Goal: Task Accomplishment & Management: Use online tool/utility

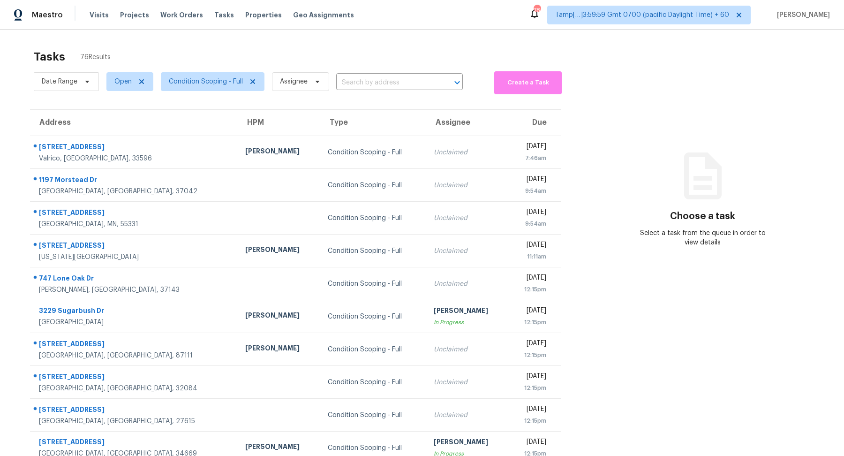
click at [642, 145] on section "Choose a task Select a task from the queue in order to view details" at bounding box center [702, 259] width 253 height 459
click at [210, 81] on span "Condition Scoping - Full" at bounding box center [206, 81] width 74 height 9
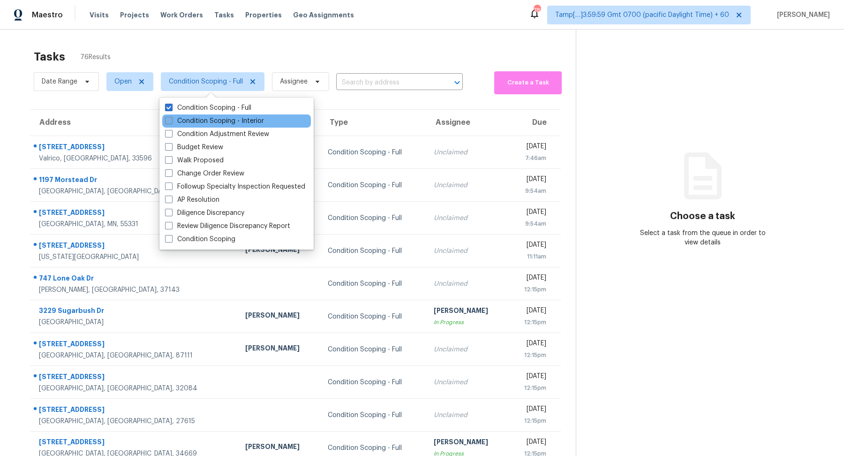
click at [214, 120] on label "Condition Scoping - Interior" at bounding box center [214, 120] width 99 height 9
click at [171, 120] on input "Condition Scoping - Interior" at bounding box center [168, 119] width 6 height 6
checkbox input "true"
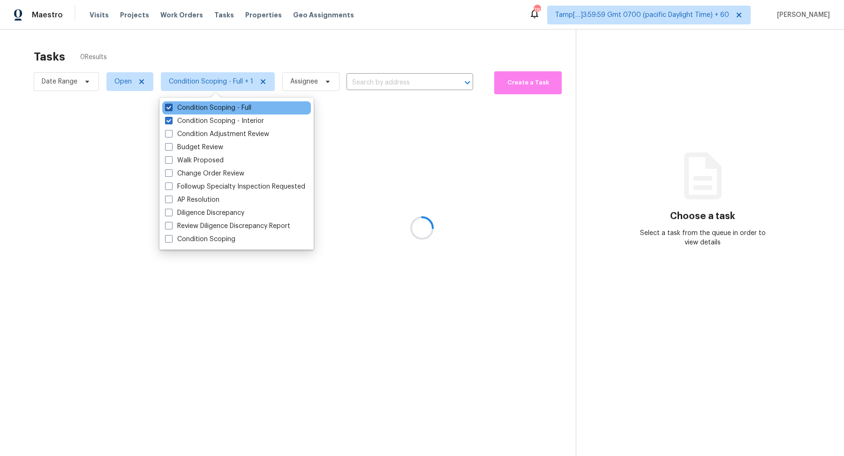
click at [237, 108] on label "Condition Scoping - Full" at bounding box center [208, 107] width 86 height 9
click at [171, 108] on input "Condition Scoping - Full" at bounding box center [168, 106] width 6 height 6
checkbox input "false"
click at [323, 49] on div at bounding box center [422, 228] width 844 height 456
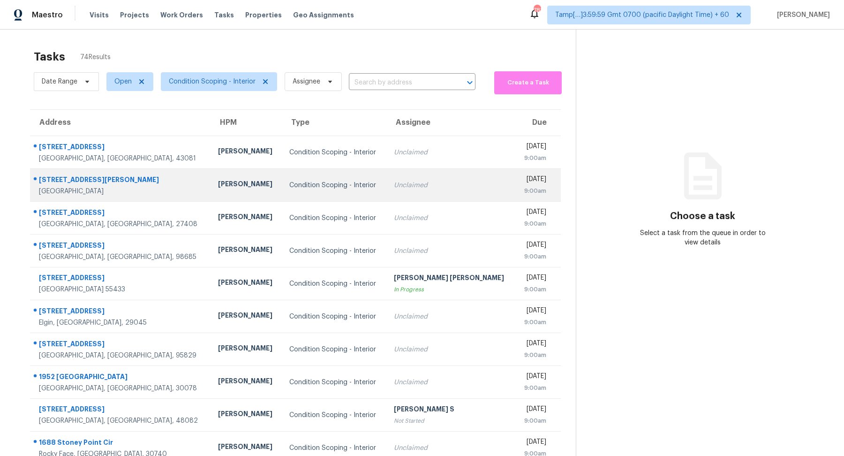
click at [294, 169] on td "Condition Scoping - Interior" at bounding box center [334, 185] width 105 height 33
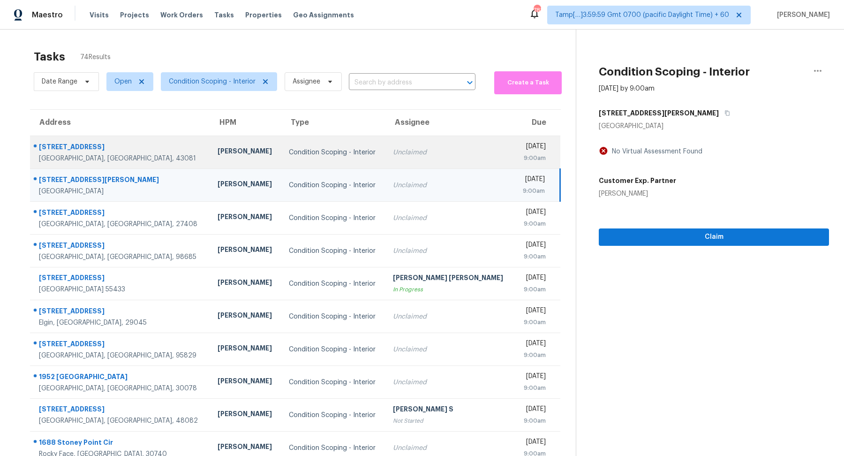
click at [319, 156] on div "Condition Scoping - Interior" at bounding box center [334, 152] width 90 height 9
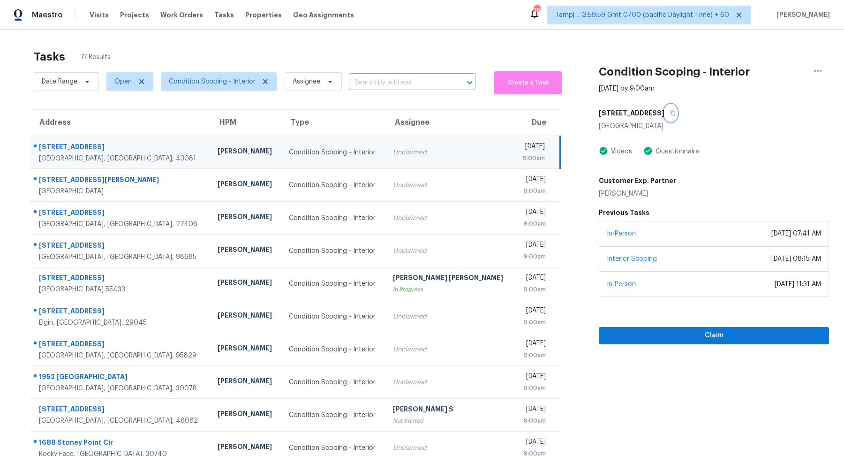
click at [672, 112] on icon "button" at bounding box center [672, 113] width 5 height 5
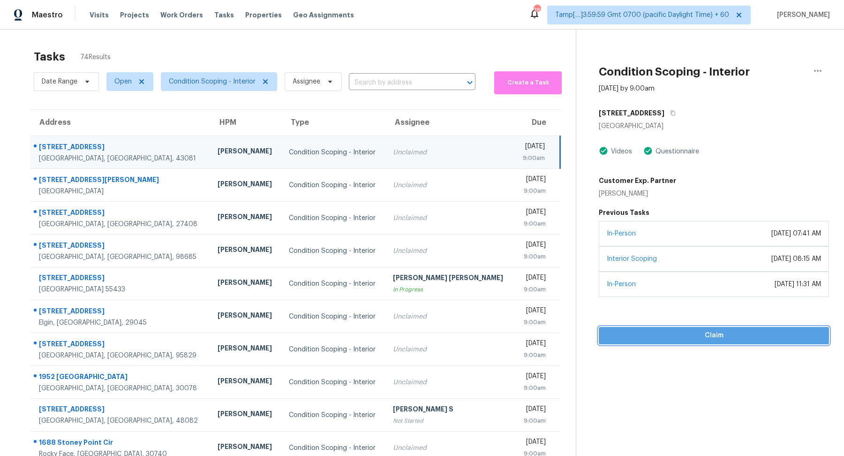
click at [662, 337] on span "Claim" at bounding box center [713, 335] width 215 height 12
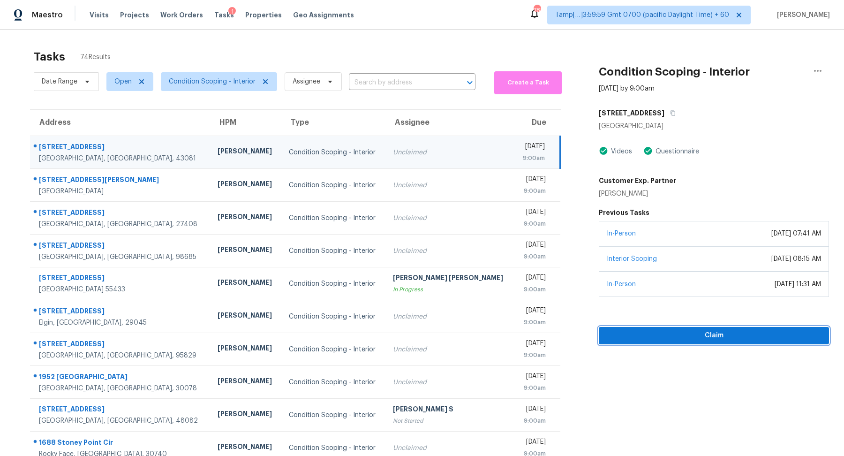
click at [662, 337] on span "Claim" at bounding box center [713, 335] width 215 height 12
click at [669, 327] on button "Start Assessment" at bounding box center [713, 335] width 230 height 17
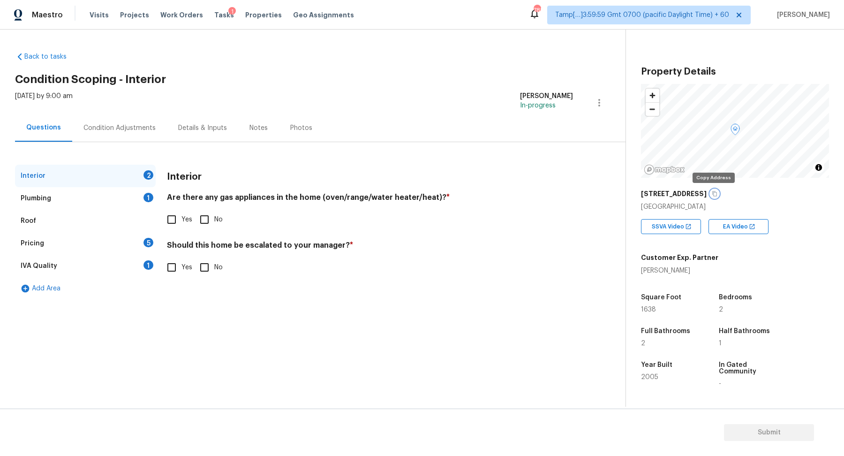
click at [711, 193] on icon "button" at bounding box center [714, 194] width 6 height 6
click at [203, 219] on input "No" at bounding box center [204, 219] width 20 height 20
checkbox input "true"
click at [183, 219] on span "Yes" at bounding box center [186, 221] width 11 height 10
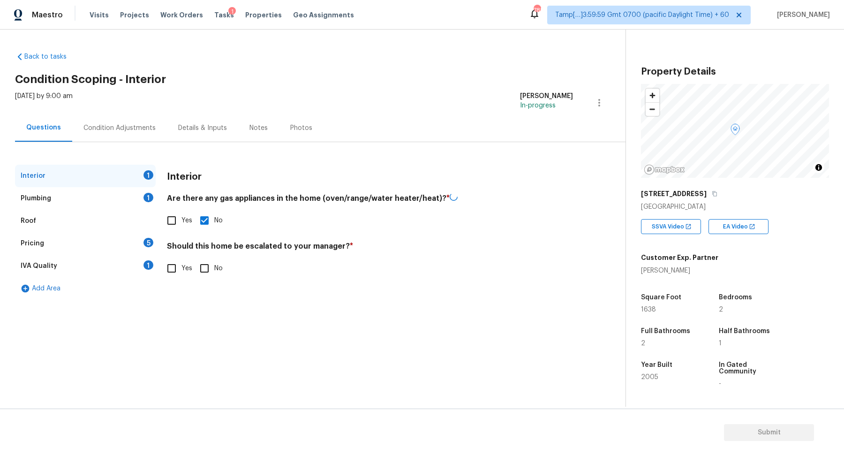
click at [181, 219] on input "Yes" at bounding box center [172, 220] width 20 height 20
checkbox input "true"
checkbox input "false"
click at [200, 268] on input "No" at bounding box center [204, 267] width 20 height 20
checkbox input "true"
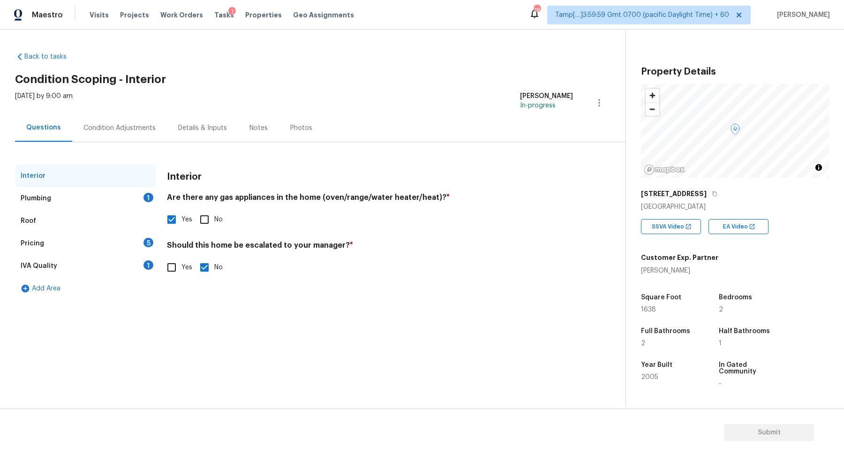
click at [132, 194] on div "Plumbing 1" at bounding box center [85, 198] width 141 height 22
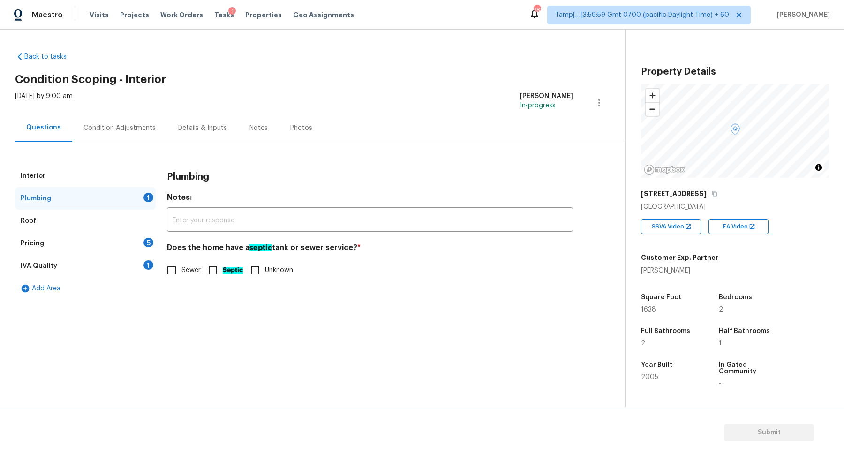
click at [188, 266] on span "Sewer" at bounding box center [190, 270] width 19 height 10
click at [181, 266] on input "Sewer" at bounding box center [172, 270] width 20 height 20
checkbox input "true"
click at [121, 240] on div "Pricing 5" at bounding box center [85, 243] width 141 height 22
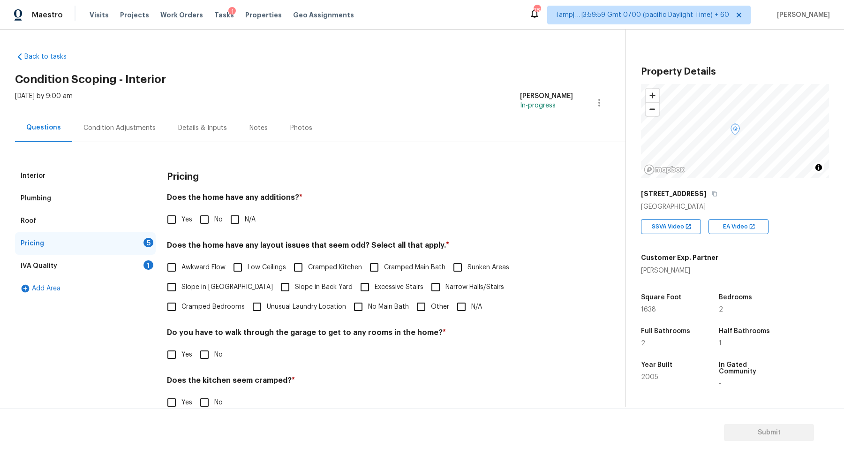
click at [205, 220] on input "No" at bounding box center [204, 219] width 20 height 20
checkbox input "true"
click at [200, 291] on span "Slope in Front Yard" at bounding box center [226, 287] width 91 height 10
click at [181, 291] on input "Slope in Front Yard" at bounding box center [172, 287] width 20 height 20
checkbox input "true"
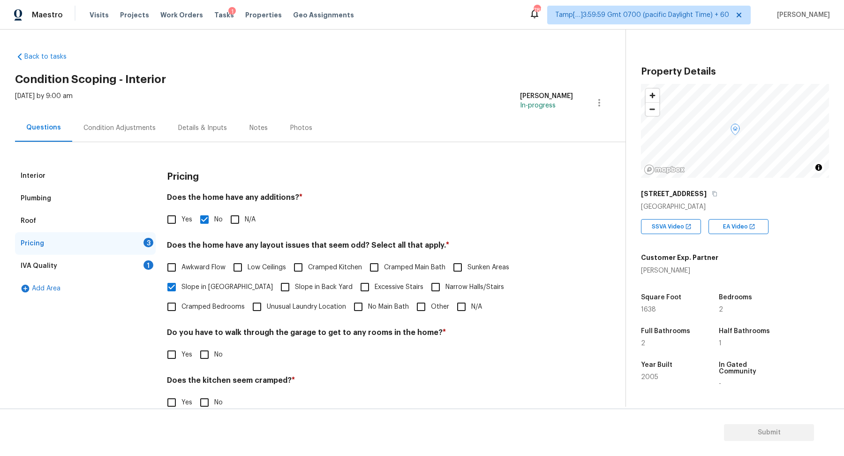
click at [295, 286] on span "Slope in Back Yard" at bounding box center [324, 287] width 58 height 10
click at [275, 286] on input "Slope in Back Yard" at bounding box center [285, 287] width 20 height 20
checkbox input "true"
click at [212, 349] on input "No" at bounding box center [204, 354] width 20 height 20
checkbox input "true"
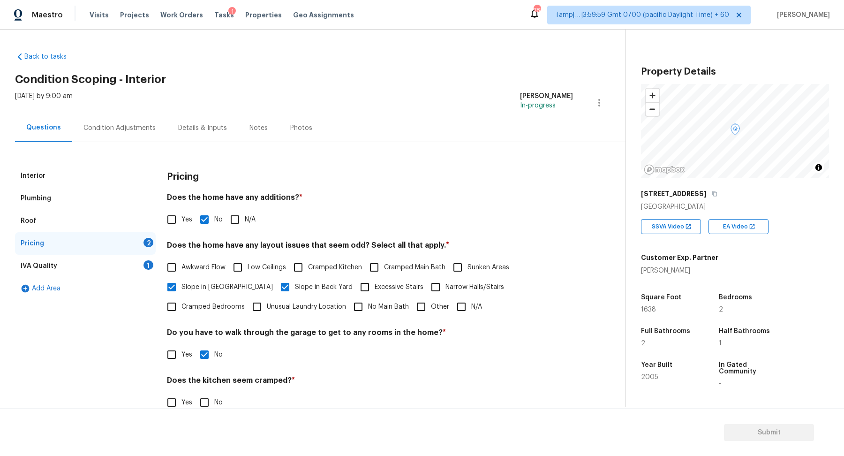
scroll to position [67, 0]
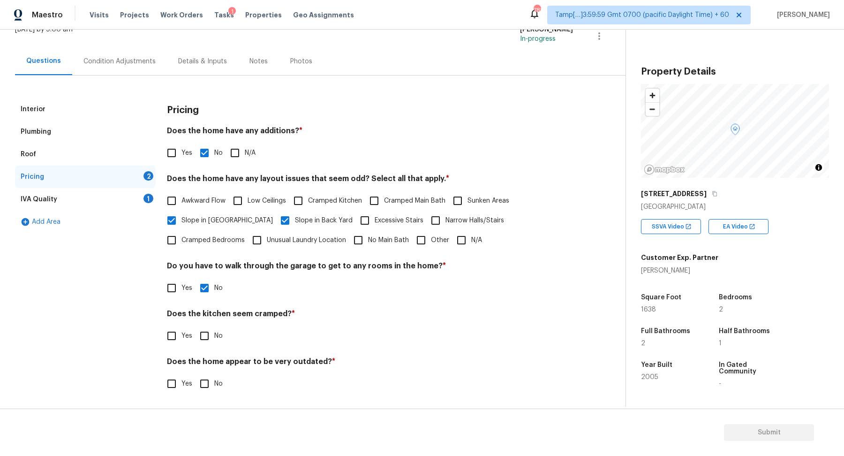
click at [205, 330] on input "No" at bounding box center [204, 336] width 20 height 20
checkbox input "true"
click at [194, 374] on input "No" at bounding box center [204, 384] width 20 height 20
checkbox input "true"
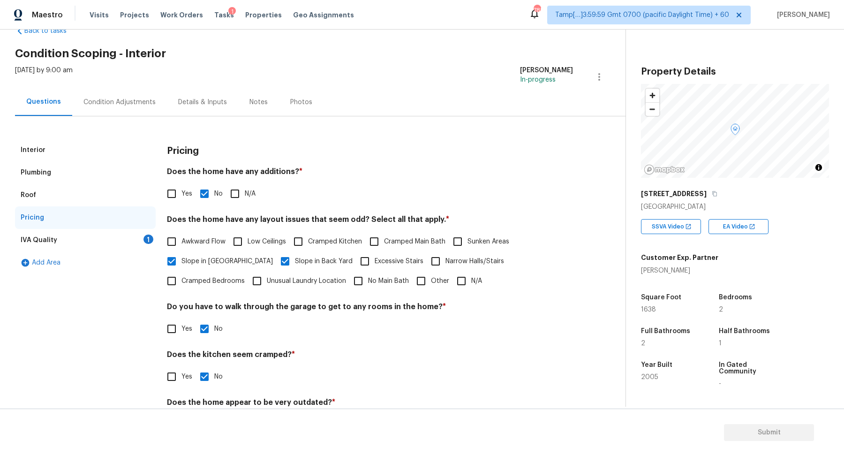
scroll to position [1, 0]
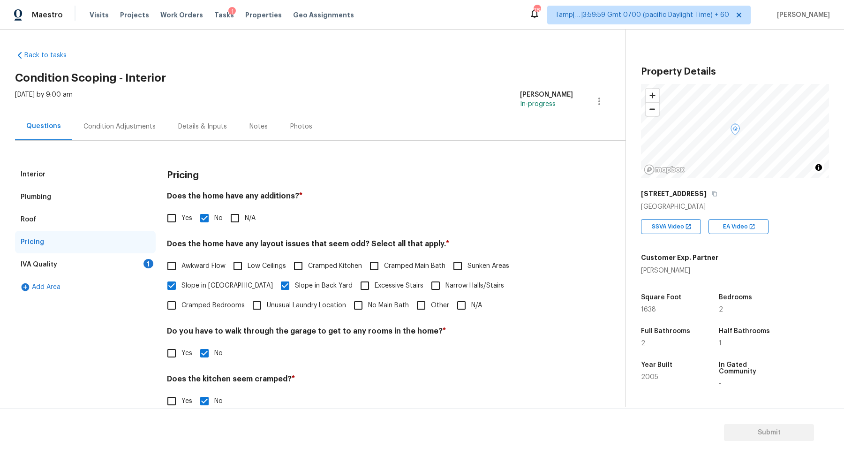
click at [139, 260] on div "IVA Quality 1" at bounding box center [85, 264] width 141 height 22
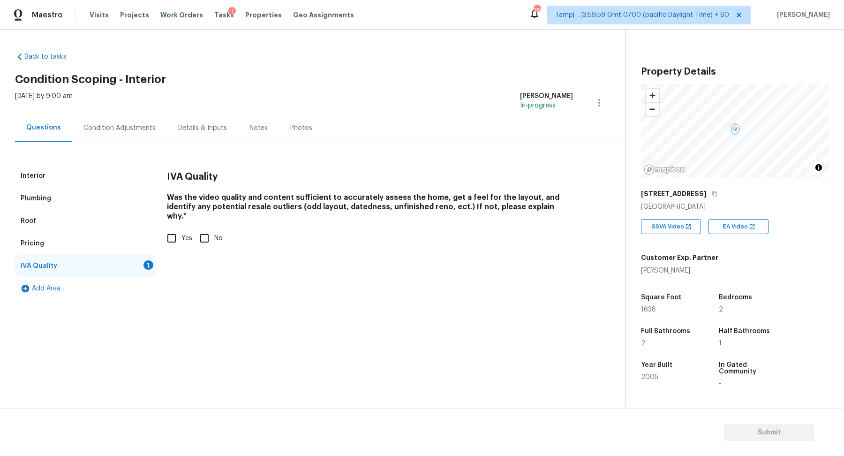
scroll to position [0, 0]
click at [178, 230] on input "Yes" at bounding box center [172, 238] width 20 height 20
checkbox input "true"
click at [127, 135] on div "Condition Adjustments" at bounding box center [119, 128] width 95 height 28
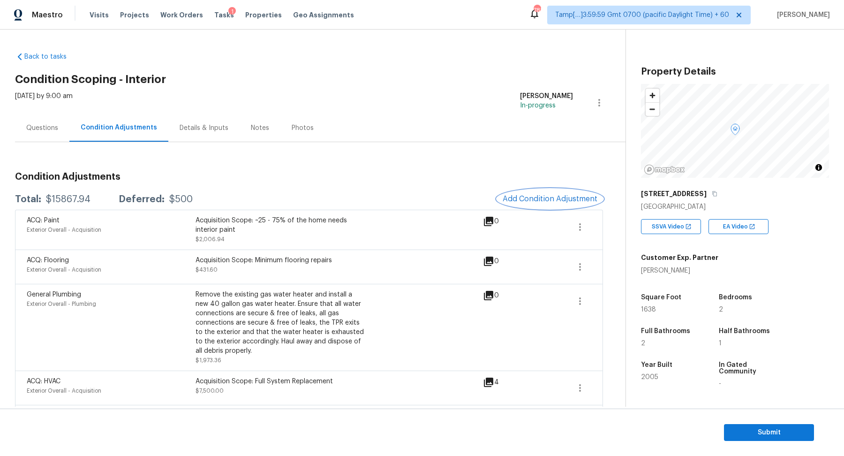
click at [532, 201] on span "Add Condition Adjustment" at bounding box center [549, 198] width 95 height 8
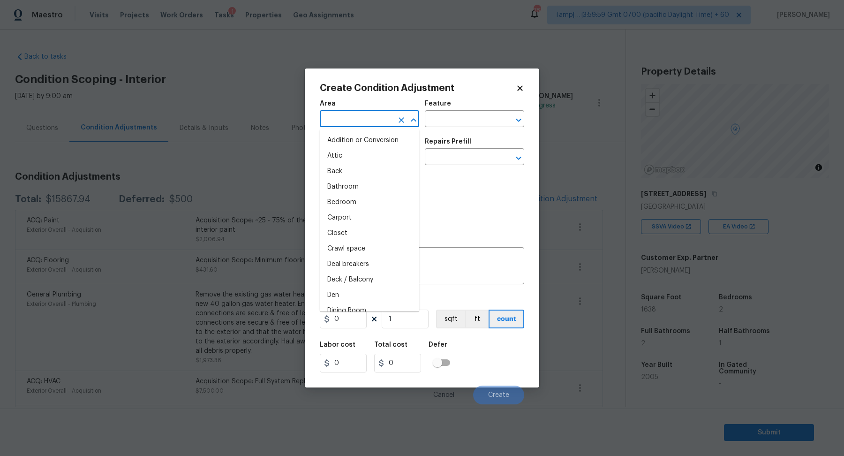
click at [377, 122] on input "text" at bounding box center [356, 119] width 73 height 15
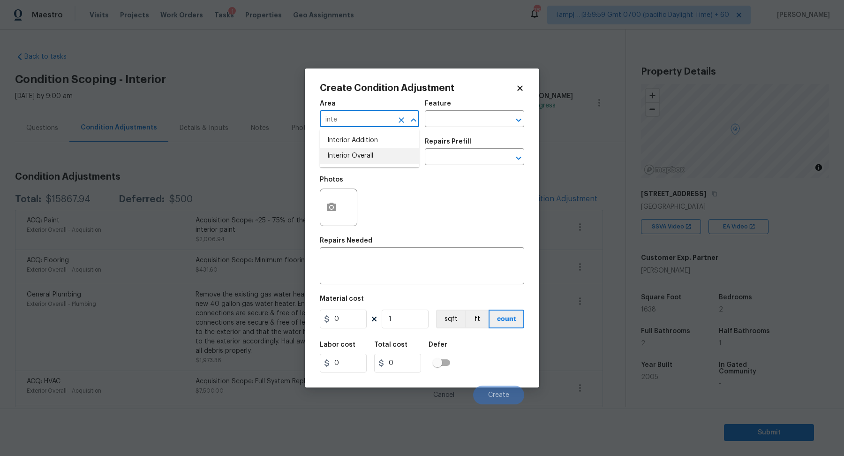
click at [364, 161] on li "Interior Overall" at bounding box center [369, 155] width 99 height 15
type input "Interior Overall"
click at [364, 161] on input "text" at bounding box center [356, 157] width 73 height 15
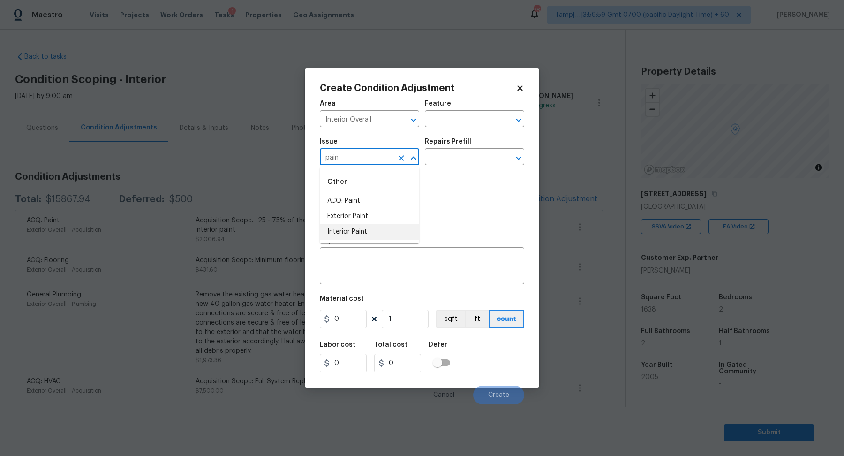
click at [368, 232] on li "Interior Paint" at bounding box center [369, 231] width 99 height 15
type input "Interior Paint"
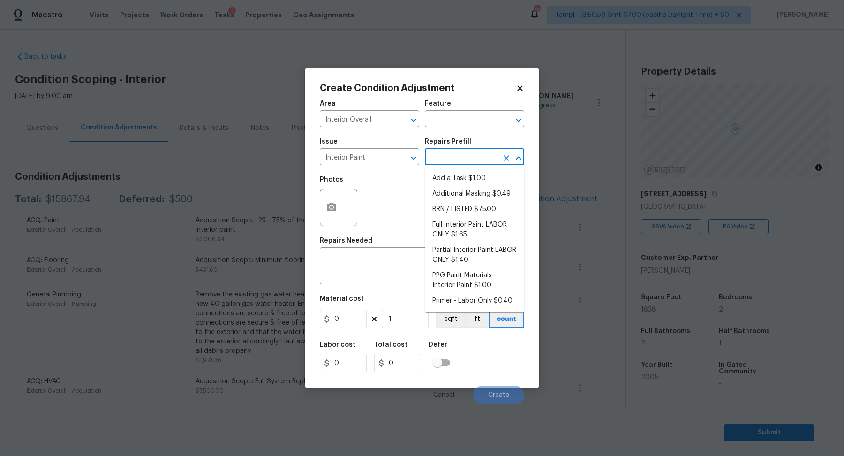
click at [443, 160] on input "text" at bounding box center [461, 157] width 73 height 15
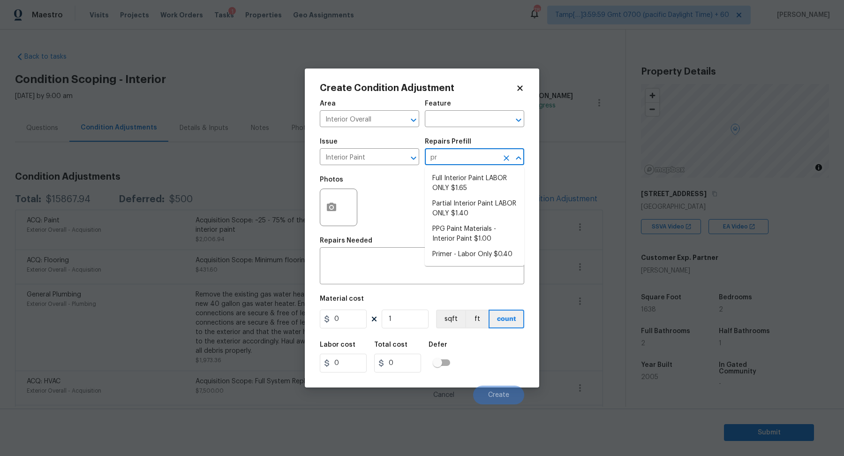
type input "pri"
click at [471, 179] on li "Primer - Labor Only $0.40" at bounding box center [474, 178] width 99 height 15
type input "Overall Paint"
type textarea "Interior primer - PRIMER PROVIDED BY OPENDOOR - All nails, screws, drywall anch…"
type input "0.4"
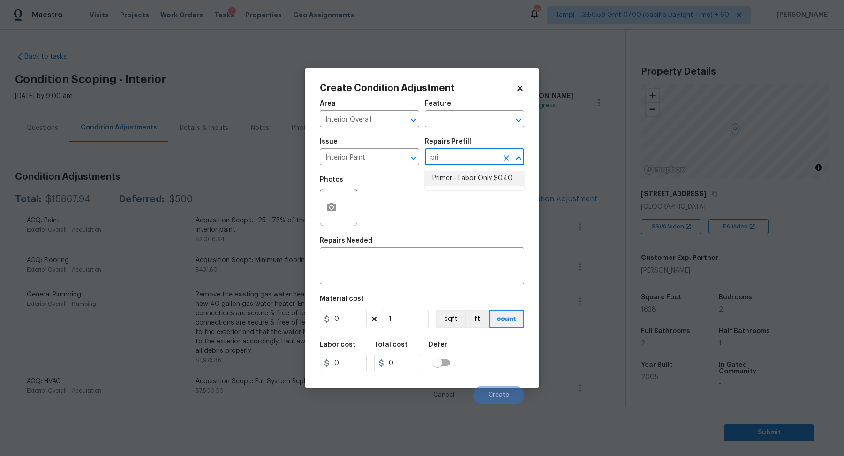
type input "0.4"
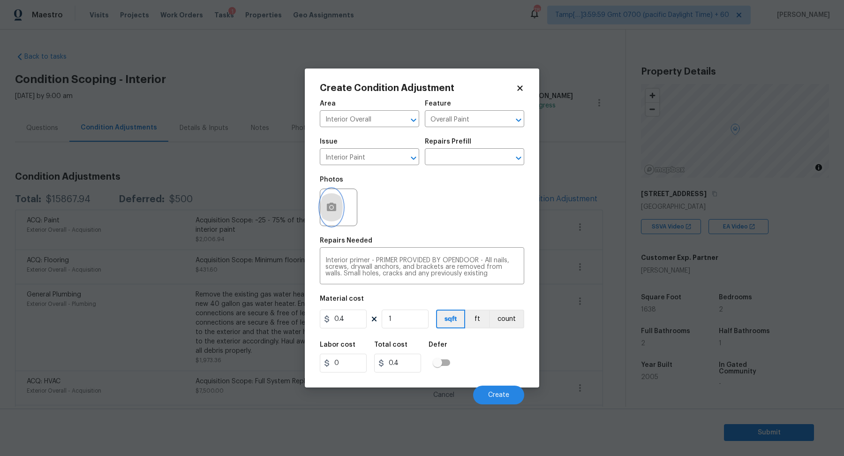
click at [334, 210] on icon "button" at bounding box center [331, 206] width 9 height 8
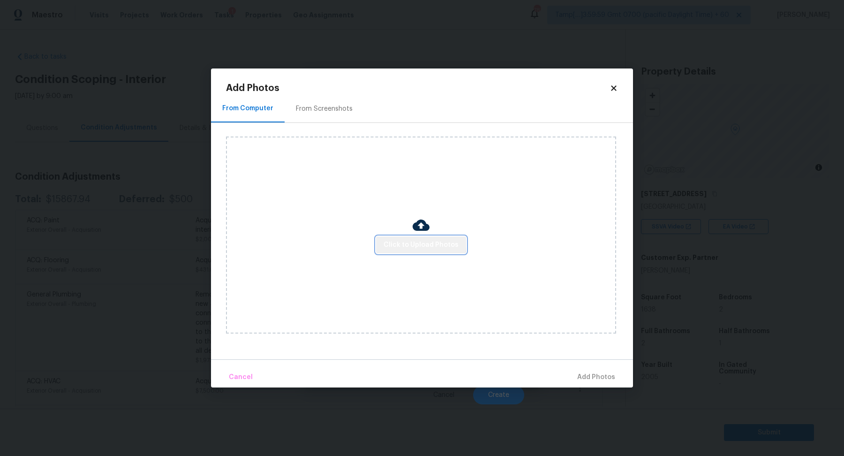
click at [422, 240] on span "Click to Upload Photos" at bounding box center [420, 245] width 75 height 12
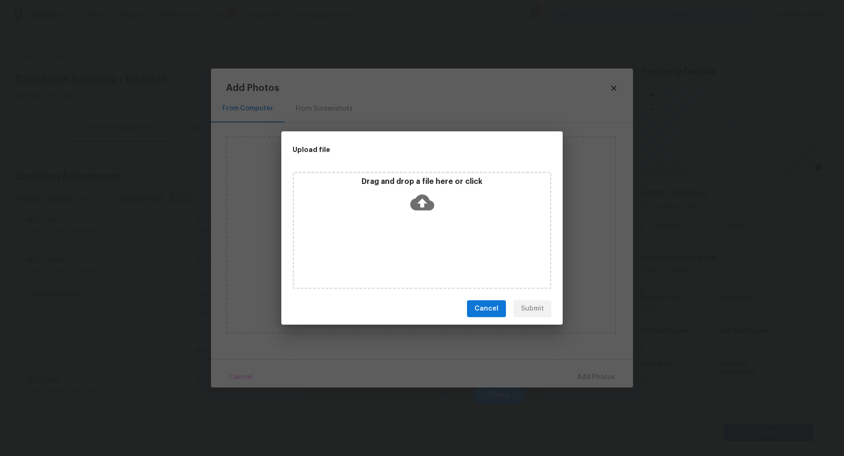
click at [433, 226] on div "Drag and drop a file here or click" at bounding box center [421, 230] width 259 height 117
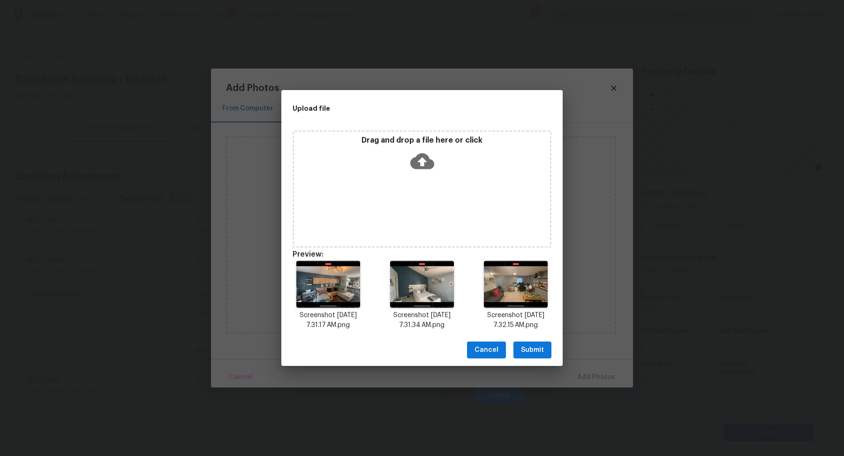
click at [531, 352] on span "Submit" at bounding box center [532, 350] width 23 height 12
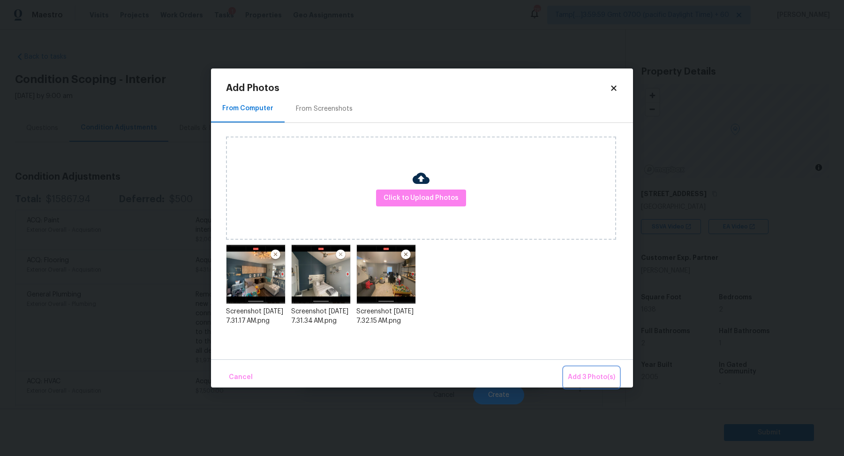
click at [583, 373] on span "Add 3 Photo(s)" at bounding box center [591, 377] width 47 height 12
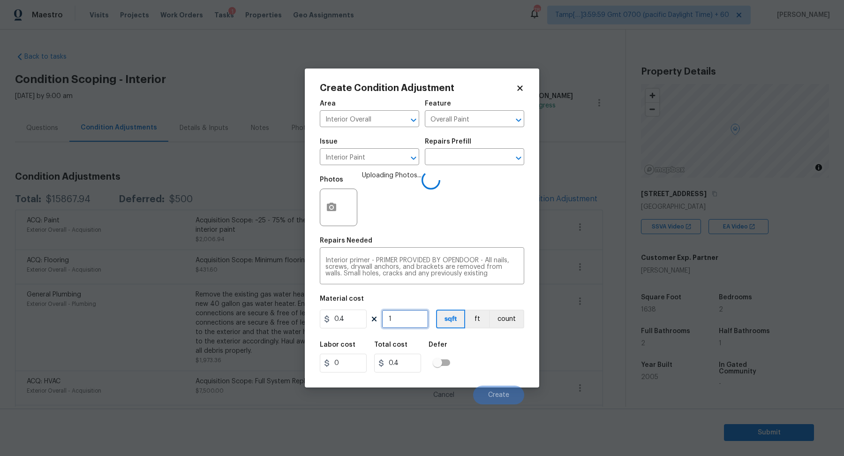
click at [404, 323] on input "1" at bounding box center [404, 318] width 47 height 19
type input "8"
type input "3.2"
type input "80"
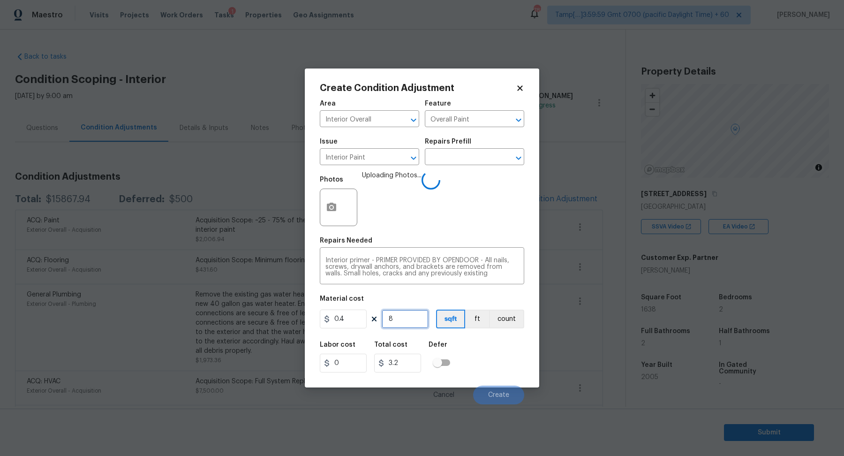
type input "32"
type input "800"
type input "320"
type input "800"
click at [491, 362] on div "Labor cost 0 Total cost 320 Defer" at bounding box center [422, 357] width 204 height 42
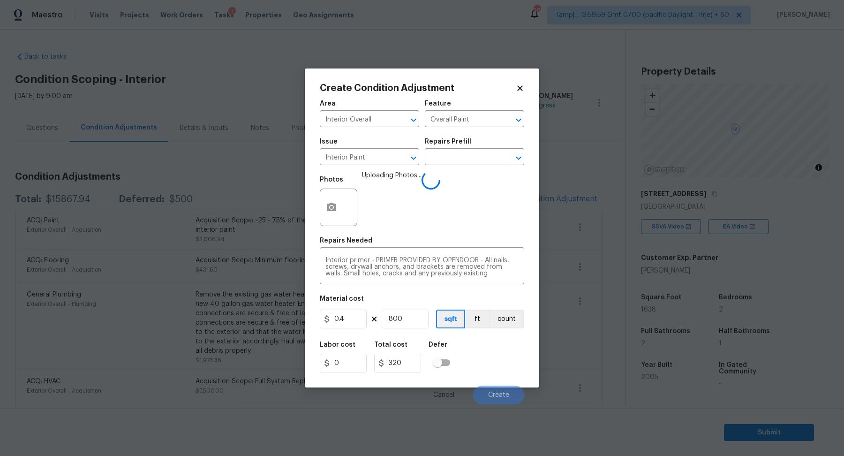
click at [515, 372] on div "Labor cost 0 Total cost 320 Defer" at bounding box center [422, 357] width 204 height 42
click at [472, 358] on div "Labor cost 0 Total cost 320 Defer" at bounding box center [422, 357] width 204 height 42
click at [331, 197] on button "button" at bounding box center [331, 207] width 22 height 37
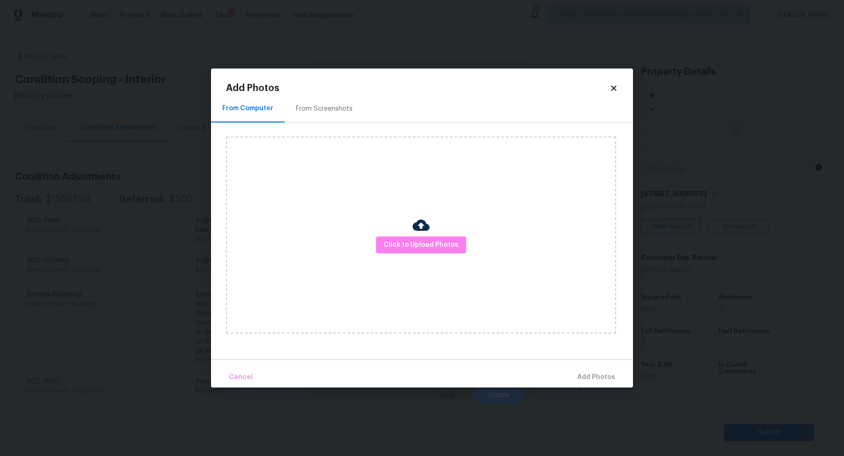
click at [348, 113] on div "From Screenshots" at bounding box center [323, 109] width 79 height 28
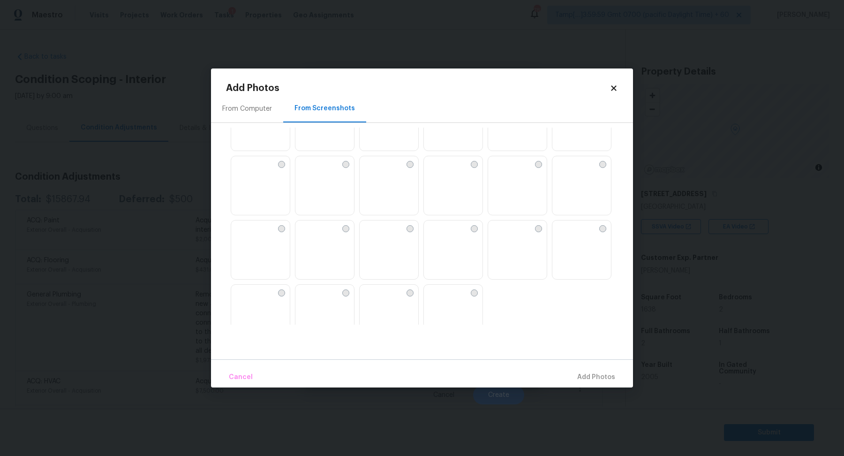
scroll to position [871, 0]
click at [613, 85] on icon at bounding box center [613, 88] width 8 height 8
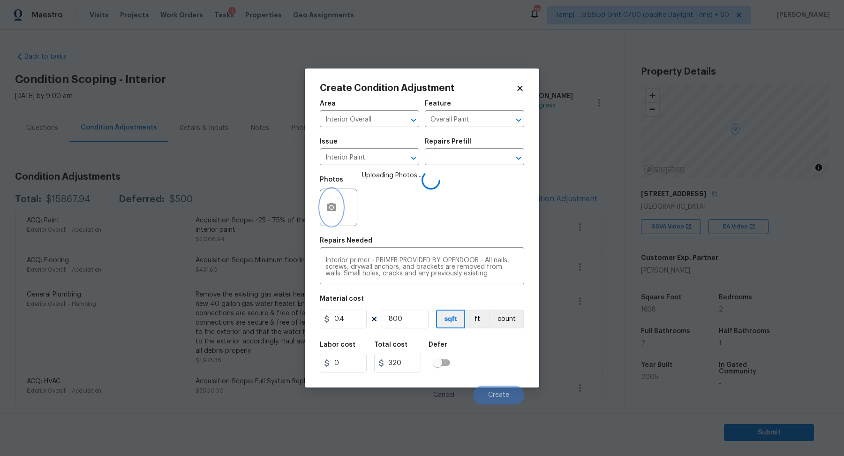
click at [328, 210] on icon "button" at bounding box center [331, 206] width 9 height 8
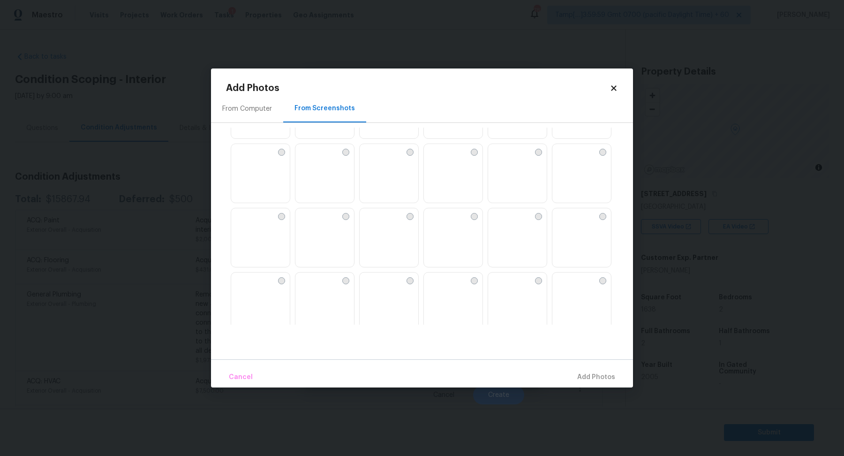
scroll to position [397, 0]
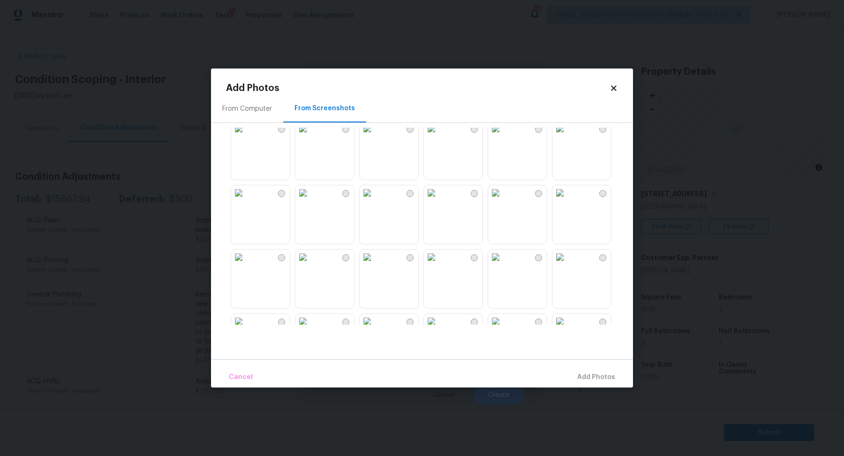
click at [439, 254] on img at bounding box center [431, 256] width 15 height 15
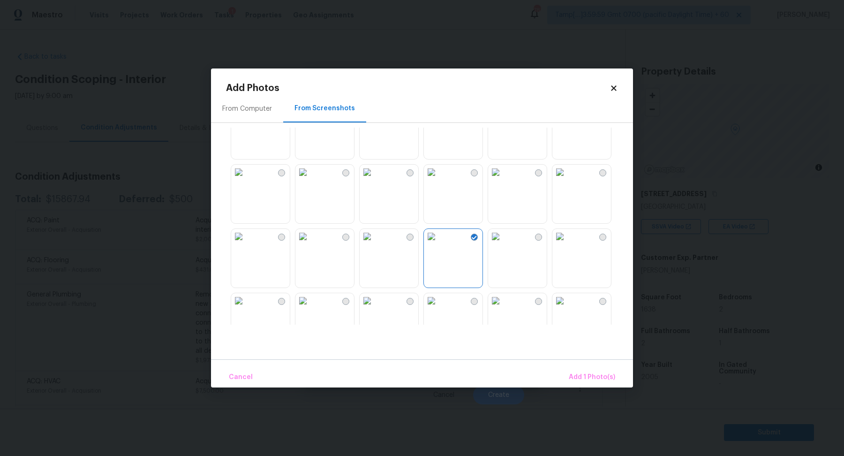
click at [503, 244] on img at bounding box center [495, 236] width 15 height 15
click at [501, 245] on img at bounding box center [495, 237] width 15 height 15
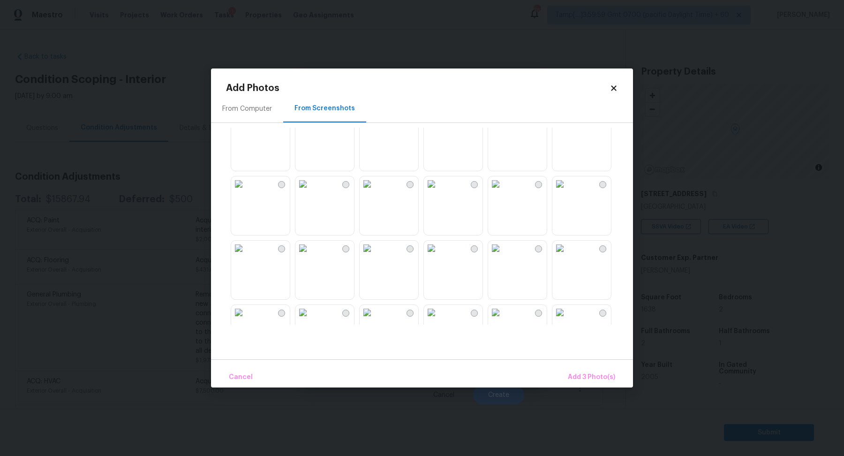
scroll to position [742, 0]
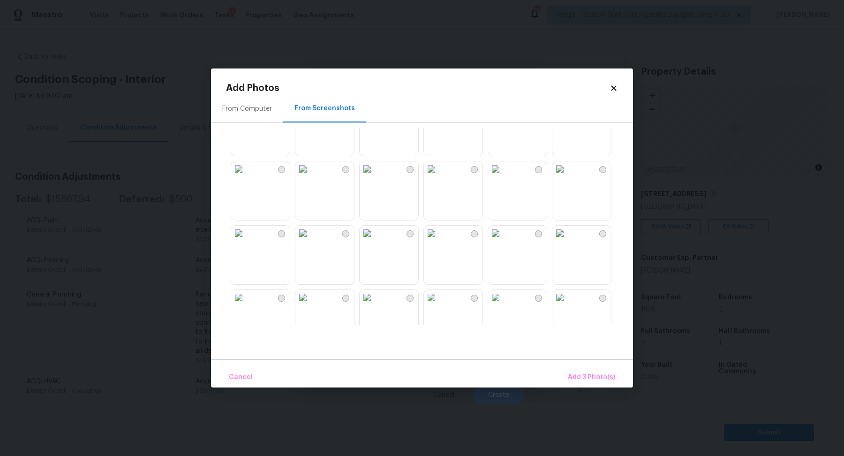
click at [503, 240] on img at bounding box center [495, 232] width 15 height 15
click at [585, 370] on button "Add 4 Photo(s)" at bounding box center [591, 377] width 56 height 20
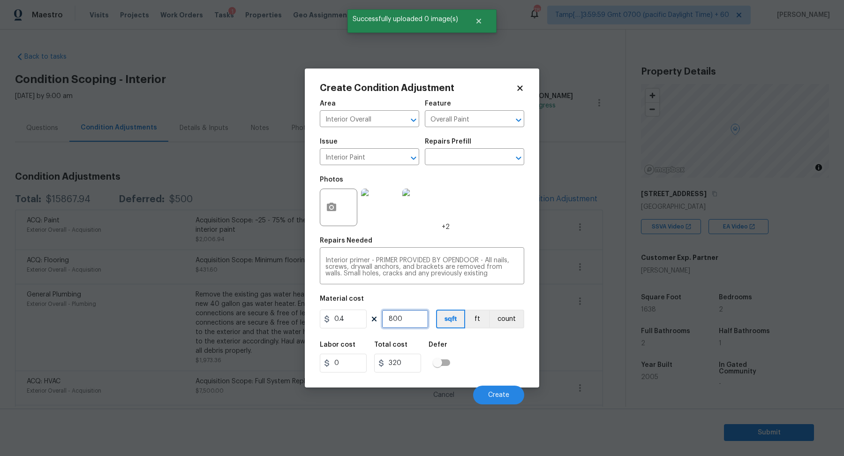
click at [409, 313] on input "800" at bounding box center [404, 318] width 47 height 19
click at [494, 392] on span "Create" at bounding box center [498, 394] width 21 height 7
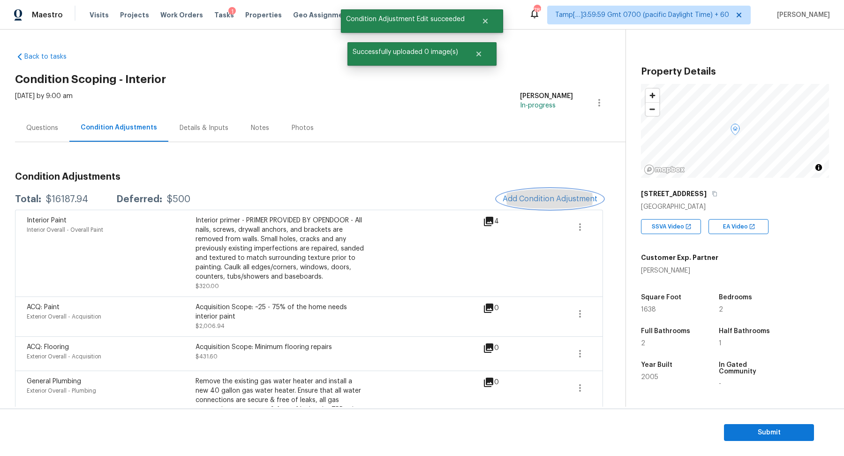
click at [512, 198] on span "Add Condition Adjustment" at bounding box center [549, 198] width 95 height 8
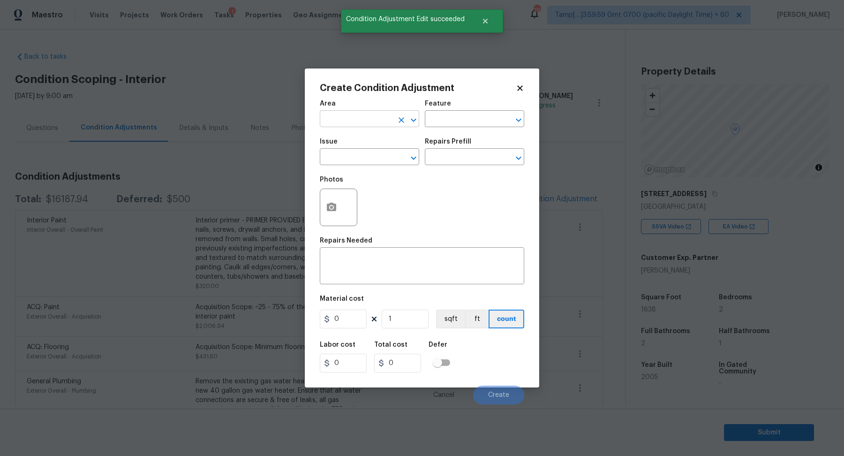
click at [356, 116] on input "text" at bounding box center [356, 119] width 73 height 15
click at [355, 158] on li "Interior Overall" at bounding box center [369, 155] width 99 height 15
type input "Interior Overall"
click at [355, 158] on input "text" at bounding box center [356, 157] width 73 height 15
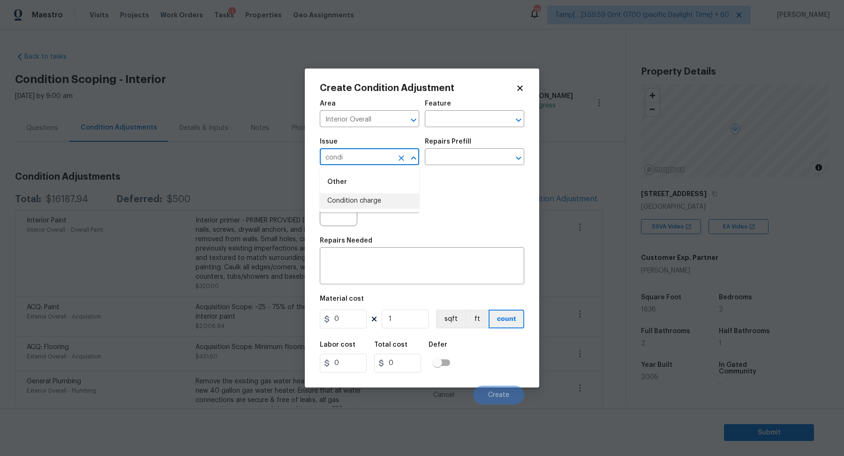
click at [393, 200] on li "Condition charge" at bounding box center [369, 200] width 99 height 15
type input "Condition charge"
click at [471, 157] on input "text" at bounding box center [461, 157] width 73 height 15
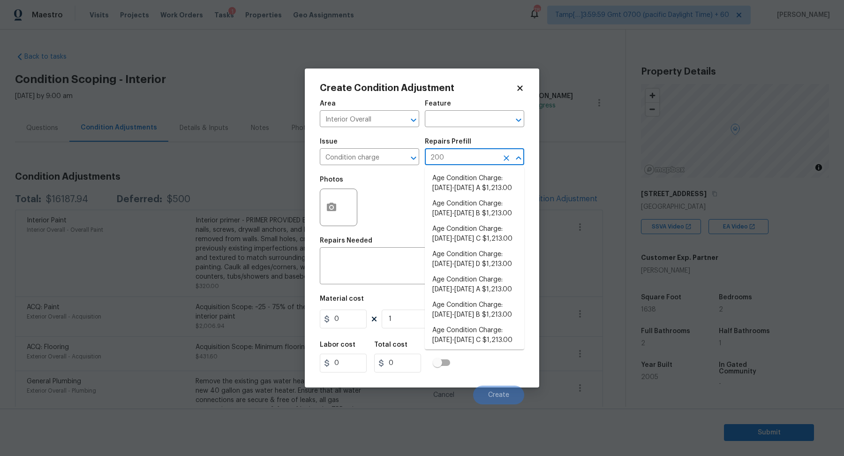
type input "2008"
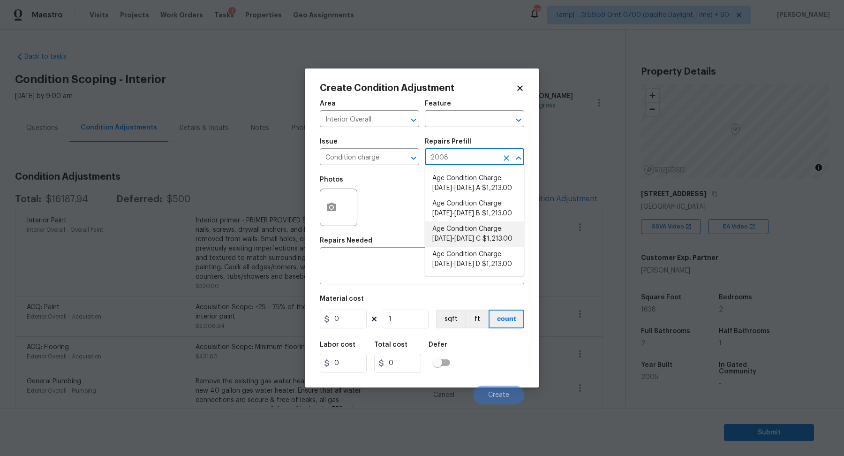
click at [473, 237] on li "Age Condition Charge: 1993-2008 C $1,213.00" at bounding box center [474, 233] width 99 height 25
type input "Home Readiness Packages"
type textarea "Age Condition Charge: 1993-2008 C"
type input "1213"
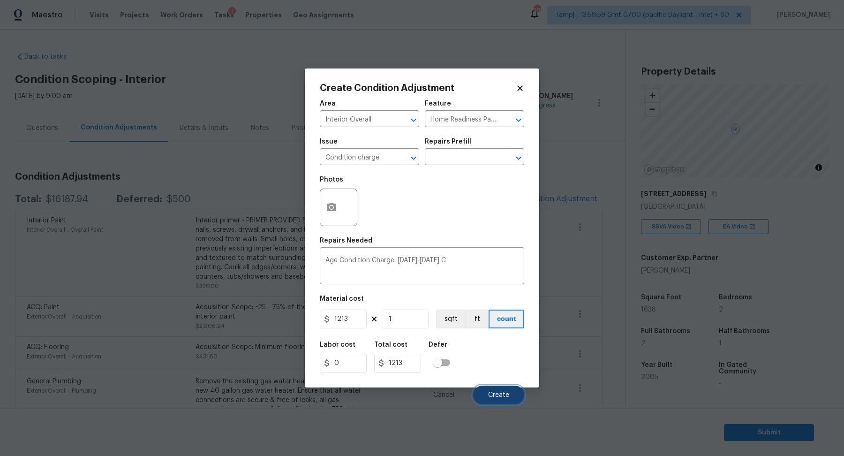
click at [496, 388] on button "Create" at bounding box center [498, 394] width 51 height 19
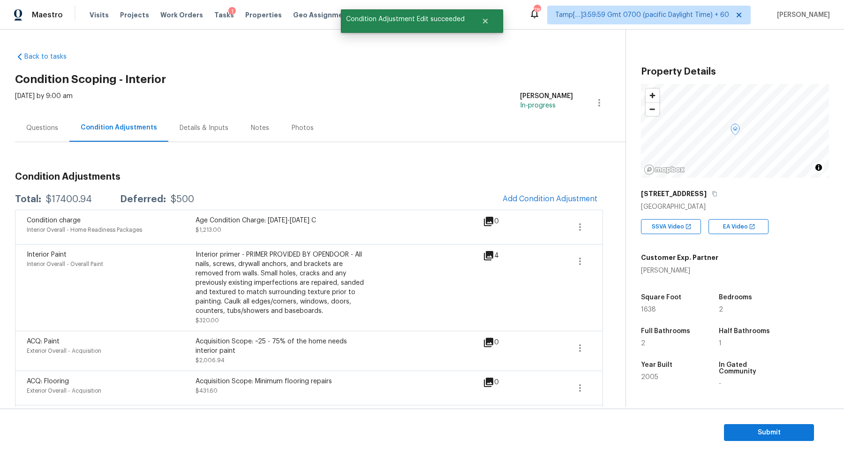
click at [47, 138] on div "Questions" at bounding box center [42, 128] width 54 height 28
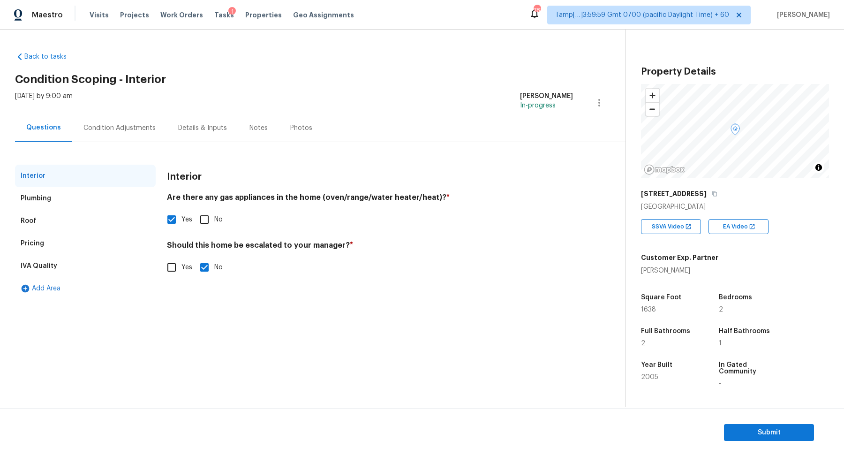
click at [142, 136] on div "Condition Adjustments" at bounding box center [119, 128] width 95 height 28
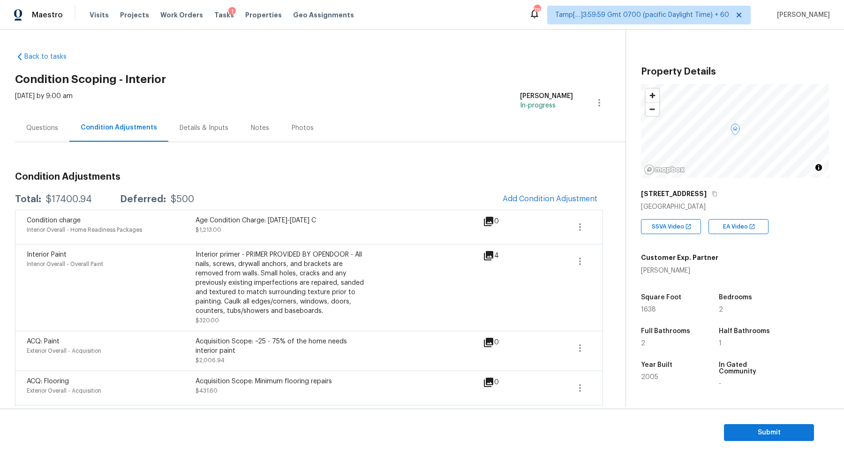
click at [69, 196] on div "$17400.94" at bounding box center [69, 198] width 46 height 9
copy div "$17400.94"
click at [543, 201] on span "Add Condition Adjustment" at bounding box center [549, 198] width 95 height 8
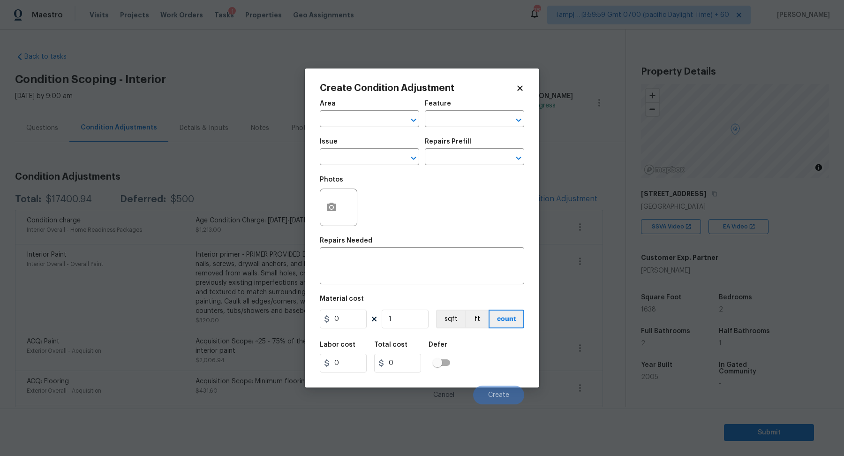
click at [361, 127] on span "Area ​" at bounding box center [369, 114] width 99 height 38
click at [354, 123] on input "text" at bounding box center [356, 119] width 73 height 15
type input "inter"
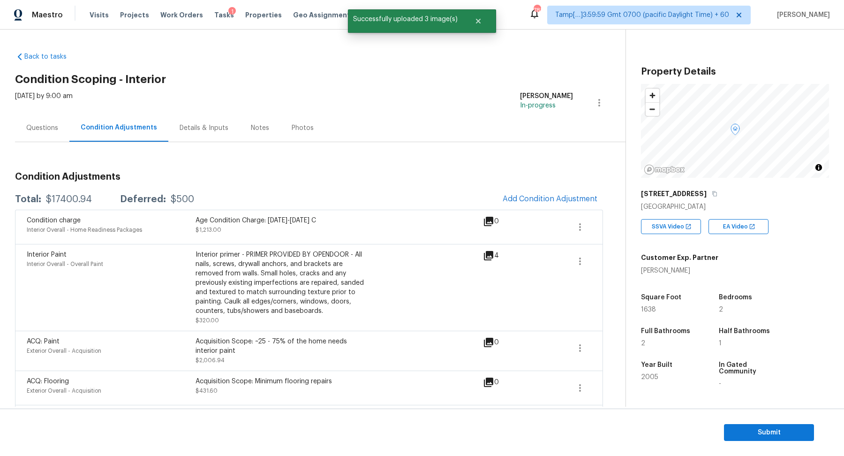
click at [465, 51] on body "Maestro Visits Projects Work Orders Tasks 1 Properties Geo Assignments 781 Tamp…" at bounding box center [422, 228] width 844 height 456
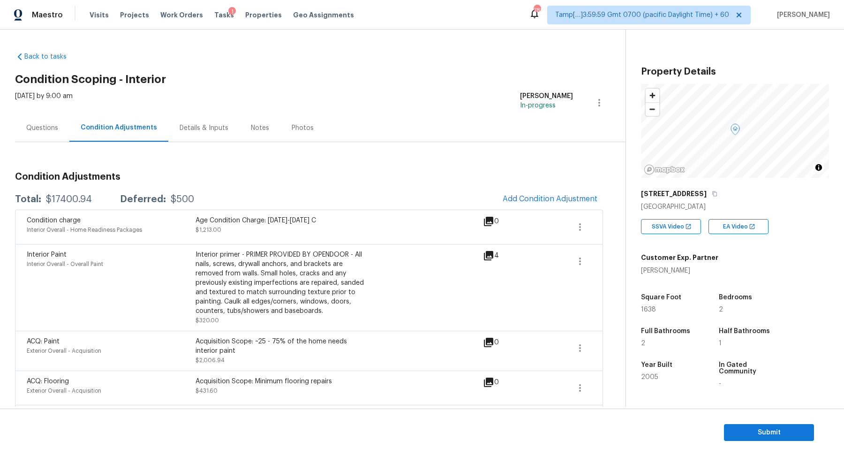
click at [42, 128] on div "Questions" at bounding box center [42, 127] width 32 height 9
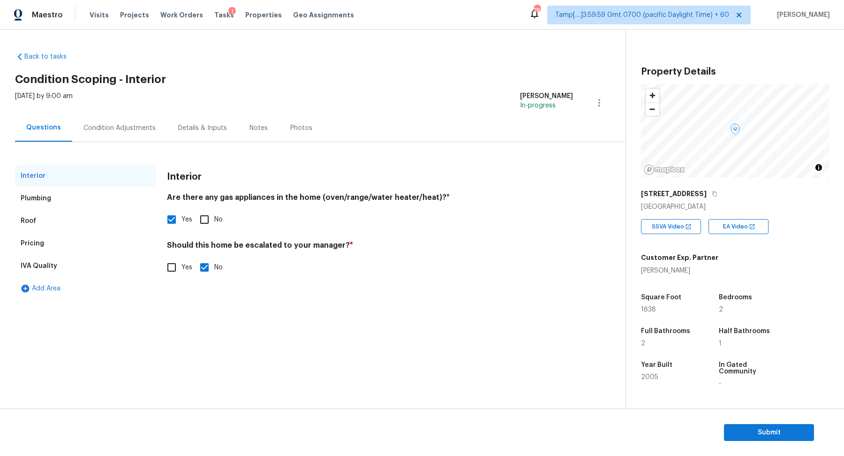
click at [66, 247] on div "Pricing" at bounding box center [85, 243] width 141 height 22
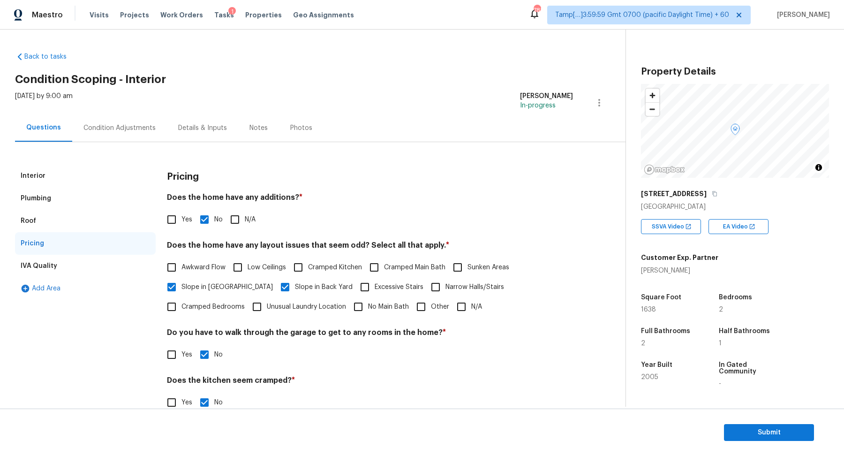
scroll to position [67, 0]
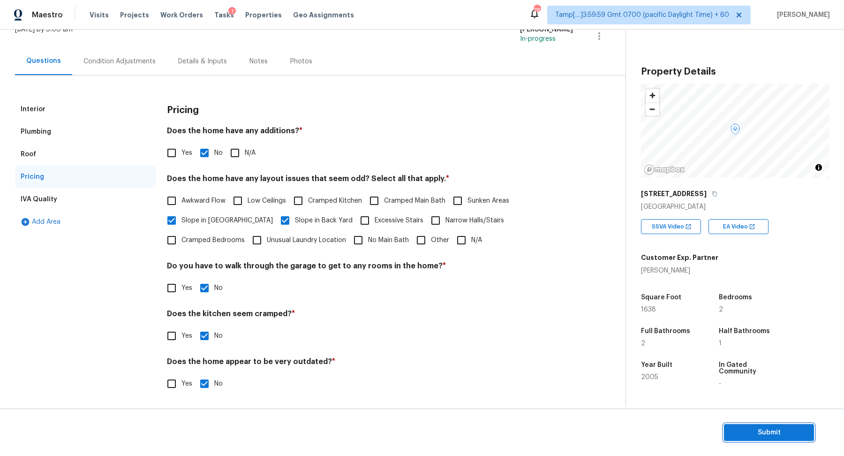
click at [736, 427] on span "Submit" at bounding box center [768, 432] width 75 height 12
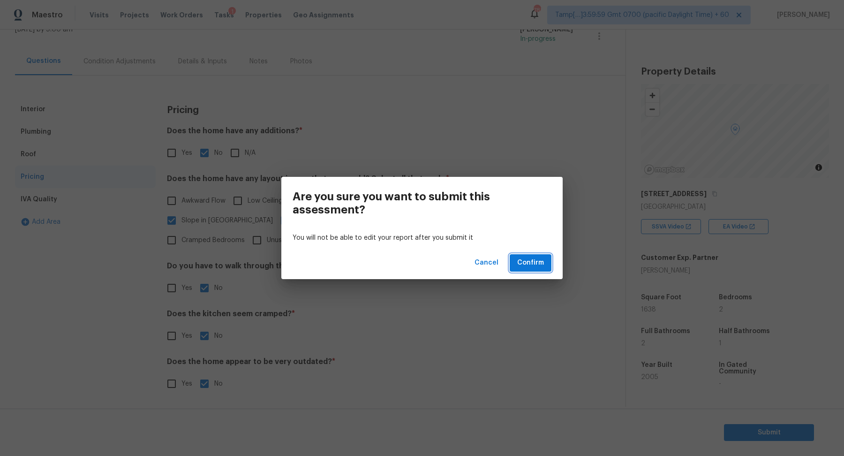
click at [529, 256] on button "Confirm" at bounding box center [530, 262] width 42 height 17
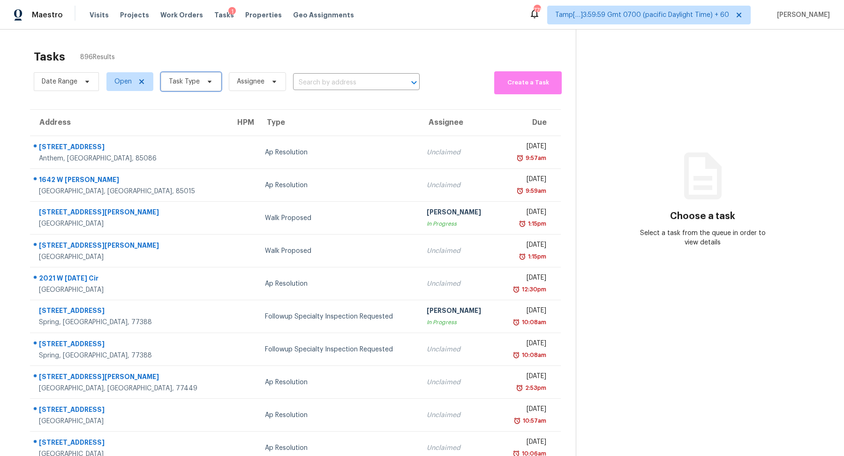
click at [197, 82] on span "Task Type" at bounding box center [191, 81] width 60 height 19
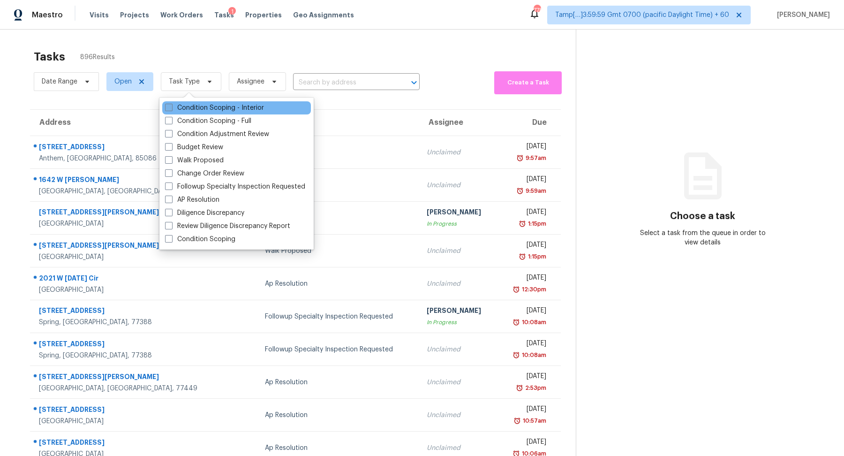
click at [203, 109] on label "Condition Scoping - Interior" at bounding box center [214, 107] width 99 height 9
click at [171, 109] on input "Condition Scoping - Interior" at bounding box center [168, 106] width 6 height 6
checkbox input "true"
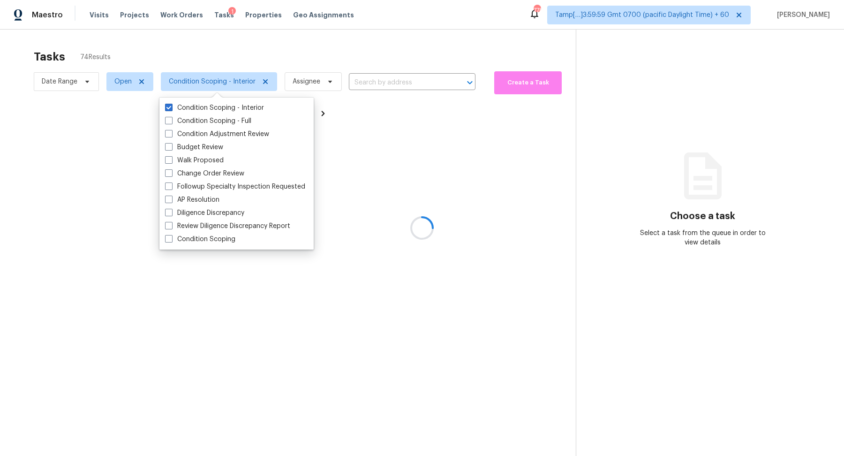
click at [432, 62] on div at bounding box center [422, 228] width 844 height 456
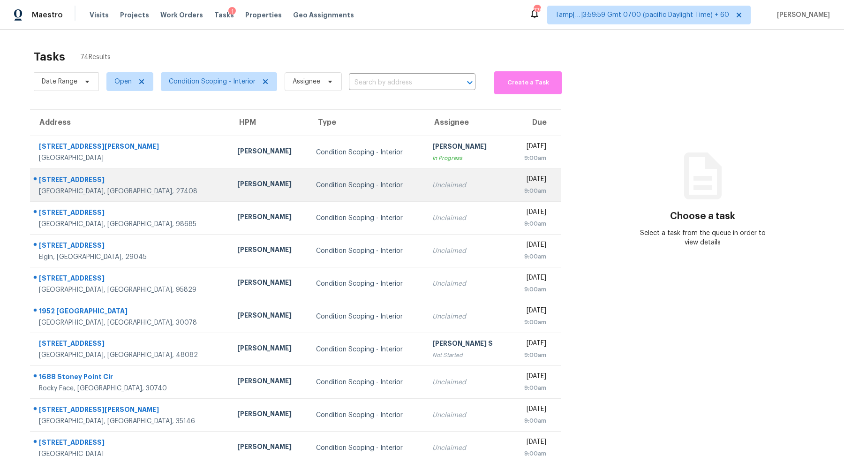
click at [432, 187] on div "Unclaimed" at bounding box center [467, 184] width 71 height 9
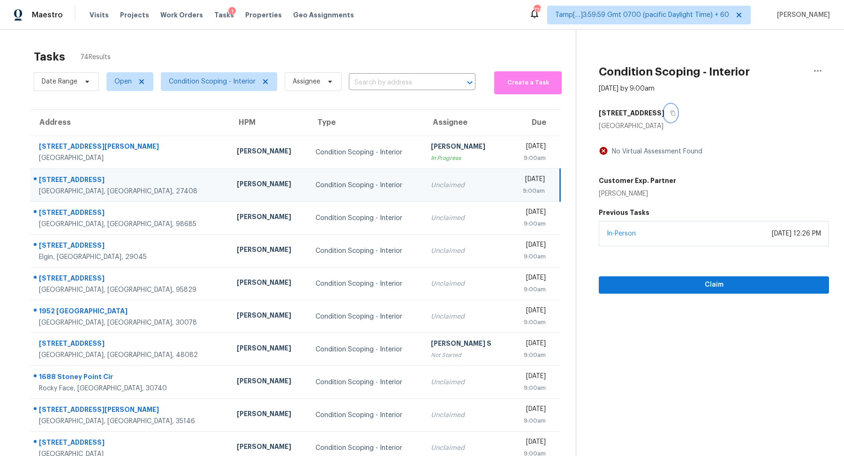
click at [675, 112] on icon "button" at bounding box center [673, 113] width 6 height 6
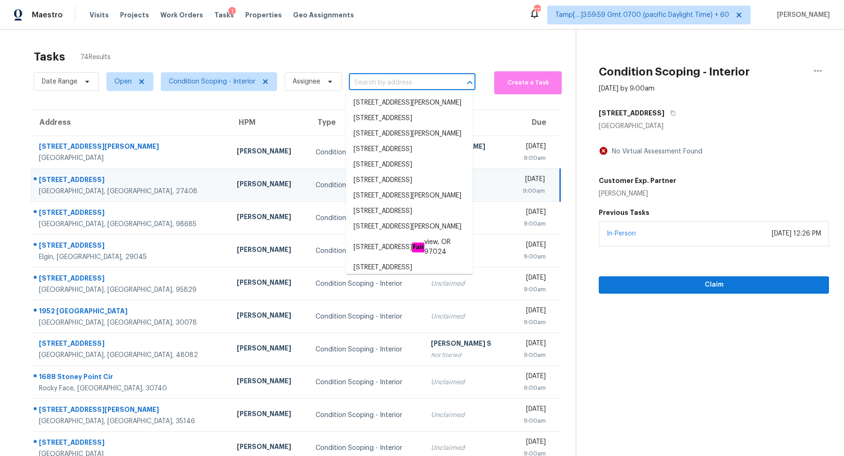
click at [358, 77] on input "text" at bounding box center [399, 82] width 100 height 15
paste input "4207 Lakeshore Forest Dr, Missouri City, TX 77459"
type input "4207 Lakeshore Forest Dr, Missouri City, TX 77459"
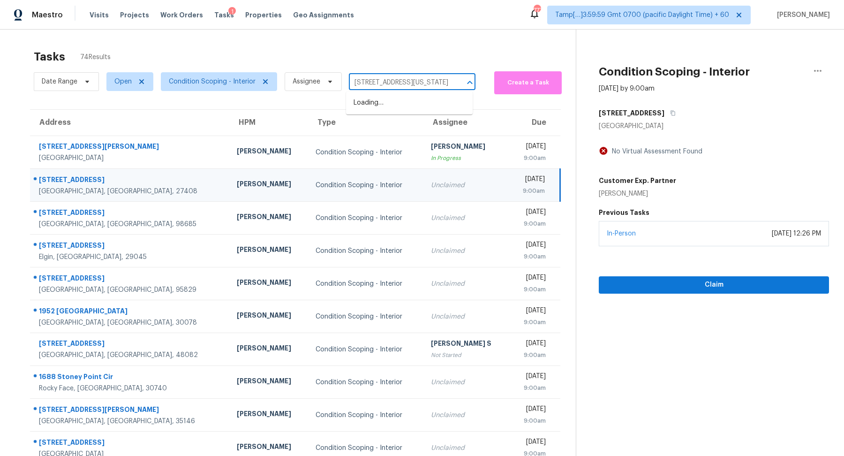
scroll to position [0, 57]
click at [405, 101] on li "4207 Lakeshore Forest Dr, Missouri City, TX 77459" at bounding box center [409, 102] width 127 height 15
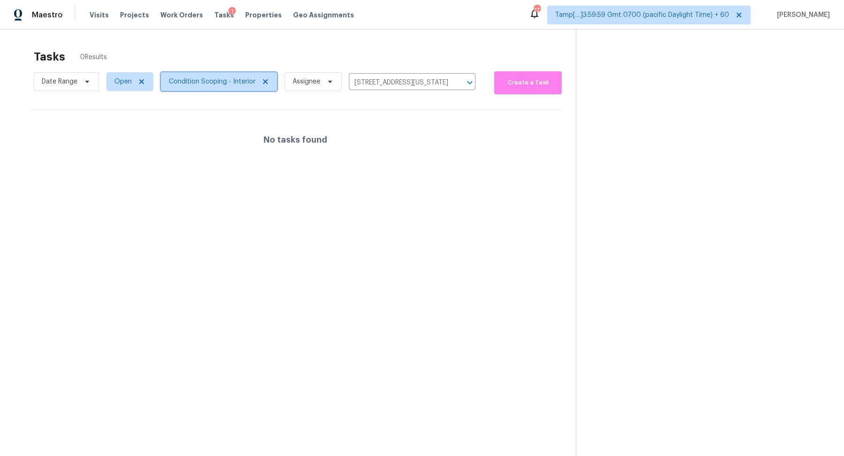
click at [166, 75] on span "Condition Scoping - Interior" at bounding box center [219, 81] width 116 height 19
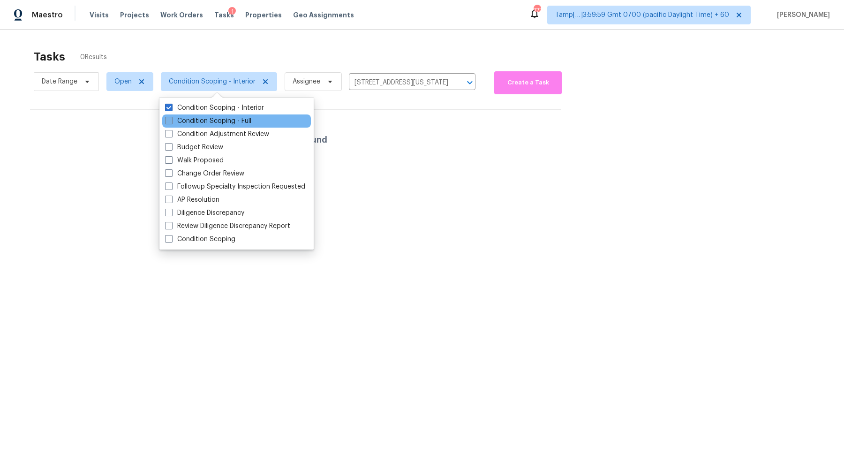
click at [213, 117] on label "Condition Scoping - Full" at bounding box center [208, 120] width 86 height 9
click at [171, 117] on input "Condition Scoping - Full" at bounding box center [168, 119] width 6 height 6
checkbox input "true"
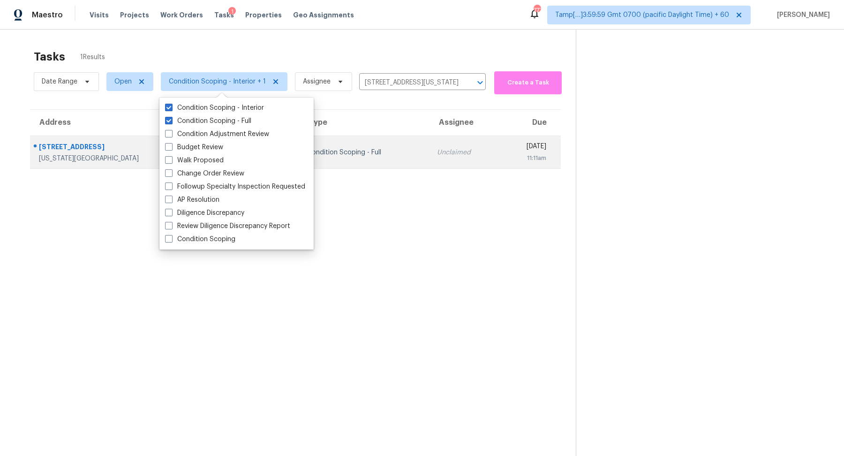
click at [363, 147] on td "Condition Scoping - Full" at bounding box center [363, 152] width 129 height 33
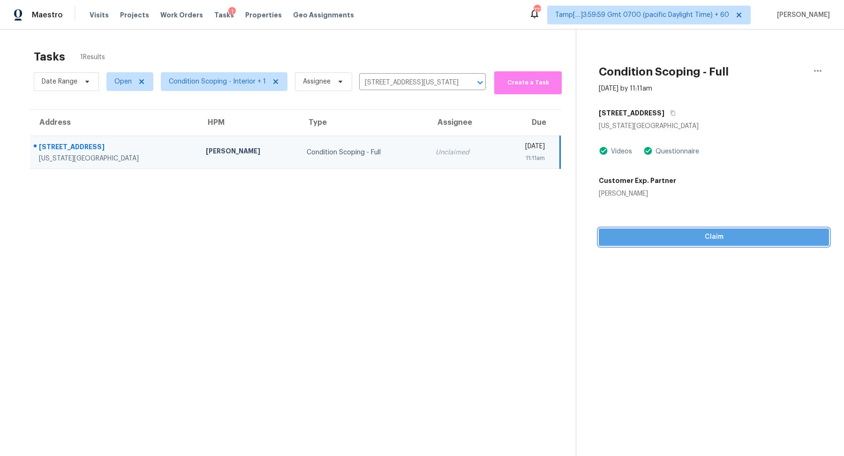
click at [660, 235] on span "Claim" at bounding box center [713, 237] width 215 height 12
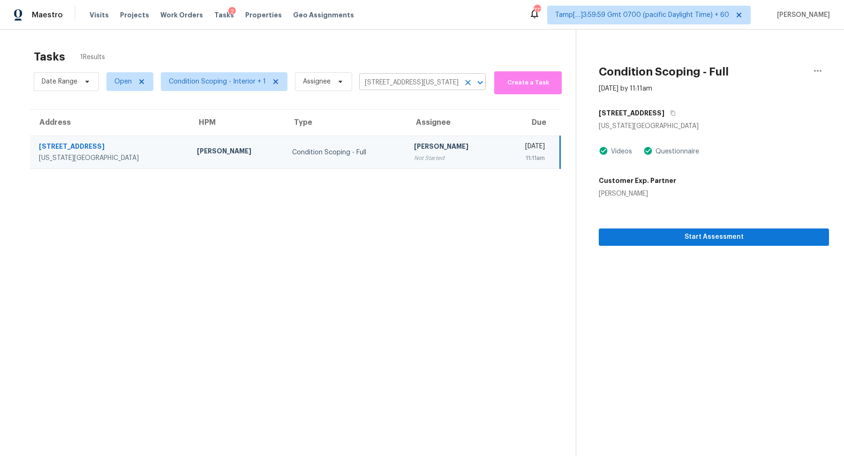
click at [386, 87] on input "4207 Lakeshore Forest Dr, Missouri City, TX 77459" at bounding box center [409, 82] width 100 height 15
paste input "10033 Caldwell Depot Rd, Cornelius, NC 28031"
type input "4207 Lakeshore Forest Dr, Missouri City, TX 77459"
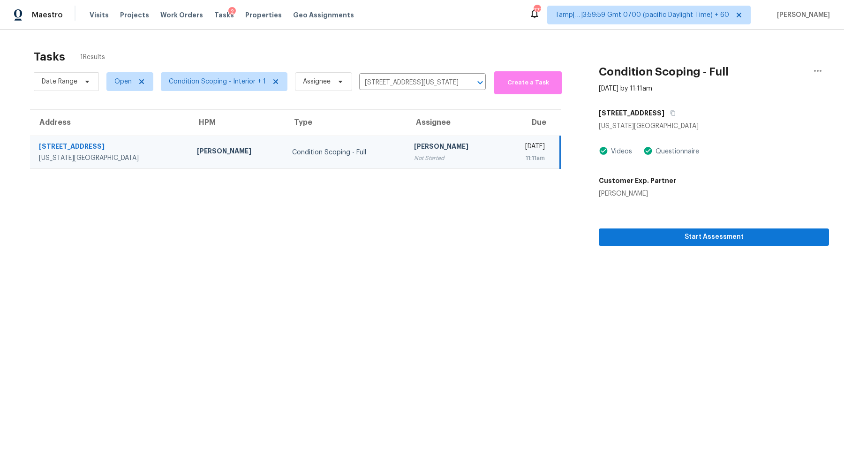
scroll to position [0, 0]
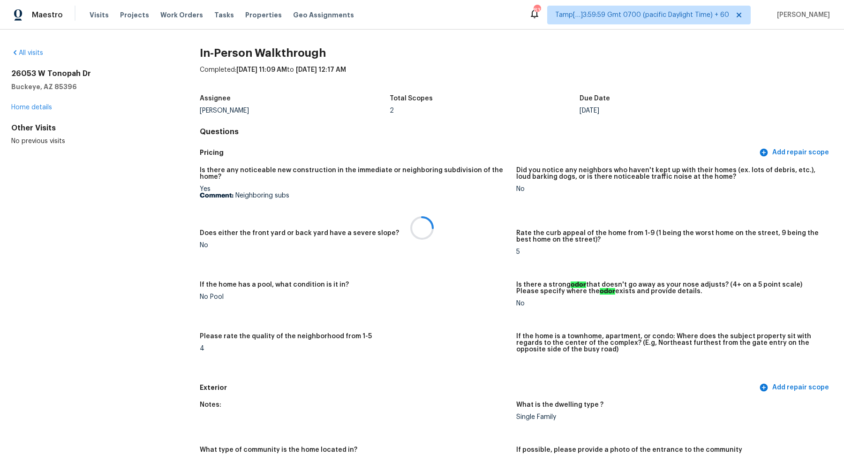
click at [33, 51] on div at bounding box center [422, 228] width 844 height 456
click at [37, 52] on link "All visits" at bounding box center [27, 53] width 32 height 7
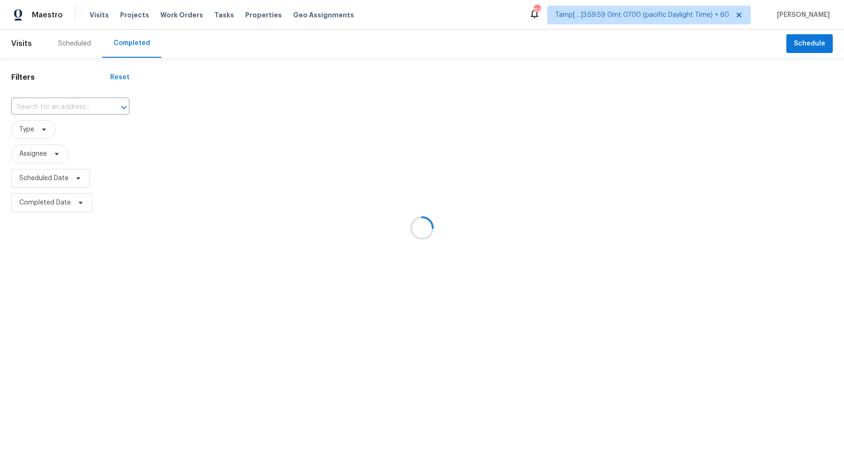
click at [71, 105] on div at bounding box center [422, 228] width 844 height 456
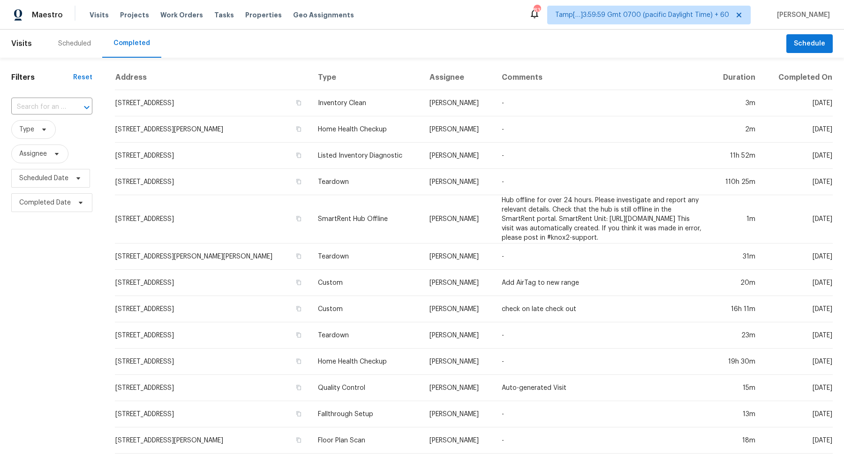
click at [71, 105] on div at bounding box center [80, 107] width 24 height 13
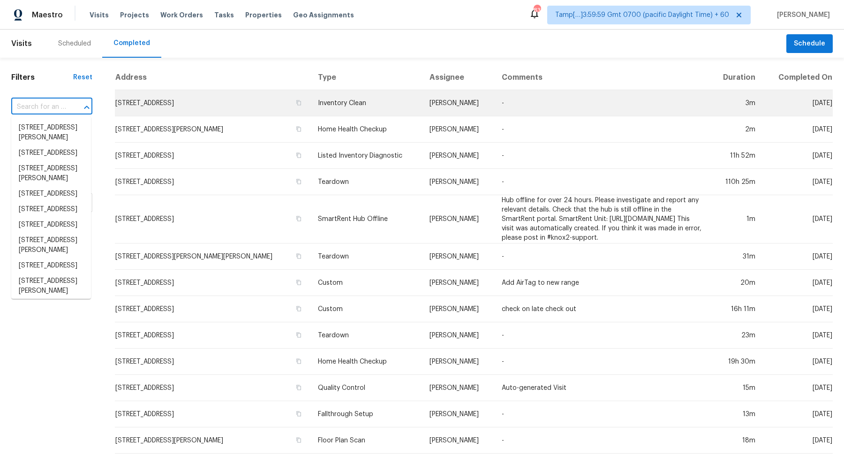
paste input "5993 Eden Valley Dr, Westerville, OH 43081"
type input "5993 Eden Valley Dr, Westerville, OH 43081"
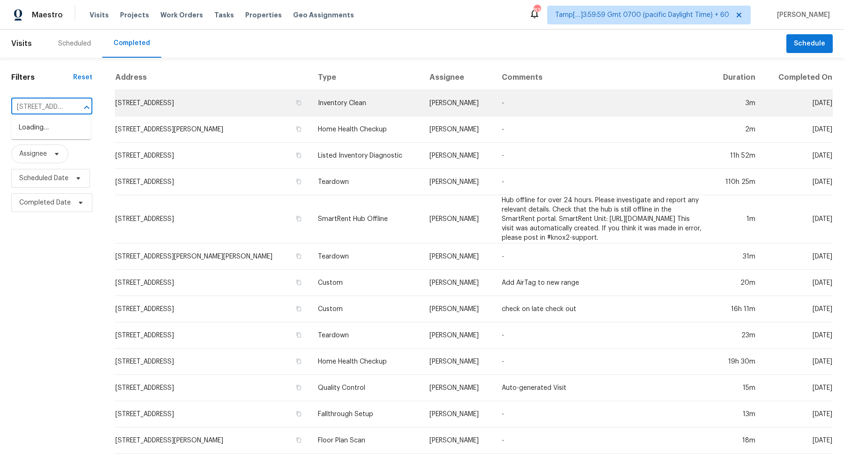
scroll to position [0, 85]
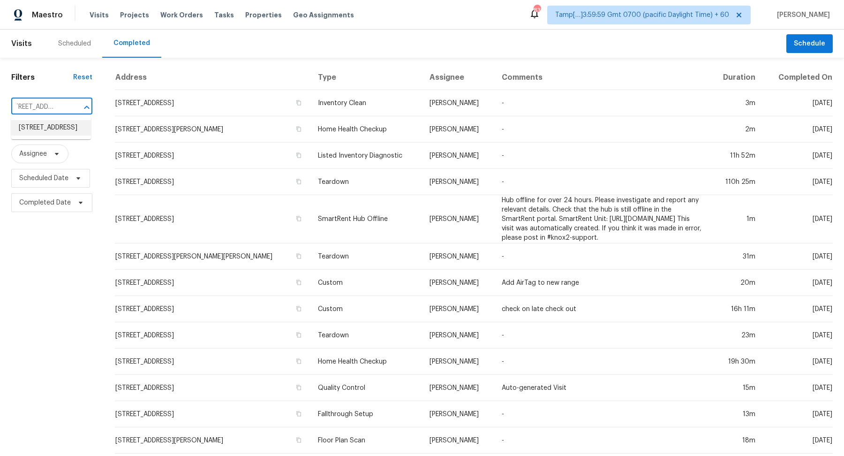
click at [45, 126] on li "5993 Eden Valley Dr, Westerville, OH 43081" at bounding box center [51, 127] width 80 height 15
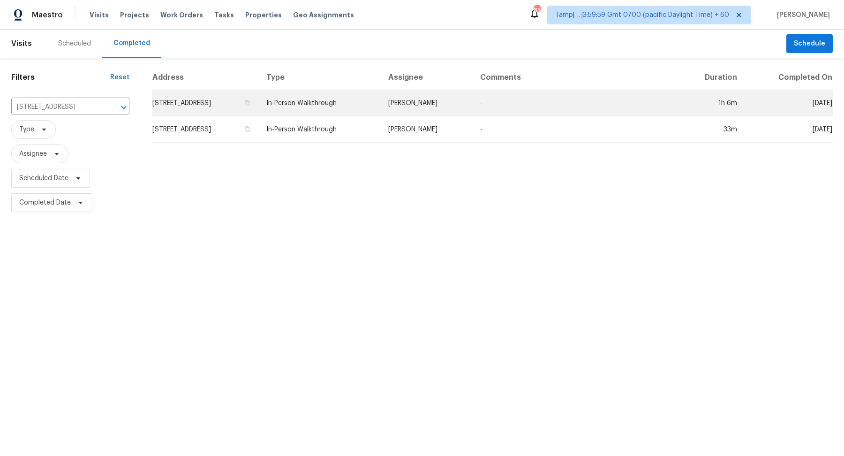
click at [204, 106] on td "5993 Eden Valley Dr, Westerville, OH 43081" at bounding box center [205, 103] width 107 height 26
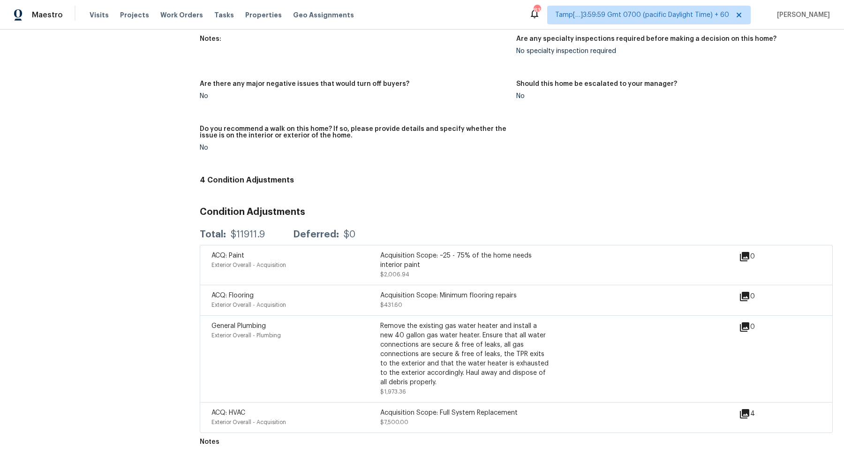
scroll to position [1685, 0]
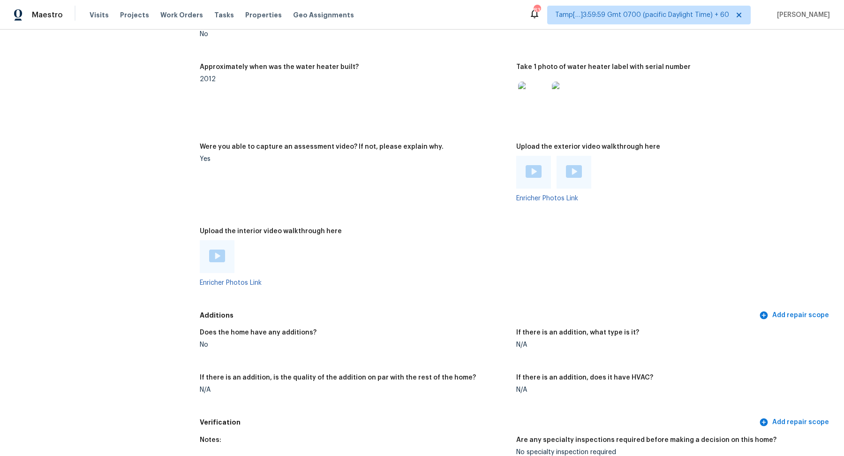
click at [217, 260] on img at bounding box center [217, 255] width 16 height 13
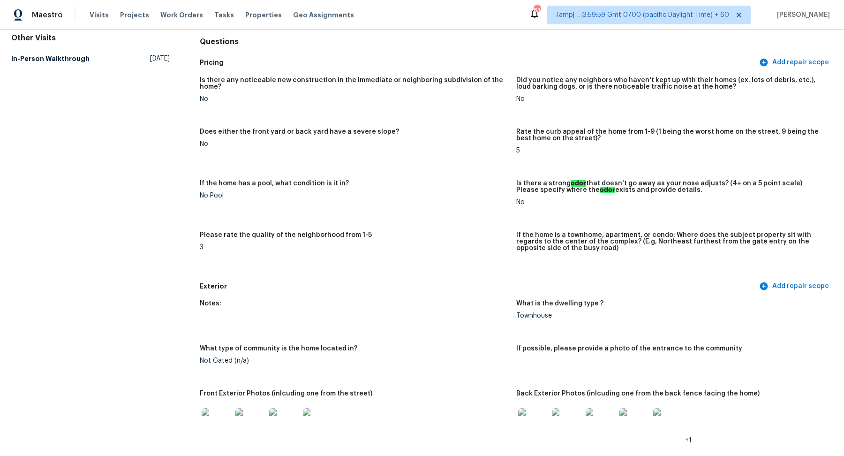
scroll to position [257, 0]
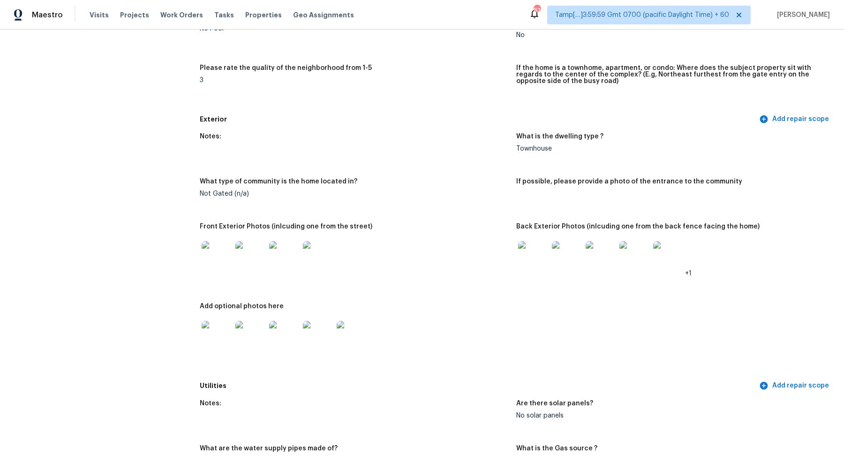
click at [212, 255] on img at bounding box center [217, 256] width 30 height 30
click at [533, 267] on img at bounding box center [533, 256] width 30 height 30
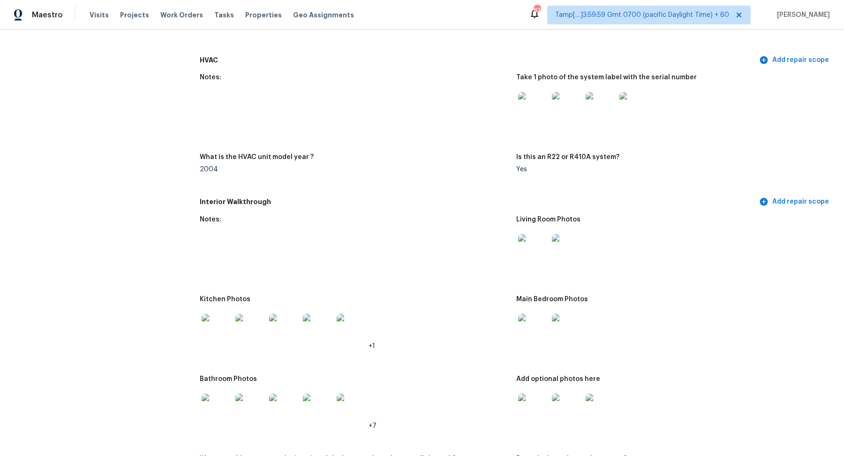
scroll to position [851, 0]
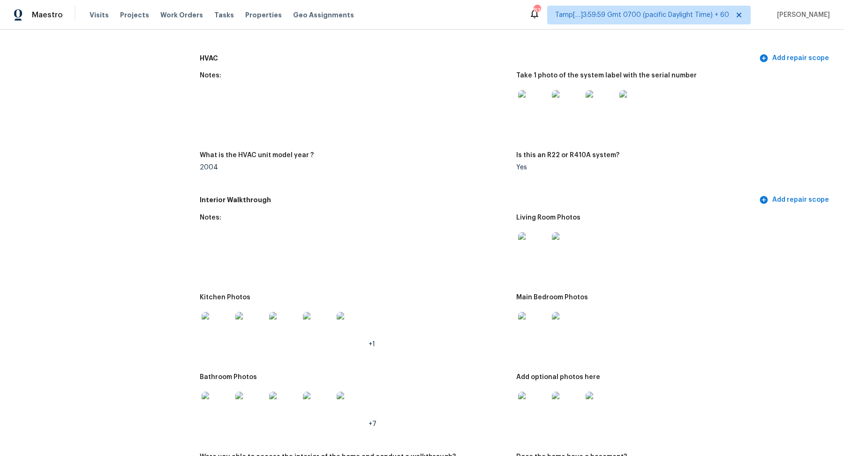
click at [529, 259] on img at bounding box center [533, 247] width 30 height 30
click at [210, 331] on img at bounding box center [217, 327] width 30 height 30
click at [531, 314] on img at bounding box center [533, 327] width 30 height 30
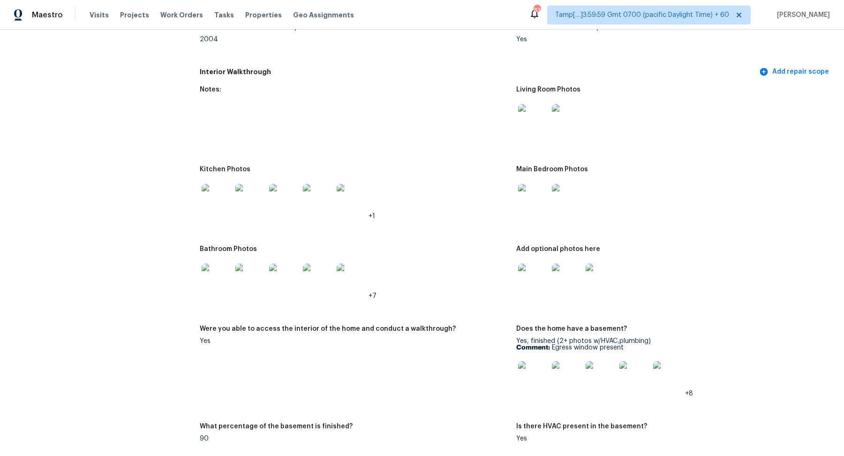
scroll to position [990, 0]
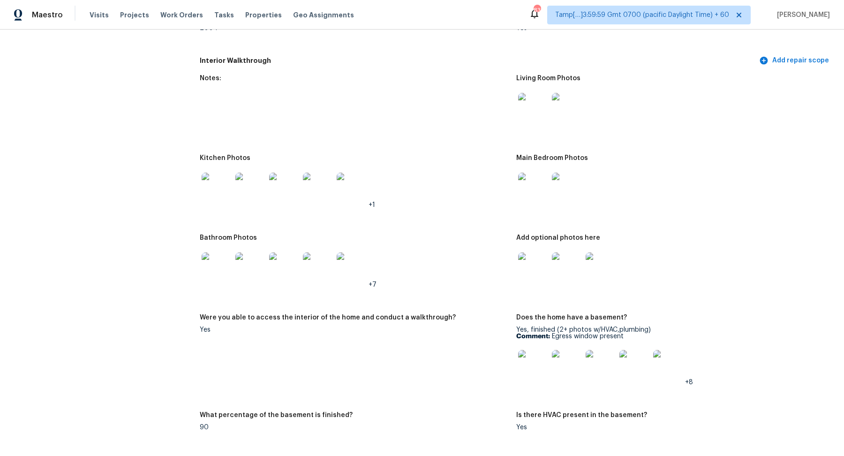
click at [226, 278] on img at bounding box center [217, 267] width 30 height 30
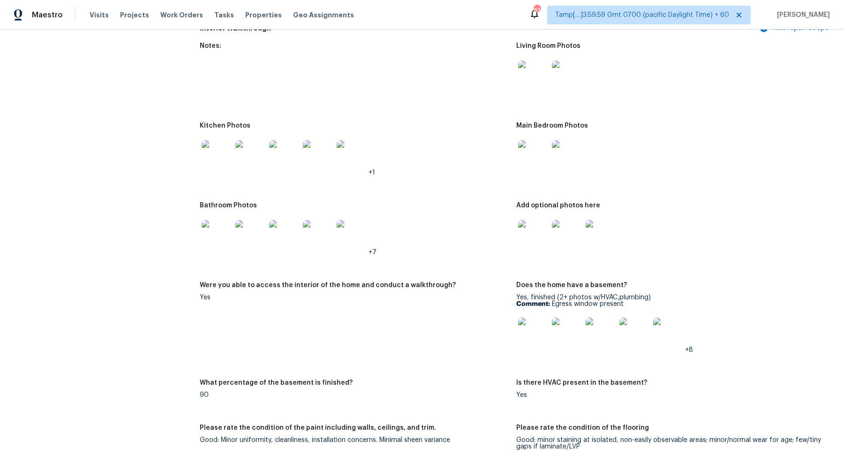
scroll to position [1063, 0]
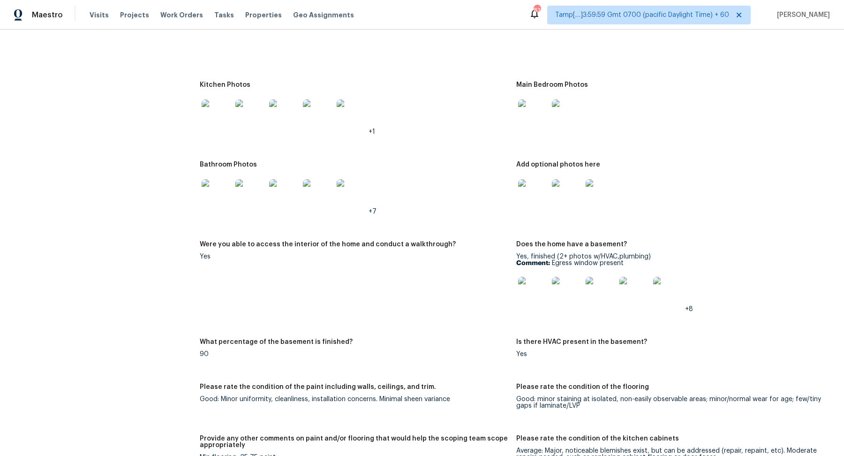
click at [541, 286] on img at bounding box center [533, 292] width 30 height 30
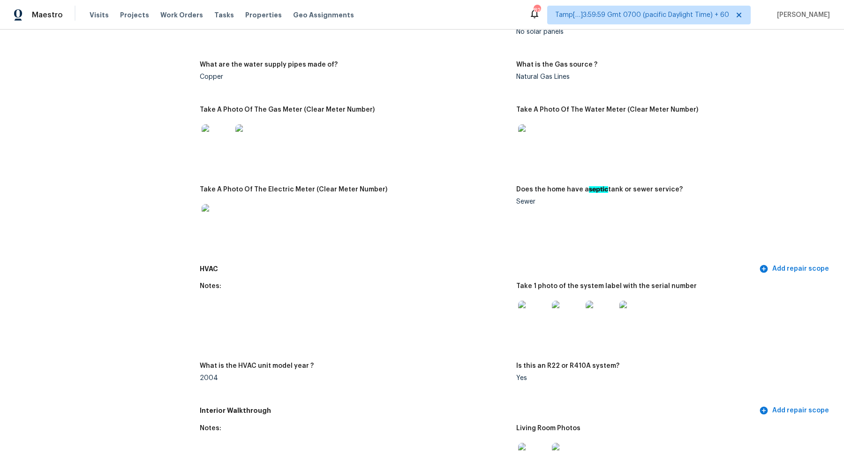
scroll to position [0, 0]
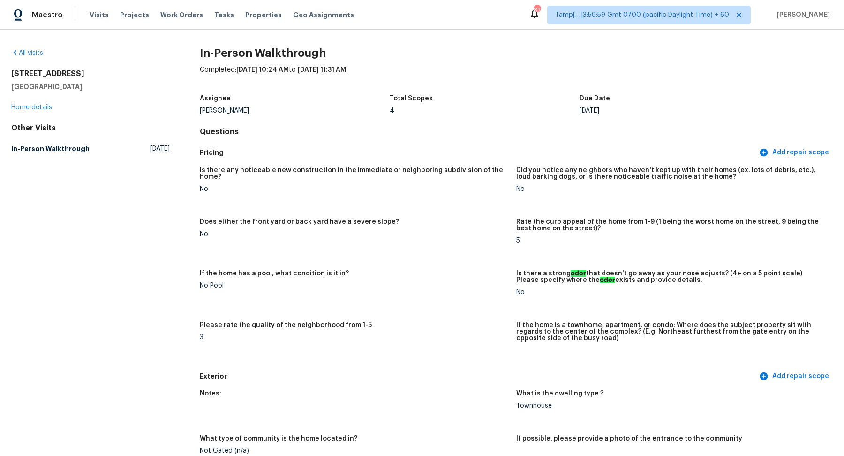
click at [39, 48] on div "All visits" at bounding box center [90, 52] width 158 height 9
click at [30, 55] on link "All visits" at bounding box center [27, 53] width 32 height 7
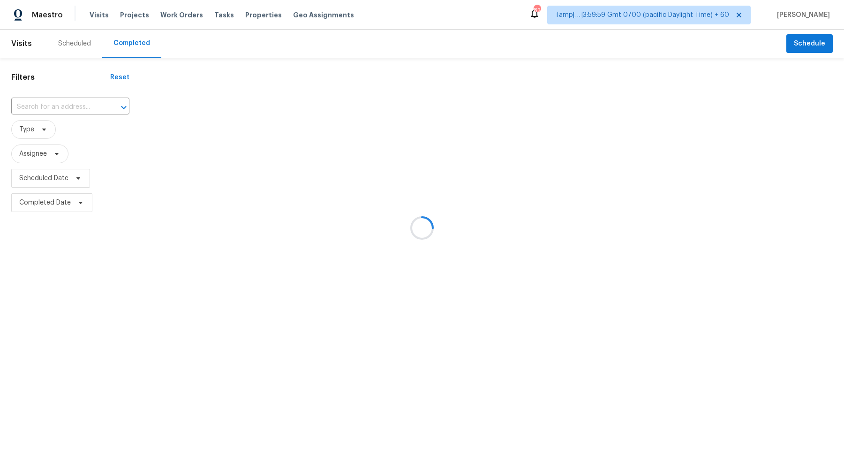
click at [69, 105] on div at bounding box center [422, 228] width 844 height 456
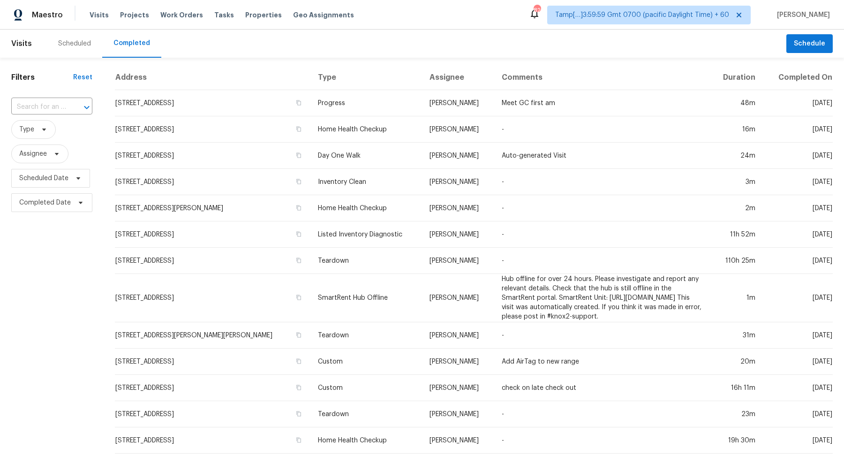
click at [69, 105] on div at bounding box center [80, 107] width 24 height 13
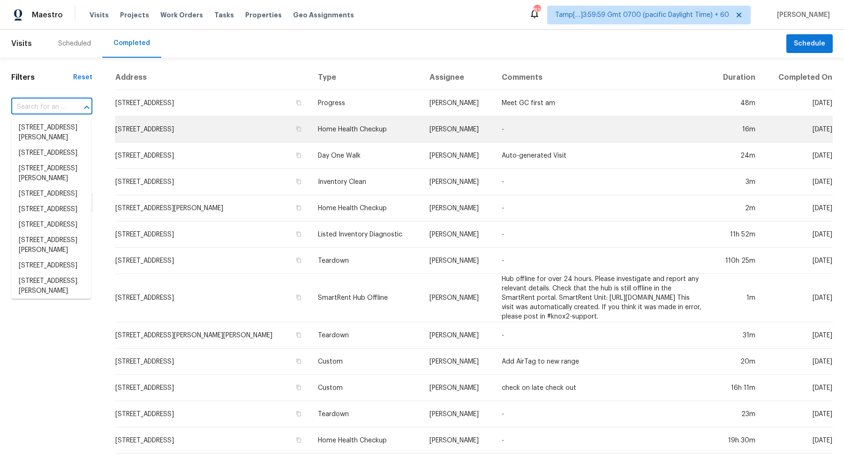
paste input "2915 New Hanover Dr, Greensboro, NC 27408"
type input "2915 New Hanover Dr, Greensboro, NC 27408"
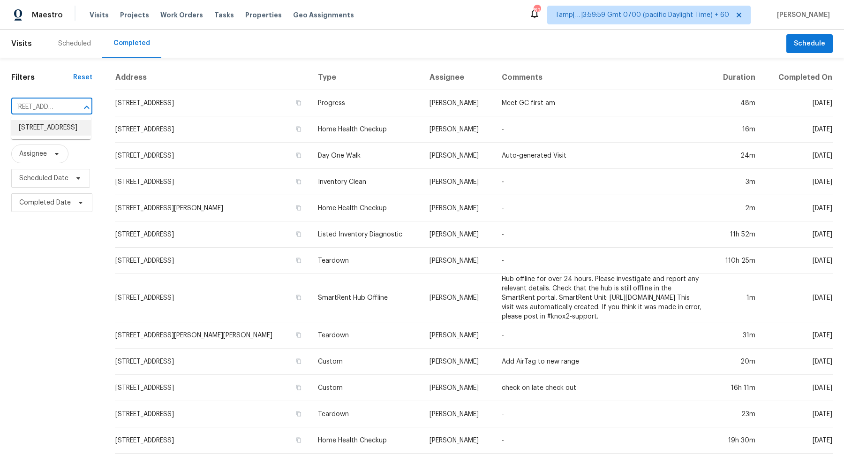
click at [71, 125] on li "2915 New Hanover Dr, Greensboro, NC 27408" at bounding box center [51, 127] width 80 height 15
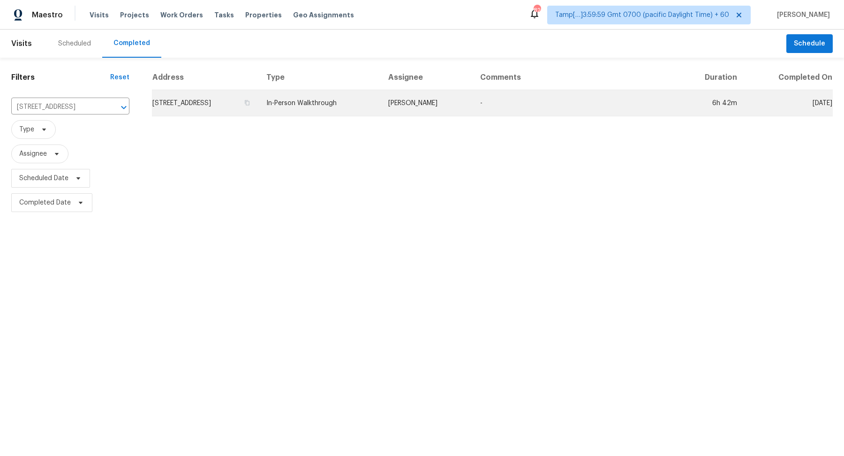
click at [188, 111] on td "2915 New Hanover Dr, Greensboro, NC 27408" at bounding box center [205, 103] width 107 height 26
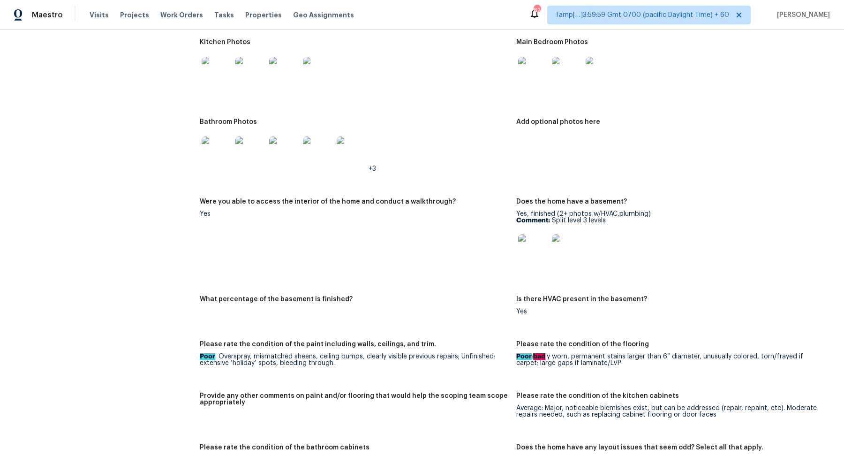
scroll to position [1071, 0]
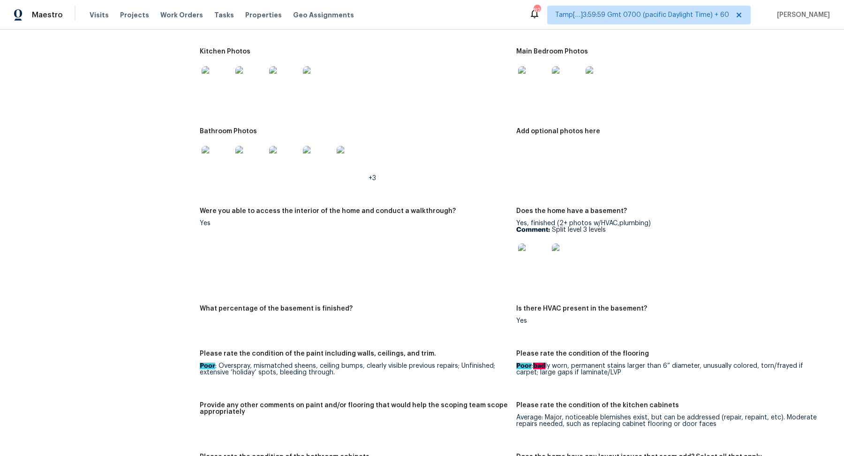
click at [539, 254] on img at bounding box center [533, 258] width 30 height 30
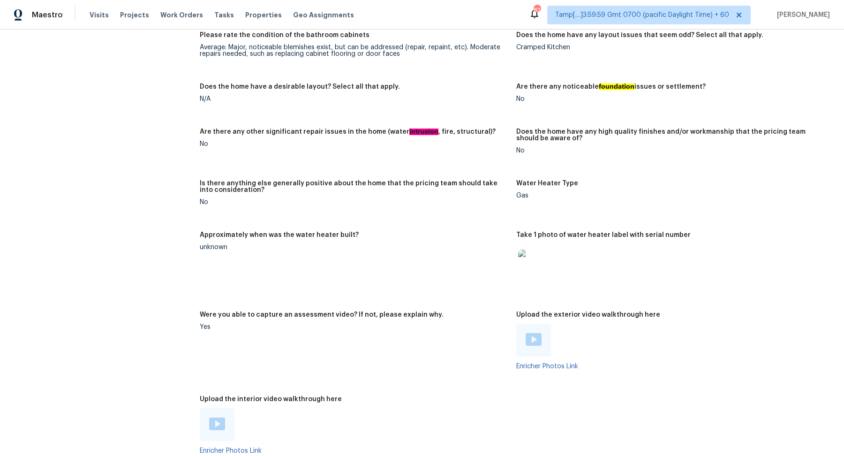
scroll to position [1543, 0]
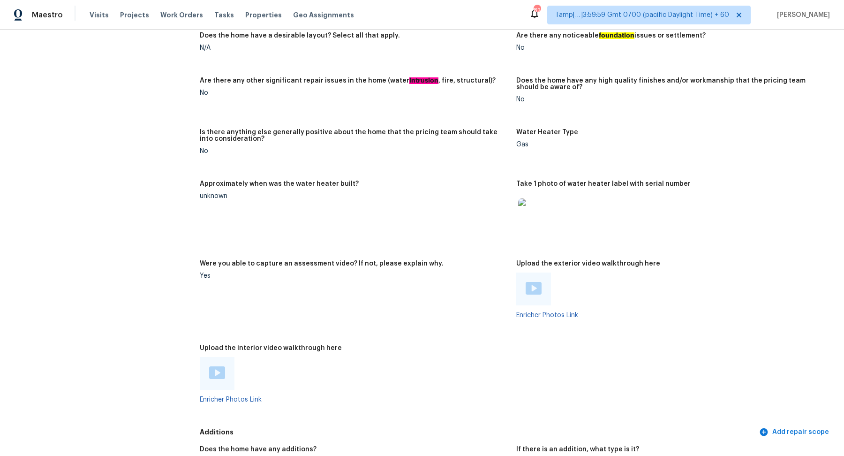
click at [539, 217] on img at bounding box center [533, 213] width 30 height 30
click at [533, 212] on img at bounding box center [533, 213] width 30 height 30
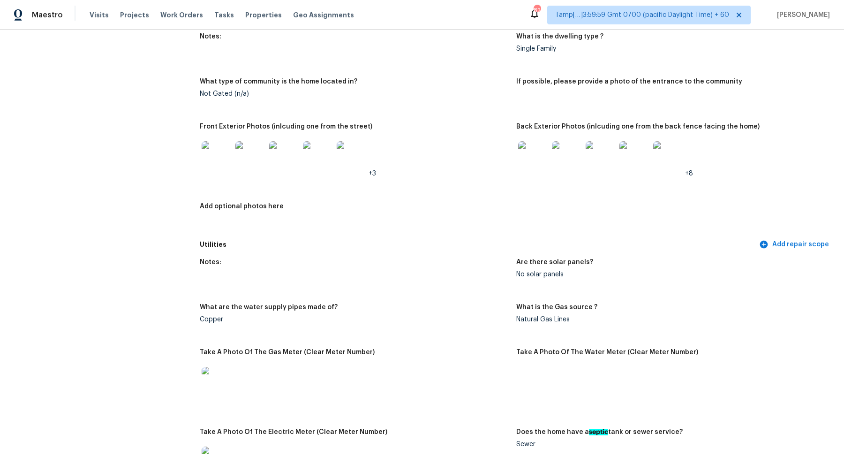
scroll to position [0, 0]
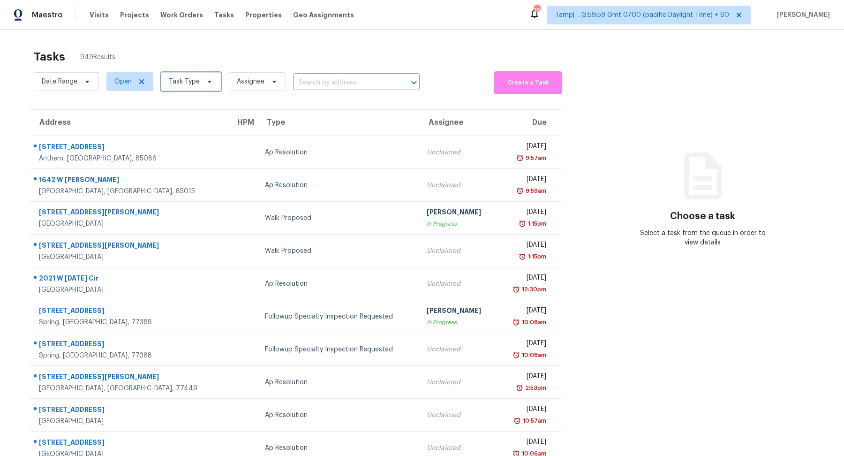
click at [192, 83] on span "Task Type" at bounding box center [184, 81] width 31 height 9
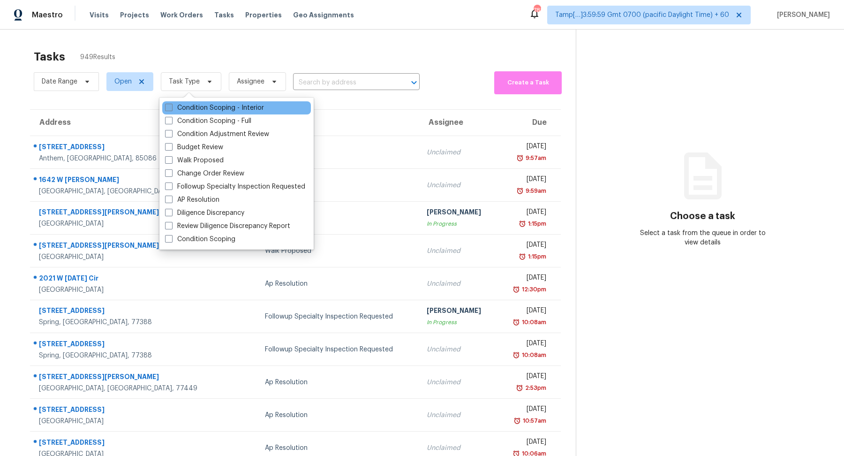
click at [204, 111] on label "Condition Scoping - Interior" at bounding box center [214, 107] width 99 height 9
click at [171, 109] on input "Condition Scoping - Interior" at bounding box center [168, 106] width 6 height 6
checkbox input "true"
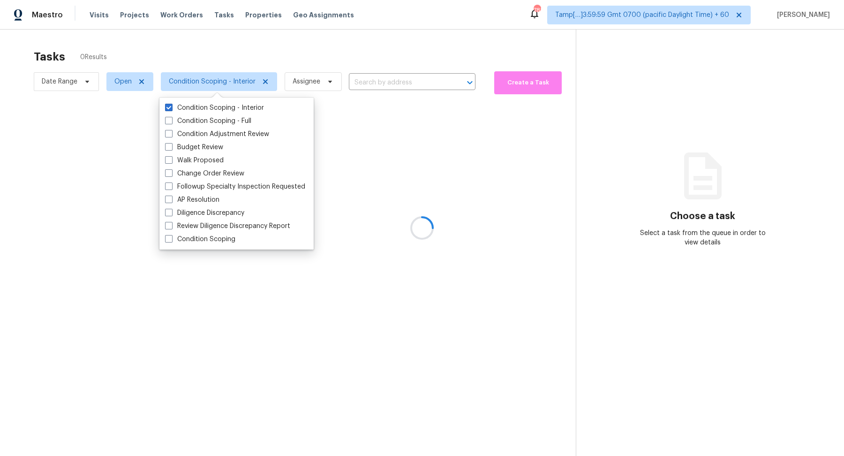
click at [291, 52] on div at bounding box center [422, 228] width 844 height 456
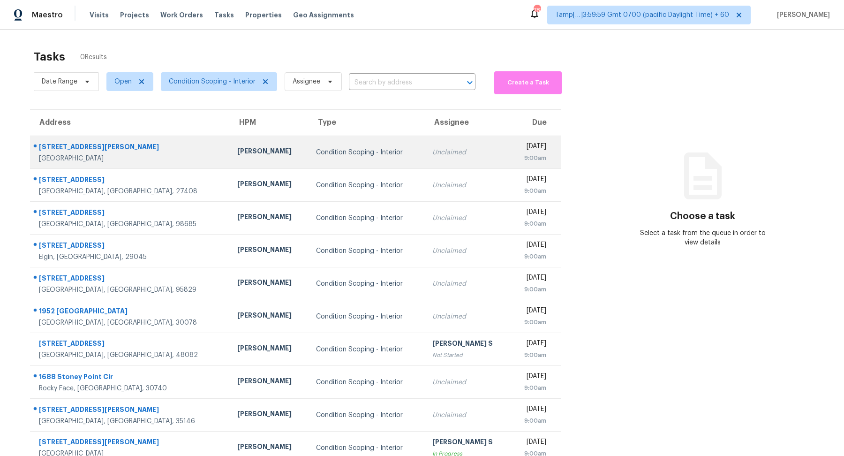
click at [366, 163] on td "Condition Scoping - Interior" at bounding box center [366, 152] width 116 height 33
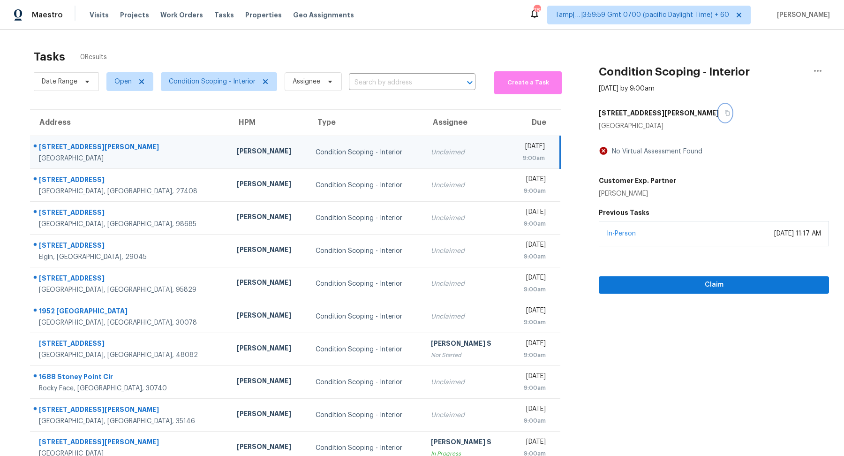
click at [725, 111] on icon "button" at bounding box center [727, 113] width 5 height 5
click at [628, 291] on button "Claim" at bounding box center [713, 284] width 230 height 17
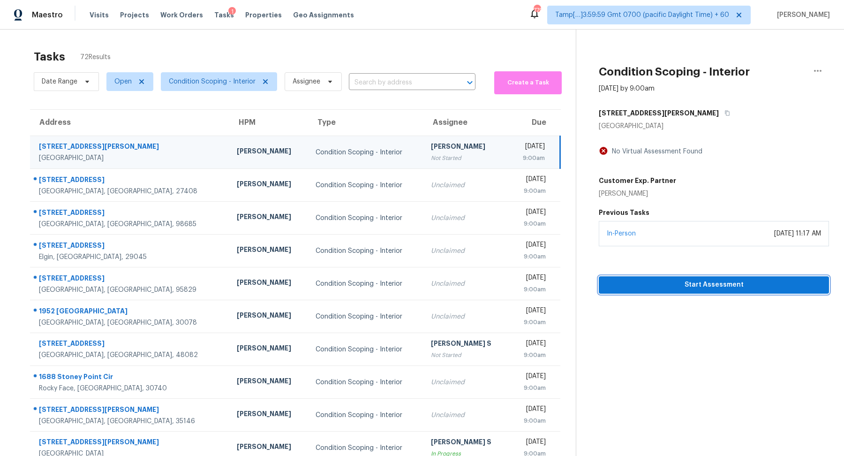
click at [623, 284] on span "Start Assessment" at bounding box center [713, 285] width 215 height 12
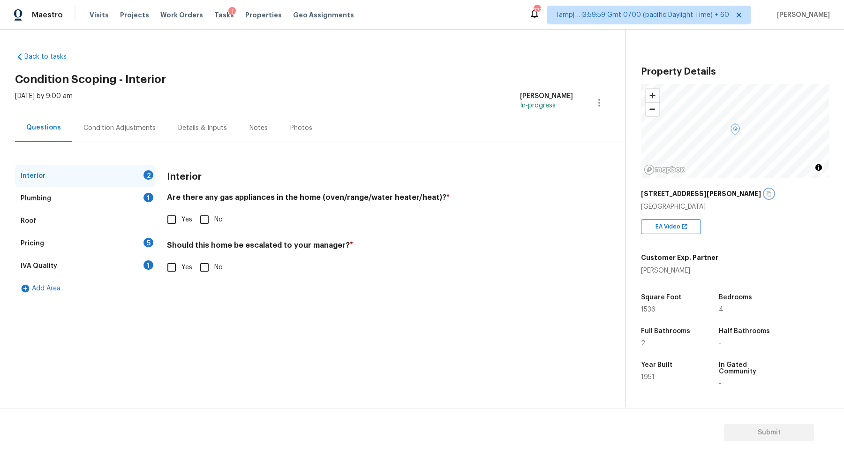
click at [764, 194] on button "button" at bounding box center [768, 193] width 8 height 8
click at [191, 217] on span "Yes" at bounding box center [186, 220] width 11 height 10
click at [181, 217] on input "Yes" at bounding box center [172, 219] width 20 height 20
checkbox input "true"
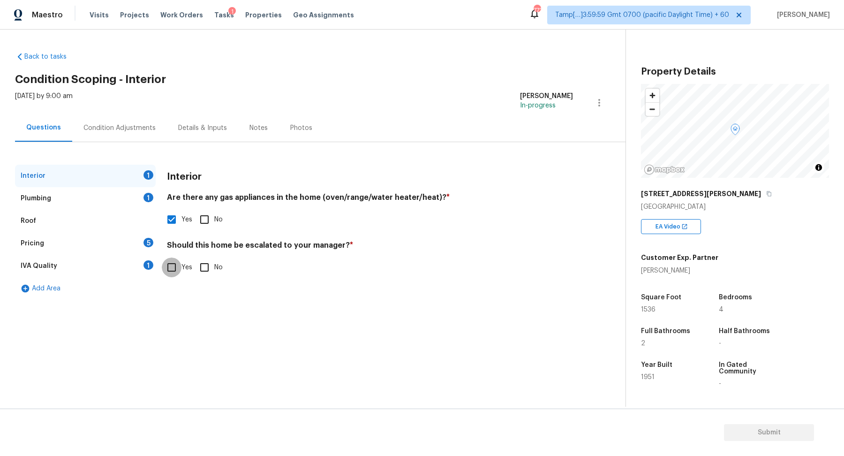
click at [179, 266] on input "Yes" at bounding box center [172, 267] width 20 height 20
checkbox input "true"
click at [187, 339] on button "button" at bounding box center [178, 341] width 22 height 37
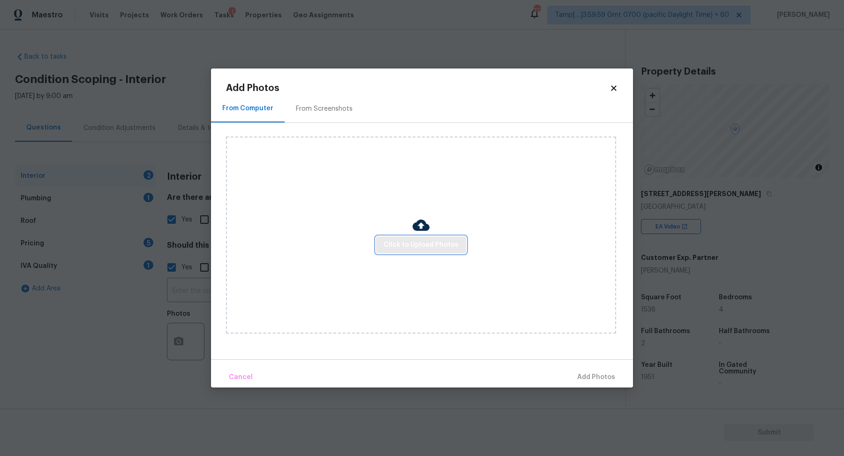
click at [389, 246] on span "Click to Upload Photos" at bounding box center [420, 245] width 75 height 12
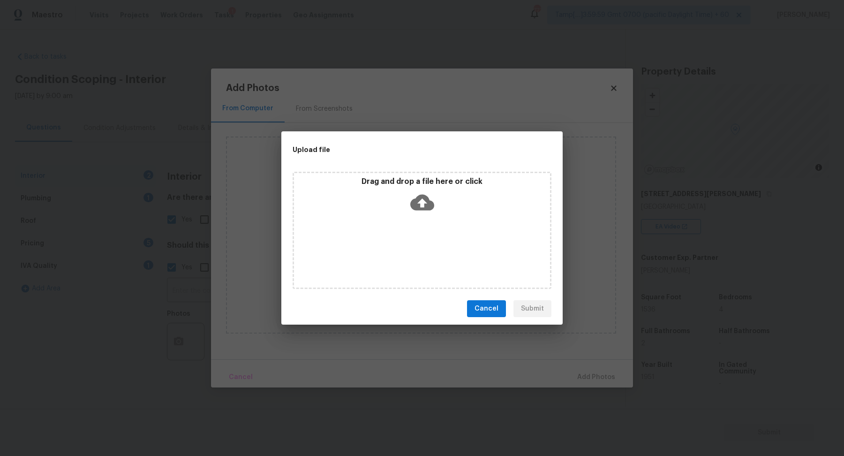
click at [424, 210] on icon at bounding box center [422, 202] width 24 height 24
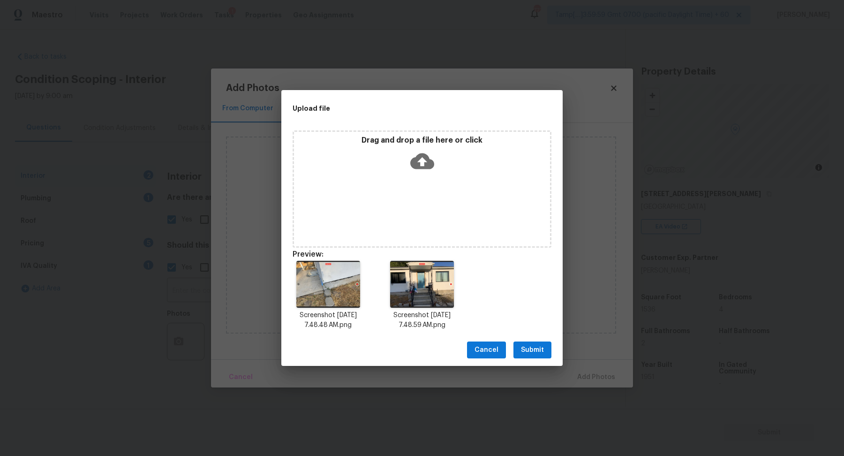
click at [524, 343] on button "Submit" at bounding box center [532, 349] width 38 height 17
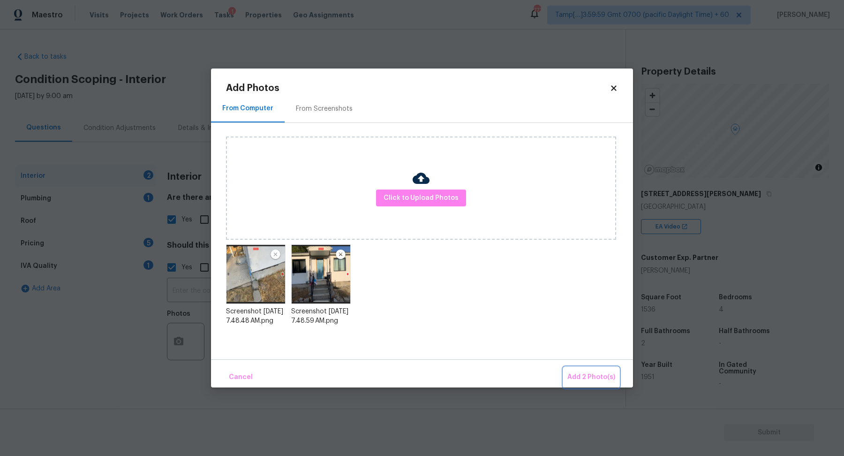
click at [603, 384] on button "Add 2 Photo(s)" at bounding box center [590, 377] width 55 height 20
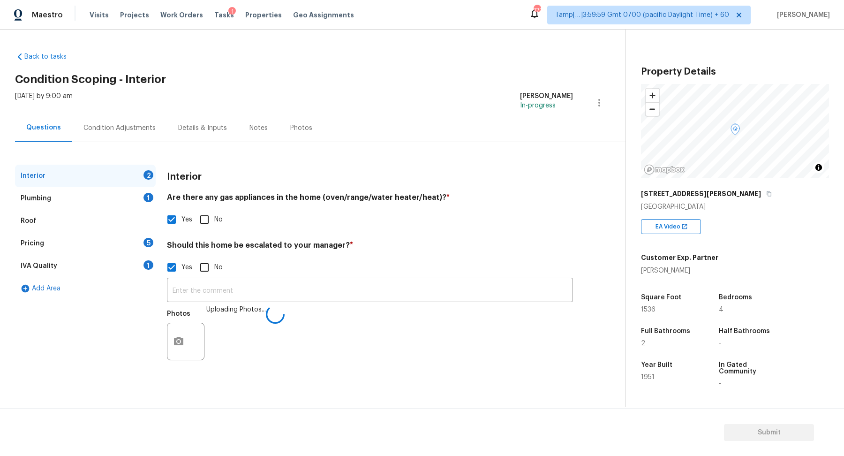
click at [442, 303] on div "​ Photos Uploading Photos..." at bounding box center [370, 321] width 406 height 89
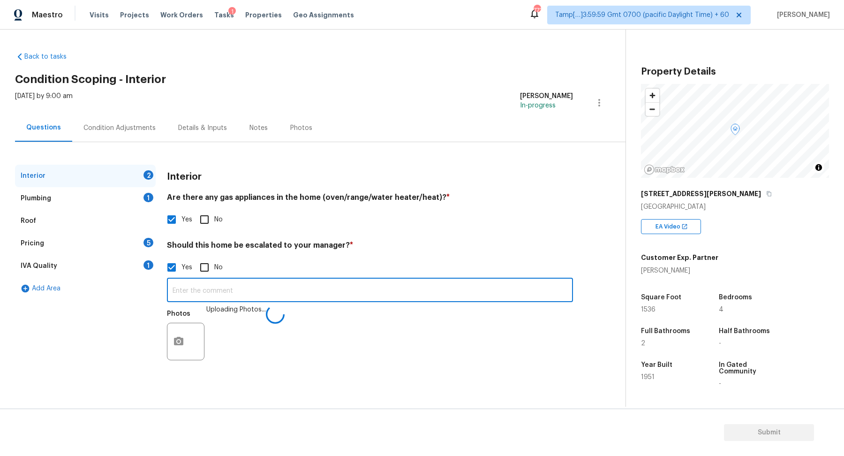
click at [450, 298] on input "text" at bounding box center [370, 291] width 406 height 22
type input "The house has foundation issues on the stem walls."
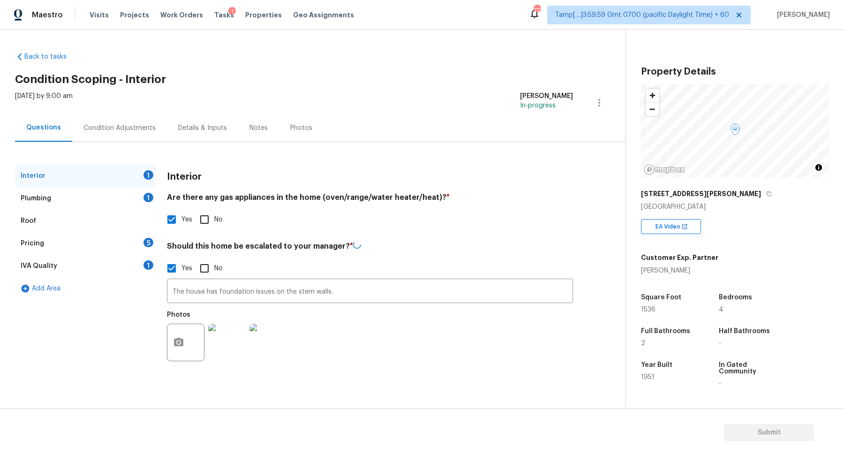
click at [516, 252] on h4 "Should this home be escalated to your manager? *" at bounding box center [370, 247] width 406 height 14
click at [148, 201] on div "1" at bounding box center [148, 197] width 10 height 9
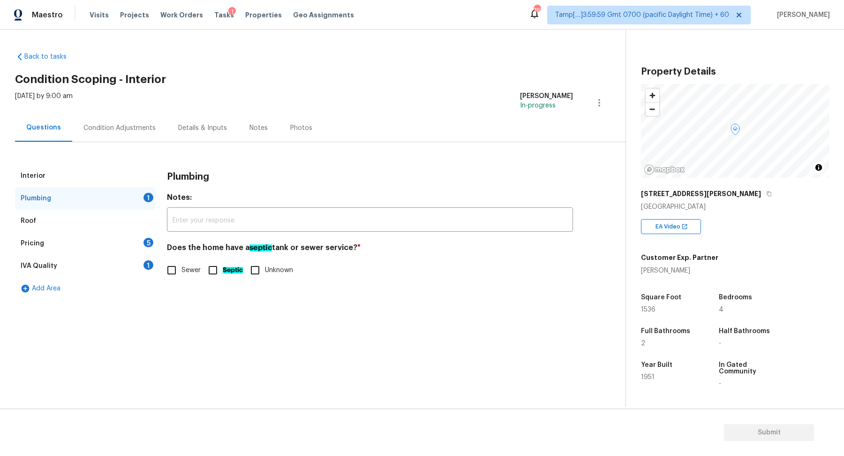
click at [178, 289] on div "Plumbing Notes: ​ Does the home have a septic tank or sewer service? * Sewer Se…" at bounding box center [370, 228] width 406 height 127
click at [189, 258] on div "Does the home have a septic tank or sewer service? * Sewer Septic Unknown" at bounding box center [370, 261] width 406 height 37
click at [185, 261] on label "Sewer" at bounding box center [181, 270] width 39 height 20
click at [181, 261] on input "Sewer" at bounding box center [172, 270] width 20 height 20
checkbox input "true"
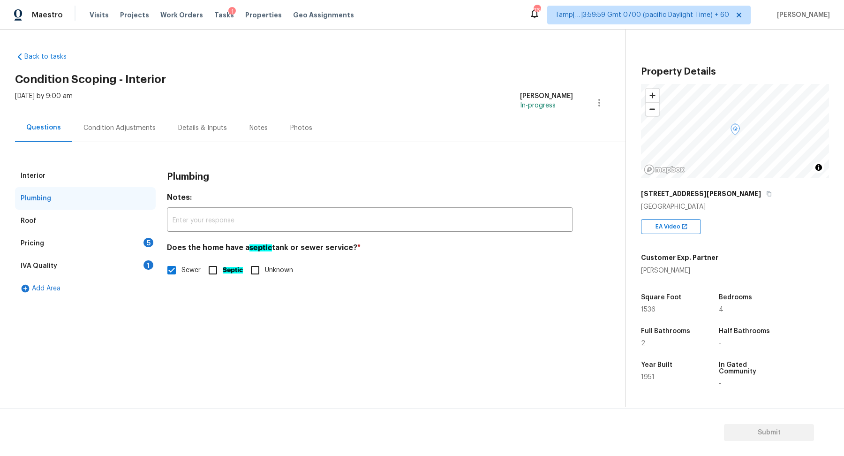
click at [112, 242] on div "Pricing 5" at bounding box center [85, 243] width 141 height 22
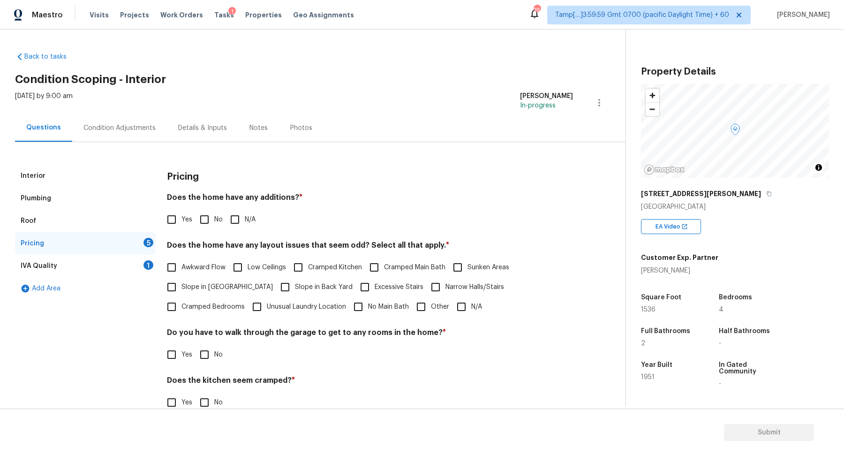
click at [199, 219] on input "No" at bounding box center [204, 219] width 20 height 20
checkbox input "true"
click at [184, 281] on label "Slope in Front Yard" at bounding box center [217, 287] width 111 height 20
click at [181, 281] on input "Slope in Front Yard" at bounding box center [172, 287] width 20 height 20
checkbox input "true"
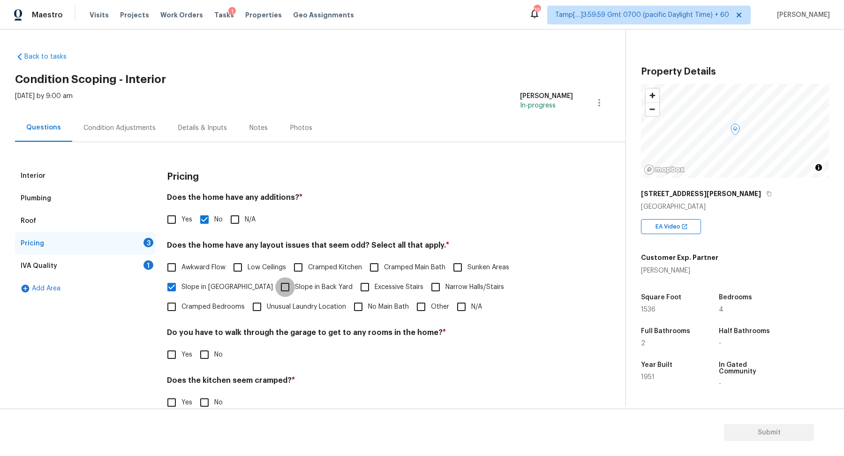
click at [275, 286] on input "Slope in Back Yard" at bounding box center [285, 287] width 20 height 20
checkbox input "true"
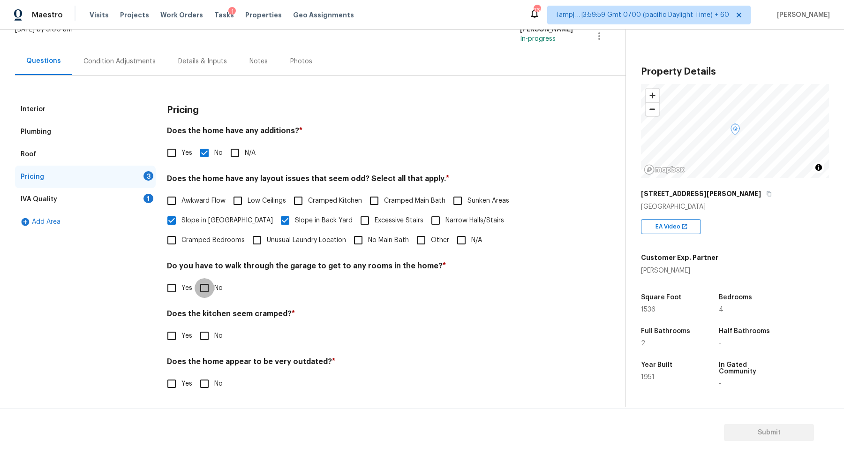
click at [210, 294] on input "No" at bounding box center [204, 288] width 20 height 20
checkbox input "true"
click at [194, 326] on input "No" at bounding box center [204, 336] width 20 height 20
checkbox input "true"
click at [194, 374] on input "No" at bounding box center [204, 384] width 20 height 20
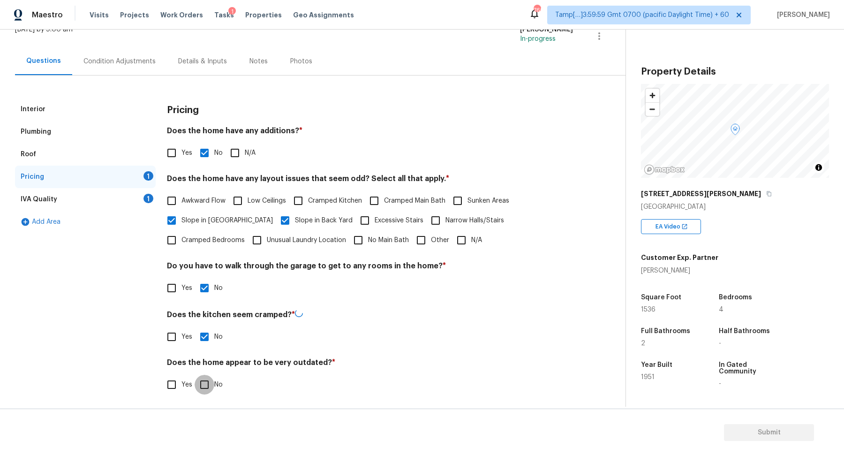
checkbox input "true"
click at [132, 194] on div "IVA Quality 1" at bounding box center [85, 199] width 141 height 22
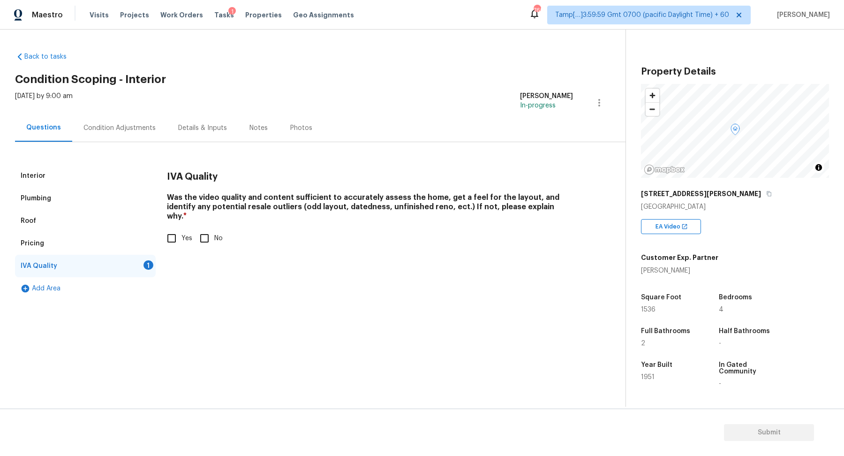
click at [174, 229] on input "Yes" at bounding box center [172, 238] width 20 height 20
checkbox input "true"
click at [132, 133] on div "Condition Adjustments" at bounding box center [119, 128] width 95 height 28
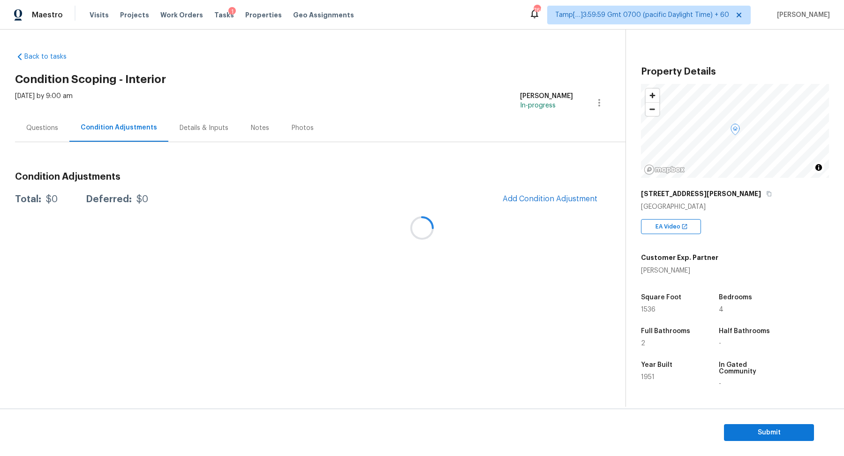
click at [532, 193] on div at bounding box center [422, 228] width 844 height 456
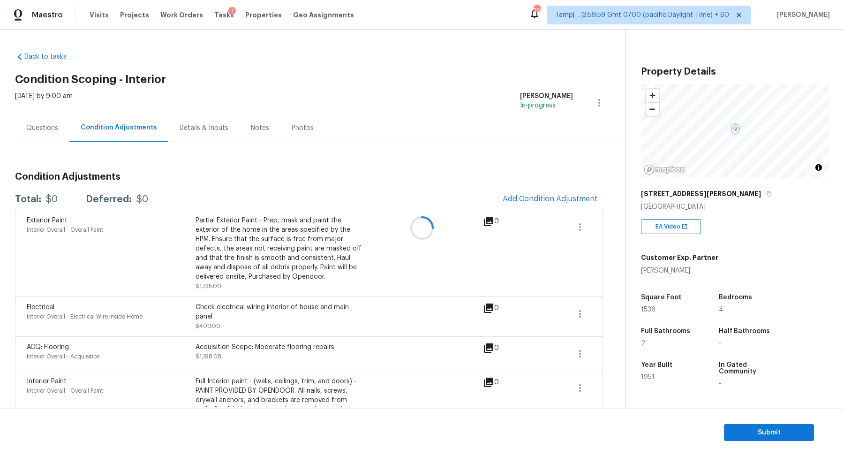
click at [533, 194] on div at bounding box center [422, 228] width 844 height 456
click at [516, 195] on span "Add Condition Adjustment" at bounding box center [549, 198] width 95 height 8
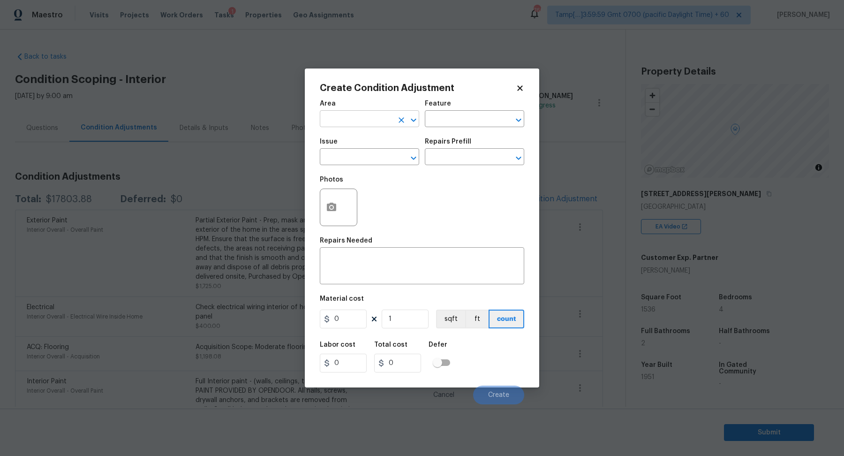
click at [349, 124] on input "text" at bounding box center [356, 119] width 73 height 15
click at [359, 165] on ul "Interior Addition Interior Overall" at bounding box center [369, 148] width 99 height 38
click at [359, 158] on li "Interior Overall" at bounding box center [369, 155] width 99 height 15
type input "Interior Overall"
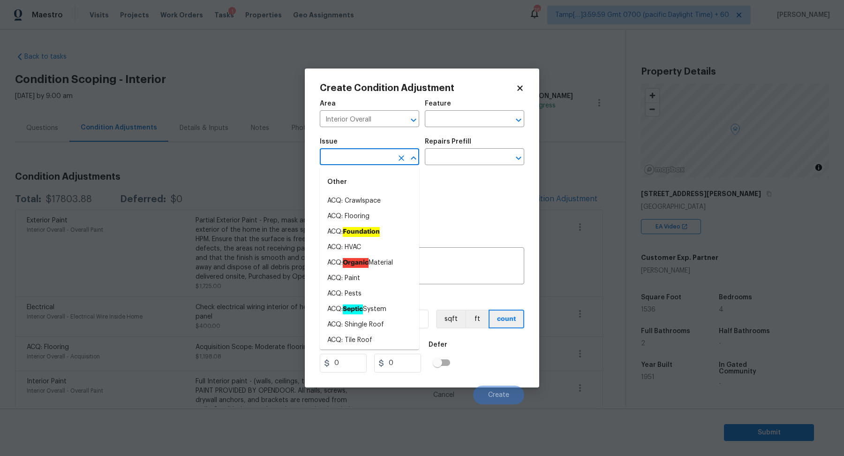
click at [359, 158] on input "text" at bounding box center [356, 157] width 73 height 15
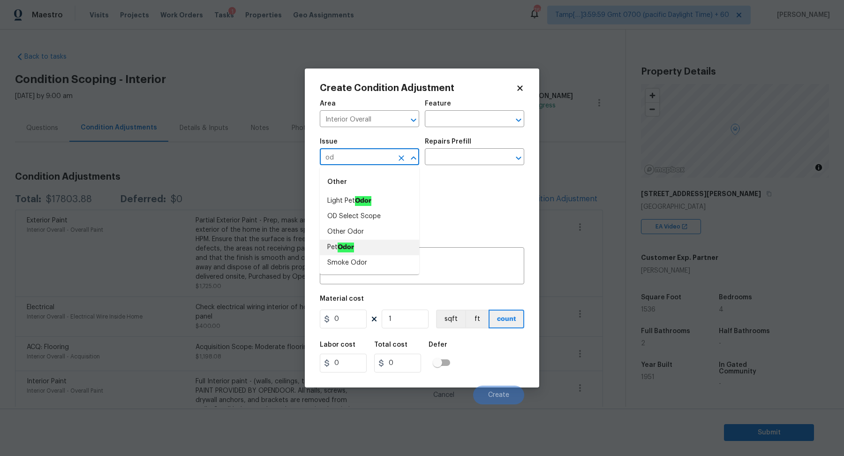
click at [348, 242] on ah_el_jm_1744356538015 "Odor" at bounding box center [345, 247] width 16 height 10
type input "Pet Odor"
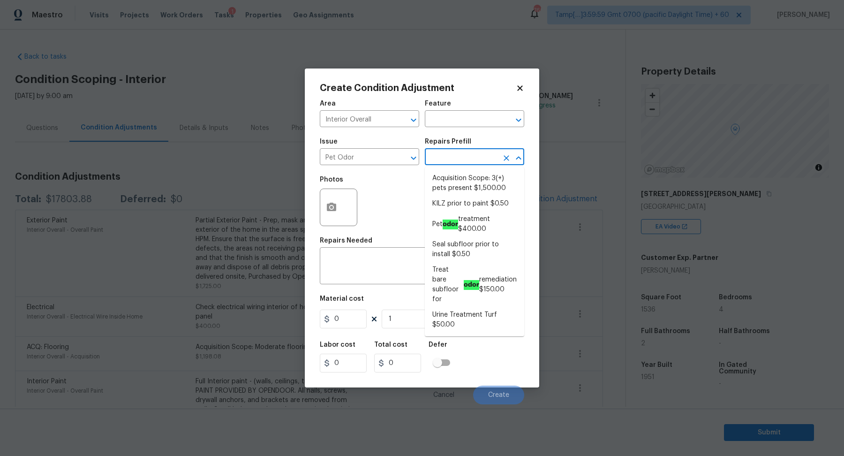
click at [449, 162] on input "text" at bounding box center [461, 157] width 73 height 15
click at [465, 182] on li "Acquisition Scope: 3(+) pets present $1,500.00" at bounding box center [474, 183] width 99 height 25
type textarea "Acquisition Scope: 3(+) pets present"
type input "1500"
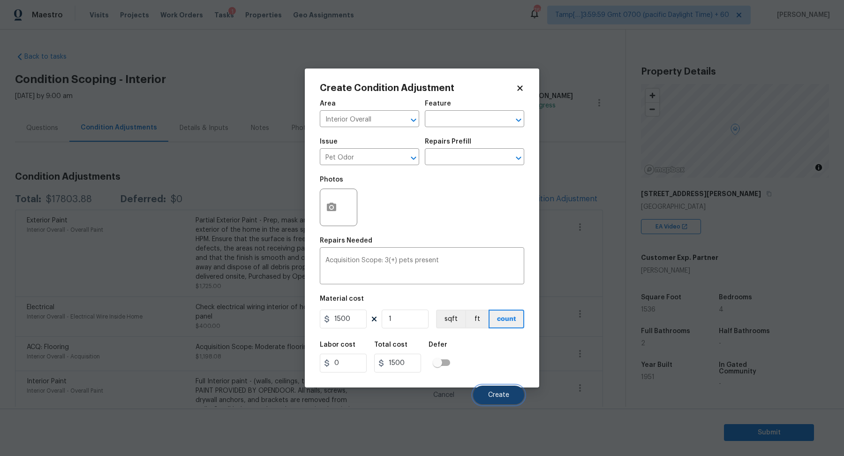
click at [493, 389] on button "Create" at bounding box center [498, 394] width 51 height 19
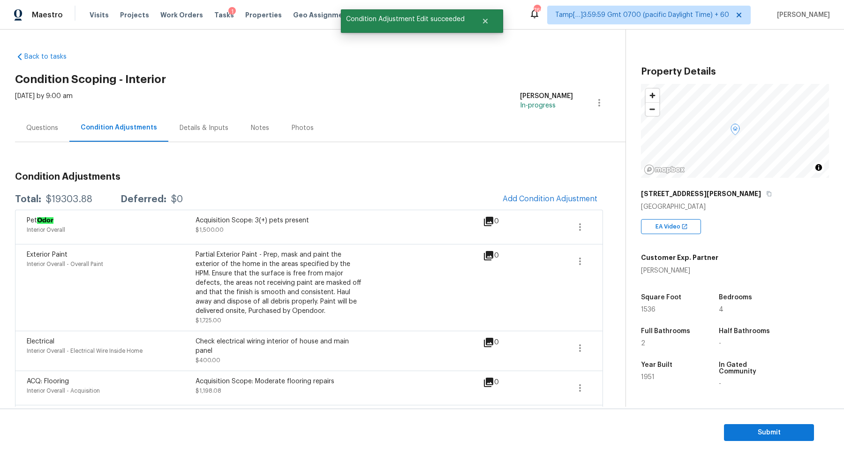
click at [501, 202] on span "Add Condition Adjustment" at bounding box center [550, 199] width 106 height 21
click at [521, 201] on span "Add Condition Adjustment" at bounding box center [549, 198] width 95 height 8
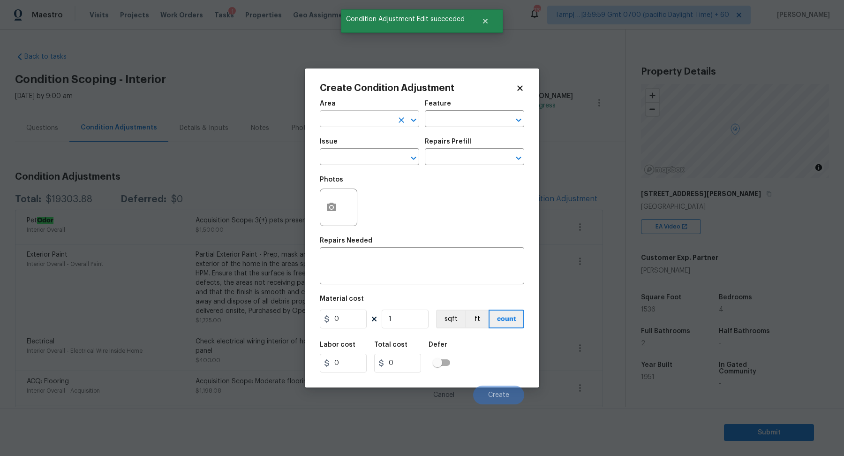
click at [357, 118] on input "text" at bounding box center [356, 119] width 73 height 15
click at [368, 157] on li "Interior Overall" at bounding box center [369, 155] width 99 height 15
click at [368, 157] on input "text" at bounding box center [356, 157] width 73 height 15
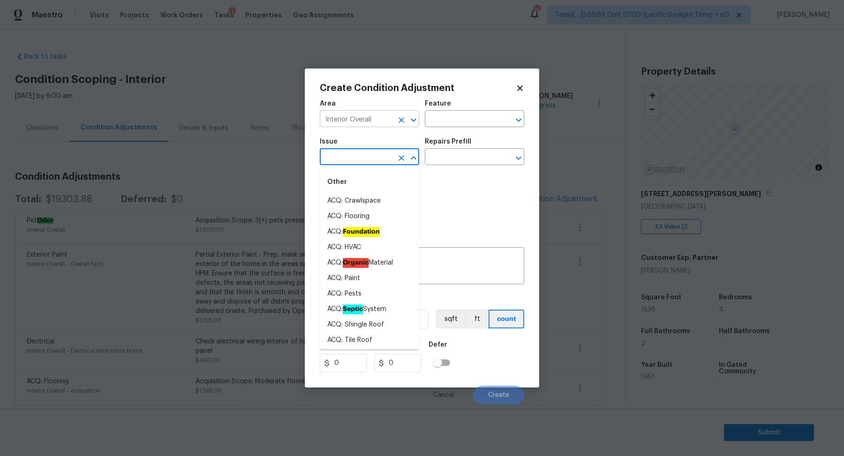
click at [379, 120] on input "Interior Overall" at bounding box center [356, 119] width 73 height 15
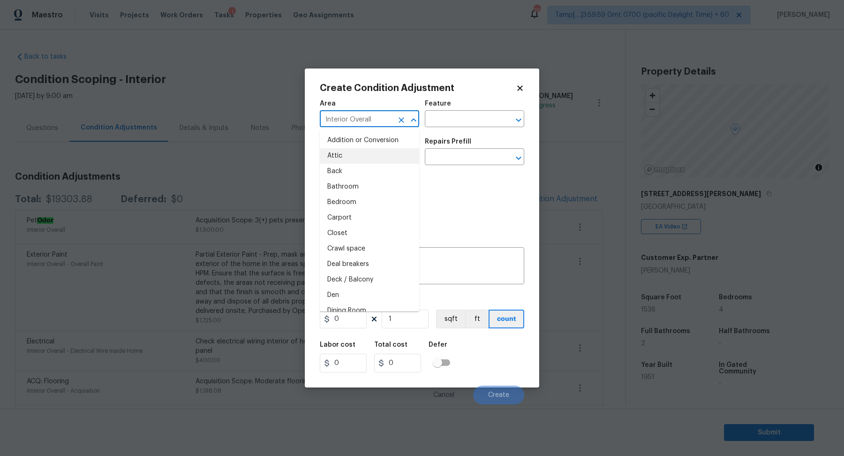
click at [379, 120] on input "Interior Overall" at bounding box center [356, 119] width 73 height 15
click at [323, 137] on li "Kitchen" at bounding box center [369, 140] width 99 height 15
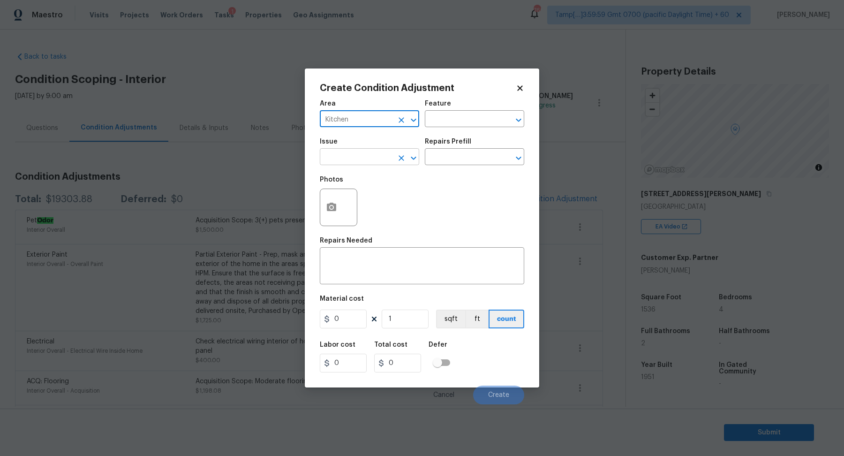
type input "Kitchen"
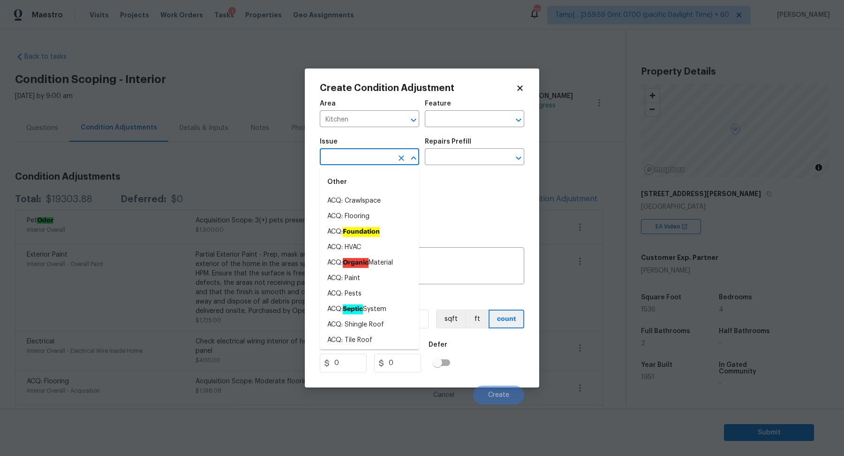
click at [340, 153] on input "text" at bounding box center [356, 157] width 73 height 15
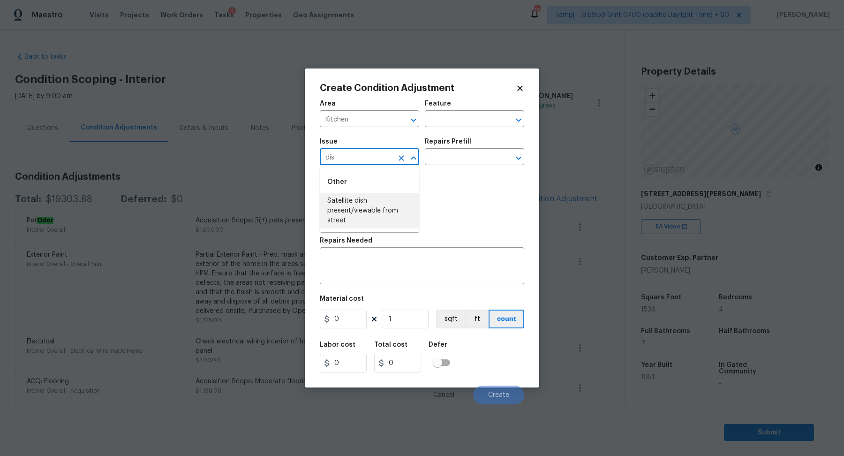
click at [371, 154] on input "dis" at bounding box center [356, 157] width 73 height 15
click at [332, 220] on li "Appliances" at bounding box center [369, 216] width 99 height 15
type input "Appliances"
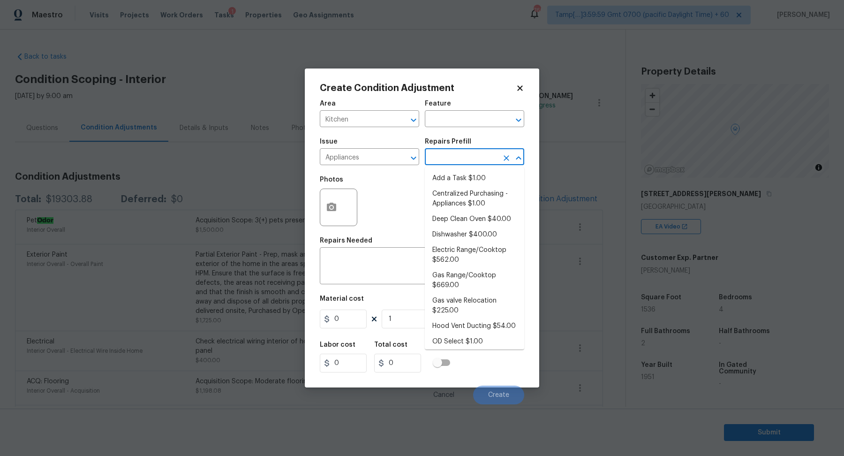
click at [477, 161] on input "text" at bounding box center [461, 157] width 73 height 15
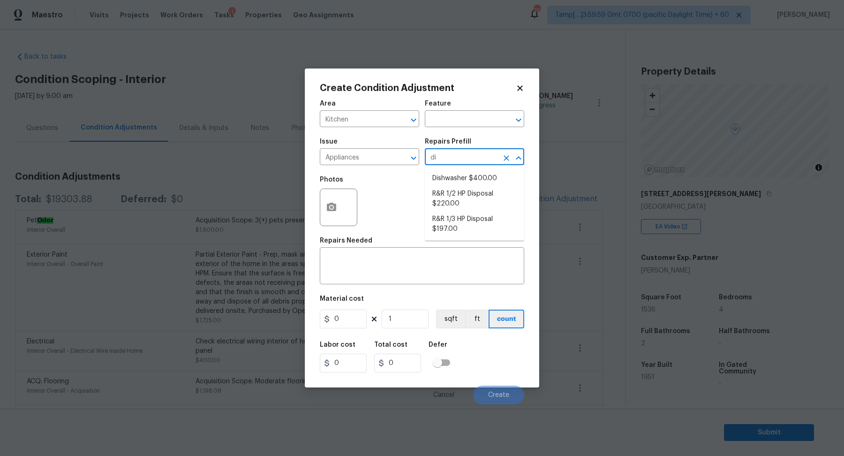
type input "dis"
click at [483, 183] on li "Dishwasher $400.00" at bounding box center [474, 178] width 99 height 15
type input "Appliances"
type textarea "Remove the existing dishwasher and prep the area for a new unit. Install a new …"
type input "400"
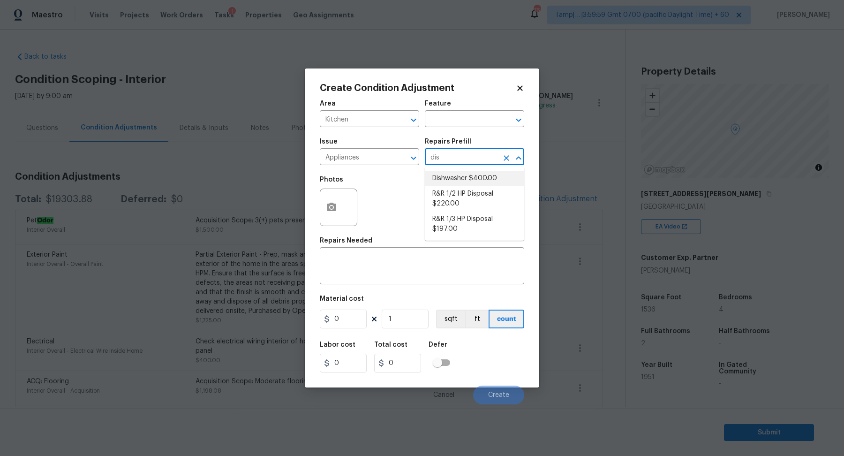
type input "400"
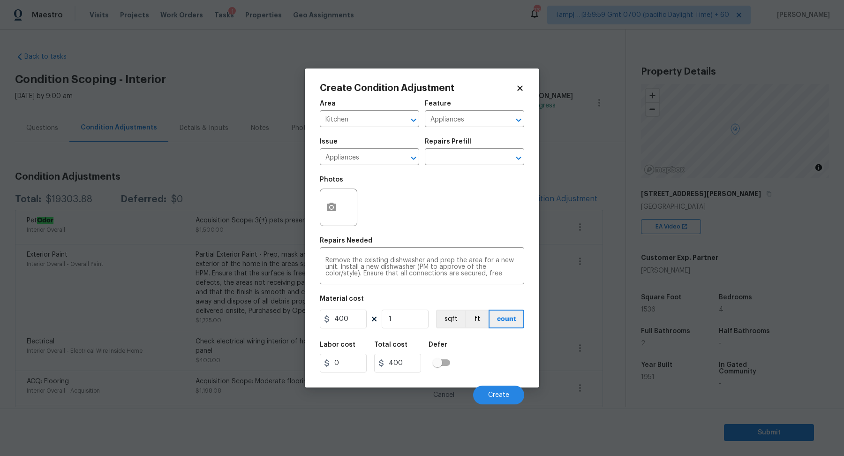
click at [504, 384] on div "Cancel Create" at bounding box center [422, 391] width 204 height 26
click at [503, 387] on button "Create" at bounding box center [498, 394] width 51 height 19
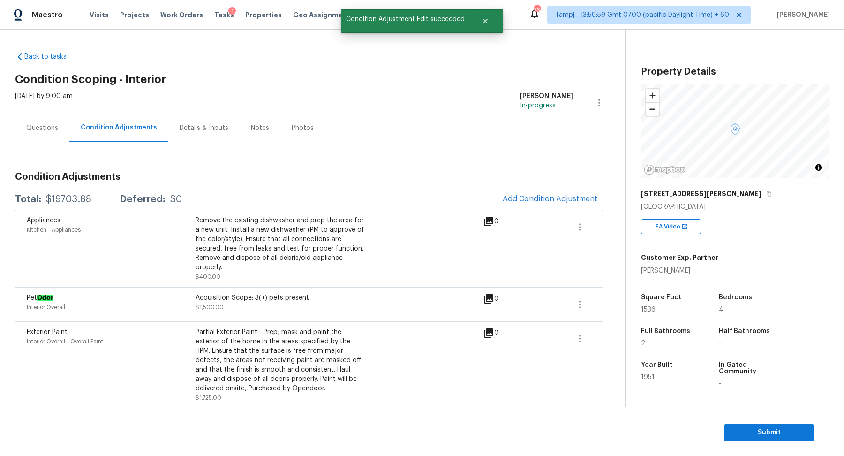
click at [36, 122] on div "Questions" at bounding box center [42, 128] width 54 height 28
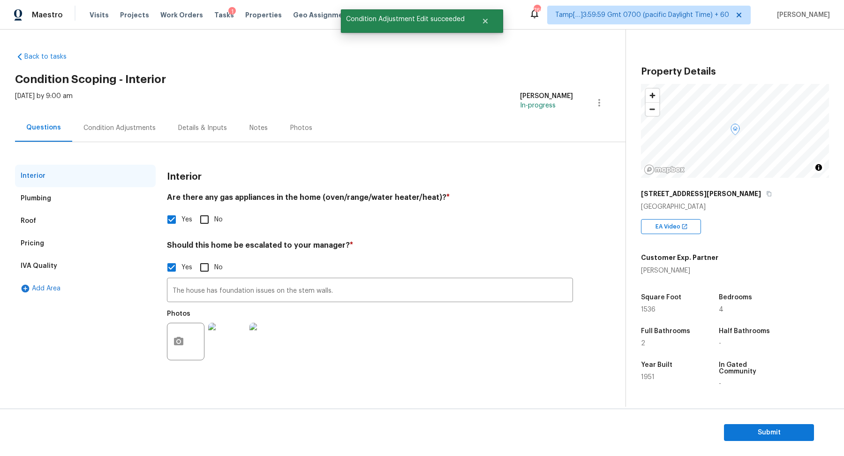
click at [111, 243] on div "Pricing" at bounding box center [85, 243] width 141 height 22
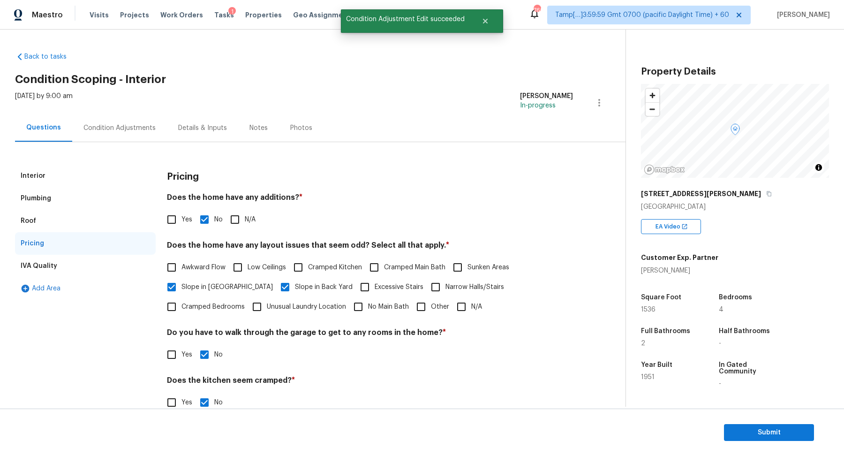
scroll to position [67, 0]
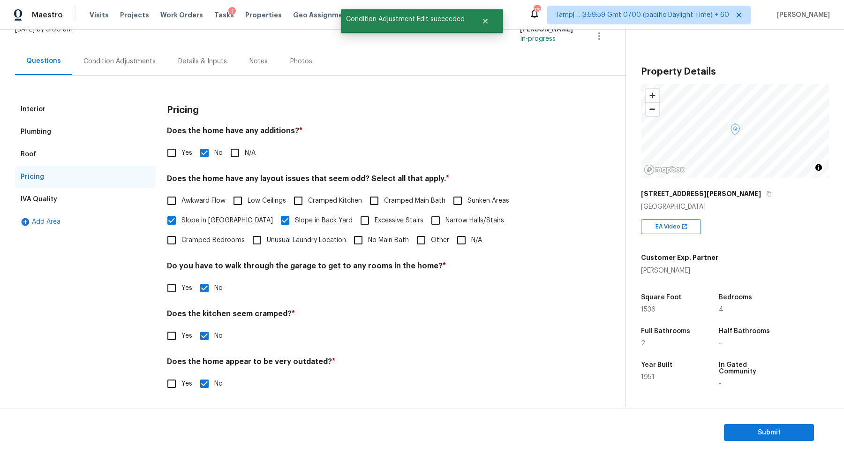
click at [311, 201] on span "Cramped Kitchen" at bounding box center [335, 201] width 54 height 10
click at [308, 201] on input "Cramped Kitchen" at bounding box center [298, 201] width 20 height 20
checkbox input "true"
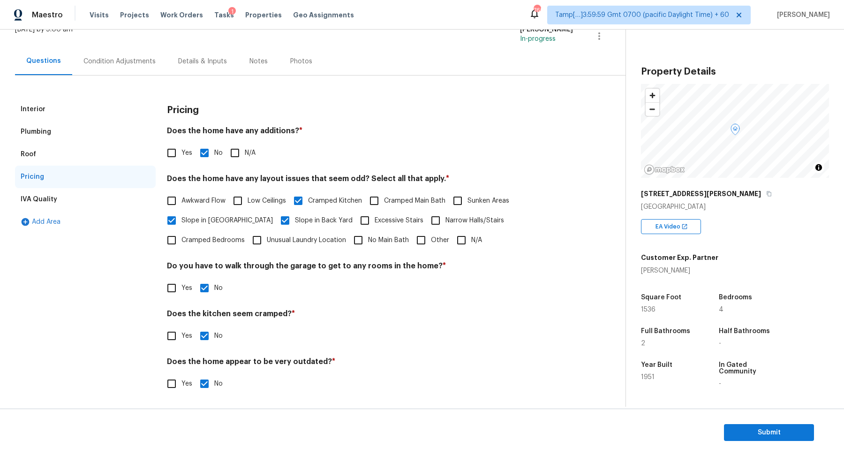
click at [159, 326] on div "Interior Plumbing Roof Pricing IVA Quality Add Area Pricing Does the home have …" at bounding box center [309, 251] width 588 height 307
click at [180, 329] on input "Yes" at bounding box center [172, 336] width 20 height 20
checkbox input "true"
checkbox input "false"
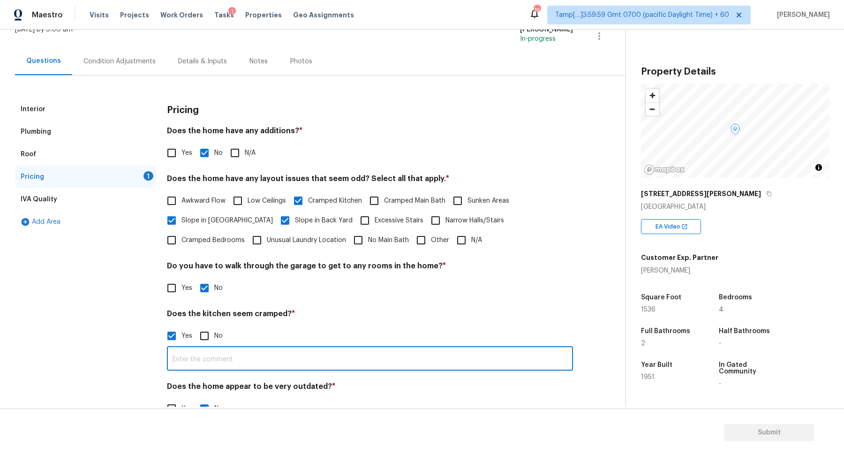
click at [213, 356] on input "text" at bounding box center [370, 359] width 406 height 22
type input "The kitchen is very small"
click at [404, 271] on h4 "Do you have to walk through the garage to get to any rooms in the home? *" at bounding box center [370, 267] width 406 height 13
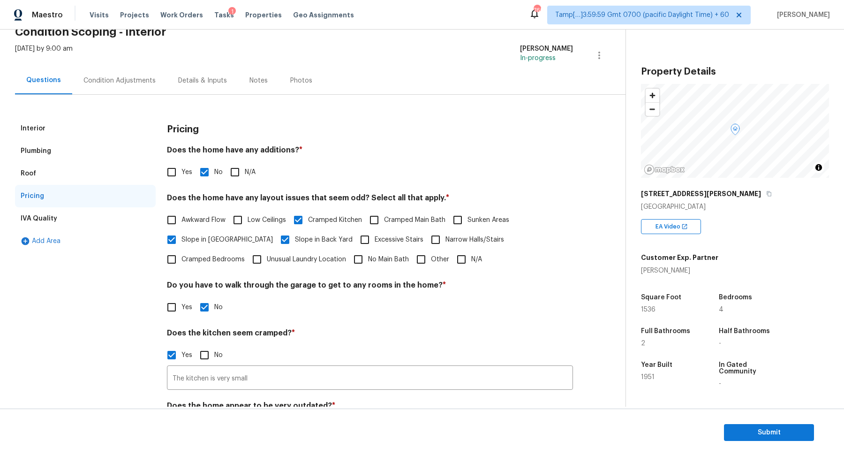
scroll to position [29, 0]
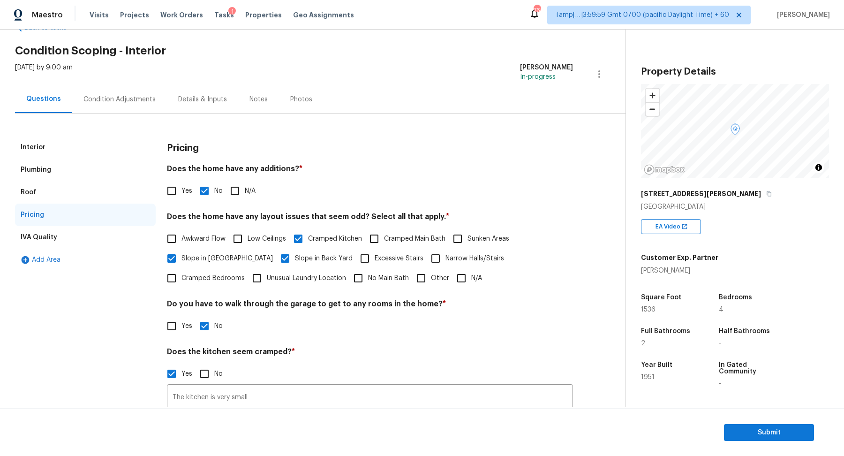
click at [140, 108] on div "Condition Adjustments" at bounding box center [119, 99] width 95 height 28
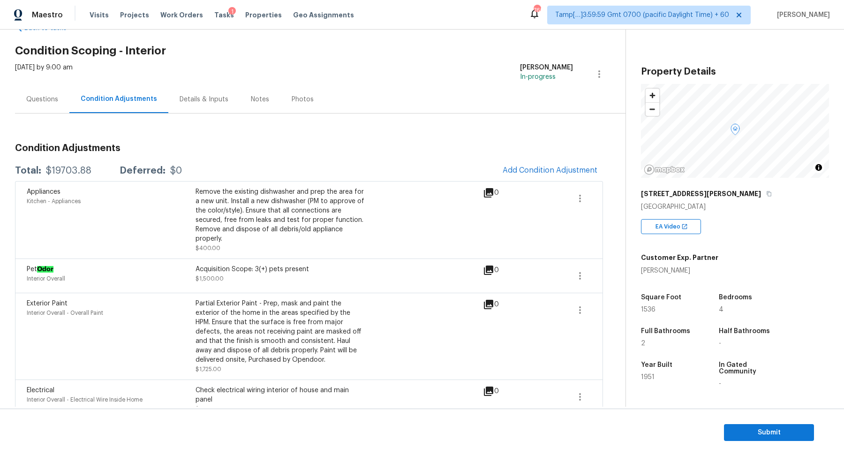
click at [76, 173] on div "$19703.88" at bounding box center [68, 170] width 45 height 9
click at [569, 177] on button "Add Condition Adjustment" at bounding box center [550, 170] width 106 height 20
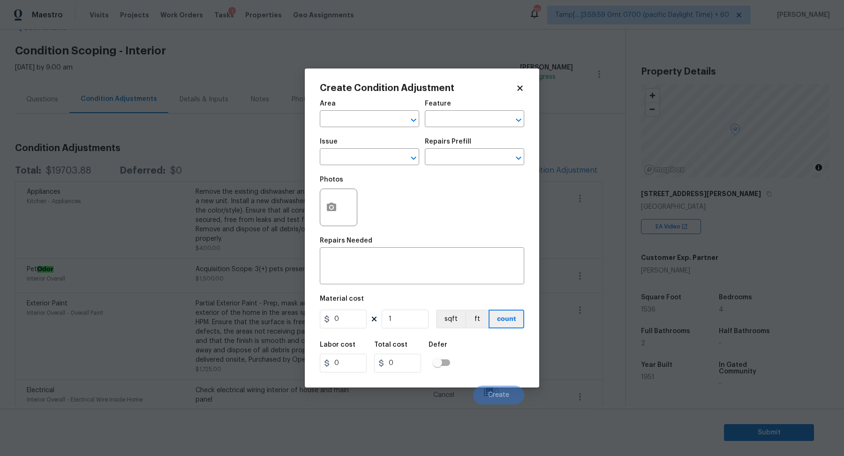
click at [366, 111] on div "Area" at bounding box center [369, 106] width 99 height 12
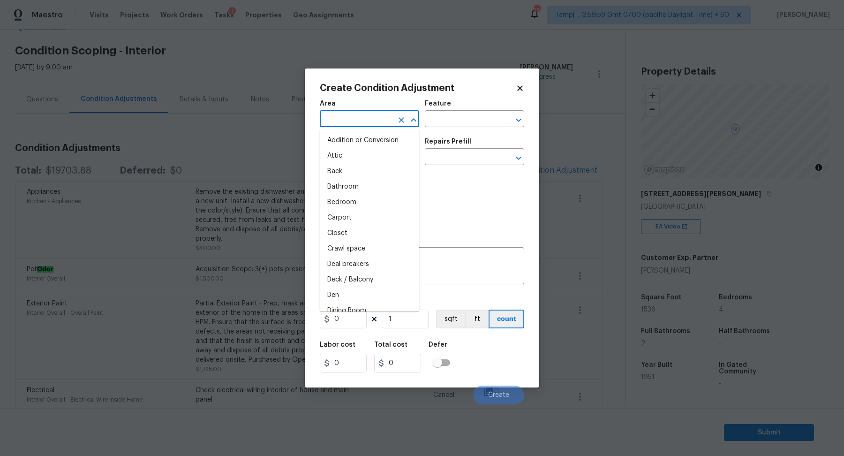
click at [366, 120] on input "text" at bounding box center [356, 119] width 73 height 15
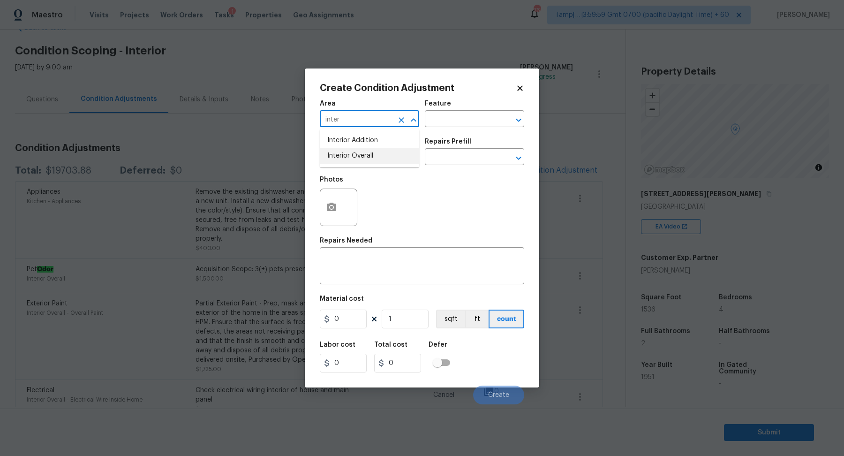
click at [390, 151] on li "Interior Overall" at bounding box center [369, 155] width 99 height 15
type input "Interior Overall"
click at [380, 153] on input "text" at bounding box center [356, 157] width 73 height 15
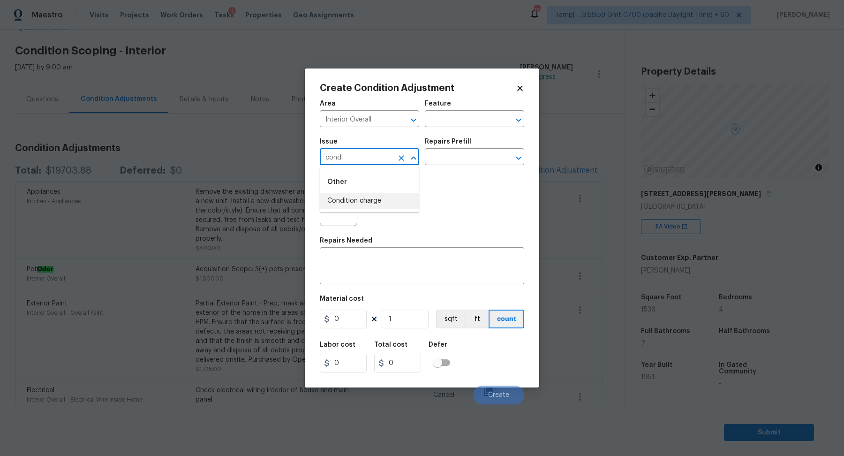
click at [390, 200] on li "Condition charge" at bounding box center [369, 200] width 99 height 15
type input "Condition charge"
click at [482, 157] on input "text" at bounding box center [461, 157] width 73 height 15
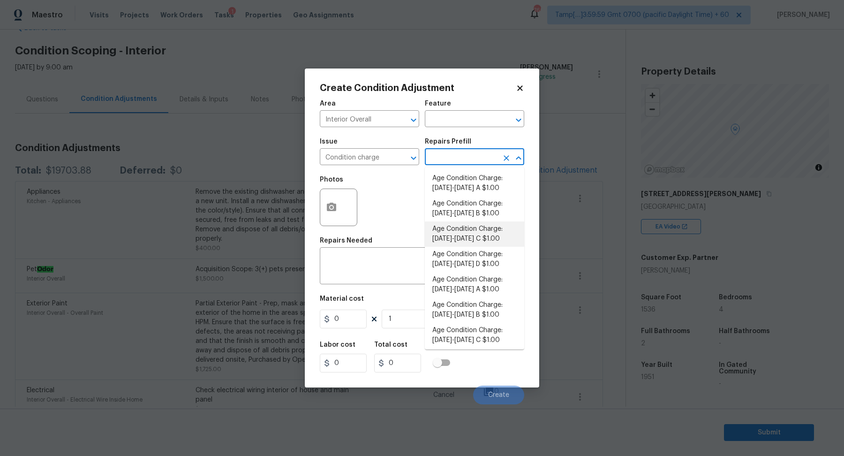
click at [475, 236] on li "Age Condition Charge: 1922-1978 C $1.00" at bounding box center [474, 233] width 99 height 25
type input "Home Readiness Packages"
type textarea "Age Condition Charge: 1922-1978 C"
type input "1"
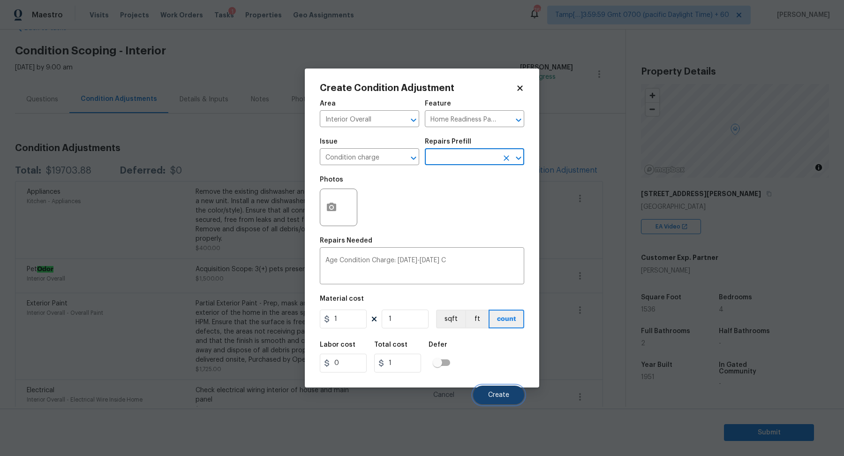
click at [498, 398] on button "Create" at bounding box center [498, 394] width 51 height 19
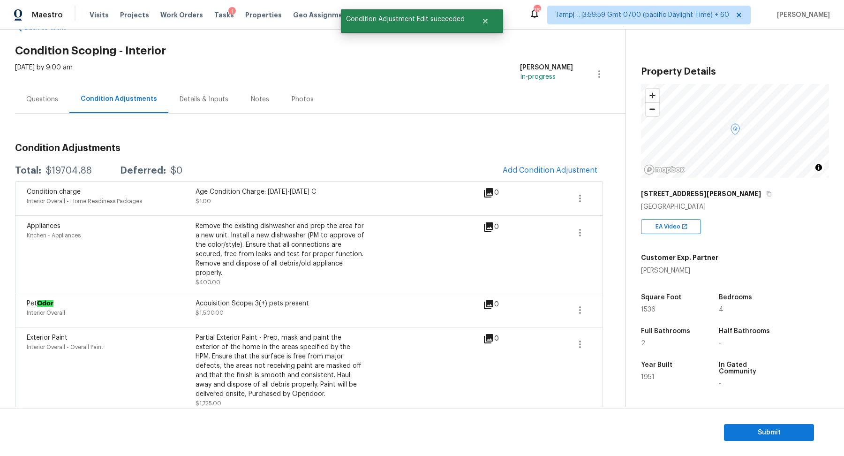
click at [78, 172] on div "$19704.88" at bounding box center [69, 170] width 46 height 9
copy div "$19704.88"
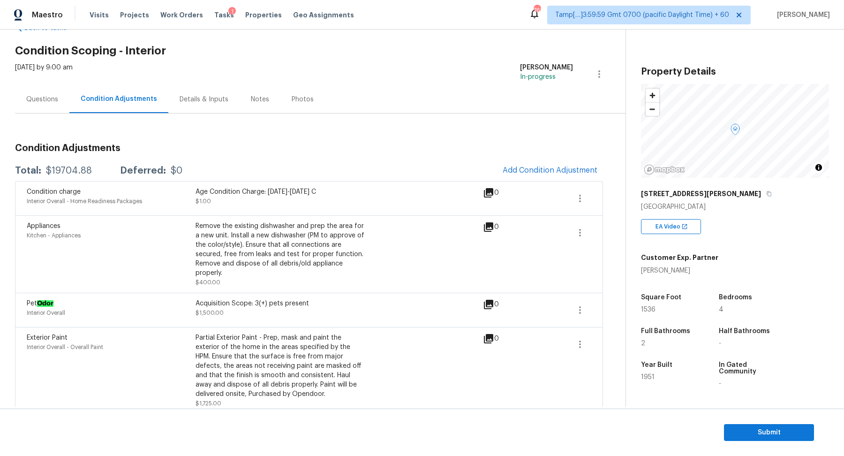
click at [51, 99] on div "Questions" at bounding box center [42, 99] width 32 height 9
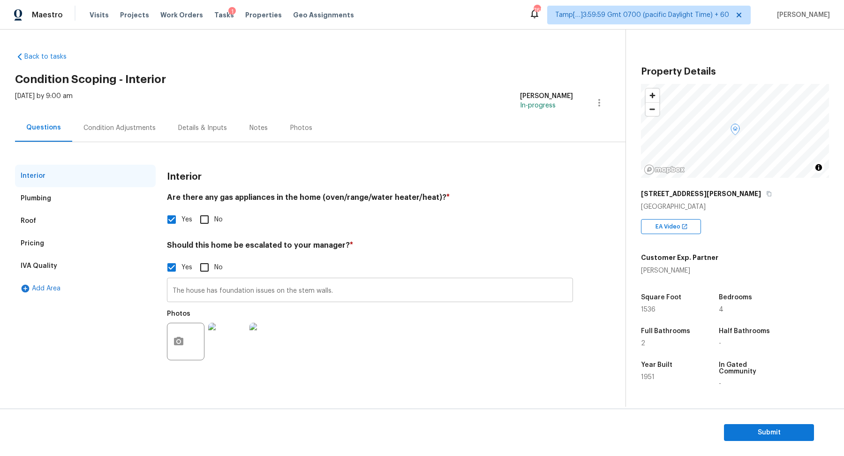
click at [193, 292] on input "The house has foundation issues on the stem walls." at bounding box center [370, 291] width 406 height 22
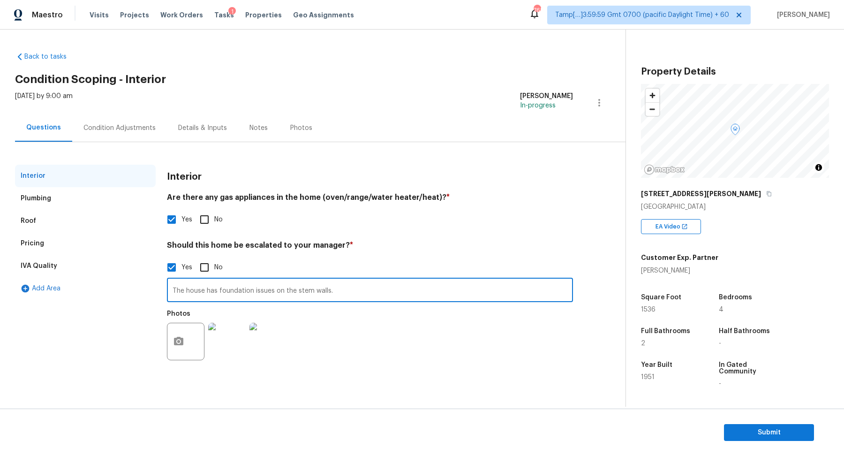
click at [193, 292] on input "The house has foundation issues on the stem walls." at bounding box center [370, 291] width 406 height 22
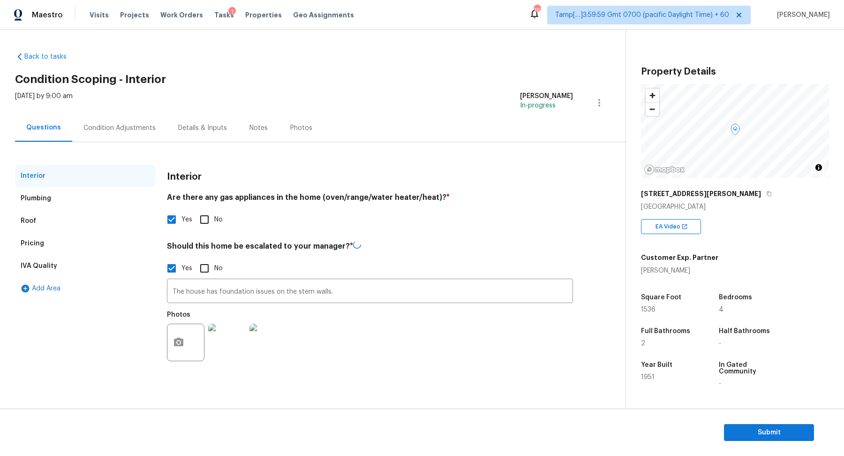
click at [33, 239] on div "Pricing" at bounding box center [32, 243] width 23 height 9
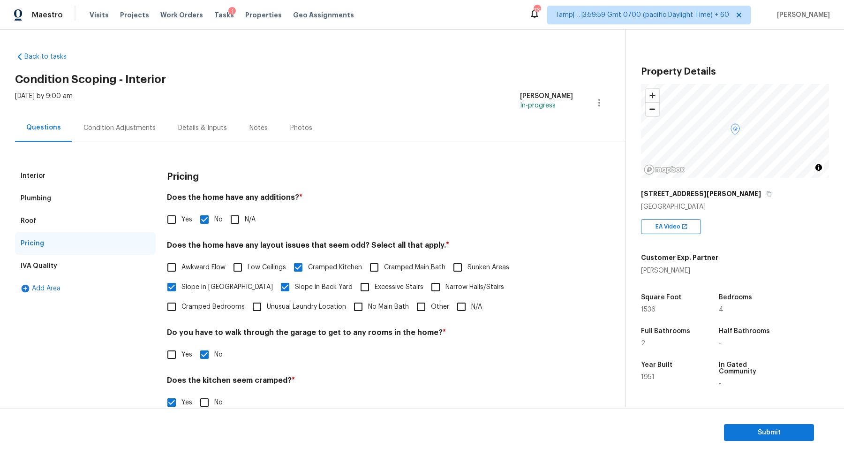
scroll to position [82, 0]
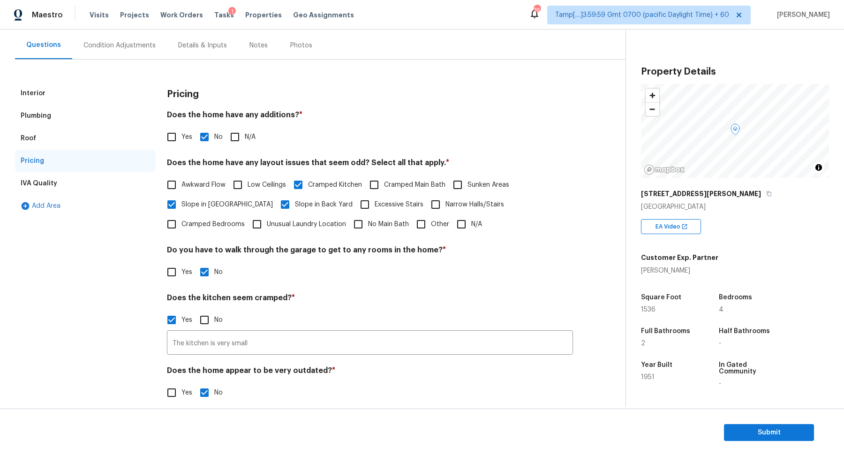
click at [411, 226] on input "Other" at bounding box center [421, 224] width 20 height 20
checkbox input "true"
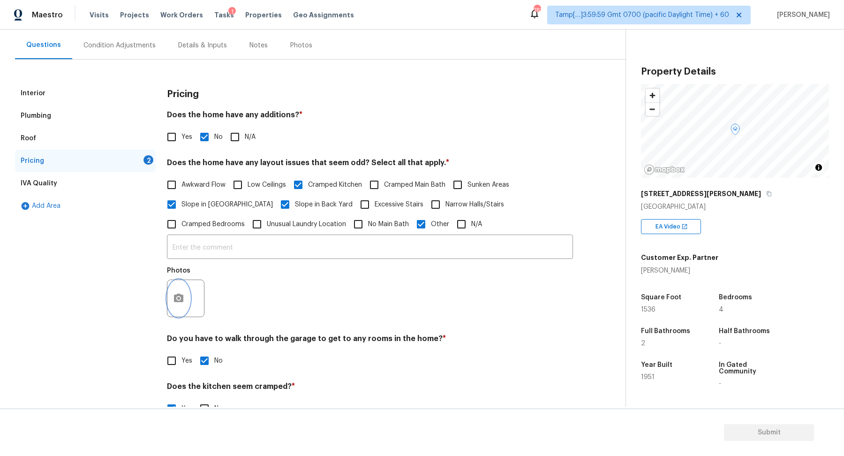
click at [168, 299] on button "button" at bounding box center [178, 298] width 22 height 37
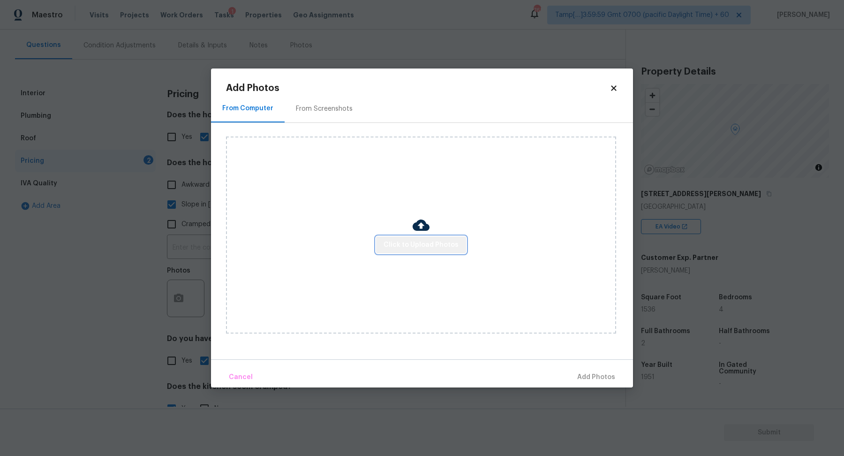
click at [433, 243] on span "Click to Upload Photos" at bounding box center [420, 245] width 75 height 12
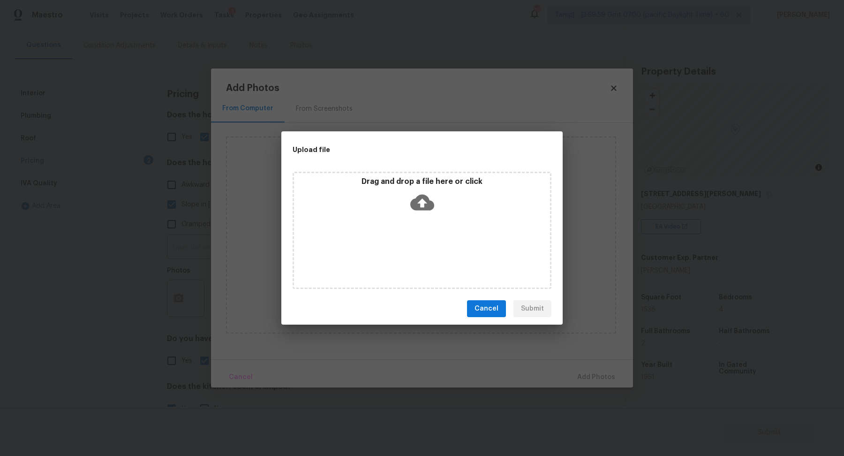
click at [441, 228] on div "Drag and drop a file here or click" at bounding box center [421, 230] width 259 height 117
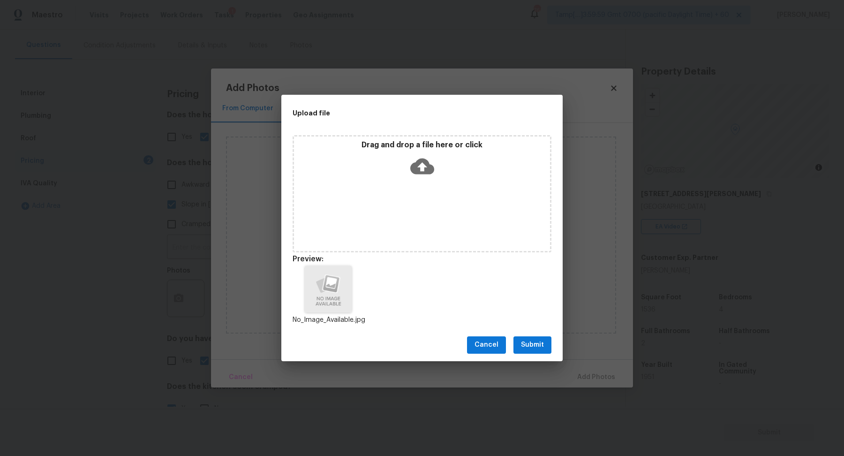
click at [541, 341] on span "Submit" at bounding box center [532, 345] width 23 height 12
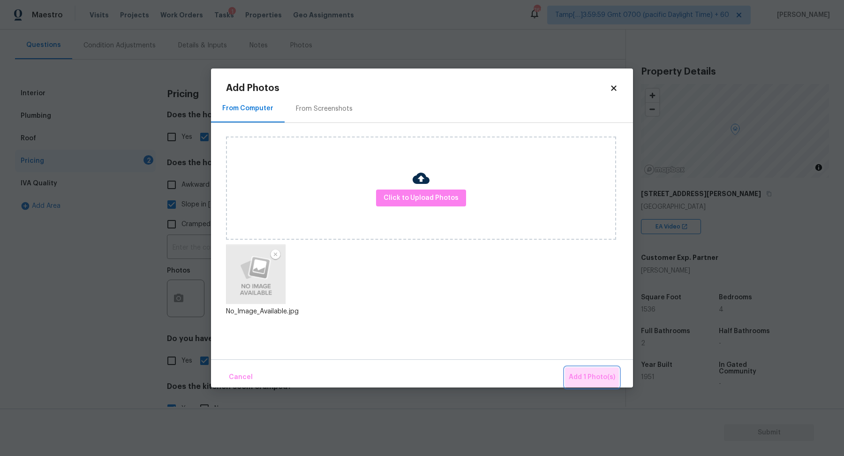
click at [599, 380] on span "Add 1 Photo(s)" at bounding box center [591, 377] width 46 height 12
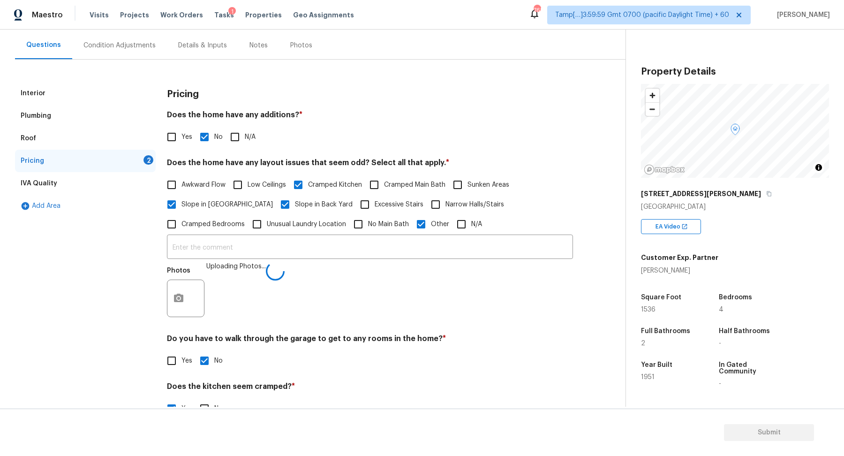
click at [336, 262] on div "Photos Uploading Photos..." at bounding box center [370, 292] width 406 height 61
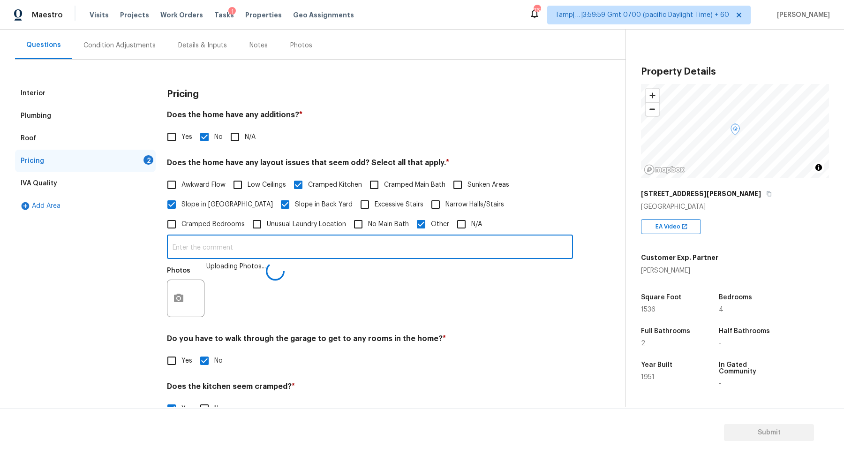
click at [352, 248] on input "text" at bounding box center [370, 248] width 406 height 22
click at [200, 248] on input "The house has an SQFT discrepancy." at bounding box center [370, 248] width 406 height 22
type input "The house has an SQFT discrepancy."
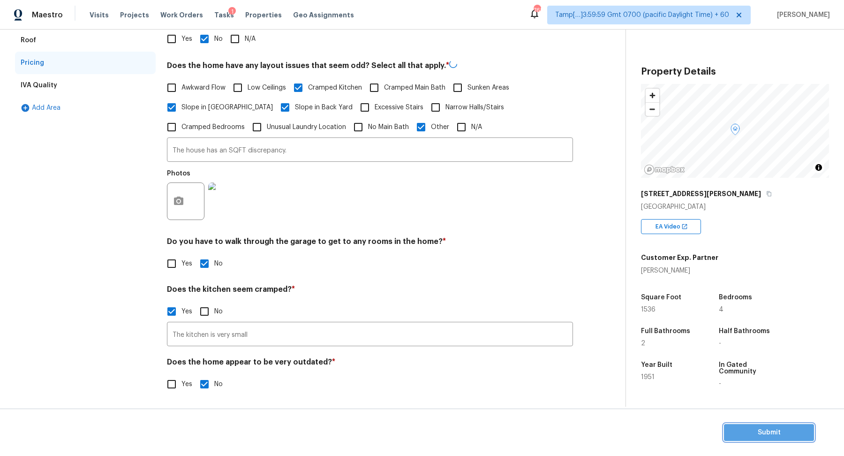
click at [733, 433] on span "Submit" at bounding box center [768, 432] width 75 height 12
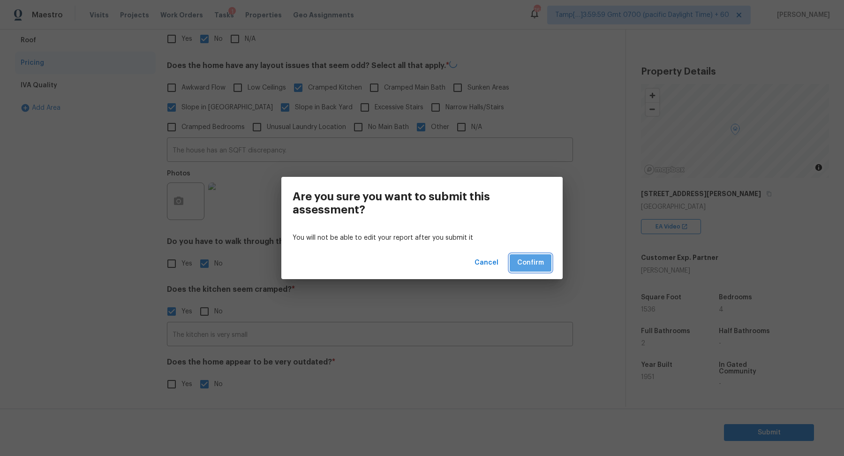
click at [531, 264] on span "Confirm" at bounding box center [530, 263] width 27 height 12
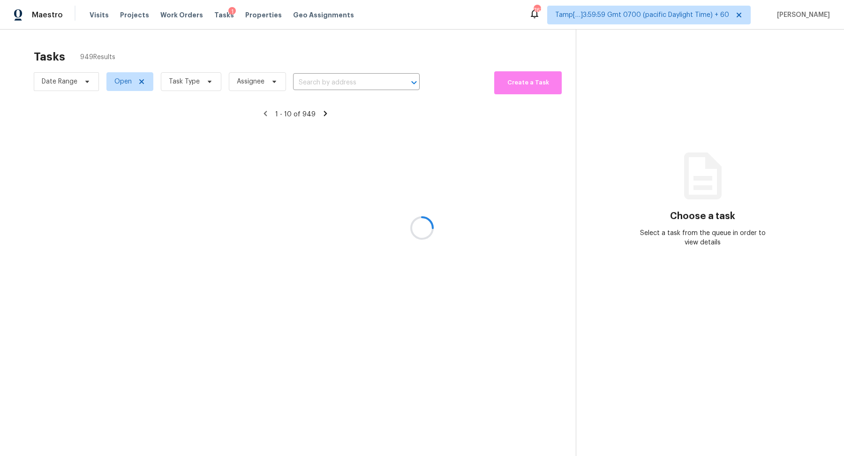
click at [320, 67] on div at bounding box center [422, 228] width 844 height 456
click at [325, 75] on div at bounding box center [422, 228] width 844 height 456
click at [325, 77] on div at bounding box center [422, 228] width 844 height 456
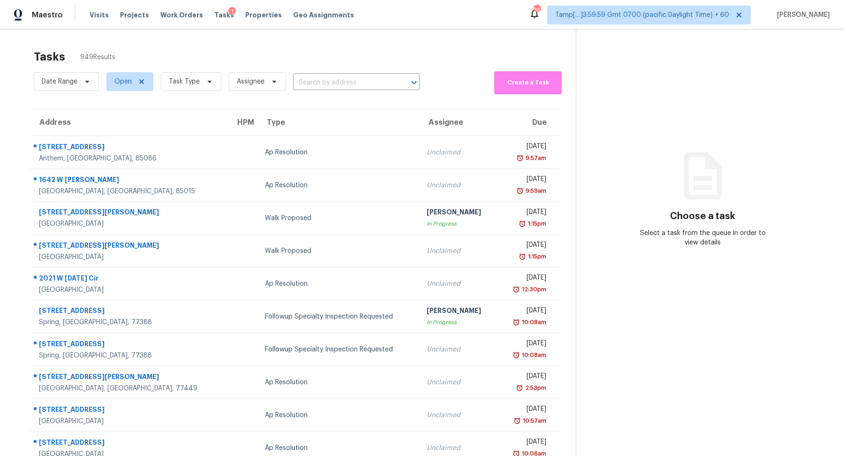
click at [325, 77] on input "text" at bounding box center [343, 82] width 100 height 15
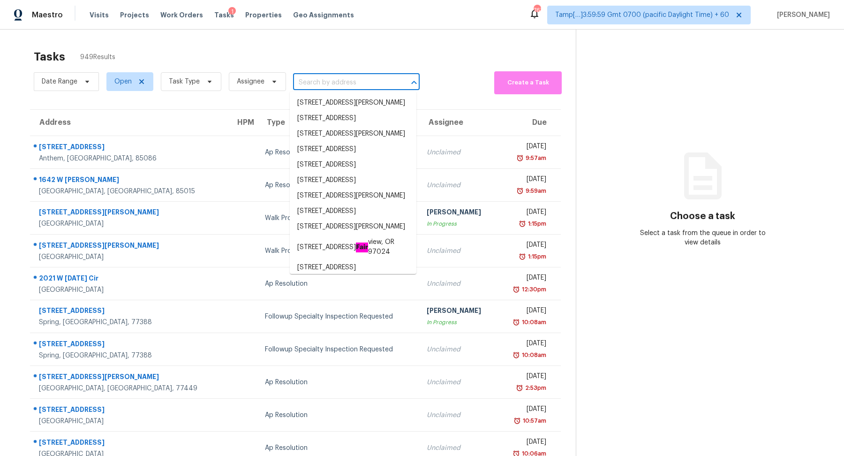
paste input "10033 Caldwell Depot Rd, Cornelius, NC 28031"
type input "10033 Caldwell Depot Rd, Cornelius, NC 28031"
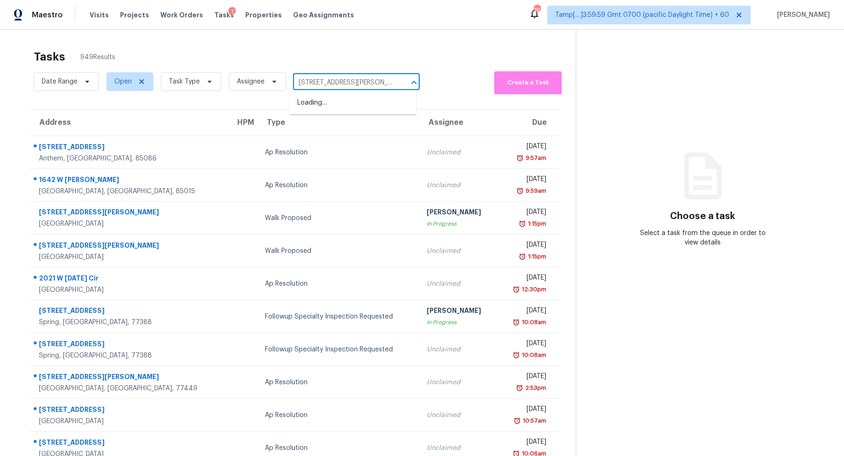
scroll to position [0, 49]
click at [333, 103] on li "10033 Caldwell Depot Rd, Cornelius, NC 28031" at bounding box center [353, 102] width 127 height 15
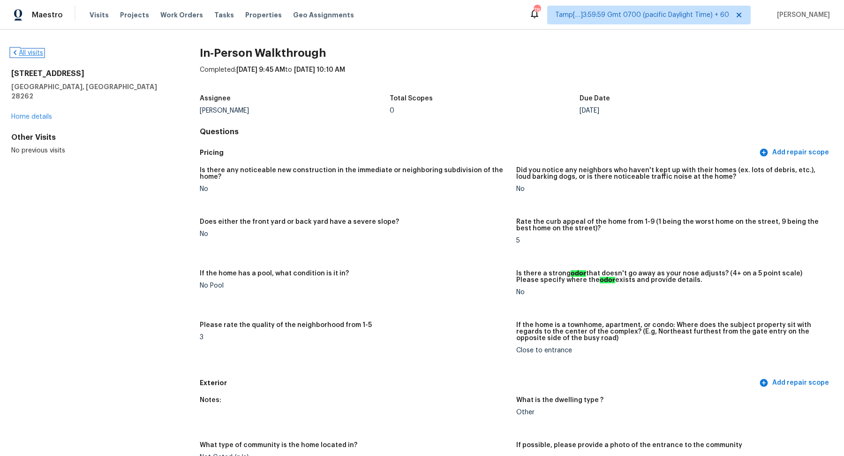
click at [26, 50] on link "All visits" at bounding box center [27, 53] width 32 height 7
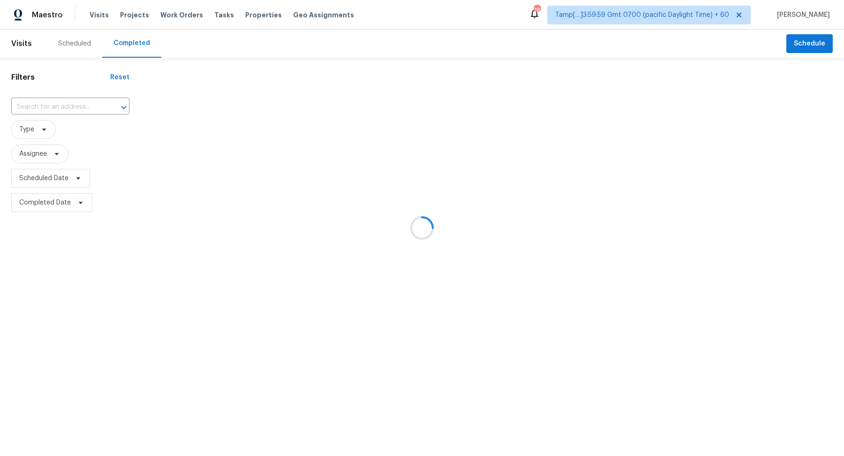
click at [37, 104] on div at bounding box center [422, 228] width 844 height 456
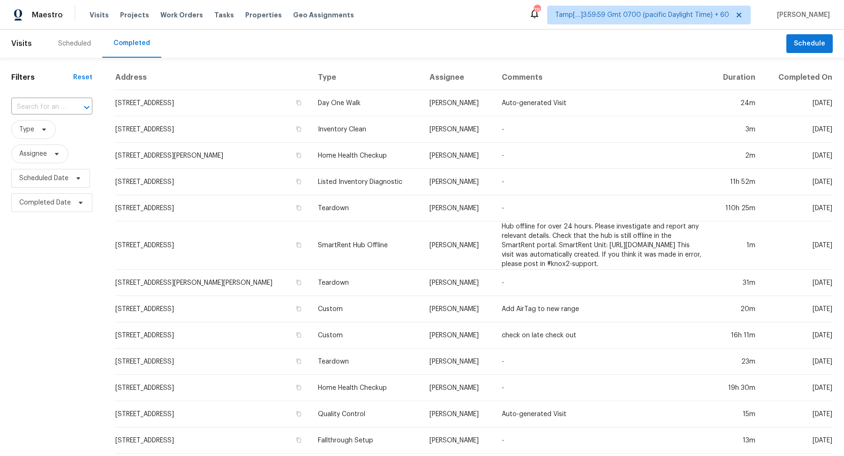
click at [37, 104] on input "text" at bounding box center [38, 107] width 55 height 15
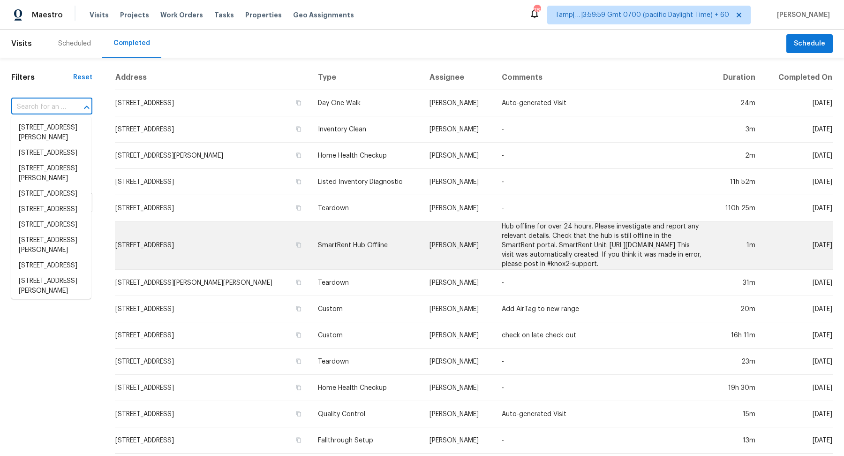
paste input "[STREET_ADDRESS][PERSON_NAME]"
type input "[STREET_ADDRESS][PERSON_NAME]"
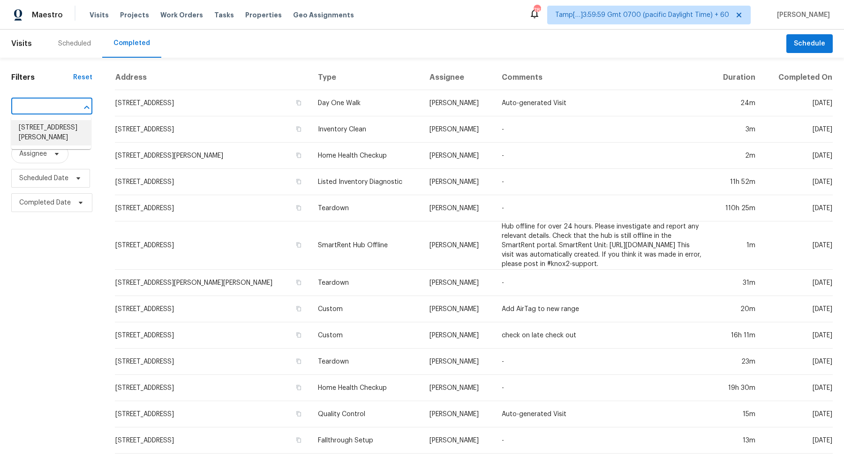
click at [67, 135] on li "[STREET_ADDRESS][PERSON_NAME]" at bounding box center [51, 132] width 80 height 25
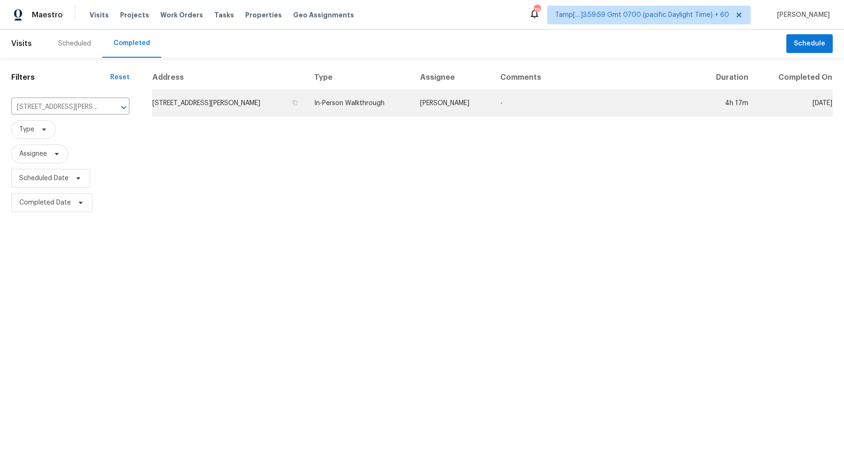
click at [254, 96] on td "[STREET_ADDRESS][PERSON_NAME]" at bounding box center [229, 103] width 155 height 26
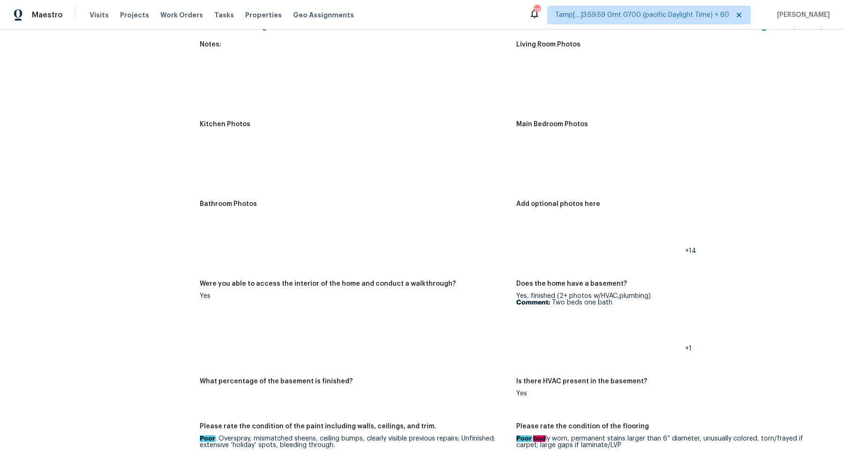
scroll to position [1025, 0]
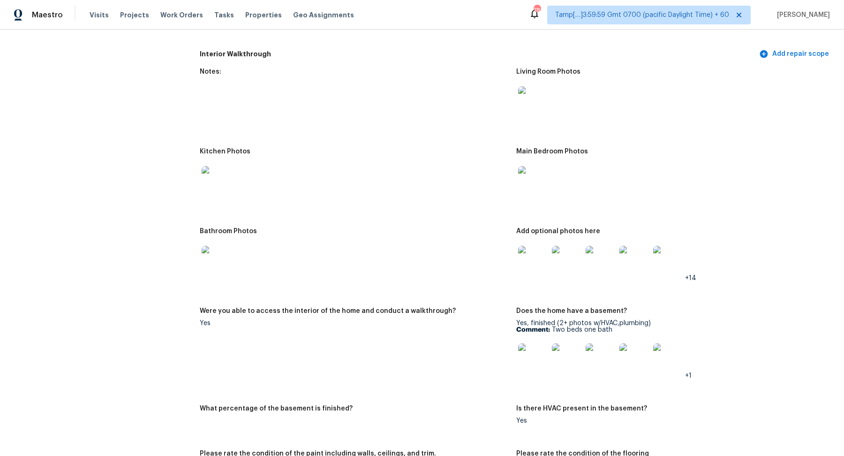
click at [534, 251] on img at bounding box center [533, 261] width 30 height 30
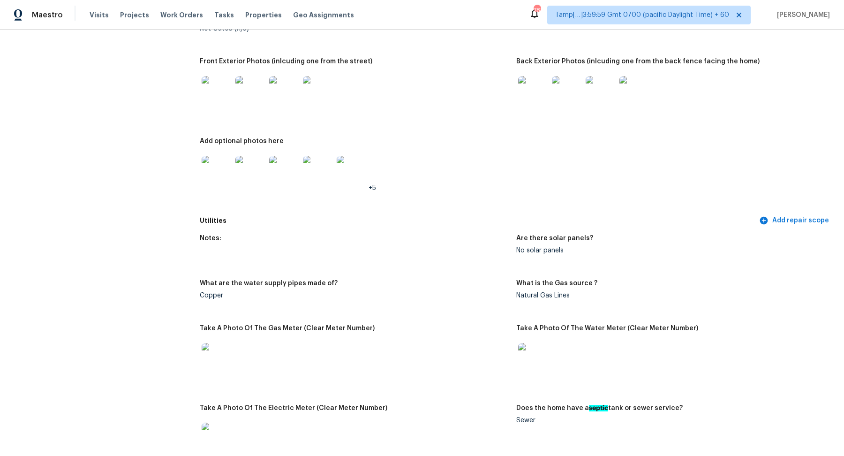
scroll to position [398, 0]
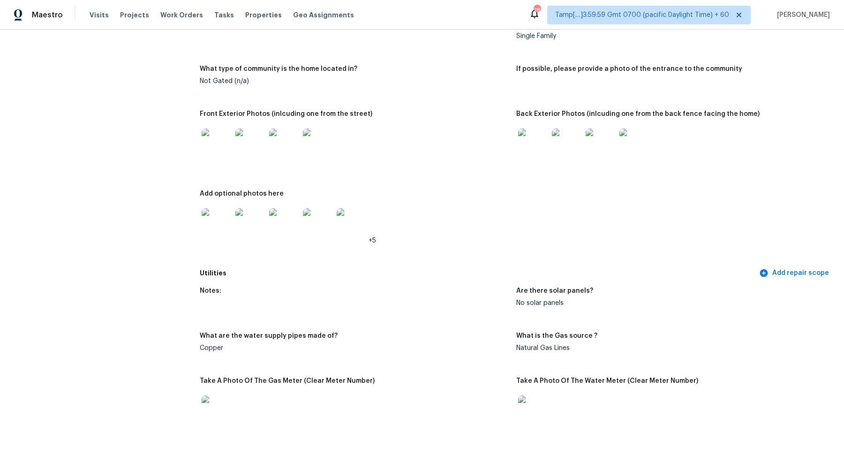
click at [229, 147] on img at bounding box center [217, 143] width 30 height 30
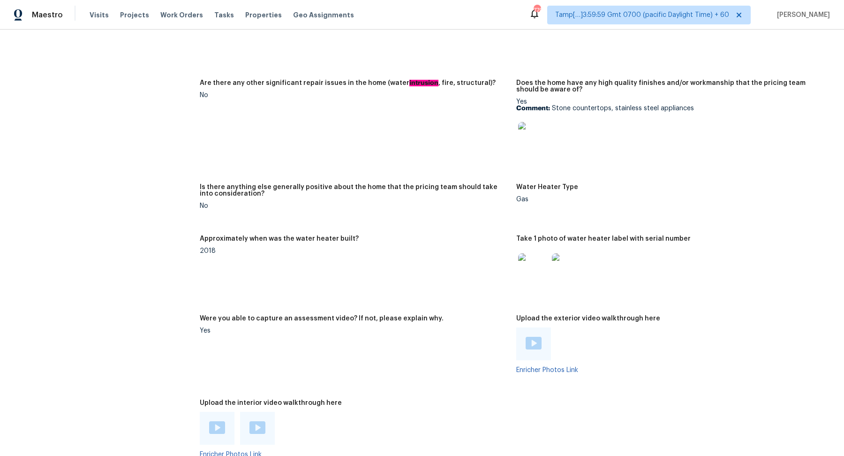
scroll to position [1555, 0]
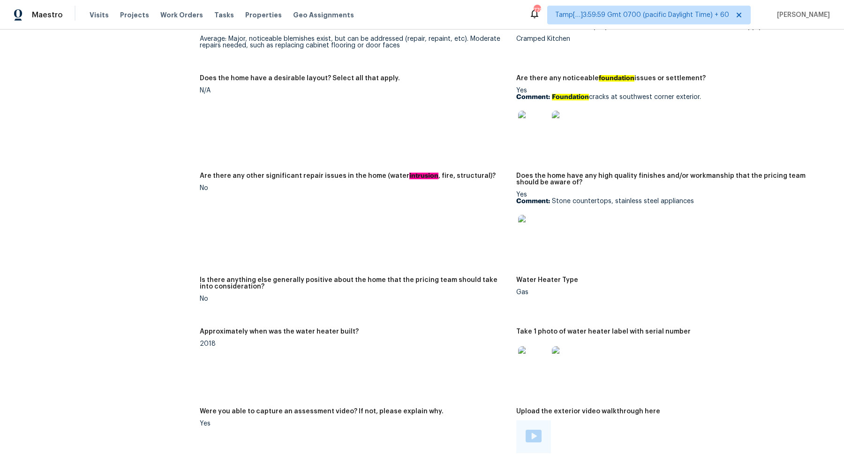
click at [535, 132] on img at bounding box center [533, 126] width 30 height 30
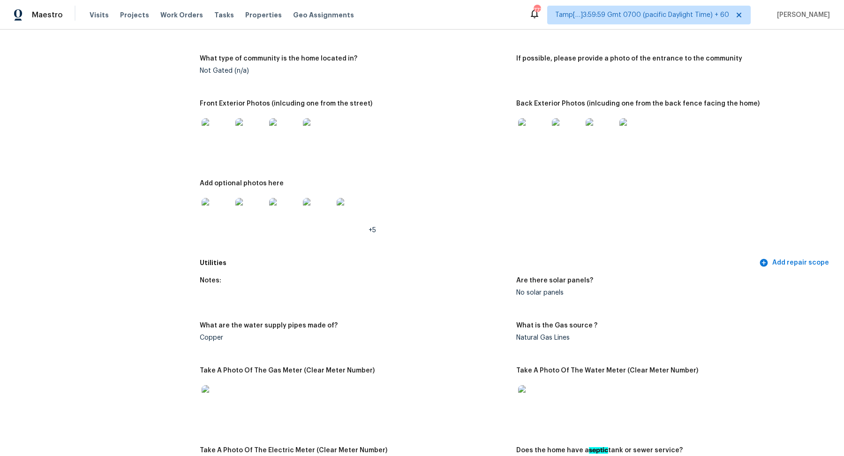
scroll to position [361, 0]
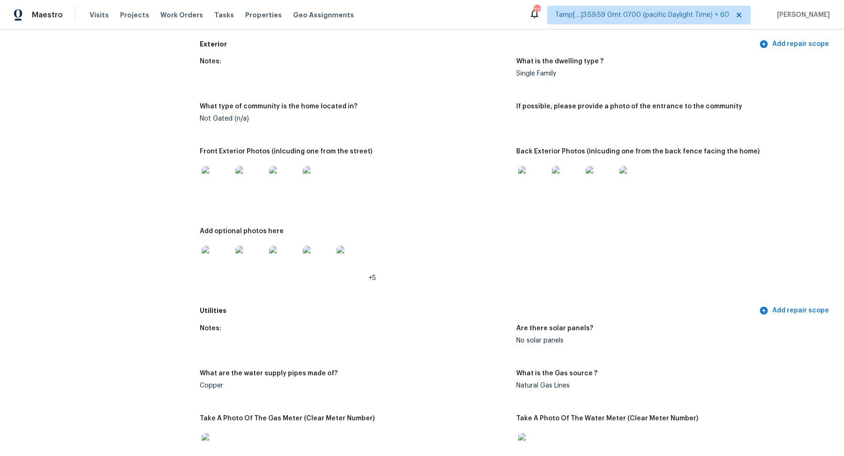
click at [220, 183] on img at bounding box center [217, 181] width 30 height 30
click at [525, 174] on img at bounding box center [533, 181] width 30 height 30
click at [228, 256] on img at bounding box center [217, 261] width 30 height 30
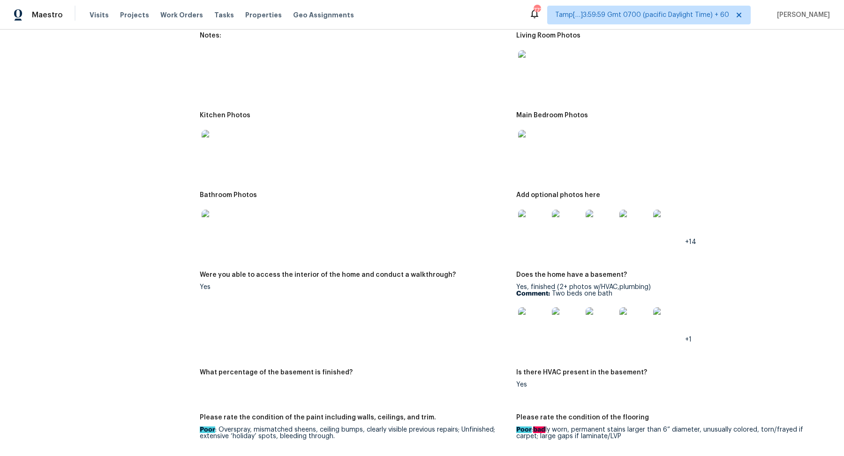
scroll to position [1132, 0]
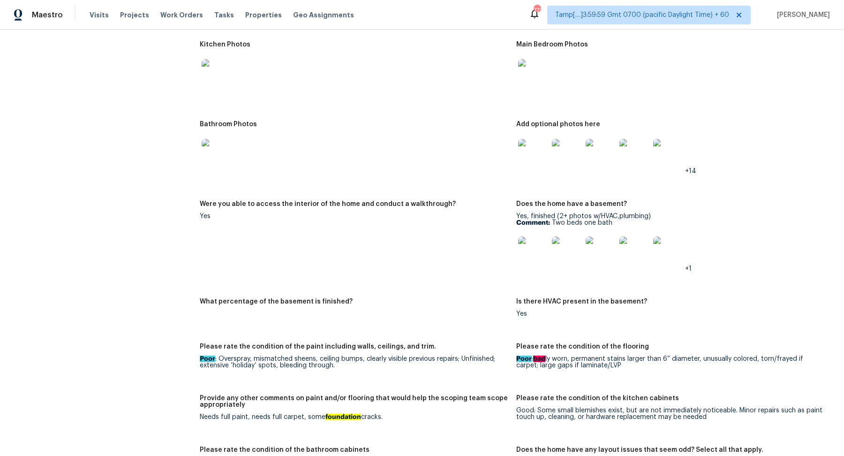
click at [535, 156] on img at bounding box center [533, 154] width 30 height 30
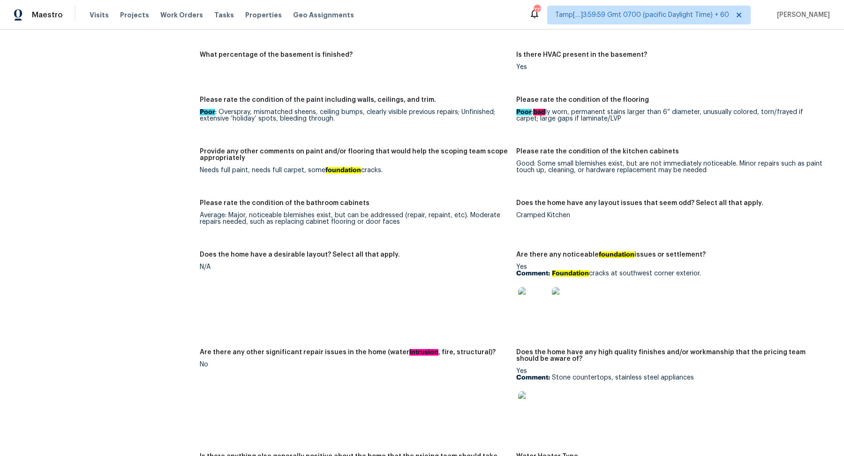
scroll to position [1423, 0]
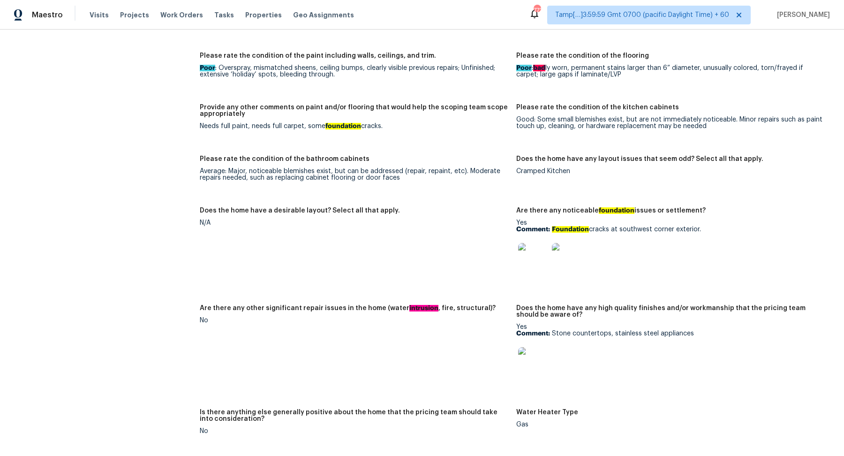
click at [530, 255] on img at bounding box center [533, 258] width 30 height 30
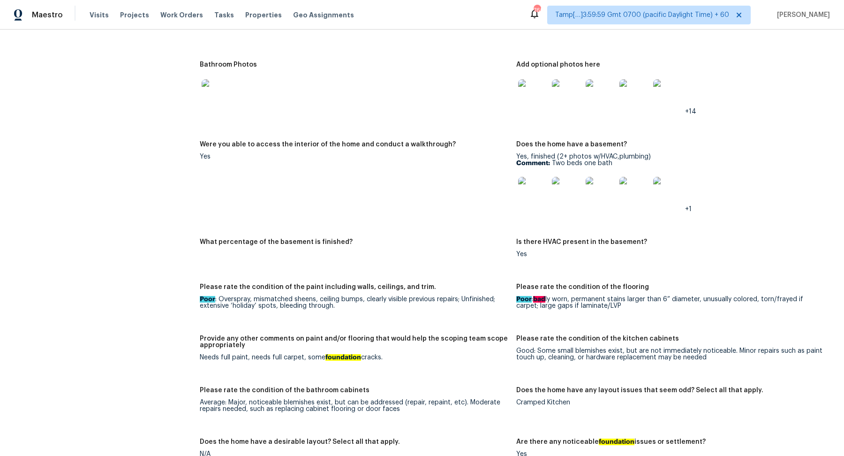
scroll to position [1032, 0]
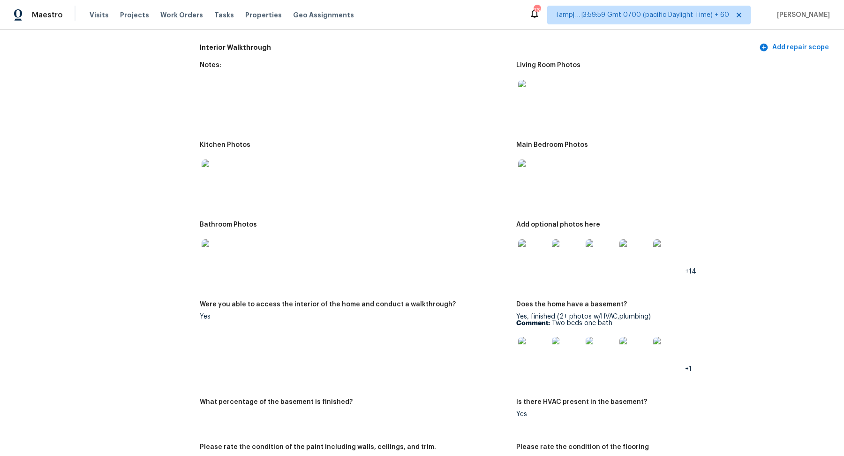
click at [220, 177] on img at bounding box center [217, 174] width 30 height 30
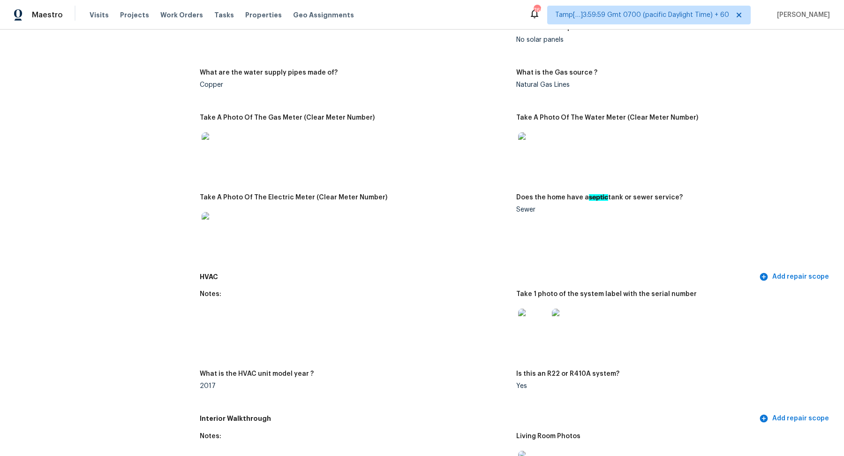
scroll to position [640, 0]
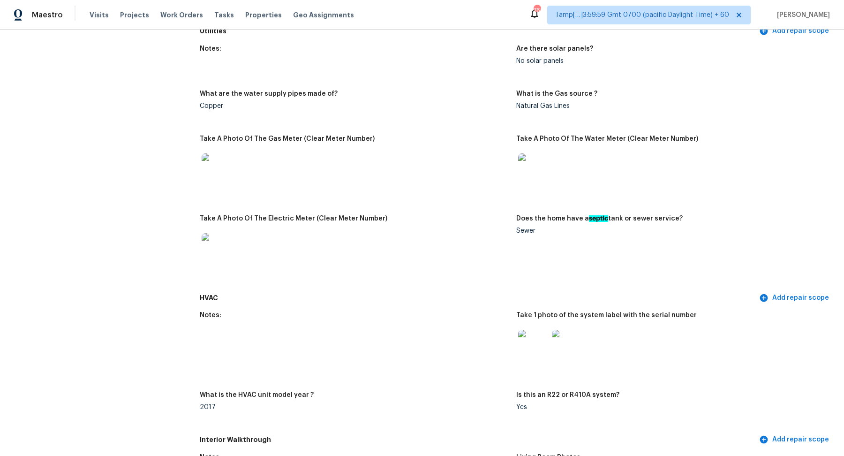
click at [568, 344] on img at bounding box center [567, 344] width 30 height 30
click at [561, 336] on img at bounding box center [567, 344] width 30 height 30
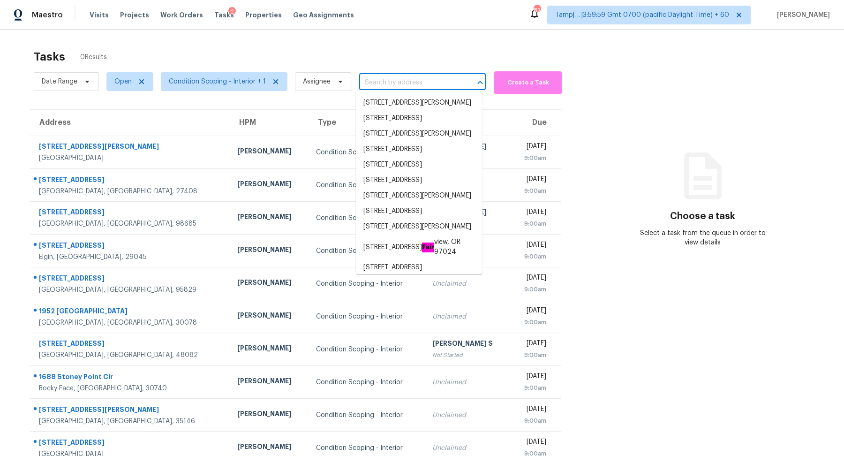
click at [385, 83] on input "text" at bounding box center [409, 82] width 100 height 15
paste input "[STREET_ADDRESS][PERSON_NAME]"
type input "[STREET_ADDRESS][PERSON_NAME]"
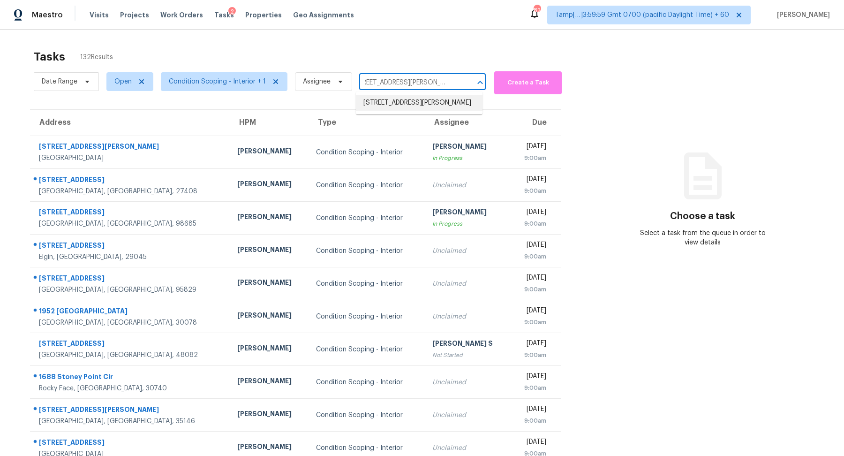
click at [409, 102] on li "[STREET_ADDRESS][PERSON_NAME]" at bounding box center [419, 102] width 127 height 15
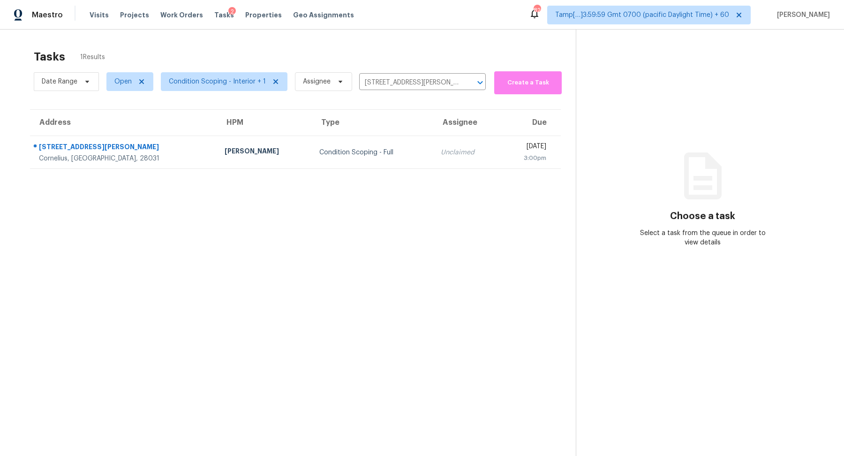
click at [326, 148] on div "Condition Scoping - Full" at bounding box center [372, 152] width 106 height 9
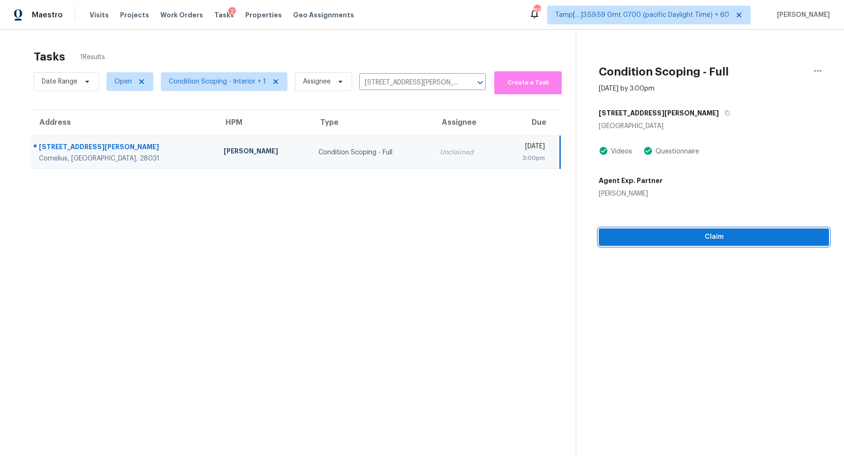
click at [661, 241] on span "Claim" at bounding box center [713, 237] width 215 height 12
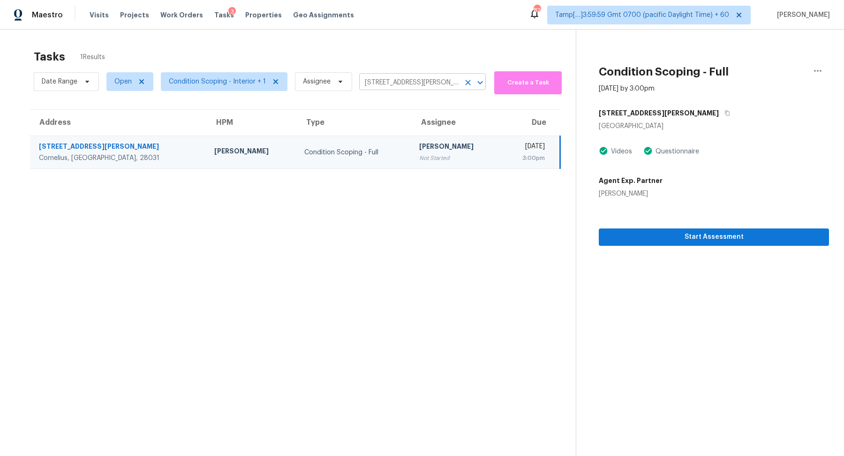
click at [386, 88] on input "[STREET_ADDRESS][PERSON_NAME]" at bounding box center [409, 82] width 100 height 15
click at [386, 88] on input "10033 Caldwell Depot Rd, Cornelius, NC 28031" at bounding box center [409, 82] width 100 height 15
paste input "201 N Elm St Ste 902, Greensboro, NC 2740"
type input "201 N Elm St"
click at [427, 99] on li "201 N Elm St Ste 902, Greensboro, NC 27401" at bounding box center [419, 102] width 127 height 15
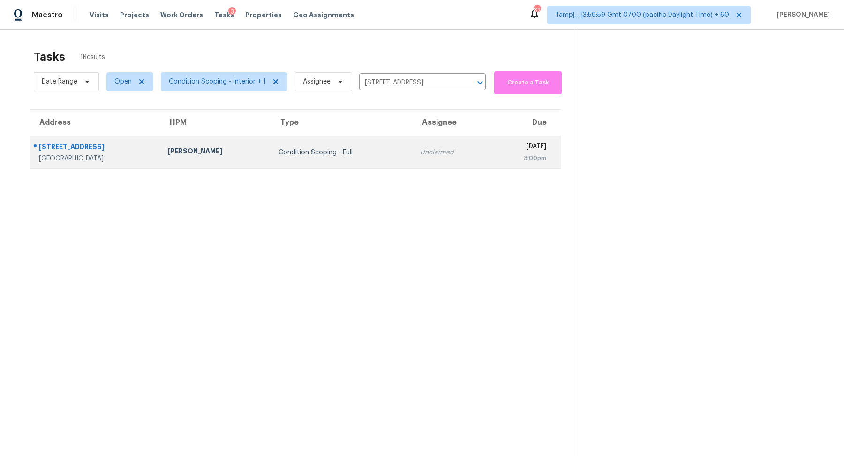
click at [420, 148] on div "Unclaimed" at bounding box center [451, 152] width 62 height 9
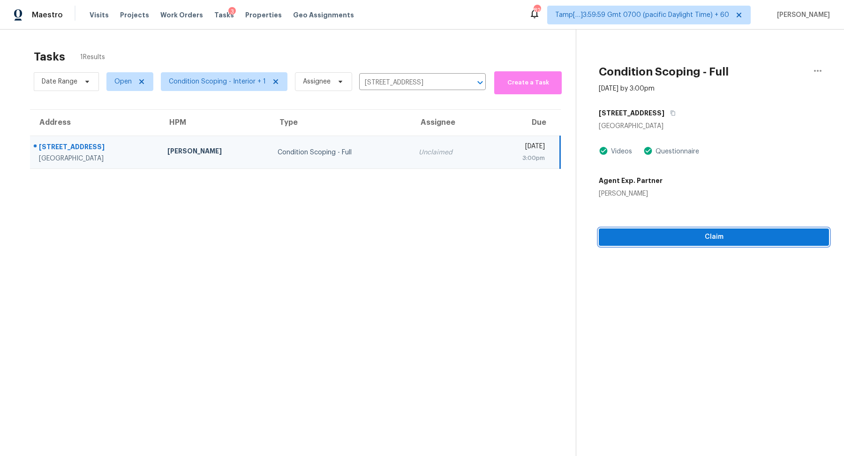
click at [719, 234] on span "Claim" at bounding box center [713, 237] width 215 height 12
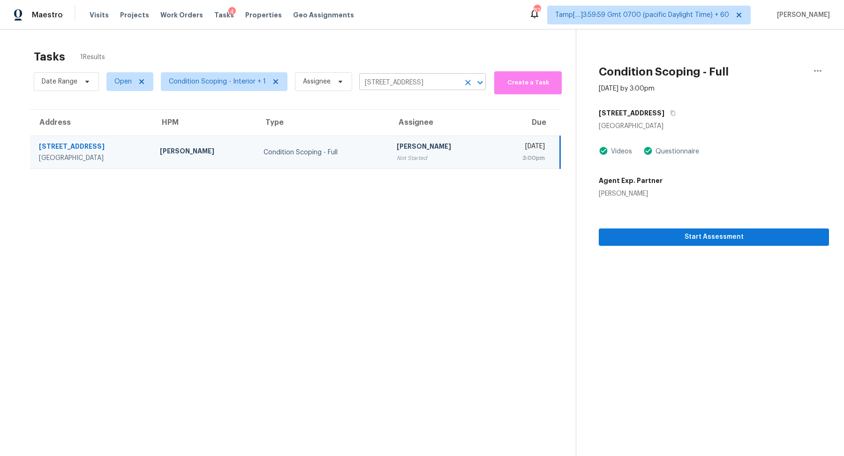
click at [378, 81] on input "201 N Elm St Ste 902, Greensboro, NC 27401" at bounding box center [409, 82] width 100 height 15
paste input "8 Coriander Ct, Greensboro, NC 27406"
type input "8 Coriander Ct, Greensboro, NC 27406"
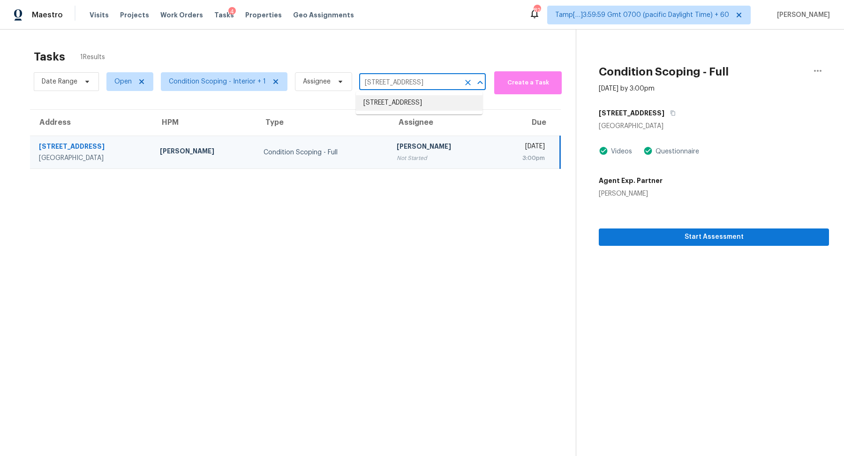
click at [385, 99] on li "8 Coriander Ct, Greensboro, NC 27406" at bounding box center [419, 102] width 127 height 15
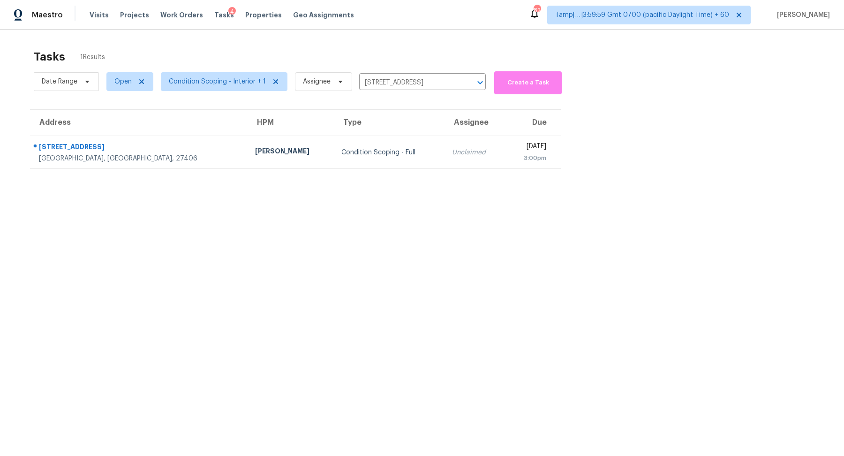
click at [342, 136] on td "Condition Scoping - Full" at bounding box center [389, 152] width 111 height 33
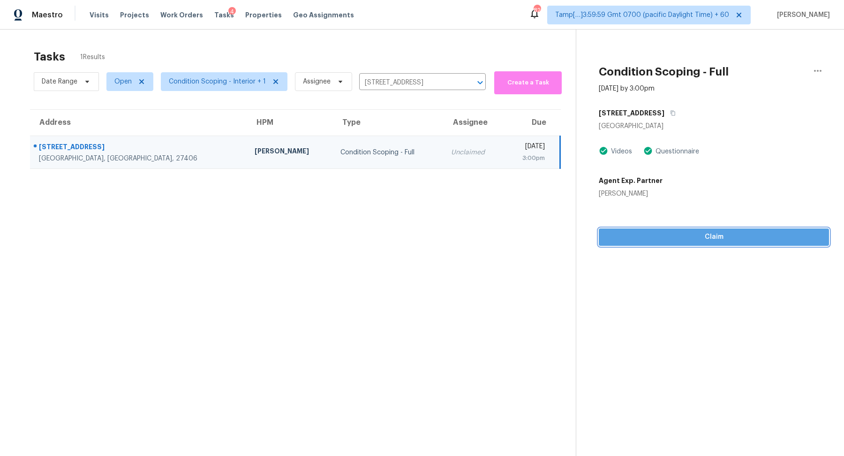
click at [679, 239] on span "Claim" at bounding box center [713, 237] width 215 height 12
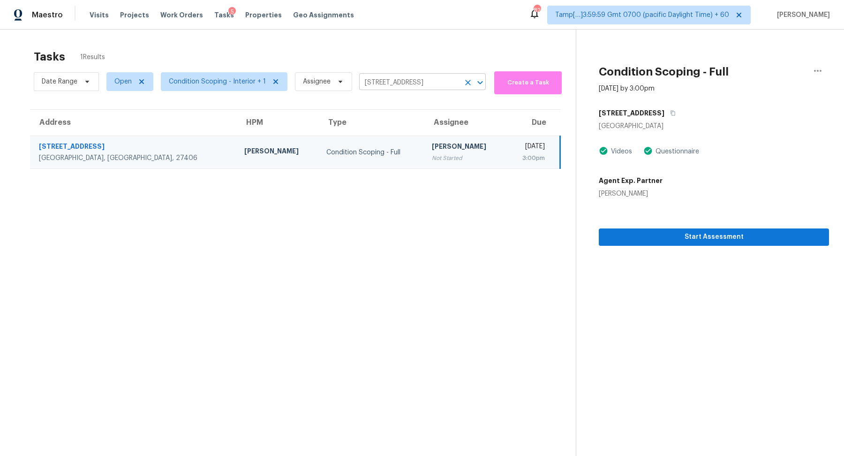
click at [368, 80] on input "8 Coriander Ct, Greensboro, NC 27406" at bounding box center [409, 82] width 100 height 15
paste input "2702 Red Egret Dr, Bartow, FL 33830"
type input "2702 Red Egret Dr, Bartow, FL 33830"
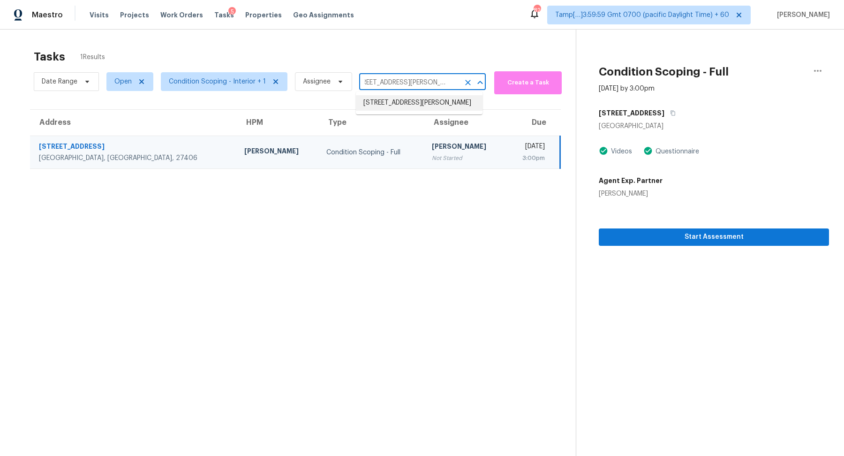
click at [389, 100] on li "2702 Red Egret Dr, Bartow, FL 33830" at bounding box center [419, 102] width 127 height 15
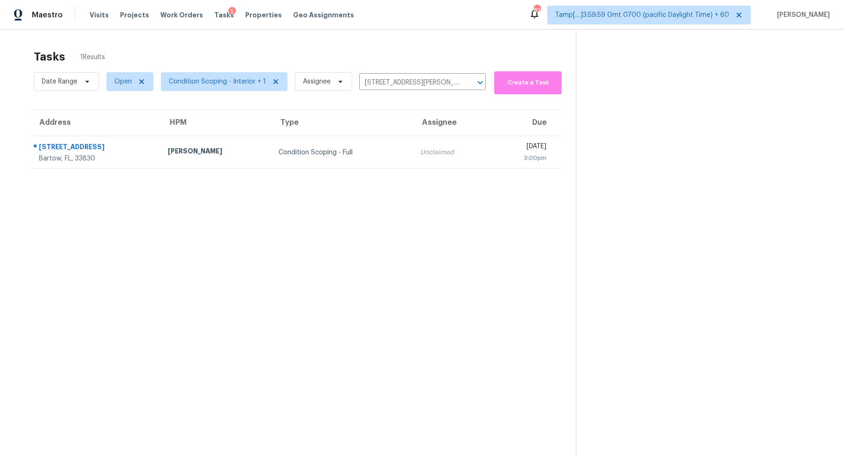
click at [412, 132] on th "Assignee" at bounding box center [450, 123] width 77 height 26
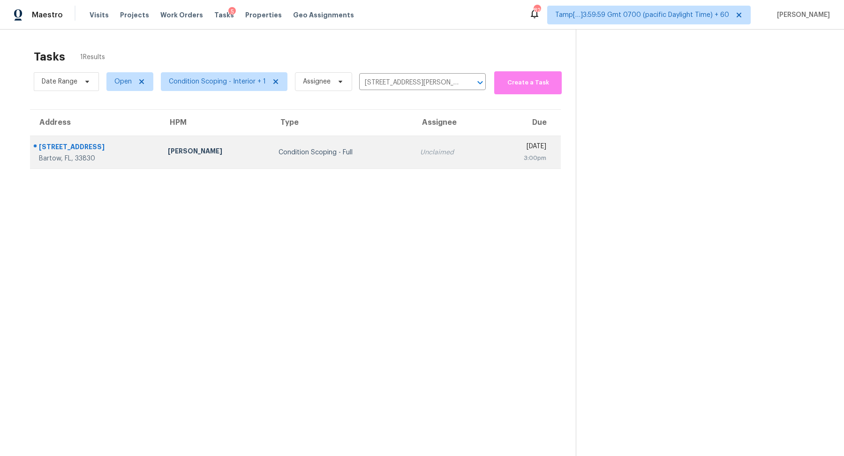
click at [412, 138] on td "Unclaimed" at bounding box center [450, 152] width 77 height 33
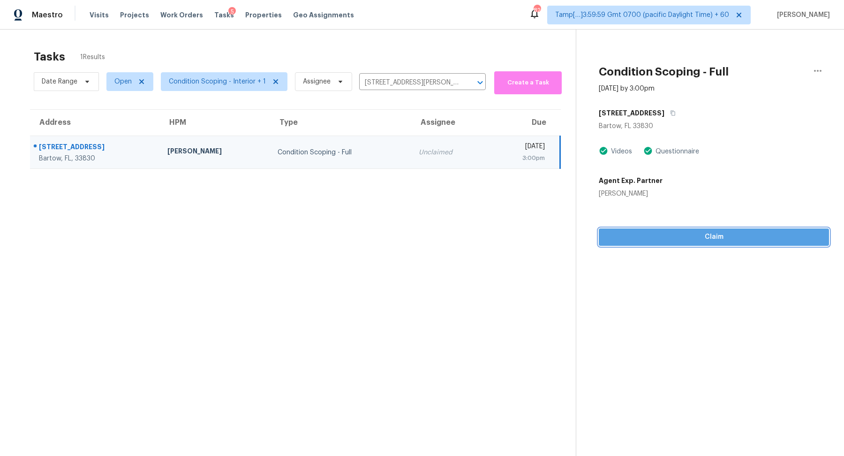
click at [684, 232] on span "Claim" at bounding box center [713, 237] width 215 height 12
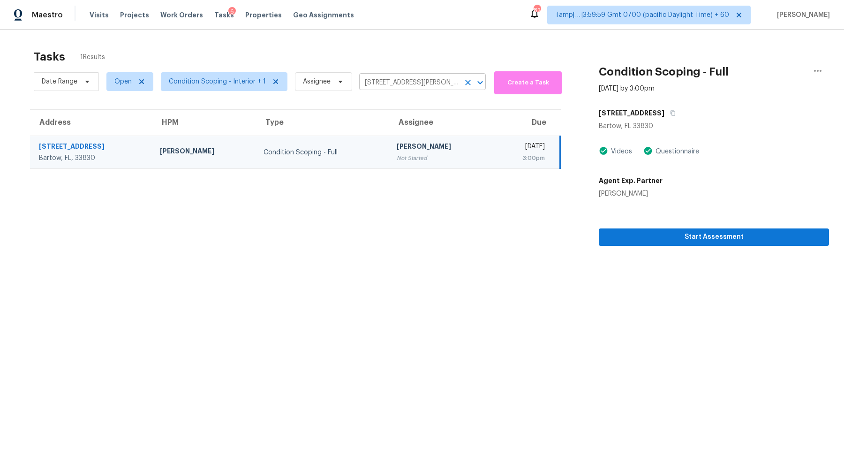
click at [383, 87] on input "2702 Red Egret Dr, Bartow, FL 33830" at bounding box center [409, 82] width 100 height 15
paste input "301 Weston Dr, Lewisburg, TN 37091"
type input "301 Weston Dr, Lewisburg, TN 37091"
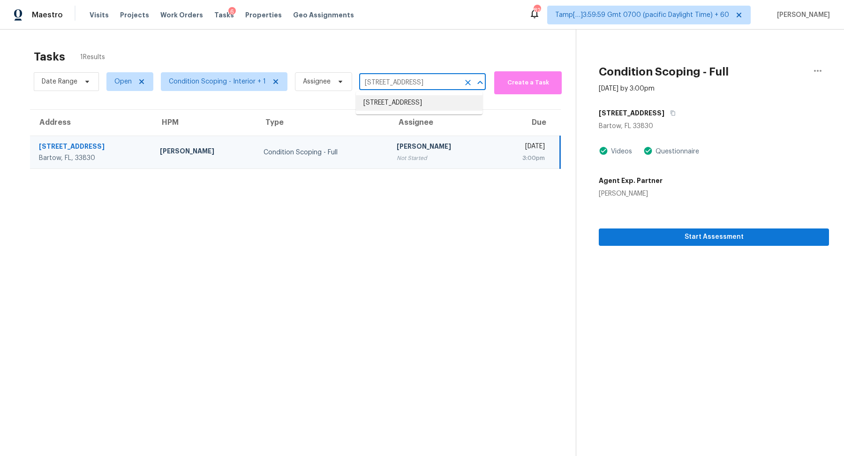
click at [386, 104] on li "301 Weston Dr, Lewisburg, TN 37091" at bounding box center [419, 102] width 127 height 15
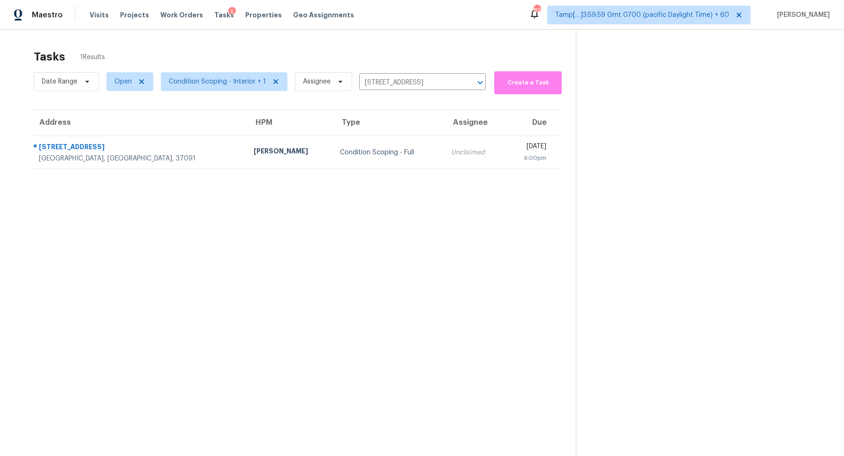
click at [443, 134] on th "Assignee" at bounding box center [473, 123] width 61 height 26
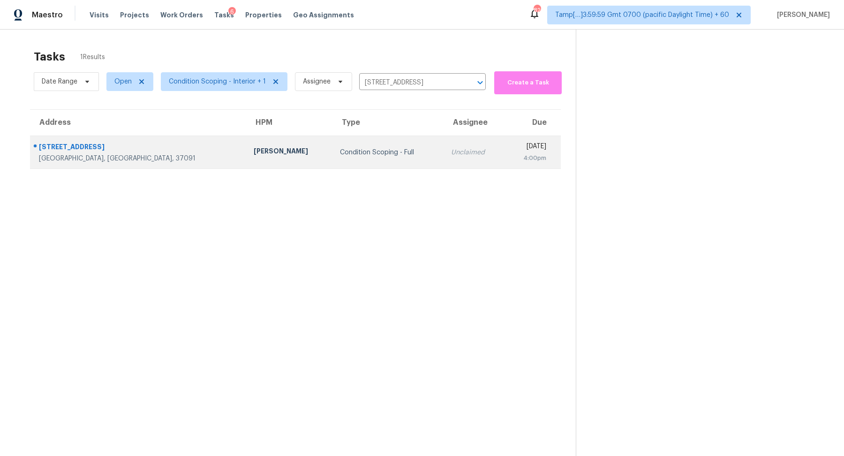
click at [443, 155] on td "Unclaimed" at bounding box center [473, 152] width 61 height 33
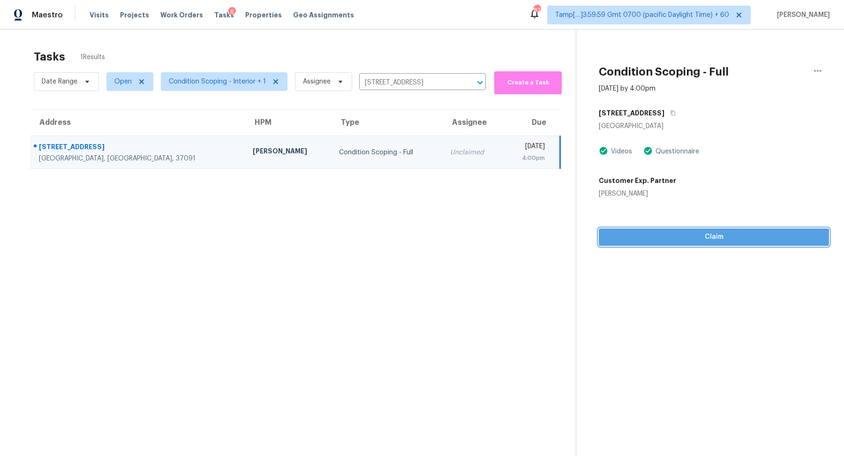
click at [674, 233] on span "Claim" at bounding box center [713, 237] width 215 height 12
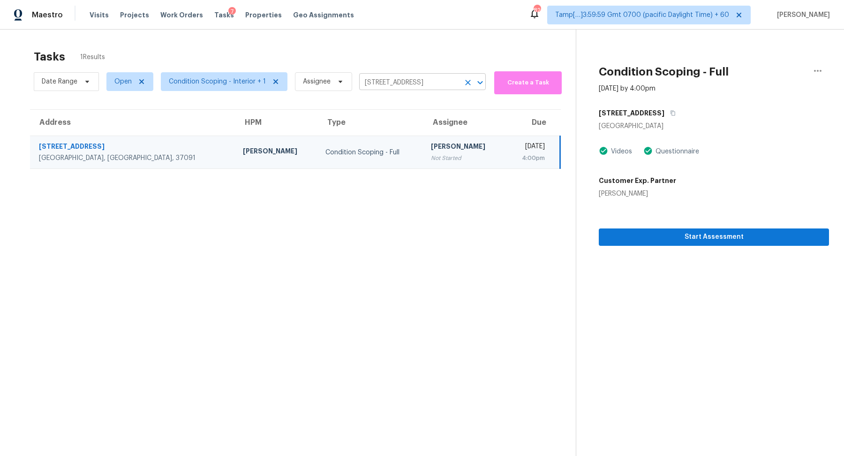
click at [375, 87] on input "301 Weston Dr, Lewisburg, TN 37091" at bounding box center [409, 82] width 100 height 15
paste input "948 Henry Ct, Acworth, GA 3010"
type input "3948 Henry Ct, Acworth, GA 30101"
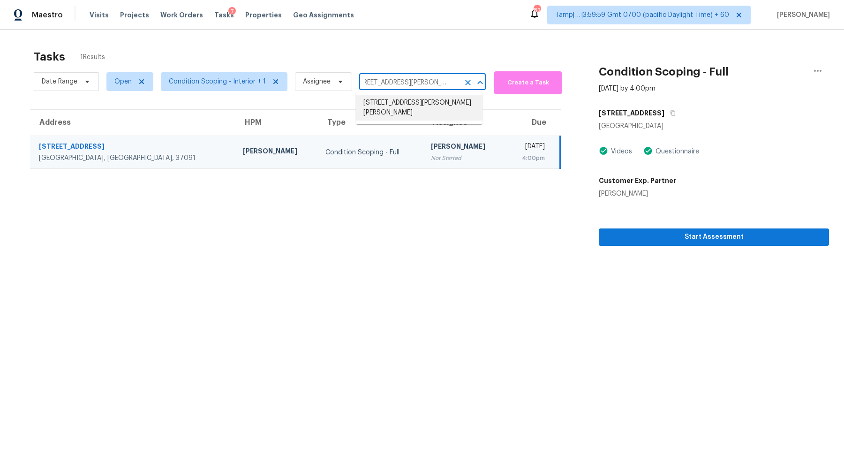
click at [378, 104] on li "3948 Henry Ct, Acworth, GA 30101" at bounding box center [419, 107] width 127 height 25
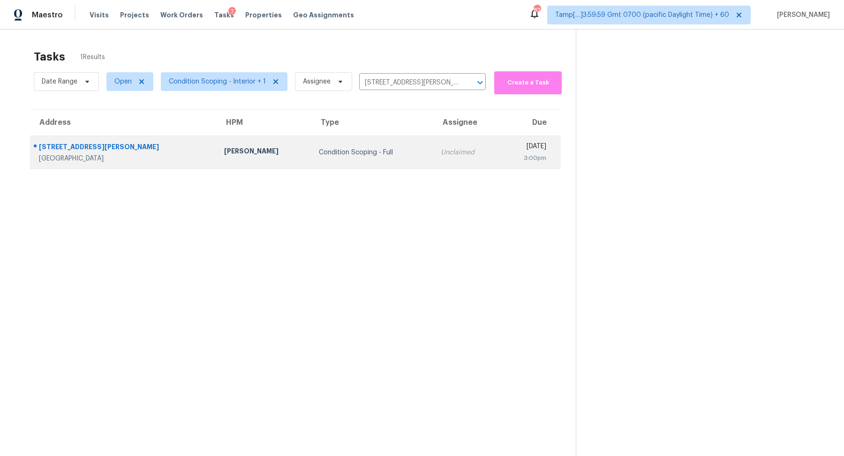
click at [319, 150] on div "Condition Scoping - Full" at bounding box center [372, 152] width 107 height 9
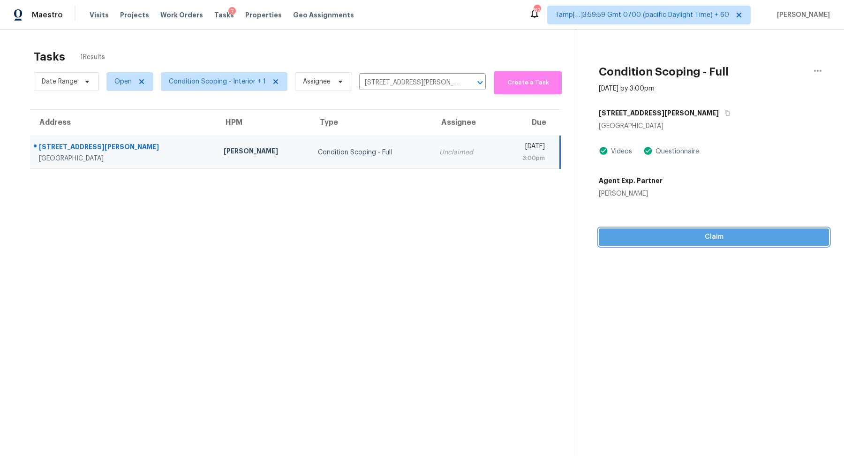
click at [676, 241] on span "Claim" at bounding box center [713, 237] width 215 height 12
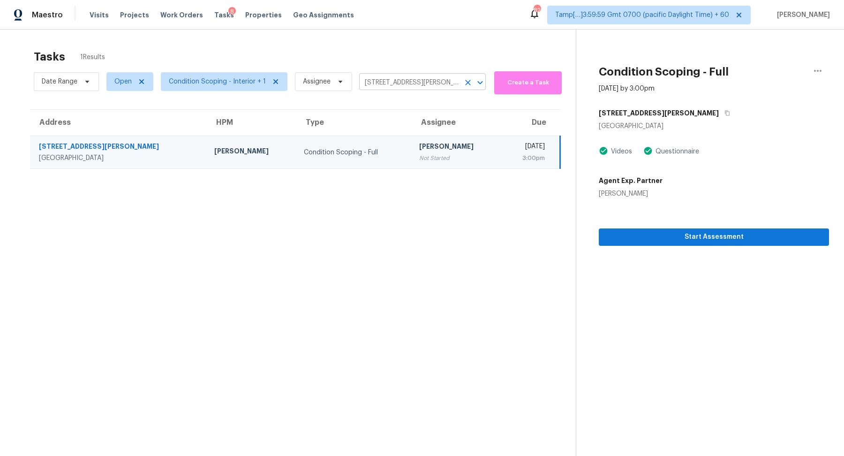
click at [375, 77] on input "3948 Henry Ct, Acworth, GA 30101" at bounding box center [409, 82] width 100 height 15
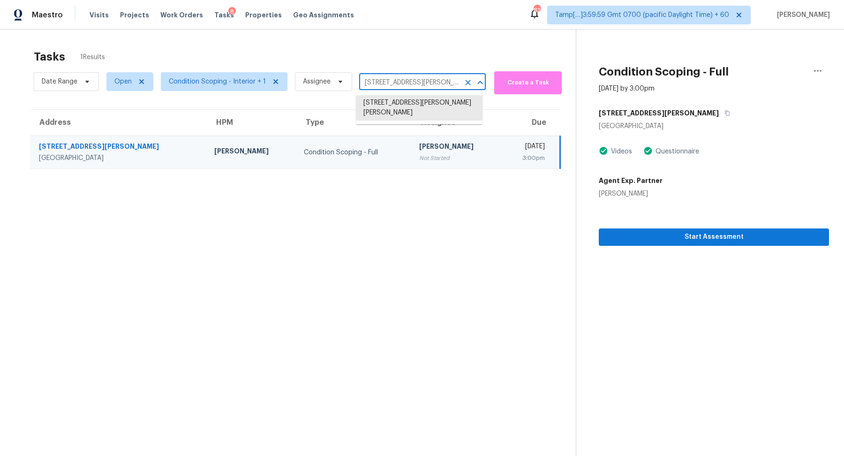
click at [375, 77] on input "3948 Henry Ct, Acworth, GA 30101" at bounding box center [409, 82] width 100 height 15
paste input "4207 Lakeshore Forest Dr, Missouri City, TX 77459"
type input "4207 Lakeshore Forest Dr, Missouri City, TX 77459"
click at [389, 105] on li "4207 Lakeshore Forest Dr, Missouri City, TX 77459" at bounding box center [419, 102] width 127 height 15
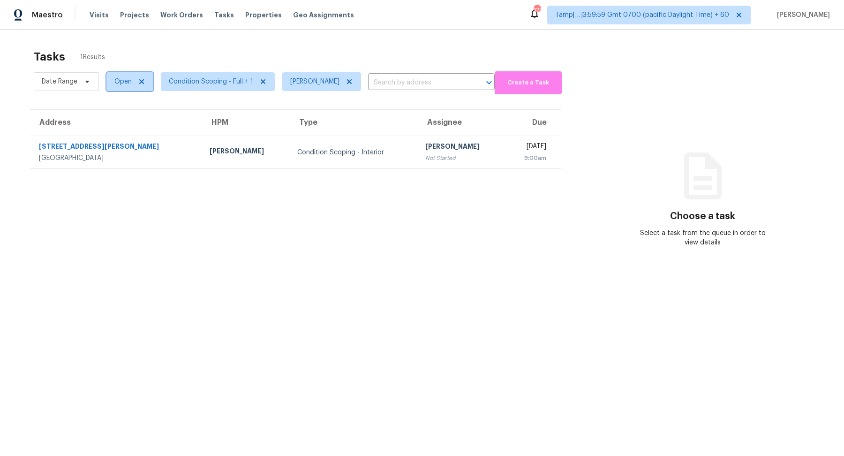
click at [110, 85] on span "Open" at bounding box center [129, 81] width 47 height 19
click at [121, 132] on label "Blocked" at bounding box center [130, 133] width 37 height 9
click at [118, 132] on input "Blocked" at bounding box center [115, 132] width 6 height 6
checkbox input "true"
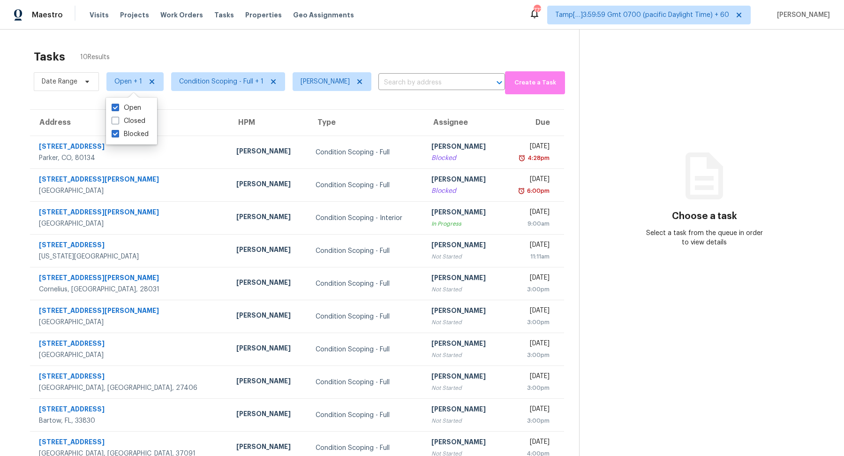
click at [366, 150] on div "Condition Scoping - Full" at bounding box center [365, 152] width 101 height 9
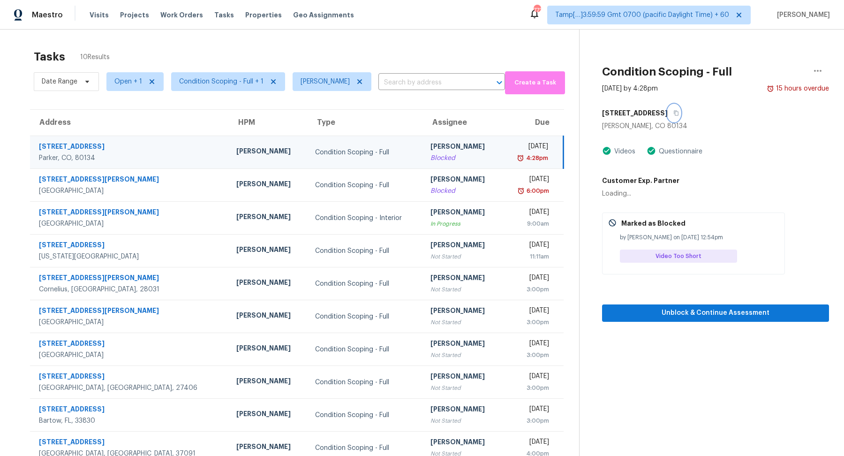
click at [673, 115] on button "button" at bounding box center [673, 113] width 13 height 17
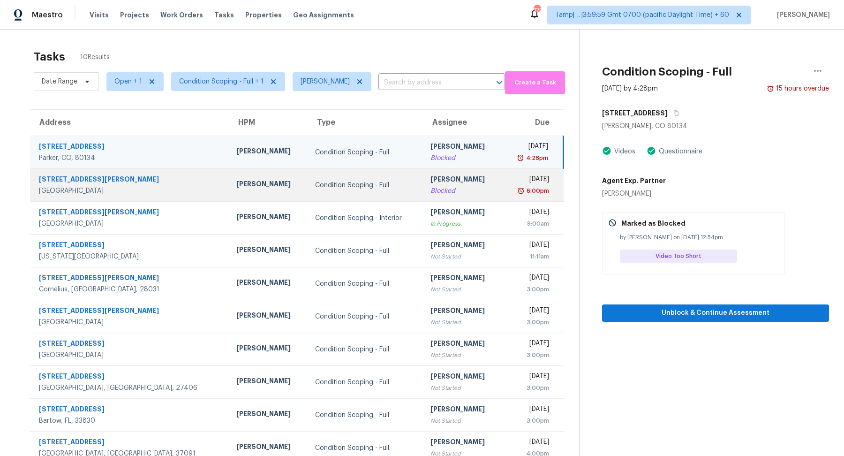
click at [440, 197] on td "[PERSON_NAME] Blocked" at bounding box center [462, 185] width 79 height 33
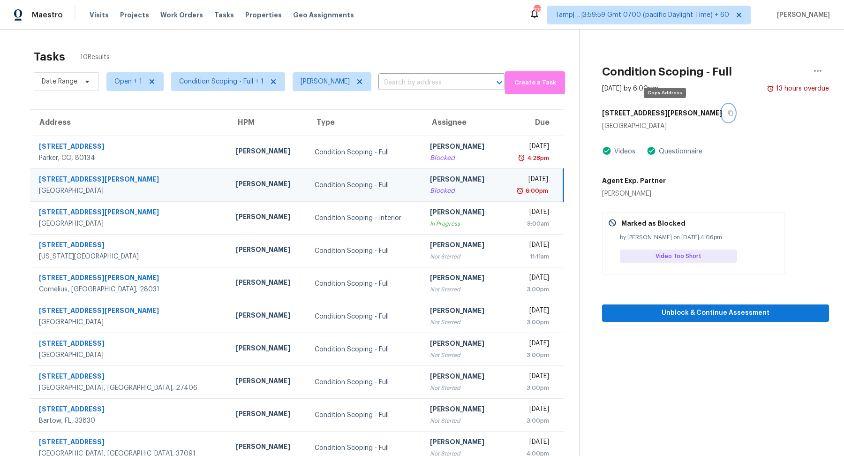
click at [722, 117] on button "button" at bounding box center [728, 113] width 13 height 17
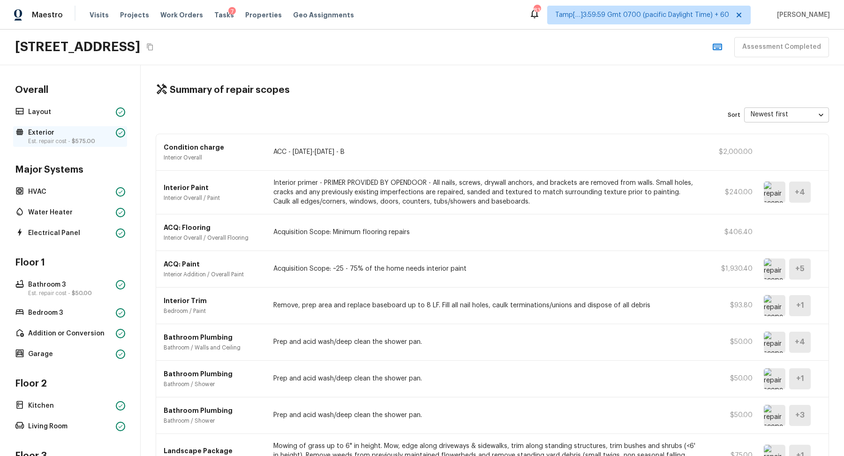
click at [50, 132] on p "Exterior" at bounding box center [70, 132] width 84 height 9
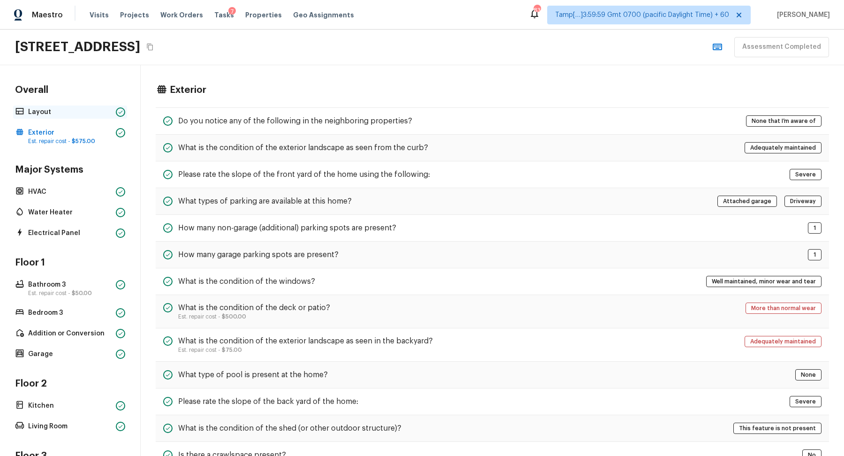
click at [59, 107] on p "Layout" at bounding box center [70, 111] width 84 height 9
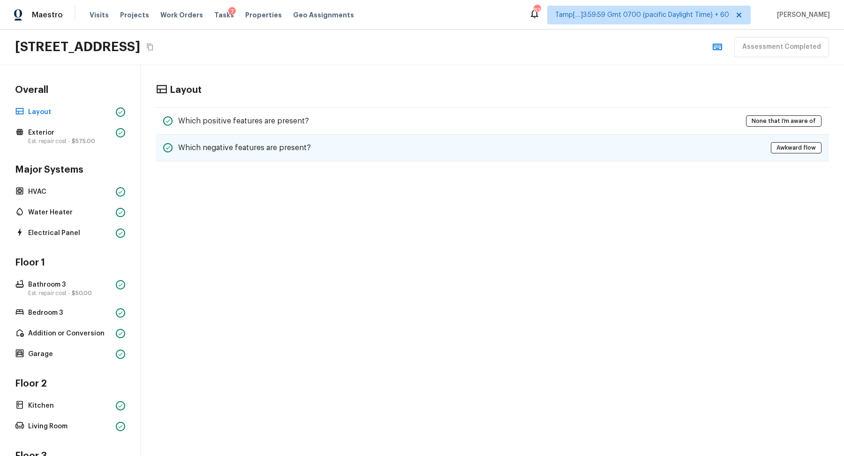
click at [241, 142] on div "Which negative features are present?" at bounding box center [237, 147] width 148 height 11
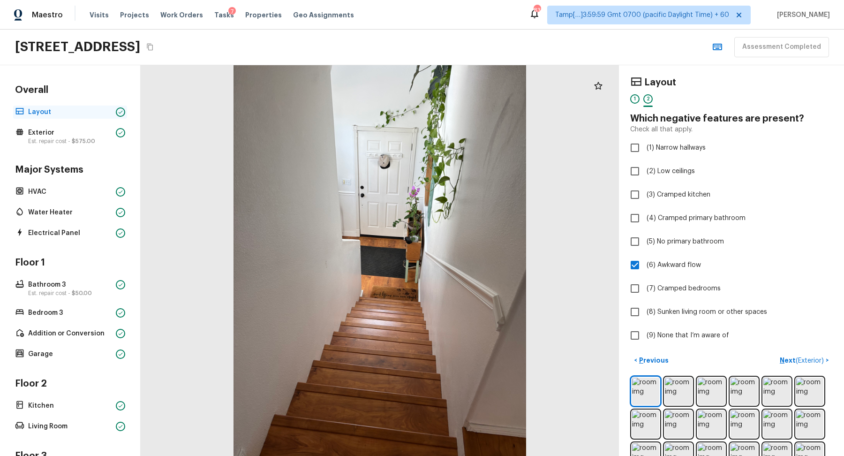
click at [47, 111] on p "Layout" at bounding box center [70, 111] width 84 height 9
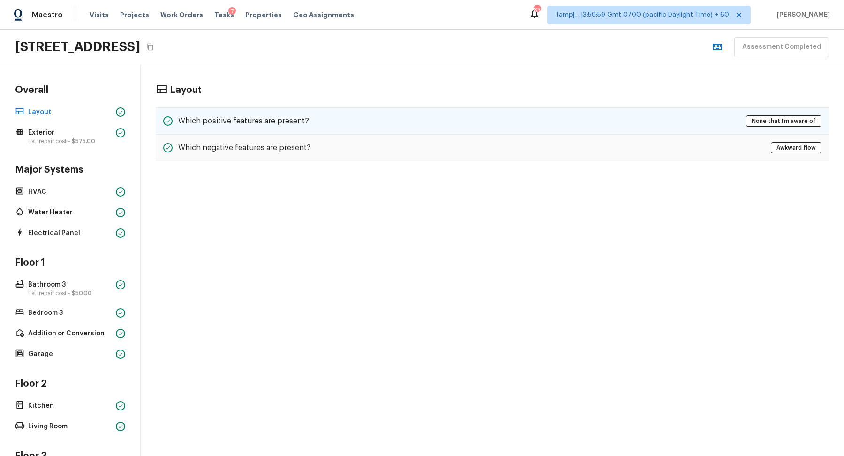
click at [329, 110] on div "Which positive features are present? None that I’m aware of" at bounding box center [492, 120] width 673 height 27
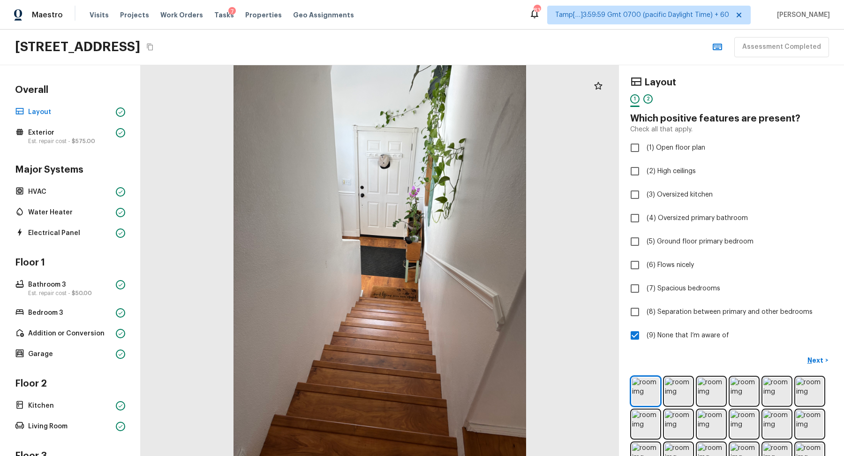
click at [644, 103] on div "2" at bounding box center [647, 101] width 9 height 15
click at [633, 93] on div "Layout 1 2" at bounding box center [731, 92] width 202 height 32
click at [633, 99] on div "1" at bounding box center [634, 98] width 9 height 9
click at [74, 131] on p "Exterior" at bounding box center [70, 132] width 84 height 9
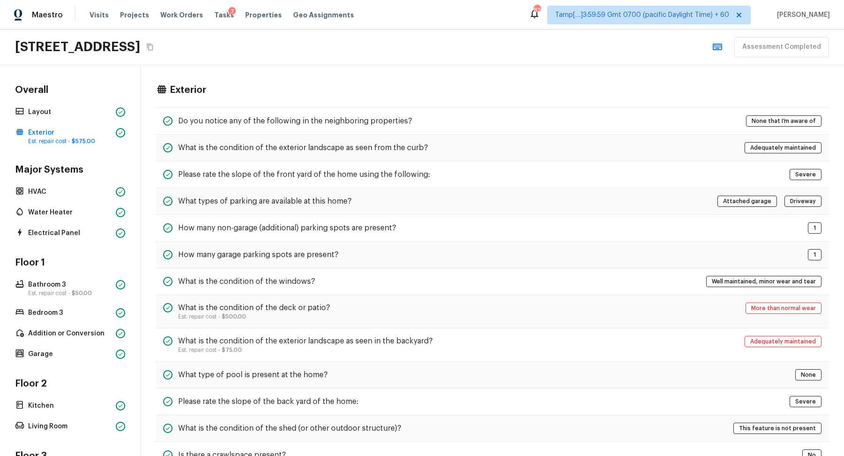
click at [363, 100] on div "Exterior Do you notice any of the following in the neighboring properties? None…" at bounding box center [492, 394] width 703 height 659
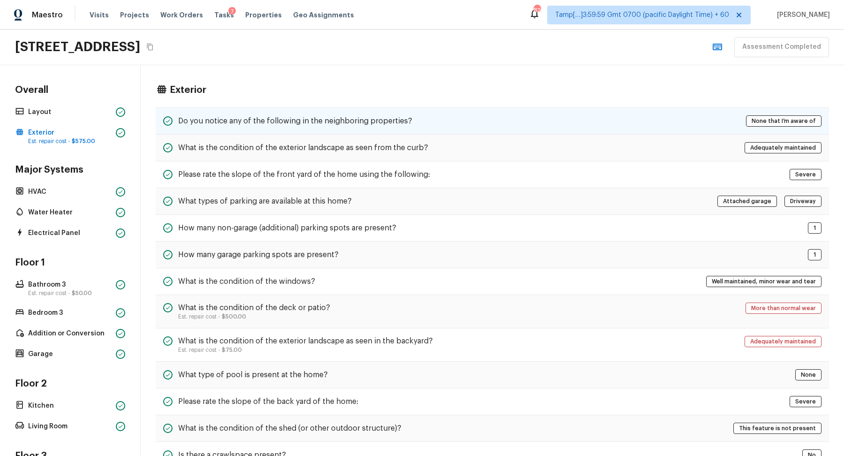
click at [361, 116] on h5 "Do you notice any of the following in the neighboring properties?" at bounding box center [295, 121] width 234 height 10
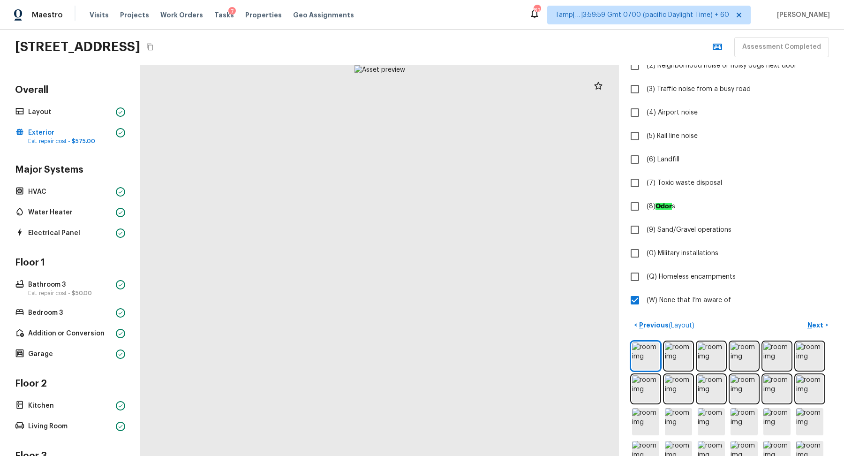
scroll to position [67, 0]
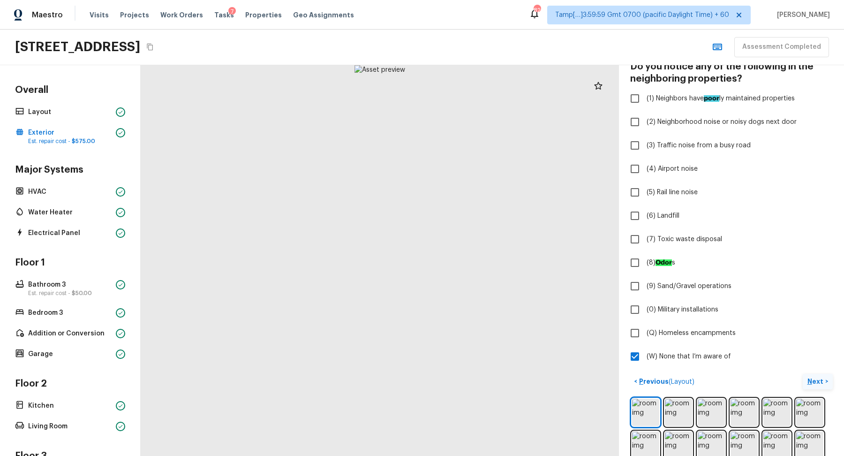
click at [823, 379] on p "Next" at bounding box center [816, 380] width 18 height 9
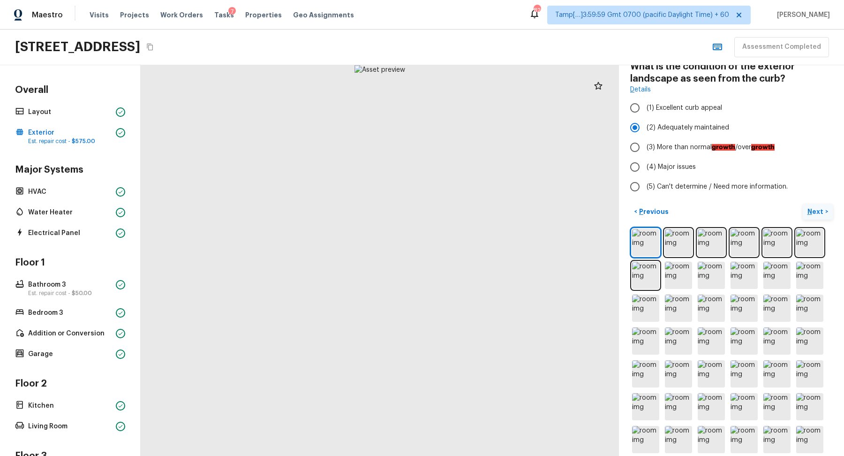
click at [823, 208] on p "Next" at bounding box center [816, 211] width 18 height 9
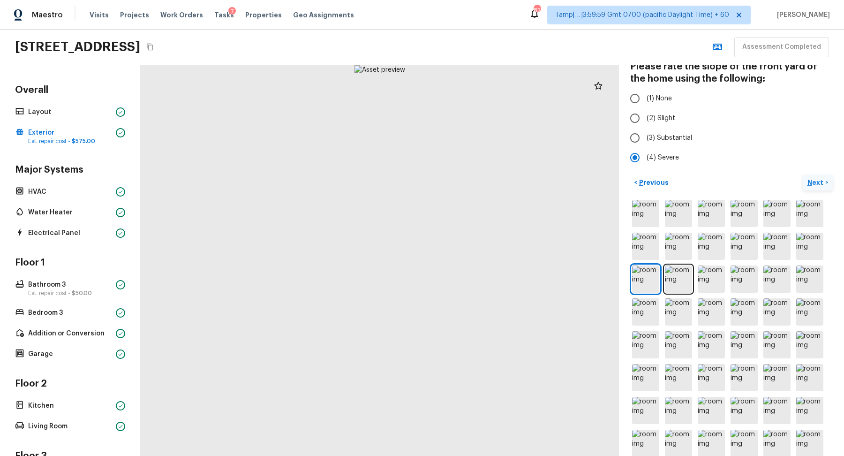
click at [814, 180] on p "Next" at bounding box center [816, 182] width 18 height 9
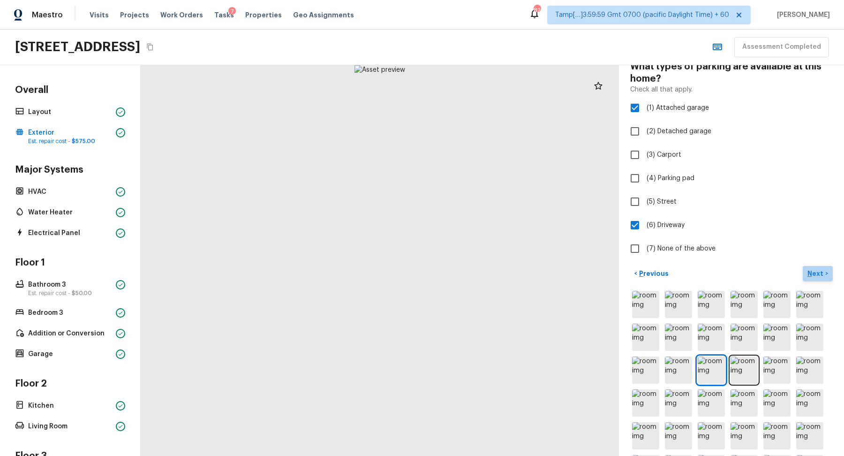
click at [815, 275] on p "Next" at bounding box center [816, 273] width 18 height 9
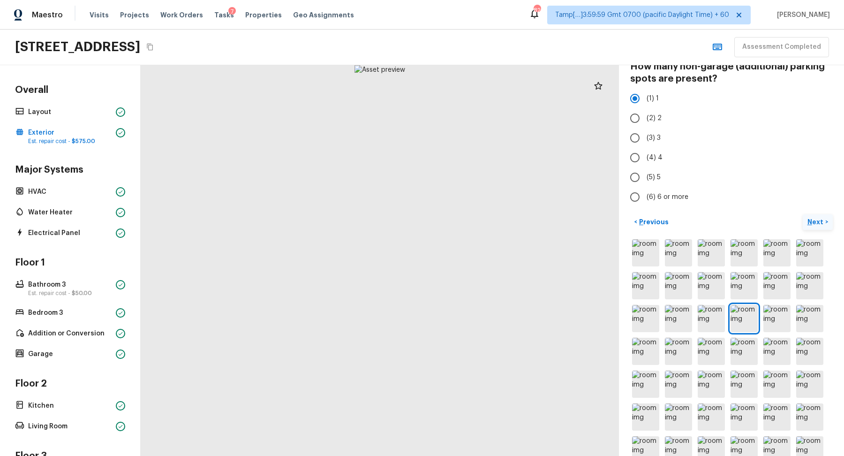
click at [809, 220] on p "Next" at bounding box center [816, 221] width 18 height 9
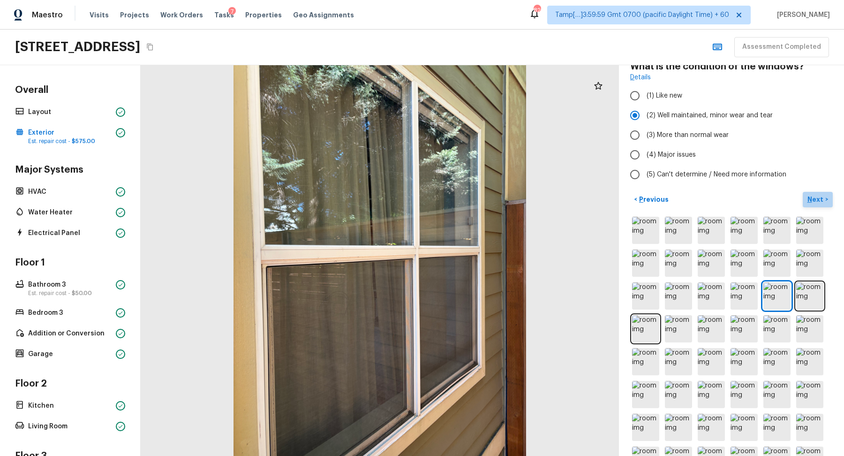
click at [818, 204] on button "Next >" at bounding box center [817, 199] width 30 height 15
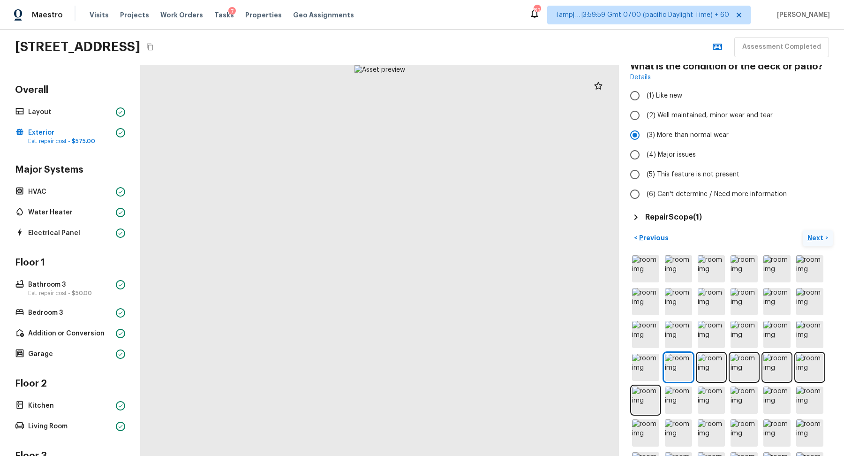
click at [818, 204] on div "Exterior 1 2 3 4 5 6 7 8 9 10 11 12 13 14 15 16 17 18 19 20 21 What is the cond…" at bounding box center [731, 116] width 202 height 213
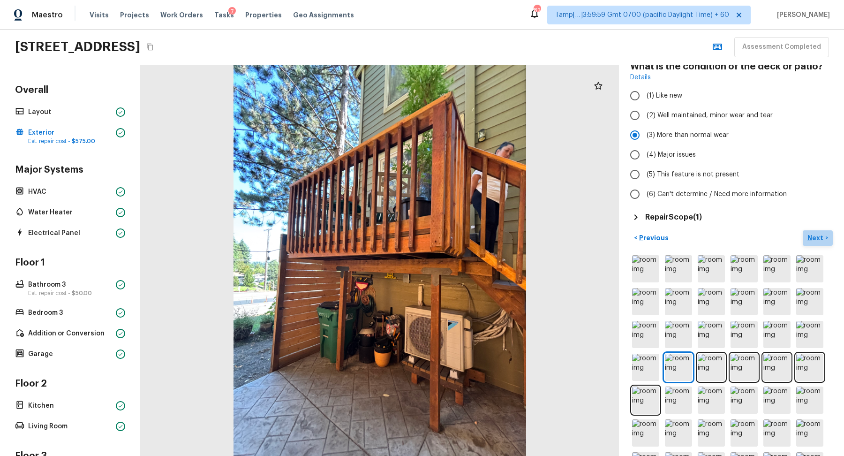
click at [815, 235] on p "Next" at bounding box center [816, 237] width 18 height 9
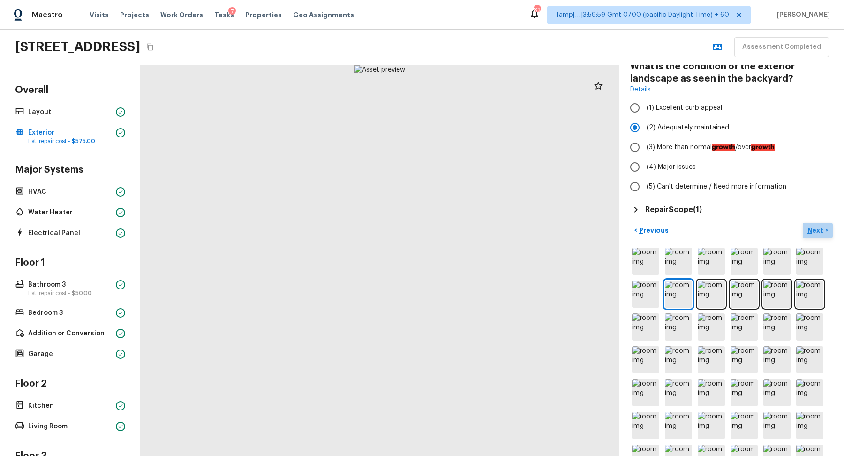
click at [810, 224] on button "Next >" at bounding box center [817, 230] width 30 height 15
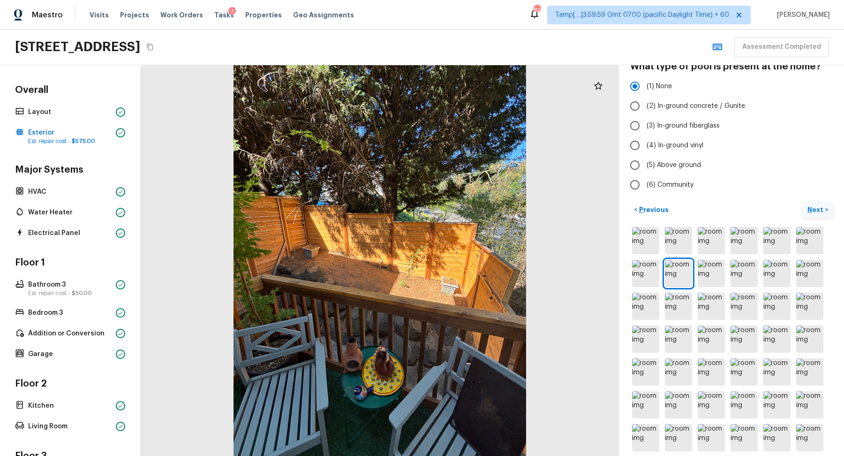
click at [817, 206] on p "Next" at bounding box center [816, 209] width 18 height 9
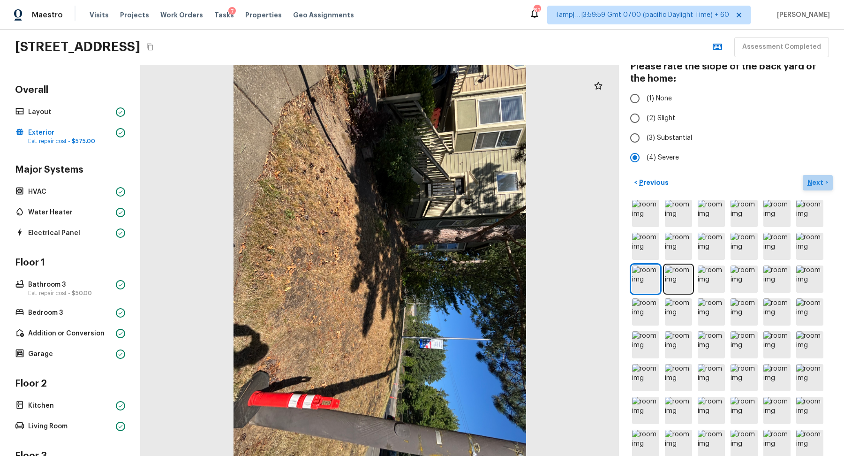
click at [813, 187] on button "Next >" at bounding box center [817, 182] width 30 height 15
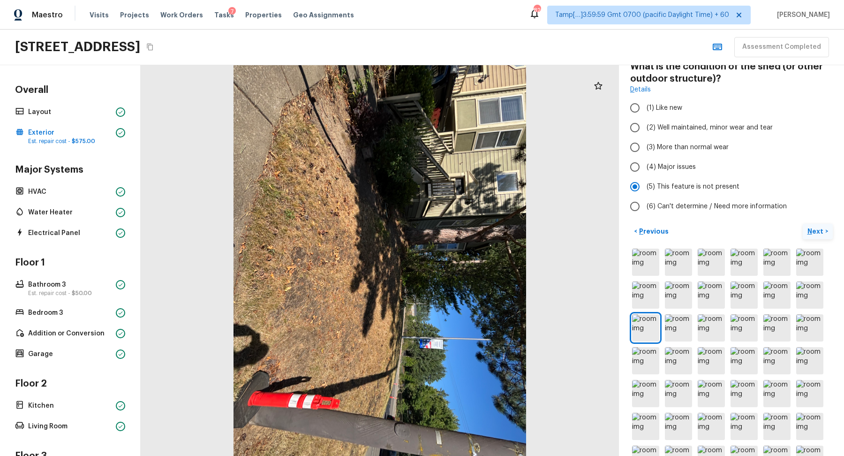
click at [817, 226] on p "Next" at bounding box center [816, 230] width 18 height 9
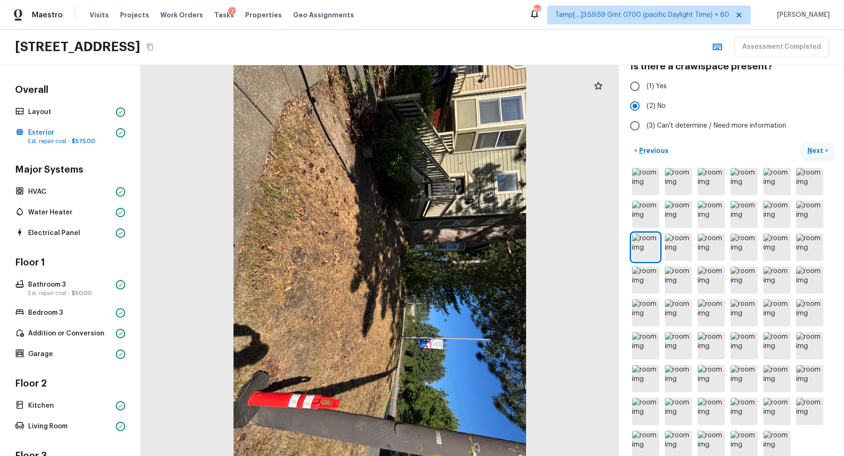
click at [819, 153] on p "Next" at bounding box center [816, 150] width 18 height 9
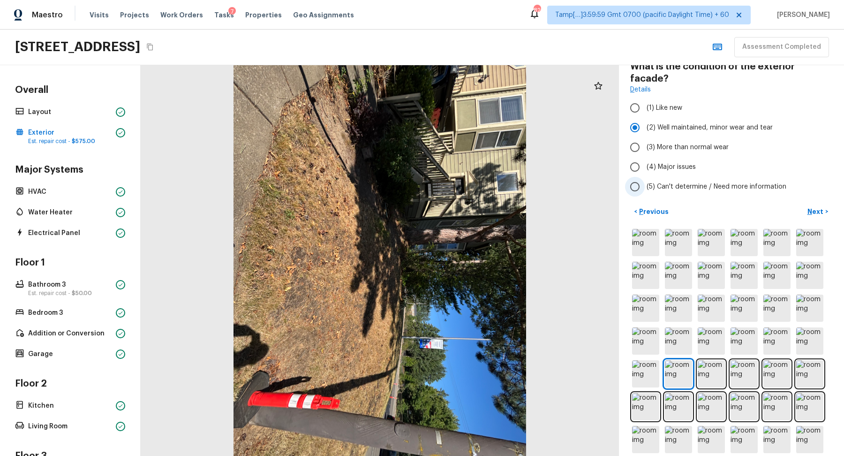
scroll to position [59, 0]
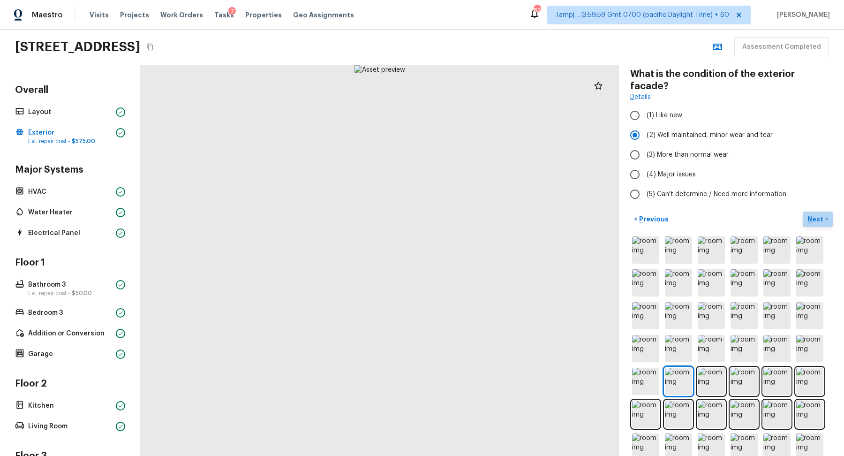
click at [813, 214] on p "Next" at bounding box center [816, 218] width 18 height 9
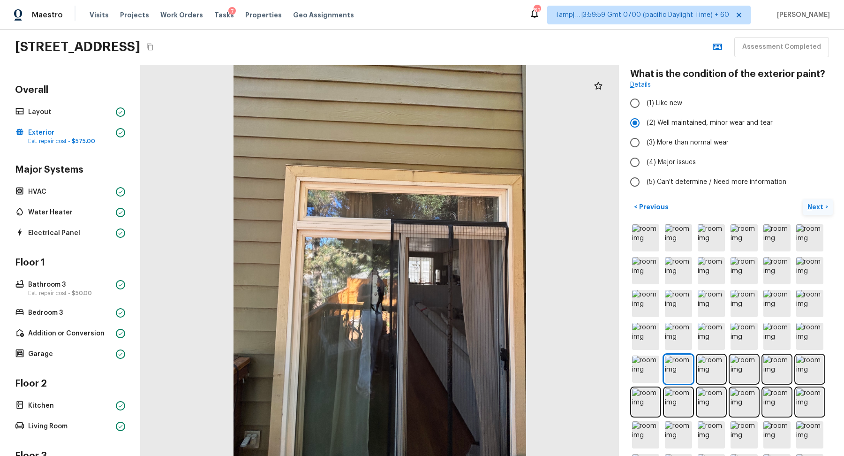
click at [813, 203] on p "Next" at bounding box center [816, 206] width 18 height 9
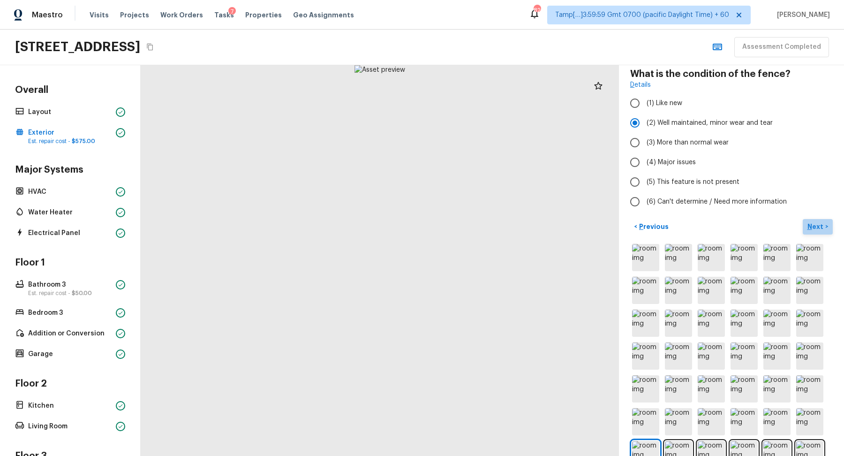
click at [817, 222] on p "Next" at bounding box center [816, 226] width 18 height 9
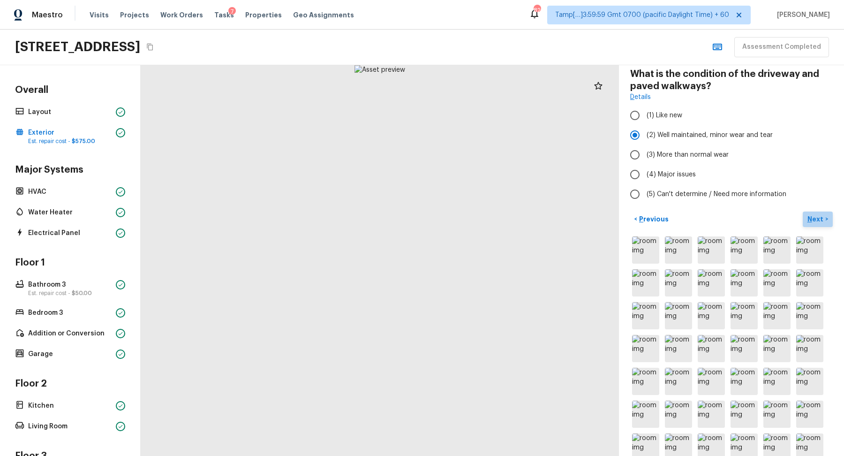
click at [817, 220] on p "Next" at bounding box center [816, 218] width 18 height 9
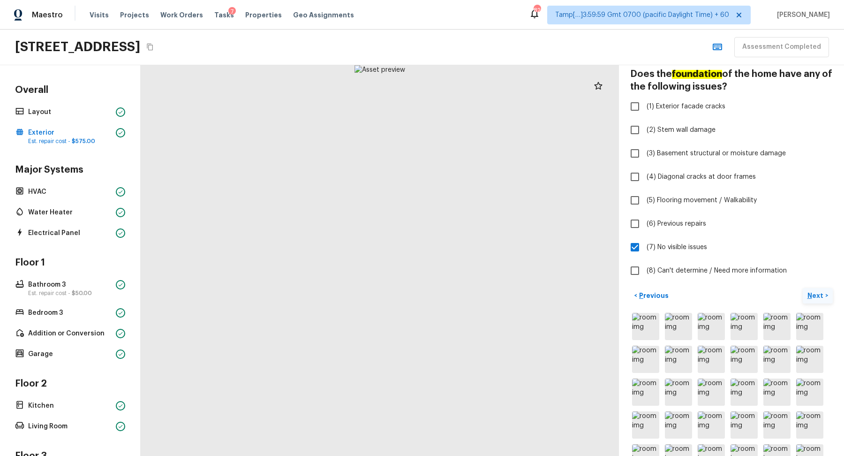
click at [815, 291] on p "Next" at bounding box center [816, 295] width 18 height 9
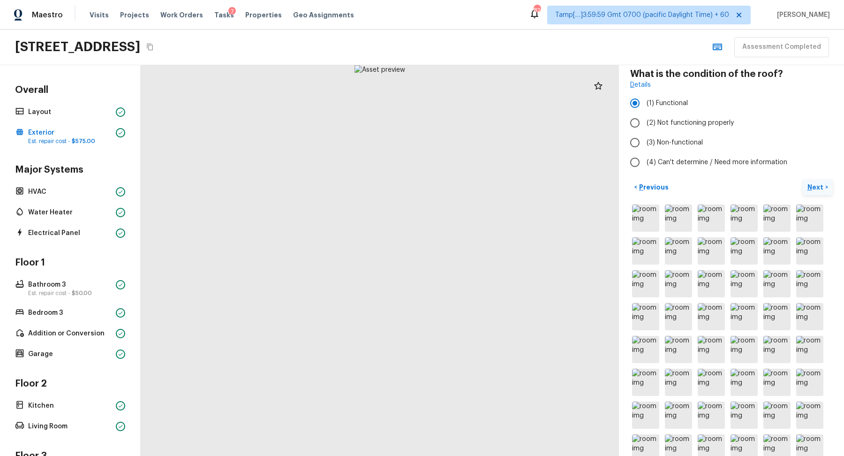
click at [811, 189] on p "Next" at bounding box center [816, 186] width 18 height 9
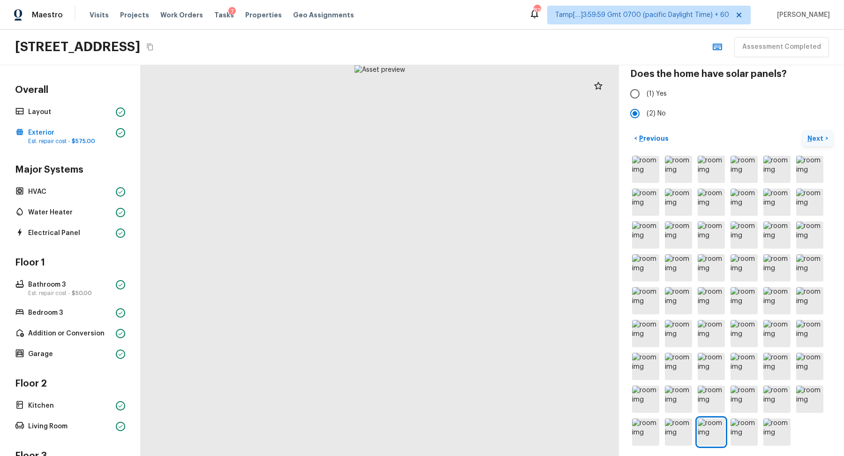
click at [821, 136] on p "Next" at bounding box center [816, 138] width 18 height 9
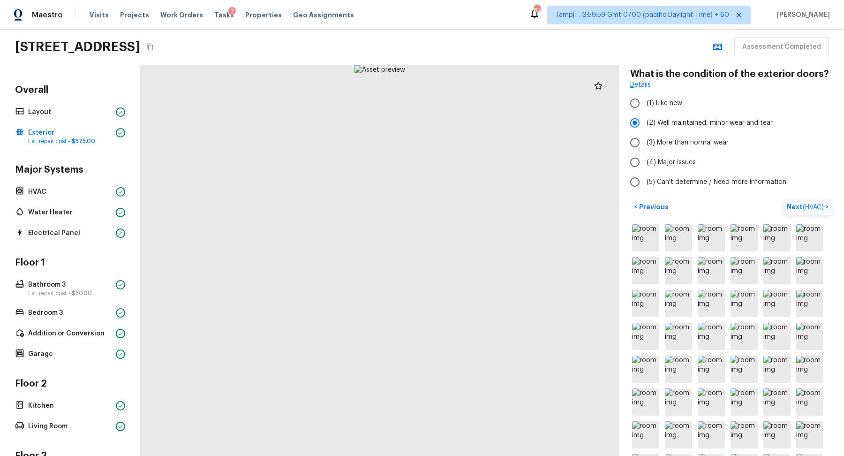
click at [816, 206] on span "( HVAC )" at bounding box center [812, 207] width 21 height 7
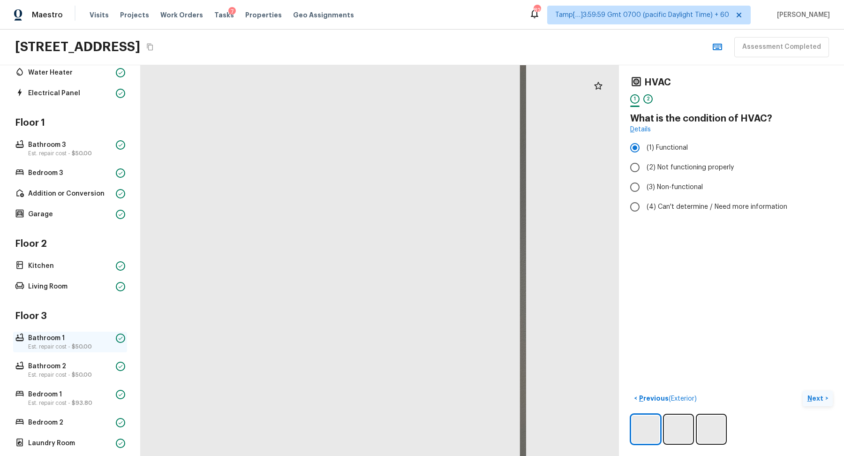
scroll to position [0, 0]
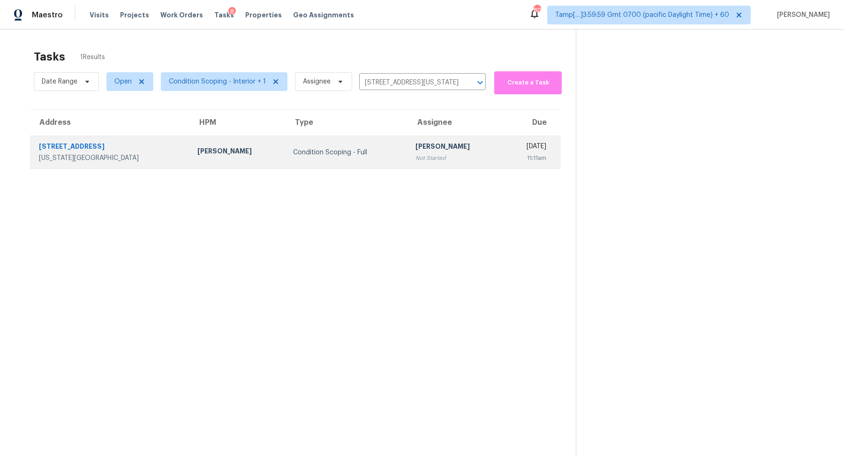
click at [434, 149] on div "[PERSON_NAME]" at bounding box center [455, 148] width 81 height 12
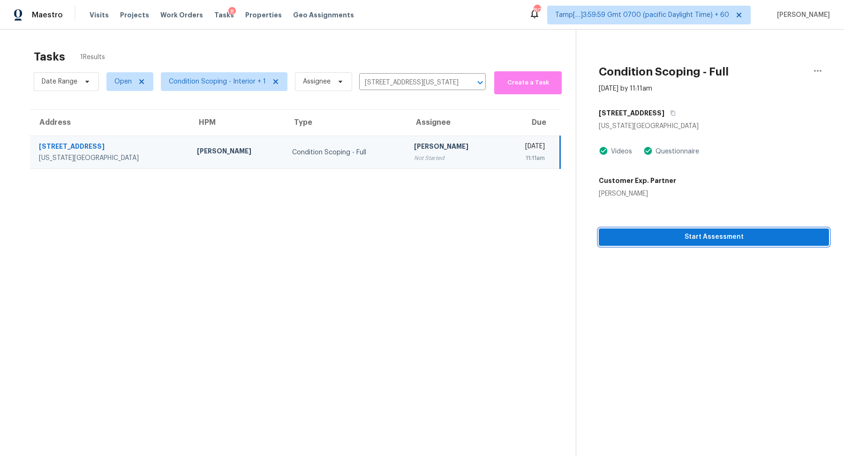
click at [672, 239] on span "Start Assessment" at bounding box center [713, 237] width 215 height 12
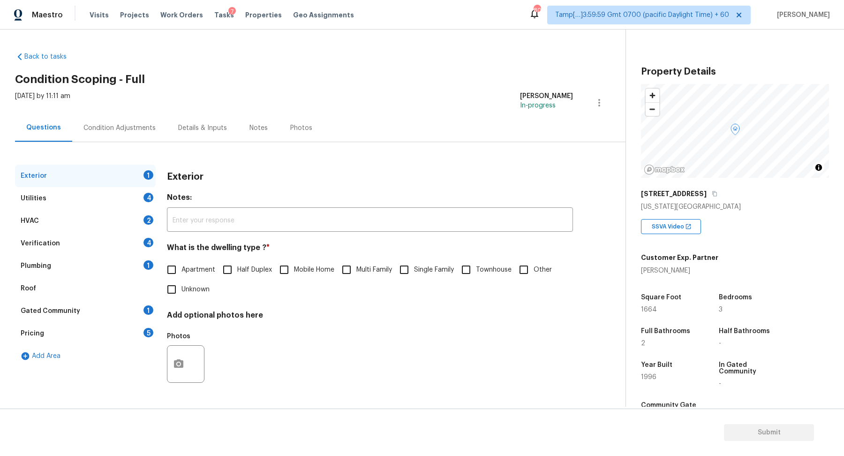
click at [427, 265] on span "Single Family" at bounding box center [434, 270] width 40 height 10
click at [414, 264] on input "Single Family" at bounding box center [404, 270] width 20 height 20
checkbox input "true"
click at [127, 196] on div "Utilities 4" at bounding box center [85, 198] width 141 height 22
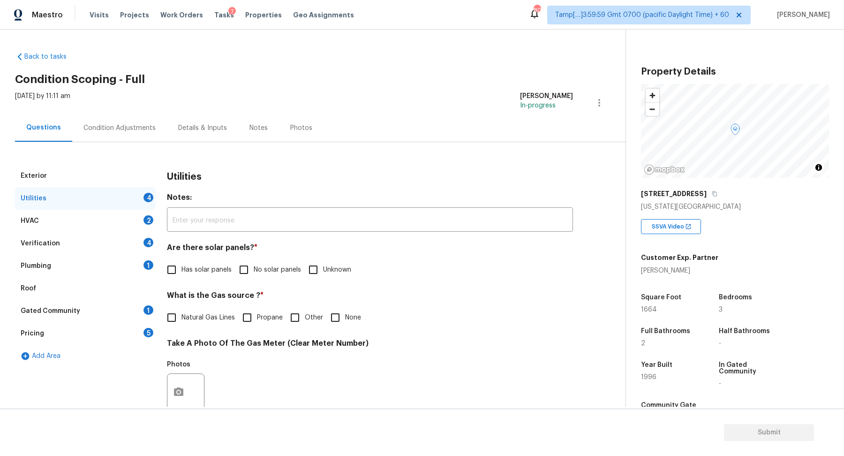
click at [261, 277] on label "No solar panels" at bounding box center [267, 270] width 67 height 20
click at [254, 277] on input "No solar panels" at bounding box center [244, 270] width 20 height 20
checkbox input "true"
click at [206, 314] on span "Natural Gas Lines" at bounding box center [207, 319] width 53 height 10
click at [181, 313] on input "Natural Gas Lines" at bounding box center [172, 318] width 20 height 20
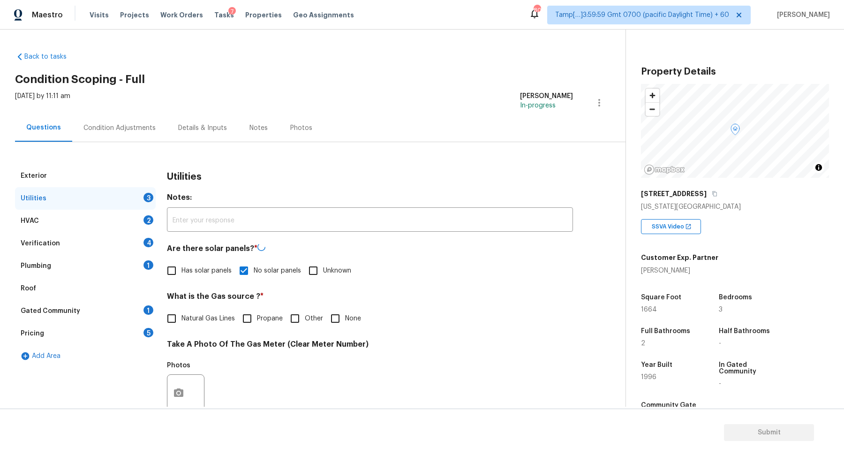
checkbox input "true"
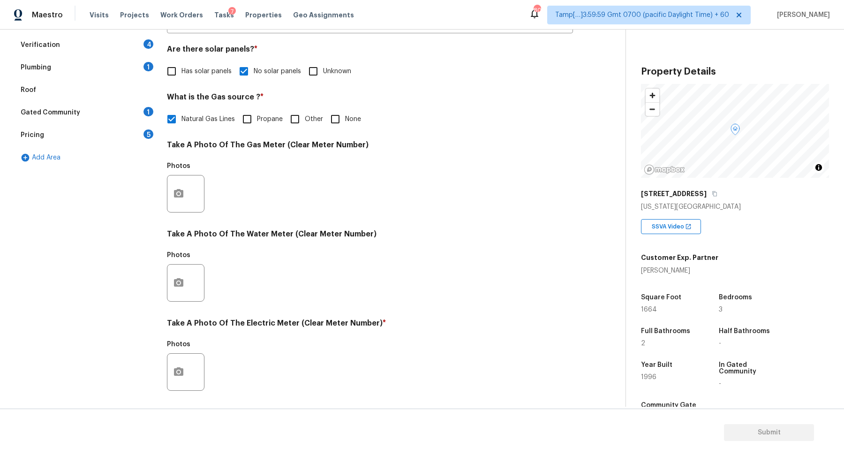
scroll to position [212, 0]
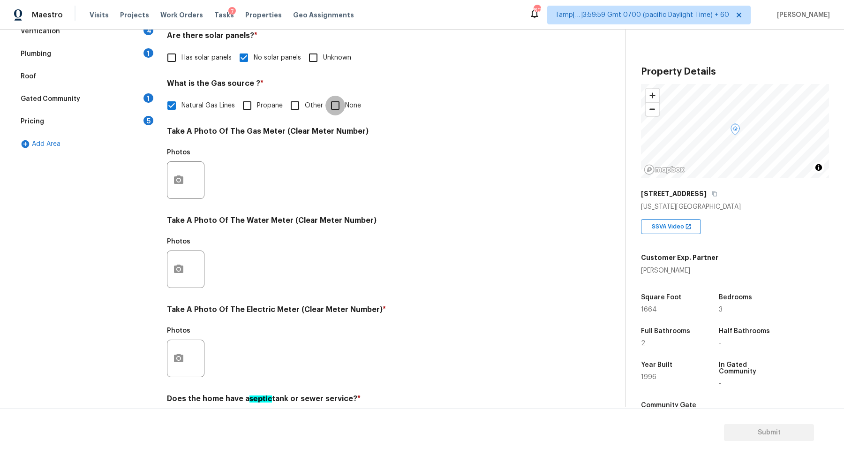
click at [338, 97] on input "None" at bounding box center [335, 106] width 20 height 20
checkbox input "true"
checkbox input "false"
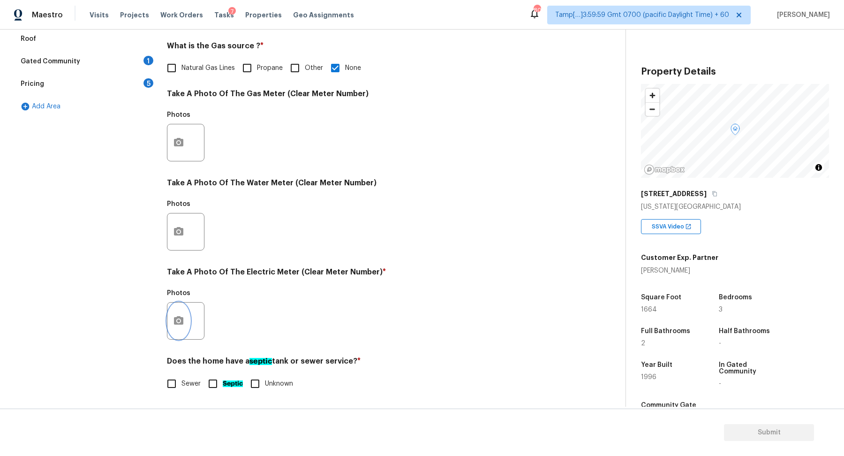
click at [174, 323] on icon "button" at bounding box center [178, 320] width 9 height 8
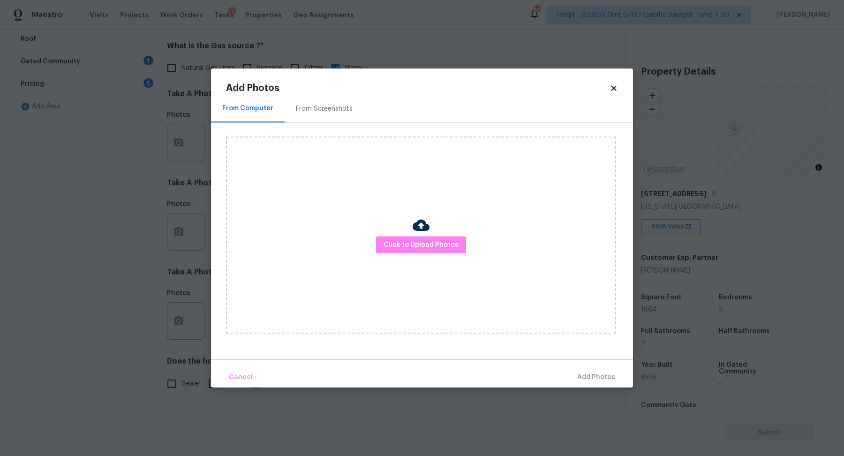
click at [399, 231] on div "Click to Upload Photos" at bounding box center [421, 234] width 390 height 197
click at [399, 247] on span "Click to Upload Photos" at bounding box center [420, 245] width 75 height 12
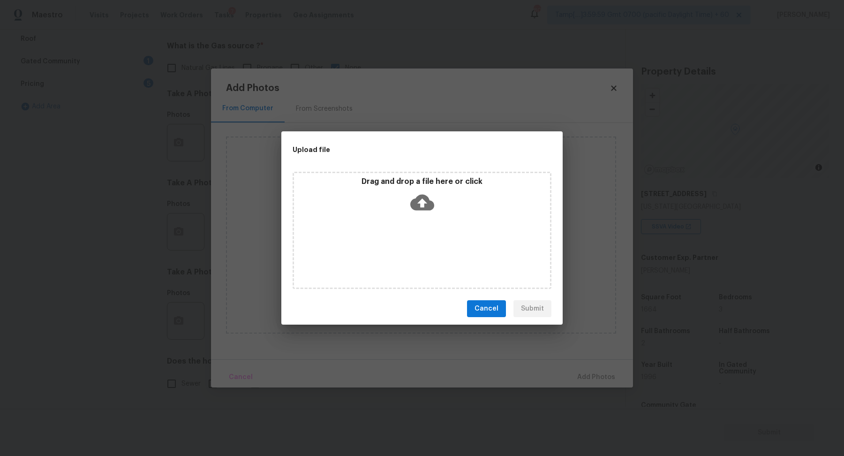
click at [445, 194] on div "Drag and drop a file here or click" at bounding box center [422, 197] width 256 height 40
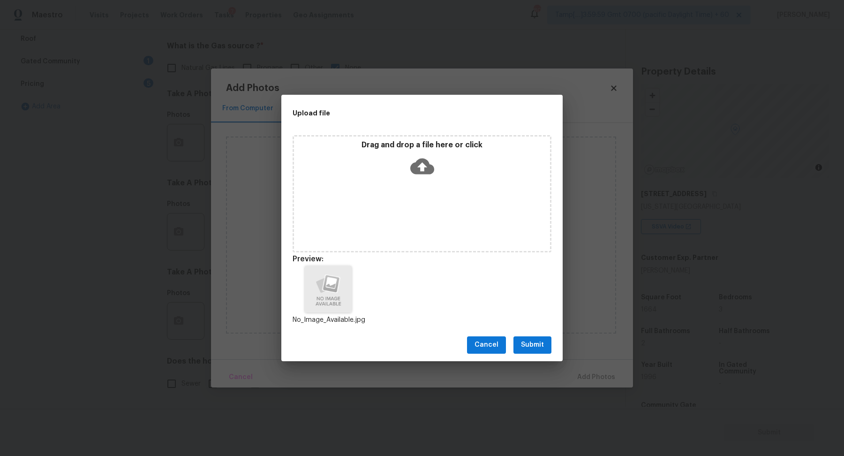
click at [530, 349] on span "Submit" at bounding box center [532, 345] width 23 height 12
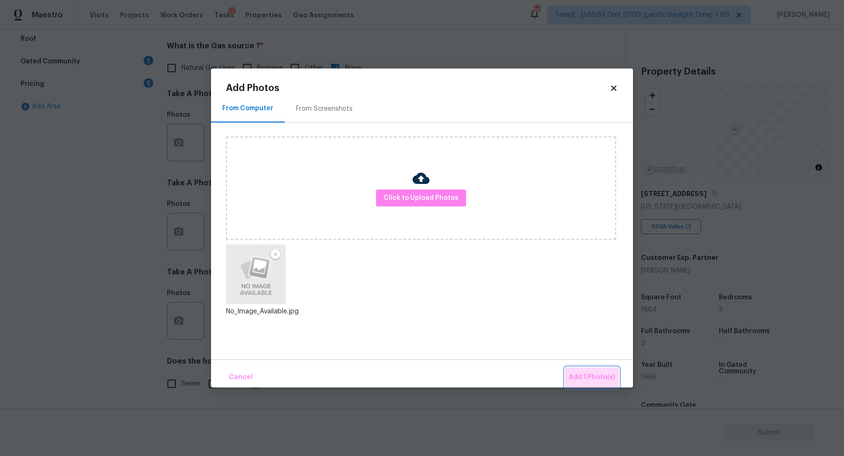
click at [591, 378] on span "Add 1 Photo(s)" at bounding box center [591, 377] width 46 height 12
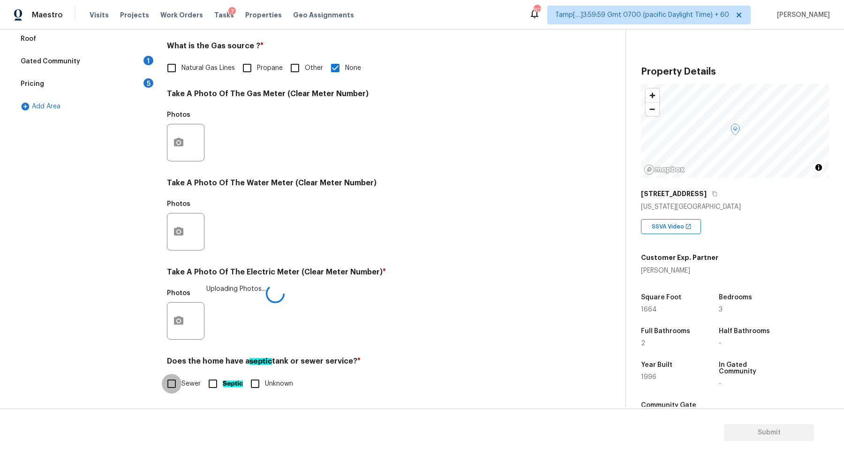
click at [174, 377] on input "Sewer" at bounding box center [172, 384] width 20 height 20
checkbox input "true"
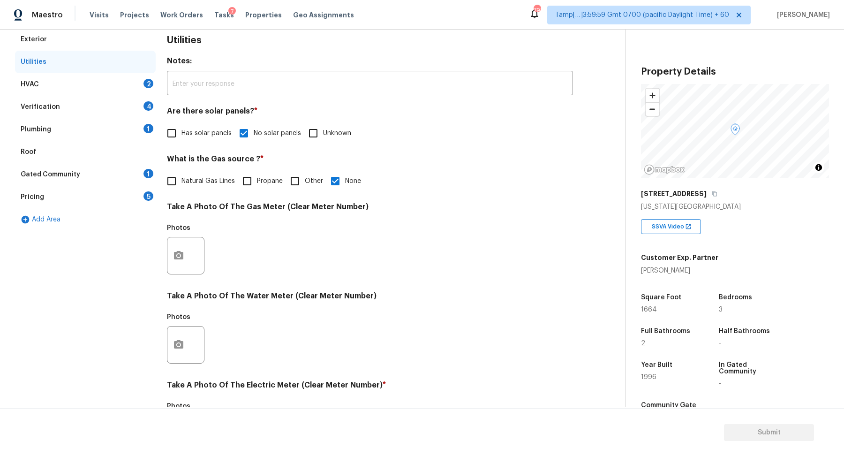
scroll to position [0, 0]
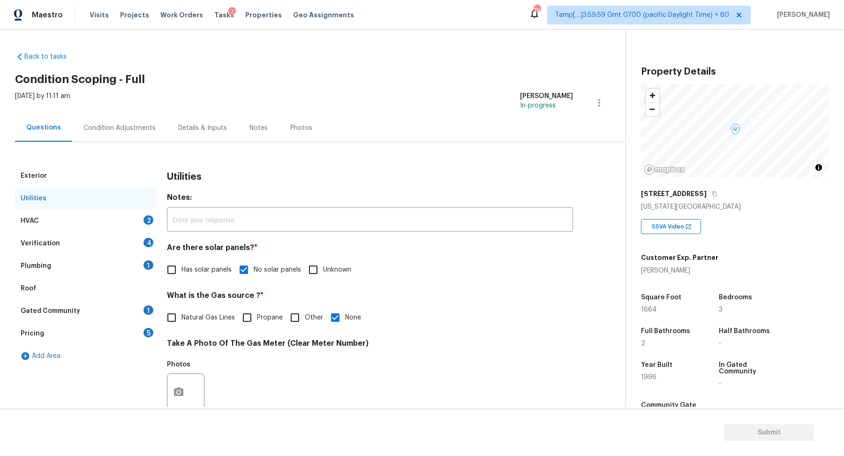
click at [114, 227] on div "HVAC 2" at bounding box center [85, 220] width 141 height 22
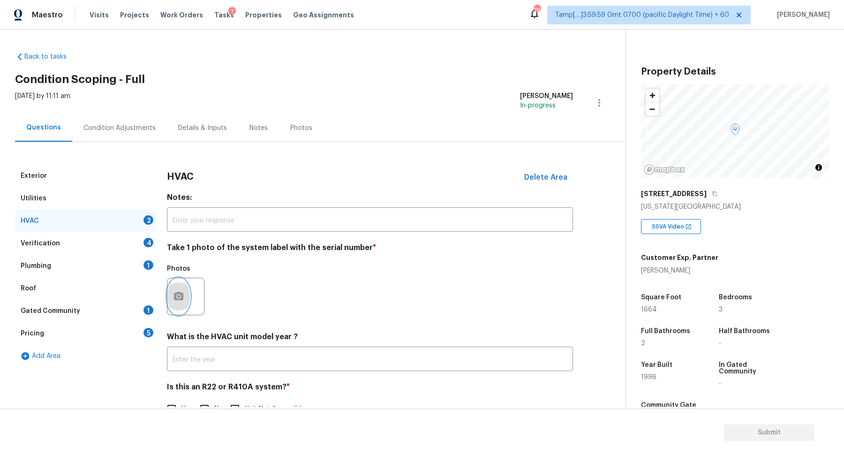
click at [179, 283] on button "button" at bounding box center [178, 296] width 22 height 37
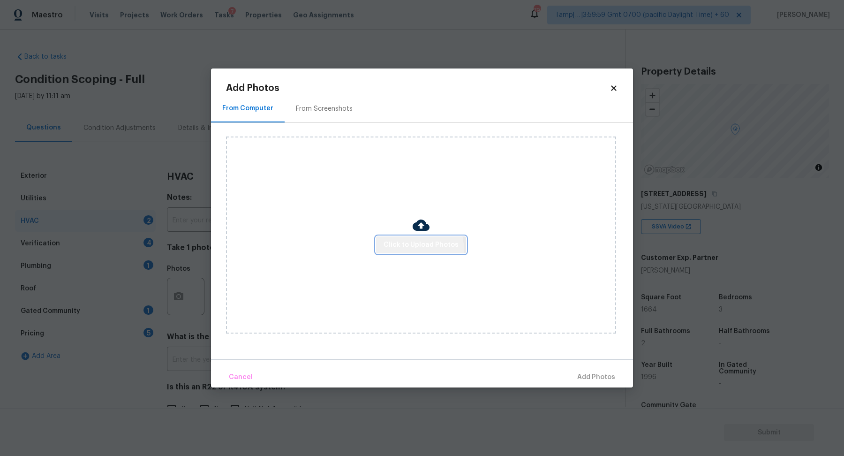
click at [398, 251] on button "Click to Upload Photos" at bounding box center [421, 244] width 90 height 17
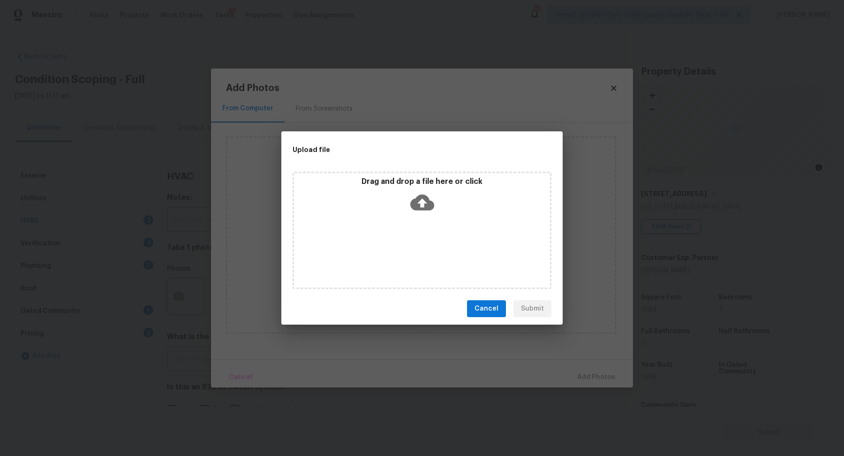
click at [432, 226] on div "Drag and drop a file here or click" at bounding box center [421, 230] width 259 height 117
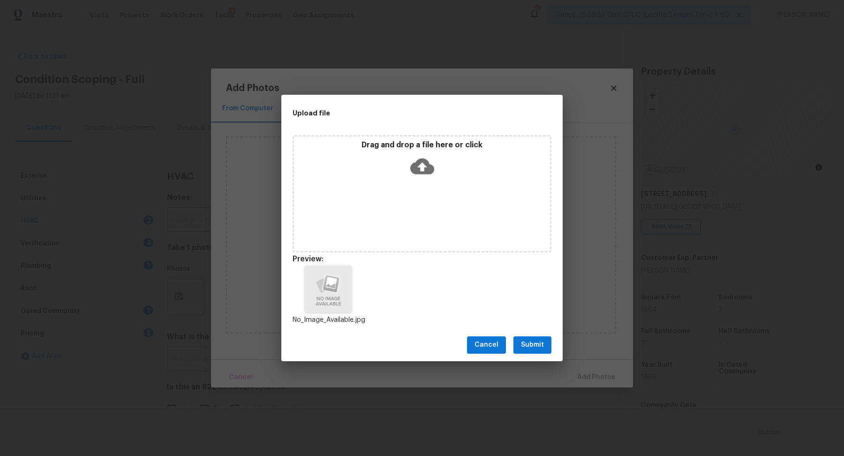
click at [547, 340] on button "Submit" at bounding box center [532, 344] width 38 height 17
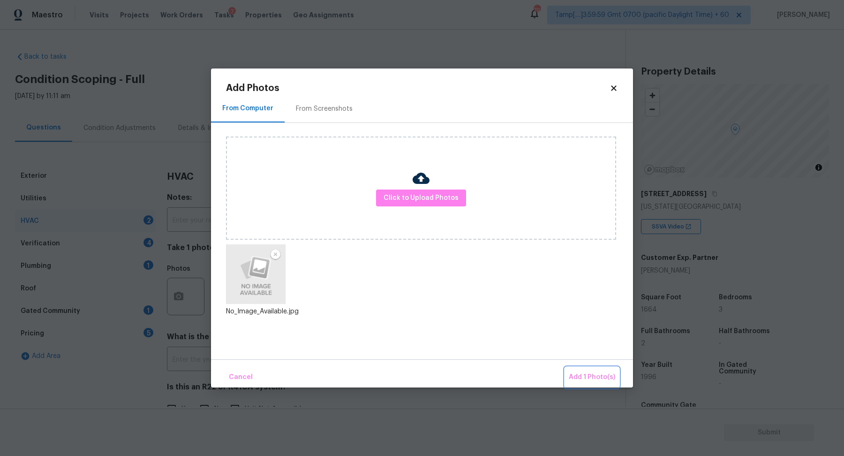
click at [578, 367] on button "Add 1 Photo(s)" at bounding box center [592, 377] width 54 height 20
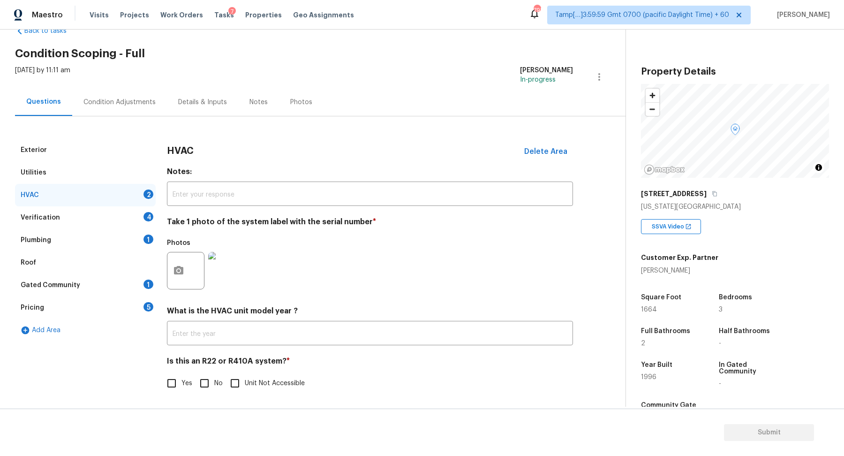
click at [216, 374] on label "No" at bounding box center [208, 383] width 28 height 20
click at [214, 374] on input "No" at bounding box center [204, 383] width 20 height 20
checkbox input "true"
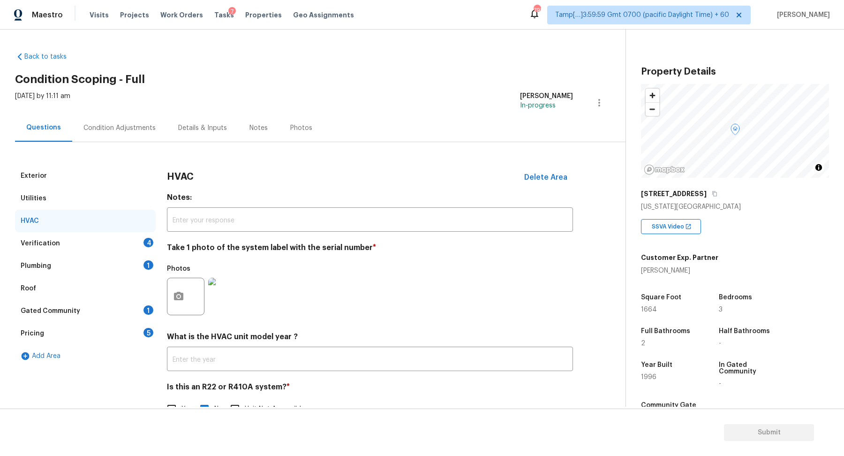
click at [130, 237] on div "Verification 4" at bounding box center [85, 243] width 141 height 22
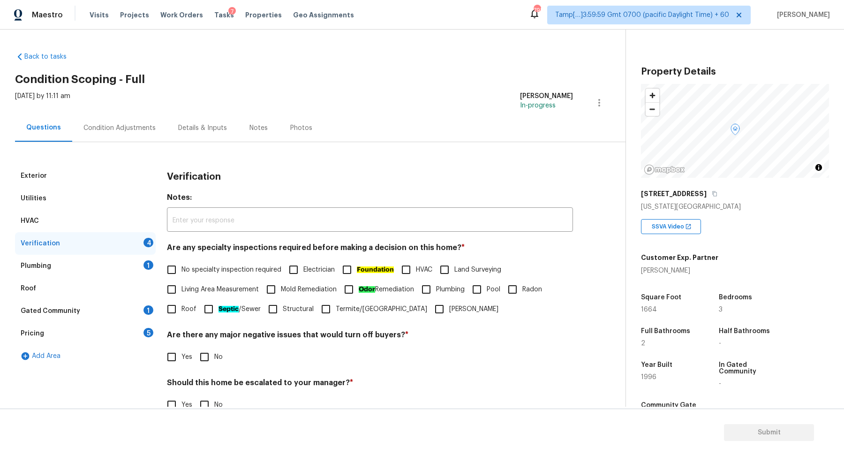
click at [200, 270] on span "No specialty inspection required" at bounding box center [231, 270] width 100 height 10
click at [181, 270] on input "No specialty inspection required" at bounding box center [172, 270] width 20 height 20
checkbox input "true"
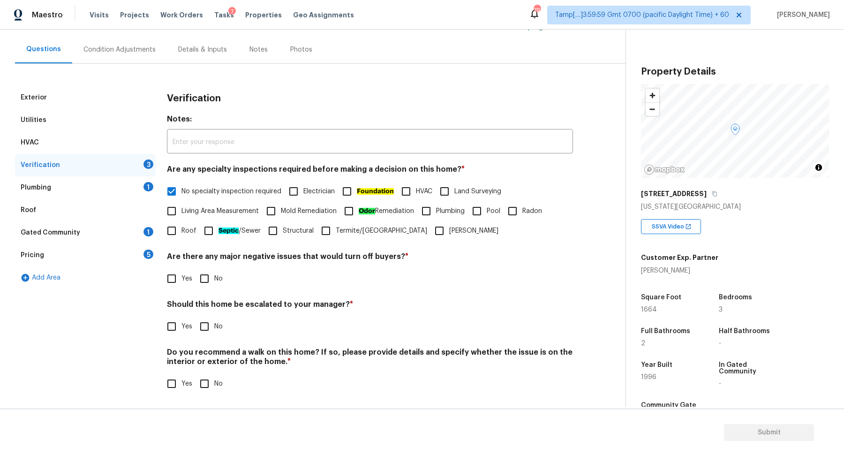
click at [198, 279] on input "No" at bounding box center [204, 279] width 20 height 20
checkbox input "true"
click at [176, 322] on input "Yes" at bounding box center [172, 327] width 20 height 20
checkbox input "true"
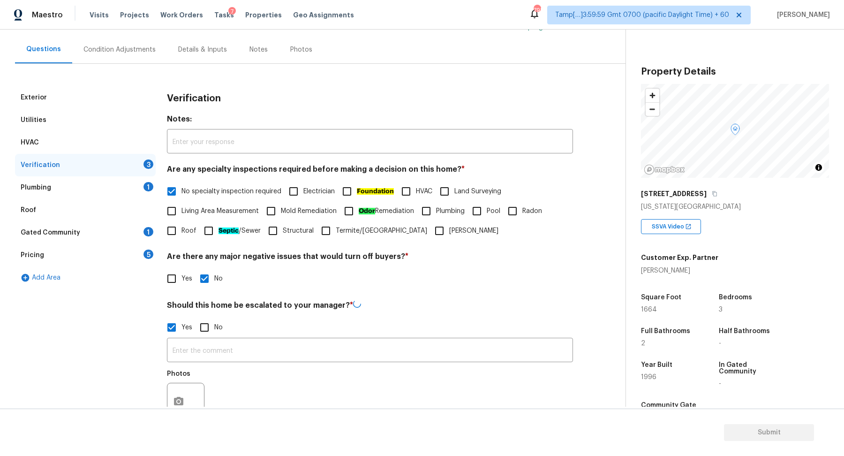
scroll to position [157, 0]
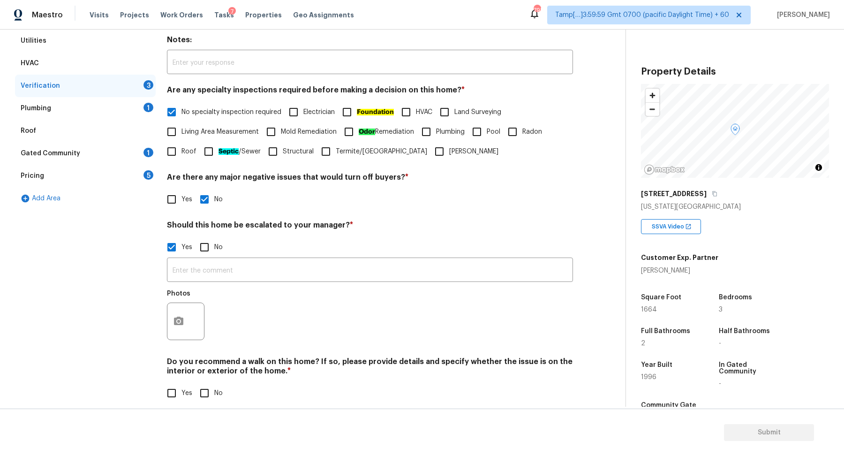
click at [191, 320] on div at bounding box center [185, 320] width 37 height 37
click at [179, 320] on circle "button" at bounding box center [178, 321] width 3 height 3
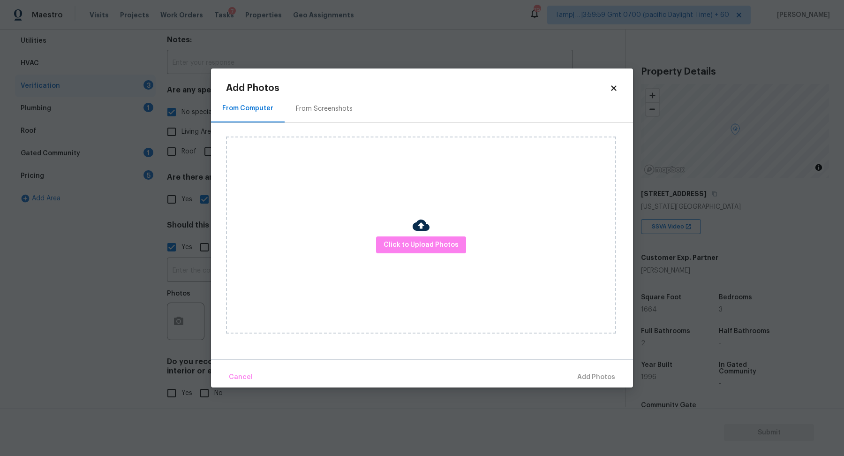
click at [413, 235] on div at bounding box center [420, 227] width 17 height 20
click at [415, 239] on span "Click to Upload Photos" at bounding box center [420, 245] width 75 height 12
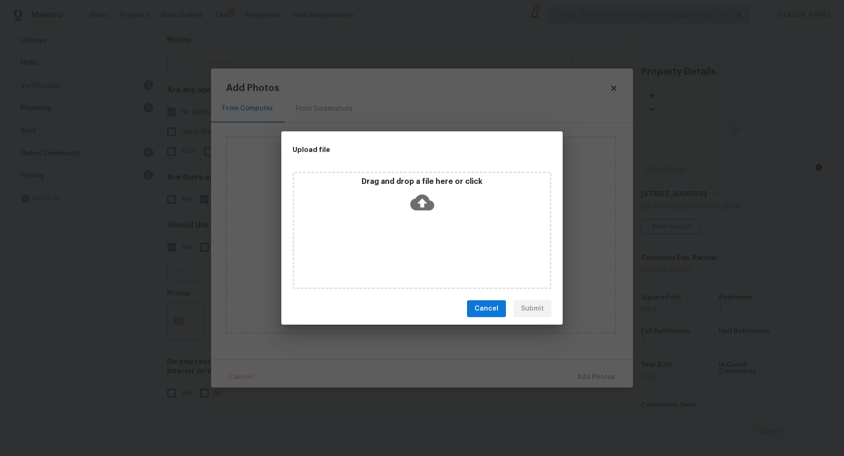
click at [443, 205] on div "Drag and drop a file here or click" at bounding box center [422, 197] width 256 height 40
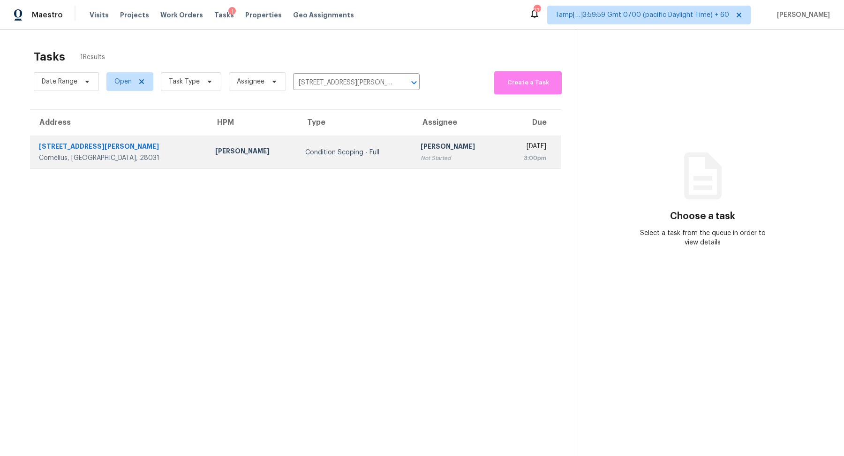
click at [420, 150] on div "[PERSON_NAME]" at bounding box center [457, 148] width 75 height 12
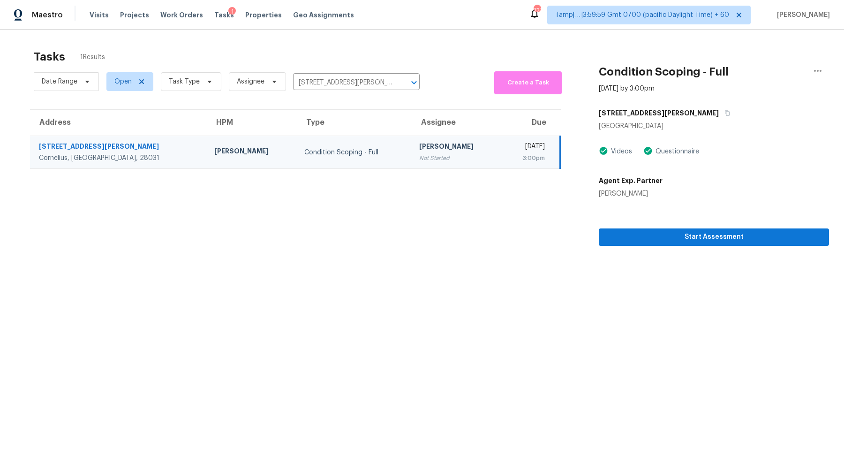
click at [721, 246] on section "Condition Scoping - Full [DATE] by 3:00pm [STREET_ADDRESS][PERSON_NAME] Videos …" at bounding box center [702, 258] width 253 height 456
click at [625, 233] on span "Start Assessment" at bounding box center [713, 237] width 215 height 12
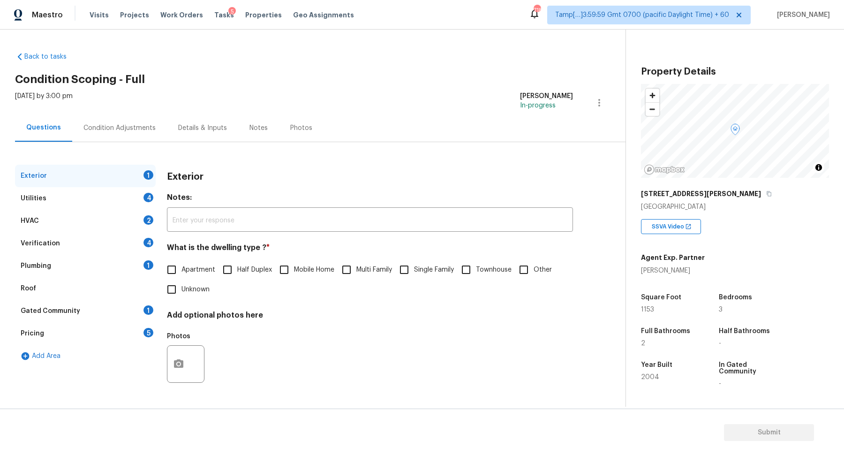
click at [422, 278] on label "Single Family" at bounding box center [424, 270] width 60 height 20
click at [414, 278] on input "Single Family" at bounding box center [404, 270] width 20 height 20
checkbox input "true"
click at [150, 205] on div "Utilities 4" at bounding box center [85, 198] width 141 height 22
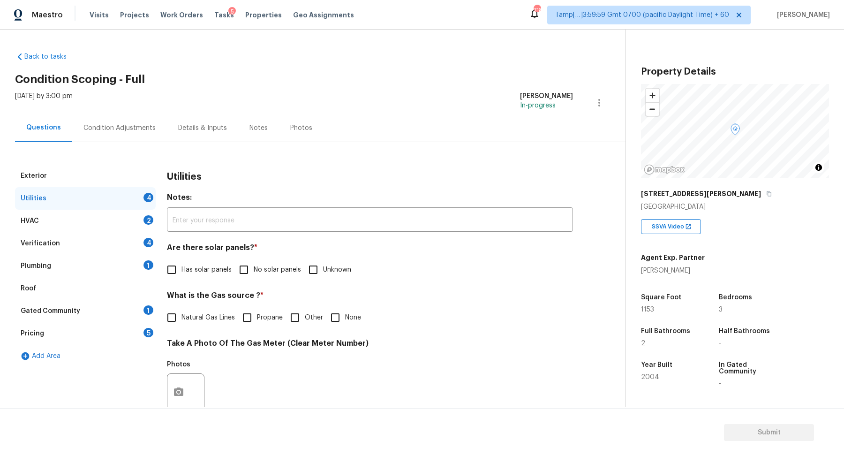
click at [271, 270] on span "No solar panels" at bounding box center [277, 270] width 47 height 10
click at [254, 270] on input "No solar panels" at bounding box center [244, 270] width 20 height 20
checkbox input "true"
click at [211, 307] on div "What is the Gas source ? * Natural Gas Lines Propane Other None" at bounding box center [370, 310] width 406 height 37
click at [216, 315] on span "Natural Gas Lines" at bounding box center [207, 318] width 53 height 10
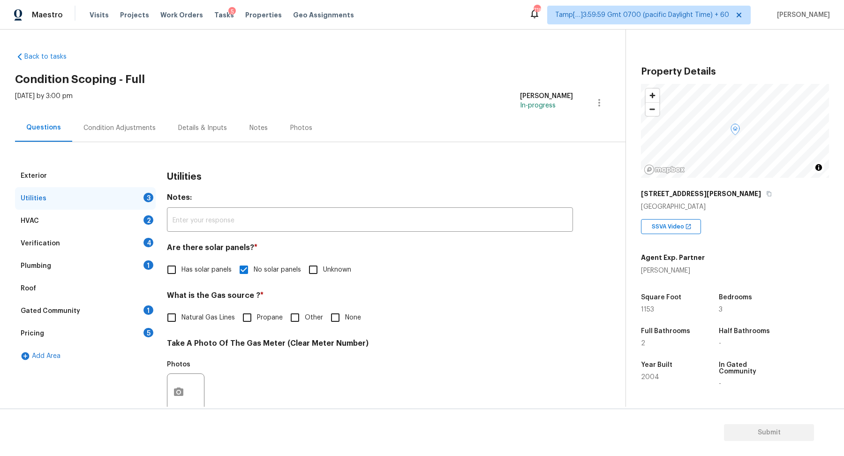
click at [181, 315] on input "Natural Gas Lines" at bounding box center [172, 317] width 20 height 20
checkbox input "true"
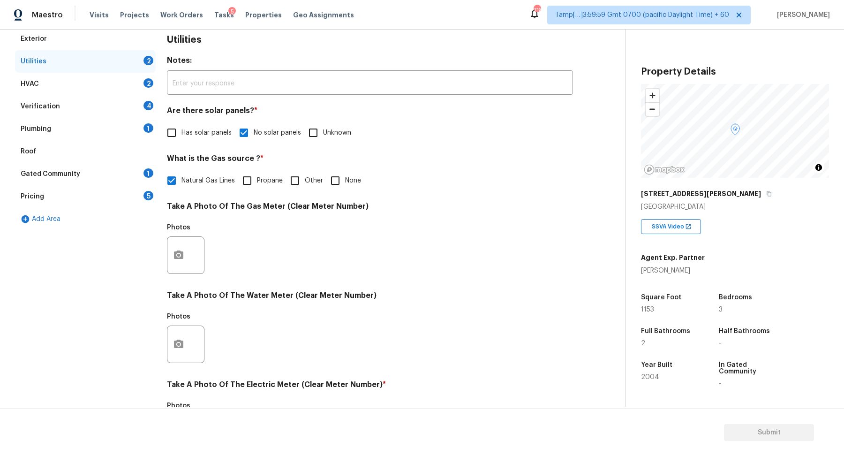
scroll to position [249, 0]
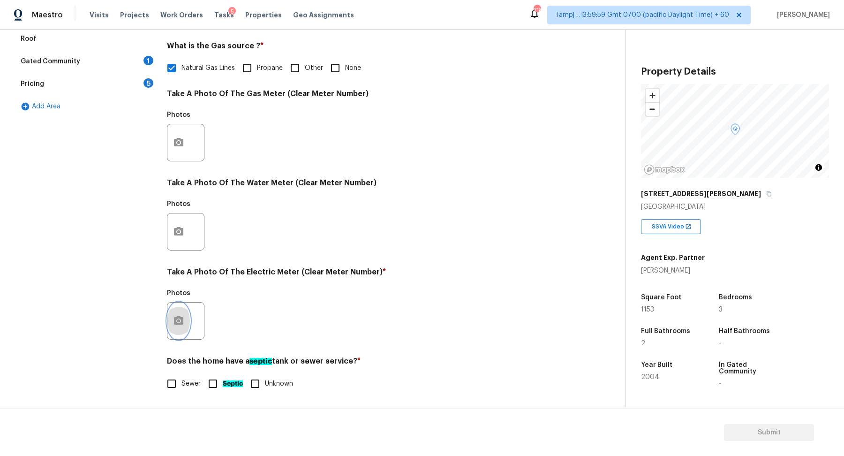
click at [178, 323] on icon "button" at bounding box center [178, 320] width 9 height 8
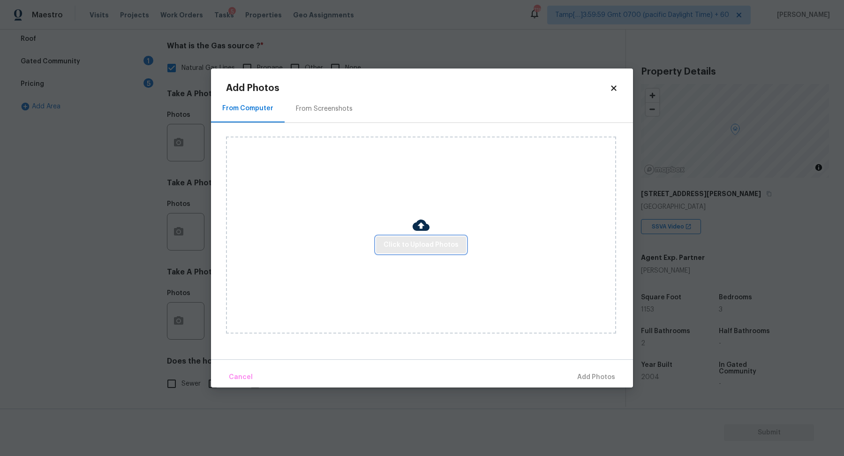
click at [422, 252] on button "Click to Upload Photos" at bounding box center [421, 244] width 90 height 17
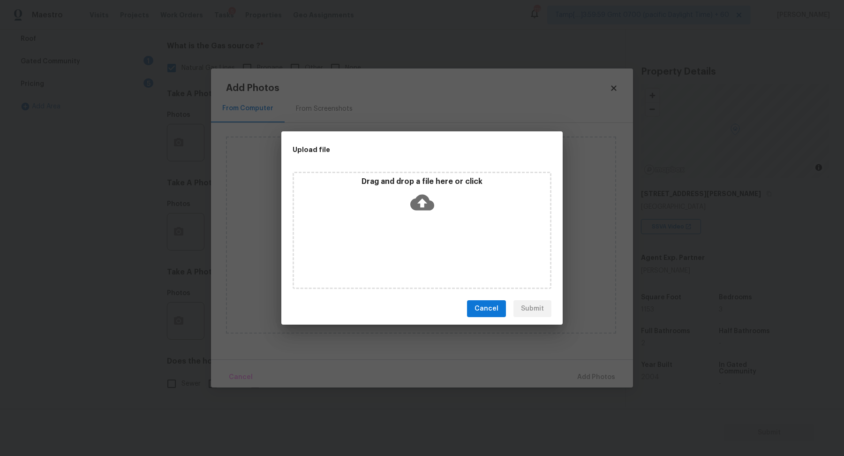
click at [445, 233] on div "Drag and drop a file here or click" at bounding box center [421, 230] width 259 height 117
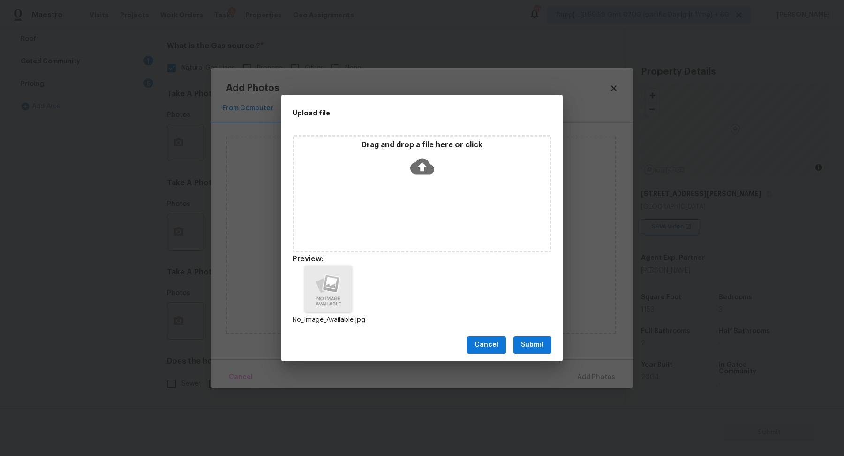
click at [522, 344] on span "Submit" at bounding box center [532, 345] width 23 height 12
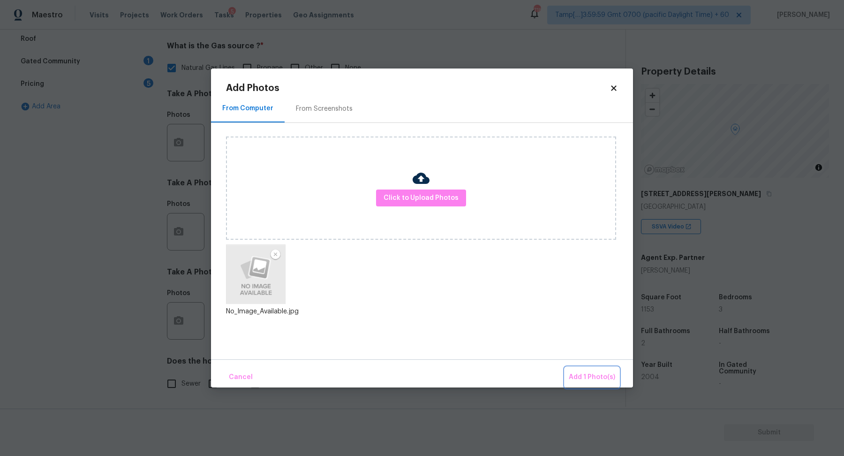
click at [569, 368] on button "Add 1 Photo(s)" at bounding box center [592, 377] width 54 height 20
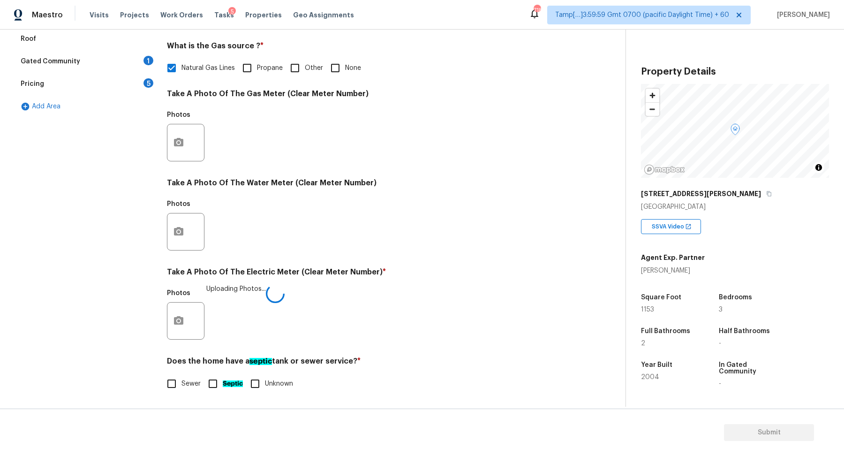
click at [187, 383] on span "Sewer" at bounding box center [190, 384] width 19 height 10
click at [181, 383] on input "Sewer" at bounding box center [172, 384] width 20 height 20
checkbox input "true"
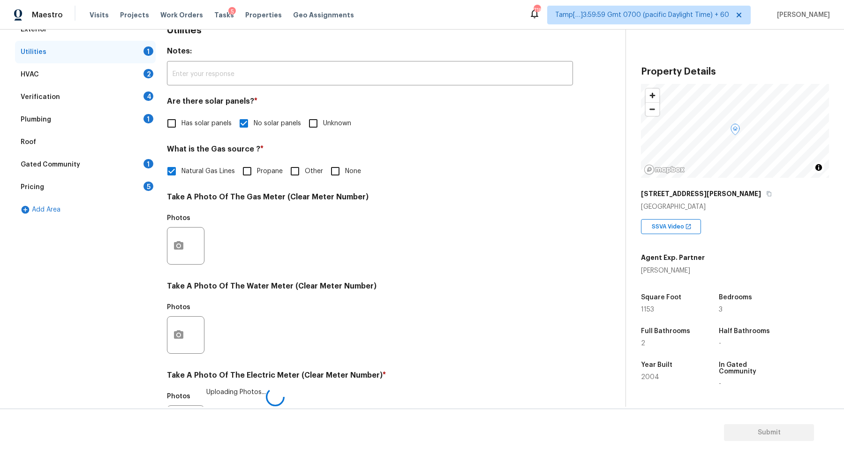
scroll to position [117, 0]
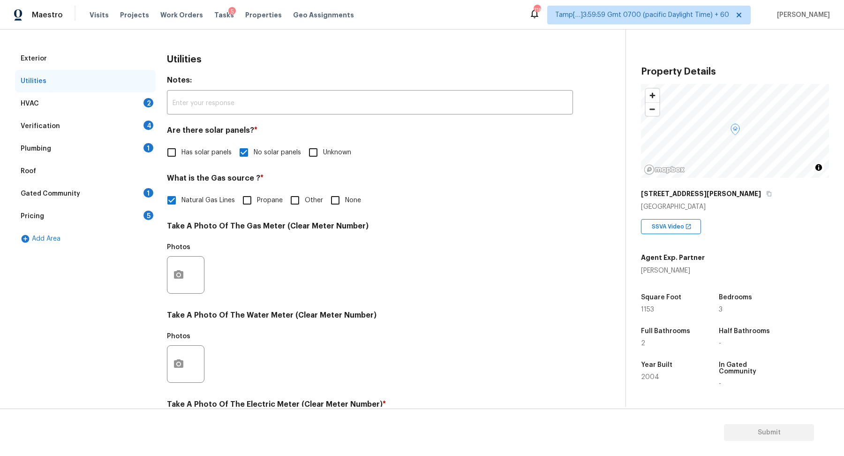
click at [138, 95] on div "HVAC 2" at bounding box center [85, 103] width 141 height 22
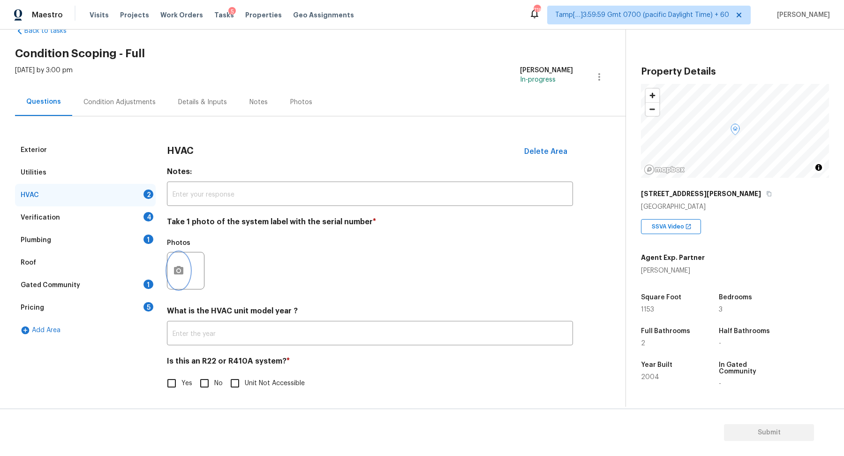
click at [183, 257] on button "button" at bounding box center [178, 270] width 22 height 37
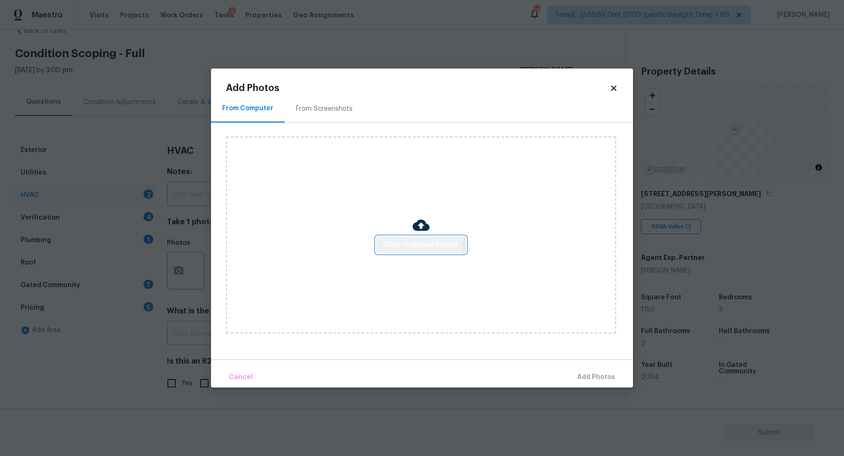
click at [399, 243] on span "Click to Upload Photos" at bounding box center [420, 245] width 75 height 12
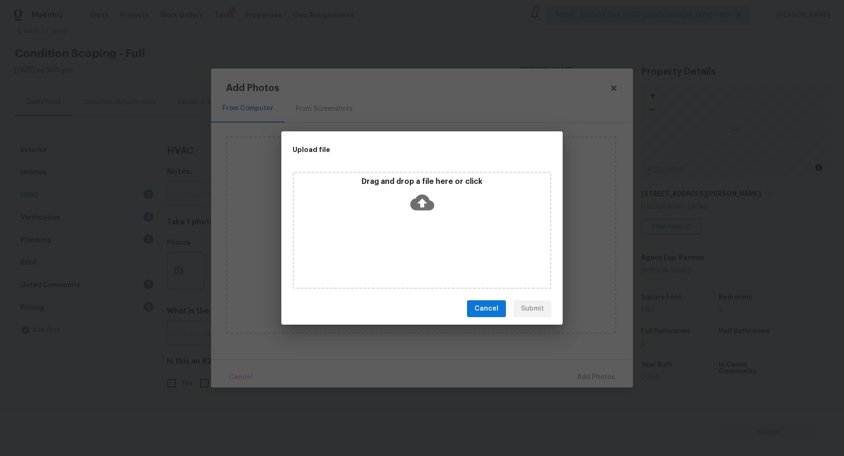
click at [431, 209] on icon at bounding box center [422, 202] width 24 height 16
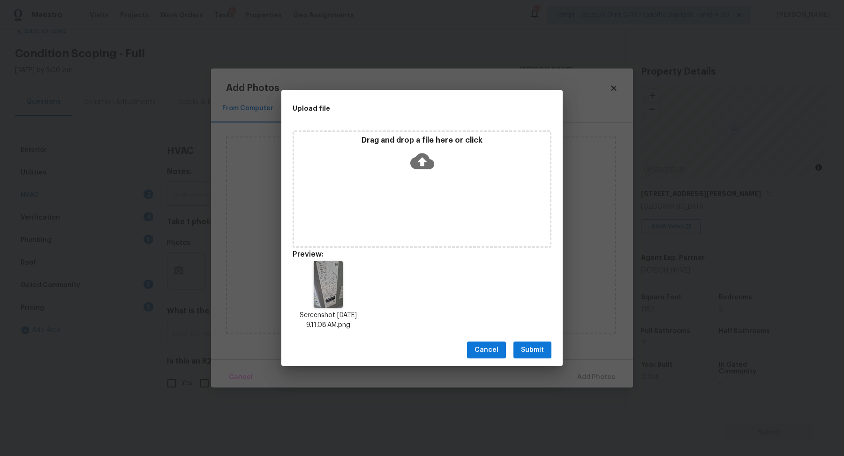
click at [531, 346] on span "Submit" at bounding box center [532, 350] width 23 height 12
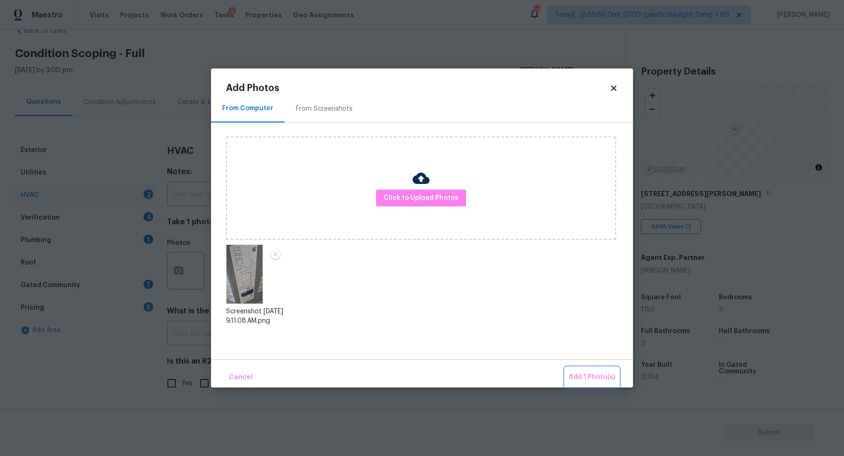
click at [579, 373] on span "Add 1 Photo(s)" at bounding box center [591, 377] width 46 height 12
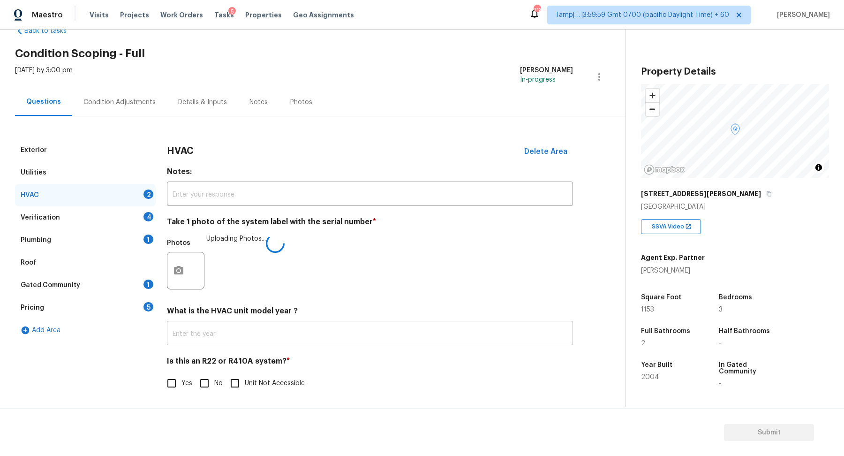
click at [294, 333] on input "text" at bounding box center [370, 334] width 406 height 22
click at [201, 374] on input "No" at bounding box center [204, 384] width 20 height 20
checkbox input "true"
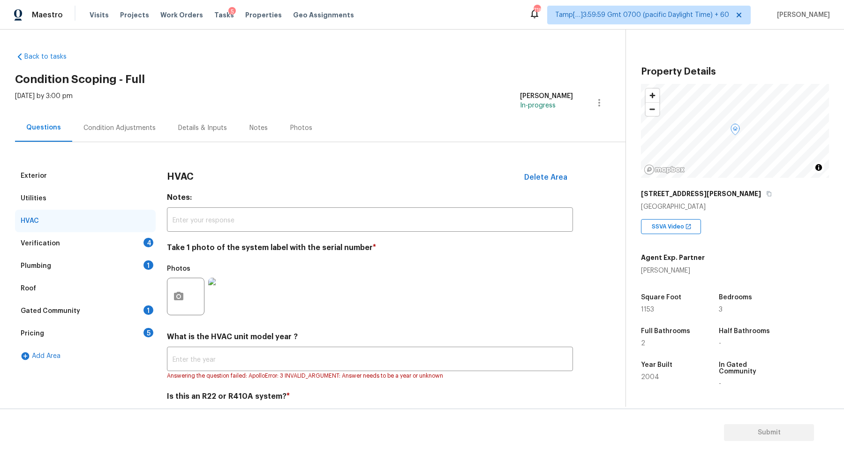
click at [135, 235] on div "Verification 4" at bounding box center [85, 243] width 141 height 22
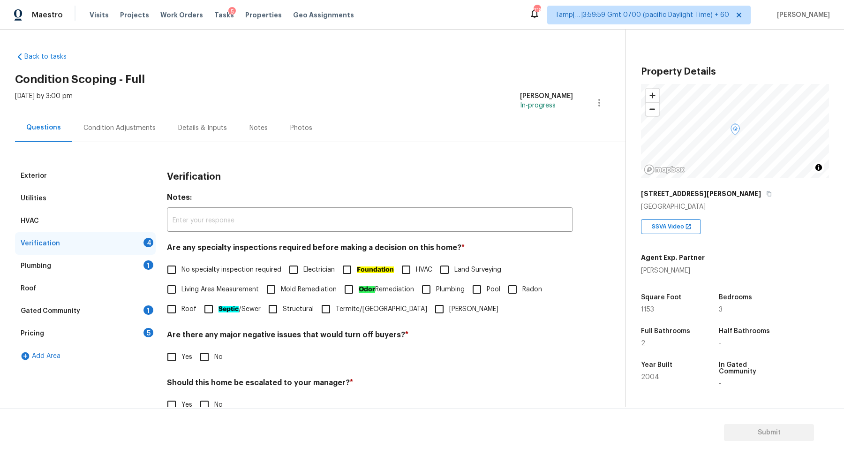
click at [208, 276] on label "No specialty inspection required" at bounding box center [222, 270] width 120 height 20
click at [181, 276] on input "No specialty inspection required" at bounding box center [172, 270] width 20 height 20
checkbox input "true"
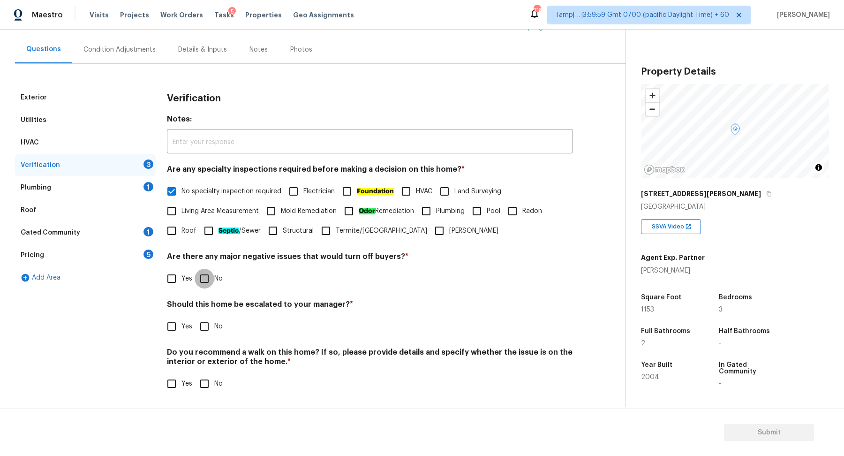
click at [208, 283] on input "No" at bounding box center [204, 279] width 20 height 20
checkbox input "true"
click at [176, 327] on input "Yes" at bounding box center [172, 326] width 20 height 20
checkbox input "true"
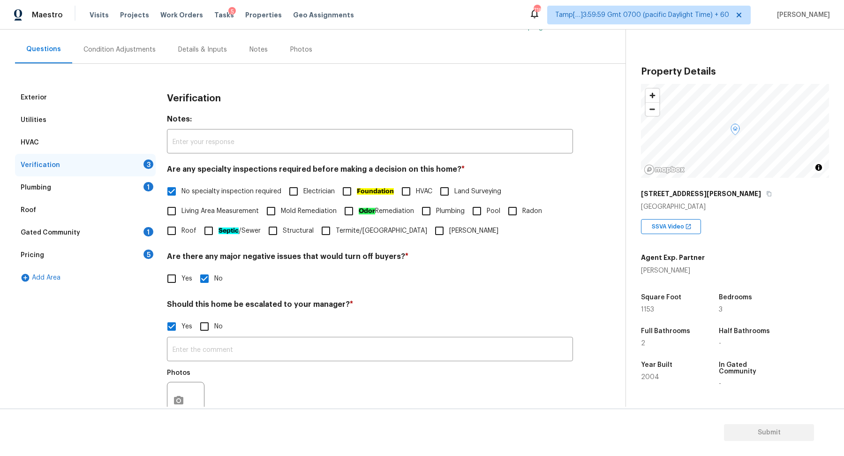
scroll to position [156, 0]
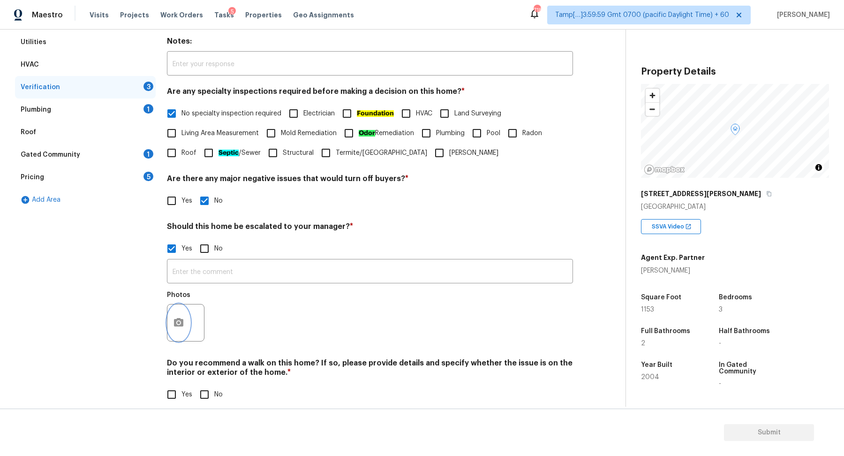
click at [183, 317] on icon "button" at bounding box center [178, 322] width 11 height 11
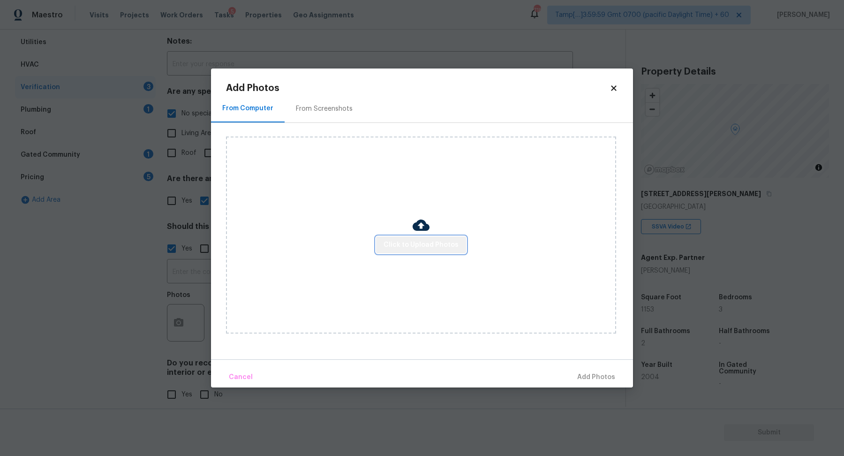
click at [426, 248] on span "Click to Upload Photos" at bounding box center [420, 245] width 75 height 12
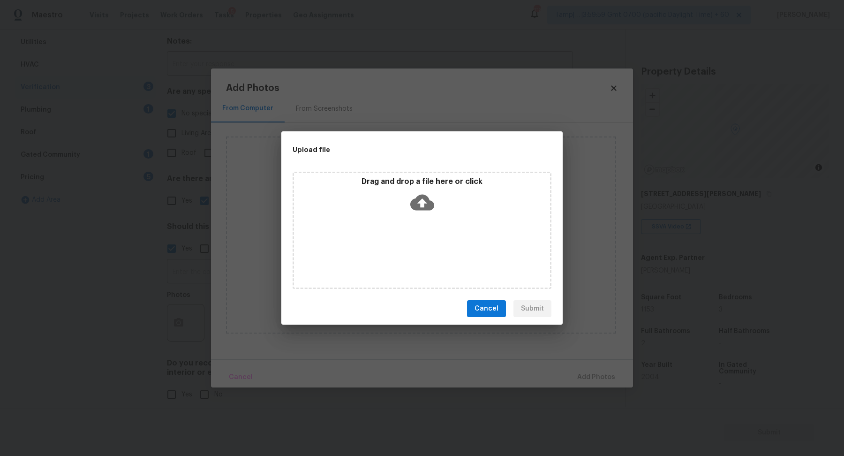
click at [433, 226] on div "Drag and drop a file here or click" at bounding box center [421, 230] width 259 height 117
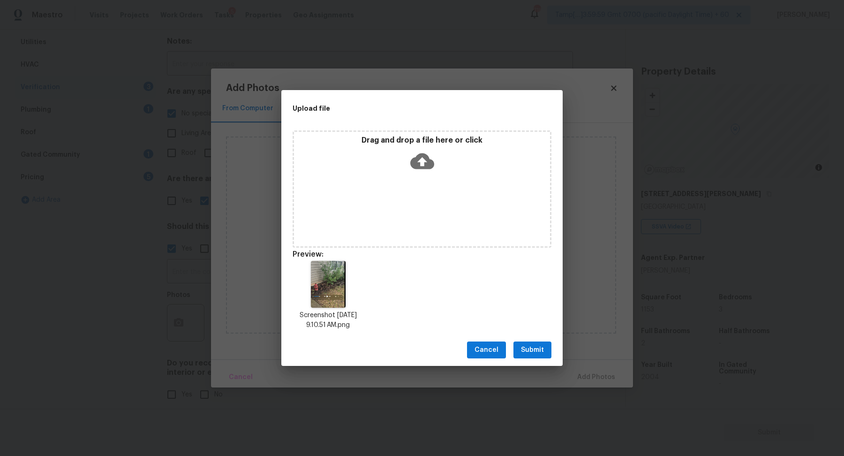
click at [538, 345] on span "Submit" at bounding box center [532, 350] width 23 height 12
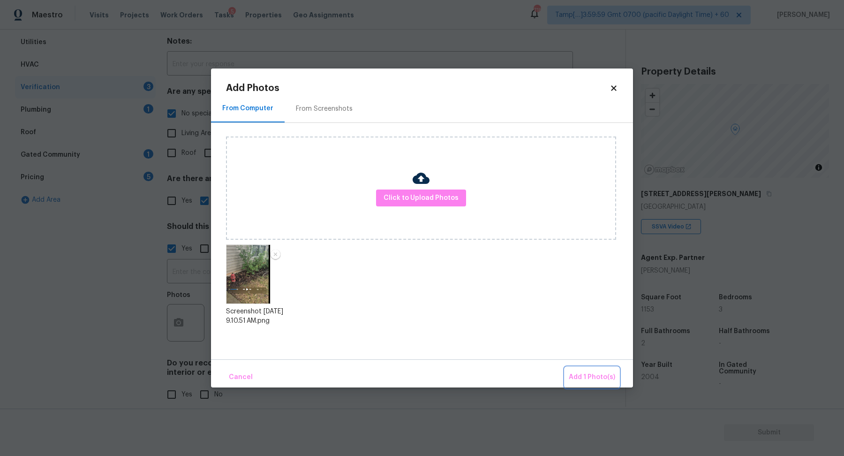
click at [578, 374] on span "Add 1 Photo(s)" at bounding box center [591, 377] width 46 height 12
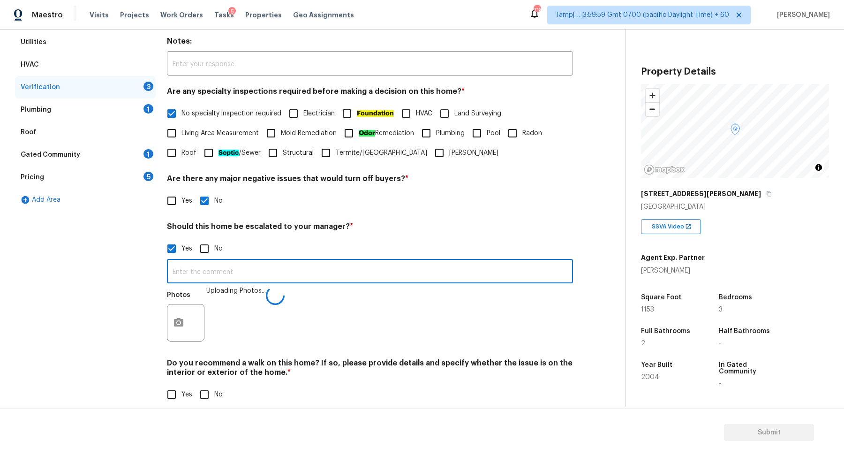
click at [396, 262] on input "text" at bounding box center [370, 272] width 406 height 22
click at [170, 270] on input "01:16" at bounding box center [370, 272] width 406 height 22
click at [351, 267] on input "The house has a possible foundation issue at 01:16" at bounding box center [370, 272] width 406 height 22
click at [447, 270] on input "The house has a possible foundation issue at 01:16" at bounding box center [370, 272] width 406 height 22
paste input "https://opendoor-admin-client-upload-production.s3.amazonaws.com/uploads/Cake/S…"
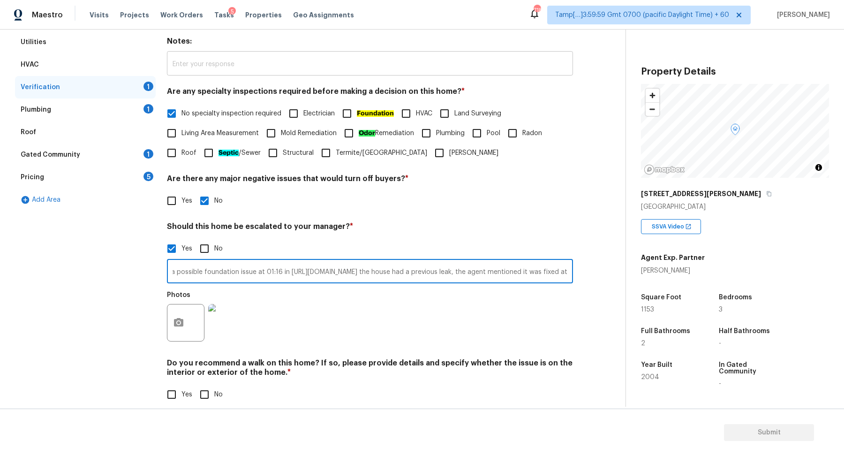
scroll to position [0, 1523]
click at [185, 315] on button "button" at bounding box center [178, 322] width 22 height 37
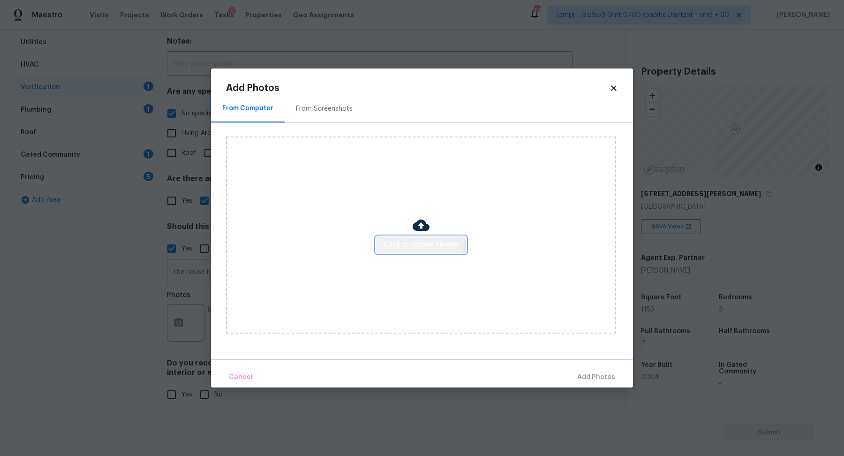
click at [418, 242] on span "Click to Upload Photos" at bounding box center [420, 245] width 75 height 12
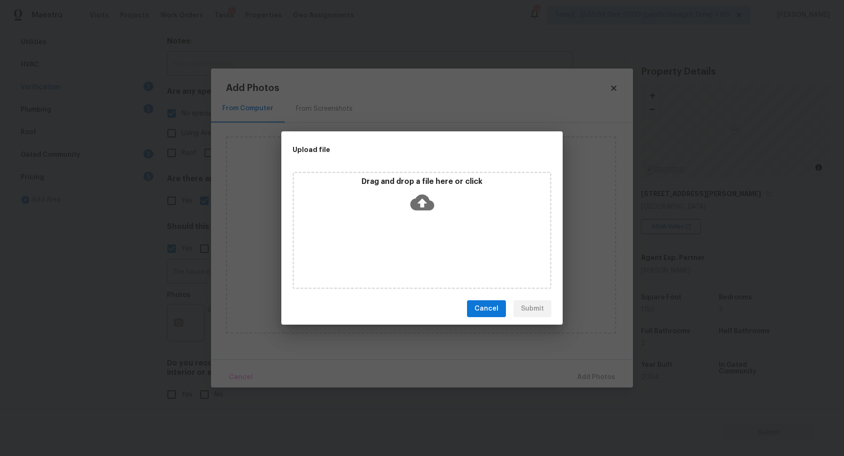
click at [447, 225] on div "Drag and drop a file here or click" at bounding box center [421, 230] width 259 height 117
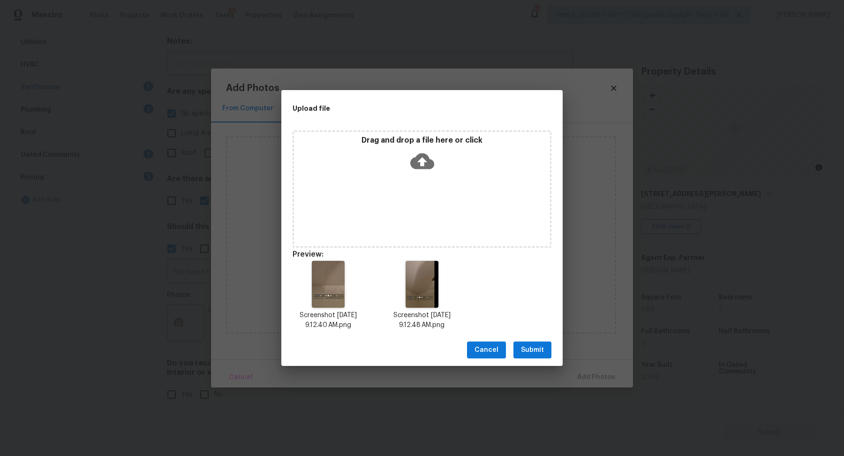
click at [530, 350] on span "Submit" at bounding box center [532, 350] width 23 height 12
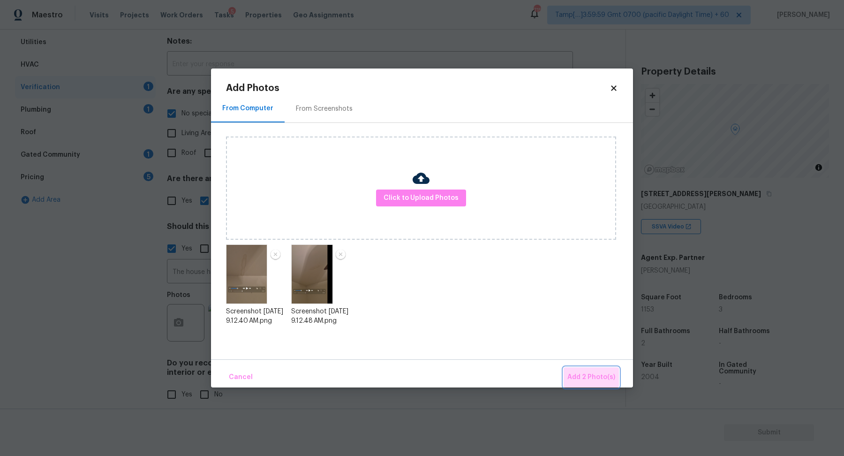
click at [611, 371] on span "Add 2 Photo(s)" at bounding box center [591, 377] width 48 height 12
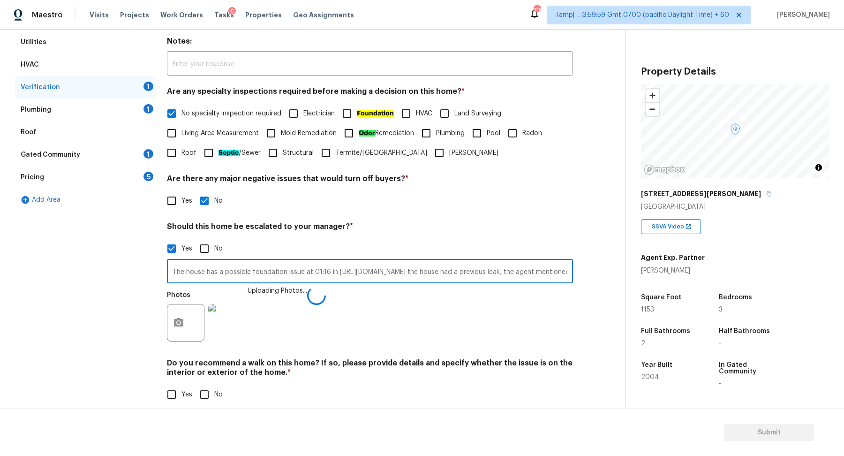
click at [518, 272] on input "The house has a possible foundation issue at 01:16 in https://opendoor-admin-cl…" at bounding box center [370, 272] width 406 height 22
click at [442, 272] on input "The house has a possible foundation issue at 01:16 in https://opendoor-admin-cl…" at bounding box center [370, 272] width 406 height 22
paste input "https://opendoor-admin-client-upload-production.s3.amazonaws.com/uploads/Cake/S…"
click at [444, 272] on input "The house has a possible foundation issue at 01:16 in https://opendoor-admin-cl…" at bounding box center [370, 272] width 406 height 22
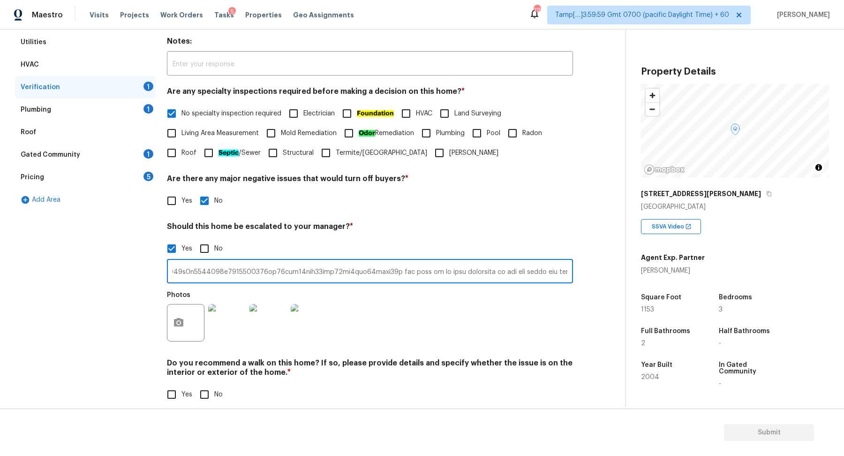
type input "The house has a possible foundation issue at 01:16 in https://opendoor-admin-cl…"
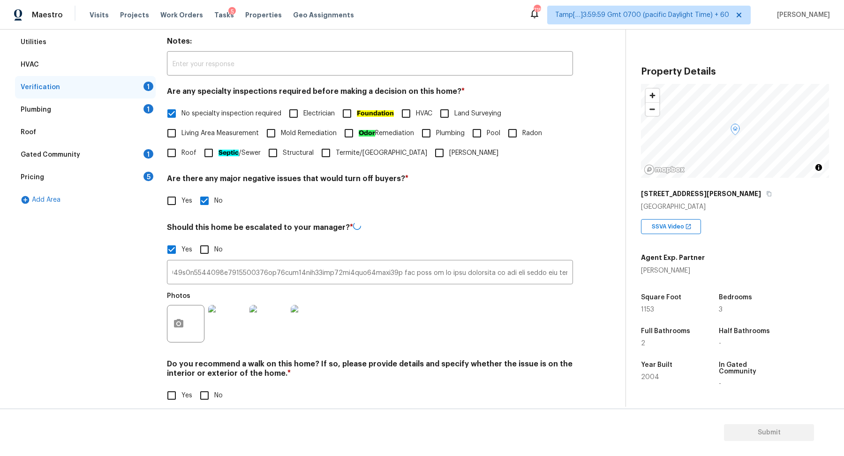
click at [508, 325] on div "Photos" at bounding box center [370, 317] width 406 height 61
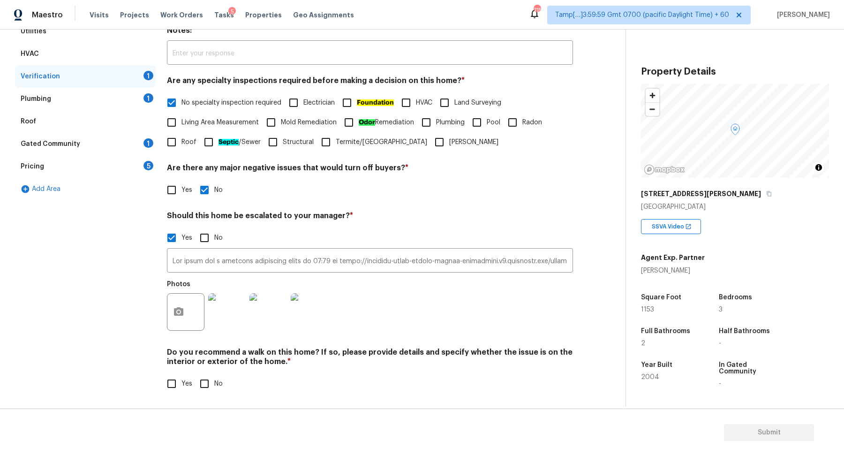
click at [212, 384] on input "No" at bounding box center [204, 384] width 20 height 20
checkbox input "true"
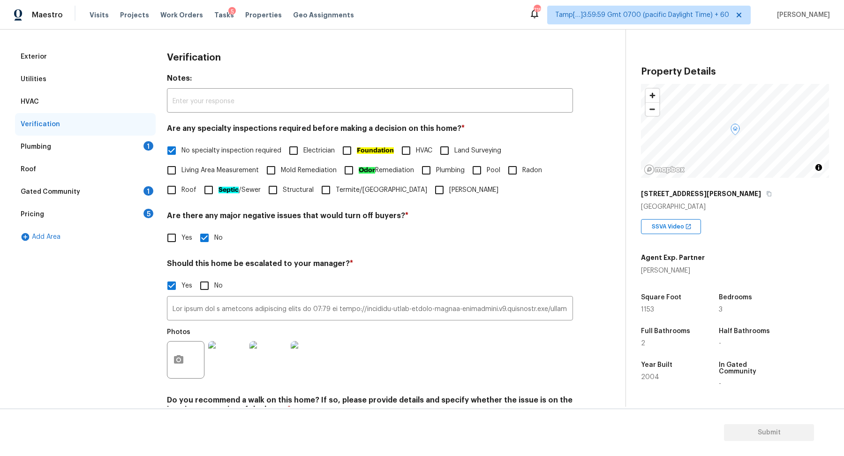
click at [143, 149] on div "Plumbing 1" at bounding box center [85, 146] width 141 height 22
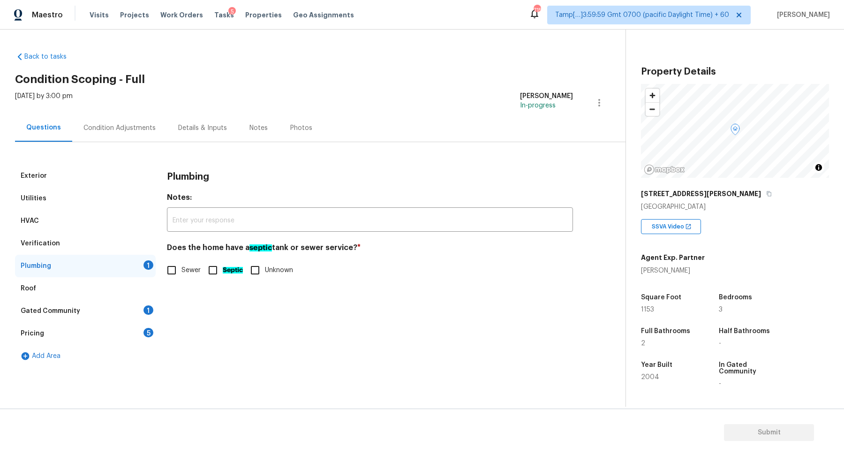
scroll to position [0, 0]
click at [179, 274] on input "Sewer" at bounding box center [172, 270] width 20 height 20
checkbox input "true"
click at [139, 303] on div "Gated Community 1" at bounding box center [85, 310] width 141 height 22
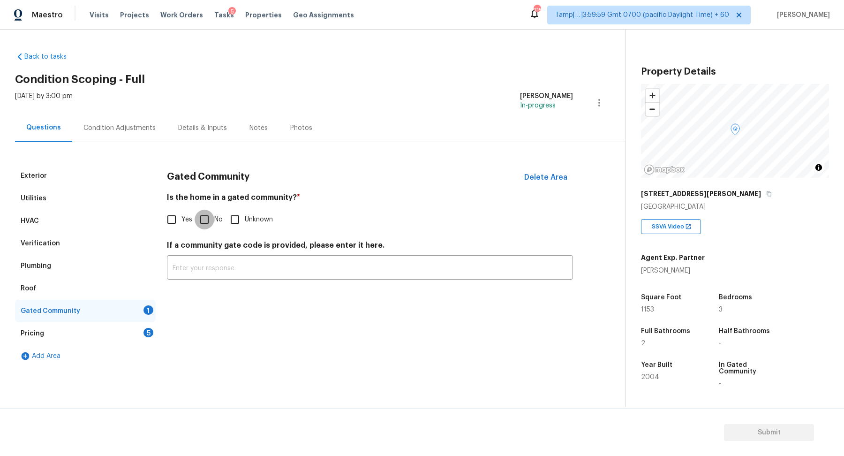
click at [203, 218] on input "No" at bounding box center [204, 219] width 20 height 20
checkbox input "true"
click at [154, 329] on div "Pricing 5" at bounding box center [85, 333] width 141 height 22
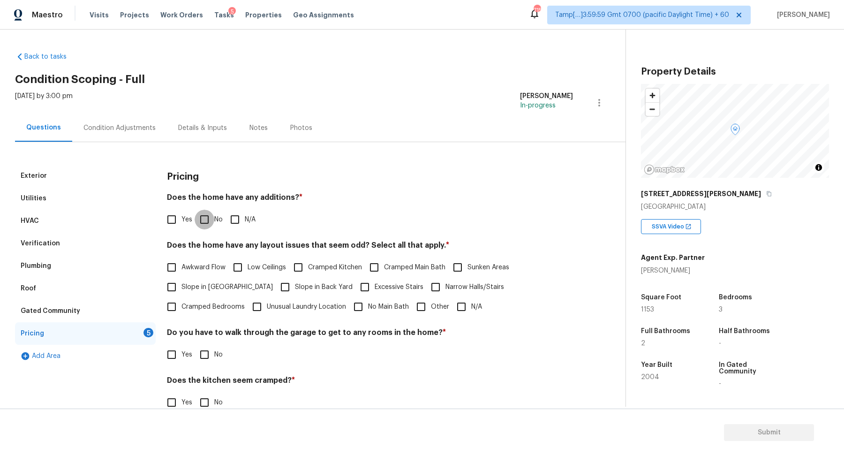
click at [205, 215] on input "No" at bounding box center [204, 219] width 20 height 20
checkbox input "true"
click at [205, 282] on label "Slope in [GEOGRAPHIC_DATA]" at bounding box center [217, 288] width 111 height 20
click at [181, 282] on input "Slope in [GEOGRAPHIC_DATA]" at bounding box center [172, 288] width 20 height 20
checkbox input "true"
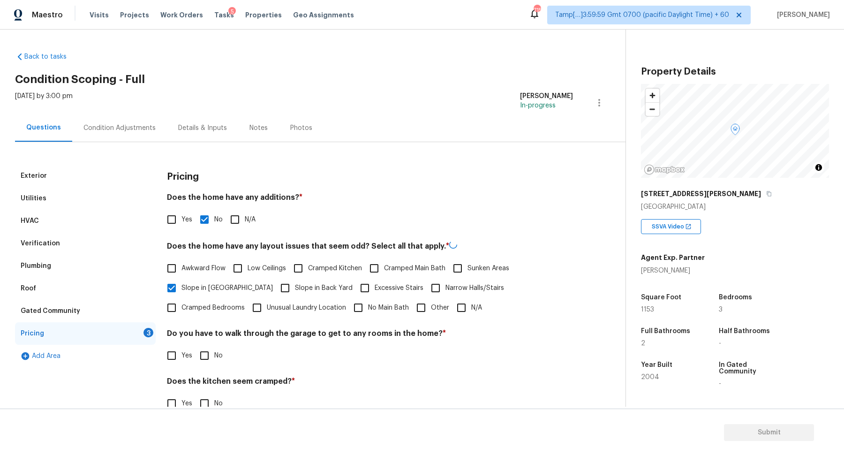
click at [295, 287] on span "Slope in Back Yard" at bounding box center [324, 288] width 58 height 10
click at [275, 287] on input "Slope in Back Yard" at bounding box center [285, 288] width 20 height 20
checkbox input "true"
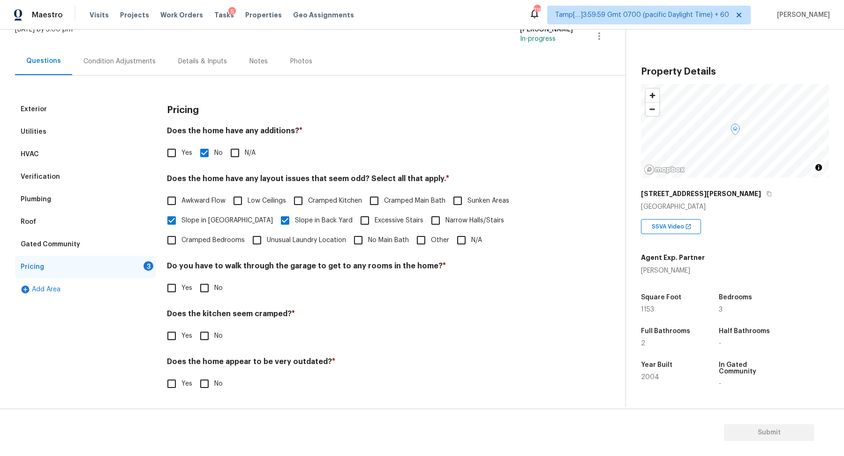
click at [205, 288] on input "No" at bounding box center [204, 288] width 20 height 20
checkbox input "true"
click at [194, 326] on input "No" at bounding box center [204, 336] width 20 height 20
checkbox input "true"
click at [194, 374] on input "No" at bounding box center [204, 384] width 20 height 20
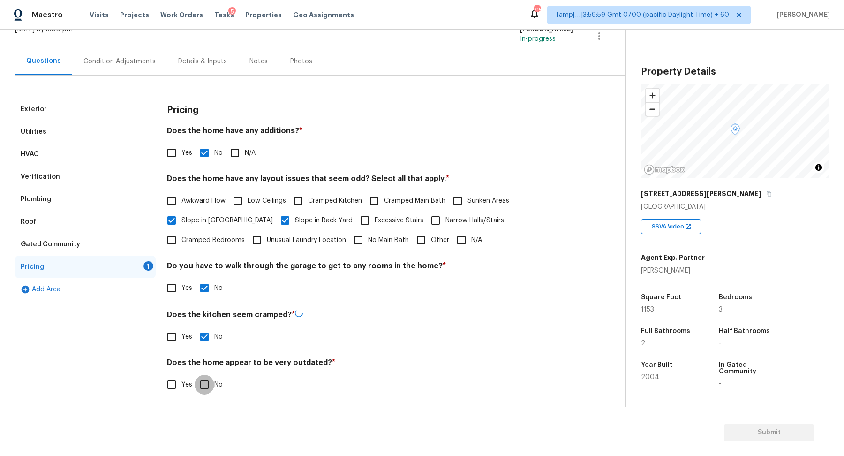
checkbox input "true"
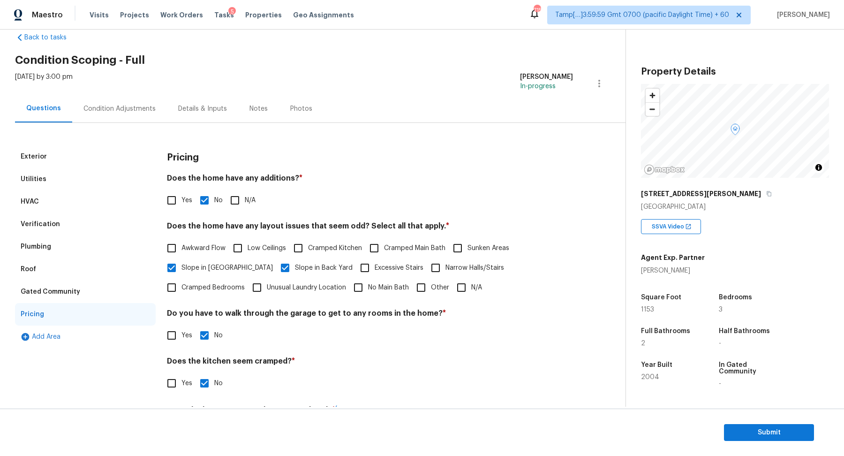
scroll to position [0, 0]
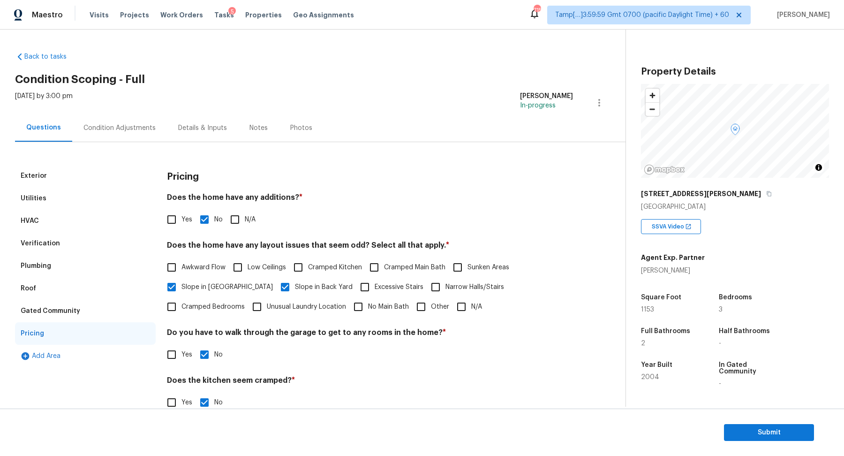
click at [146, 129] on div "Condition Adjustments" at bounding box center [119, 127] width 72 height 9
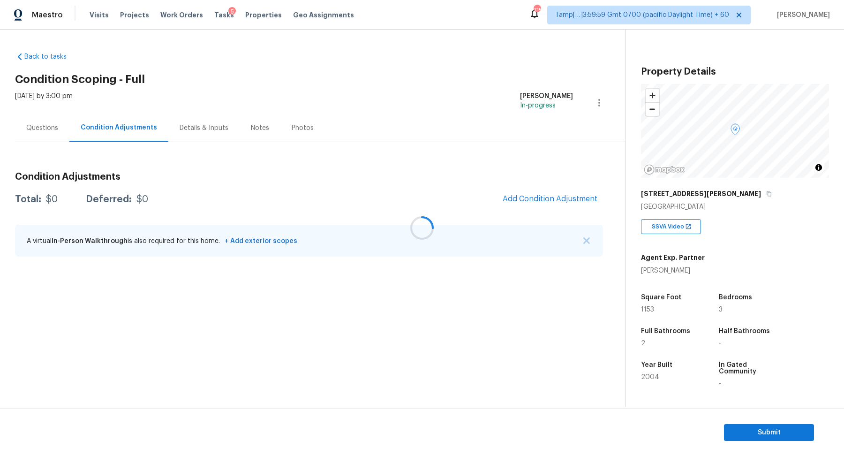
click at [551, 196] on div at bounding box center [422, 228] width 844 height 456
click at [551, 196] on span "Add Condition Adjustment" at bounding box center [549, 198] width 95 height 8
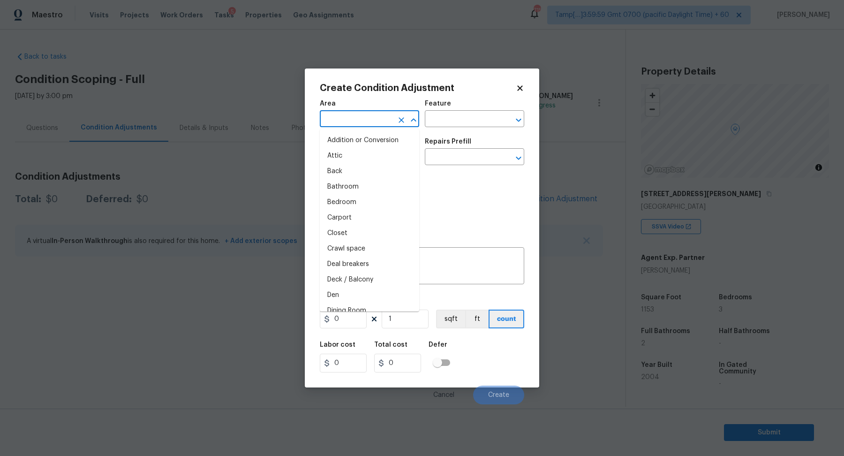
click at [343, 124] on input "text" at bounding box center [356, 119] width 73 height 15
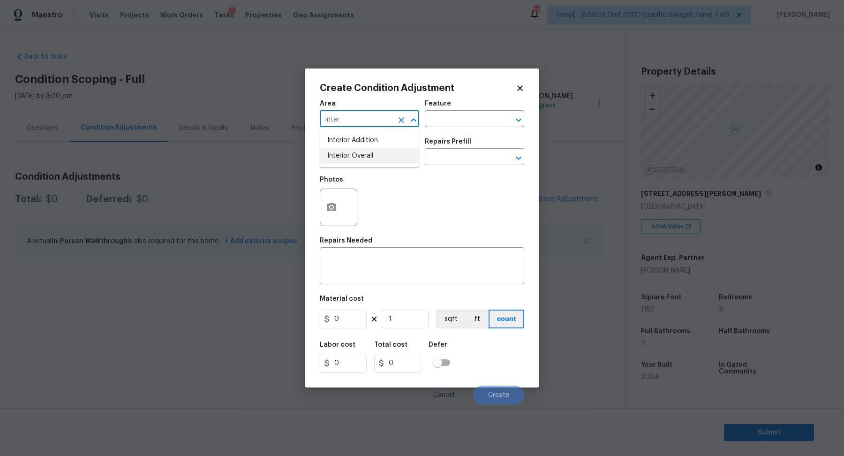
click at [333, 164] on ul "Interior Addition Interior Overall" at bounding box center [369, 148] width 99 height 38
click at [336, 160] on li "Interior Overall" at bounding box center [369, 155] width 99 height 15
type input "Interior Overall"
click at [336, 160] on input "text" at bounding box center [356, 157] width 73 height 15
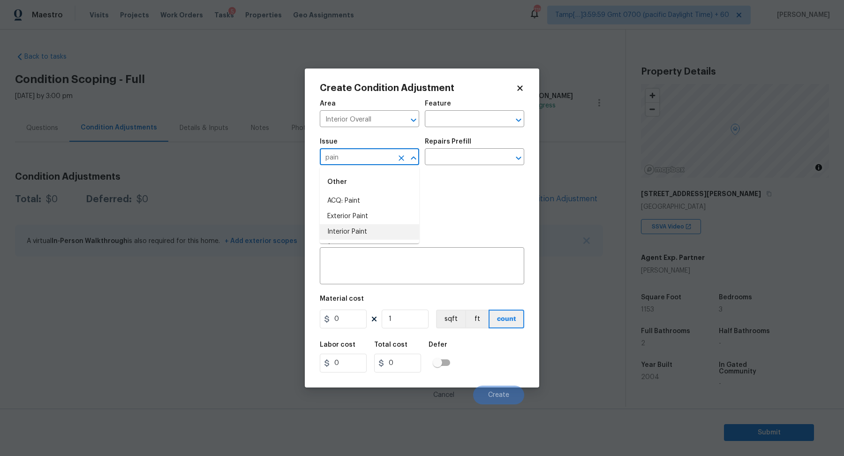
click at [360, 226] on li "Interior Paint" at bounding box center [369, 231] width 99 height 15
click at [378, 160] on input "Interior Paint" at bounding box center [356, 157] width 73 height 15
click at [353, 195] on li "ACQ: Paint" at bounding box center [369, 200] width 99 height 15
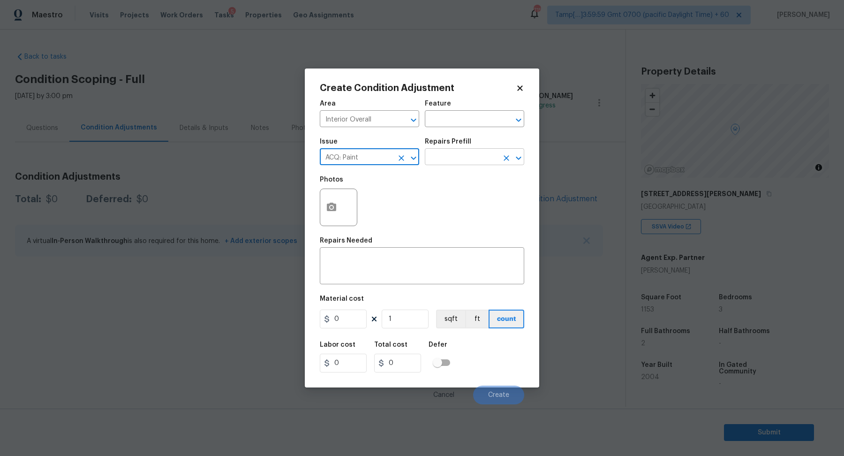
type input "ACQ: Paint"
click at [452, 158] on input "text" at bounding box center [461, 157] width 73 height 15
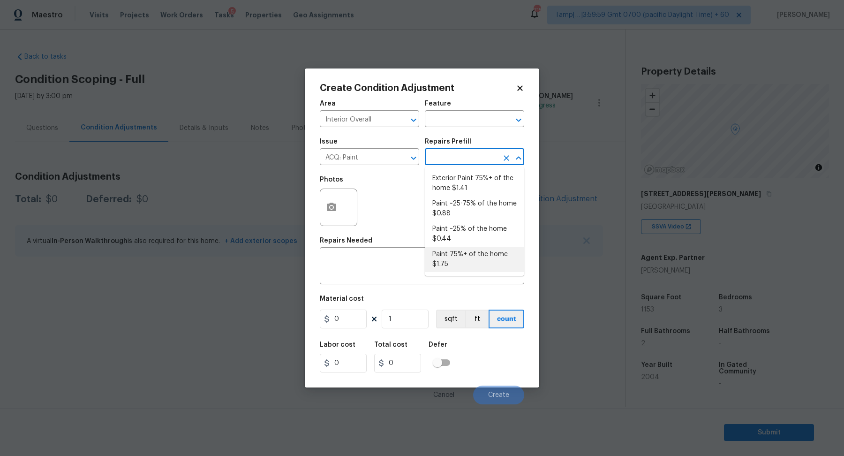
click at [449, 254] on li "Paint 75%+ of the home $1.75" at bounding box center [474, 259] width 99 height 25
type input "Acquisition"
type textarea "Acquisition Scope: 75%+ of the home will likely require interior paint"
type input "1.75"
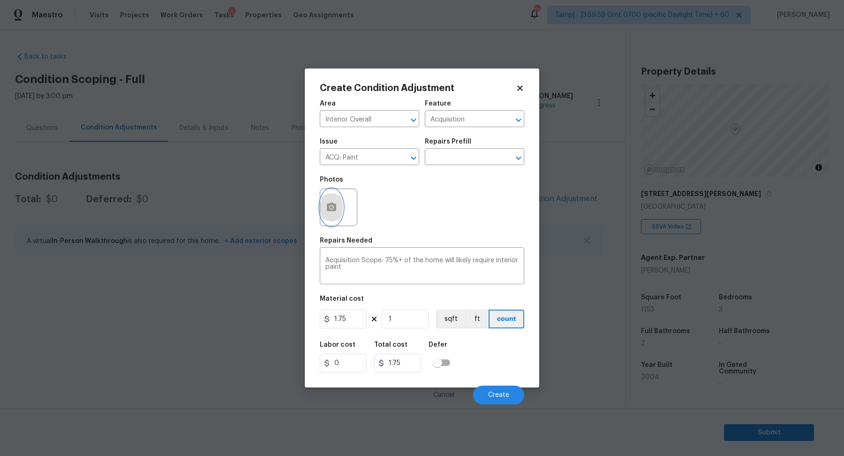
click at [339, 201] on button "button" at bounding box center [331, 207] width 22 height 37
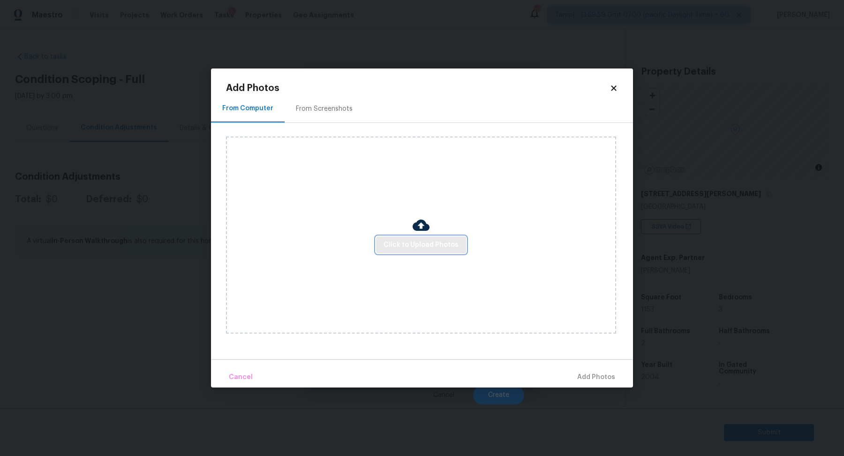
click at [401, 243] on span "Click to Upload Photos" at bounding box center [420, 245] width 75 height 12
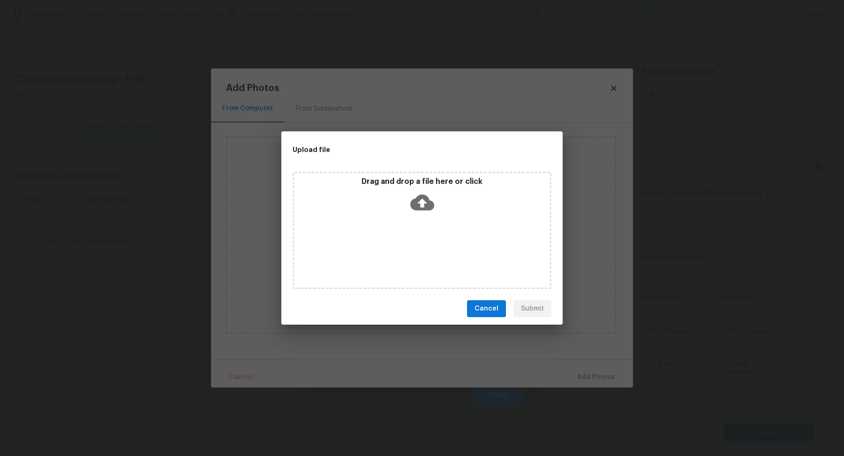
click at [418, 229] on div "Drag and drop a file here or click" at bounding box center [421, 230] width 259 height 117
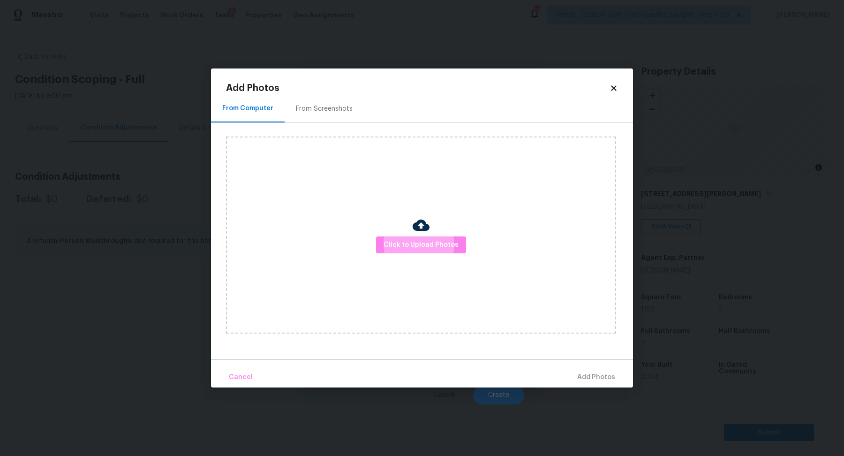
click at [325, 105] on div "From Screenshots" at bounding box center [324, 108] width 57 height 9
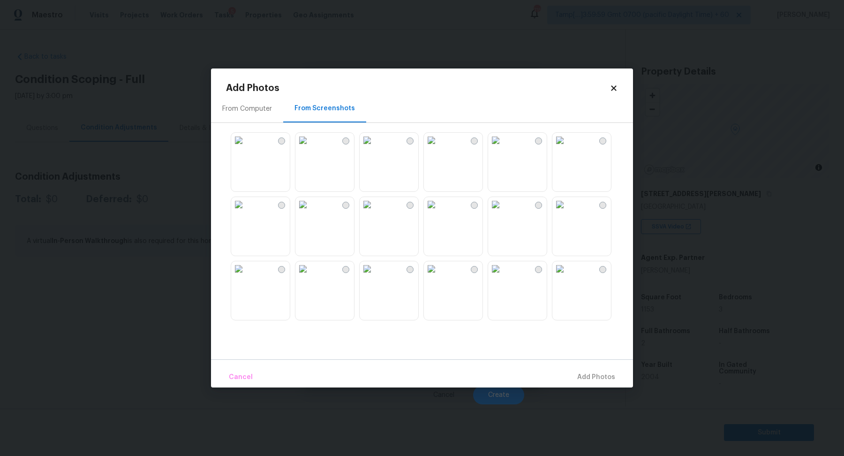
click at [439, 212] on img at bounding box center [431, 204] width 15 height 15
click at [567, 212] on img at bounding box center [559, 204] width 15 height 15
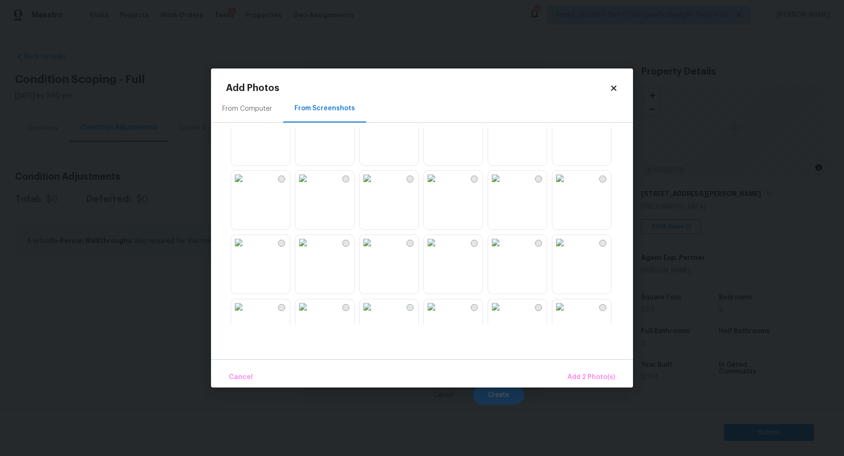
scroll to position [196, 0]
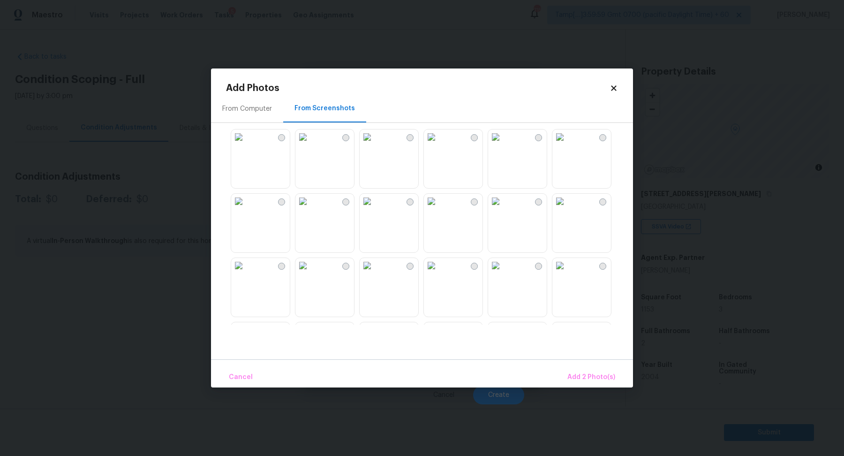
click at [310, 209] on img at bounding box center [302, 201] width 15 height 15
click at [567, 209] on img at bounding box center [559, 201] width 15 height 15
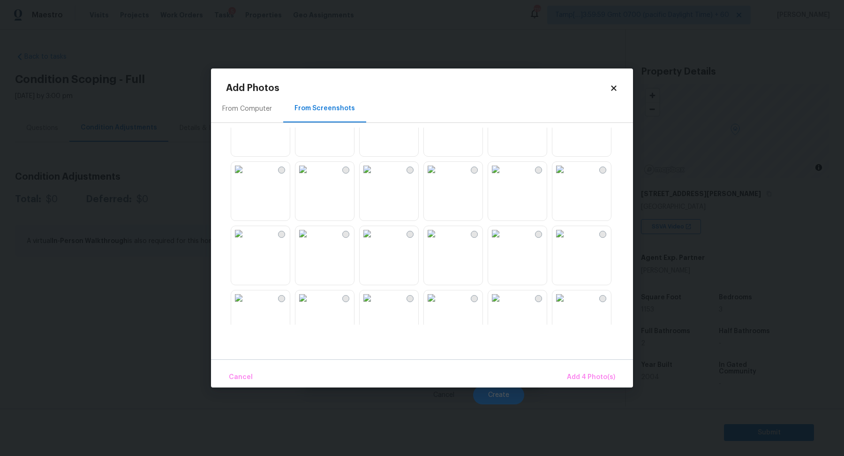
click at [439, 177] on img at bounding box center [431, 169] width 15 height 15
click at [310, 177] on img at bounding box center [302, 169] width 15 height 15
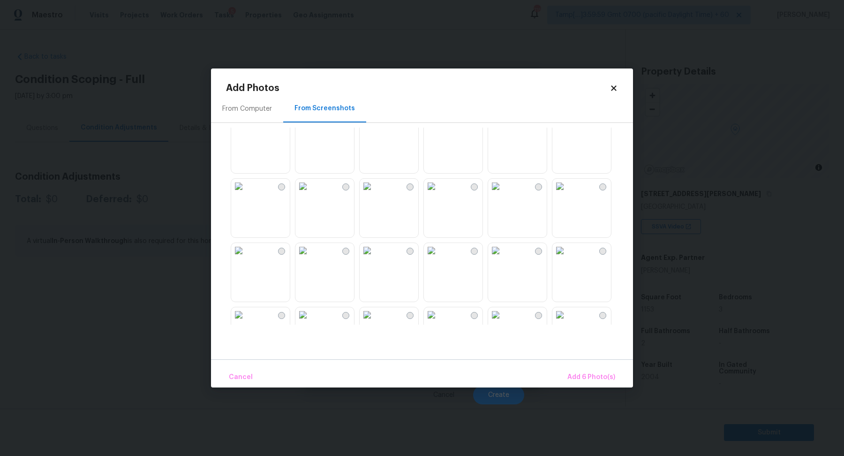
scroll to position [753, 0]
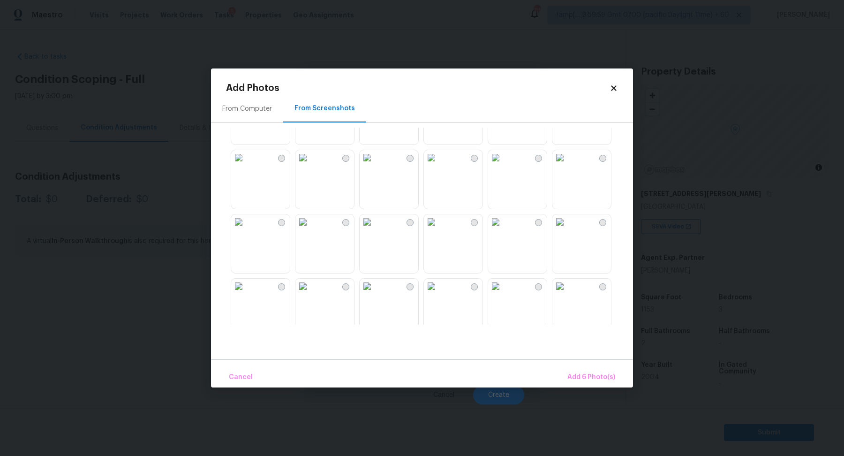
click at [366, 229] on img at bounding box center [366, 221] width 15 height 15
click at [606, 369] on button "Add 7 Photo(s)" at bounding box center [590, 377] width 55 height 20
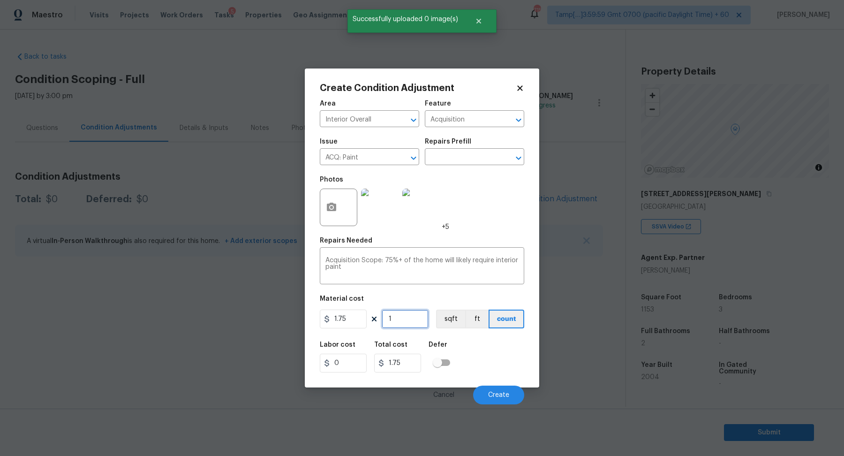
click at [413, 325] on input "1" at bounding box center [404, 318] width 47 height 19
type input "11"
type input "19.25"
type input "115"
type input "201.25"
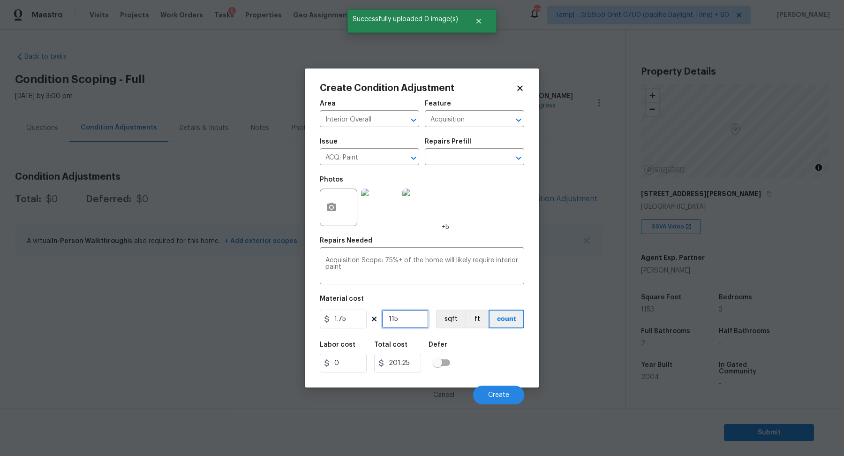
type input "1153"
type input "2017.75"
type input "1153"
click at [518, 391] on button "Create" at bounding box center [498, 394] width 51 height 19
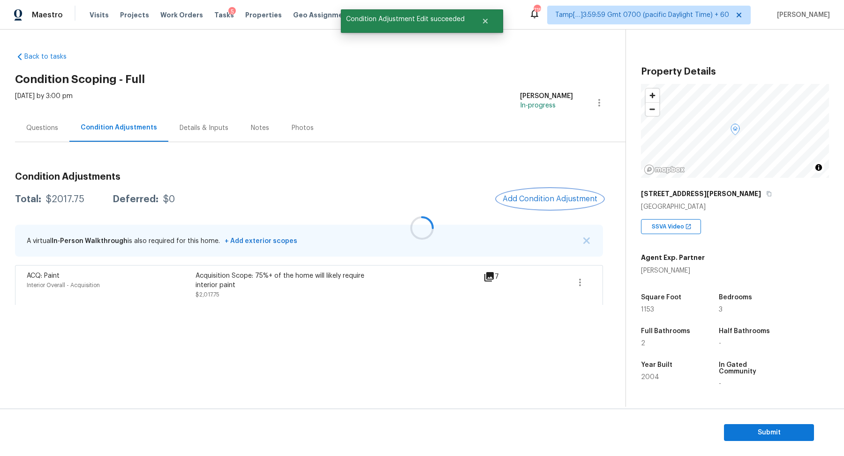
click at [537, 194] on button "Add Condition Adjustment" at bounding box center [550, 199] width 106 height 20
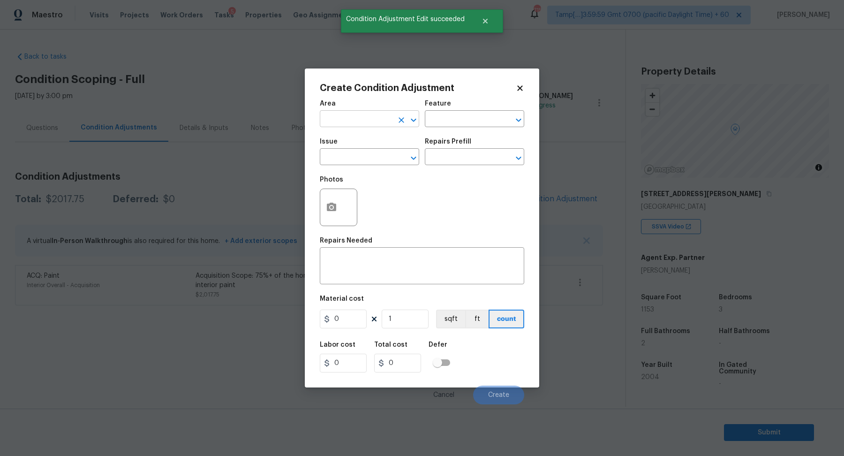
click at [377, 123] on input "text" at bounding box center [356, 119] width 73 height 15
click at [412, 159] on li "Interior Overall" at bounding box center [369, 155] width 99 height 15
type input "Interior Overall"
click at [381, 159] on input "text" at bounding box center [356, 157] width 73 height 15
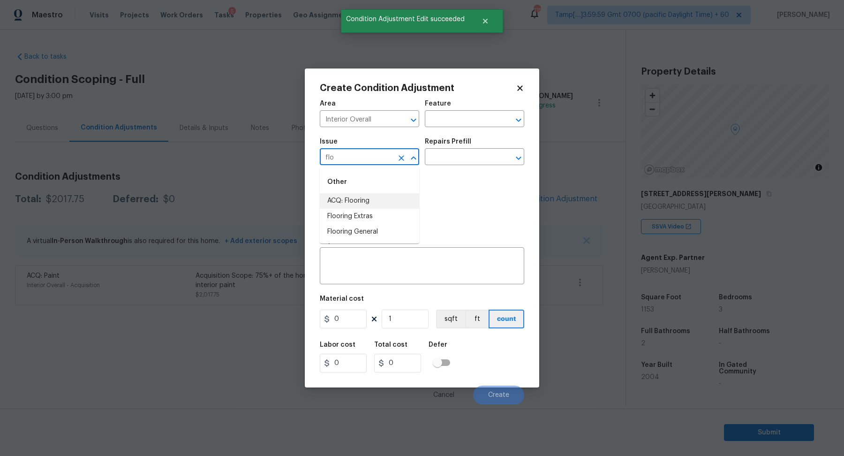
click at [378, 196] on li "ACQ: Flooring" at bounding box center [369, 200] width 99 height 15
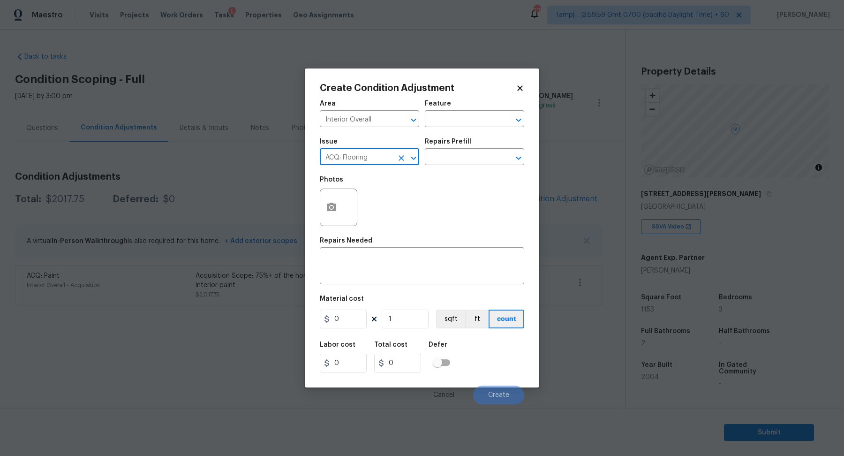
type input "ACQ: Flooring"
click at [338, 197] on button "button" at bounding box center [331, 207] width 22 height 37
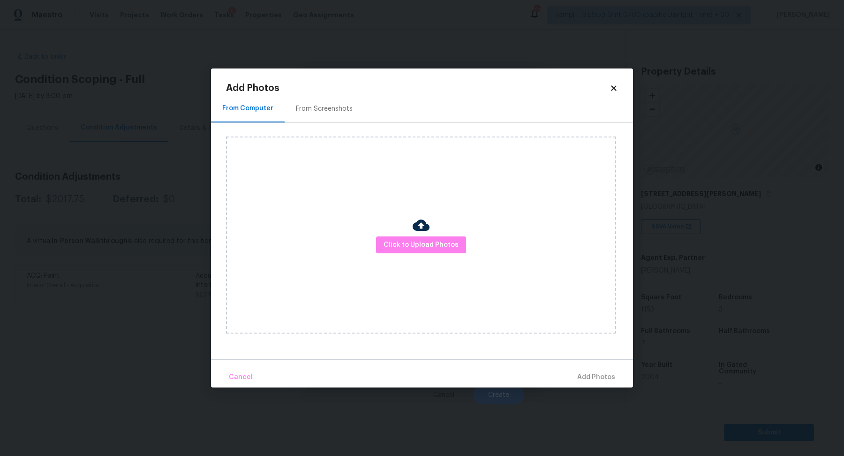
click at [342, 109] on div "From Screenshots" at bounding box center [324, 108] width 57 height 9
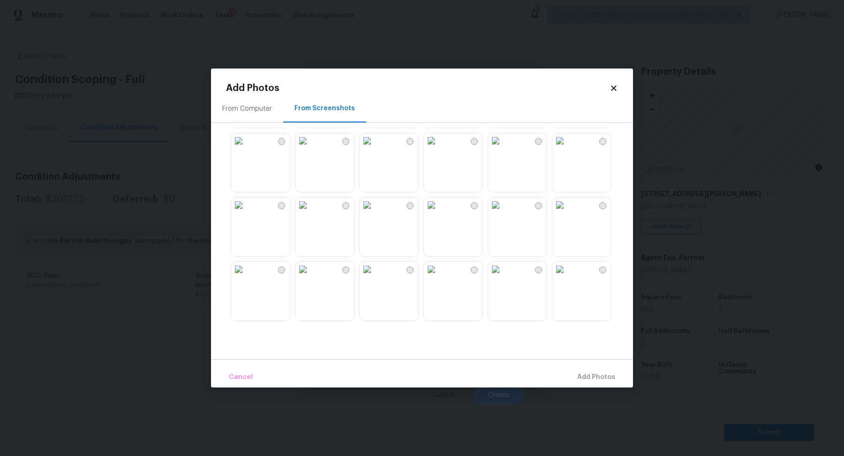
scroll to position [69, 0]
click at [567, 143] on img at bounding box center [559, 135] width 15 height 15
click at [439, 143] on img at bounding box center [431, 135] width 15 height 15
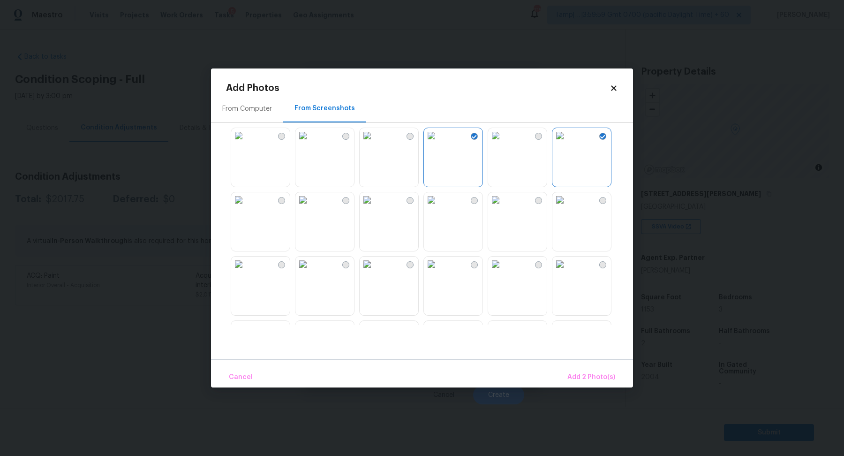
click at [496, 143] on img at bounding box center [495, 135] width 15 height 15
click at [503, 143] on img at bounding box center [495, 135] width 15 height 15
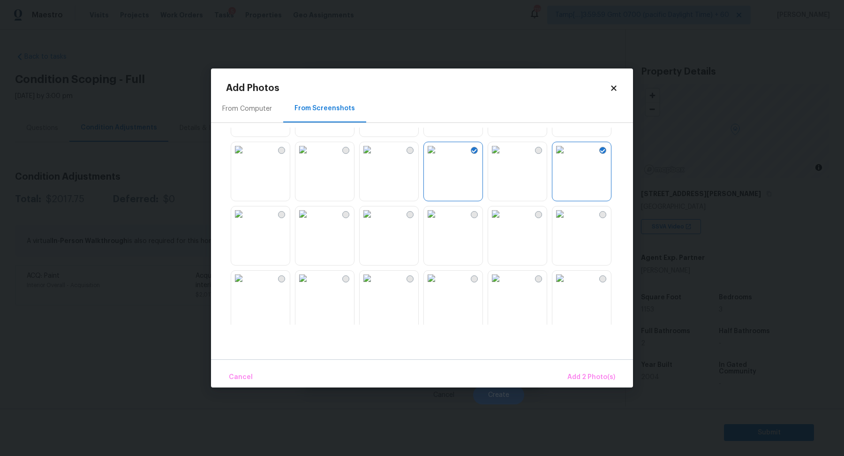
scroll to position [45, 0]
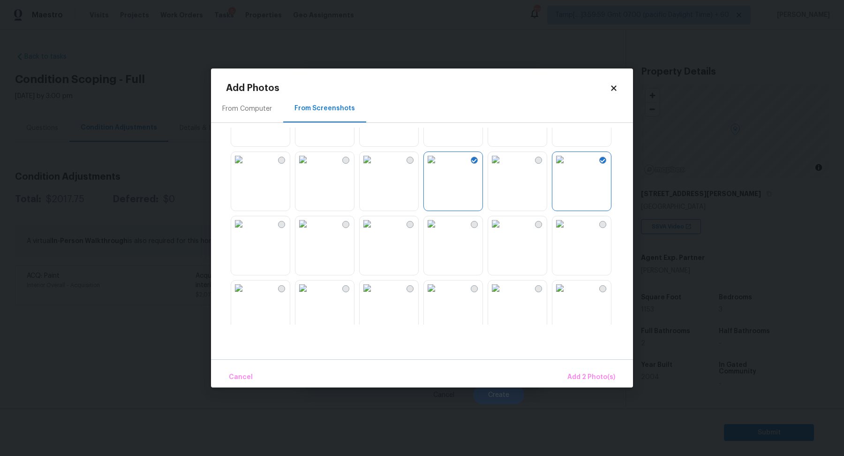
click at [374, 167] on img at bounding box center [366, 159] width 15 height 15
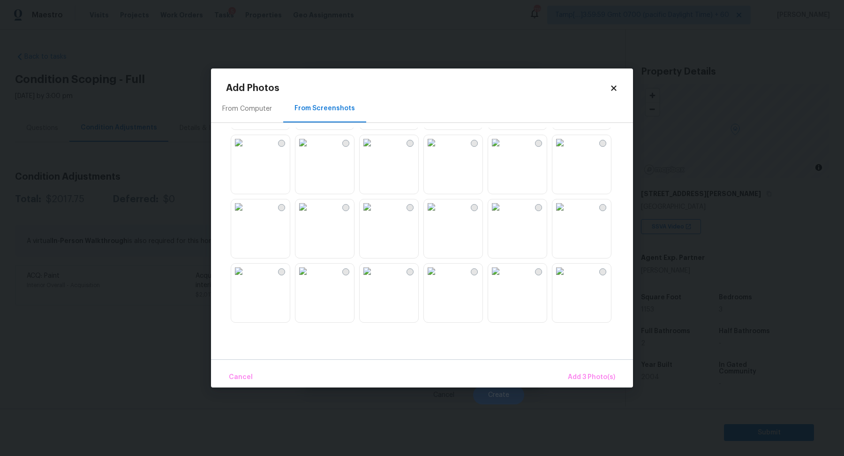
scroll to position [296, 0]
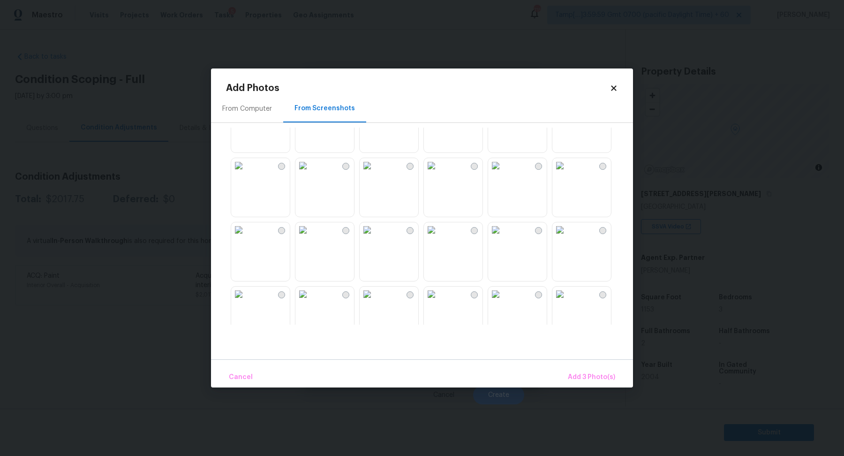
click at [503, 237] on img at bounding box center [495, 229] width 15 height 15
click at [310, 237] on img at bounding box center [302, 229] width 15 height 15
click at [578, 364] on div "Cancel Add 5 Photo(s)" at bounding box center [422, 373] width 422 height 28
click at [581, 374] on span "Add 5 Photo(s)" at bounding box center [591, 377] width 47 height 12
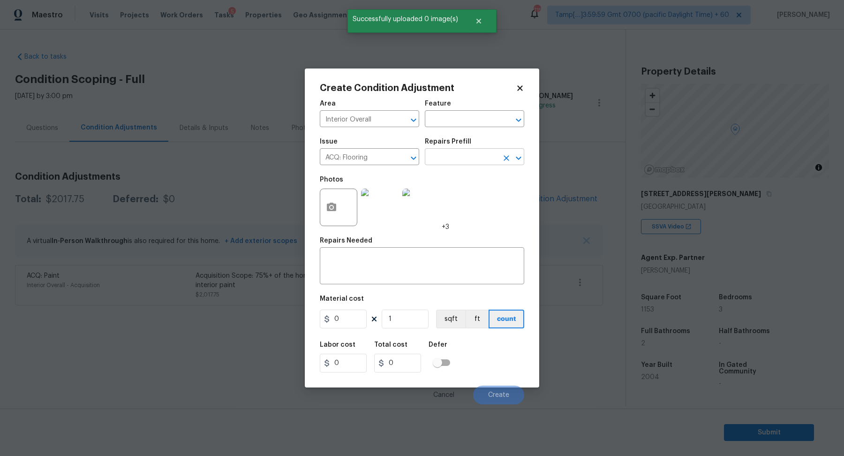
click at [486, 165] on input "text" at bounding box center [461, 157] width 73 height 15
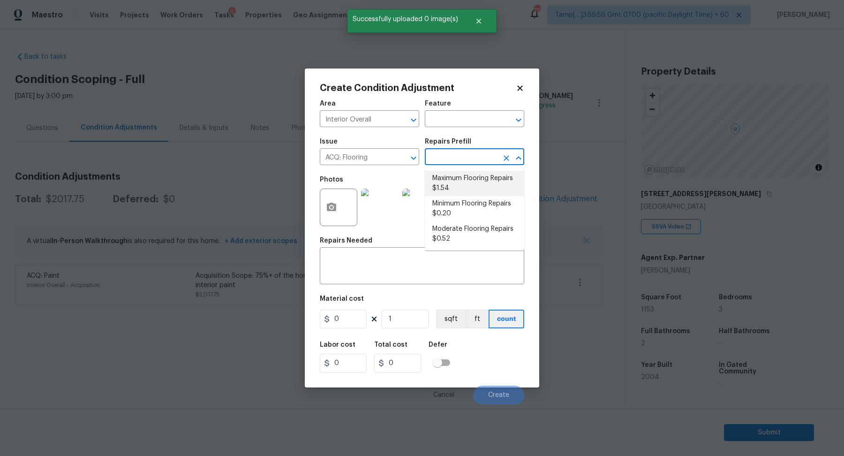
click at [482, 189] on li "Maximum Flooring Repairs $1.54" at bounding box center [474, 183] width 99 height 25
type input "Acquisition"
type textarea "Acquisition Scope: Maximum flooring repairs"
type input "1.54"
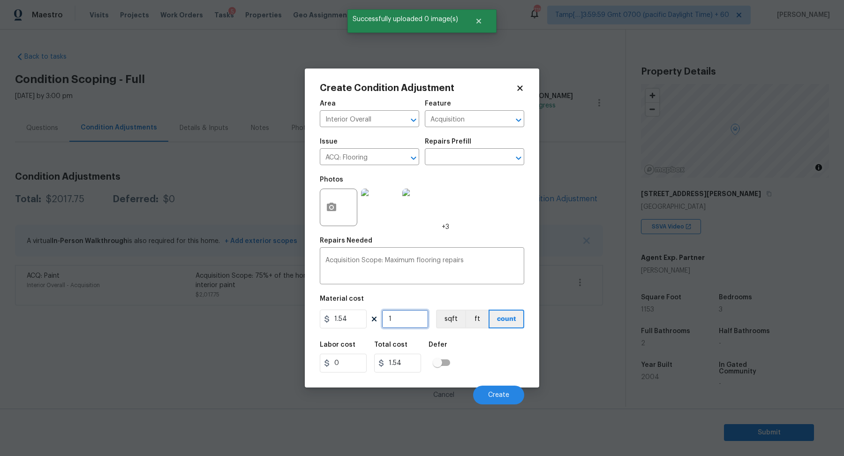
click at [417, 322] on input "1" at bounding box center [404, 318] width 47 height 19
type input "11"
type input "16.94"
type input "115"
type input "177.1"
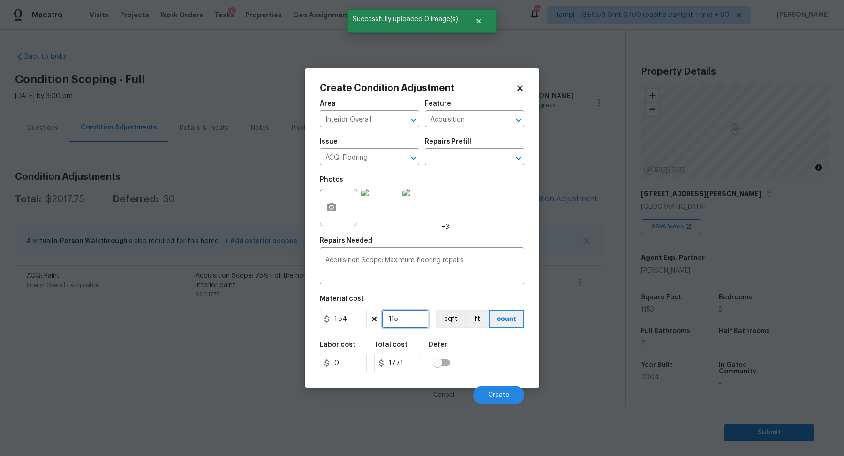
type input "1153"
type input "1775.62"
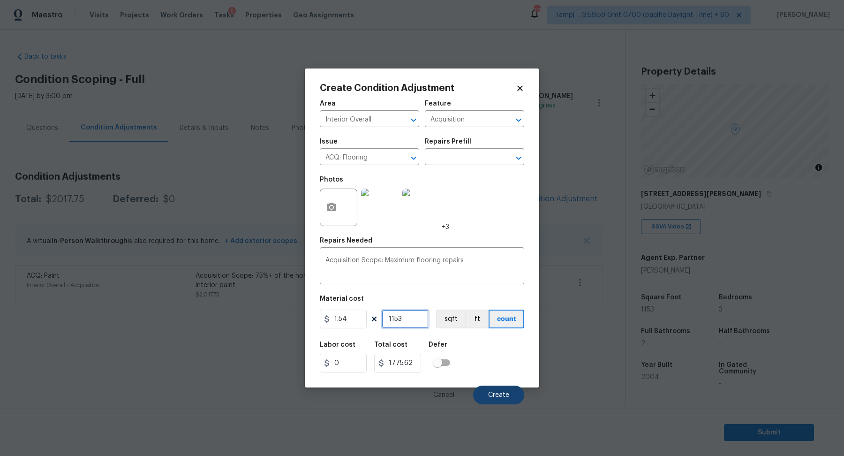
type input "1153"
click at [501, 389] on button "Create" at bounding box center [498, 394] width 51 height 19
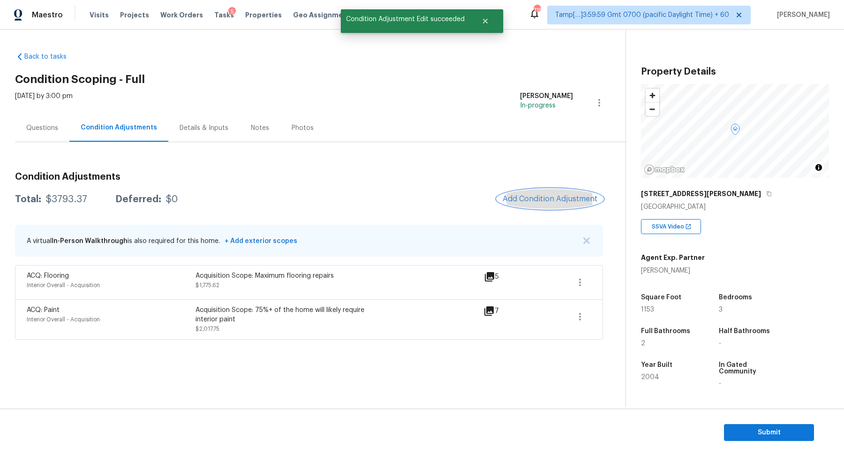
click at [542, 194] on button "Add Condition Adjustment" at bounding box center [550, 199] width 106 height 20
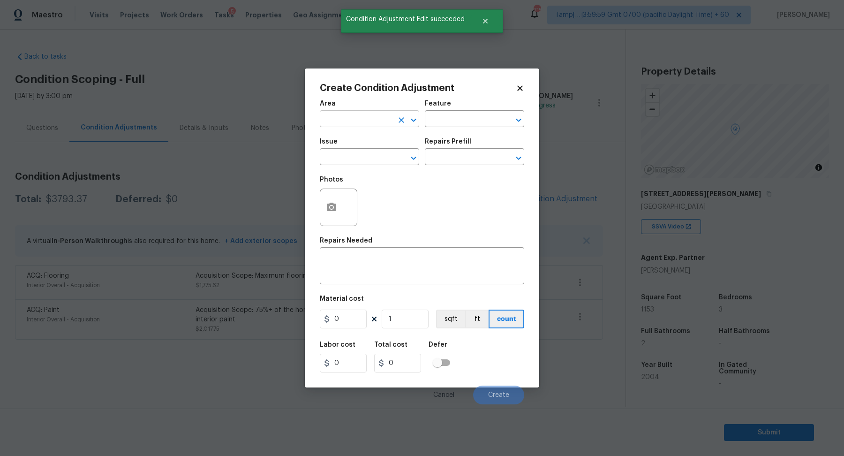
click at [362, 116] on input "text" at bounding box center [356, 119] width 73 height 15
click at [368, 162] on li "Interior Overall" at bounding box center [369, 155] width 99 height 15
type input "Interior Overall"
click at [329, 217] on button "button" at bounding box center [331, 207] width 22 height 37
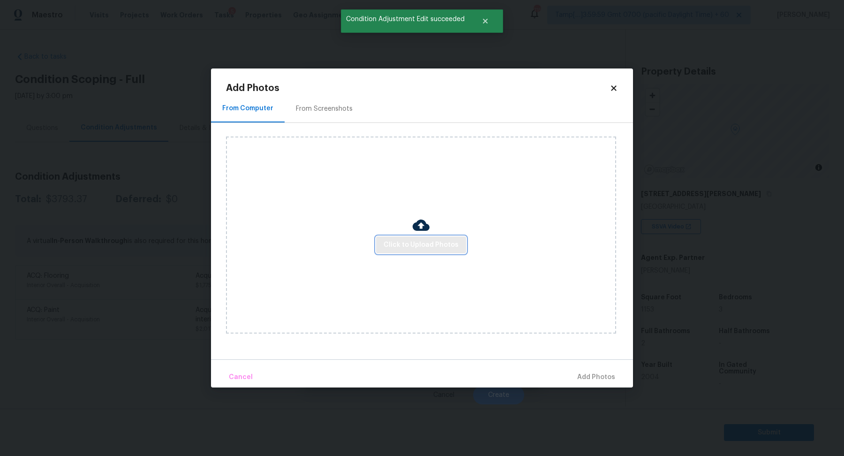
click at [424, 243] on span "Click to Upload Photos" at bounding box center [420, 245] width 75 height 12
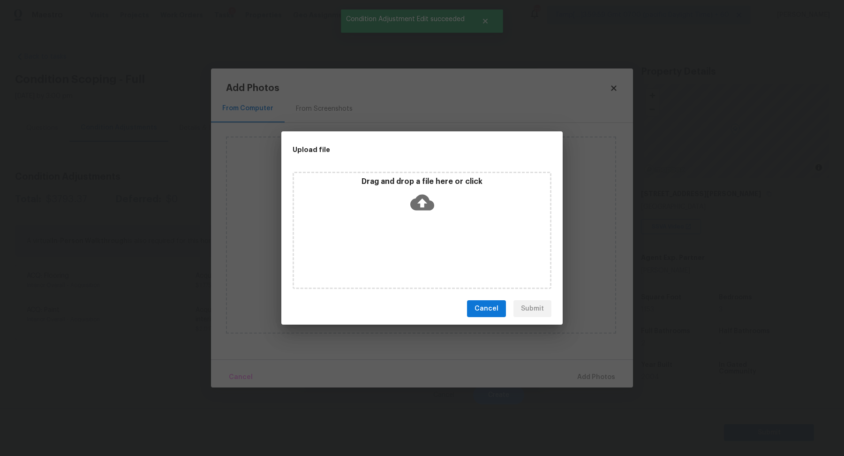
click at [437, 209] on div "Drag and drop a file here or click" at bounding box center [422, 197] width 256 height 40
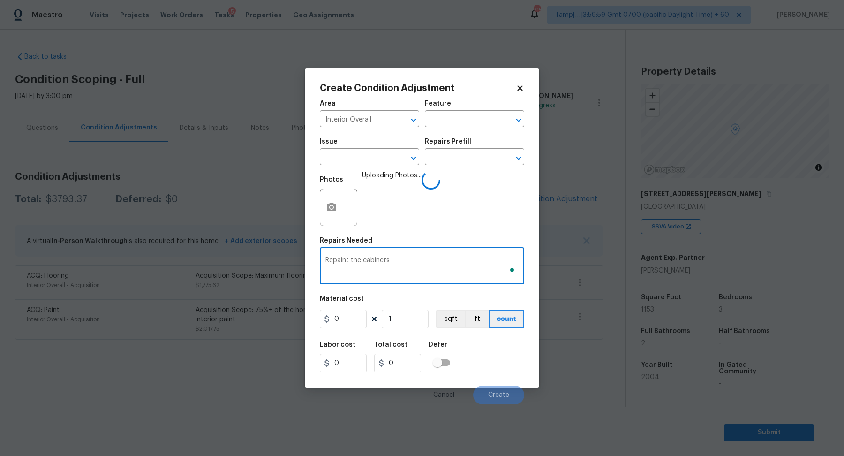
type textarea "Repaint the cabinets"
click at [350, 320] on input "0" at bounding box center [343, 318] width 47 height 19
type input "2200"
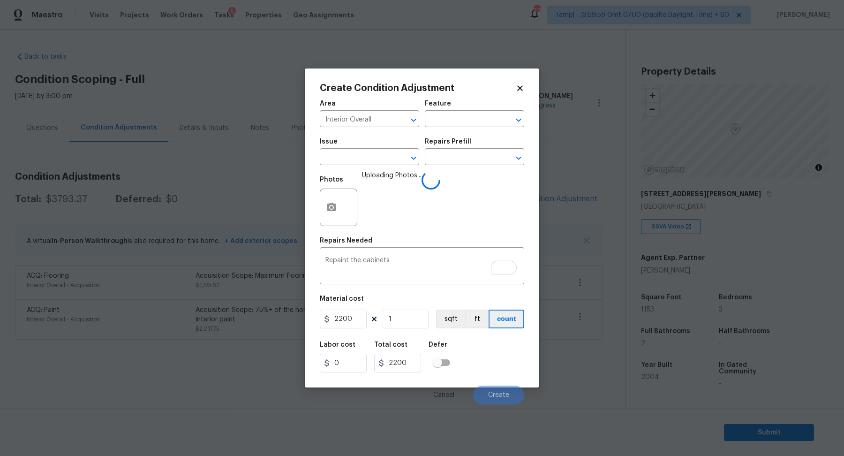
click at [528, 372] on div "Create Condition Adjustment Area Interior Overall ​ Feature ​ Issue ​ Repairs P…" at bounding box center [422, 227] width 234 height 319
click at [506, 372] on div "Labor cost 0 Total cost 2200 Defer" at bounding box center [422, 357] width 204 height 42
click at [406, 321] on input "1" at bounding box center [404, 318] width 47 height 19
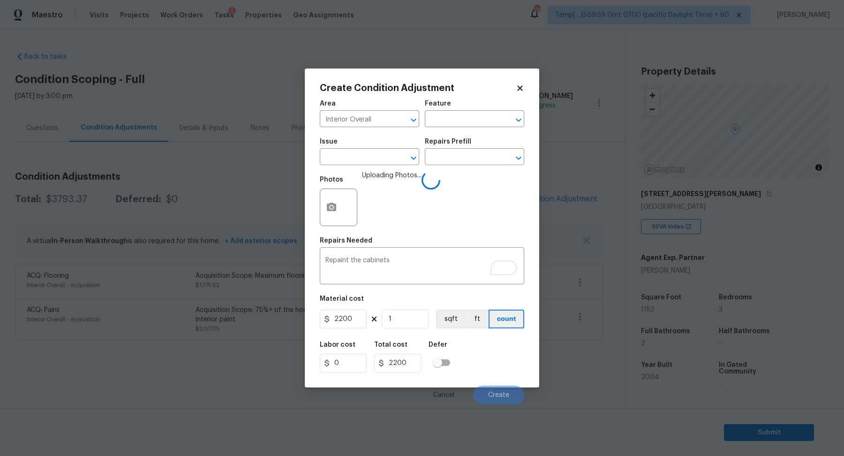
click at [474, 359] on div "Labor cost 0 Total cost 2200 Defer" at bounding box center [422, 357] width 204 height 42
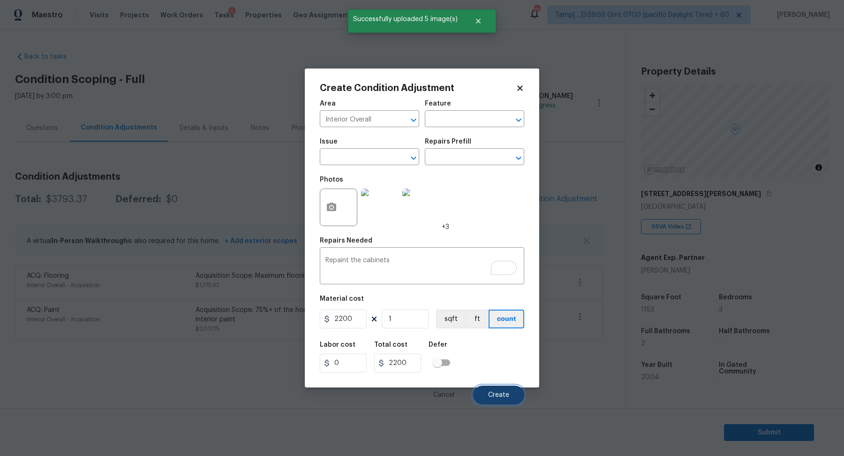
click at [486, 393] on button "Create" at bounding box center [498, 394] width 51 height 19
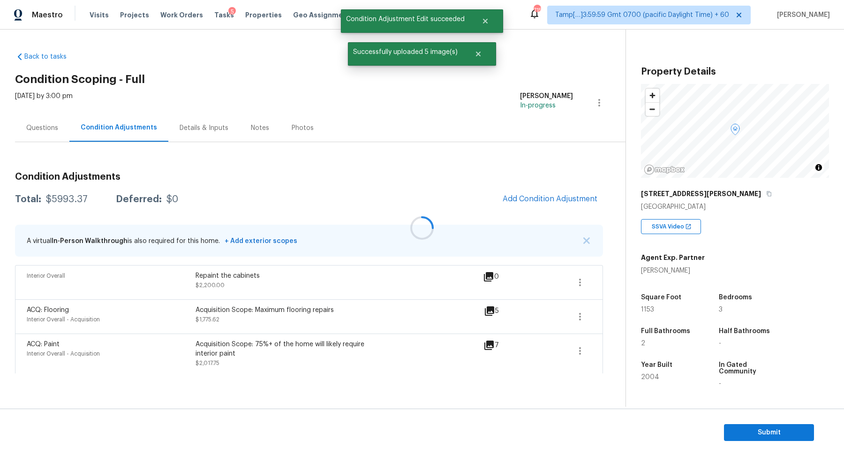
click at [533, 196] on div at bounding box center [422, 228] width 844 height 456
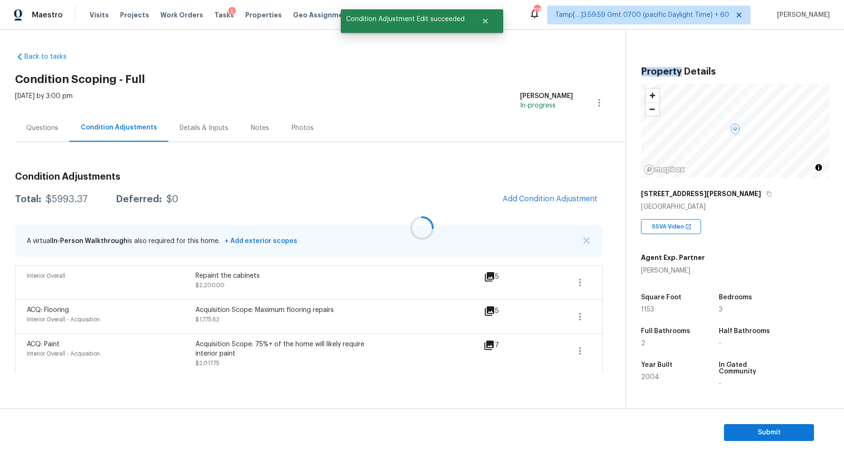
click at [533, 196] on div at bounding box center [422, 228] width 844 height 456
click at [533, 196] on span "Add Condition Adjustment" at bounding box center [549, 198] width 95 height 8
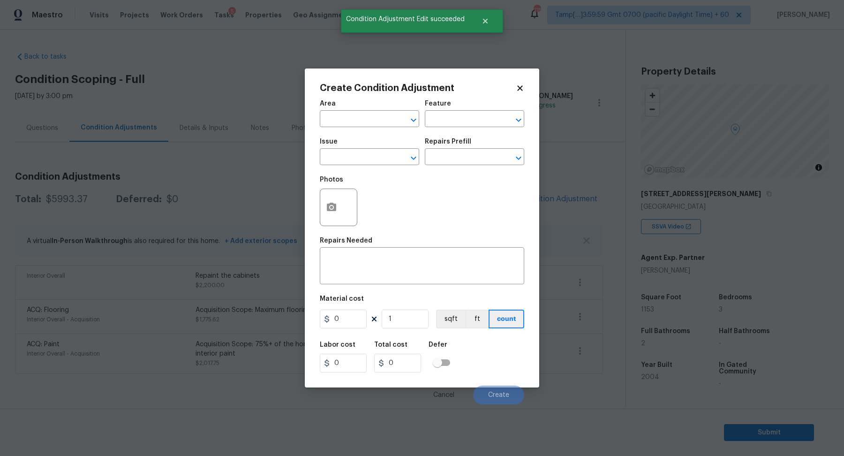
click at [355, 112] on div "Area" at bounding box center [369, 106] width 99 height 12
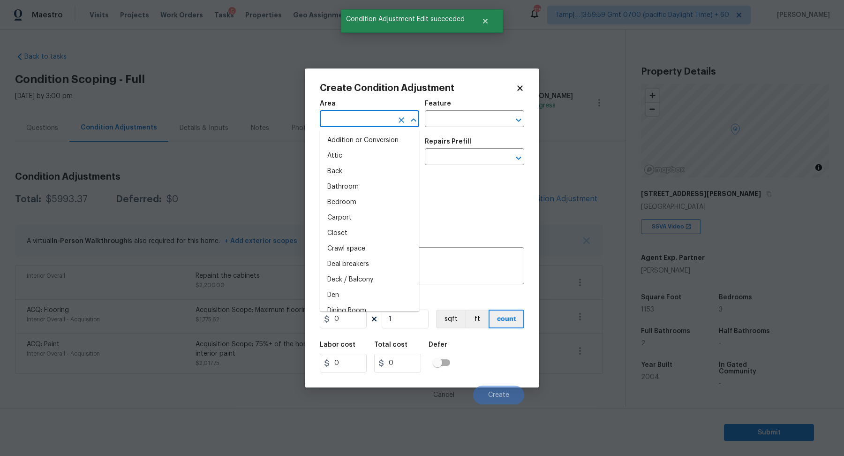
click at [351, 122] on input "text" at bounding box center [356, 119] width 73 height 15
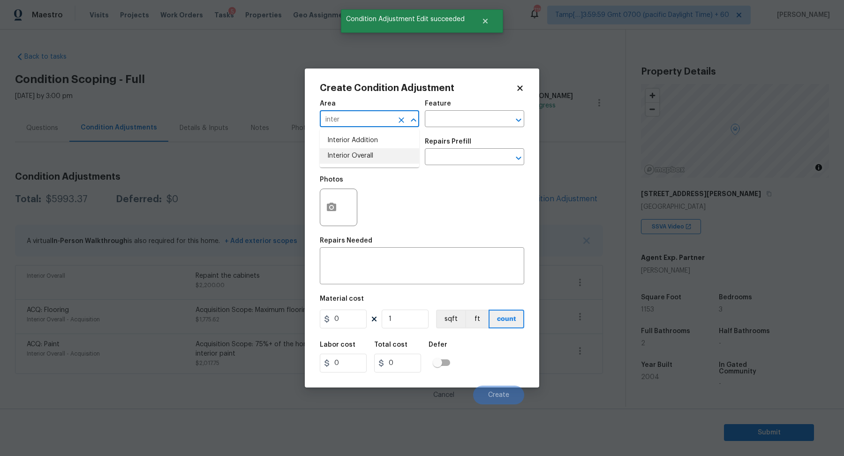
click at [372, 160] on li "Interior Overall" at bounding box center [369, 155] width 99 height 15
type input "Interior Overall"
click at [372, 160] on input "text" at bounding box center [356, 157] width 73 height 15
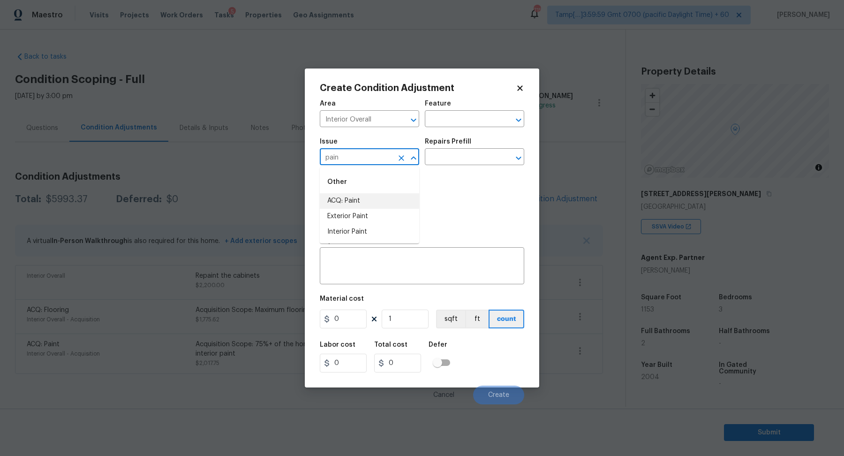
type input "pain"
click at [358, 150] on div "Issue" at bounding box center [369, 144] width 99 height 12
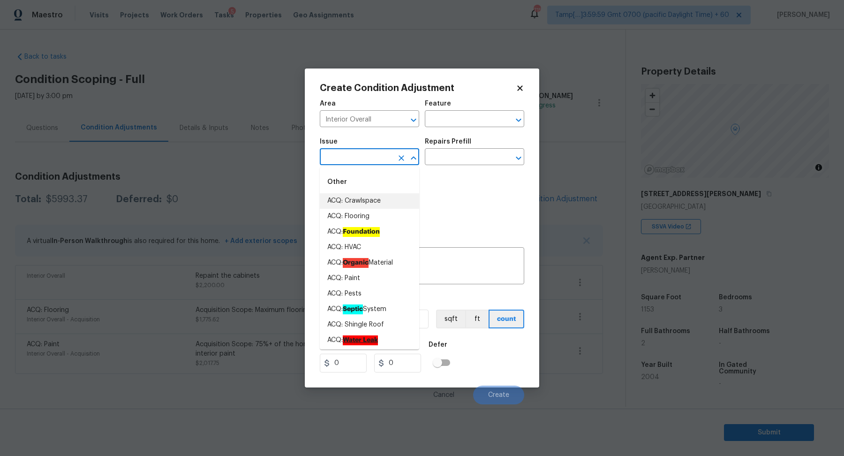
click at [358, 156] on input "text" at bounding box center [356, 157] width 73 height 15
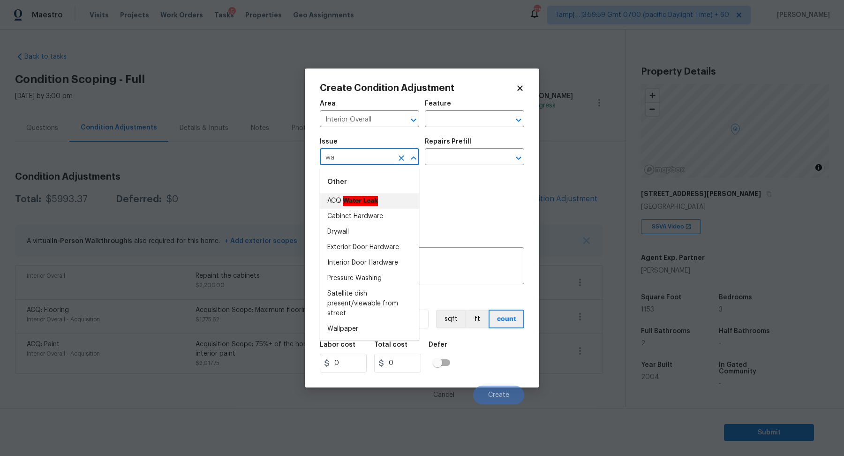
click at [364, 200] on ah_el_jm_1744356582284 "Water Leak" at bounding box center [360, 201] width 35 height 10
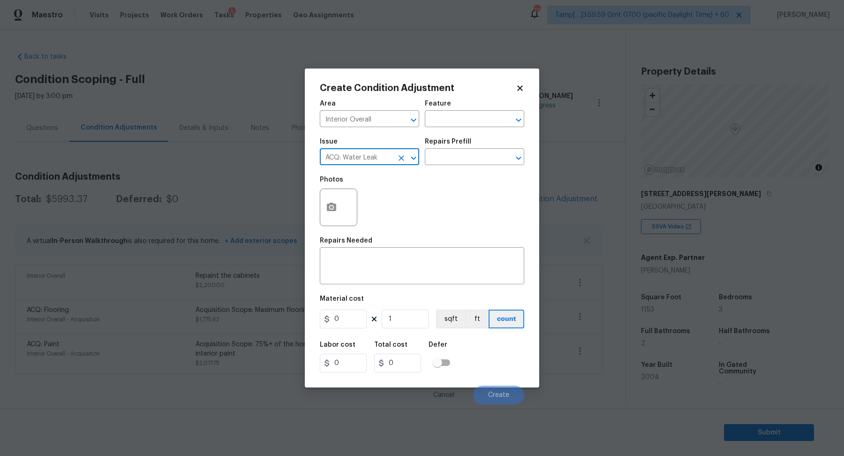
type input "ACQ: Water Leak"
click at [340, 212] on button "button" at bounding box center [331, 207] width 22 height 37
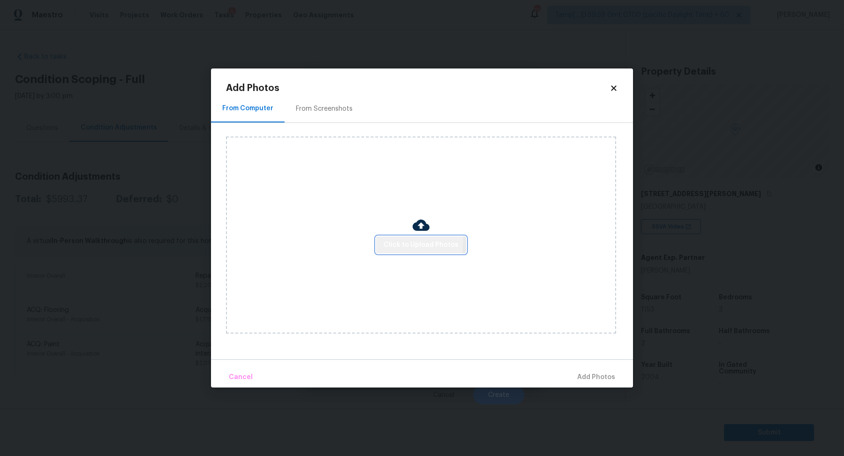
click at [394, 241] on span "Click to Upload Photos" at bounding box center [420, 245] width 75 height 12
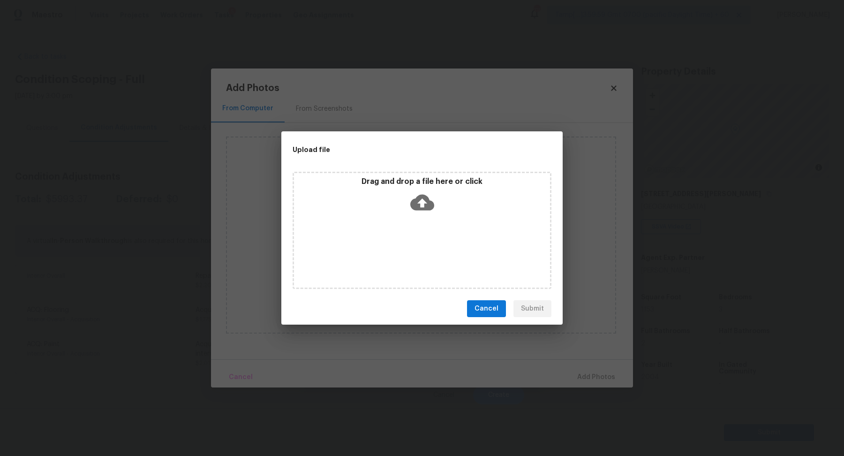
click at [436, 214] on div "Drag and drop a file here or click" at bounding box center [422, 197] width 256 height 40
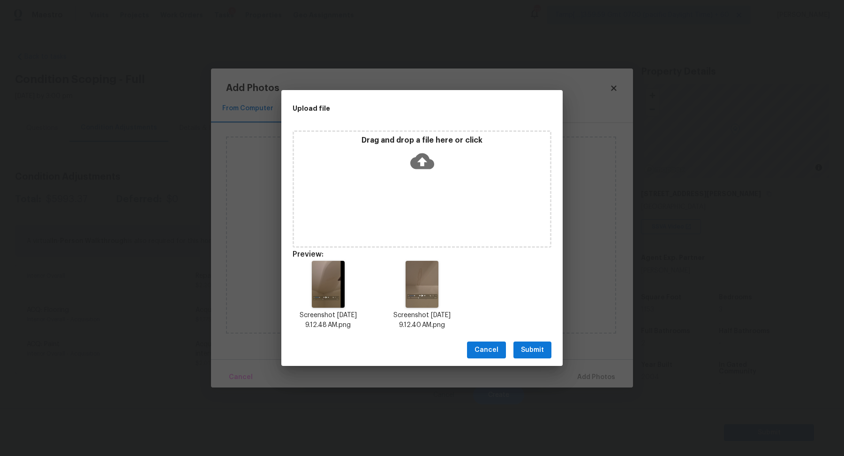
click at [538, 354] on span "Submit" at bounding box center [532, 350] width 23 height 12
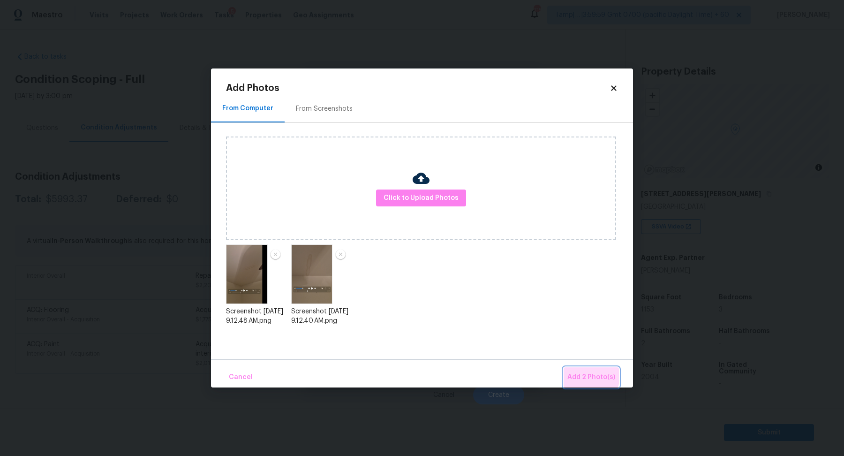
click at [580, 373] on span "Add 2 Photo(s)" at bounding box center [591, 377] width 48 height 12
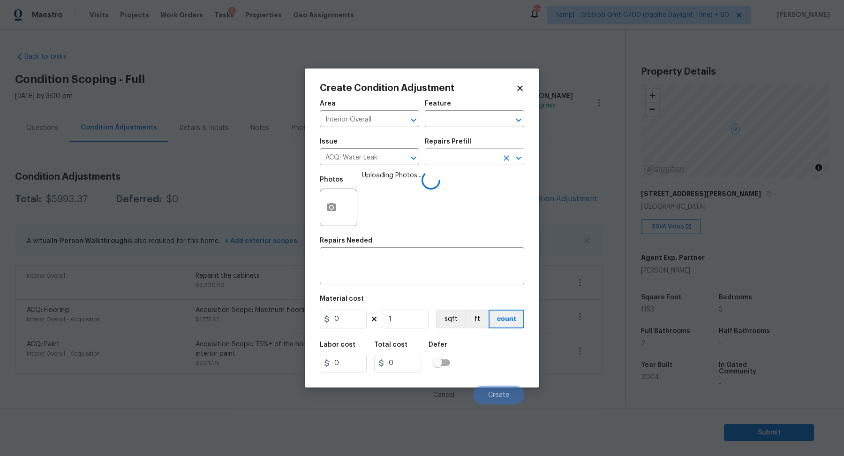
click at [453, 152] on input "text" at bounding box center [461, 157] width 73 height 15
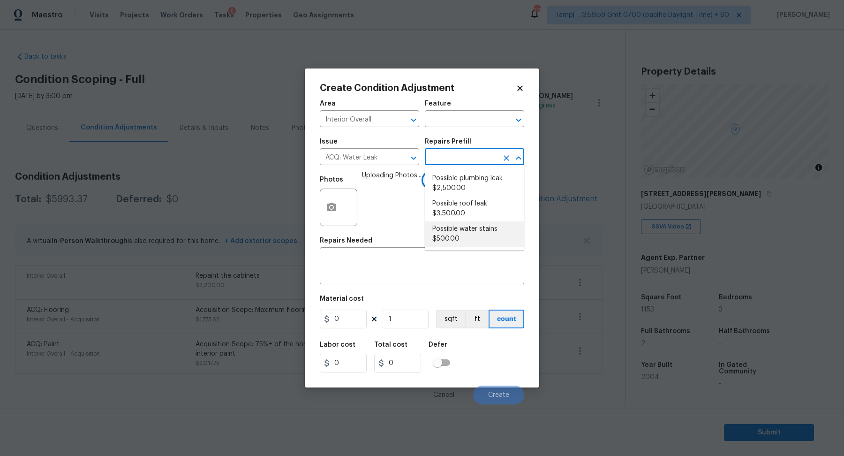
click at [469, 232] on li "Possible water stains $500.00" at bounding box center [474, 233] width 99 height 25
type input "Acquisition"
type textarea "Acquisition Scope: Possible water stains"
type input "500"
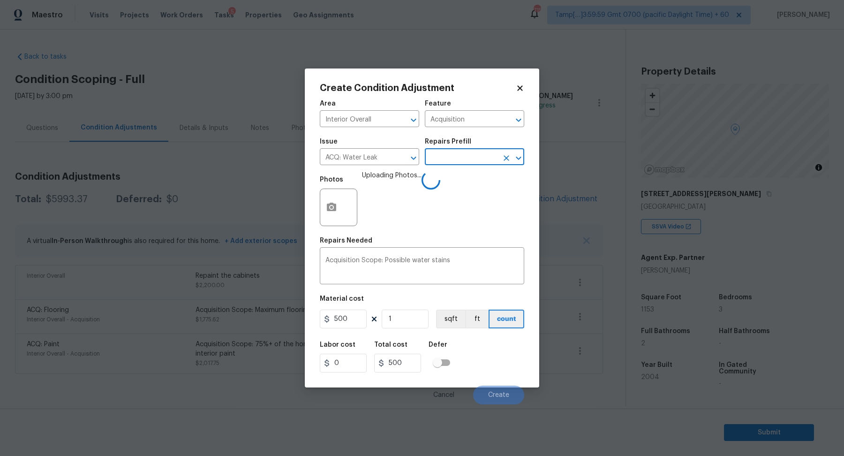
click at [482, 358] on div "Labor cost 0 Total cost 500 Defer" at bounding box center [422, 357] width 204 height 42
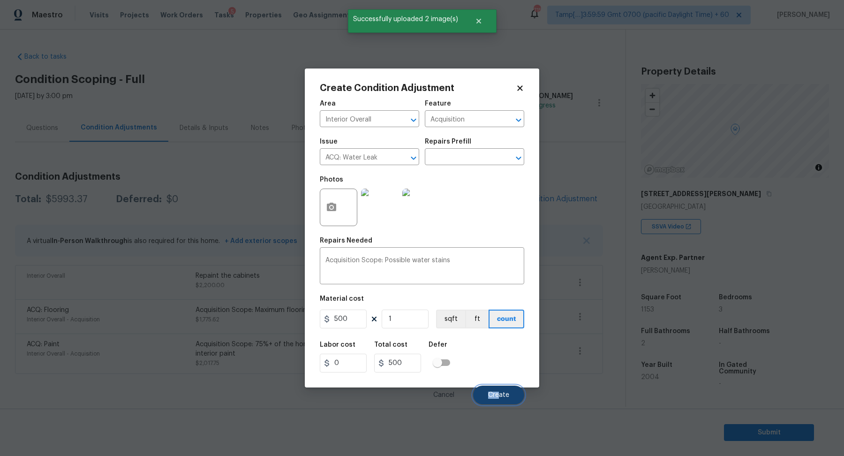
click at [500, 391] on span "Create" at bounding box center [498, 394] width 21 height 7
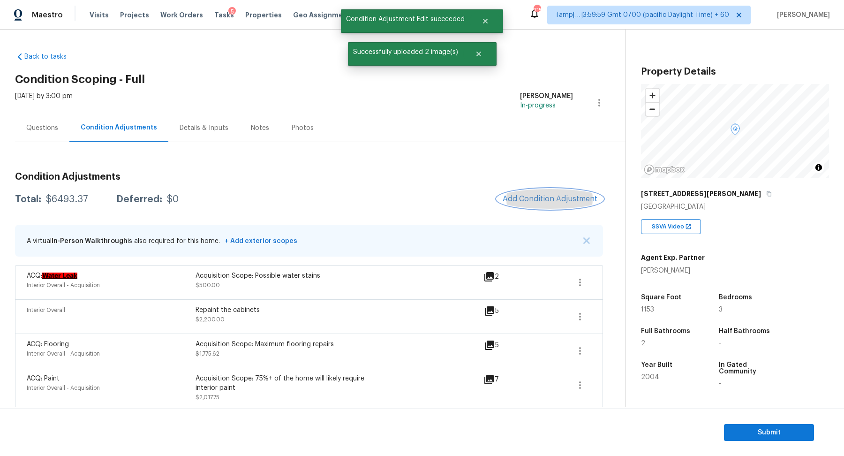
click at [530, 199] on span "Add Condition Adjustment" at bounding box center [549, 198] width 95 height 8
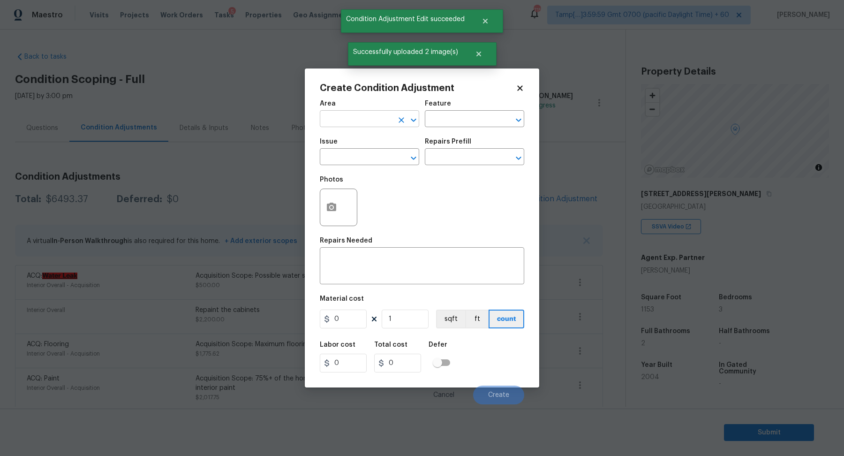
click at [369, 117] on input "text" at bounding box center [356, 119] width 73 height 15
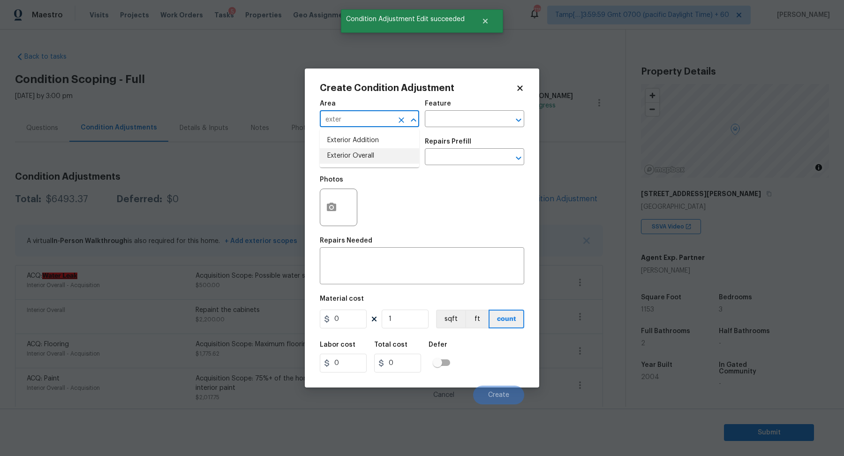
click at [338, 150] on li "Exterior Overall" at bounding box center [369, 155] width 99 height 15
type input "Exterior Overall"
click at [338, 150] on input "text" at bounding box center [356, 157] width 73 height 15
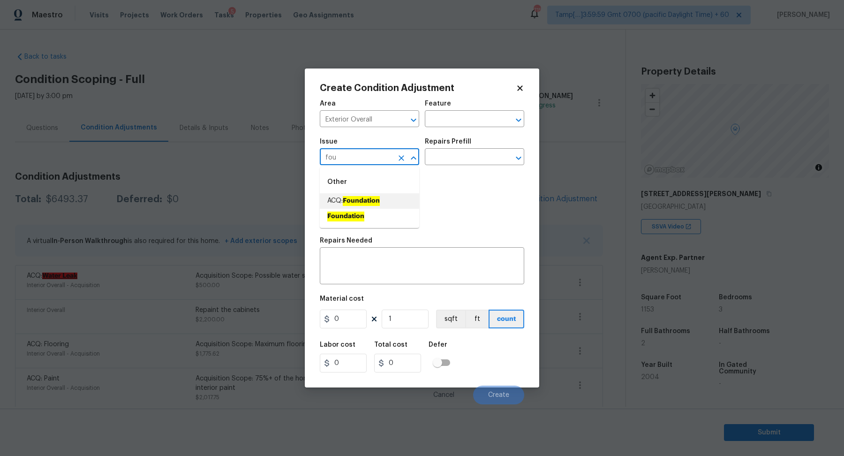
click at [355, 206] on li "ACQ: Foundation" at bounding box center [369, 200] width 99 height 15
type input "ACQ: Foundation"
click at [321, 206] on button "button" at bounding box center [331, 207] width 22 height 37
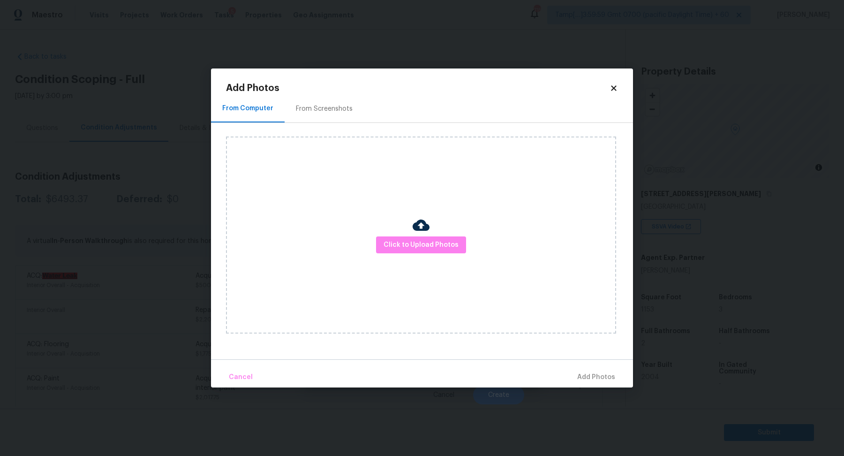
click at [373, 230] on div "Click to Upload Photos" at bounding box center [421, 234] width 390 height 197
click at [404, 242] on span "Click to Upload Photos" at bounding box center [420, 245] width 75 height 12
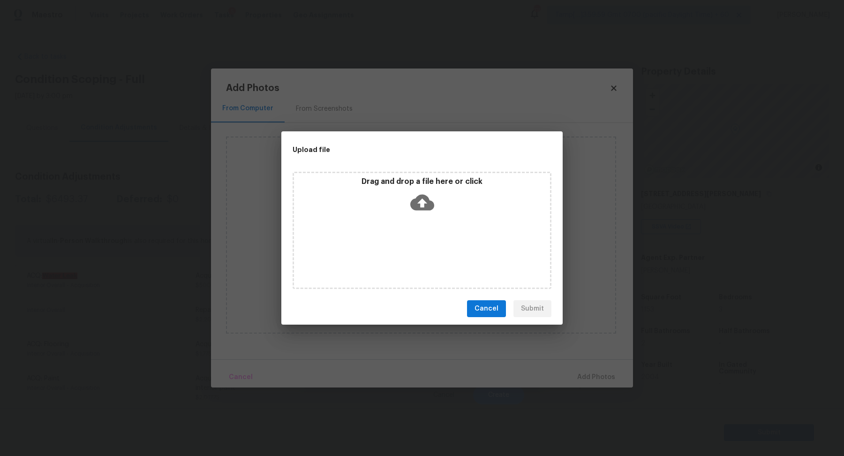
click at [431, 217] on div "Drag and drop a file here or click" at bounding box center [421, 230] width 259 height 117
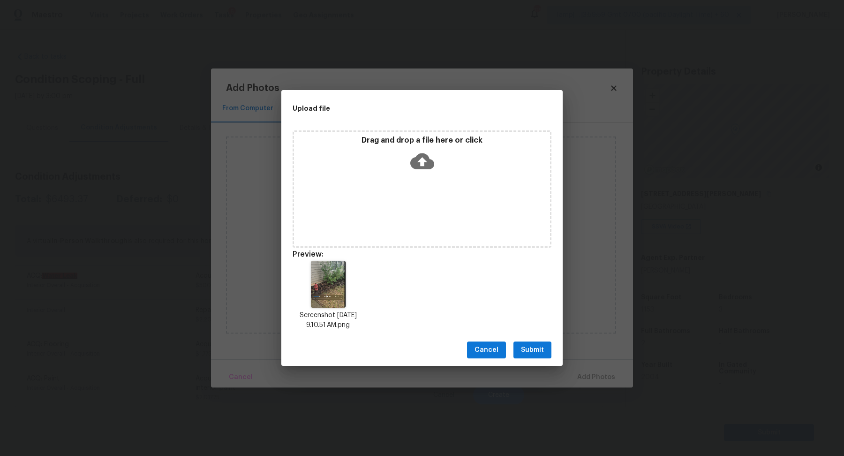
click at [525, 350] on span "Submit" at bounding box center [532, 350] width 23 height 12
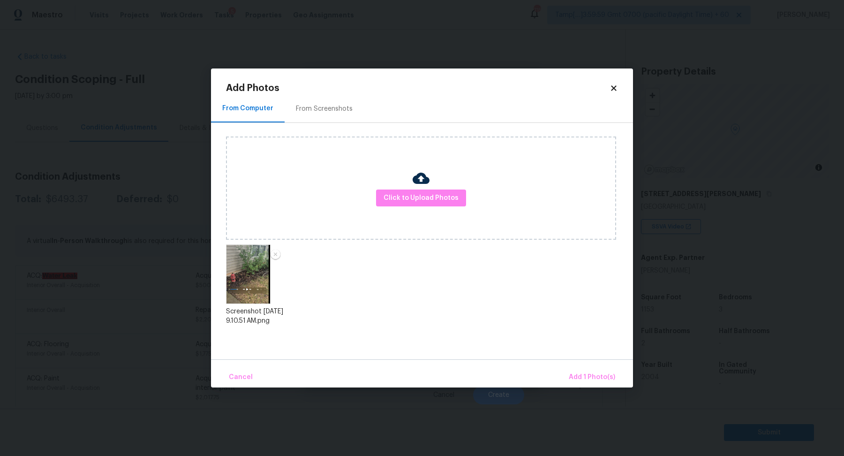
click at [565, 379] on div "Cancel Add 1 Photo(s)" at bounding box center [422, 373] width 422 height 28
click at [575, 375] on span "Add 1 Photo(s)" at bounding box center [591, 377] width 46 height 12
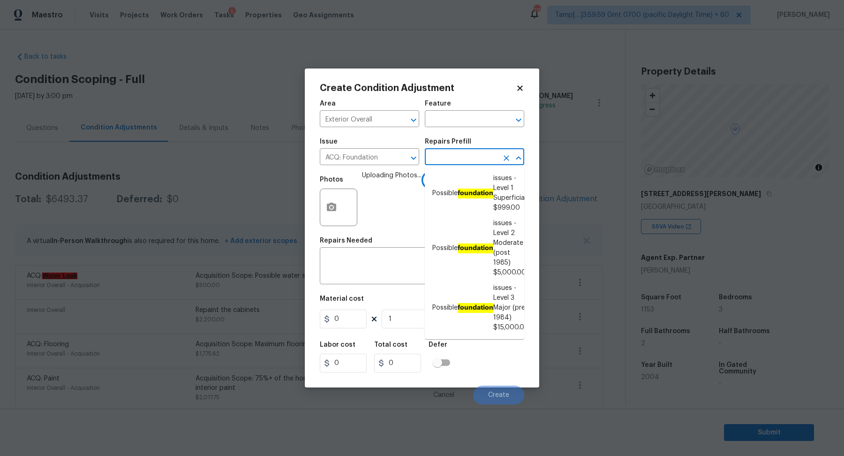
click at [443, 165] on input "text" at bounding box center [461, 157] width 73 height 15
click at [478, 231] on li "Possible foundation issues - Level 2 Moderate (post 1985) $5,000.00" at bounding box center [474, 248] width 99 height 65
type input "Acquisition"
type textarea "Possible foundation issues - Level 2 Moderate: Disclaimer: This is NOT a techni…"
type input "5000"
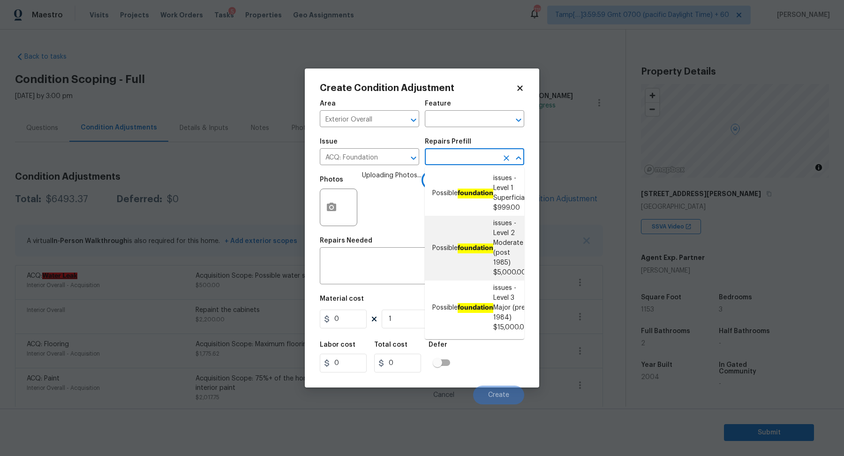
type input "5000"
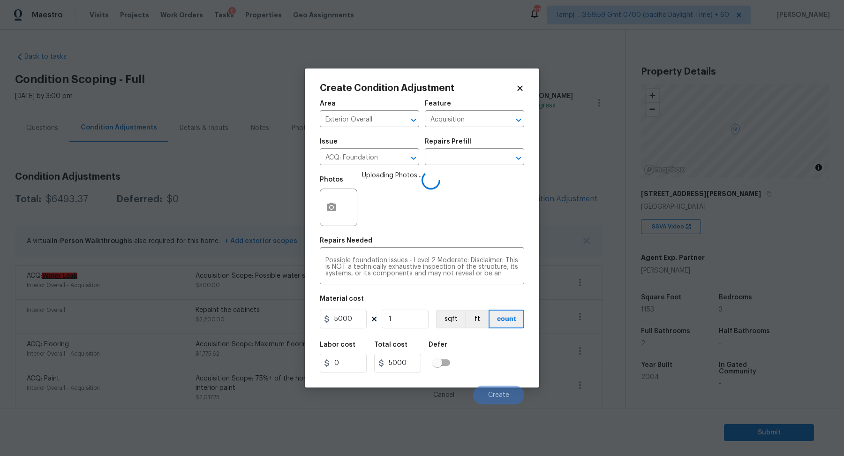
click at [472, 346] on div "Labor cost 0 Total cost 5000 Defer" at bounding box center [422, 357] width 204 height 42
click at [497, 353] on div "Labor cost 0 Total cost 5000 Defer" at bounding box center [422, 357] width 204 height 42
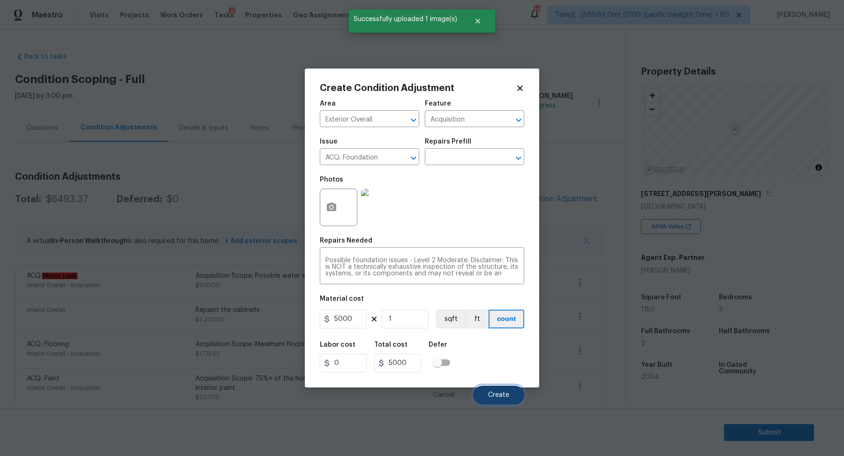
click at [501, 389] on button "Create" at bounding box center [498, 394] width 51 height 19
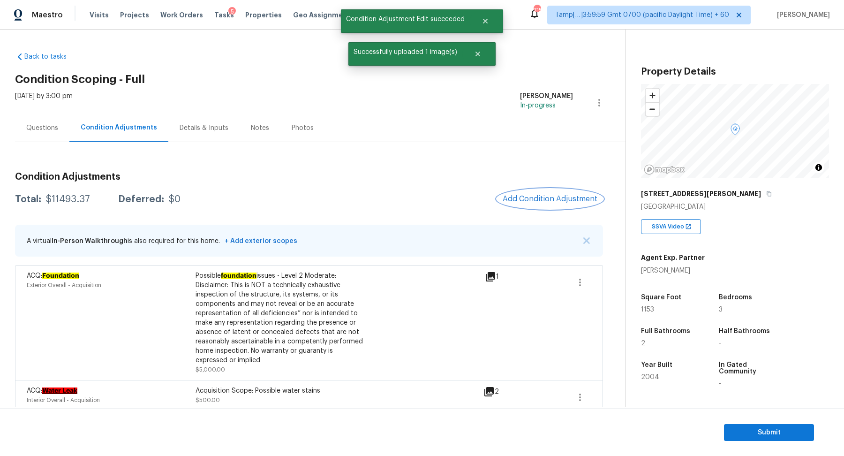
click at [521, 205] on button "Add Condition Adjustment" at bounding box center [550, 199] width 106 height 20
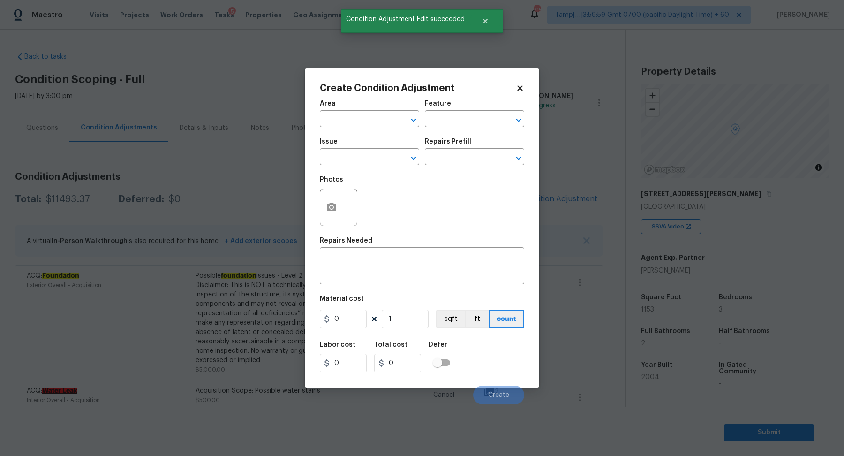
click at [350, 127] on span "Area ​" at bounding box center [369, 114] width 99 height 38
click at [332, 112] on div "Area" at bounding box center [369, 106] width 99 height 12
click at [344, 124] on input "text" at bounding box center [356, 119] width 73 height 15
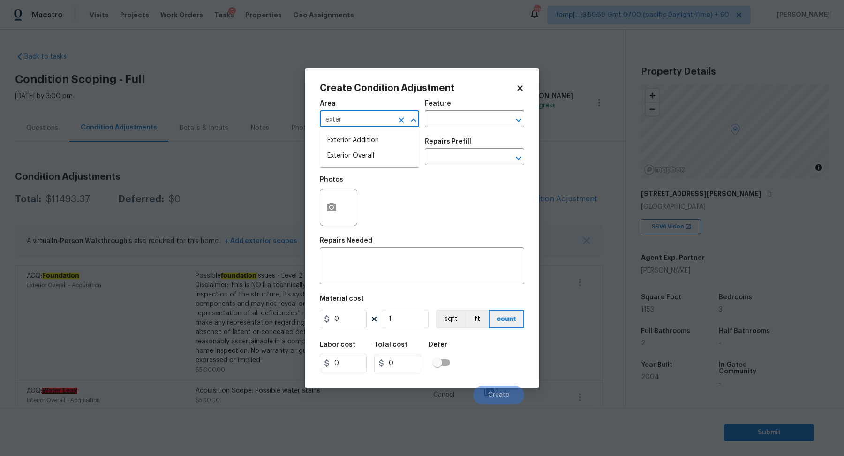
click at [366, 159] on li "Exterior Overall" at bounding box center [369, 155] width 99 height 15
type input "Exterior Overall"
click at [366, 159] on input "text" at bounding box center [356, 157] width 73 height 15
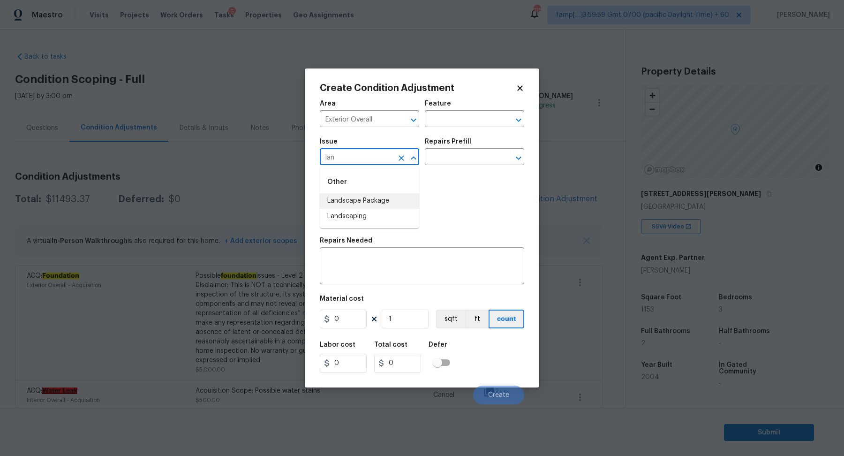
click at [378, 193] on div "Other" at bounding box center [369, 182] width 99 height 22
click at [363, 204] on li "Landscape Package" at bounding box center [369, 200] width 99 height 15
type input "Landscape Package"
click at [328, 205] on icon "button" at bounding box center [331, 206] width 9 height 8
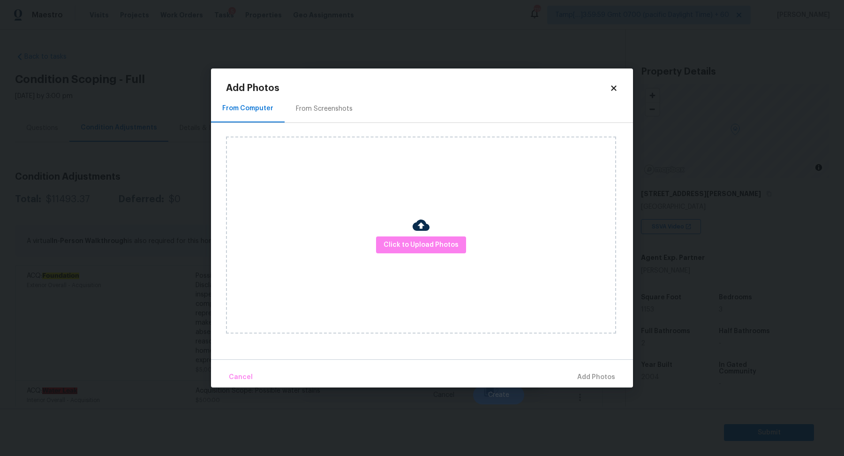
click at [334, 108] on div "From Screenshots" at bounding box center [324, 108] width 57 height 9
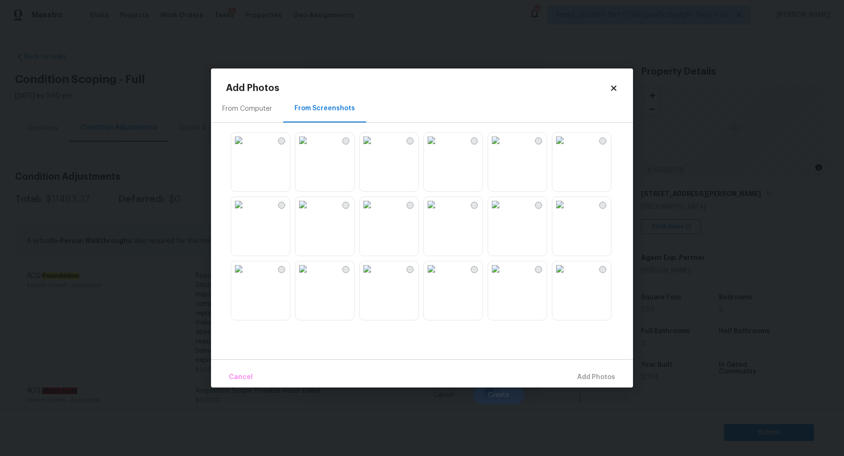
click at [374, 148] on img at bounding box center [366, 140] width 15 height 15
click at [567, 148] on img at bounding box center [559, 140] width 15 height 15
click at [310, 212] on img at bounding box center [302, 204] width 15 height 15
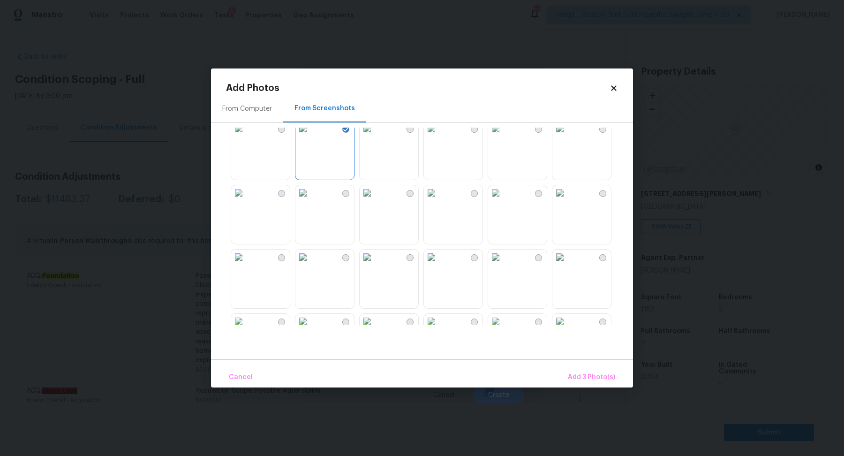
scroll to position [117, 0]
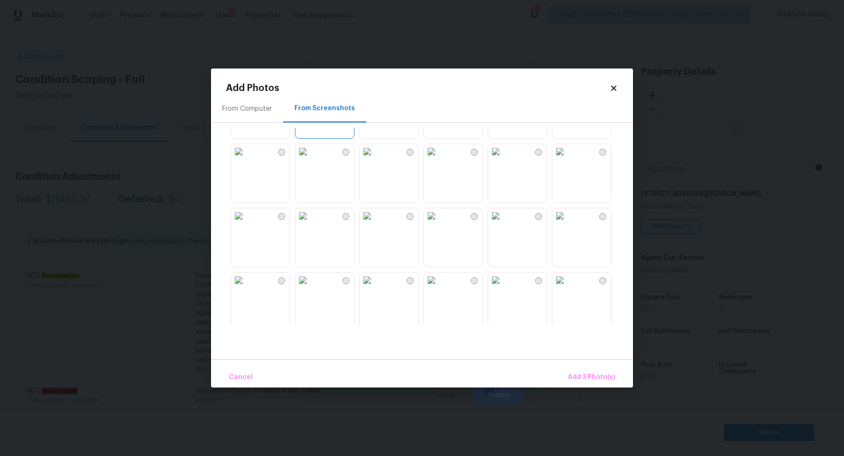
click at [310, 159] on img at bounding box center [302, 151] width 15 height 15
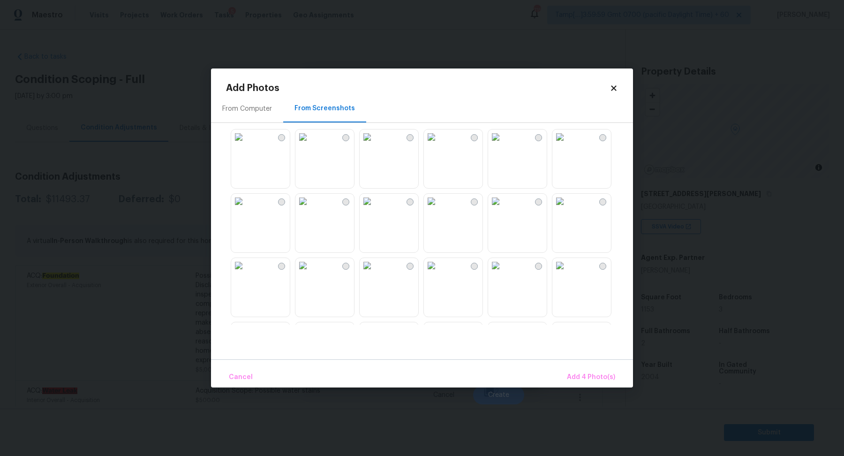
click at [439, 144] on img at bounding box center [431, 136] width 15 height 15
click at [590, 371] on button "Add 5 Photo(s)" at bounding box center [591, 377] width 55 height 20
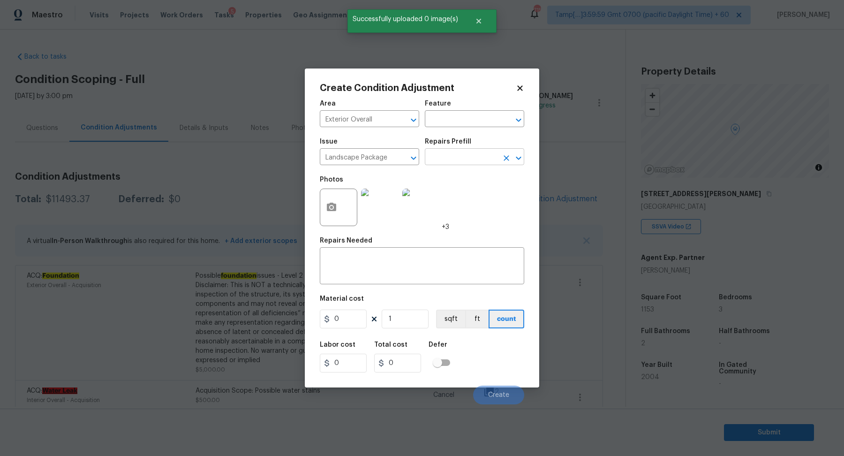
click at [450, 154] on input "text" at bounding box center [461, 157] width 73 height 15
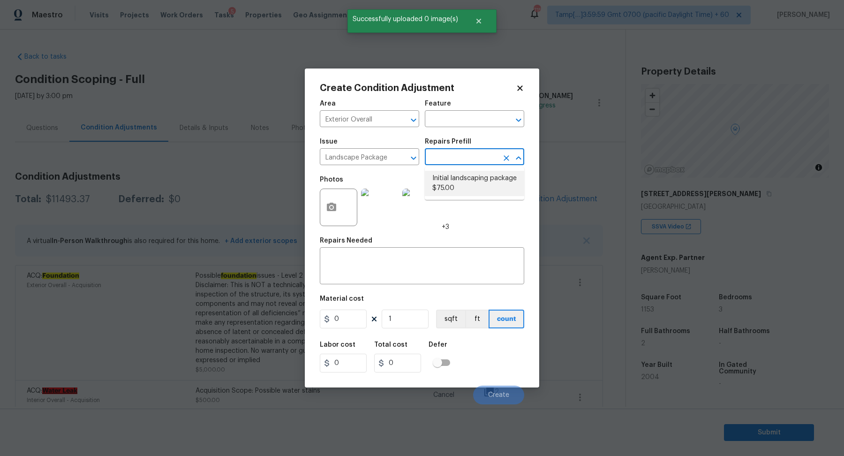
click at [462, 180] on li "Initial landscaping package $75.00" at bounding box center [474, 183] width 99 height 25
type input "Home Readiness Packages"
type textarea "Mowing of grass up to 6" in height. Mow, edge along driveways & sidewalks, trim…"
type input "75"
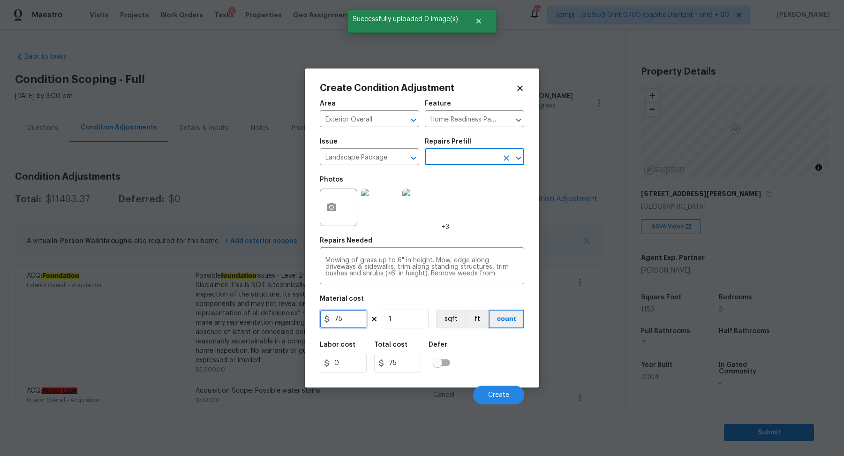
click at [360, 311] on input "75" at bounding box center [343, 318] width 47 height 19
type input "500"
click at [487, 385] on button "Create" at bounding box center [498, 394] width 51 height 19
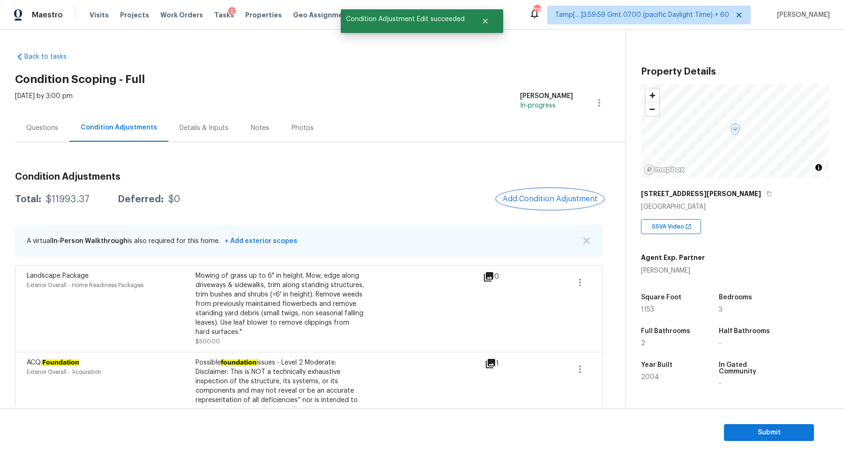
click at [553, 196] on span "Add Condition Adjustment" at bounding box center [549, 198] width 95 height 8
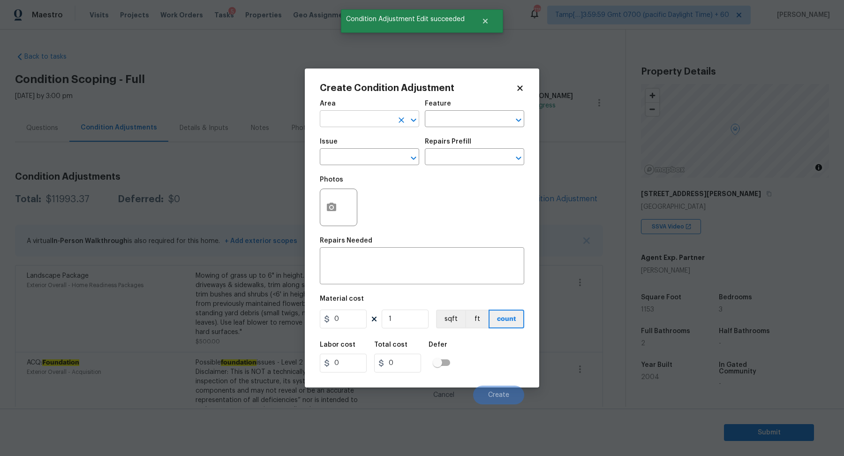
click at [373, 122] on input "text" at bounding box center [356, 119] width 73 height 15
click at [371, 151] on li "Exterior Overall" at bounding box center [369, 155] width 99 height 15
type input "Exterior Overall"
click at [371, 151] on input "text" at bounding box center [356, 157] width 73 height 15
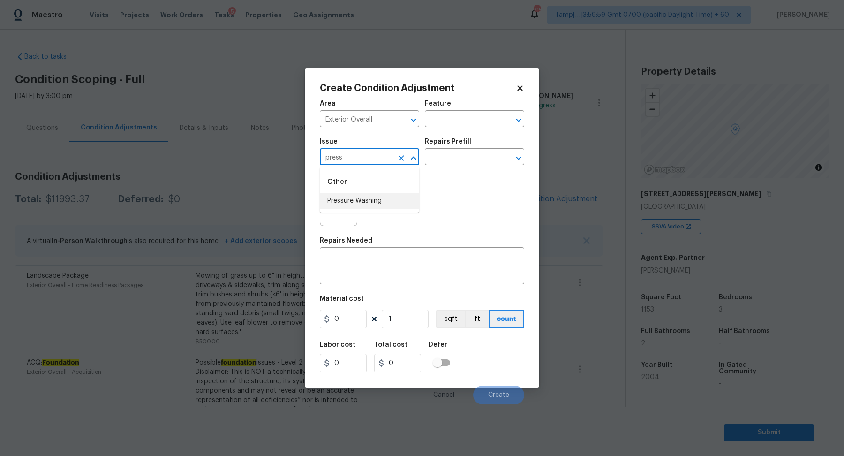
click at [373, 202] on li "Pressure Washing" at bounding box center [369, 200] width 99 height 15
click at [335, 162] on input "Pressure Washing" at bounding box center [356, 157] width 73 height 15
type input "Pressure Washing"
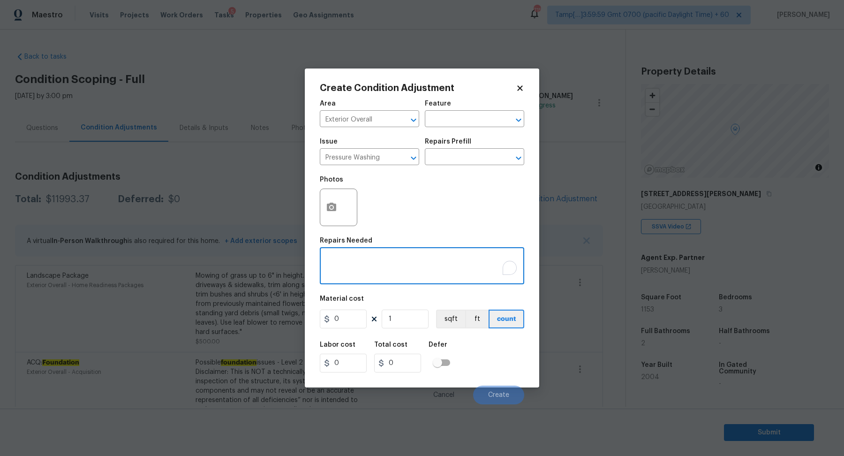
click at [378, 267] on textarea "To enrich screen reader interactions, please activate Accessibility in Grammarl…" at bounding box center [421, 267] width 193 height 20
paste textarea "Pressure Washing"
type textarea "Pressure Washing"
click at [353, 315] on input "0" at bounding box center [343, 318] width 47 height 19
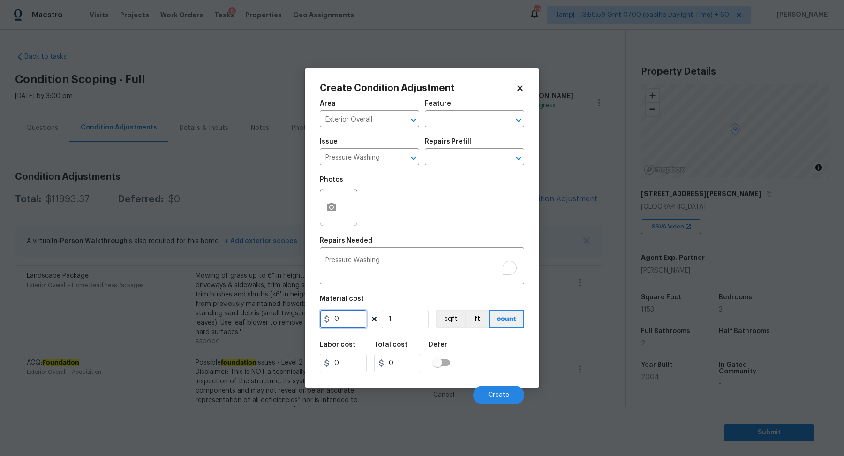
click at [353, 315] on input "0" at bounding box center [343, 318] width 47 height 19
type input "200"
click at [481, 387] on button "Create" at bounding box center [498, 394] width 51 height 19
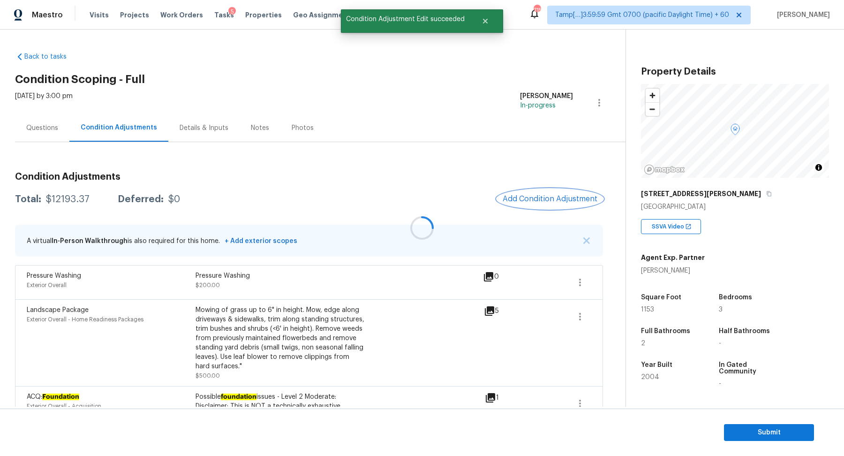
click at [540, 199] on span "Add Condition Adjustment" at bounding box center [549, 198] width 95 height 8
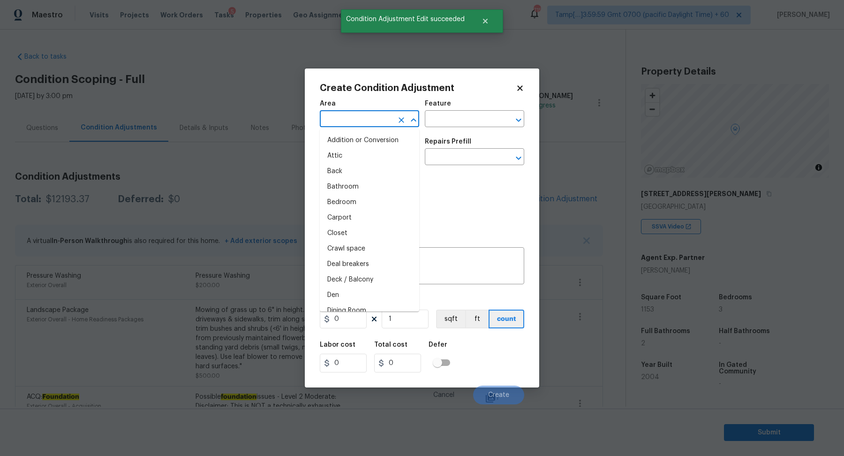
click at [366, 117] on input "text" at bounding box center [356, 119] width 73 height 15
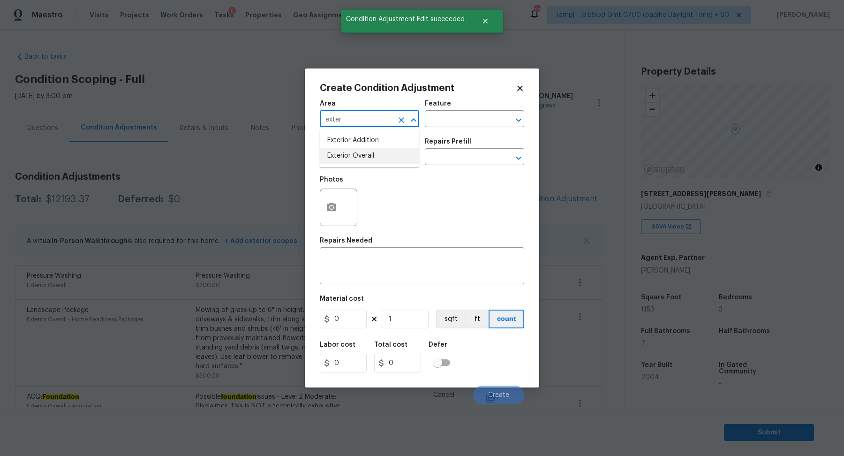
click at [378, 157] on li "Exterior Overall" at bounding box center [369, 155] width 99 height 15
click at [378, 157] on input "text" at bounding box center [356, 157] width 73 height 15
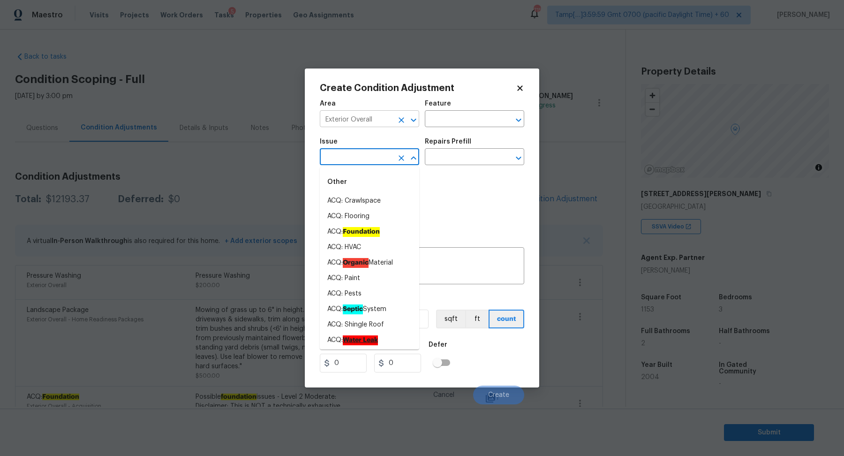
click at [387, 117] on input "Exterior Overall" at bounding box center [356, 119] width 73 height 15
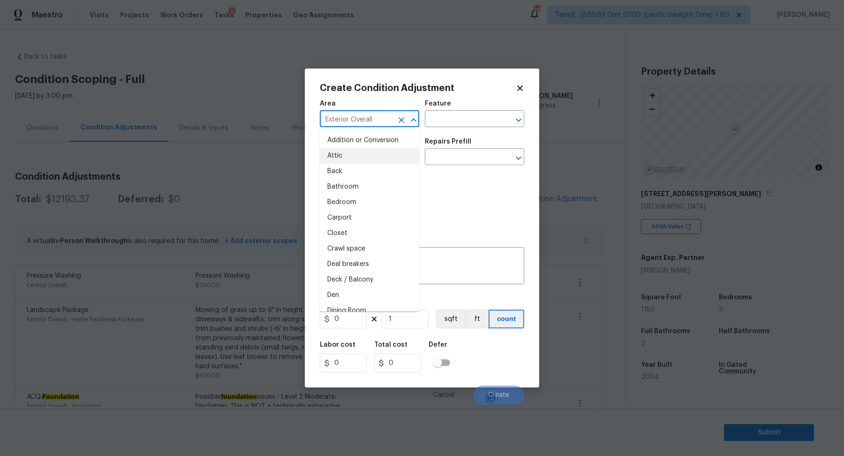
click at [387, 117] on input "Exterior Overall" at bounding box center [356, 119] width 73 height 15
click at [329, 134] on li "Roof" at bounding box center [369, 140] width 99 height 15
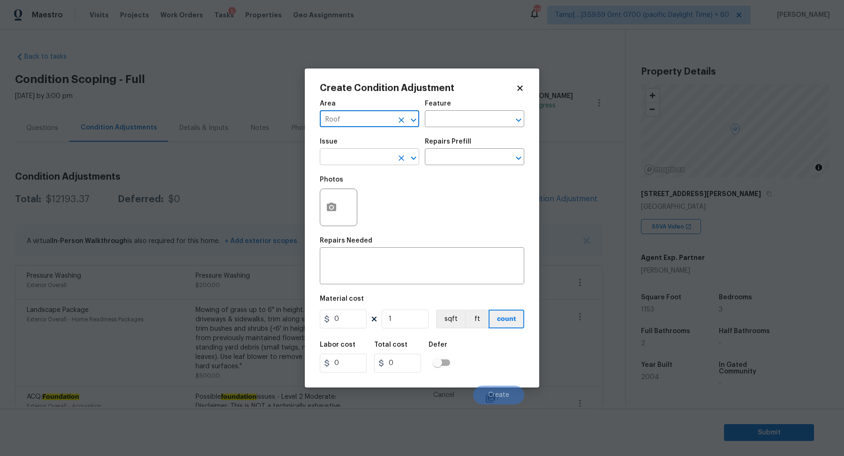
type input "Roof"
click at [337, 151] on input "text" at bounding box center [356, 157] width 73 height 15
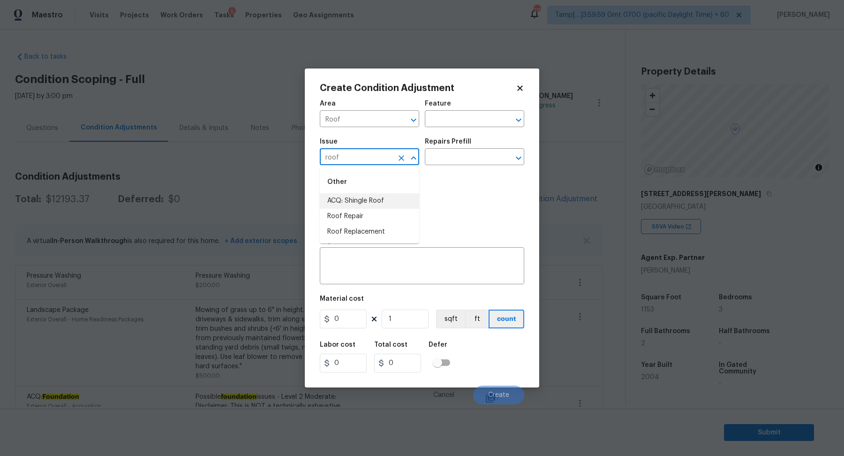
click at [378, 203] on li "ACQ: Shingle Roof" at bounding box center [369, 200] width 99 height 15
type input "ACQ: Shingle Roof"
click at [482, 150] on div "Repairs Prefill" at bounding box center [474, 144] width 99 height 12
click at [482, 155] on input "text" at bounding box center [461, 157] width 73 height 15
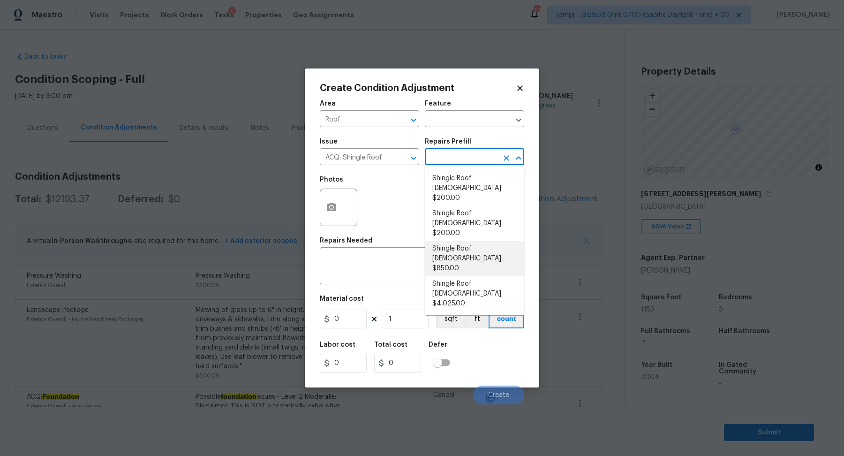
click at [474, 276] on li "Shingle Roof [DEMOGRAPHIC_DATA] $4,025.00" at bounding box center [474, 293] width 99 height 35
type input "Acquisition"
type textarea "Acquisition Scope: Shingle Roof 21+ years in age or replacement required."
type input "4025"
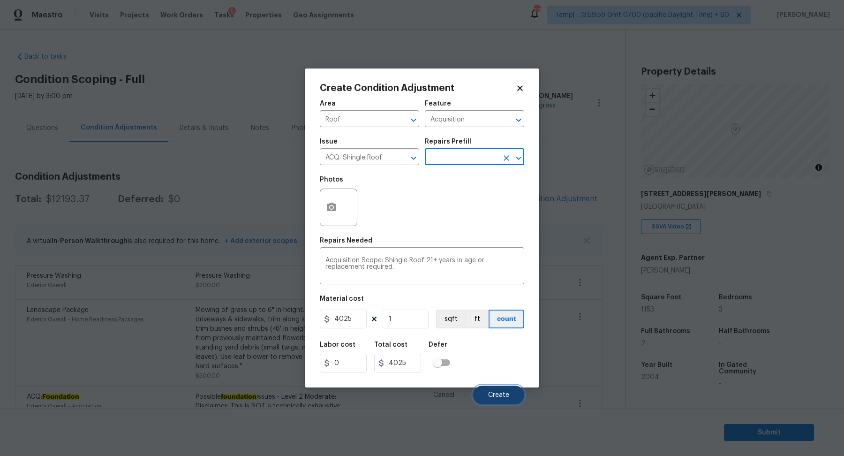
click at [491, 389] on button "Create" at bounding box center [498, 394] width 51 height 19
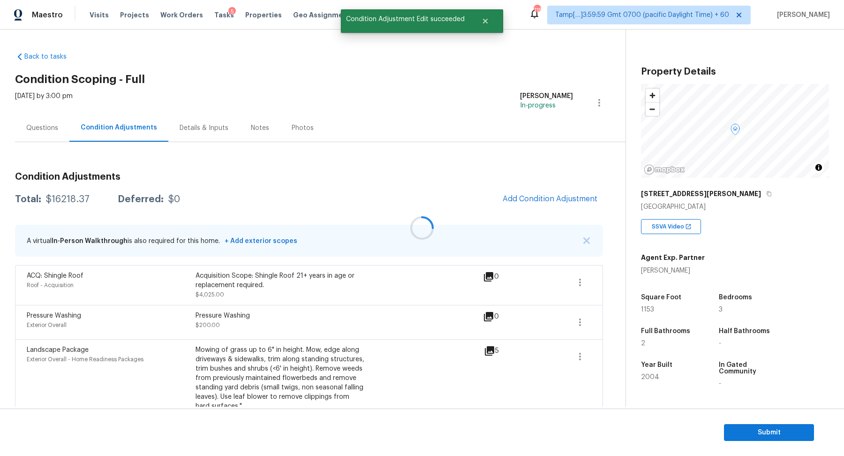
click at [528, 208] on div at bounding box center [422, 228] width 844 height 456
click at [544, 197] on span "Add Condition Adjustment" at bounding box center [549, 198] width 95 height 8
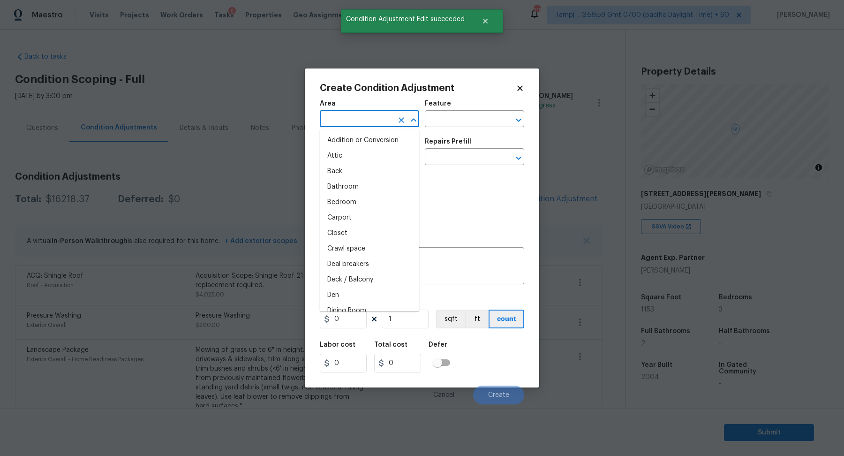
click at [349, 120] on input "text" at bounding box center [356, 119] width 73 height 15
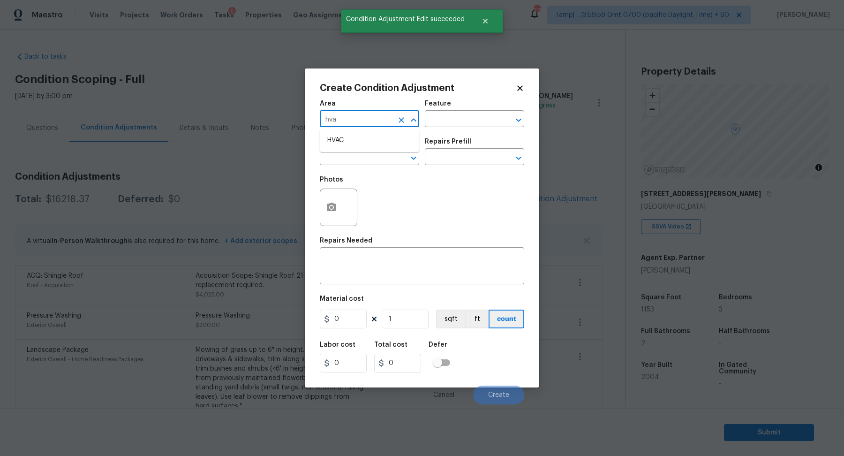
click at [364, 143] on li "HVAC" at bounding box center [369, 140] width 99 height 15
type input "HVAC"
click at [364, 164] on input "text" at bounding box center [356, 157] width 73 height 15
drag, startPoint x: 364, startPoint y: 164, endPoint x: 372, endPoint y: 164, distance: 8.0
click at [372, 164] on input "text" at bounding box center [356, 157] width 73 height 15
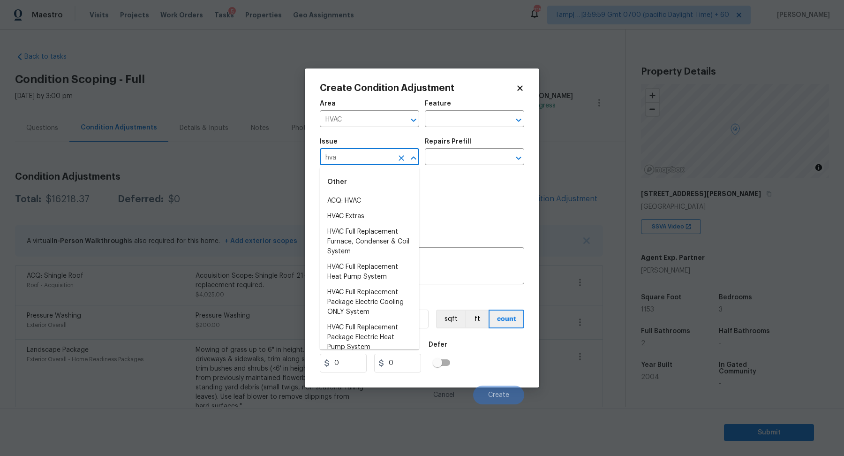
click at [354, 189] on div "Other" at bounding box center [369, 182] width 99 height 22
click at [354, 198] on li "ACQ: HVAC" at bounding box center [369, 200] width 99 height 15
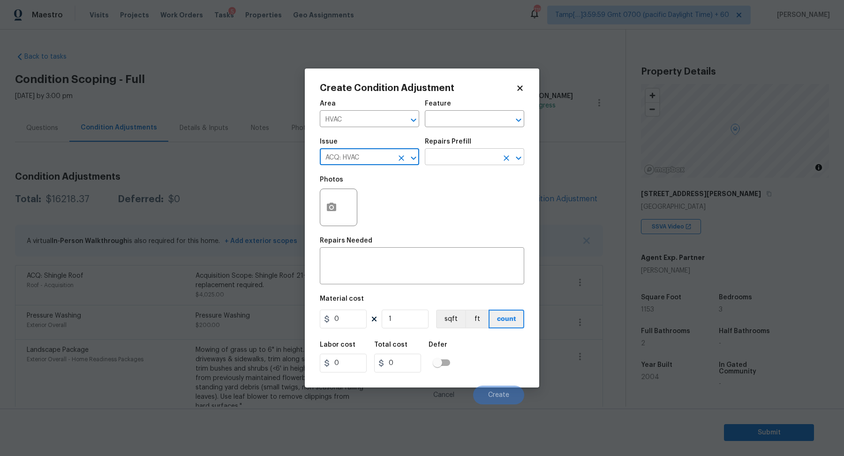
type input "ACQ: HVAC"
click at [451, 160] on input "text" at bounding box center [461, 157] width 73 height 15
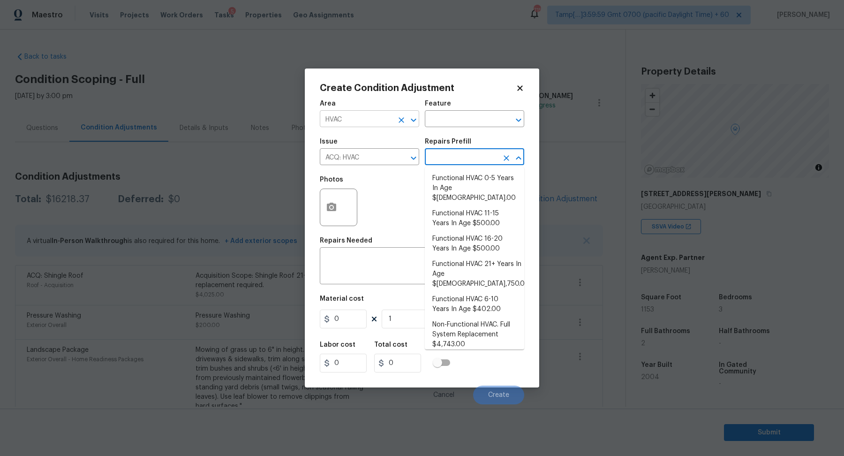
click at [374, 127] on input "HVAC" at bounding box center [356, 119] width 73 height 15
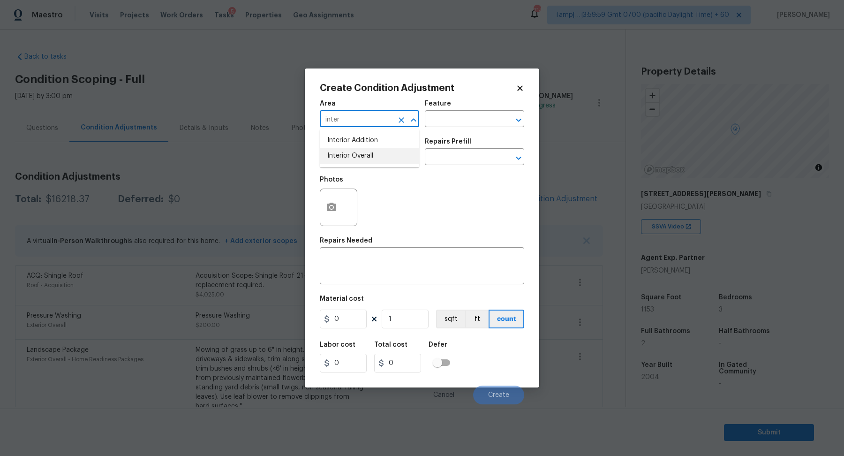
click at [359, 164] on ul "Interior Addition Interior Overall" at bounding box center [369, 148] width 99 height 38
click at [359, 163] on li "Interior Overall" at bounding box center [369, 155] width 99 height 15
type input "Interior Overall"
click at [359, 163] on input "ACQ: HVAC" at bounding box center [356, 157] width 73 height 15
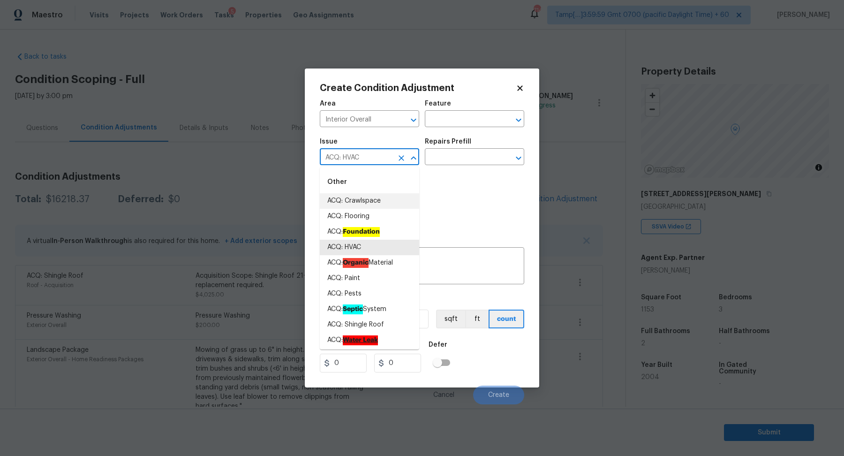
click at [363, 163] on input "ACQ: HVAC" at bounding box center [356, 157] width 73 height 15
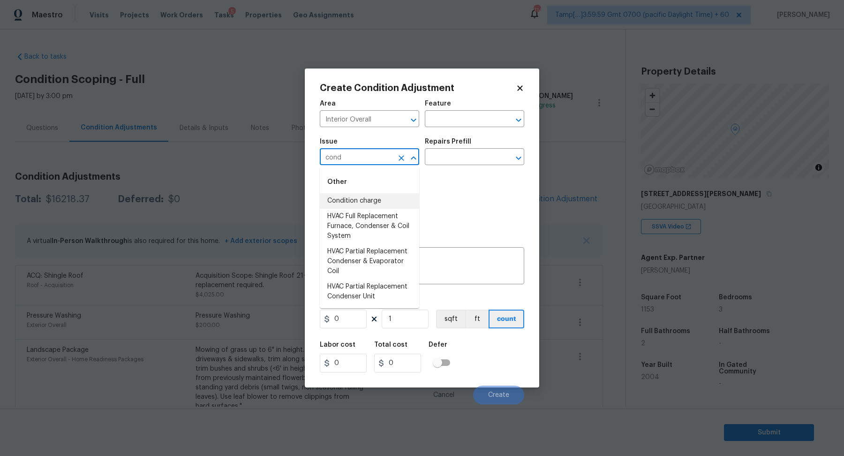
click at [348, 202] on li "Condition charge" at bounding box center [369, 200] width 99 height 15
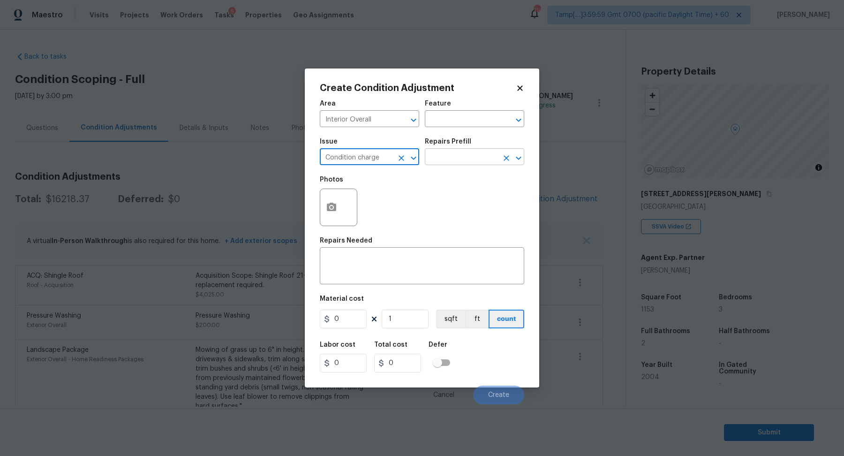
type input "Condition charge"
click at [454, 163] on input "text" at bounding box center [461, 157] width 73 height 15
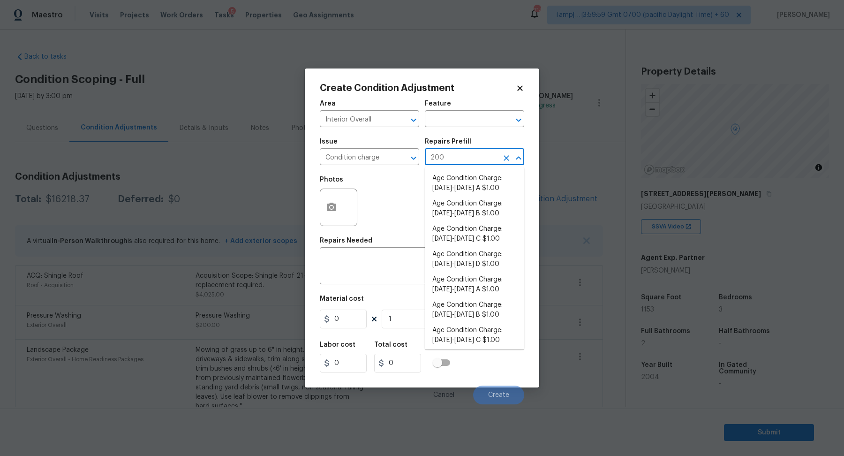
type input "2008"
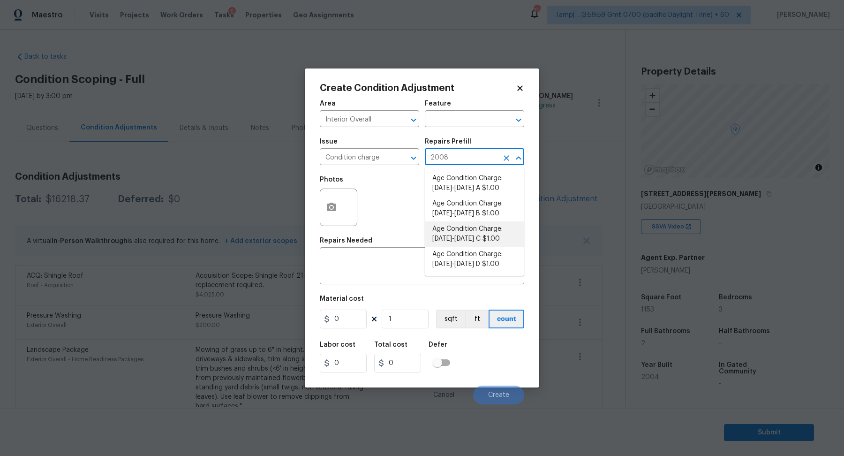
click at [464, 240] on li "Age Condition Charge: [DATE]-[DATE] C $1.00" at bounding box center [474, 233] width 99 height 25
type input "Home Readiness Packages"
type textarea "Age Condition Charge: [DATE]-[DATE] C"
type input "1"
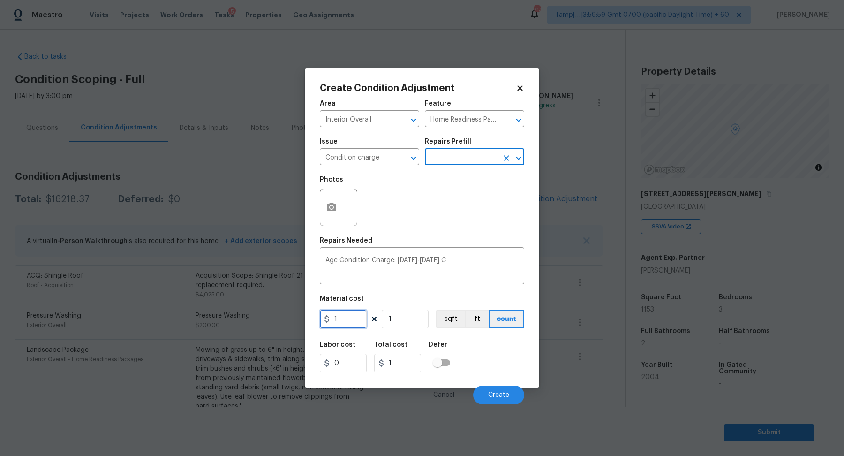
click at [357, 325] on input "1" at bounding box center [343, 318] width 47 height 19
type input "2000"
click at [492, 389] on button "Create" at bounding box center [498, 394] width 51 height 19
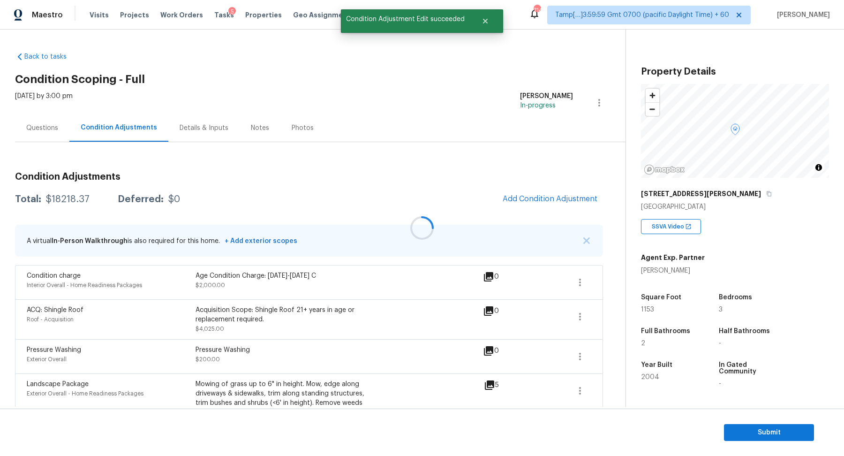
click at [46, 134] on div at bounding box center [422, 228] width 844 height 456
click at [57, 136] on div "Questions" at bounding box center [42, 128] width 54 height 28
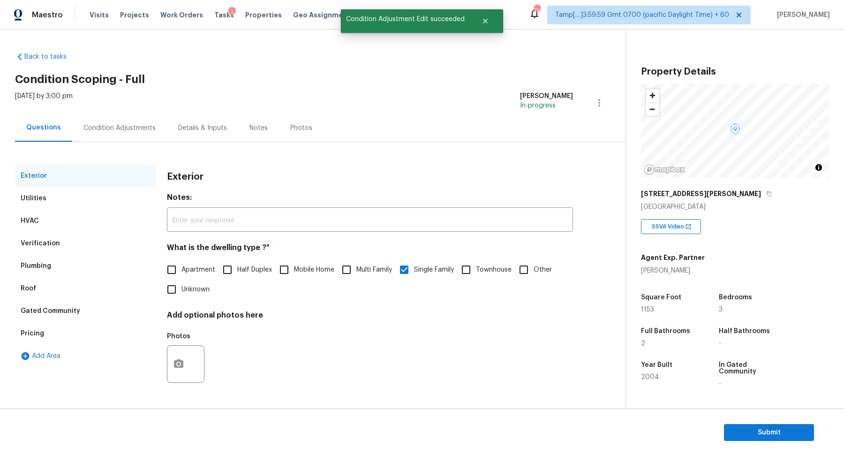
click at [45, 335] on div "Pricing" at bounding box center [85, 333] width 141 height 22
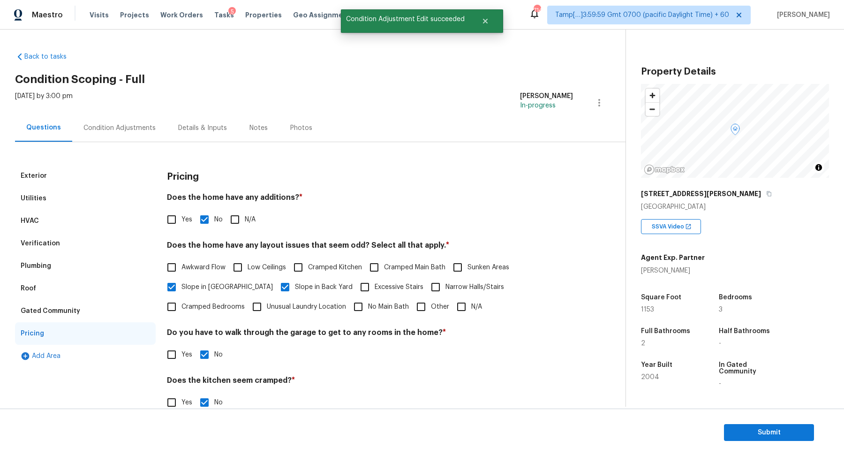
scroll to position [67, 0]
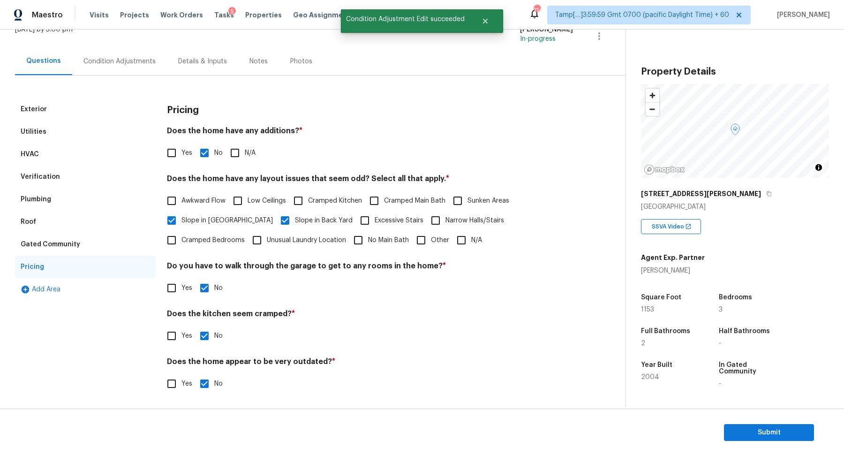
click at [411, 247] on input "Other" at bounding box center [421, 240] width 20 height 20
checkbox input "true"
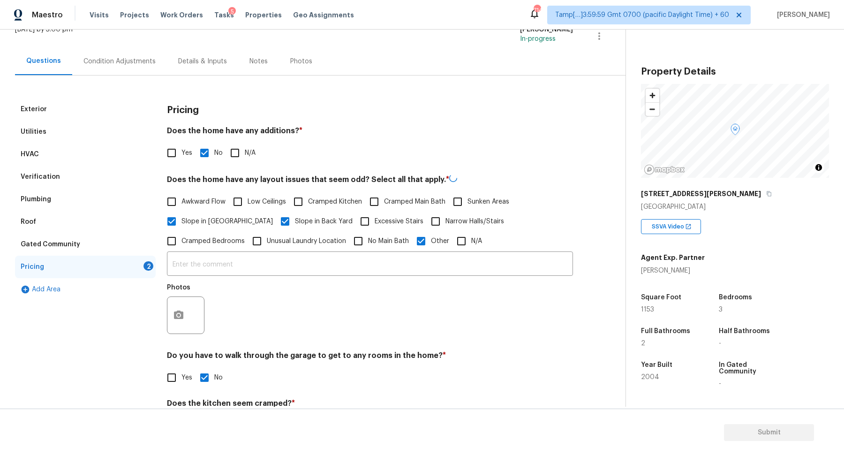
click at [182, 293] on div "Photos" at bounding box center [186, 290] width 39 height 12
click at [178, 313] on circle "button" at bounding box center [178, 314] width 3 height 3
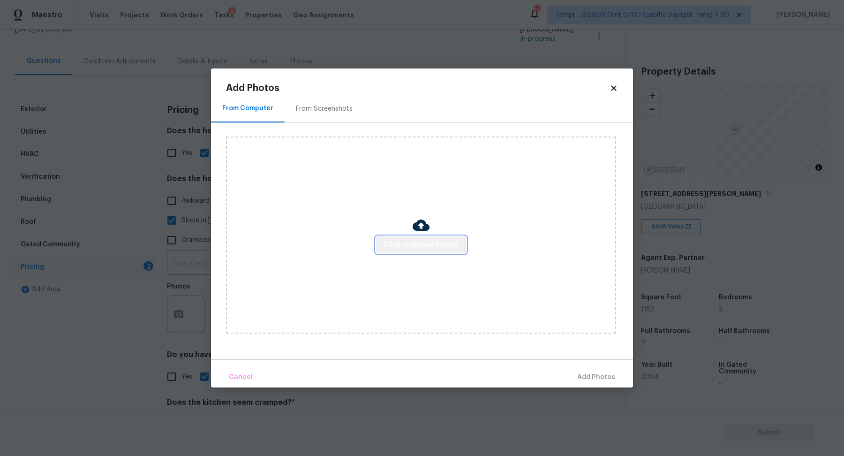
click at [416, 238] on button "Click to Upload Photos" at bounding box center [421, 244] width 90 height 17
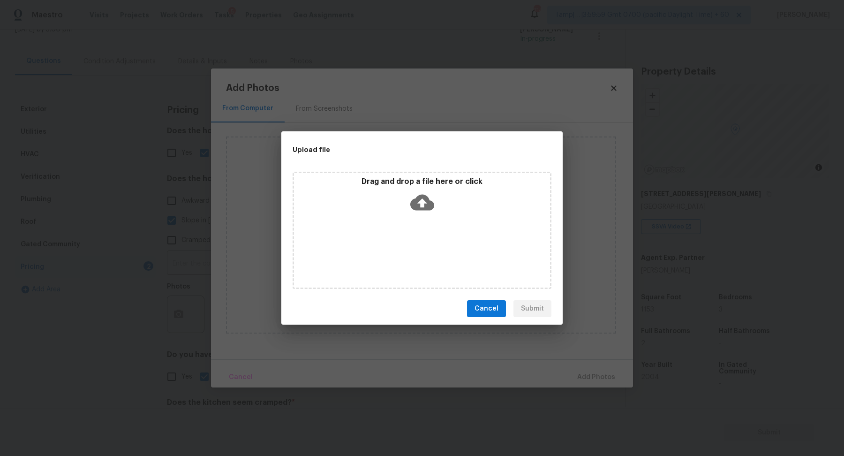
click at [449, 219] on div "Drag and drop a file here or click" at bounding box center [421, 230] width 259 height 117
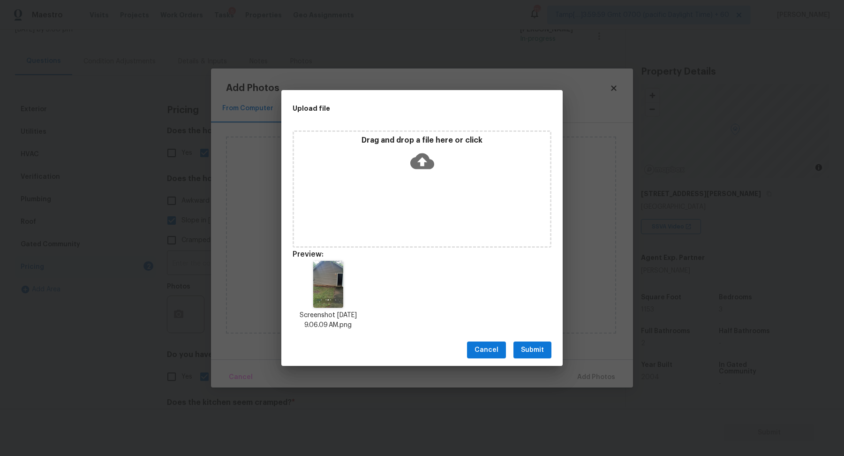
click at [531, 349] on span "Submit" at bounding box center [532, 350] width 23 height 12
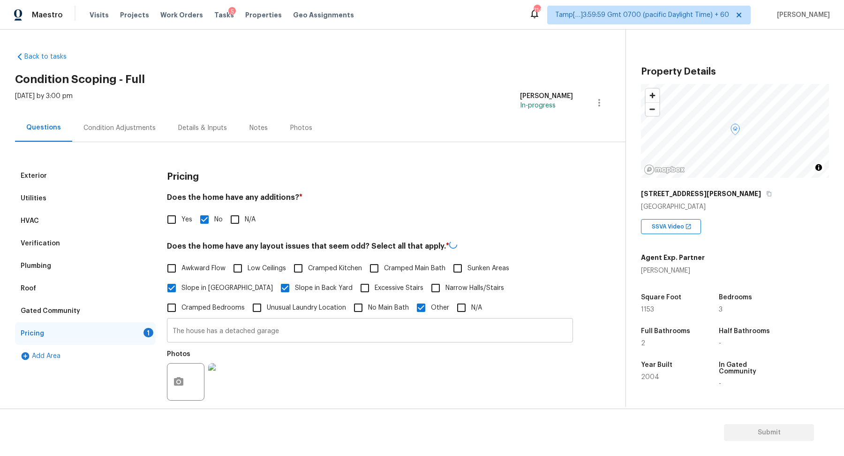
scroll to position [67, 0]
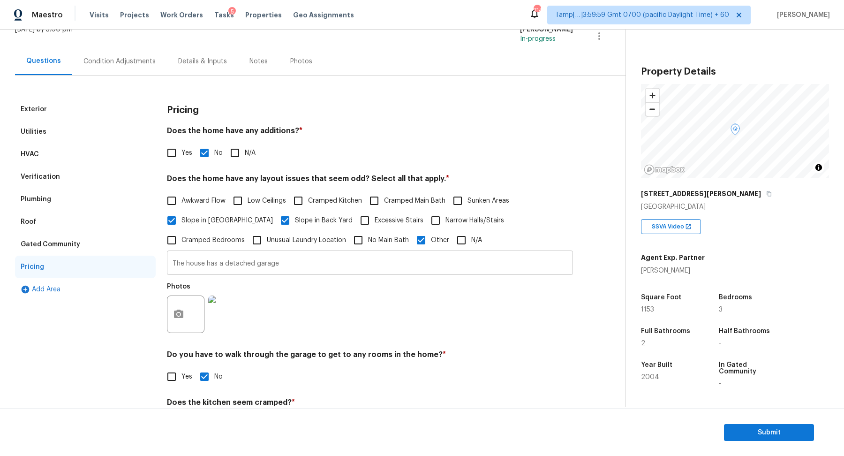
click at [186, 265] on input "The house has a detached garage" at bounding box center [370, 264] width 406 height 22
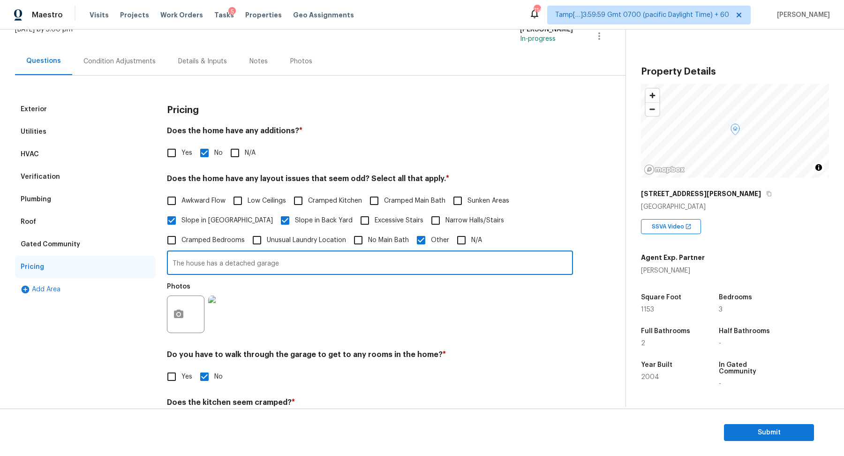
click at [186, 265] on input "The house has a detached garage" at bounding box center [370, 264] width 406 height 22
click at [194, 261] on input "The house has a detached garage" at bounding box center [370, 264] width 406 height 22
click at [60, 181] on div "Verification" at bounding box center [85, 176] width 141 height 22
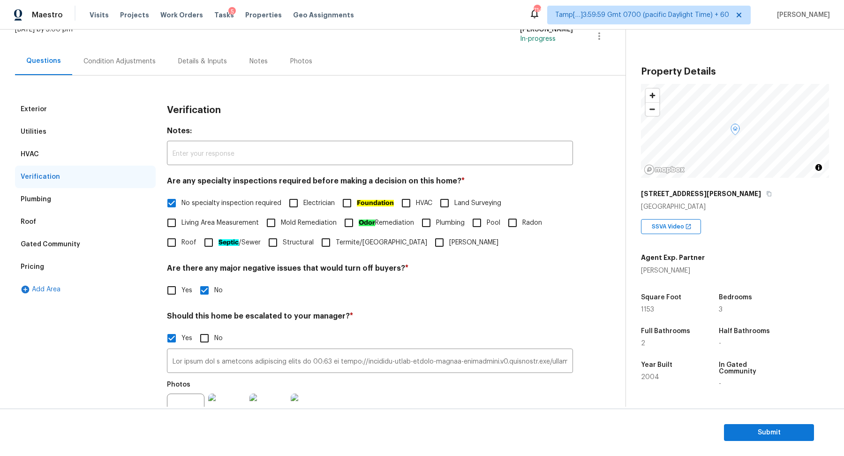
scroll to position [167, 0]
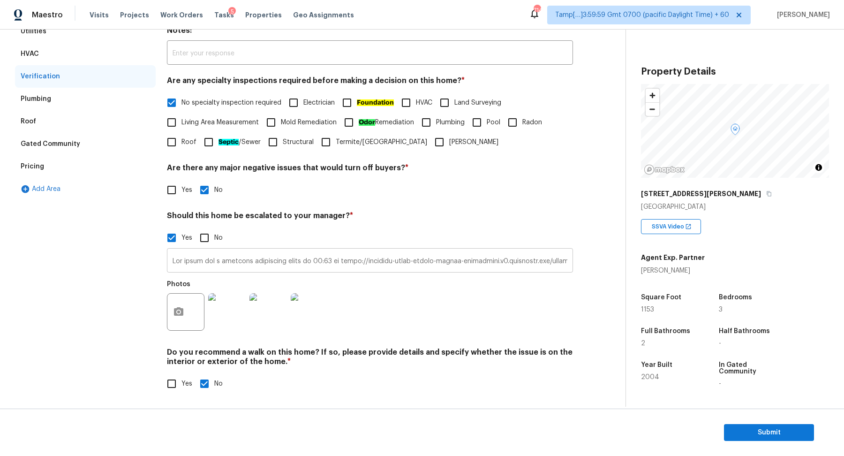
click at [190, 264] on input "text" at bounding box center [370, 261] width 406 height 22
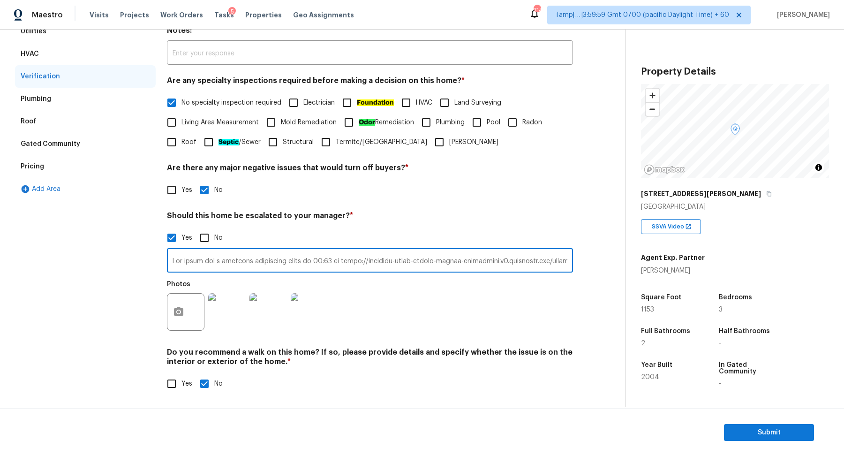
click at [190, 264] on input "text" at bounding box center [370, 261] width 406 height 22
click at [191, 262] on input "text" at bounding box center [370, 261] width 406 height 22
click at [753, 432] on span "Submit" at bounding box center [768, 432] width 75 height 12
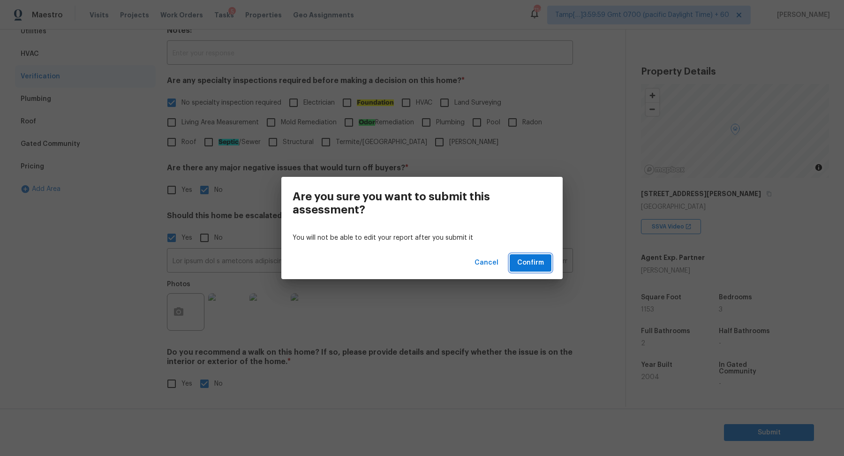
click at [524, 262] on span "Confirm" at bounding box center [530, 263] width 27 height 12
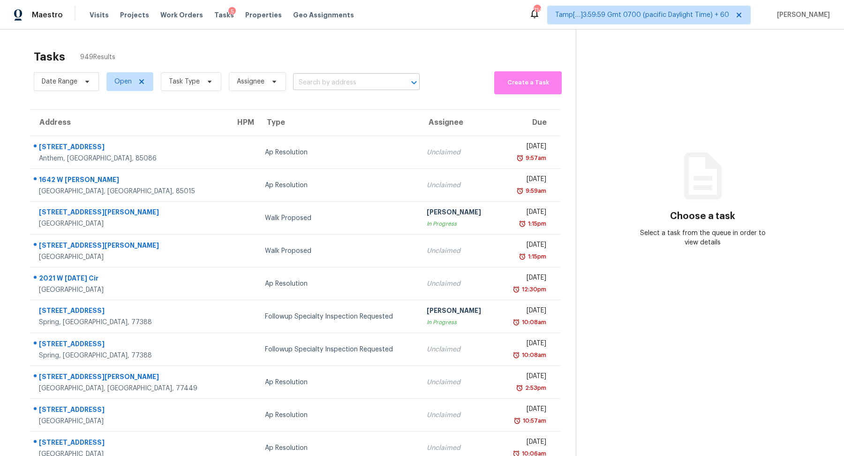
click at [358, 84] on input "text" at bounding box center [343, 82] width 100 height 15
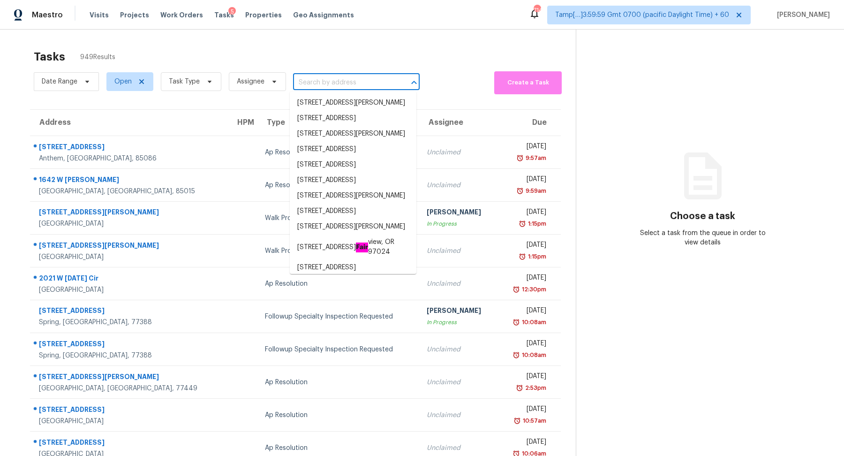
paste input "301 Weston Dr, Lewisburg, TN 37091"
type input "301 Weston Dr, Lewisburg, TN 37091"
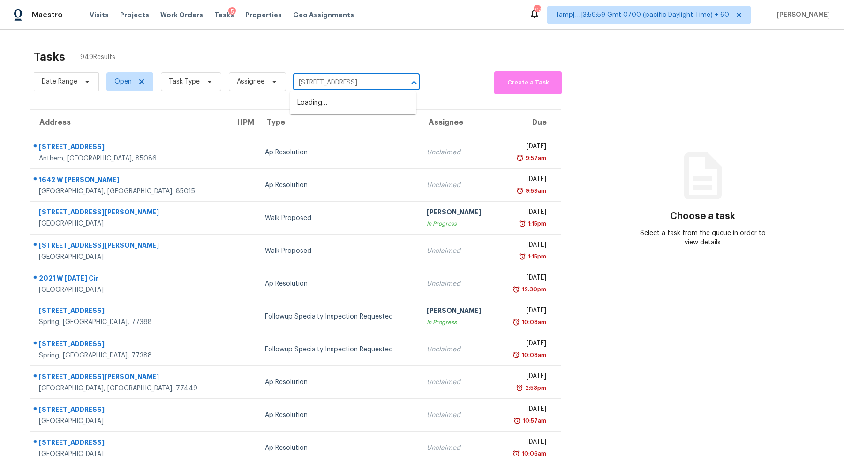
scroll to position [0, 16]
click at [337, 108] on li "301 Weston Dr, Lewisburg, TN 37091" at bounding box center [353, 102] width 127 height 15
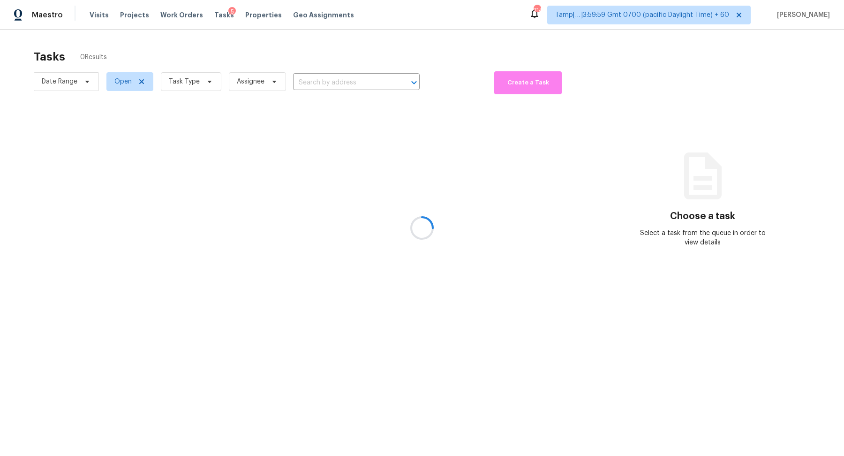
type input "301 Weston Dr, Lewisburg, TN 37091"
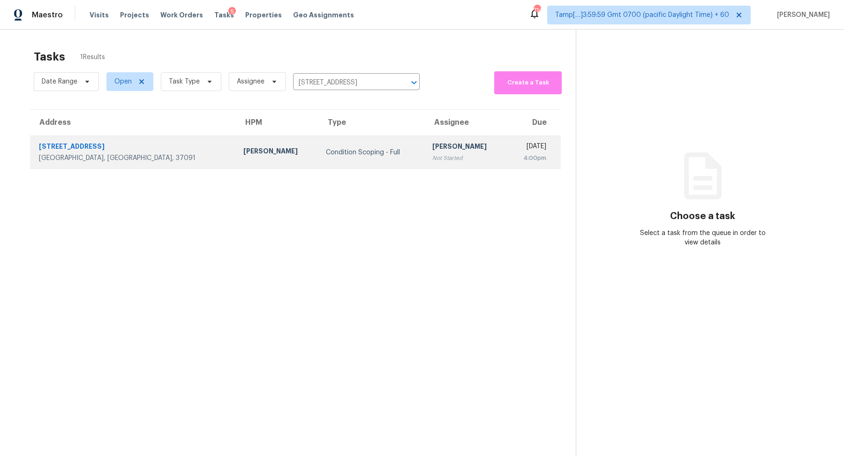
click at [432, 145] on div "[PERSON_NAME]" at bounding box center [465, 148] width 67 height 12
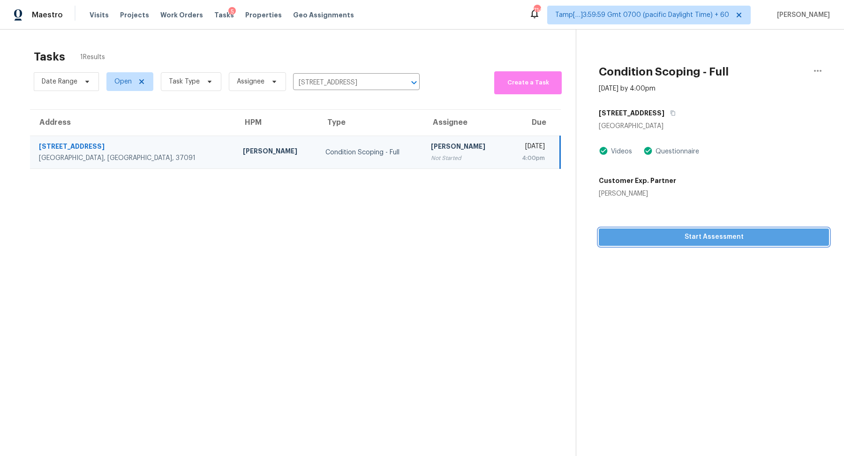
click at [685, 242] on span "Start Assessment" at bounding box center [713, 237] width 215 height 12
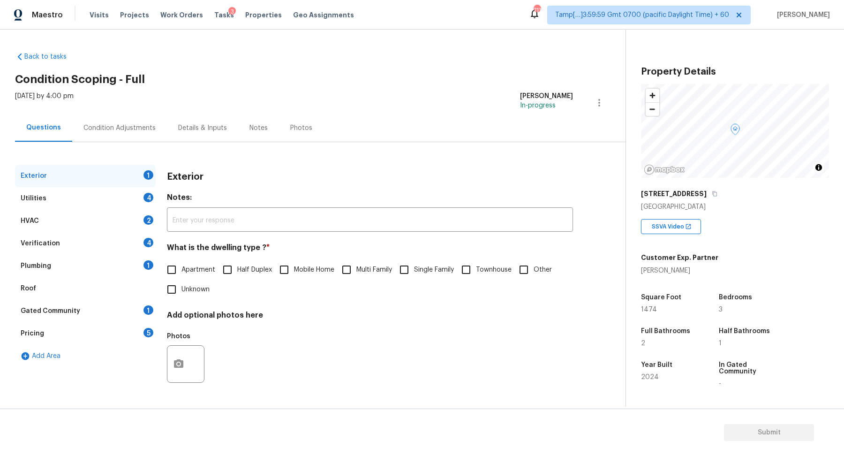
click at [493, 262] on label "Townhouse" at bounding box center [483, 270] width 55 height 20
click at [476, 262] on input "Townhouse" at bounding box center [466, 270] width 20 height 20
checkbox input "true"
click at [109, 196] on div "Utilities 4" at bounding box center [85, 198] width 141 height 22
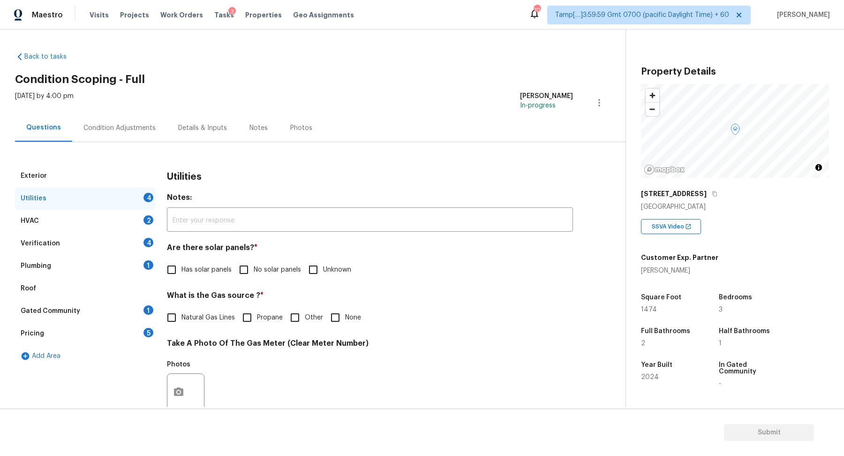
click at [236, 271] on input "No solar panels" at bounding box center [244, 270] width 20 height 20
checkbox input "true"
click at [332, 320] on input "None" at bounding box center [335, 317] width 20 height 20
checkbox input "true"
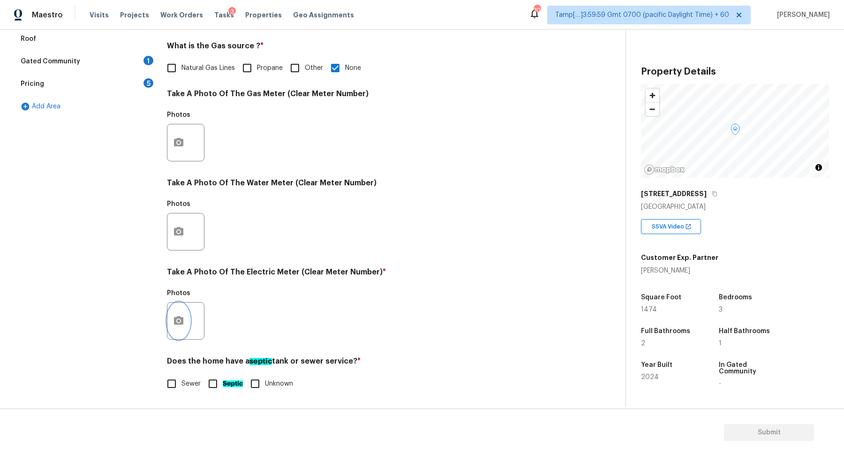
click at [175, 321] on icon "button" at bounding box center [178, 320] width 9 height 8
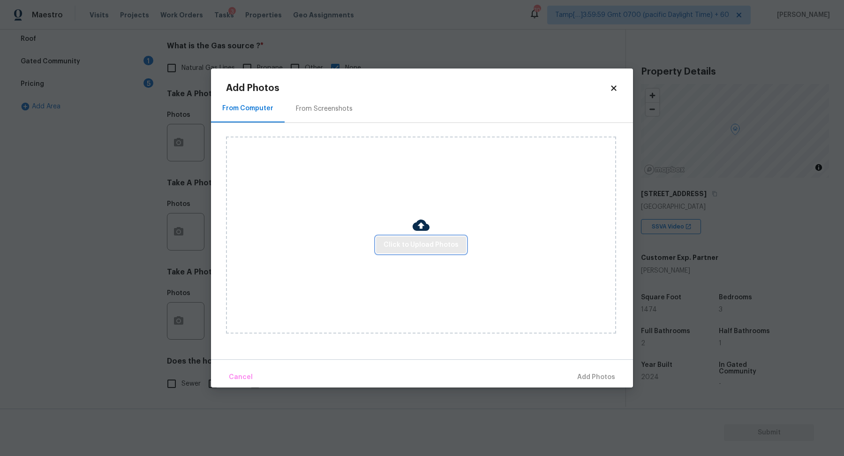
click at [415, 248] on span "Click to Upload Photos" at bounding box center [420, 245] width 75 height 12
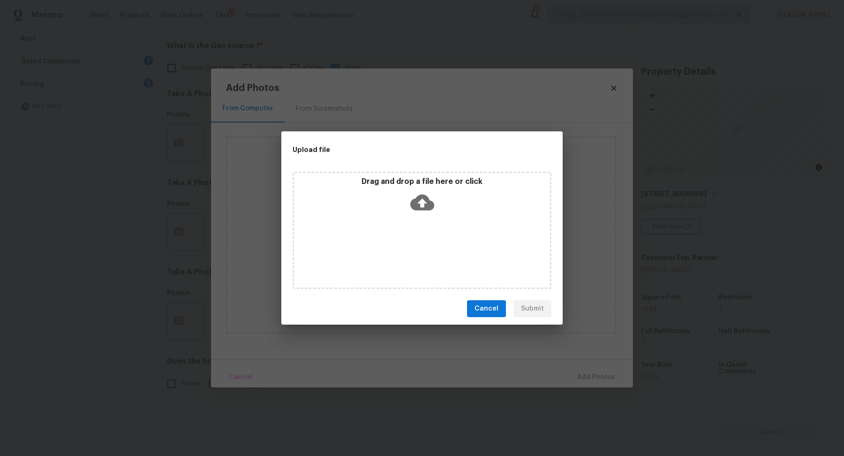
click at [433, 240] on div "Drag and drop a file here or click" at bounding box center [421, 230] width 259 height 117
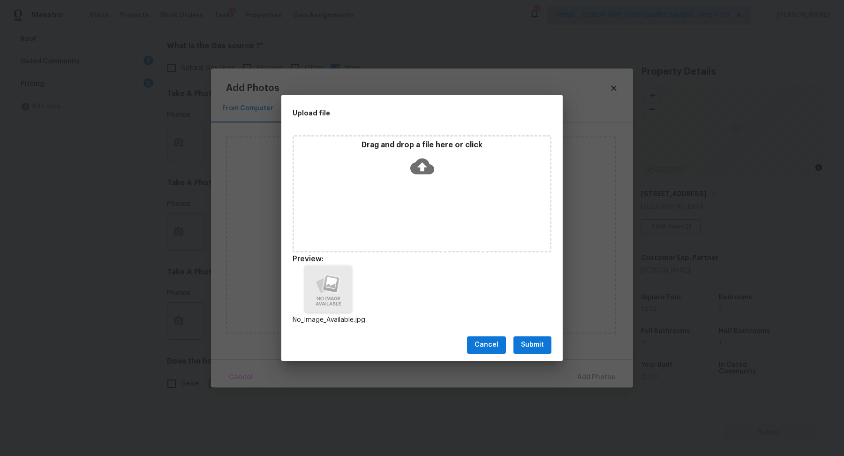
click at [543, 347] on span "Submit" at bounding box center [532, 345] width 23 height 12
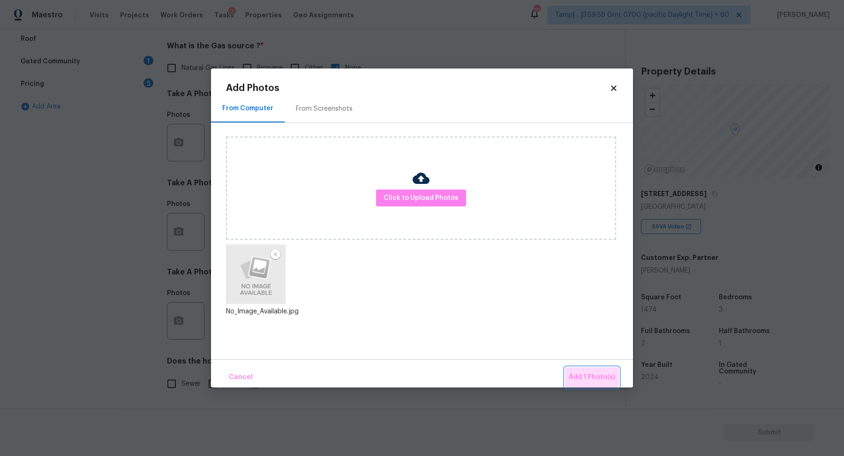
click at [591, 375] on span "Add 1 Photo(s)" at bounding box center [591, 377] width 46 height 12
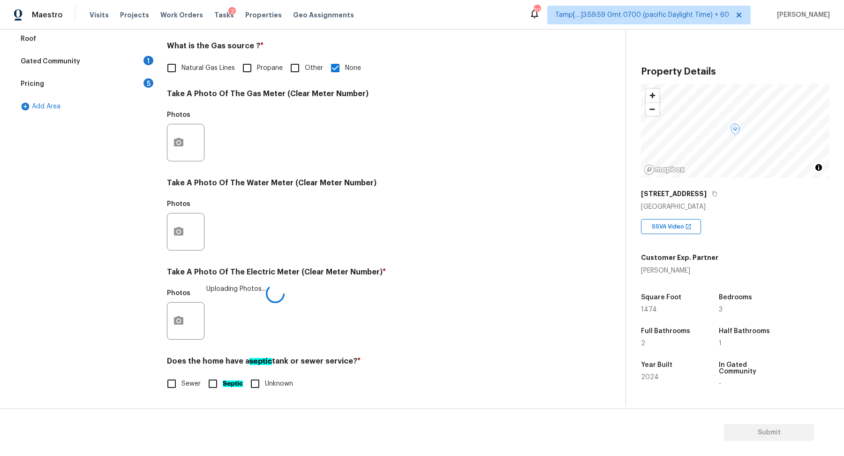
click at [157, 366] on div "Exterior Utilities 2 HVAC 2 Verification 4 Plumbing 1 Roof Gated Community 1 Pr…" at bounding box center [309, 159] width 588 height 489
click at [170, 374] on input "Sewer" at bounding box center [172, 384] width 20 height 20
checkbox input "true"
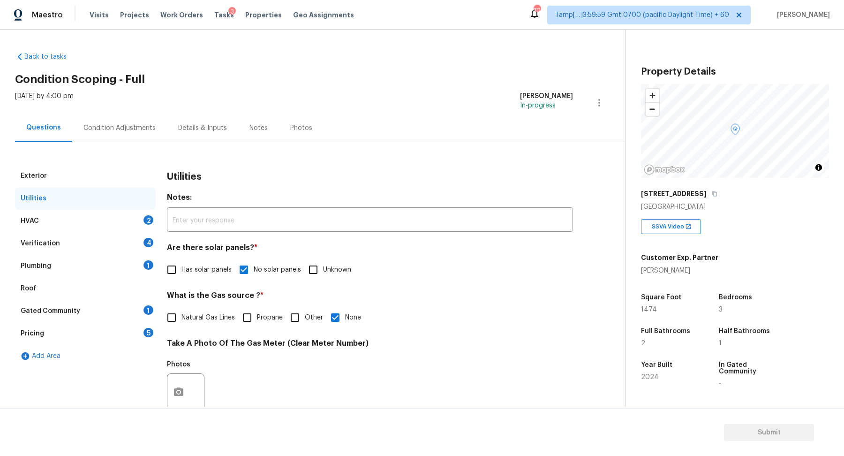
click at [119, 219] on div "HVAC 2" at bounding box center [85, 220] width 141 height 22
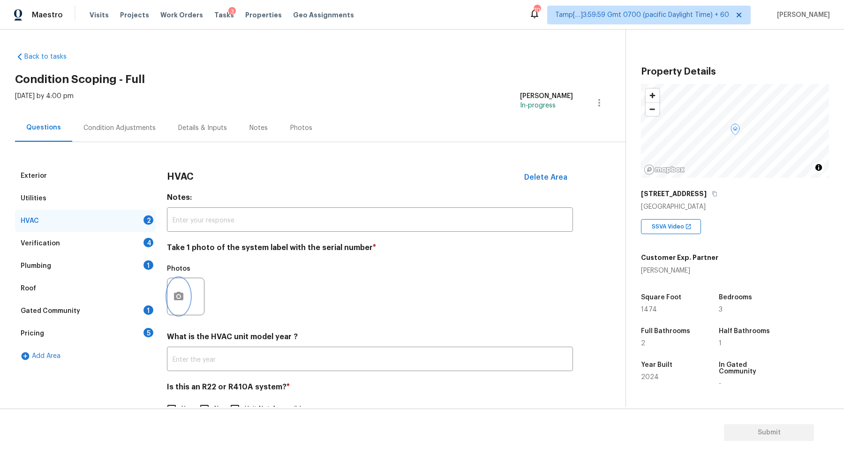
click at [183, 297] on icon "button" at bounding box center [178, 296] width 9 height 8
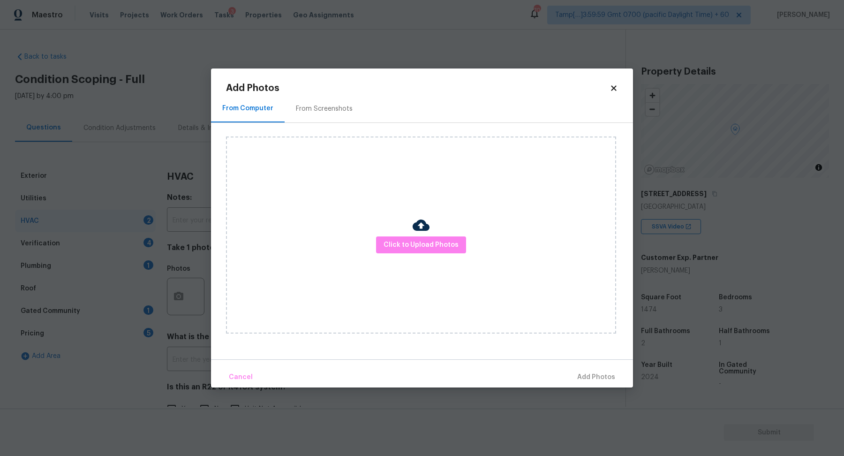
click at [430, 255] on div "Click to Upload Photos" at bounding box center [421, 234] width 390 height 197
click at [441, 246] on span "Click to Upload Photos" at bounding box center [420, 245] width 75 height 12
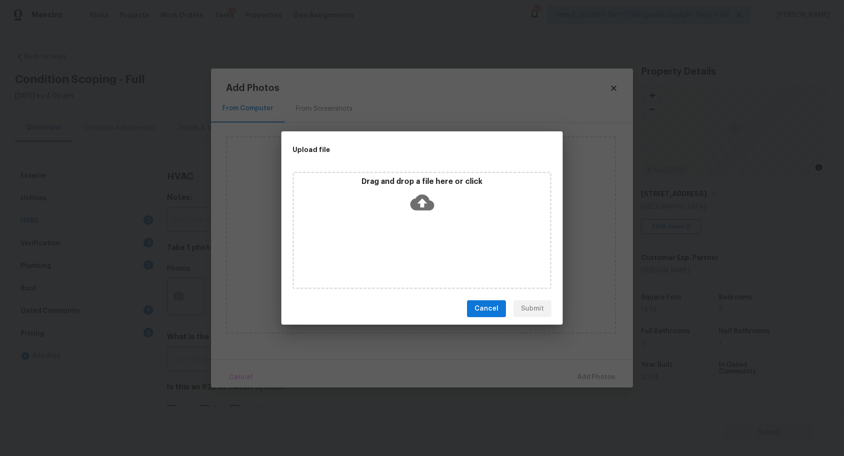
click at [452, 234] on div "Drag and drop a file here or click" at bounding box center [421, 230] width 259 height 117
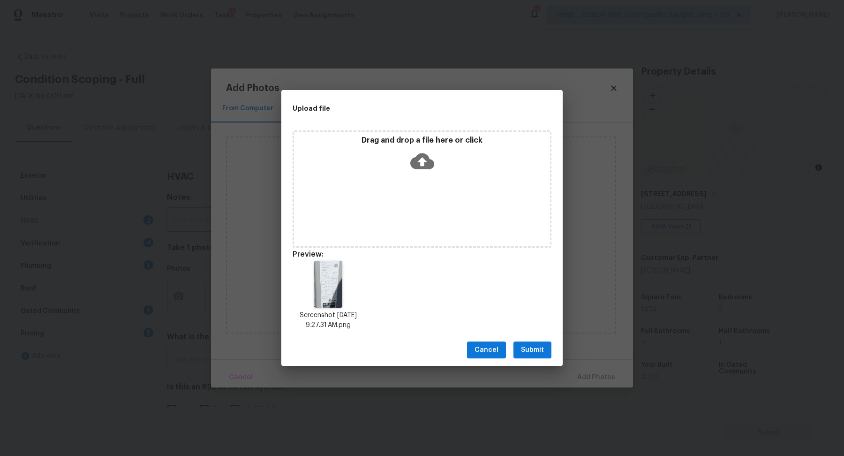
click at [524, 346] on span "Submit" at bounding box center [532, 350] width 23 height 12
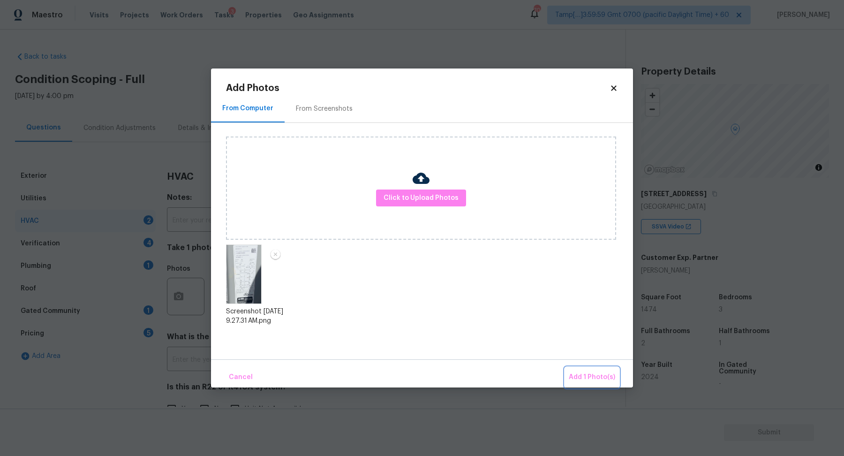
click at [591, 373] on span "Add 1 Photo(s)" at bounding box center [591, 377] width 46 height 12
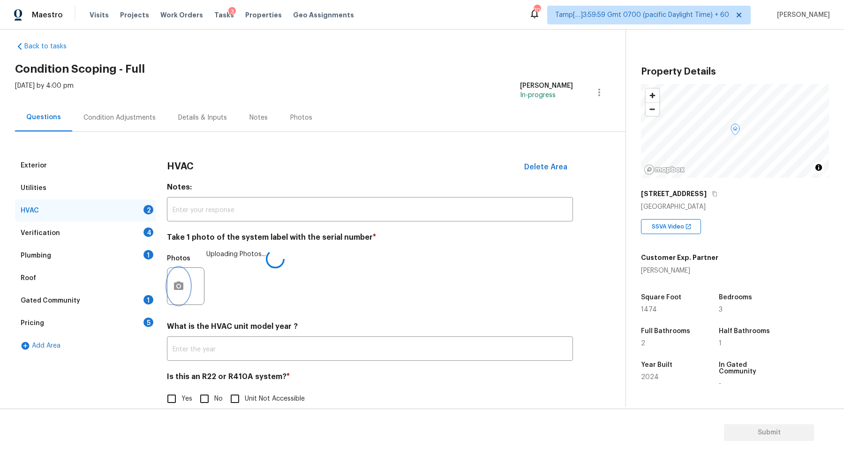
scroll to position [26, 0]
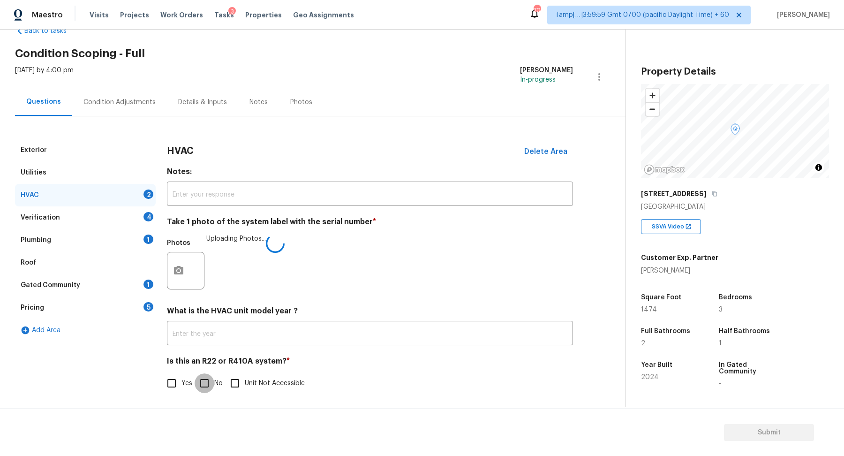
click at [212, 386] on input "No" at bounding box center [204, 383] width 20 height 20
checkbox input "true"
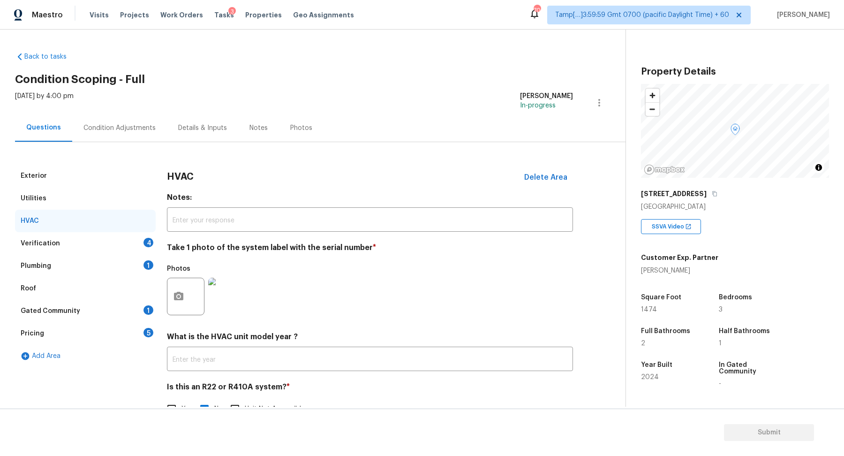
click at [232, 293] on img at bounding box center [226, 295] width 37 height 37
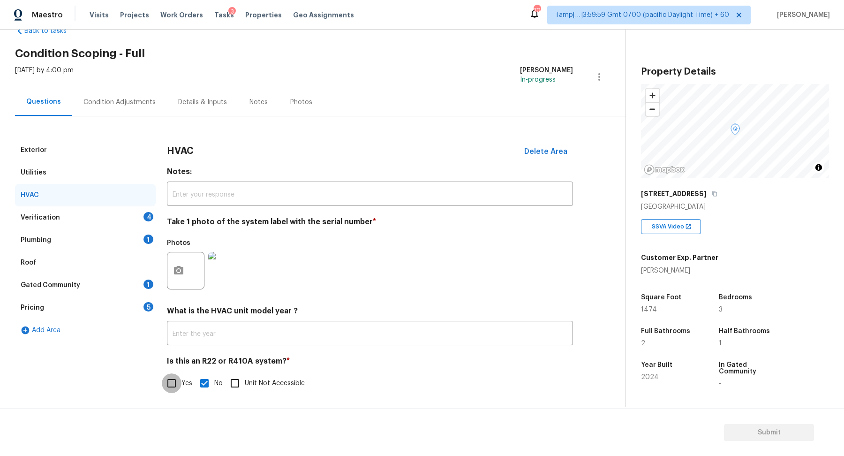
click at [180, 387] on input "Yes" at bounding box center [172, 383] width 20 height 20
checkbox input "true"
checkbox input "false"
click at [113, 222] on div "Verification 4" at bounding box center [85, 217] width 141 height 22
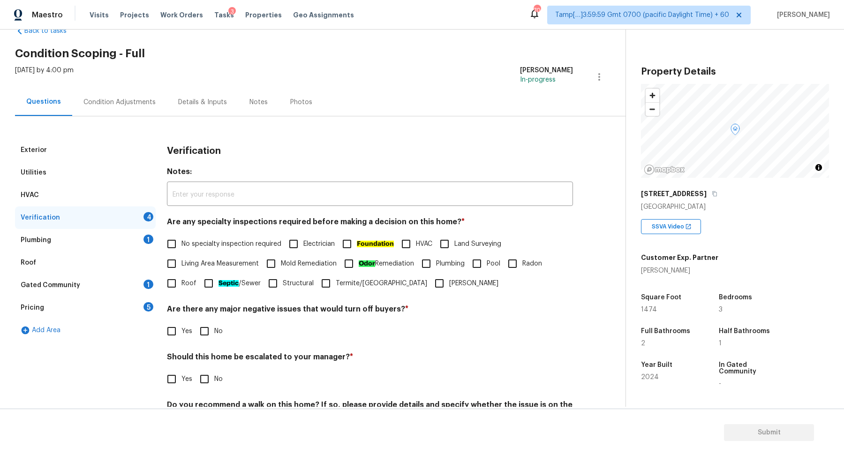
click at [194, 244] on span "No specialty inspection required" at bounding box center [231, 244] width 100 height 10
click at [181, 244] on input "No specialty inspection required" at bounding box center [172, 244] width 20 height 20
checkbox input "true"
click at [206, 328] on input "No" at bounding box center [204, 332] width 20 height 20
checkbox input "true"
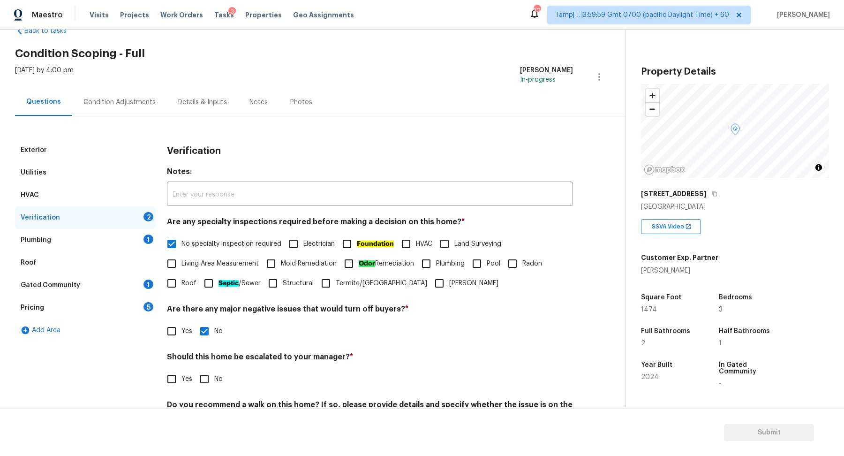
click at [176, 375] on input "Yes" at bounding box center [172, 379] width 20 height 20
checkbox input "true"
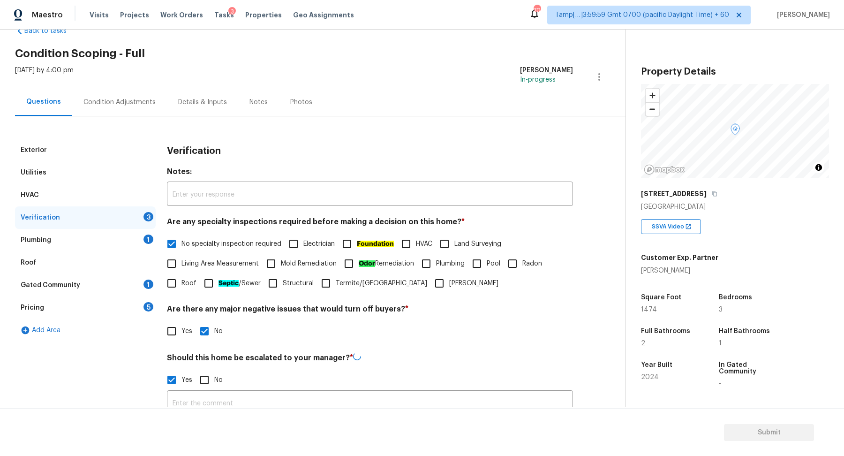
scroll to position [164, 0]
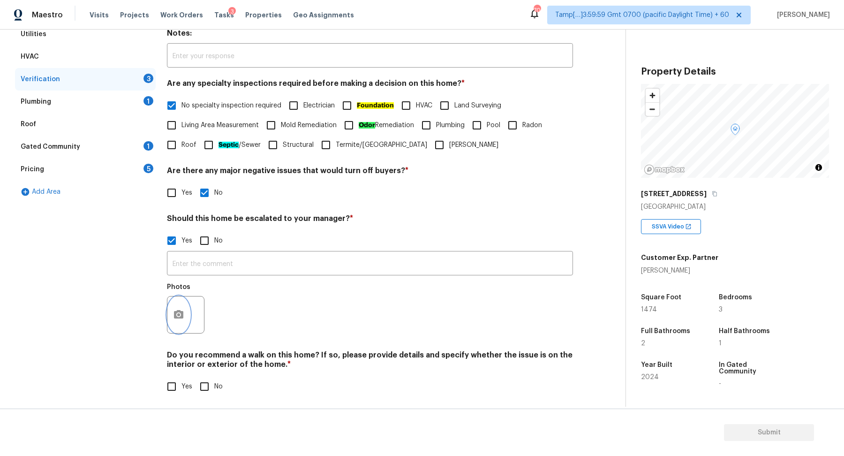
click at [181, 312] on icon "button" at bounding box center [178, 314] width 9 height 8
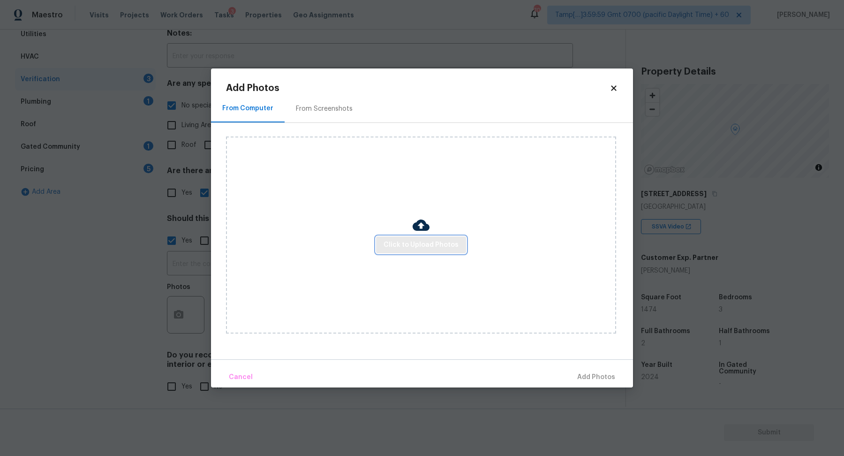
click at [432, 245] on span "Click to Upload Photos" at bounding box center [420, 245] width 75 height 12
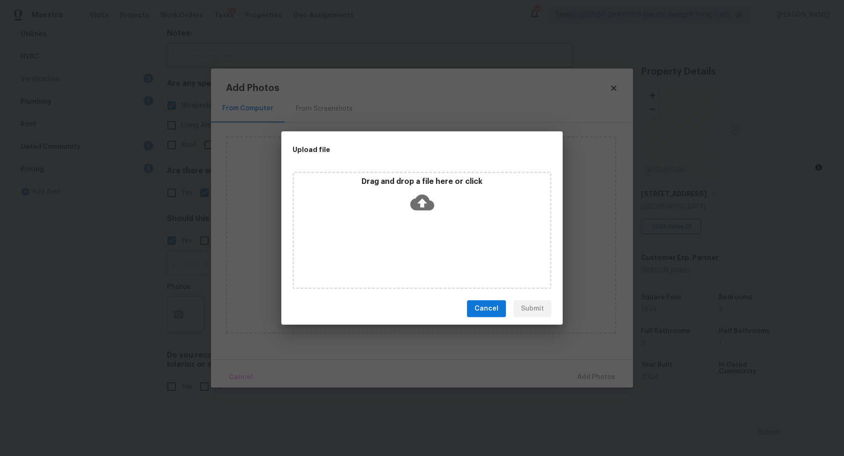
click at [431, 228] on div "Drag and drop a file here or click" at bounding box center [421, 230] width 259 height 117
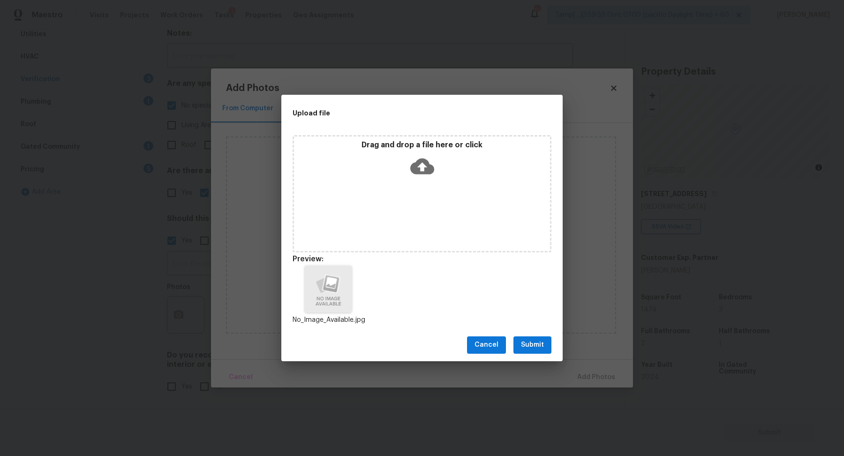
click at [541, 348] on span "Submit" at bounding box center [532, 345] width 23 height 12
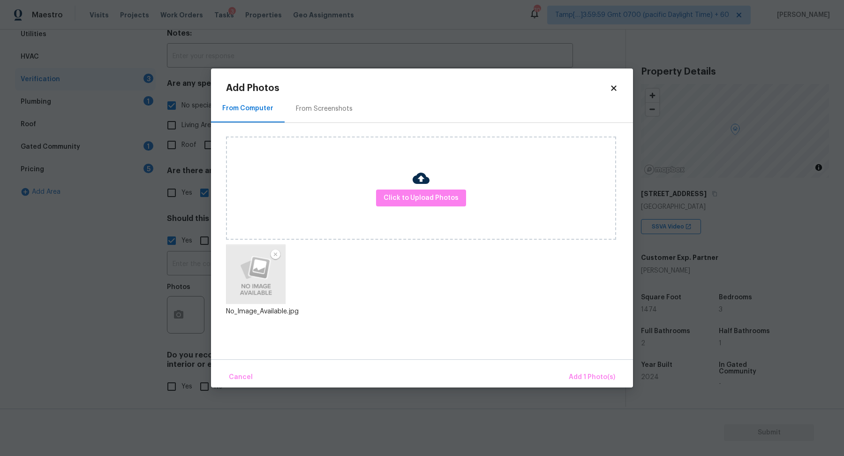
click at [580, 364] on div "Cancel Add 1 Photo(s)" at bounding box center [422, 373] width 422 height 28
click at [580, 371] on button "Add 1 Photo(s)" at bounding box center [592, 377] width 54 height 20
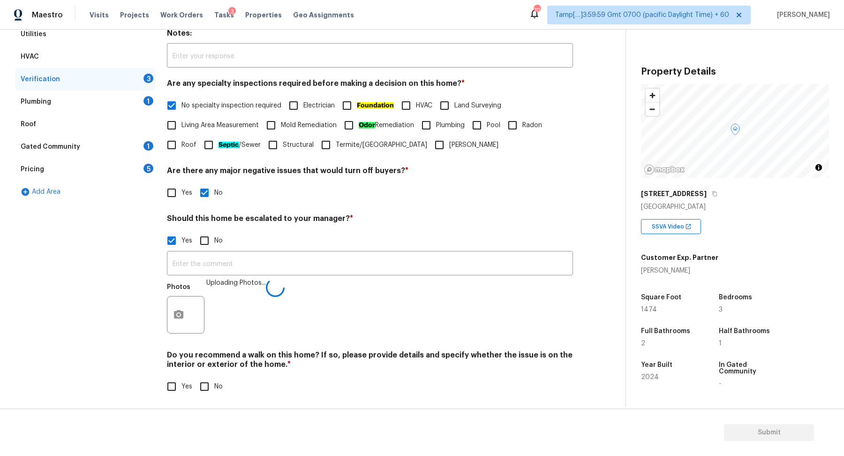
click at [389, 281] on div "Photos Uploading Photos..." at bounding box center [370, 308] width 406 height 61
click at [395, 270] on input "text" at bounding box center [370, 264] width 406 height 22
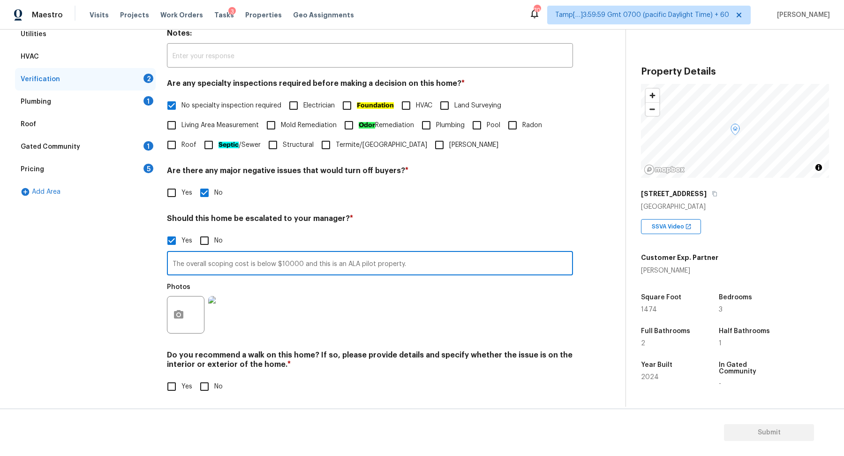
type input "The overall scoping cost is below $10000 and this is an ALA pilot property."
click at [504, 338] on div "Photos" at bounding box center [370, 308] width 406 height 61
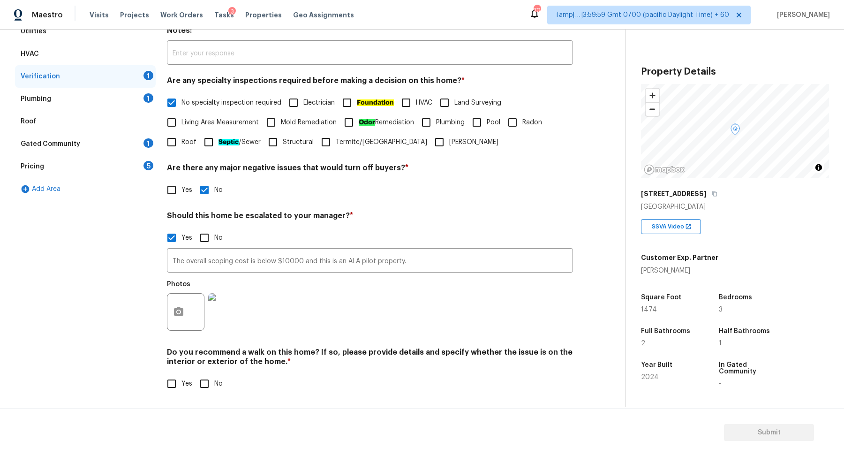
click at [204, 379] on input "No" at bounding box center [204, 384] width 20 height 20
checkbox input "true"
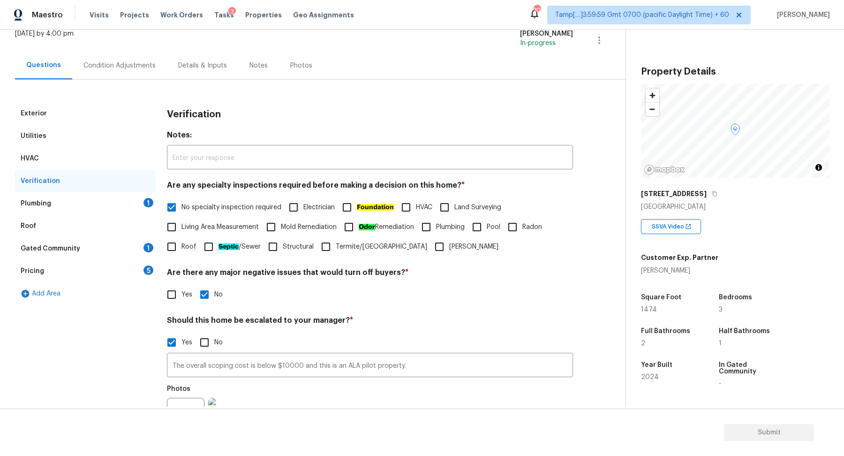
click at [141, 207] on div "Plumbing 1" at bounding box center [85, 203] width 141 height 22
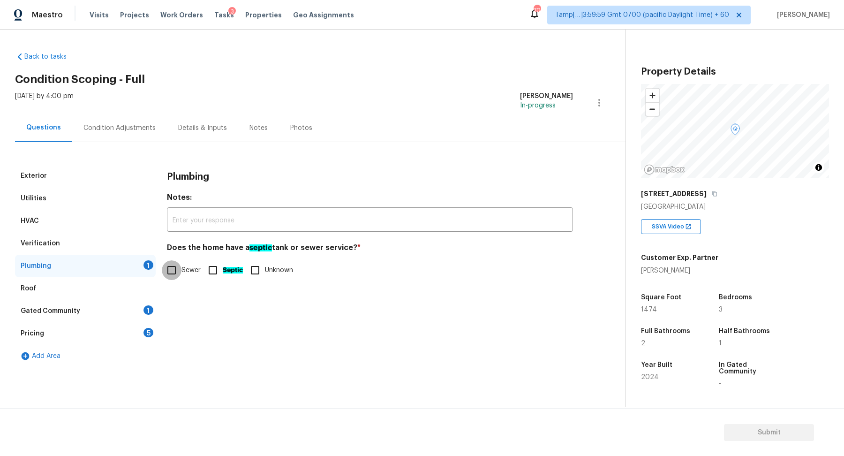
click at [167, 265] on input "Sewer" at bounding box center [172, 270] width 20 height 20
checkbox input "true"
click at [141, 306] on div "Gated Community 1" at bounding box center [85, 310] width 141 height 22
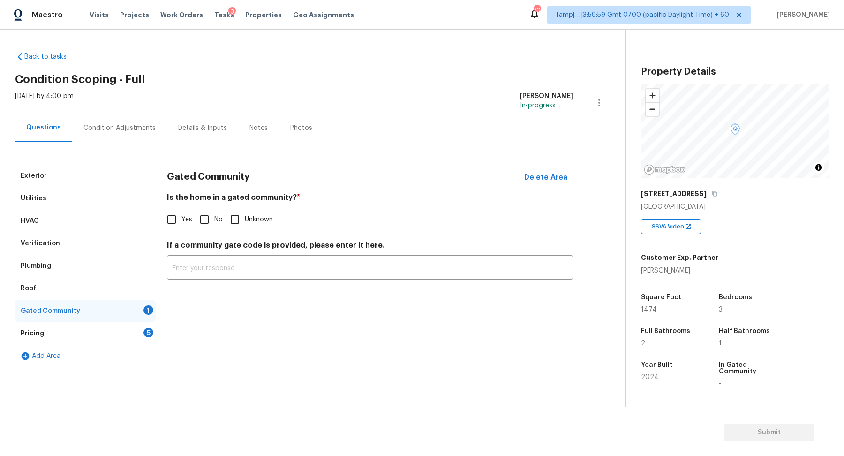
click at [218, 224] on label "No" at bounding box center [208, 219] width 28 height 20
click at [214, 224] on input "No" at bounding box center [204, 219] width 20 height 20
checkbox input "true"
click at [137, 326] on div "Pricing 5" at bounding box center [85, 333] width 141 height 22
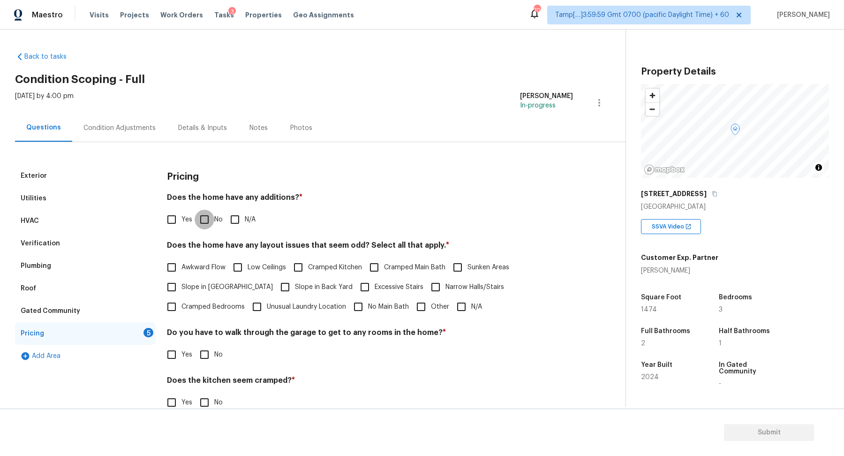
click at [210, 219] on input "No" at bounding box center [204, 219] width 20 height 20
checkbox input "true"
click at [207, 277] on label "Slope in Front Yard" at bounding box center [217, 287] width 111 height 20
click at [181, 277] on input "Slope in Front Yard" at bounding box center [172, 287] width 20 height 20
checkbox input "true"
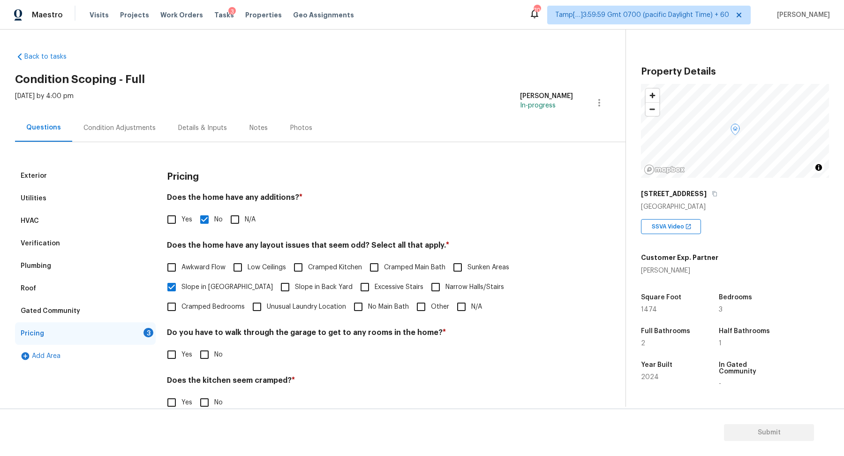
click at [277, 280] on label "Slope in Back Yard" at bounding box center [313, 287] width 77 height 20
click at [277, 280] on input "Slope in Back Yard" at bounding box center [285, 287] width 20 height 20
checkbox input "true"
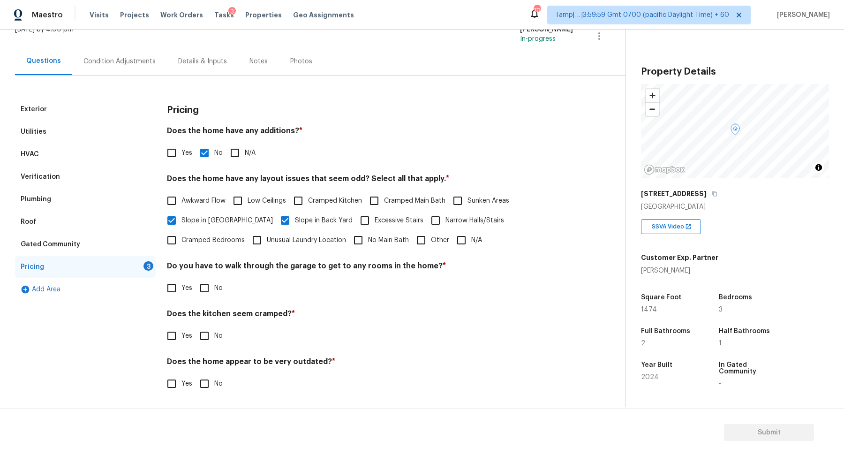
click at [207, 286] on input "No" at bounding box center [204, 288] width 20 height 20
checkbox input "true"
click at [194, 326] on input "No" at bounding box center [204, 336] width 20 height 20
checkbox input "true"
click at [194, 374] on input "No" at bounding box center [204, 384] width 20 height 20
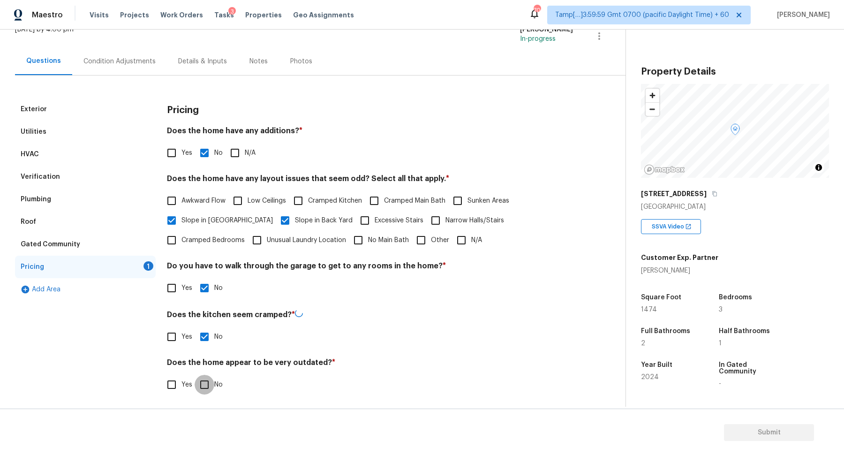
checkbox input "true"
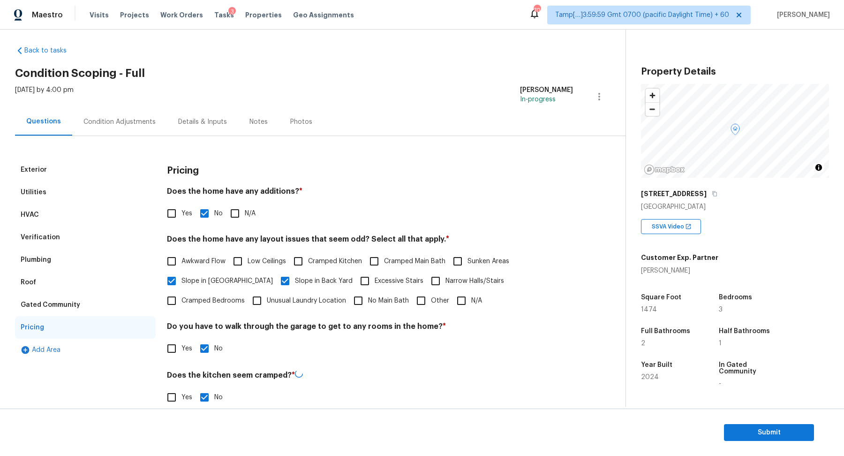
scroll to position [0, 0]
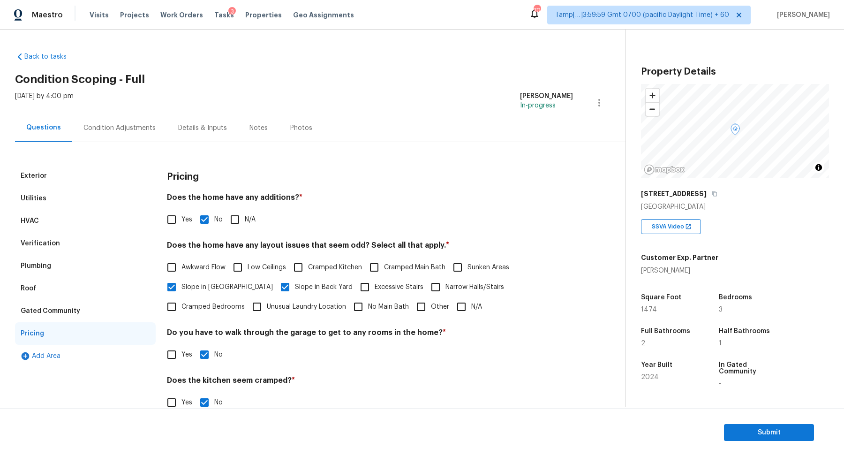
click at [135, 113] on div "Fri, Aug 15 2025 by 4:00 pm Hariharan GV In-progress" at bounding box center [320, 102] width 610 height 22
click at [135, 120] on div "Condition Adjustments" at bounding box center [119, 128] width 95 height 28
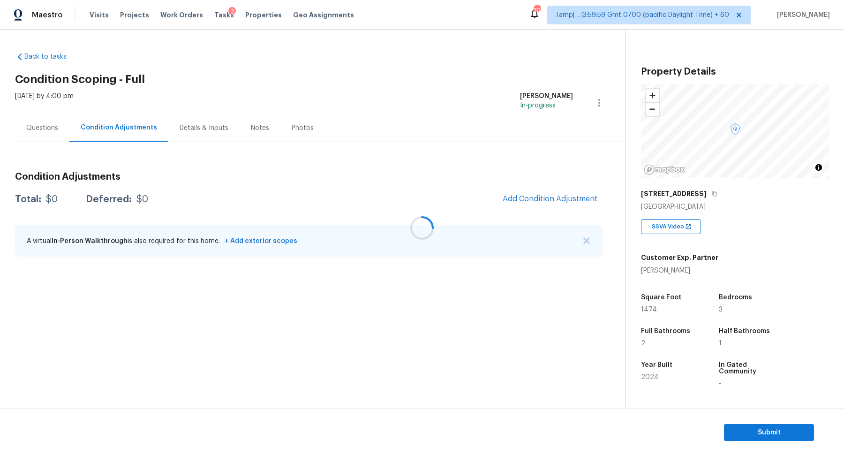
click at [534, 202] on div at bounding box center [422, 228] width 844 height 456
click at [552, 194] on div at bounding box center [422, 228] width 844 height 456
click at [552, 194] on button "Add Condition Adjustment" at bounding box center [550, 199] width 106 height 20
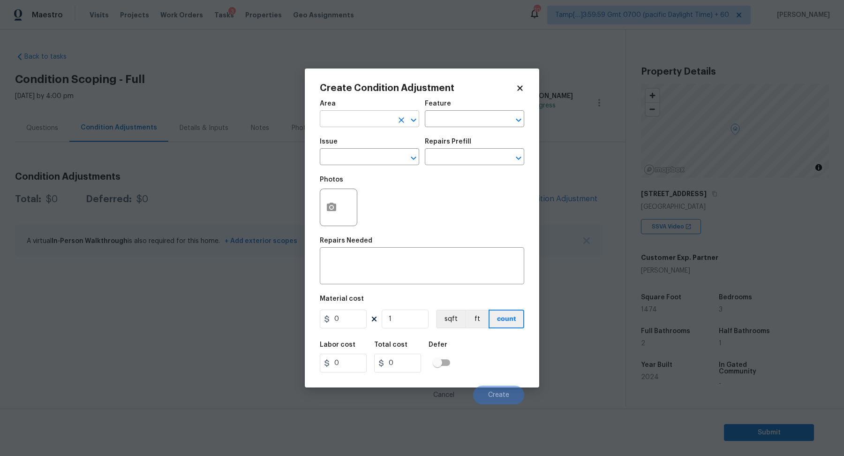
click at [361, 124] on input "text" at bounding box center [356, 119] width 73 height 15
click at [366, 153] on li "Interior Overall" at bounding box center [369, 155] width 99 height 15
type input "Interior Overall"
click at [366, 153] on input "text" at bounding box center [356, 157] width 73 height 15
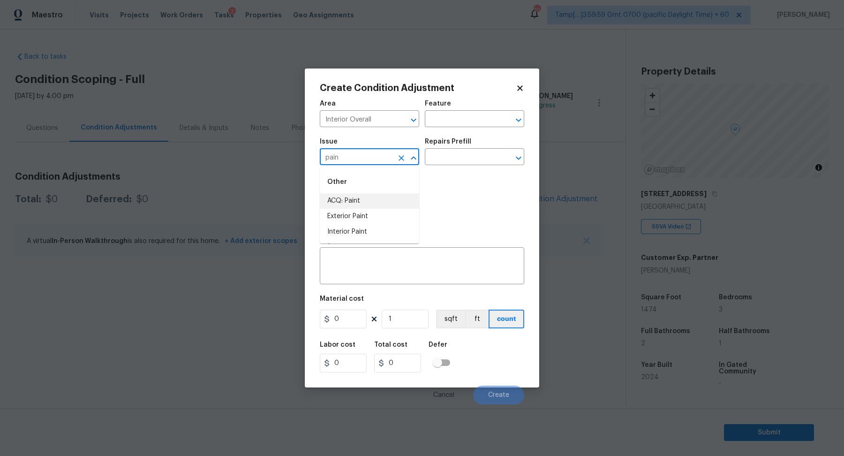
click at [392, 202] on li "ACQ: Paint" at bounding box center [369, 200] width 99 height 15
type input "ACQ: Paint"
click at [468, 155] on input "text" at bounding box center [461, 157] width 73 height 15
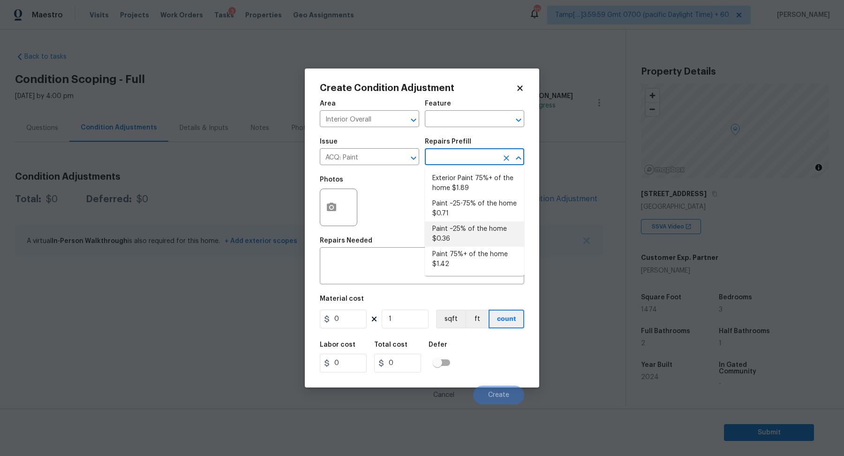
click at [466, 227] on li "Paint ~25% of the home $0.36" at bounding box center [474, 233] width 99 height 25
type input "Acquisition"
type textarea "Acquisition Scope: ~25% of the home needs interior paint"
type input "0.36"
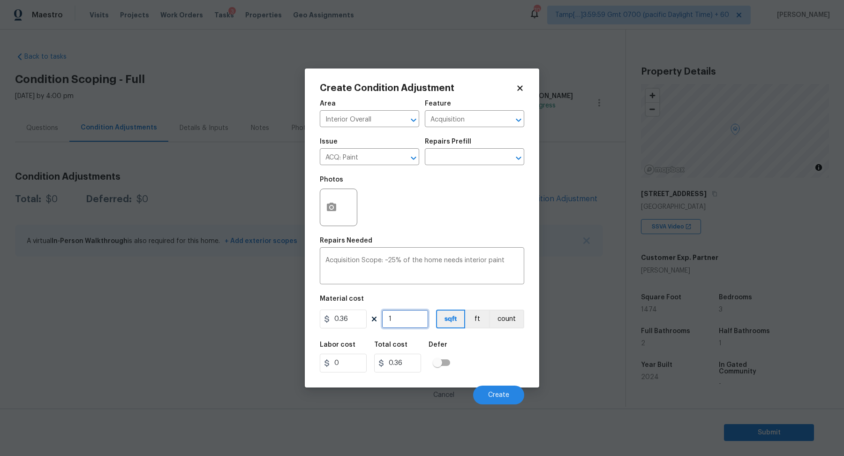
click at [413, 319] on input "1" at bounding box center [404, 318] width 47 height 19
type input "14"
type input "5.04"
type input "147"
type input "52.92"
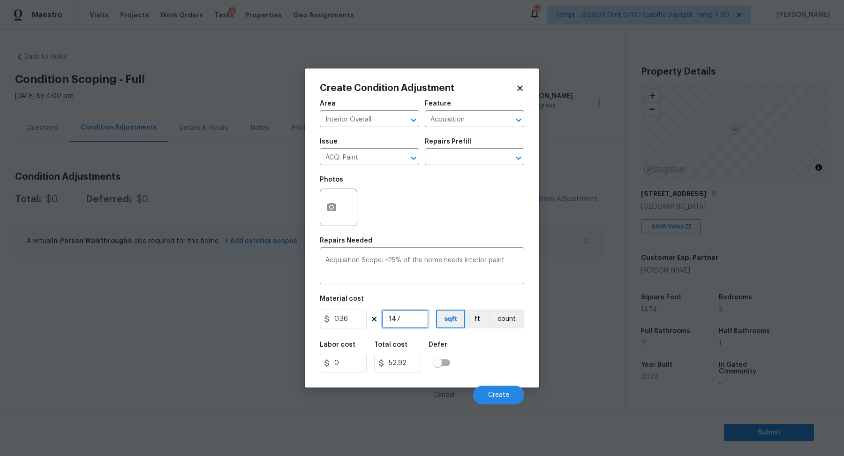
type input "1474"
type input "530.64"
type input "1474"
click at [511, 389] on button "Create" at bounding box center [498, 394] width 51 height 19
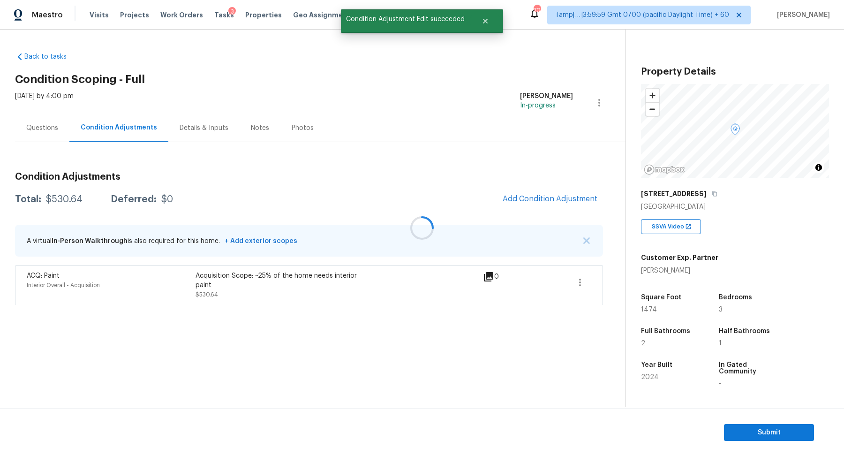
click at [543, 202] on div at bounding box center [422, 228] width 844 height 456
click at [543, 202] on span "Add Condition Adjustment" at bounding box center [549, 198] width 95 height 8
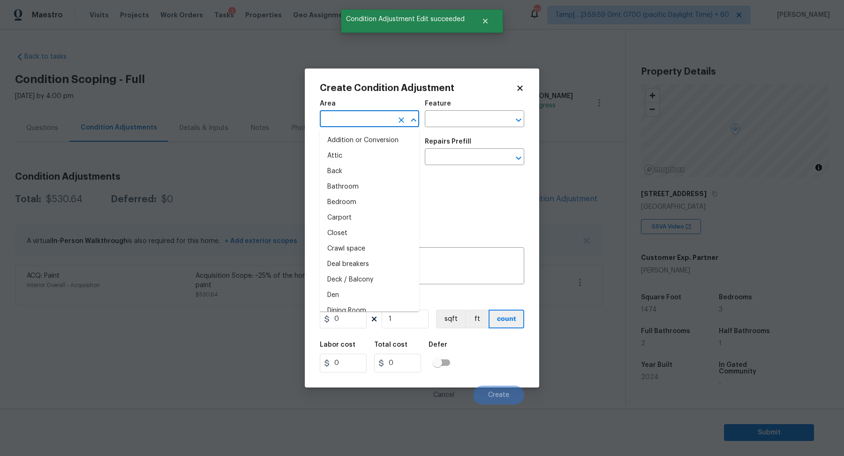
click at [366, 118] on input "text" at bounding box center [356, 119] width 73 height 15
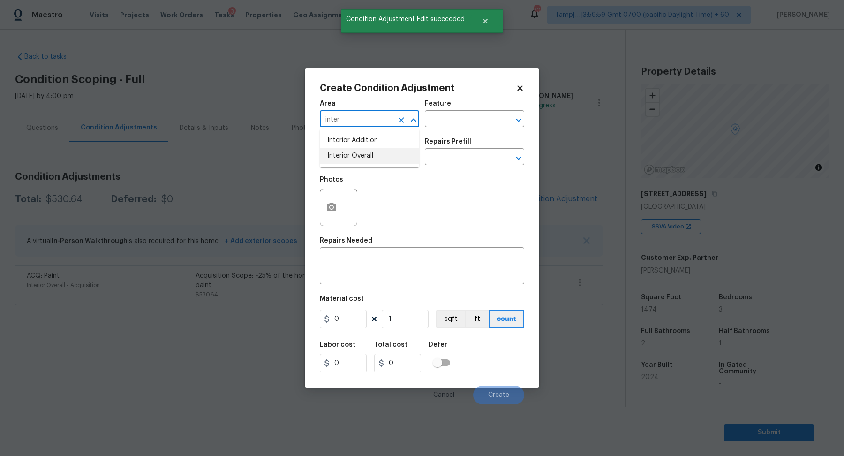
click at [366, 155] on li "Interior Overall" at bounding box center [369, 155] width 99 height 15
type input "Interior Overall"
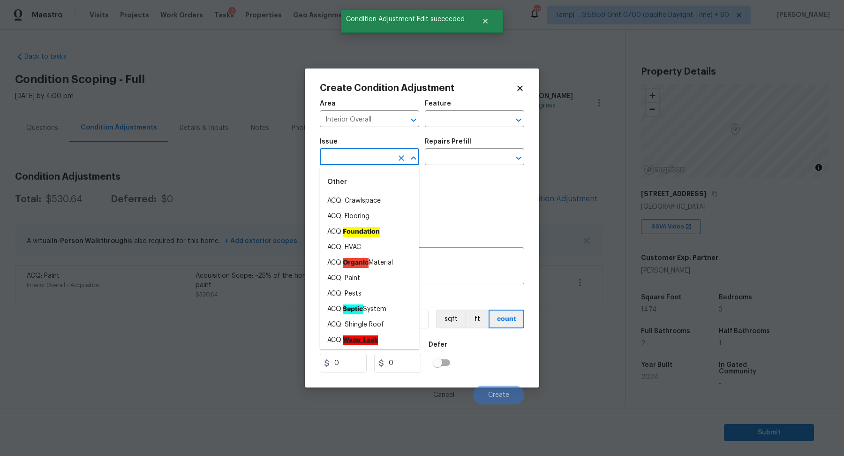
click at [366, 155] on input "text" at bounding box center [356, 157] width 73 height 15
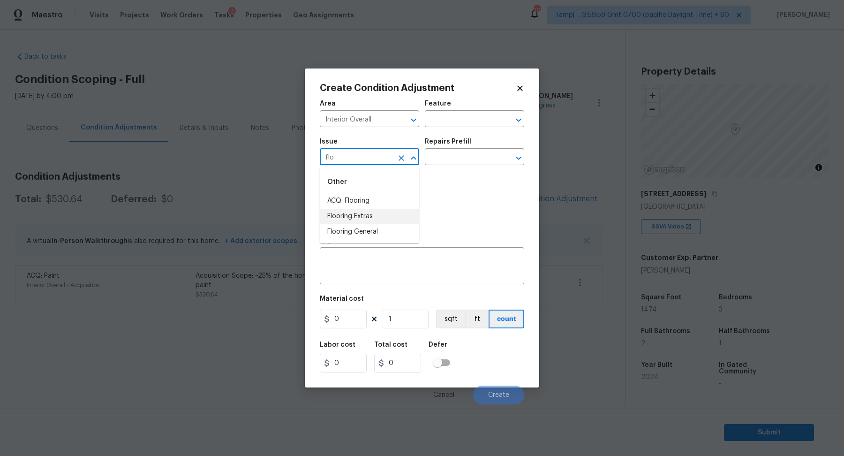
click at [383, 209] on li "Flooring Extras" at bounding box center [369, 216] width 99 height 15
click at [384, 160] on input "Flooring Extras" at bounding box center [356, 157] width 73 height 15
click at [370, 199] on li "ACQ: Flooring" at bounding box center [369, 200] width 99 height 15
type input "ACQ: Flooring"
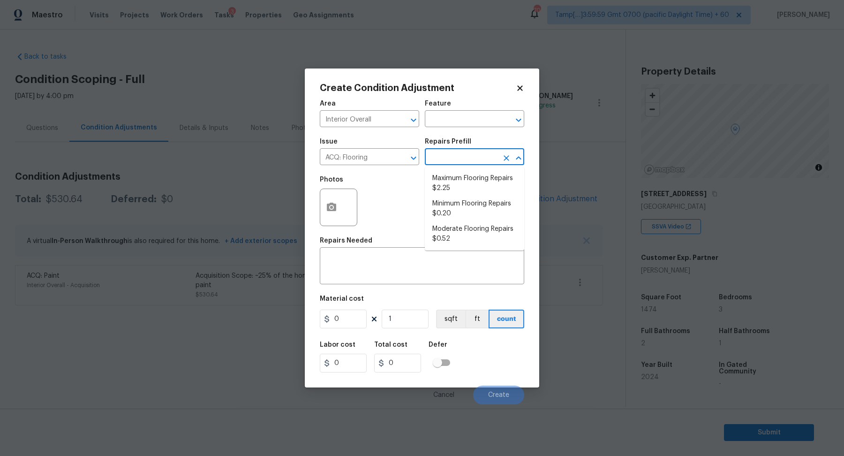
click at [474, 162] on input "text" at bounding box center [461, 157] width 73 height 15
click at [465, 207] on li "Minimum Flooring Repairs $0.20" at bounding box center [474, 208] width 99 height 25
type input "Acquisition"
type textarea "Acquisition Scope: Minimum flooring repairs"
type input "0.2"
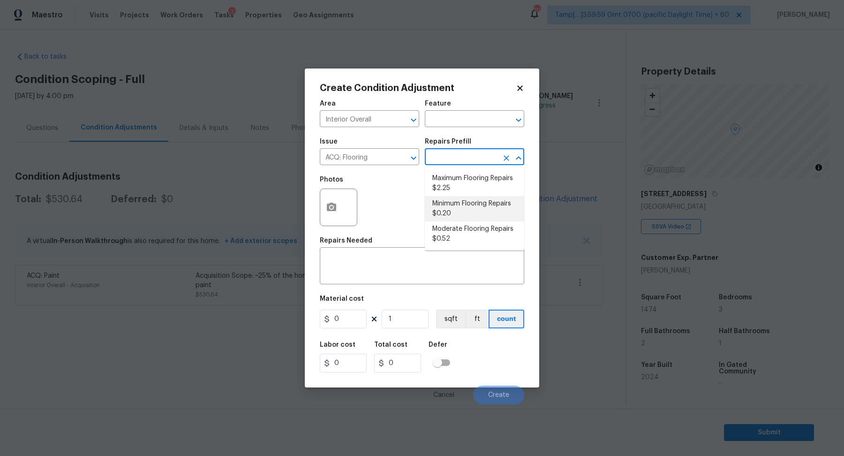
type input "0.2"
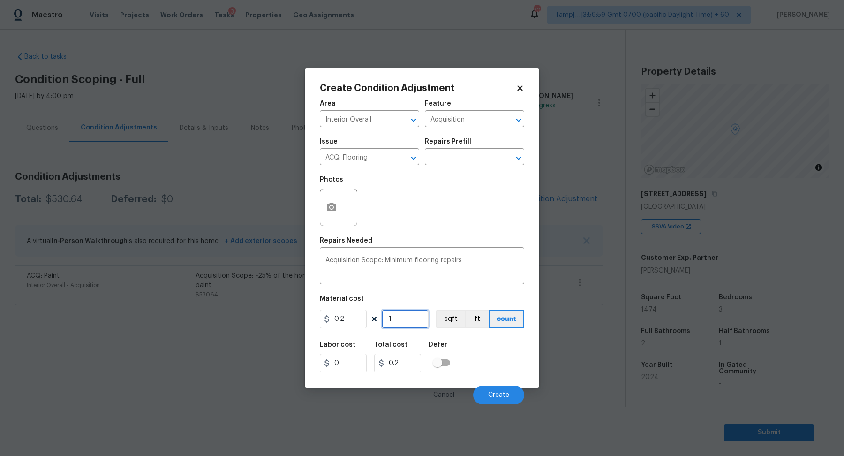
click at [412, 326] on input "1" at bounding box center [404, 318] width 47 height 19
type input "14"
type input "2.8"
type input "147"
type input "29.4"
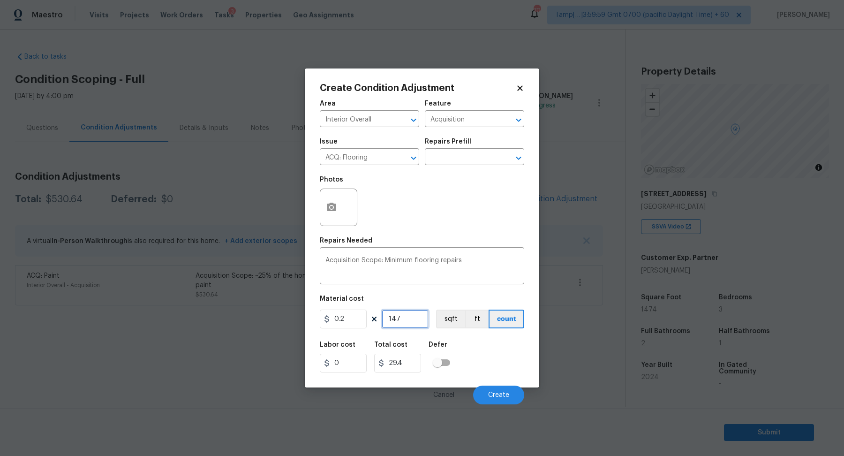
type input "1474"
type input "294.8"
type input "1474"
click at [501, 389] on button "Create" at bounding box center [498, 394] width 51 height 19
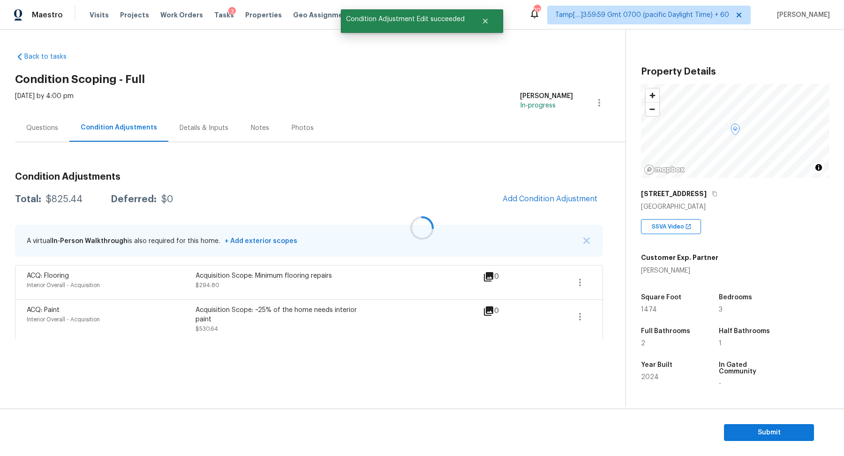
click at [546, 197] on div at bounding box center [422, 228] width 844 height 456
click at [546, 197] on span "Add Condition Adjustment" at bounding box center [549, 198] width 95 height 8
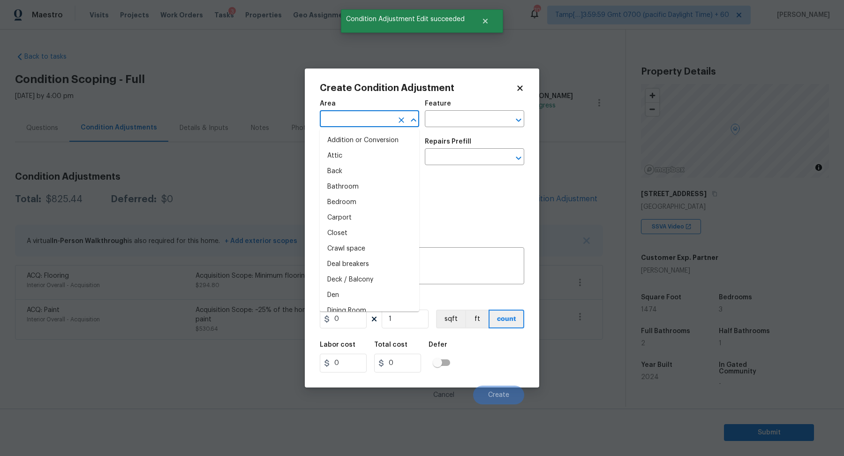
click at [380, 124] on input "text" at bounding box center [356, 119] width 73 height 15
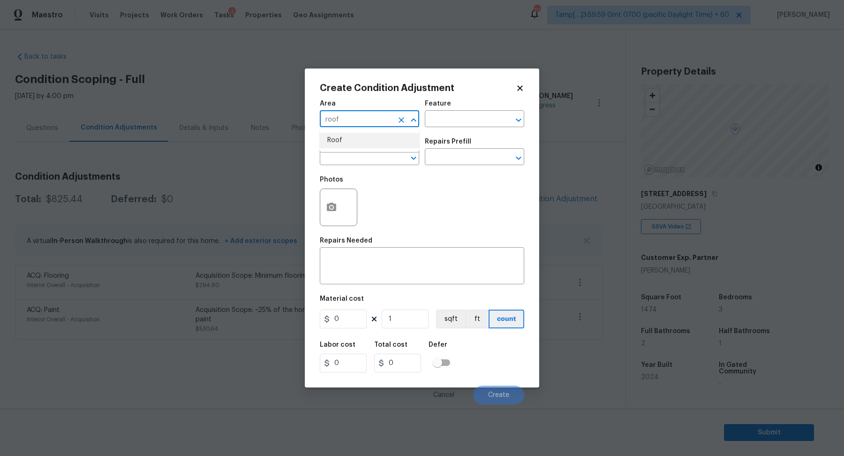
click at [369, 145] on li "Roof" at bounding box center [369, 140] width 99 height 15
type input "Roof"
click at [358, 158] on input "text" at bounding box center [356, 157] width 73 height 15
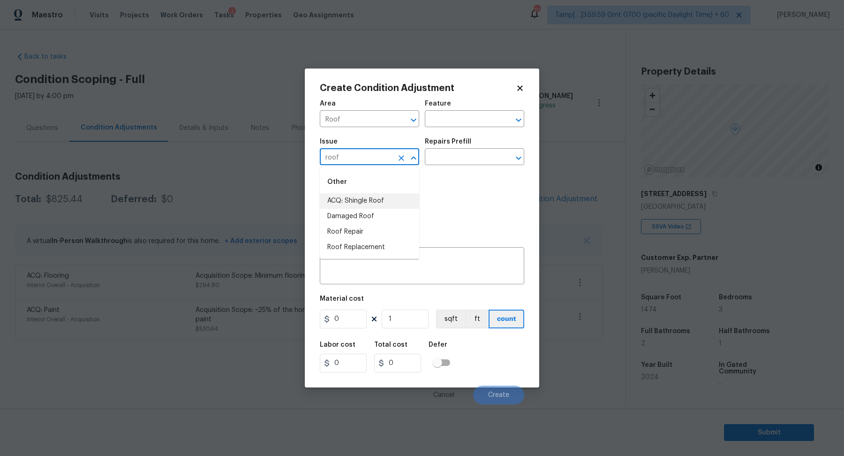
click at [376, 195] on li "ACQ: Shingle Roof" at bounding box center [369, 200] width 99 height 15
click at [487, 148] on div "Repairs Prefill" at bounding box center [474, 144] width 99 height 12
click at [482, 153] on input "text" at bounding box center [461, 157] width 73 height 15
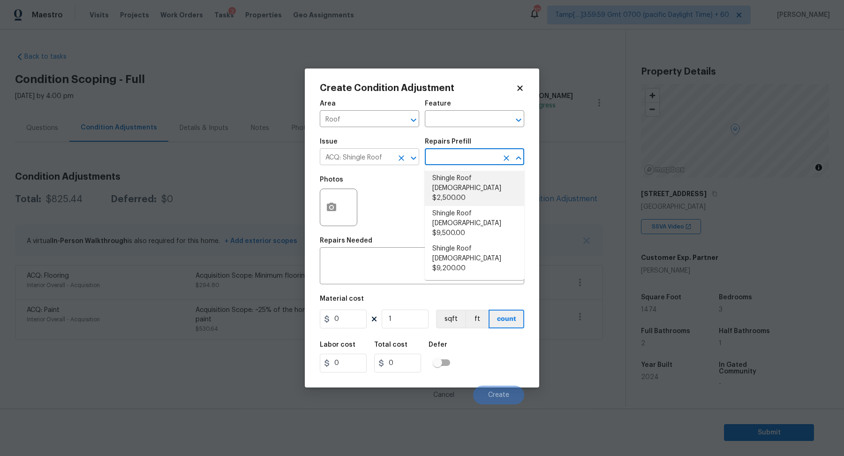
click at [356, 159] on input "ACQ: Shingle Roof" at bounding box center [356, 157] width 73 height 15
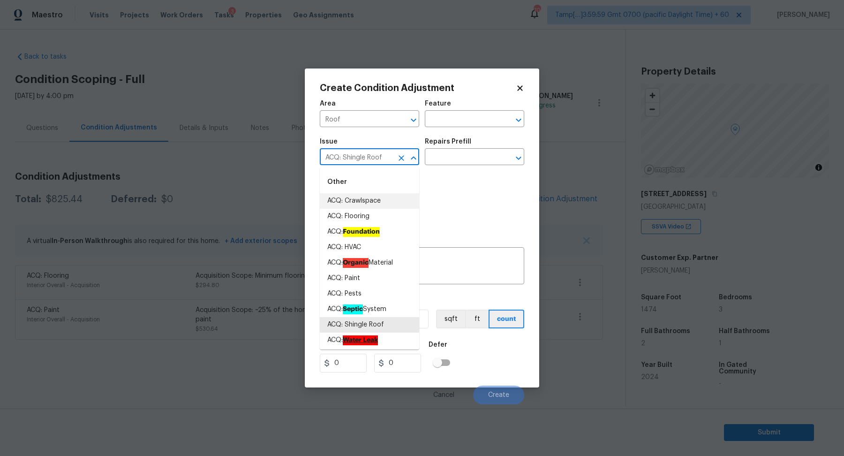
click at [356, 159] on input "ACQ: Shingle Roof" at bounding box center [356, 157] width 73 height 15
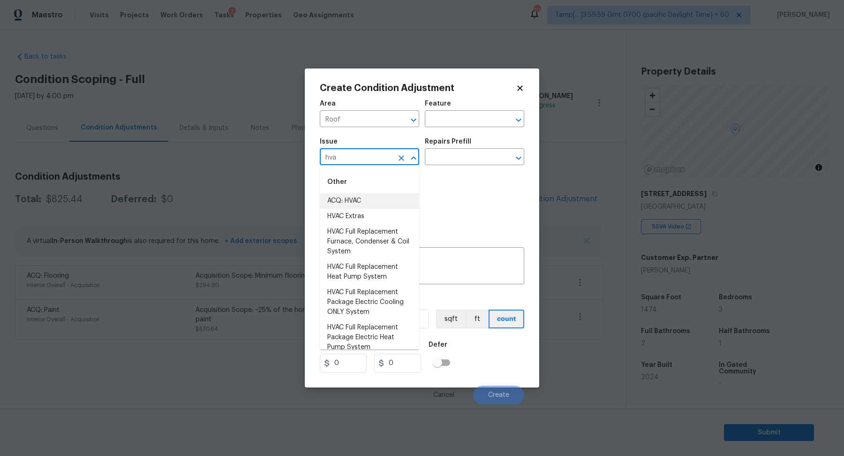
click at [333, 196] on li "ACQ: HVAC" at bounding box center [369, 200] width 99 height 15
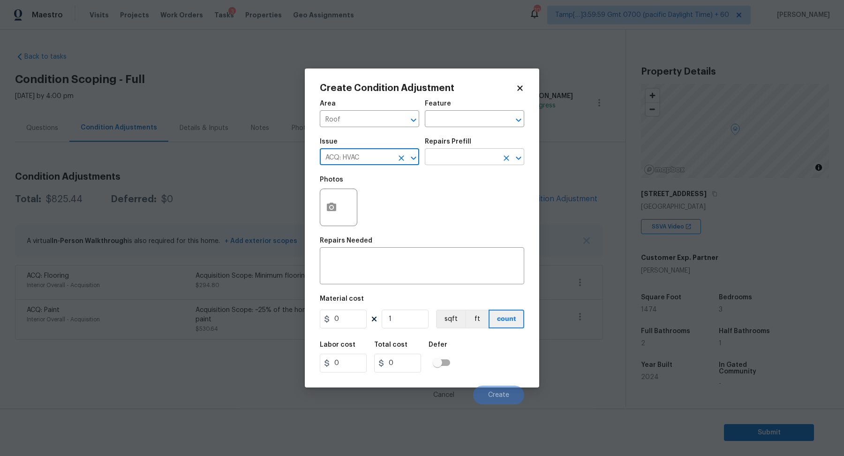
type input "ACQ: HVAC"
click at [438, 163] on input "text" at bounding box center [461, 157] width 73 height 15
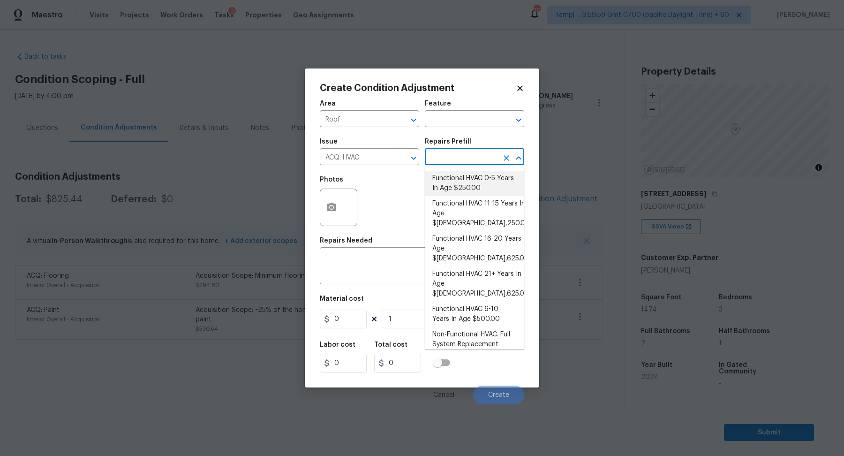
click at [439, 178] on li "Functional HVAC 0-5 Years In Age $250.00" at bounding box center [474, 183] width 99 height 25
type input "Acquisition"
type textarea "Acquisition Scope: Functional HVAC 0-5 years"
type input "250"
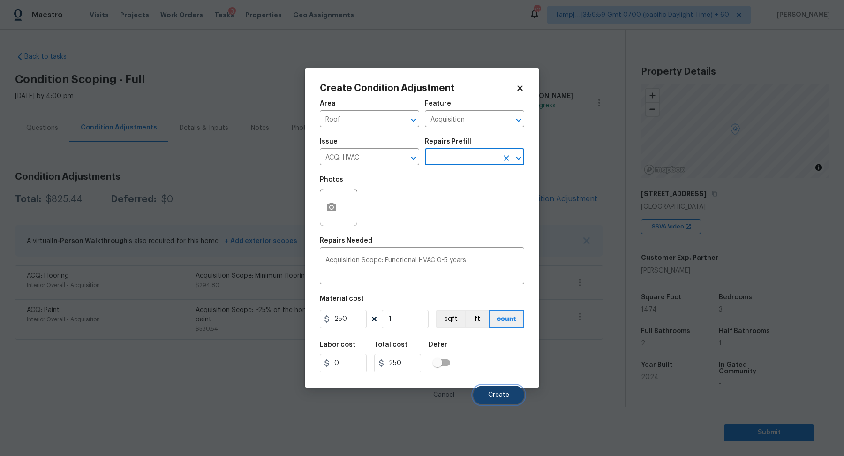
click at [490, 387] on button "Create" at bounding box center [498, 394] width 51 height 19
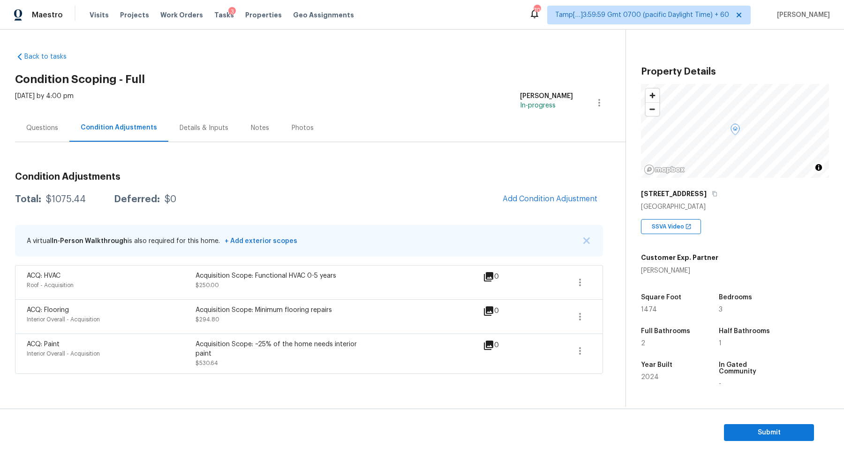
click at [516, 190] on span "Add Condition Adjustment" at bounding box center [550, 199] width 106 height 21
click at [559, 202] on span "Add Condition Adjustment" at bounding box center [549, 198] width 95 height 8
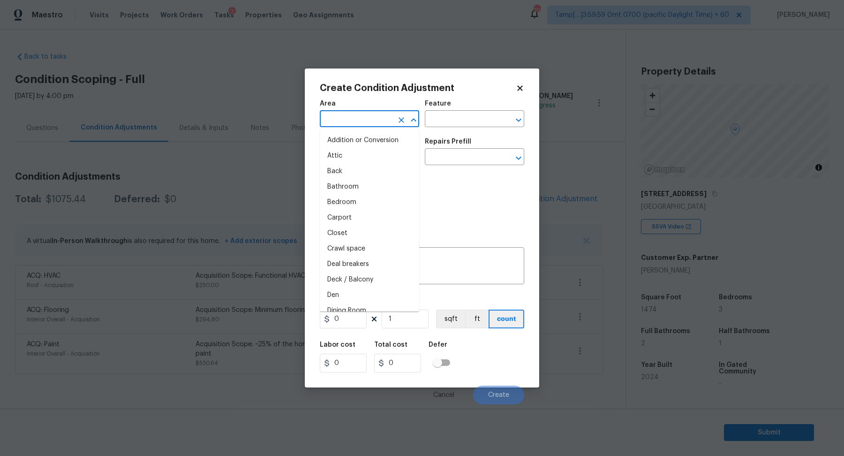
click at [350, 120] on input "text" at bounding box center [356, 119] width 73 height 15
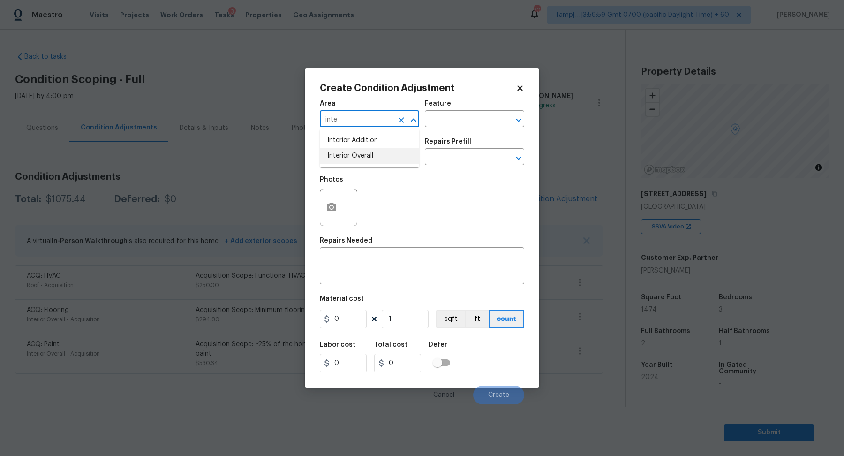
click at [389, 158] on li "Interior Overall" at bounding box center [369, 155] width 99 height 15
type input "Interior Overall"
click at [389, 158] on input "text" at bounding box center [356, 157] width 73 height 15
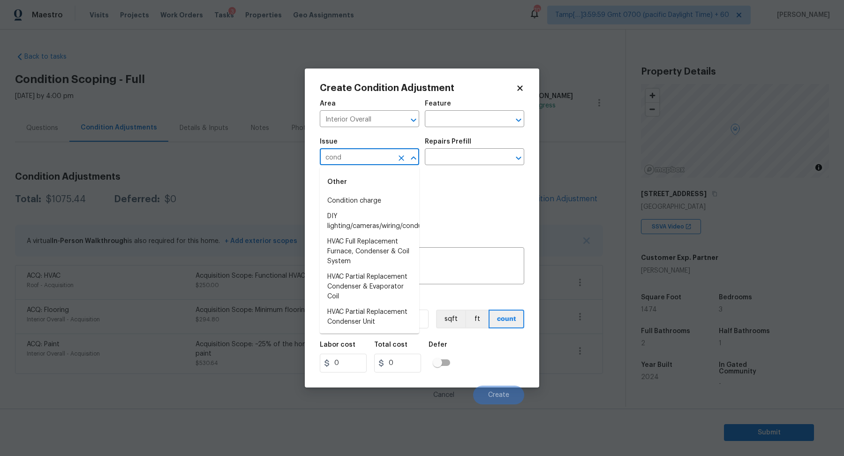
click at [401, 201] on li "Condition charge" at bounding box center [369, 200] width 99 height 15
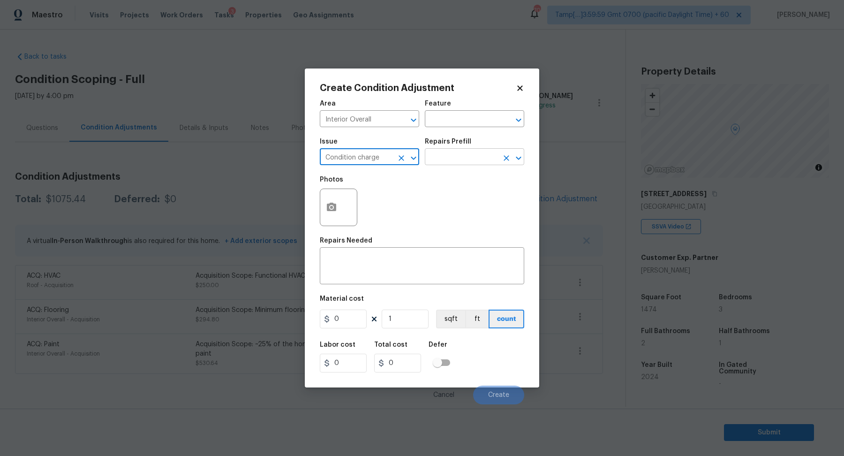
type input "Condition charge"
click at [467, 160] on input "text" at bounding box center [461, 157] width 73 height 15
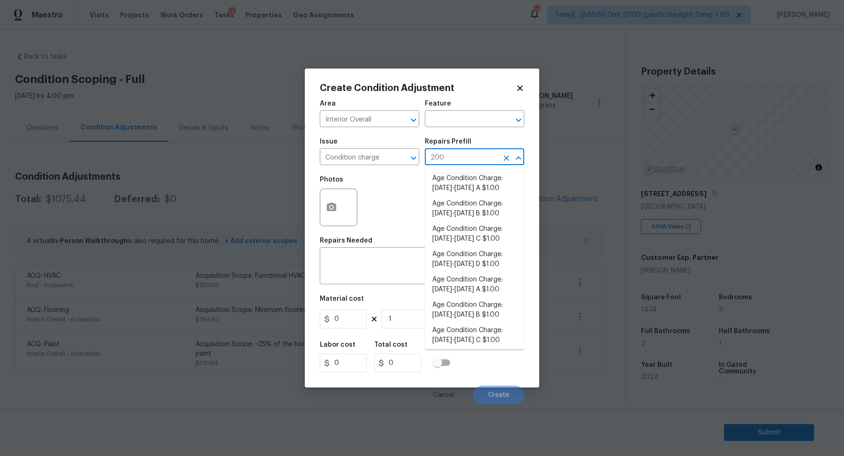
type input "2009"
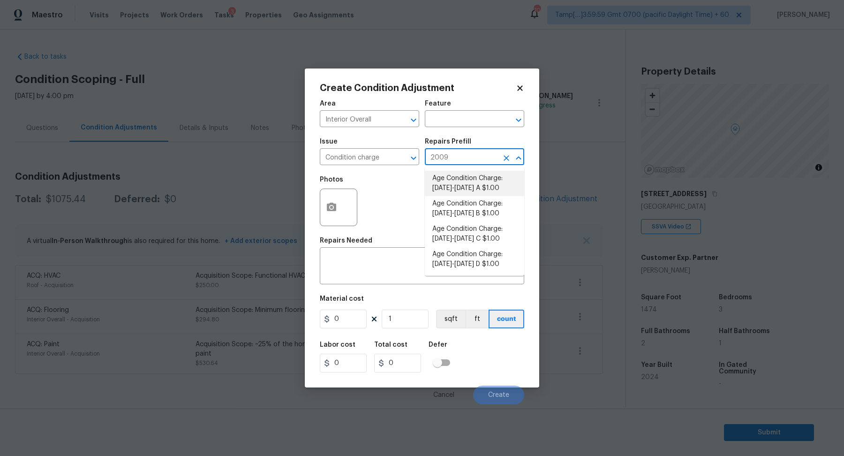
click at [492, 189] on li "Age Condition Charge: 2009-2023 A $1.00" at bounding box center [474, 183] width 99 height 25
type input "Home Readiness Packages"
type textarea "Age Condition Charge: 2009-2023 A"
type input "1"
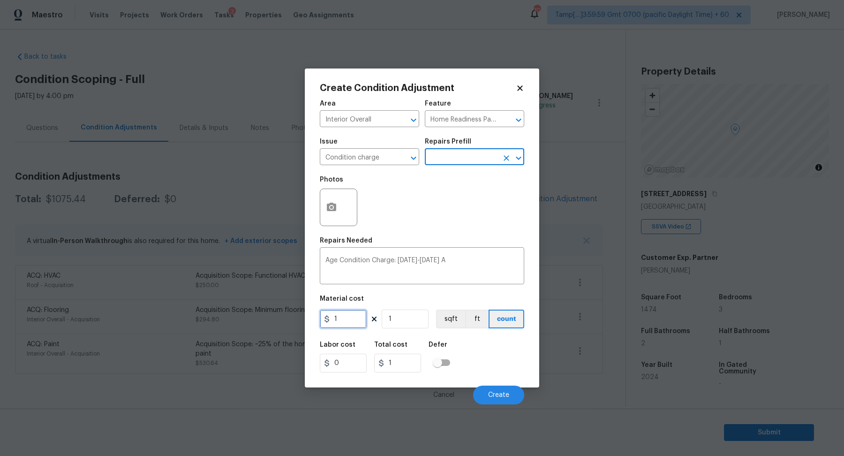
click at [359, 327] on input "1" at bounding box center [343, 318] width 47 height 19
type input "2000"
click at [494, 391] on span "Create" at bounding box center [498, 394] width 21 height 7
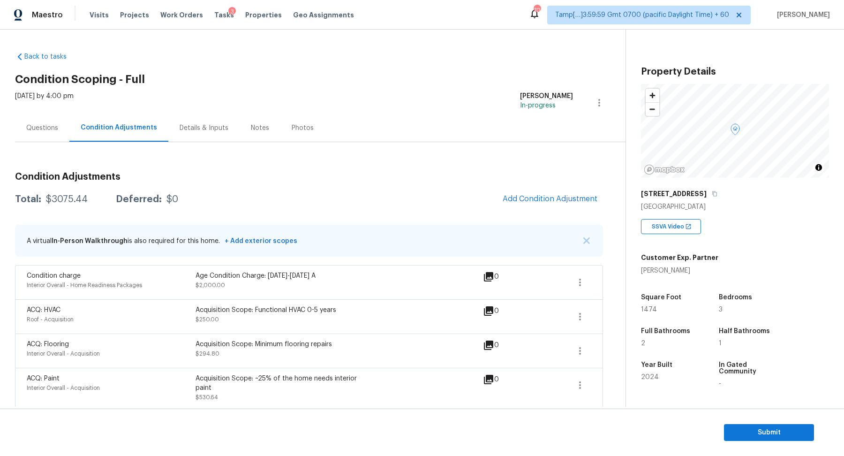
click at [60, 202] on div "$3075.44" at bounding box center [67, 198] width 42 height 9
copy div "$3075.44"
click at [51, 118] on div "Questions" at bounding box center [42, 128] width 54 height 28
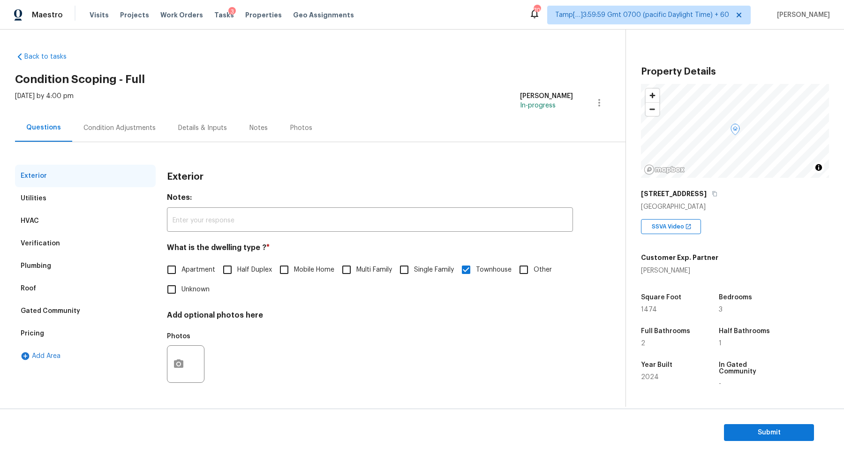
click at [57, 249] on div "Verification" at bounding box center [85, 243] width 141 height 22
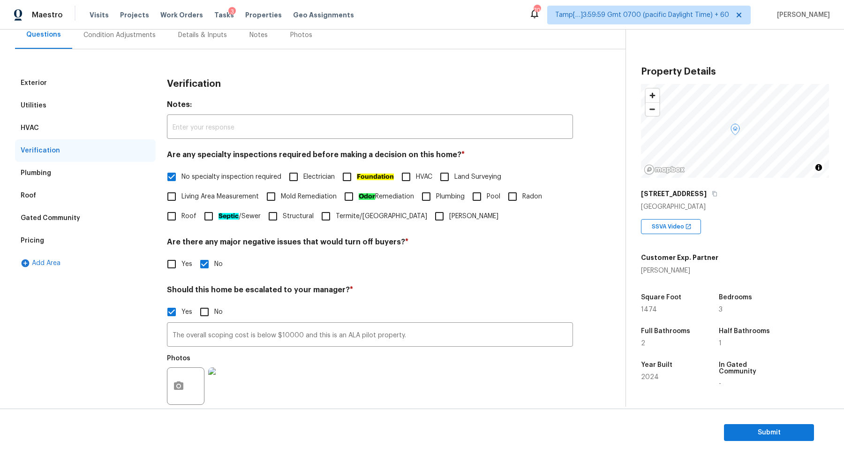
scroll to position [167, 0]
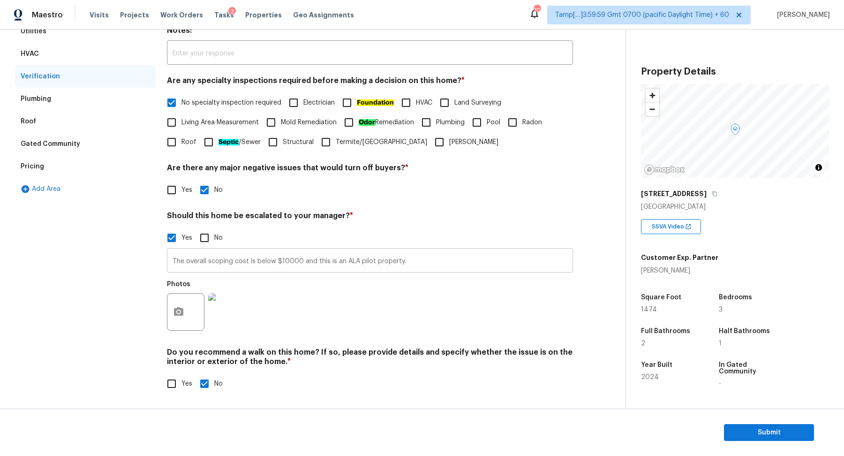
click at [190, 264] on input "The overall scoping cost is below $10000 and this is an ALA pilot property." at bounding box center [370, 261] width 406 height 22
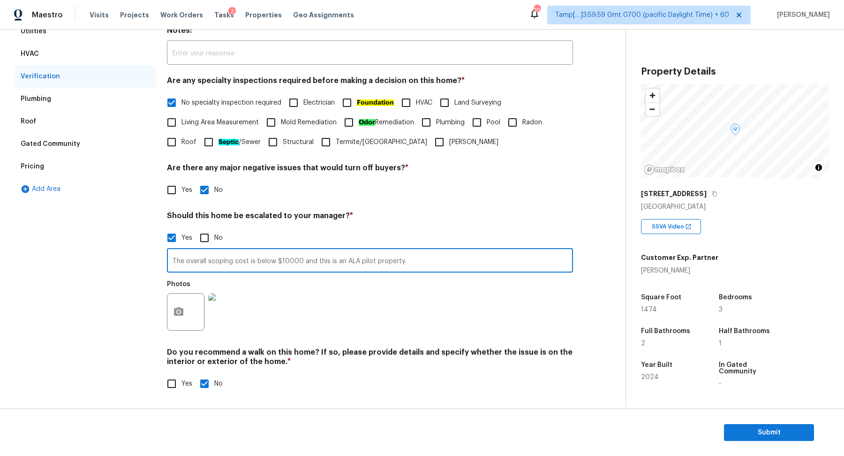
click at [190, 264] on input "The overall scoping cost is below $10000 and this is an ALA pilot property." at bounding box center [370, 261] width 406 height 22
click at [749, 430] on span "Submit" at bounding box center [768, 432] width 75 height 12
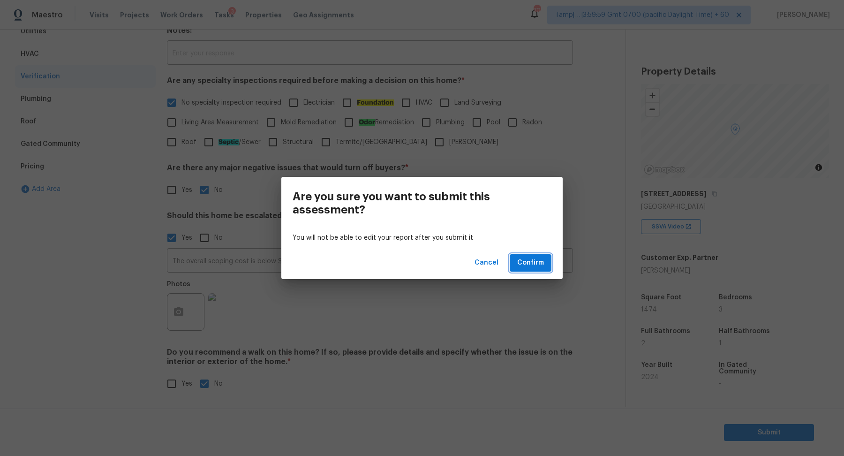
click at [535, 268] on span "Confirm" at bounding box center [530, 263] width 27 height 12
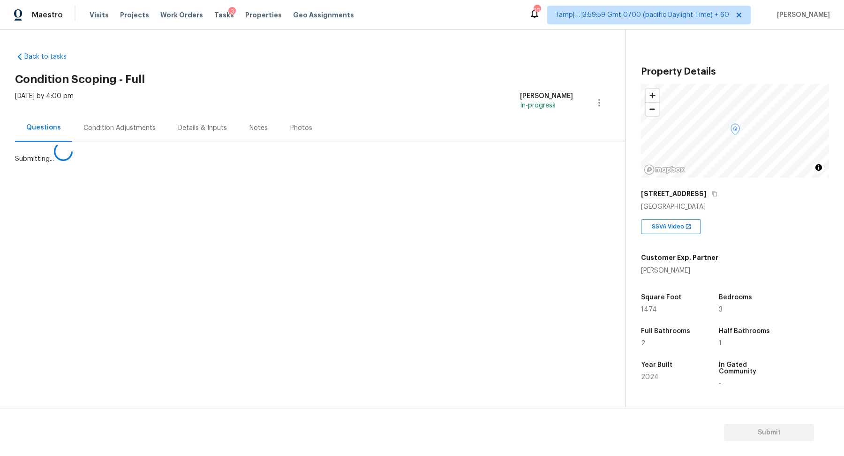
scroll to position [0, 0]
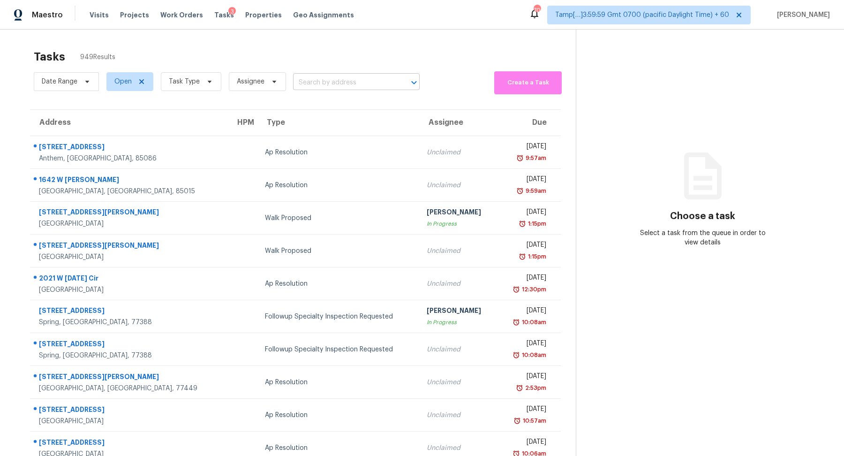
click at [317, 76] on input "text" at bounding box center [343, 82] width 100 height 15
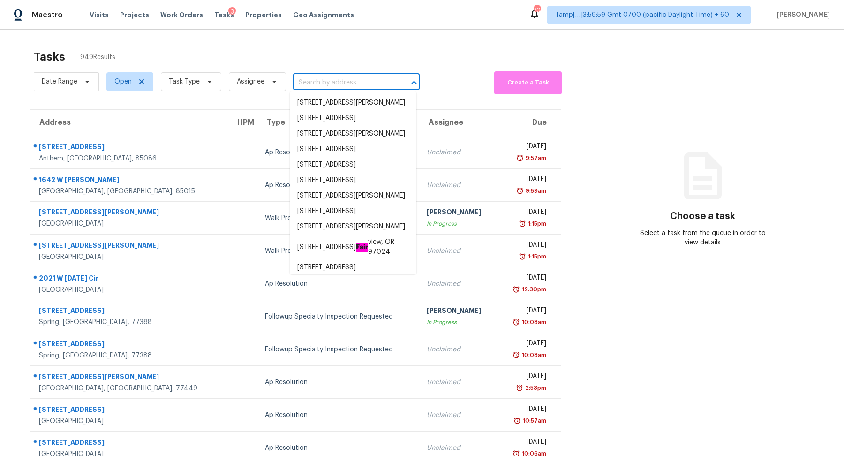
paste input "3948 Henry Ct, Acworth, GA 30101"
type input "3948 Henry Ct, Acworth, GA 30101"
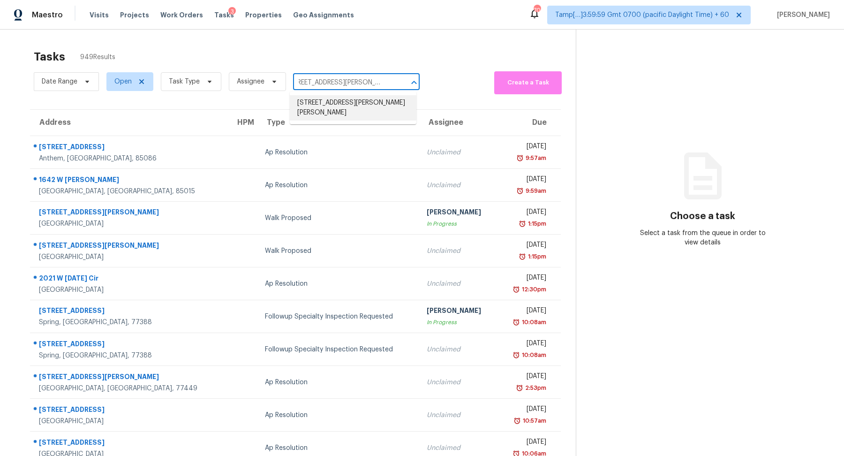
click at [361, 105] on li "3948 Henry Ct, Acworth, GA 30101" at bounding box center [353, 107] width 127 height 25
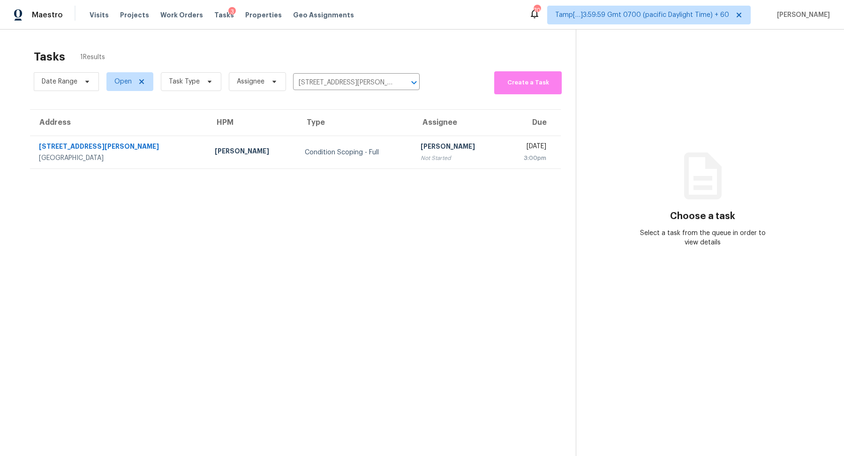
click at [420, 156] on div "Not Started" at bounding box center [457, 157] width 75 height 9
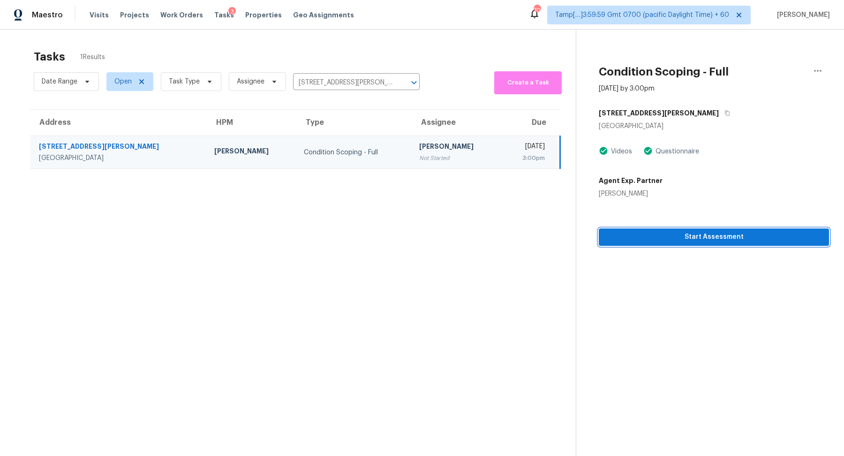
click at [624, 232] on span "Start Assessment" at bounding box center [713, 237] width 215 height 12
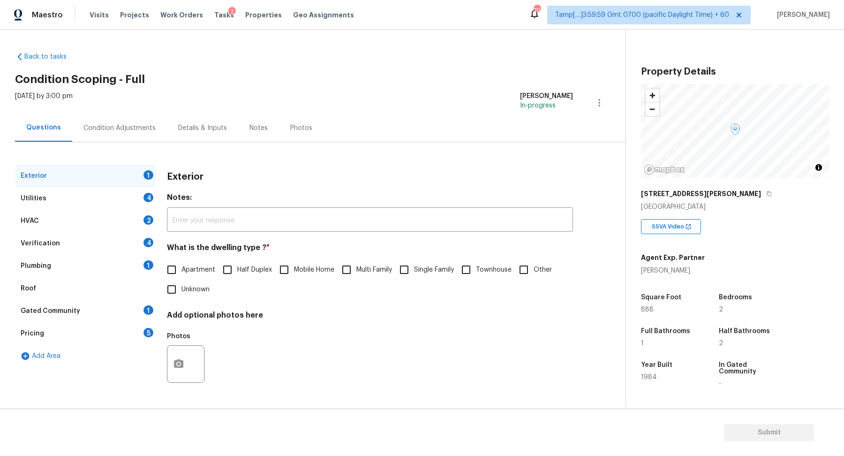
click at [691, 190] on div "3948 Henry Ct" at bounding box center [735, 193] width 188 height 17
click at [766, 192] on icon "button" at bounding box center [769, 194] width 6 height 6
click at [473, 274] on input "Townhouse" at bounding box center [466, 270] width 20 height 20
checkbox input "true"
click at [145, 187] on div "Utilities 4" at bounding box center [85, 198] width 141 height 22
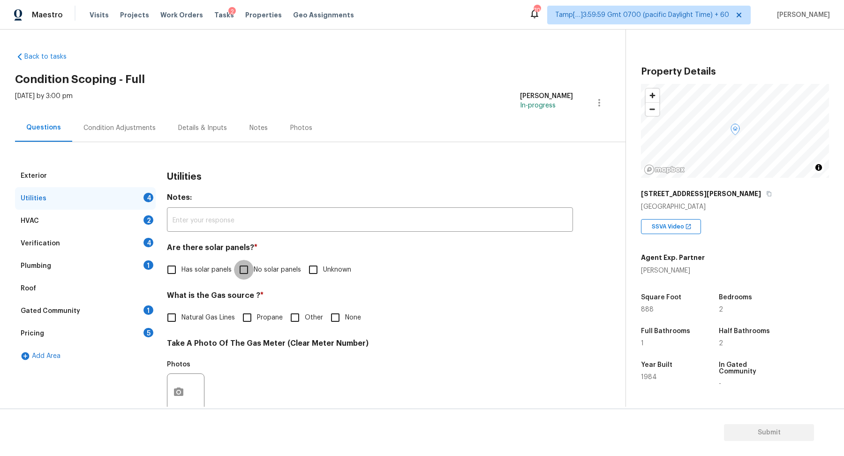
click at [249, 263] on input "No solar panels" at bounding box center [244, 270] width 20 height 20
checkbox input "true"
click at [194, 323] on label "Natural Gas Lines" at bounding box center [198, 318] width 73 height 20
click at [181, 323] on input "Natural Gas Lines" at bounding box center [172, 318] width 20 height 20
checkbox input "true"
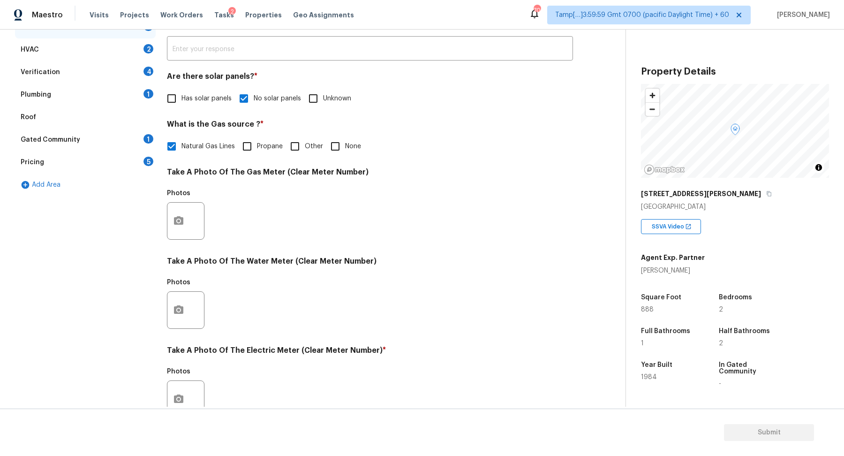
scroll to position [249, 0]
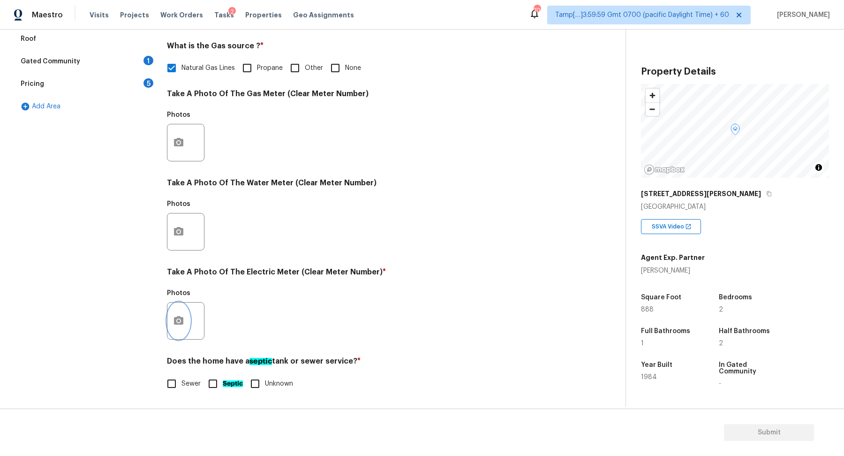
click at [187, 322] on button "button" at bounding box center [178, 320] width 22 height 37
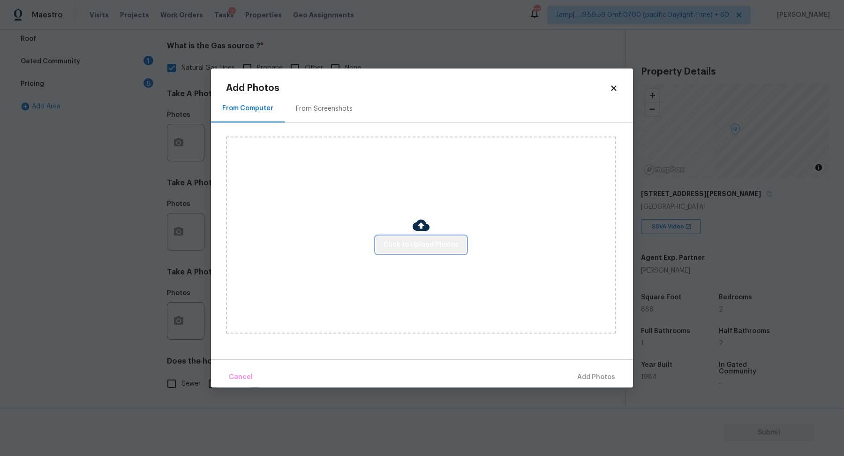
click at [422, 241] on span "Click to Upload Photos" at bounding box center [420, 245] width 75 height 12
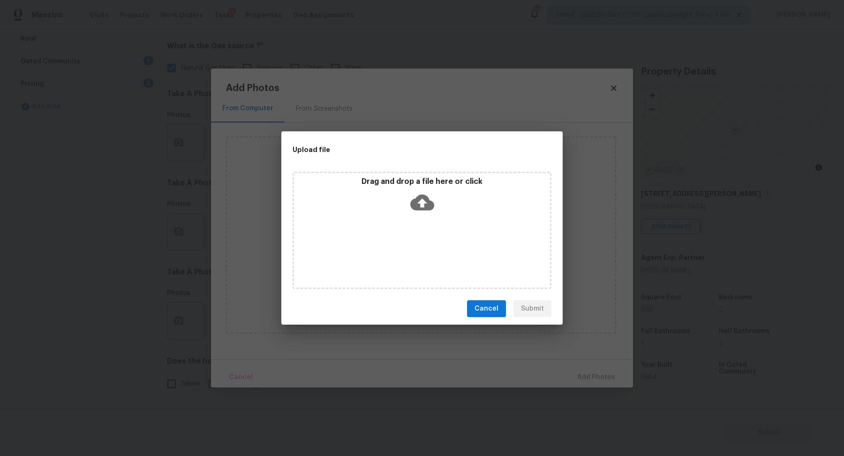
click at [443, 213] on div "Drag and drop a file here or click" at bounding box center [422, 197] width 256 height 40
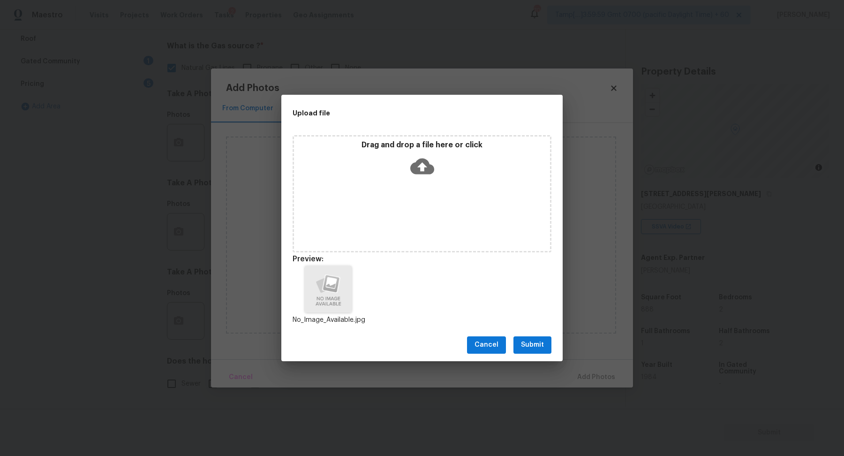
click at [540, 350] on span "Submit" at bounding box center [532, 345] width 23 height 12
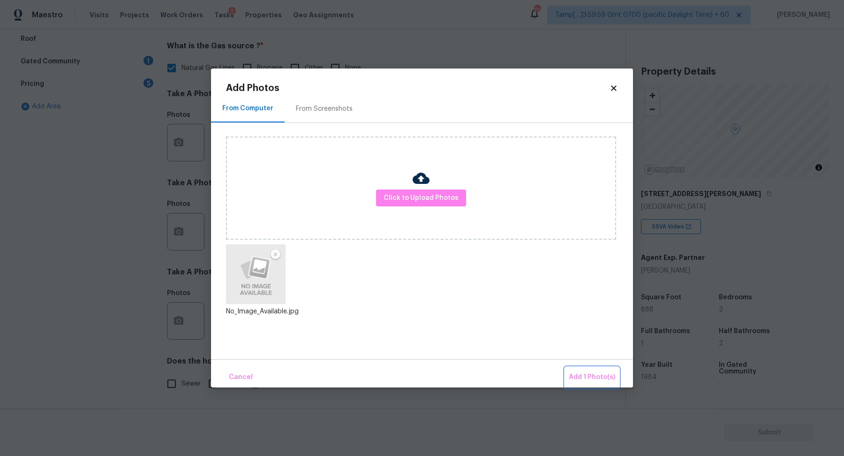
click at [569, 370] on button "Add 1 Photo(s)" at bounding box center [592, 377] width 54 height 20
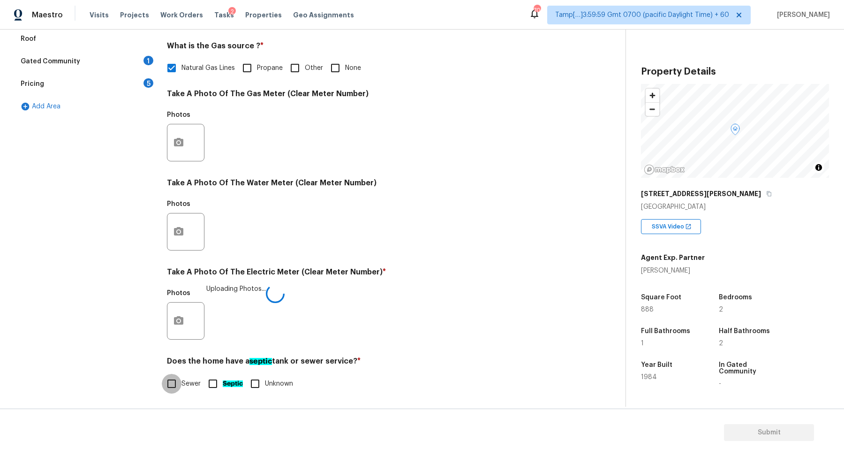
click at [172, 376] on input "Sewer" at bounding box center [172, 384] width 20 height 20
checkbox input "true"
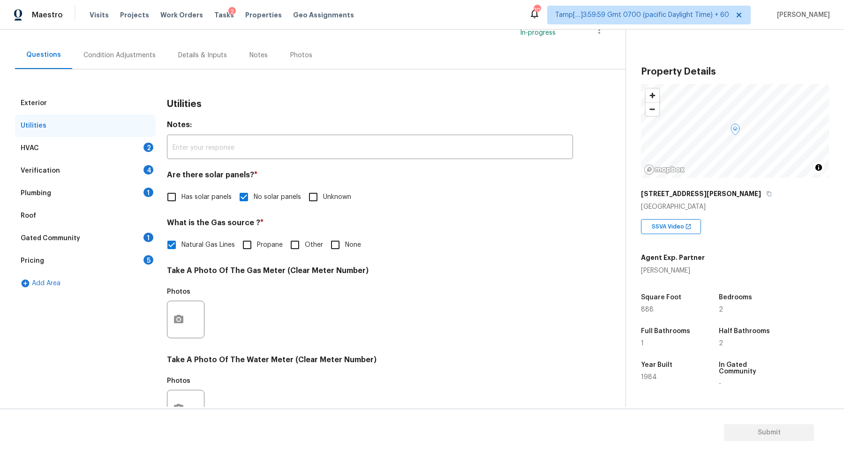
click at [135, 140] on div "HVAC 2" at bounding box center [85, 148] width 141 height 22
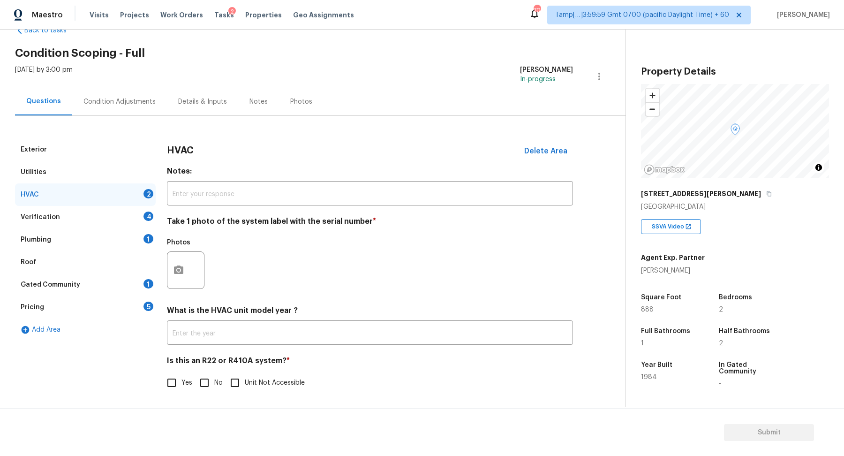
scroll to position [26, 0]
click at [175, 264] on button "button" at bounding box center [178, 270] width 22 height 37
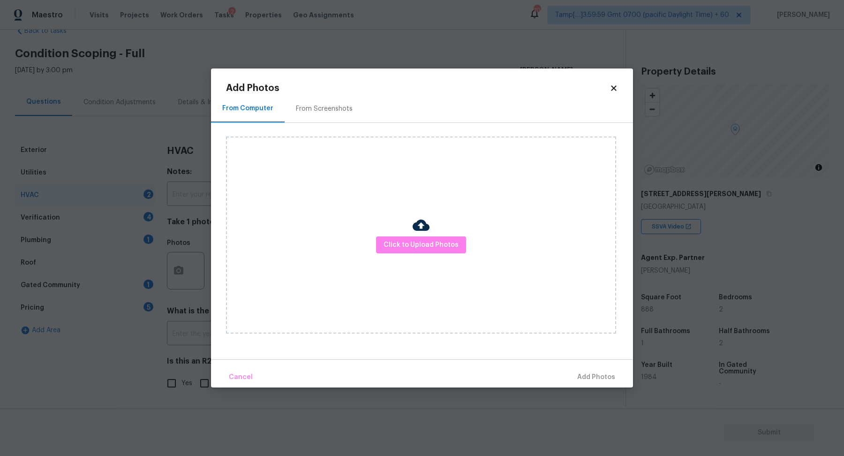
click at [366, 246] on div "Click to Upload Photos" at bounding box center [421, 234] width 390 height 197
click at [396, 244] on span "Click to Upload Photos" at bounding box center [420, 245] width 75 height 12
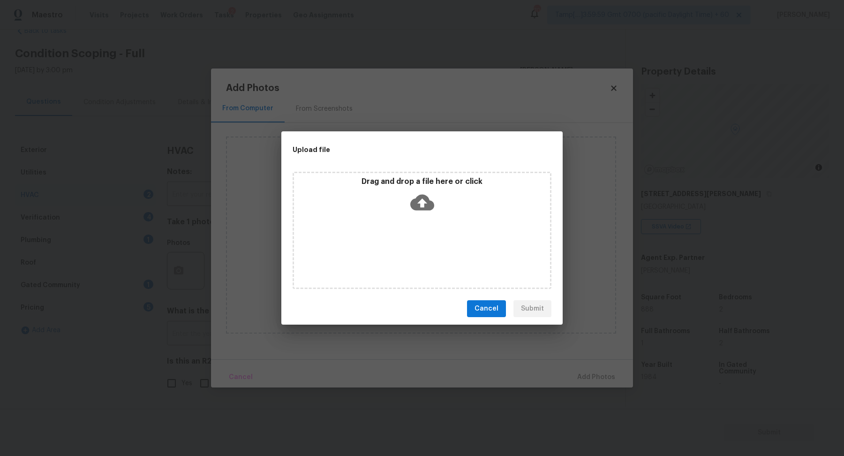
click at [421, 220] on div "Drag and drop a file here or click" at bounding box center [421, 230] width 259 height 117
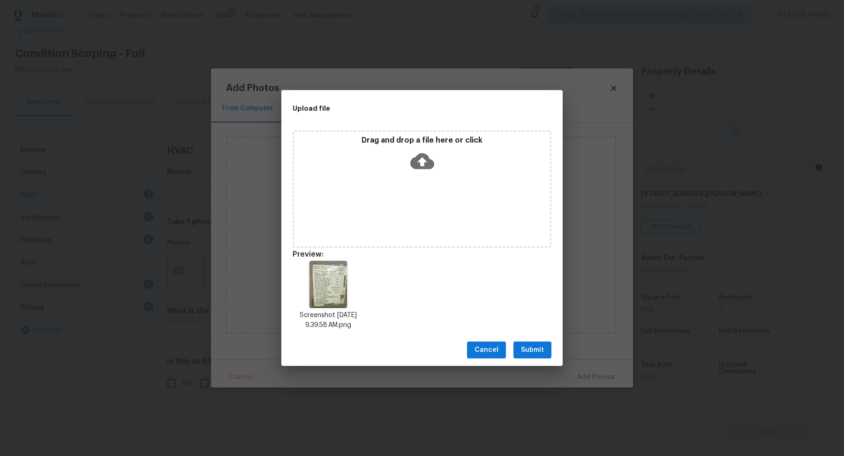
click at [529, 352] on span "Submit" at bounding box center [532, 350] width 23 height 12
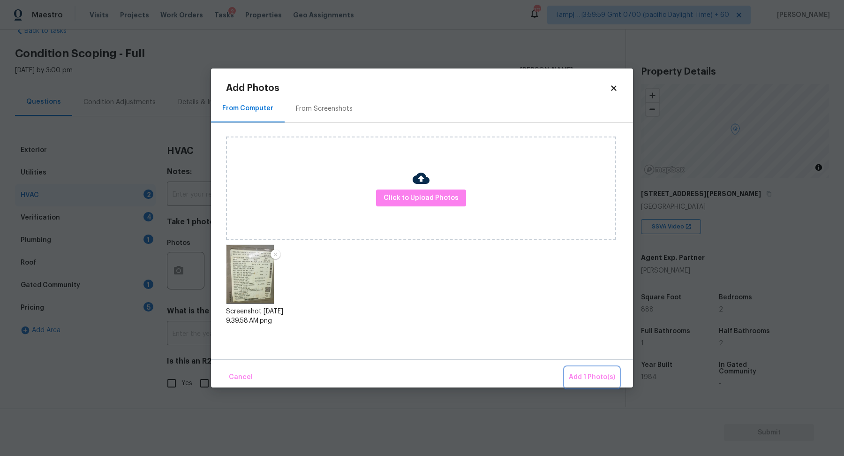
click at [568, 370] on button "Add 1 Photo(s)" at bounding box center [592, 377] width 54 height 20
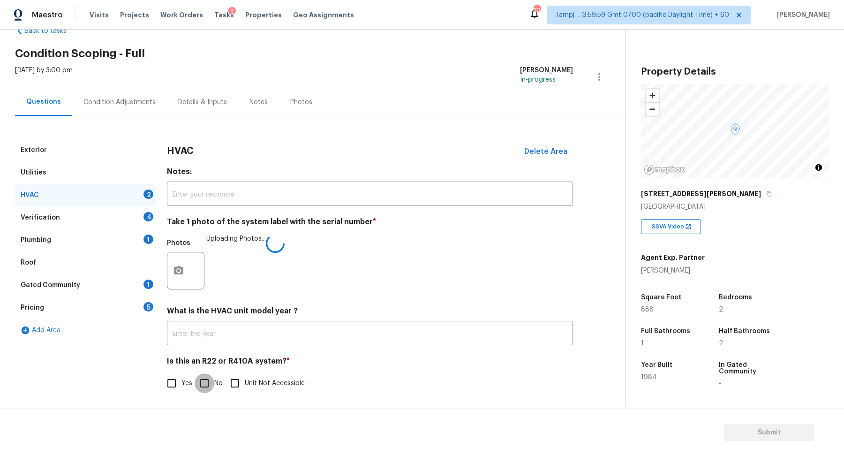
click at [204, 374] on input "No" at bounding box center [204, 383] width 20 height 20
checkbox input "true"
click at [143, 212] on div "Verification 4" at bounding box center [85, 217] width 141 height 22
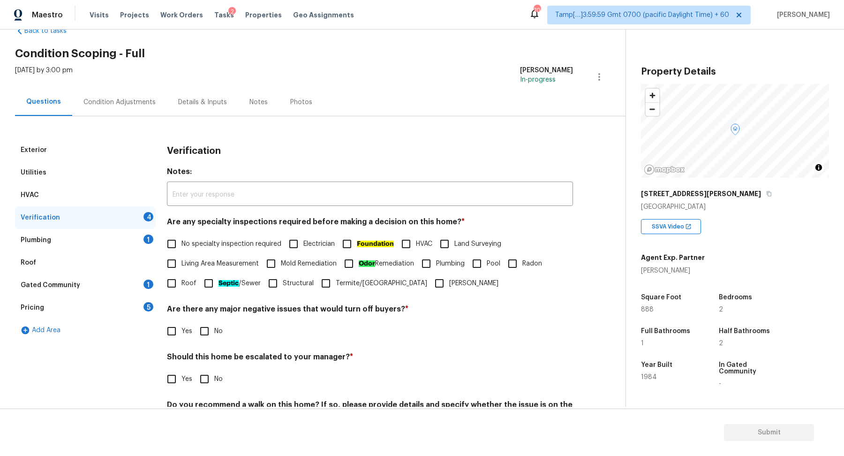
click at [210, 242] on span "No specialty inspection required" at bounding box center [231, 244] width 100 height 10
click at [181, 242] on input "No specialty inspection required" at bounding box center [172, 244] width 20 height 20
checkbox input "true"
click at [204, 327] on input "No" at bounding box center [204, 331] width 20 height 20
checkbox input "true"
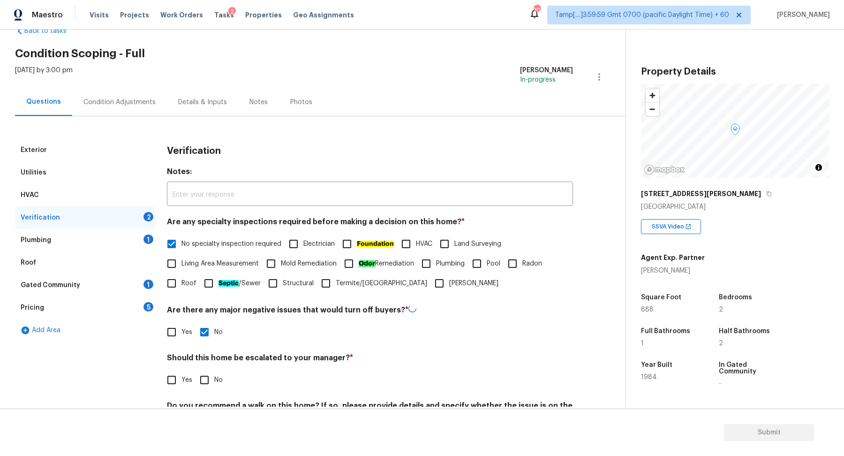
click at [164, 393] on div "Exterior Utilities HVAC Verification 2 Plumbing 1 Roof Gated Community 1 Pricin…" at bounding box center [309, 298] width 588 height 319
click at [179, 378] on input "Yes" at bounding box center [172, 379] width 20 height 20
checkbox input "true"
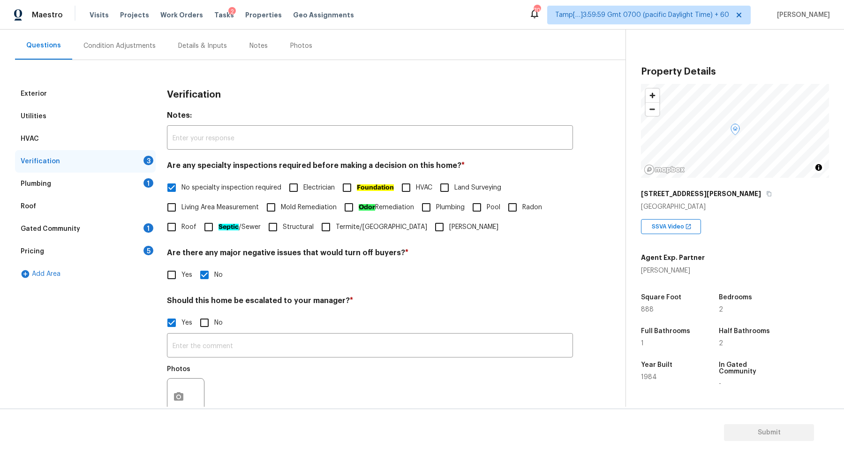
scroll to position [158, 0]
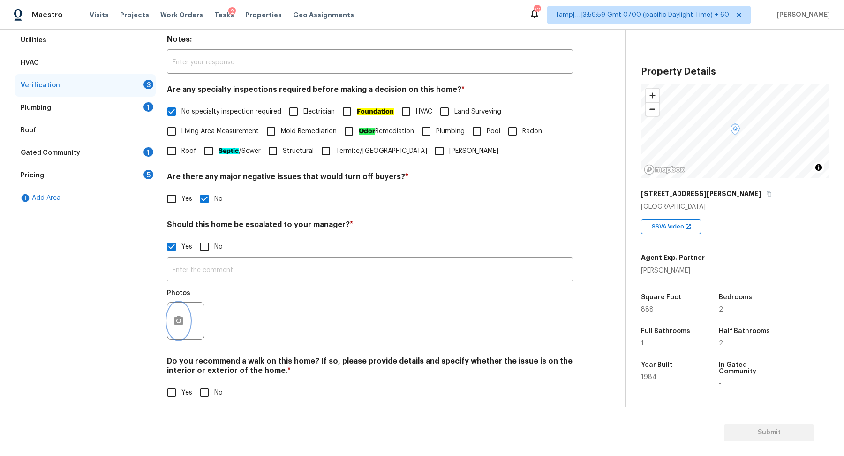
click at [173, 334] on button "button" at bounding box center [178, 320] width 22 height 37
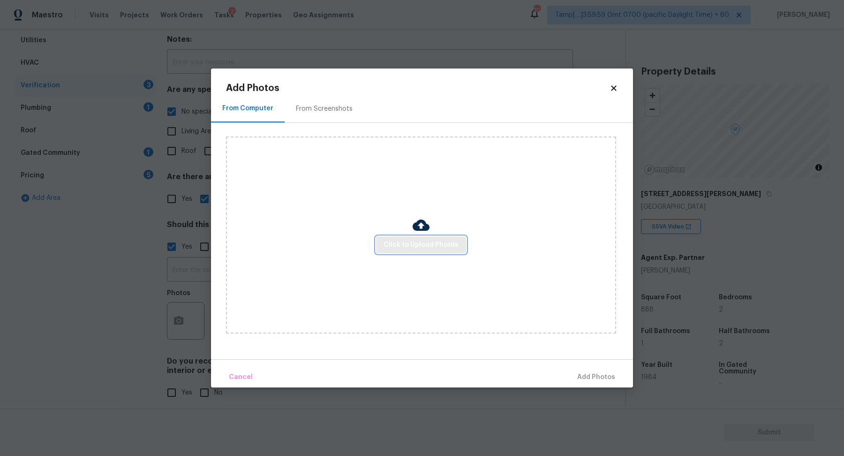
click at [419, 240] on span "Click to Upload Photos" at bounding box center [420, 245] width 75 height 12
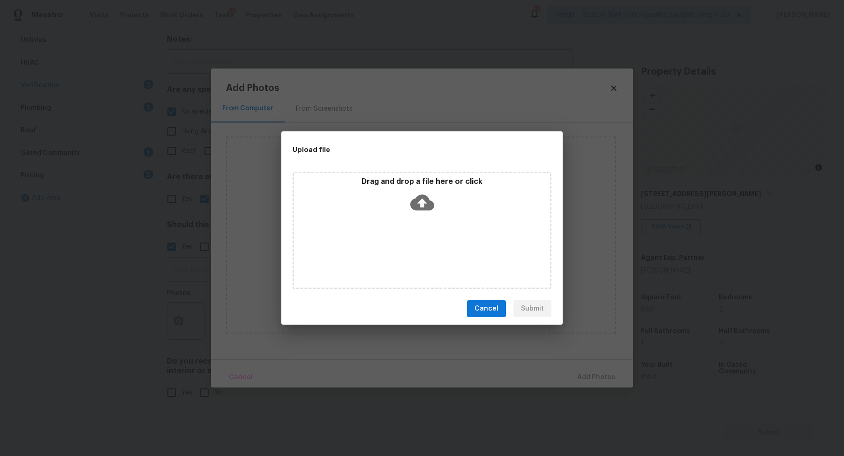
click at [438, 221] on div "Drag and drop a file here or click" at bounding box center [421, 230] width 259 height 117
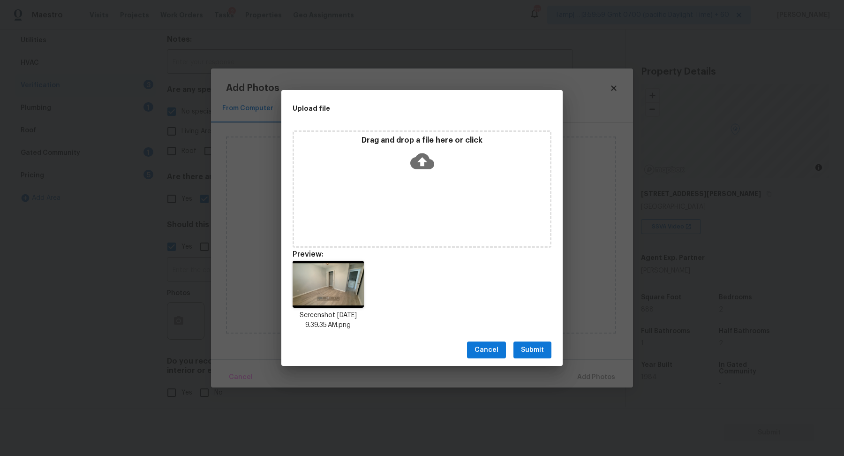
click at [540, 345] on span "Submit" at bounding box center [532, 350] width 23 height 12
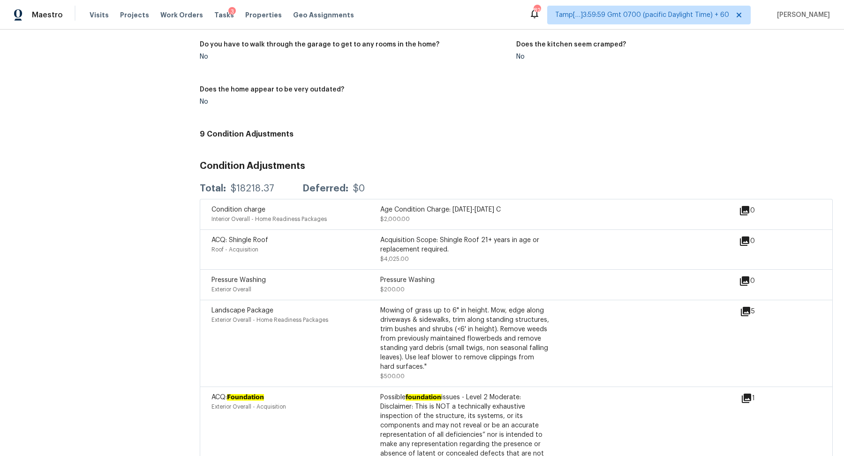
scroll to position [1055, 0]
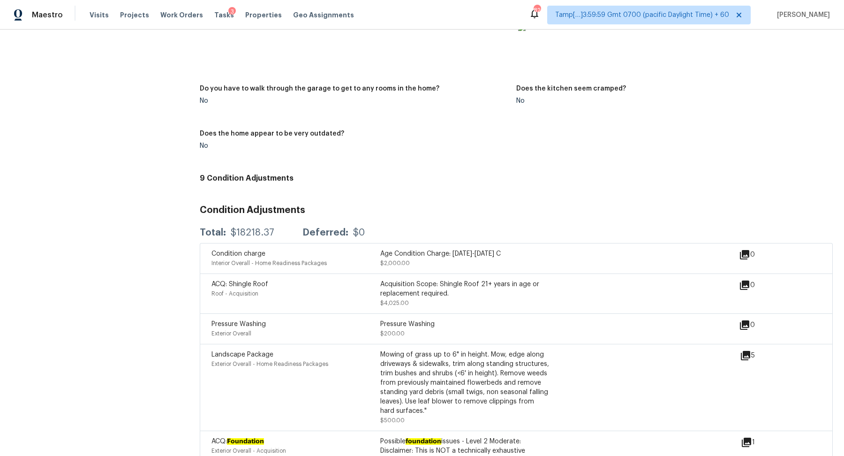
click at [246, 243] on div "Total: $18218.37 Deferred: $0" at bounding box center [516, 232] width 633 height 21
copy div "$18218.37"
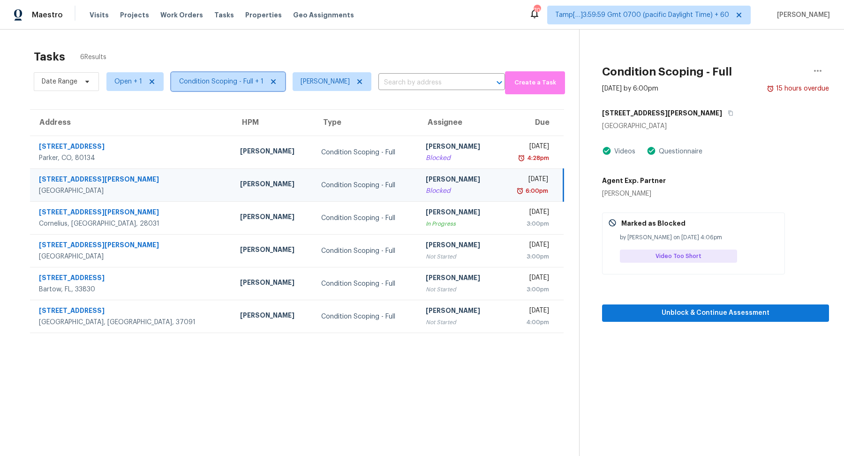
click at [238, 88] on span "Condition Scoping - Full + 1" at bounding box center [228, 81] width 114 height 19
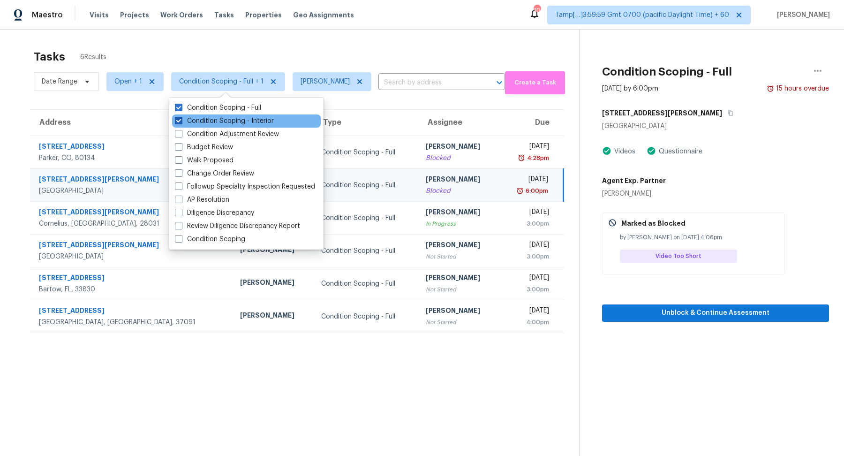
click at [244, 118] on label "Condition Scoping - Interior" at bounding box center [224, 120] width 99 height 9
click at [181, 118] on input "Condition Scoping - Interior" at bounding box center [178, 119] width 6 height 6
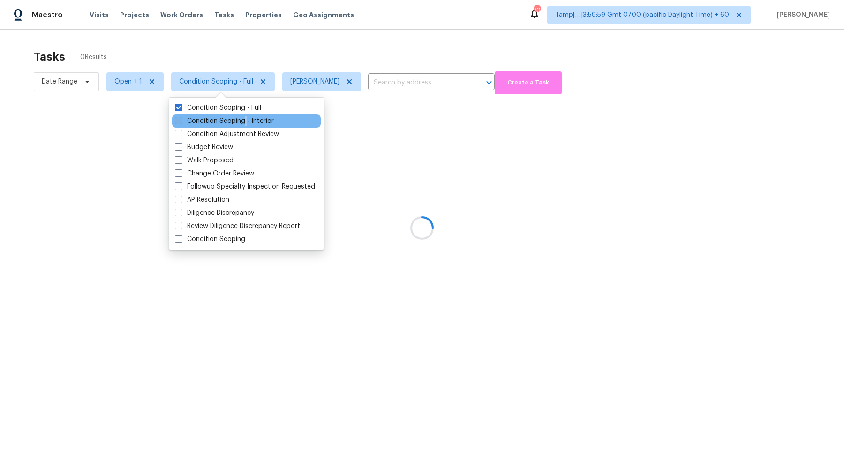
click at [244, 118] on label "Condition Scoping - Interior" at bounding box center [224, 120] width 99 height 9
click at [181, 118] on input "Condition Scoping - Interior" at bounding box center [178, 119] width 6 height 6
checkbox input "true"
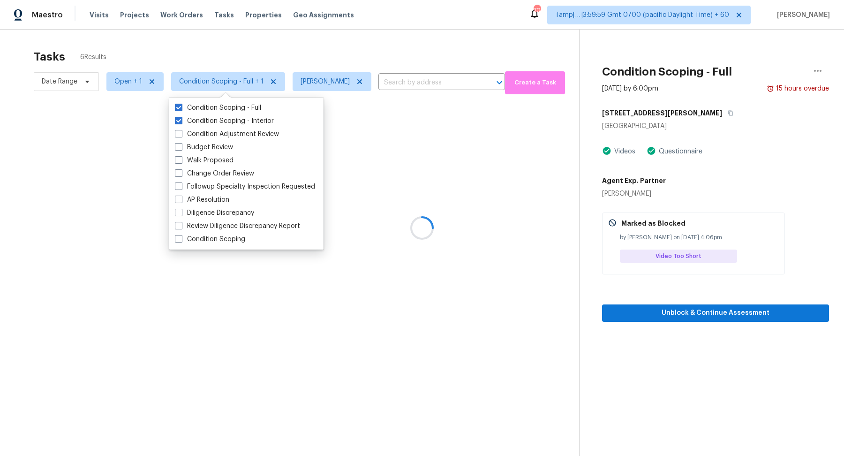
click at [126, 83] on div at bounding box center [422, 228] width 844 height 456
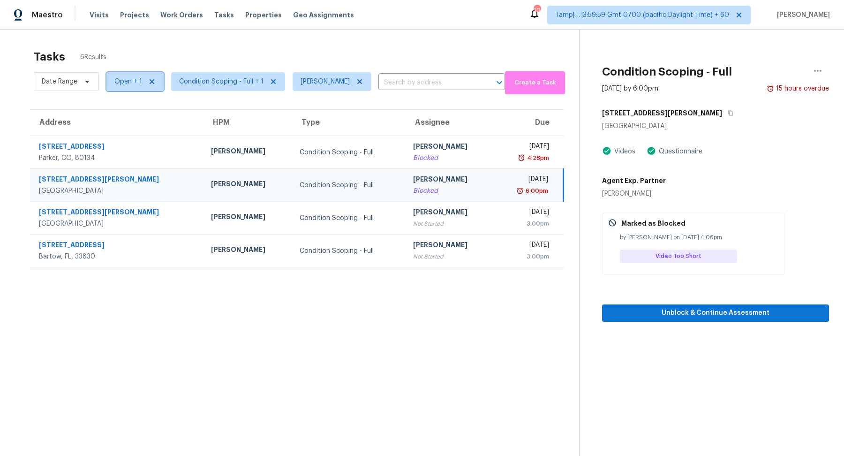
click at [126, 83] on span "Open + 1" at bounding box center [128, 81] width 28 height 9
click at [130, 112] on label "Blocked" at bounding box center [130, 107] width 37 height 9
click at [118, 109] on input "Blocked" at bounding box center [115, 106] width 6 height 6
checkbox input "false"
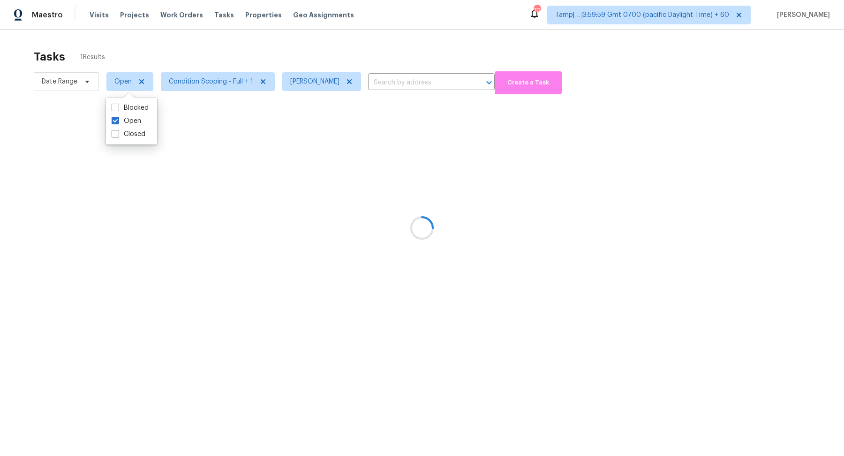
click at [259, 54] on div at bounding box center [422, 228] width 844 height 456
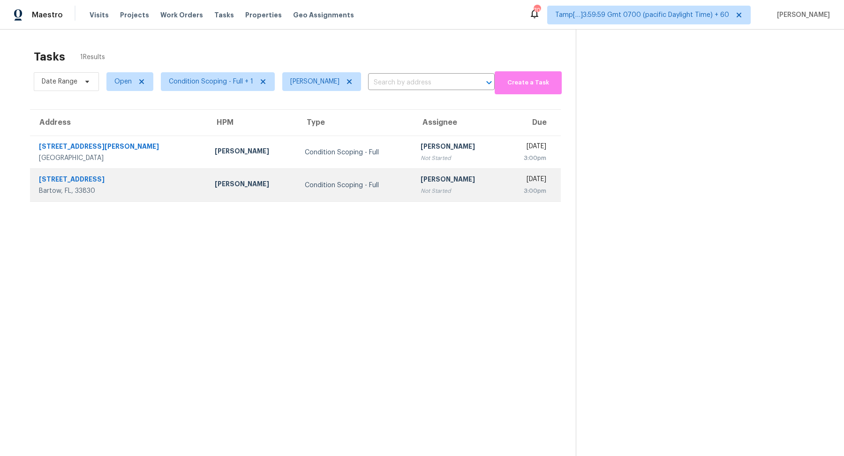
click at [413, 185] on td "[PERSON_NAME] Not Started" at bounding box center [458, 185] width 90 height 33
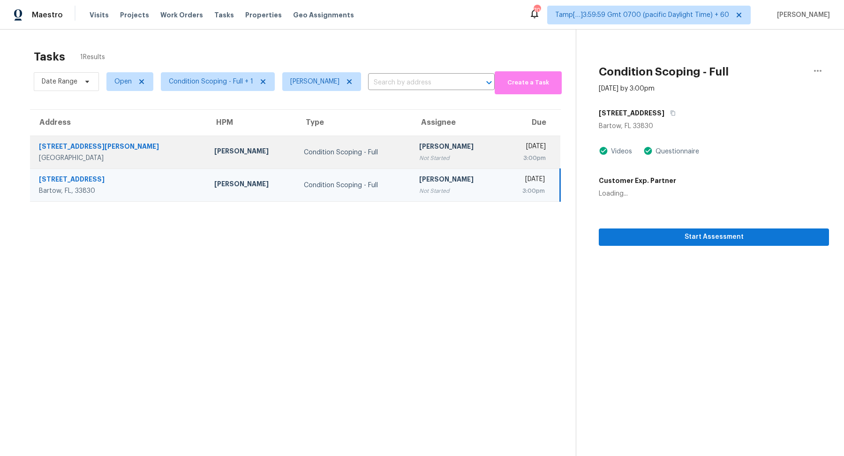
click at [419, 159] on div "Not Started" at bounding box center [456, 157] width 75 height 9
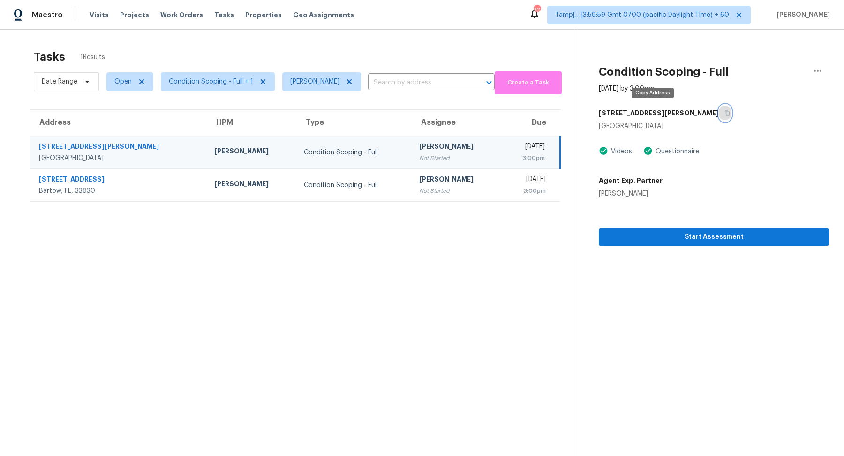
click at [718, 107] on button "button" at bounding box center [724, 113] width 13 height 17
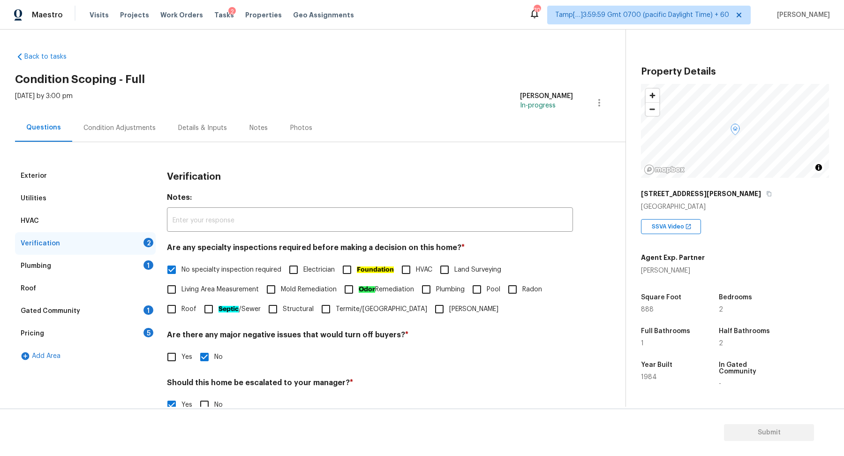
scroll to position [158, 0]
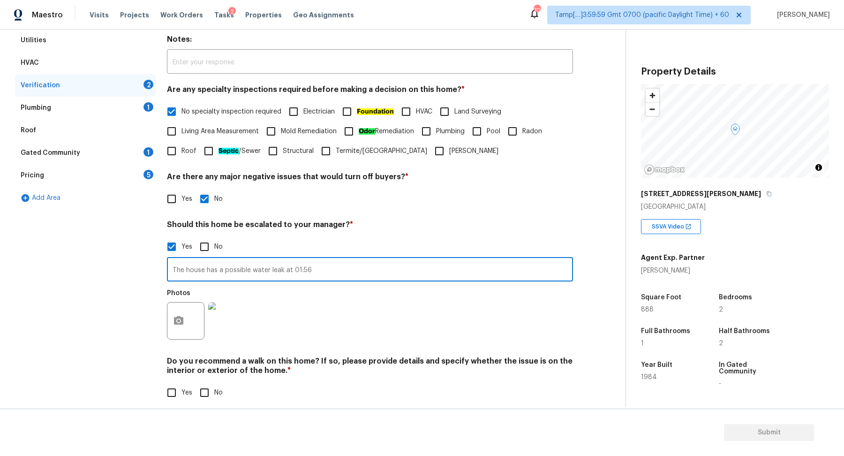
click at [372, 276] on input "The house has a possible water leak at 01:56" at bounding box center [370, 270] width 406 height 22
click at [283, 269] on input "The house has a possible water leak at 01:56, uns" at bounding box center [370, 270] width 406 height 22
click at [374, 270] on input "The house has a possible water leak in the ceiling at 01:56, uns" at bounding box center [370, 270] width 406 height 22
type input "The house has a possible water leak in the ceiling at 01:56, unsure it is a lea…"
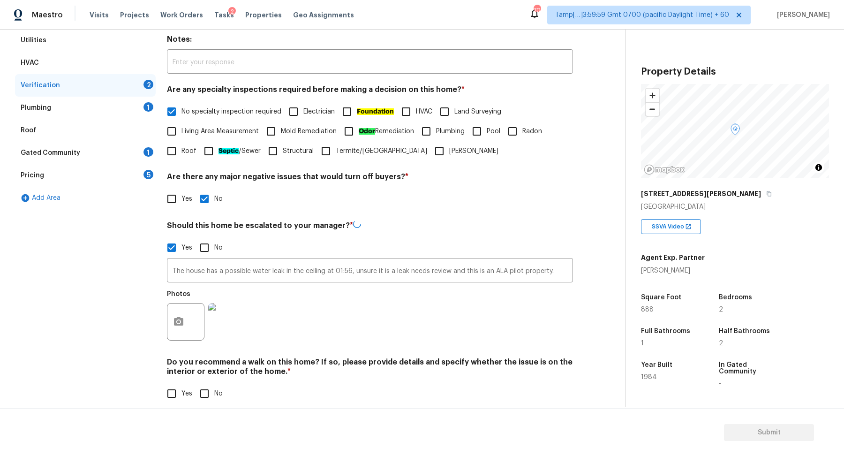
click at [409, 306] on div "Photos" at bounding box center [370, 315] width 406 height 61
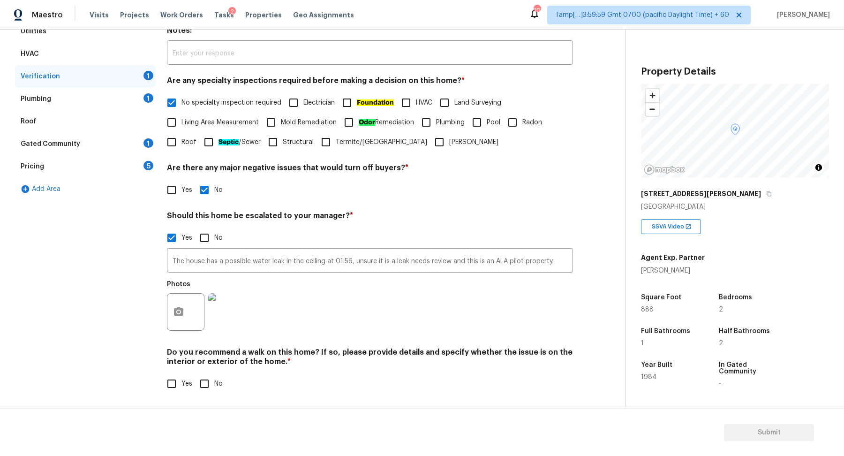
click at [211, 381] on input "No" at bounding box center [204, 384] width 20 height 20
checkbox input "true"
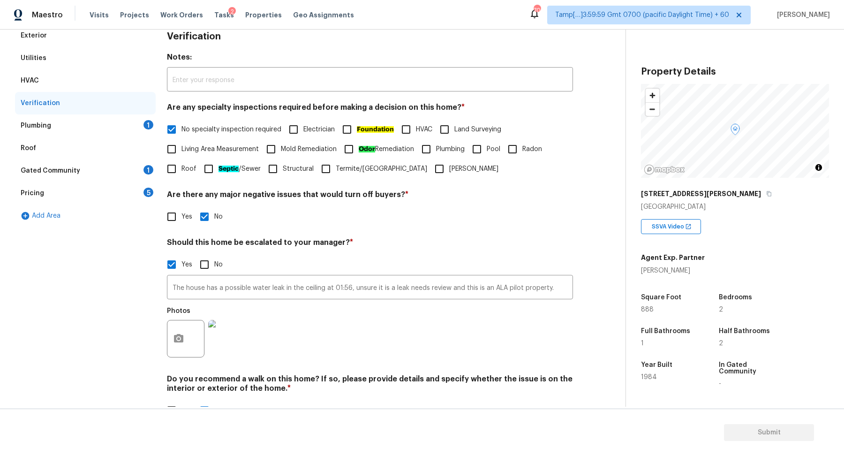
scroll to position [121, 0]
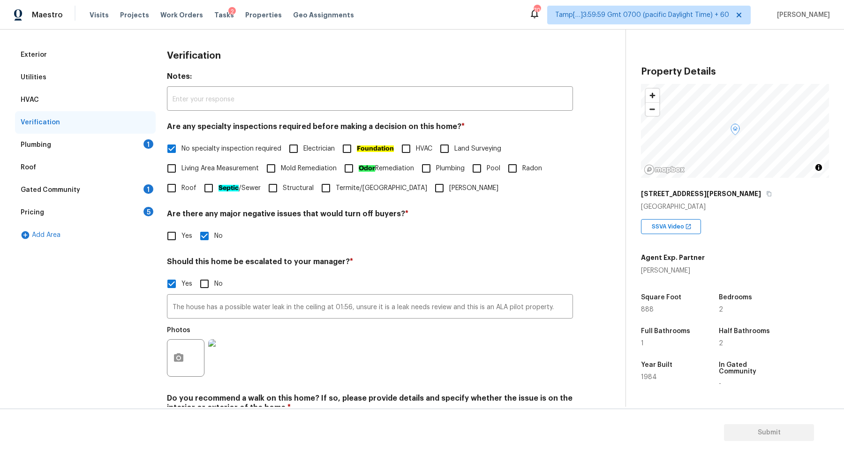
click at [117, 145] on div "Plumbing 1" at bounding box center [85, 145] width 141 height 22
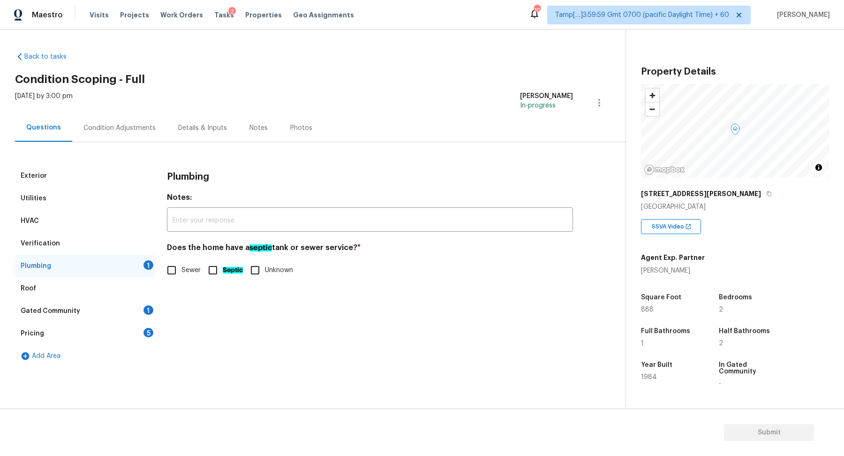
scroll to position [0, 0]
click at [187, 265] on span "Sewer" at bounding box center [190, 270] width 19 height 10
click at [181, 264] on input "Sewer" at bounding box center [172, 270] width 20 height 20
checkbox input "true"
click at [129, 323] on div "Pricing 5" at bounding box center [85, 333] width 141 height 22
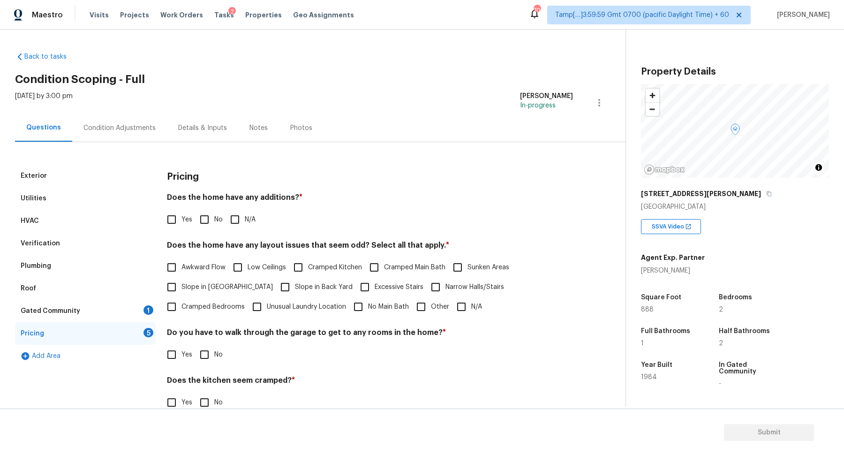
click at [140, 313] on div "Gated Community 1" at bounding box center [85, 310] width 141 height 22
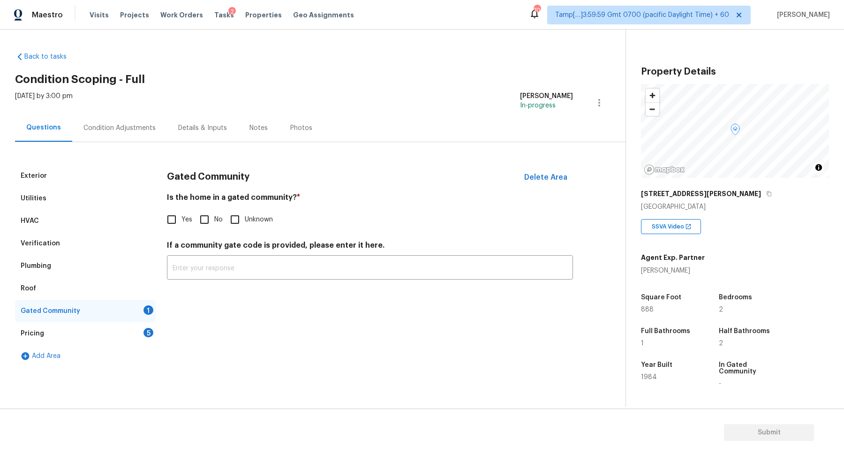
click at [198, 227] on input "No" at bounding box center [204, 219] width 20 height 20
checkbox input "true"
click at [147, 324] on div "Pricing 5" at bounding box center [85, 333] width 141 height 22
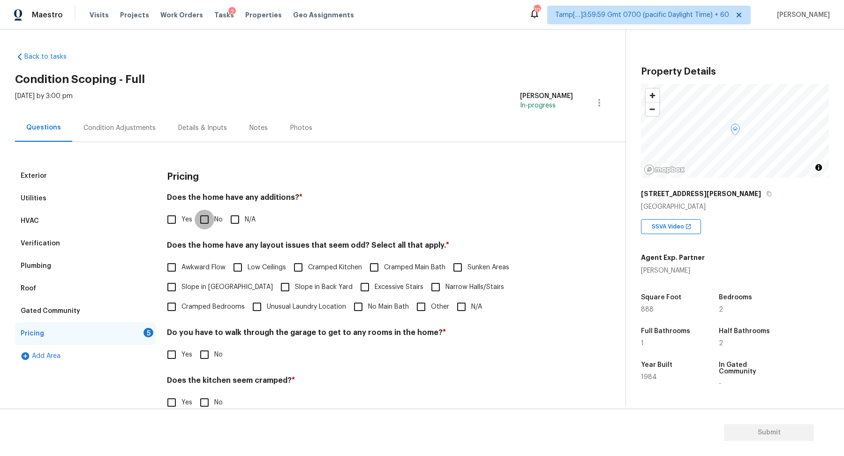
click at [200, 220] on input "No" at bounding box center [204, 219] width 20 height 20
checkbox input "true"
click at [188, 281] on label "Slope in Front Yard" at bounding box center [217, 287] width 111 height 20
click at [181, 281] on input "Slope in Front Yard" at bounding box center [172, 287] width 20 height 20
checkbox input "true"
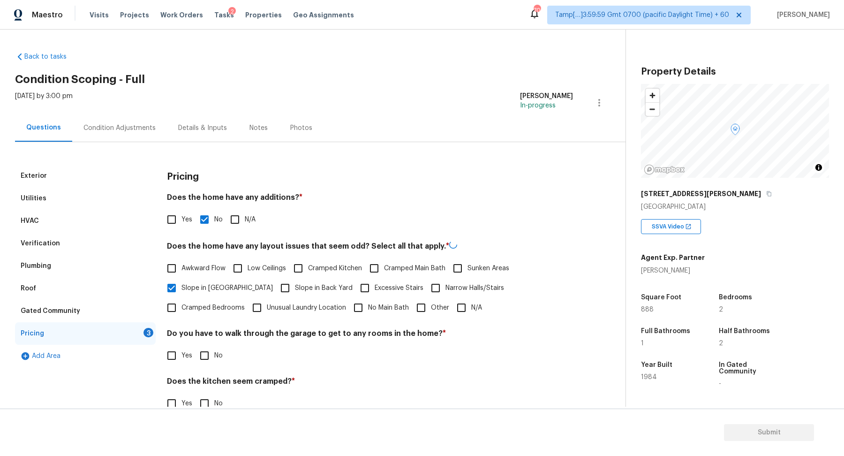
click at [275, 281] on label "Slope in Back Yard" at bounding box center [313, 288] width 77 height 20
click at [275, 281] on input "Slope in Back Yard" at bounding box center [285, 288] width 20 height 20
checkbox input "true"
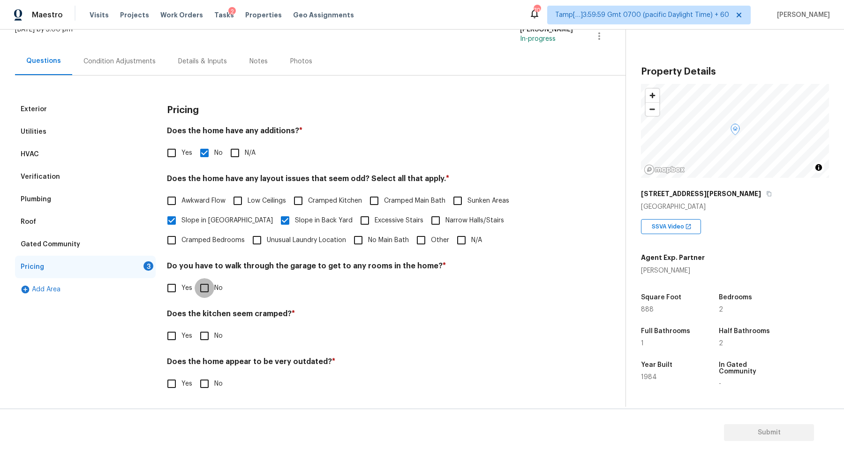
click at [209, 292] on input "No" at bounding box center [204, 288] width 20 height 20
checkbox input "true"
click at [194, 326] on input "No" at bounding box center [204, 336] width 20 height 20
checkbox input "true"
click at [194, 374] on input "No" at bounding box center [204, 384] width 20 height 20
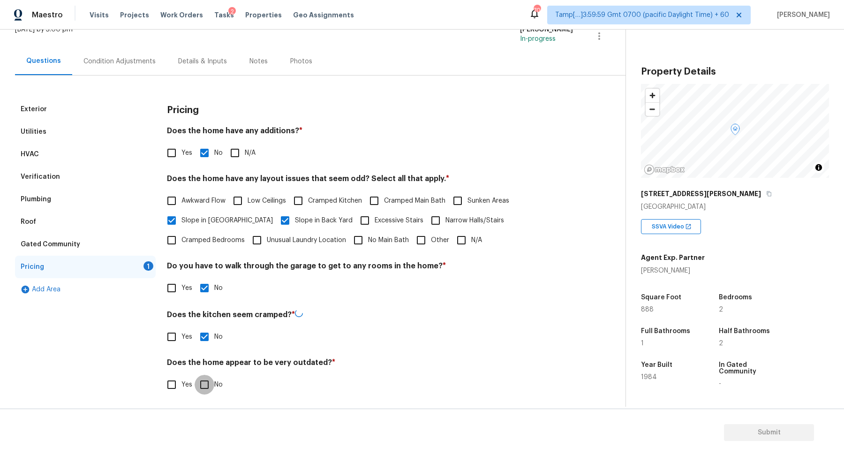
checkbox input "true"
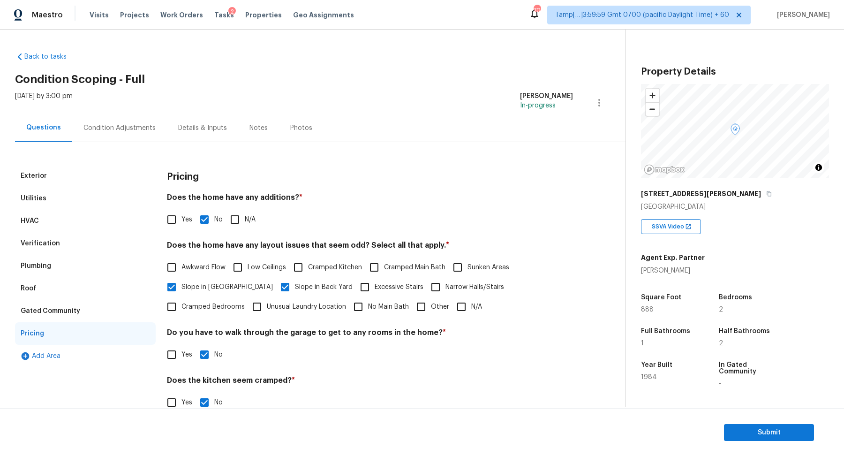
click at [128, 128] on div "Condition Adjustments" at bounding box center [119, 127] width 72 height 9
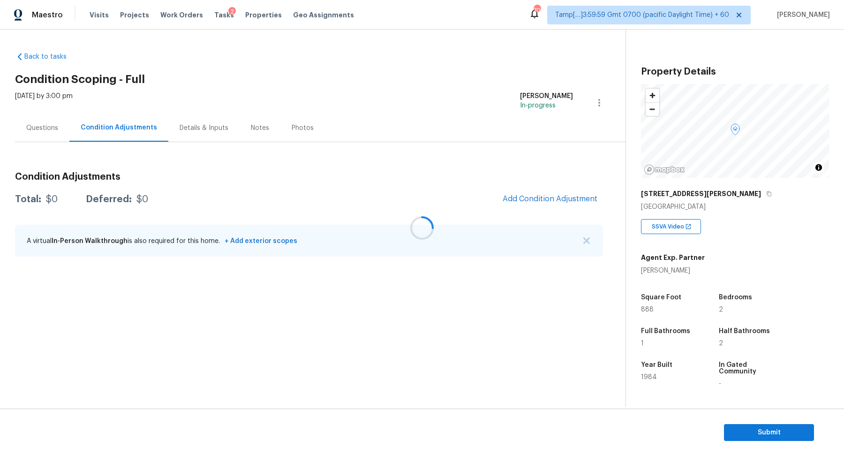
click at [552, 180] on div at bounding box center [422, 228] width 844 height 456
click at [549, 192] on div at bounding box center [422, 228] width 844 height 456
click at [549, 192] on button "Add Condition Adjustment" at bounding box center [550, 199] width 106 height 20
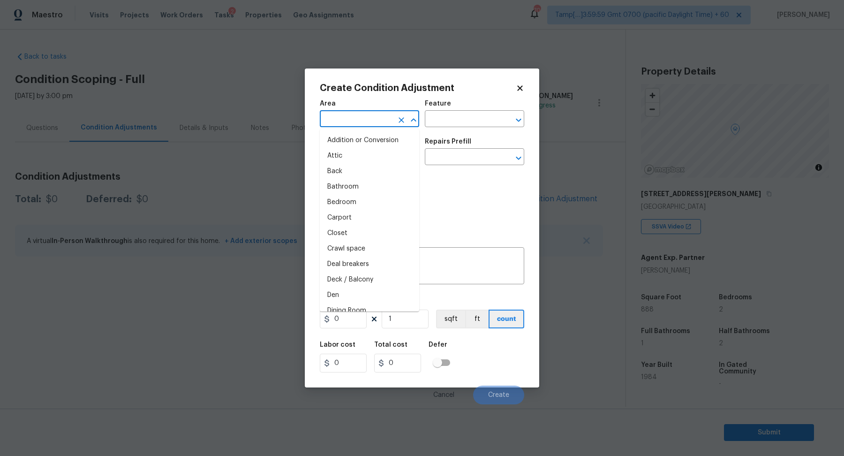
click at [363, 125] on input "text" at bounding box center [356, 119] width 73 height 15
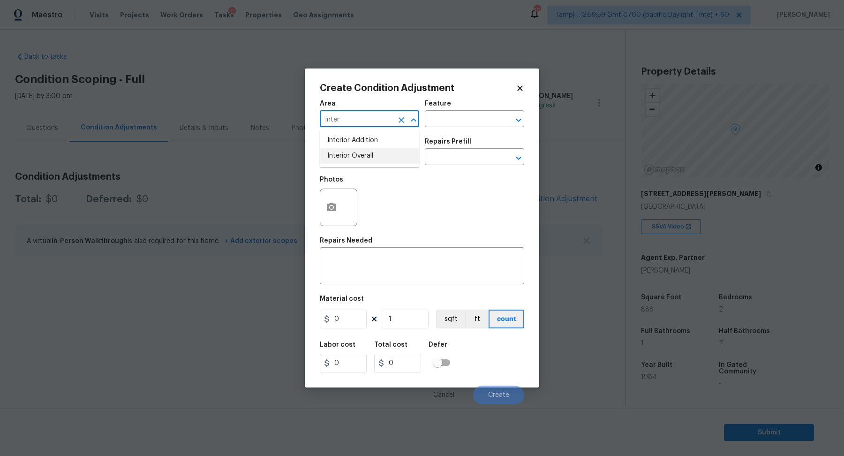
click at [361, 158] on li "Interior Overall" at bounding box center [369, 155] width 99 height 15
type input "Interior Overall"
click at [361, 158] on input "text" at bounding box center [356, 157] width 73 height 15
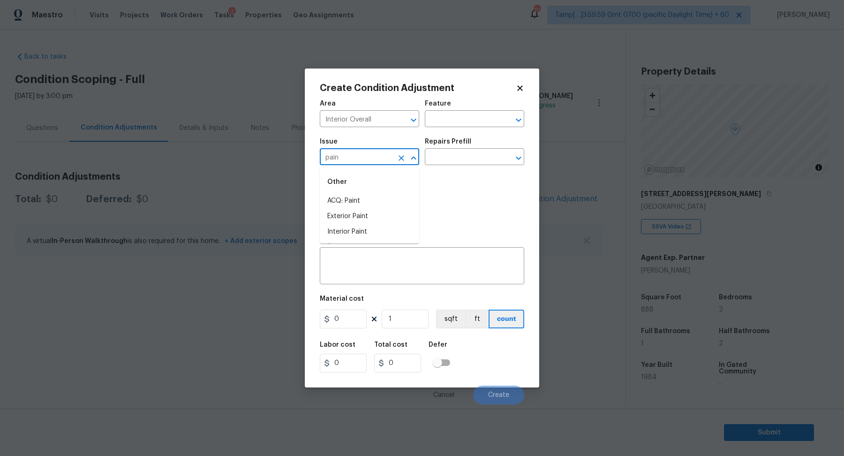
click at [387, 198] on li "ACQ: Paint" at bounding box center [369, 200] width 99 height 15
type input "ACQ: Paint"
click at [455, 165] on div "Issue ACQ: Paint ​ Repairs Prefill ​" at bounding box center [422, 152] width 204 height 38
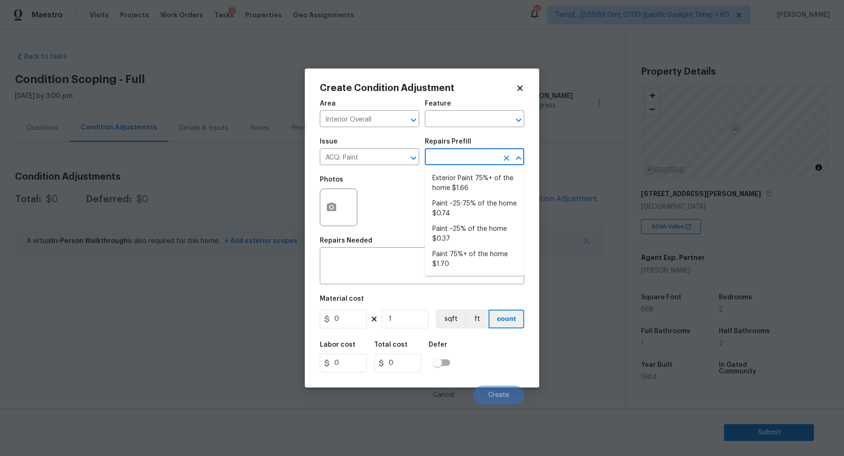
click at [462, 164] on input "text" at bounding box center [461, 157] width 73 height 15
click at [462, 238] on li "Paint ~25% of the home $0.37" at bounding box center [474, 233] width 99 height 25
type input "Acquisition"
type textarea "Acquisition Scope: ~25% of the home needs interior paint"
type input "0.37"
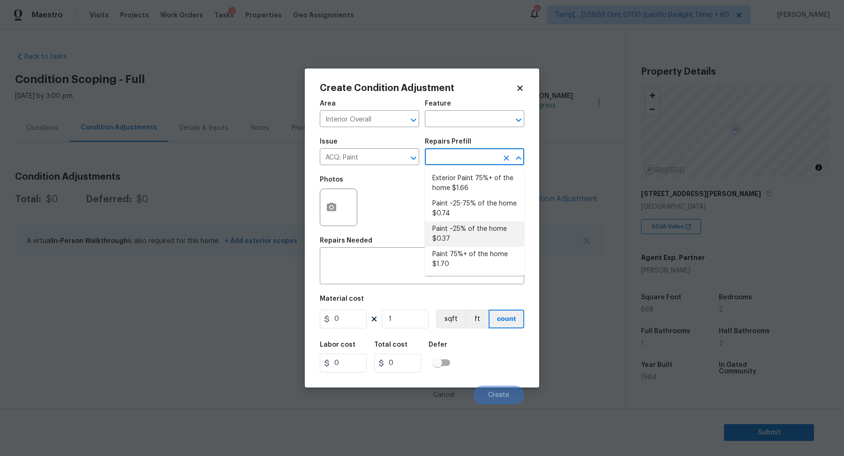
type input "0.37"
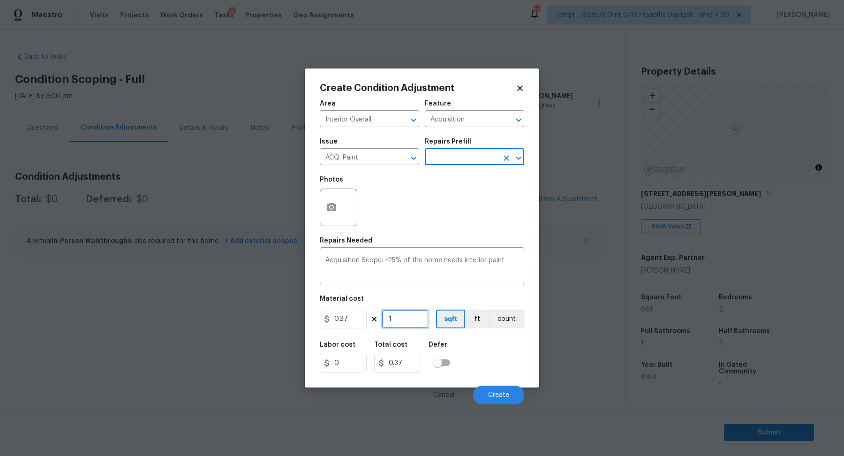
click at [404, 323] on input "1" at bounding box center [404, 318] width 47 height 19
type input "8"
type input "2.96"
type input "88"
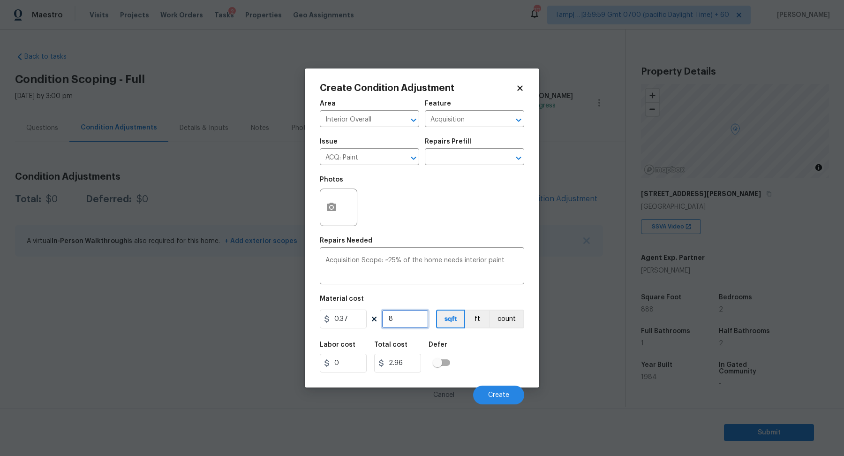
type input "32.56"
type input "888"
type input "328.56"
type input "888"
click at [495, 398] on button "Create" at bounding box center [498, 394] width 51 height 19
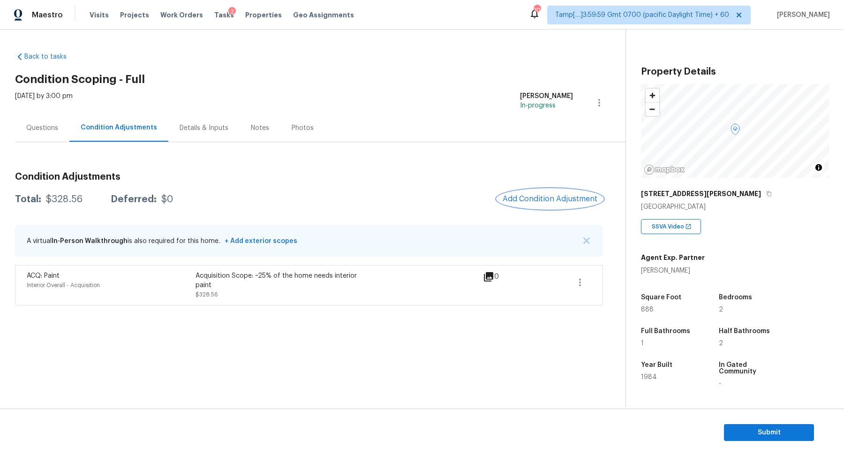
click at [527, 198] on span "Add Condition Adjustment" at bounding box center [549, 198] width 95 height 8
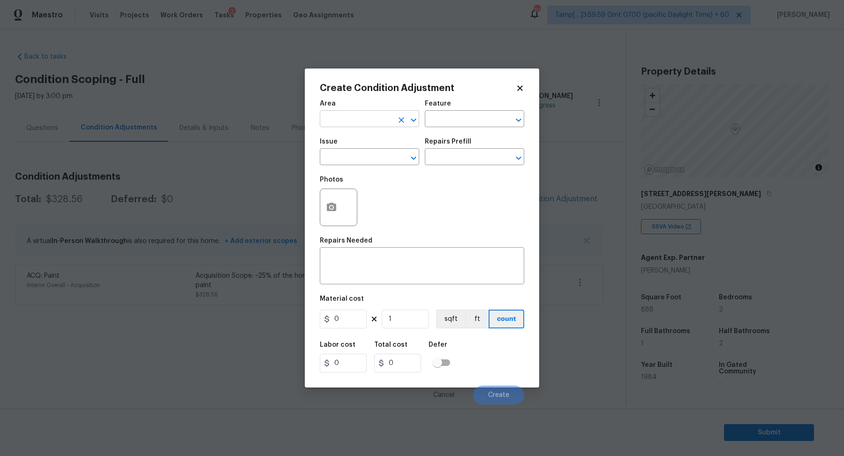
click at [334, 114] on input "text" at bounding box center [356, 119] width 73 height 15
click at [359, 156] on li "Interior Overall" at bounding box center [369, 155] width 99 height 15
type input "Interior Overall"
click at [359, 156] on input "text" at bounding box center [356, 157] width 73 height 15
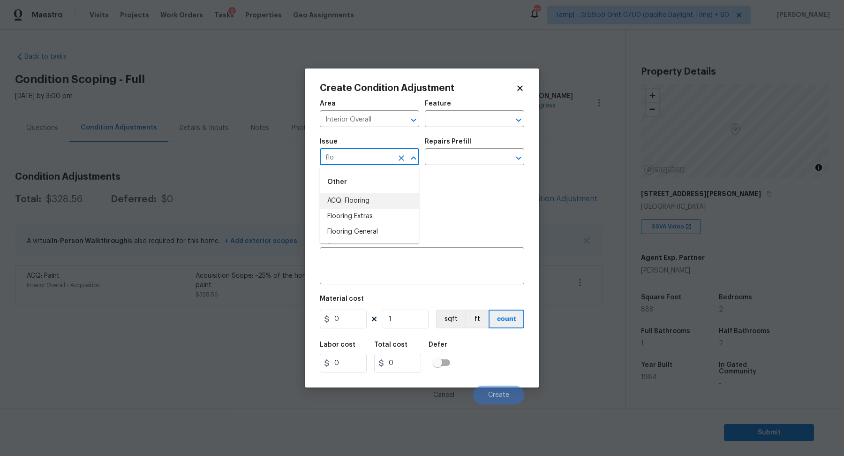
click at [376, 194] on li "ACQ: Flooring" at bounding box center [369, 200] width 99 height 15
type input "ACQ: Flooring"
click at [443, 158] on input "text" at bounding box center [461, 157] width 73 height 15
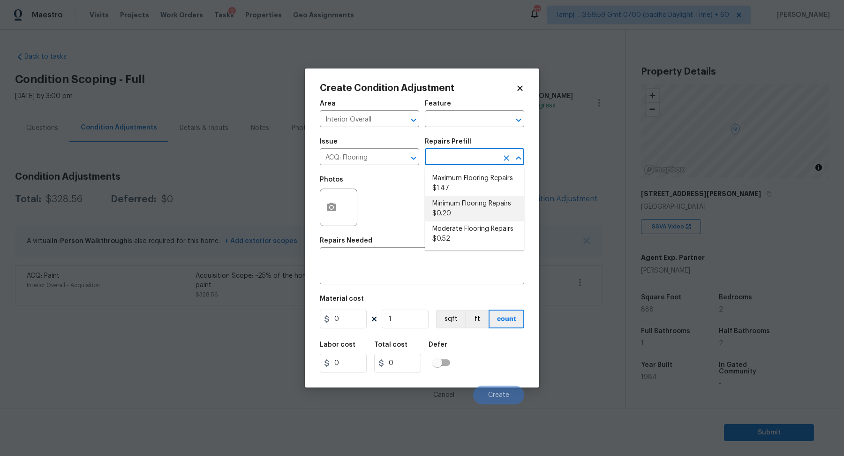
click at [443, 217] on li "Minimum Flooring Repairs $0.20" at bounding box center [474, 208] width 99 height 25
type input "Acquisition"
type textarea "Acquisition Scope: Minimum flooring repairs"
type input "0.2"
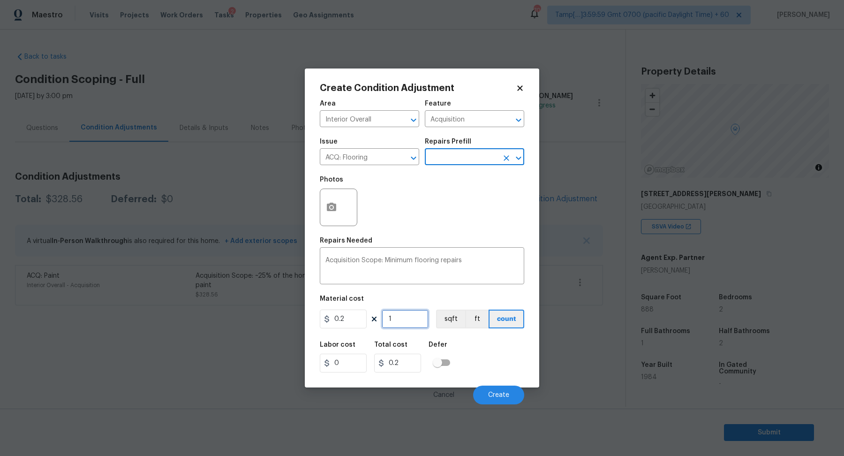
click at [419, 322] on input "1" at bounding box center [404, 318] width 47 height 19
type input "8"
type input "1.6"
type input "88"
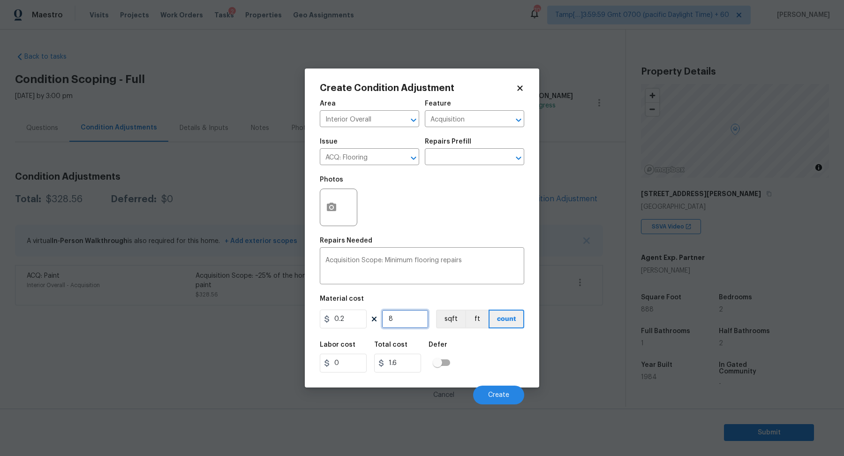
type input "17.6"
type input "888"
type input "177.6"
type input "888"
click at [489, 388] on button "Create" at bounding box center [498, 394] width 51 height 19
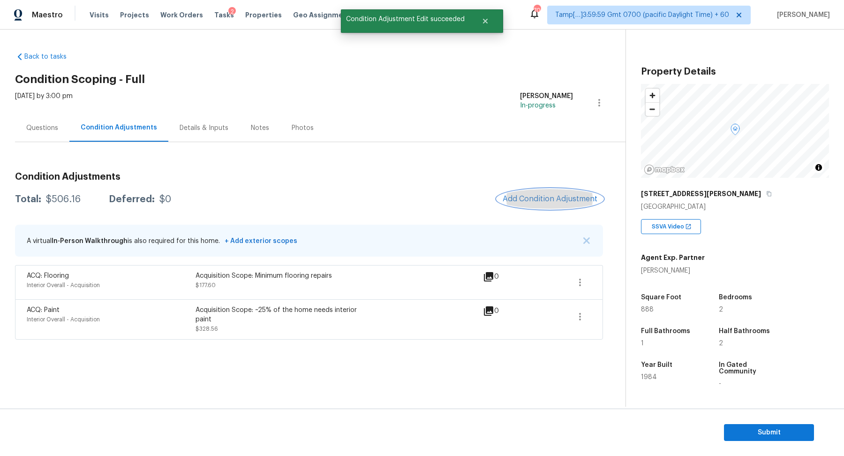
click at [531, 201] on span "Add Condition Adjustment" at bounding box center [549, 198] width 95 height 8
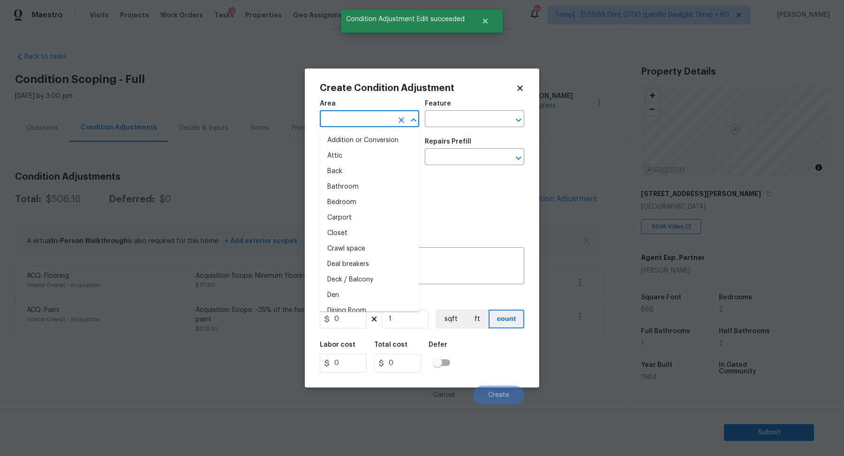
click at [357, 123] on input "text" at bounding box center [356, 119] width 73 height 15
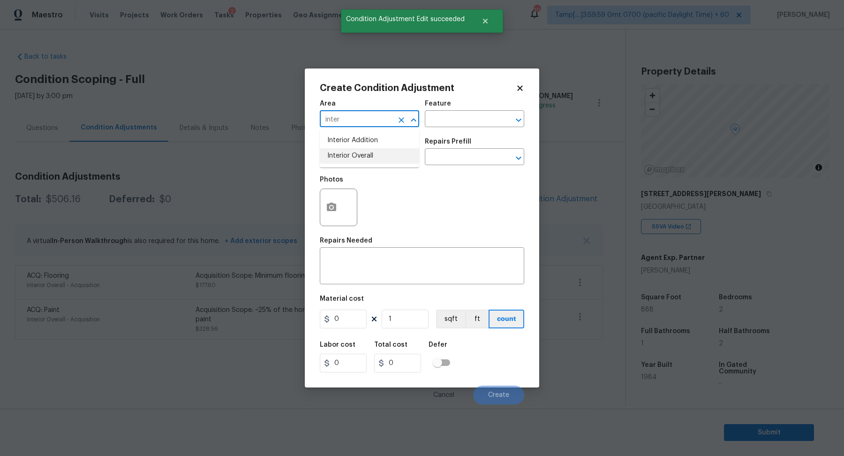
click at [391, 160] on li "Interior Overall" at bounding box center [369, 155] width 99 height 15
type input "Interior Overall"
click at [391, 160] on input "text" at bounding box center [356, 157] width 73 height 15
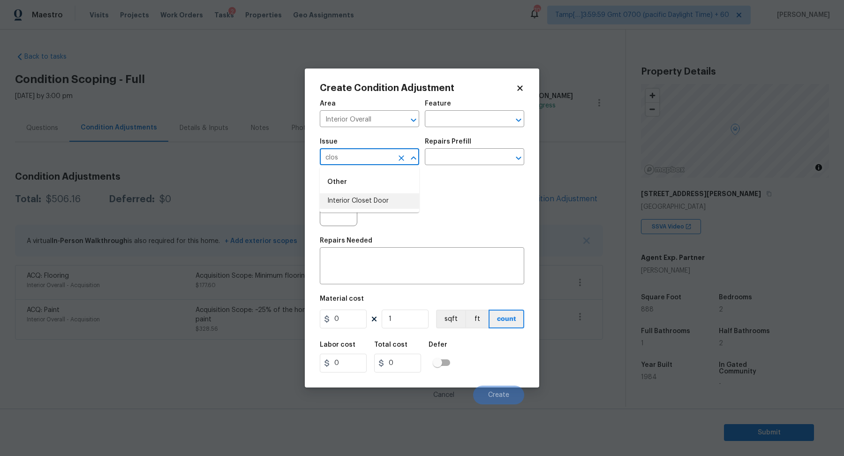
click at [358, 206] on li "Interior Closet Door" at bounding box center [369, 200] width 99 height 15
type input "Interior Closet Door"
click at [335, 206] on icon "button" at bounding box center [331, 206] width 9 height 8
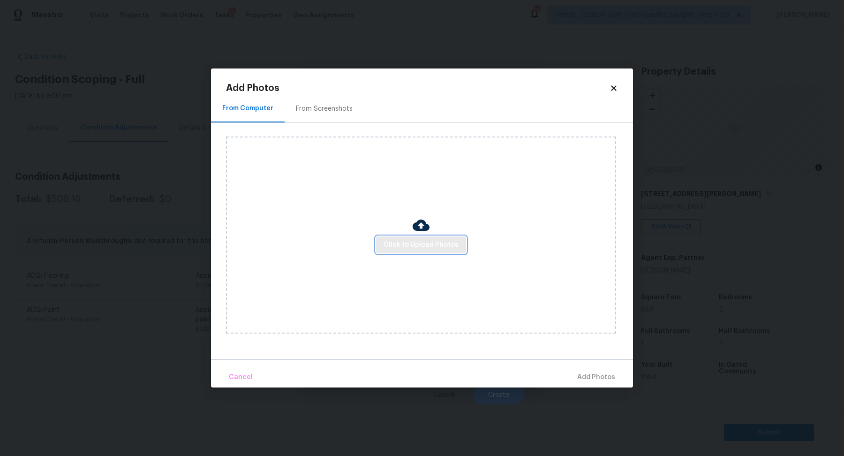
click at [430, 239] on button "Click to Upload Photos" at bounding box center [421, 244] width 90 height 17
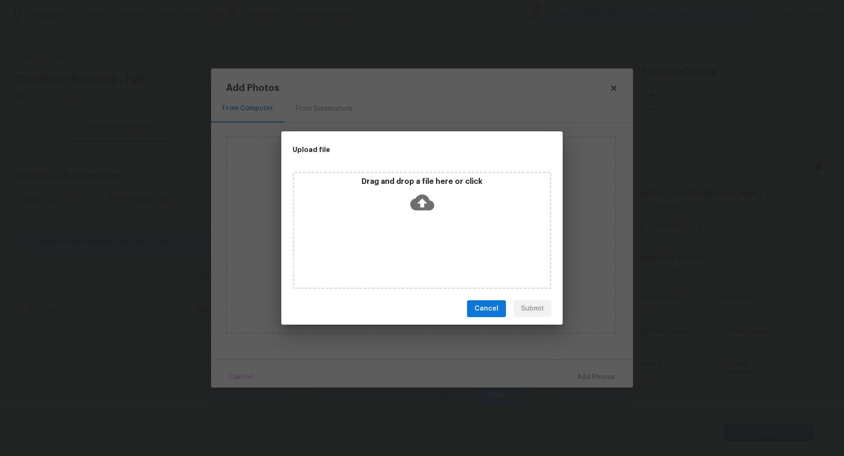
click at [440, 232] on div "Drag and drop a file here or click" at bounding box center [421, 230] width 259 height 117
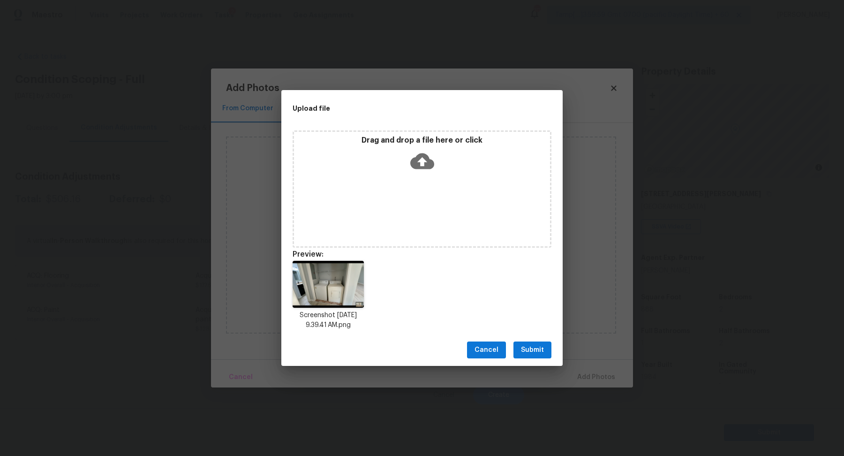
click at [544, 353] on button "Submit" at bounding box center [532, 349] width 38 height 17
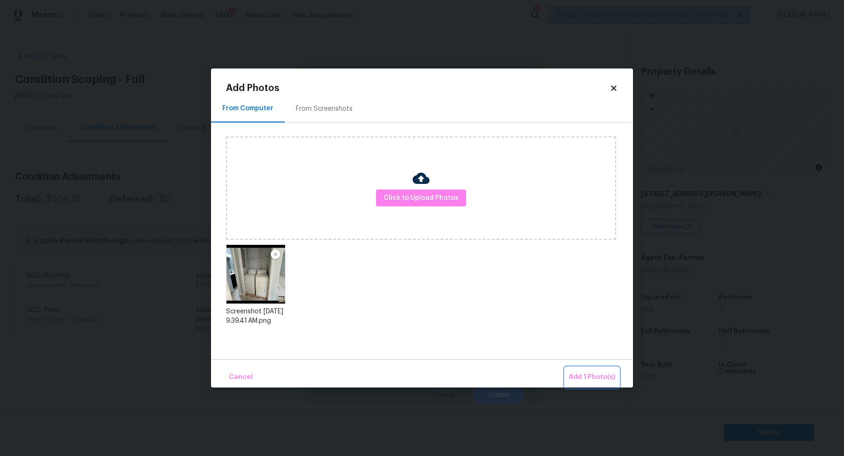
click at [584, 371] on span "Add 1 Photo(s)" at bounding box center [591, 377] width 46 height 12
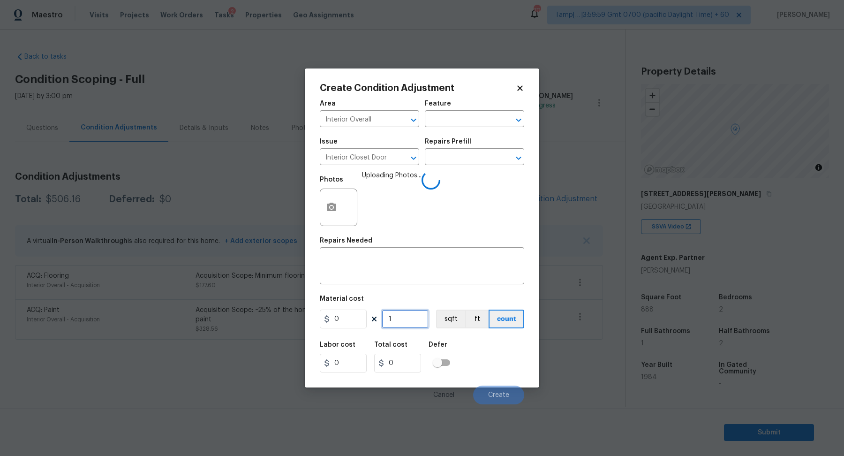
click at [402, 320] on input "1" at bounding box center [404, 318] width 47 height 19
click at [477, 158] on input "text" at bounding box center [461, 157] width 73 height 15
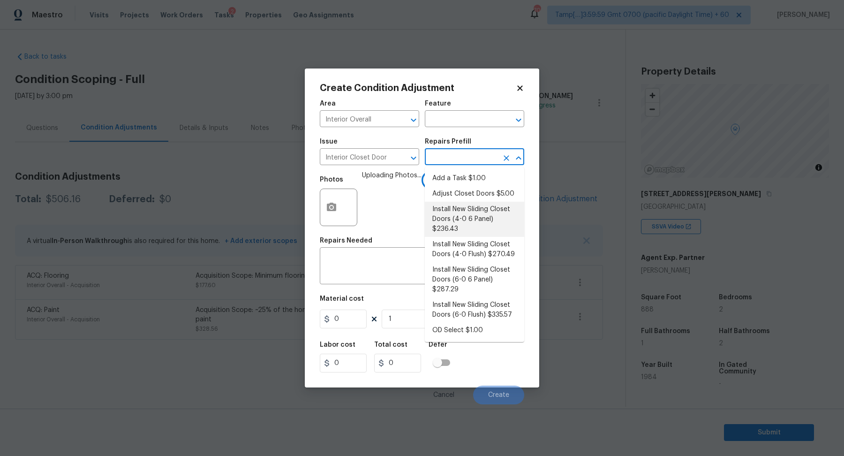
click at [477, 202] on li "Install New Sliding Closet Doors (4-0 6 Panel) $236.43" at bounding box center [474, 219] width 99 height 35
type input "Interior Door"
type textarea "Remove the existing door (if present). Install a new 4-0 bi-fold 6 panel interi…"
type input "236.43"
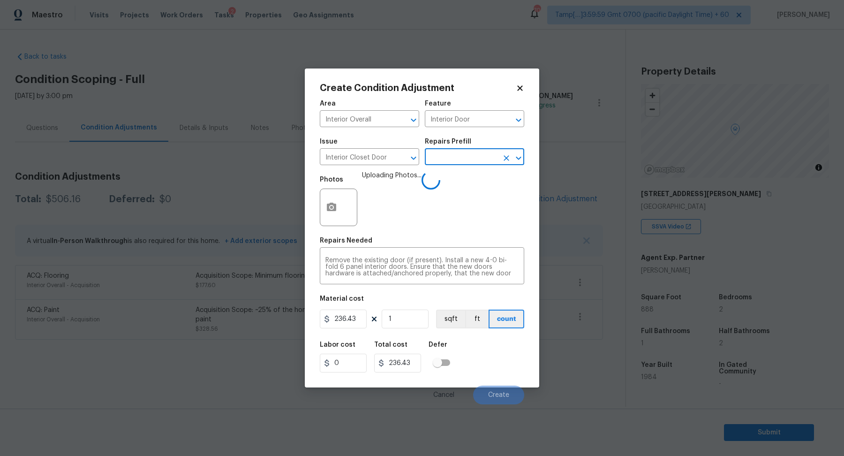
click at [486, 353] on div "Labor cost 0 Total cost 236.43 Defer" at bounding box center [422, 357] width 204 height 42
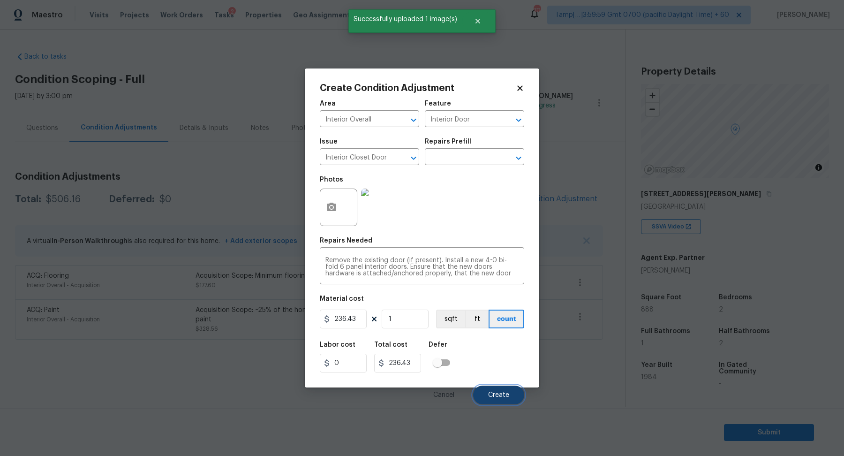
click at [494, 396] on span "Create" at bounding box center [498, 394] width 21 height 7
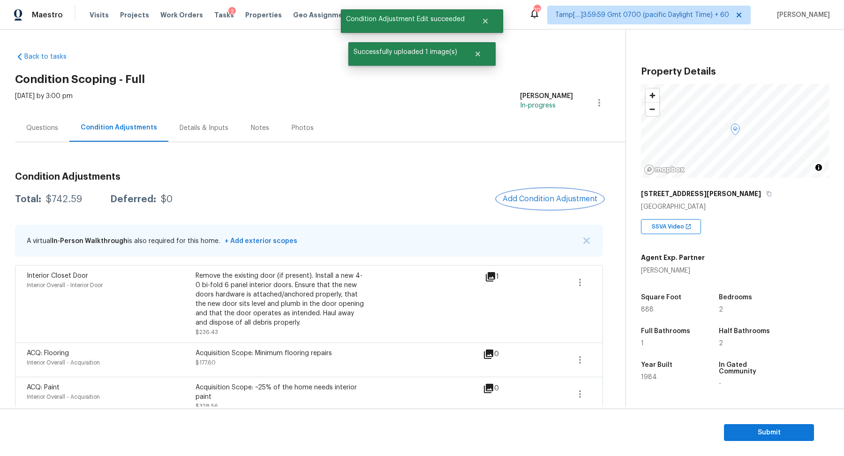
click at [559, 208] on button "Add Condition Adjustment" at bounding box center [550, 199] width 106 height 20
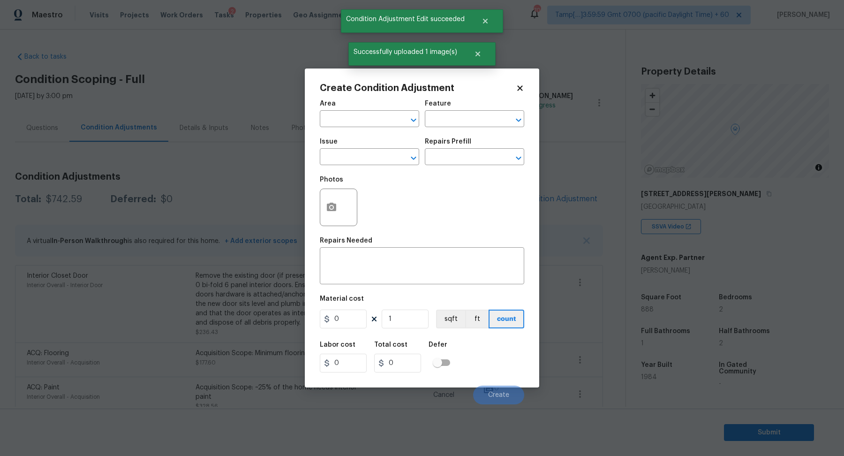
click at [356, 137] on span "Issue ​" at bounding box center [369, 152] width 99 height 38
click at [356, 131] on span "Area ​" at bounding box center [369, 114] width 99 height 38
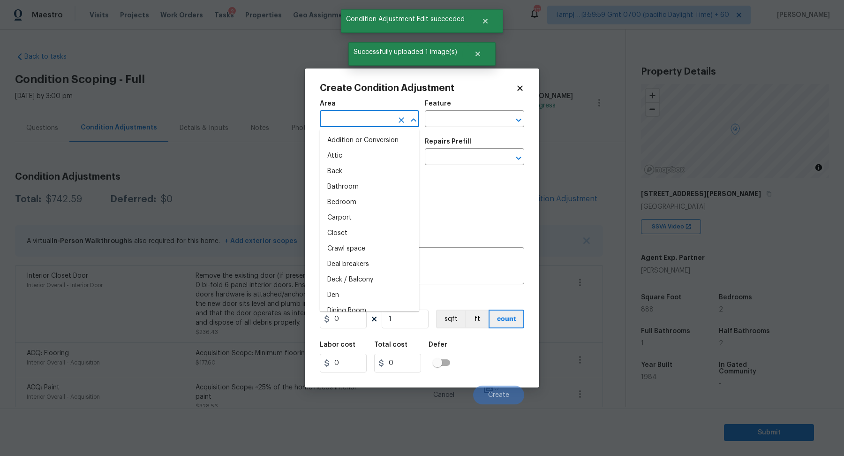
click at [364, 115] on input "text" at bounding box center [356, 119] width 73 height 15
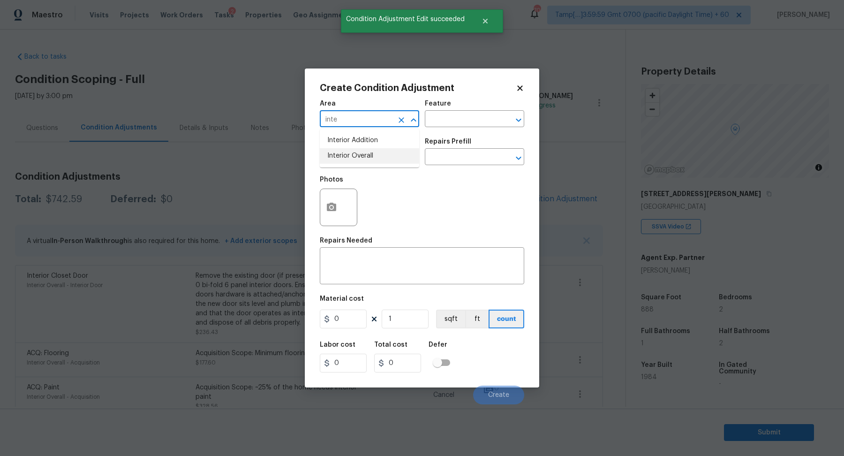
click at [357, 163] on li "Interior Overall" at bounding box center [369, 155] width 99 height 15
type input "Interior Overall"
click at [357, 163] on input "text" at bounding box center [356, 157] width 73 height 15
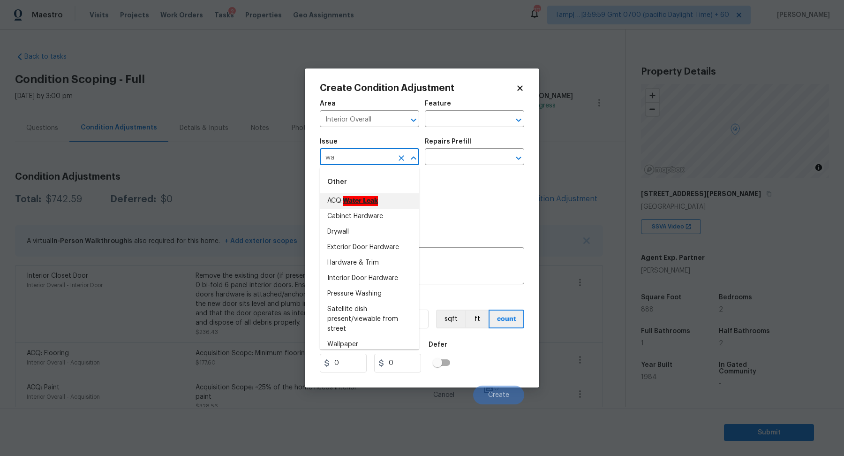
click at [358, 196] on ah_el_jm_1744356582284 "Water Leak" at bounding box center [360, 201] width 35 height 10
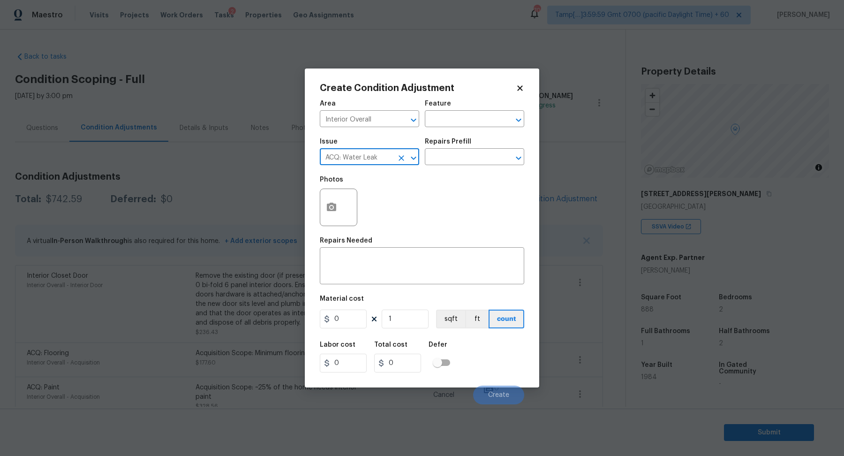
type input "ACQ: Water Leak"
click at [330, 208] on circle "button" at bounding box center [331, 207] width 3 height 3
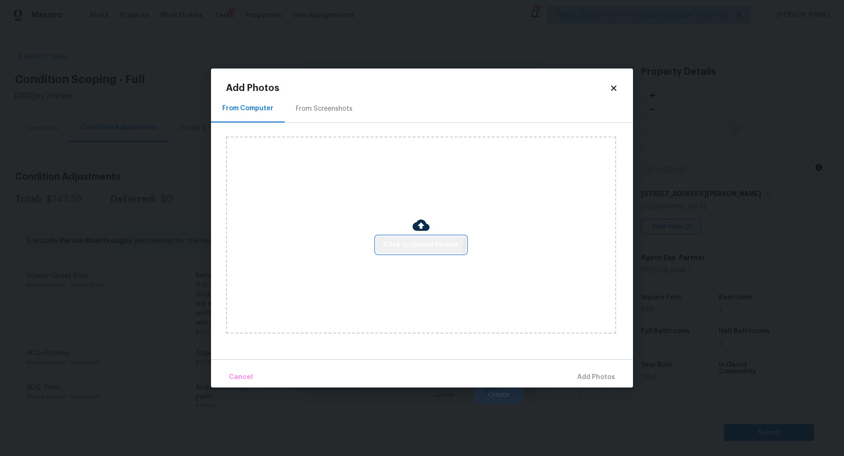
click at [404, 240] on span "Click to Upload Photos" at bounding box center [420, 245] width 75 height 12
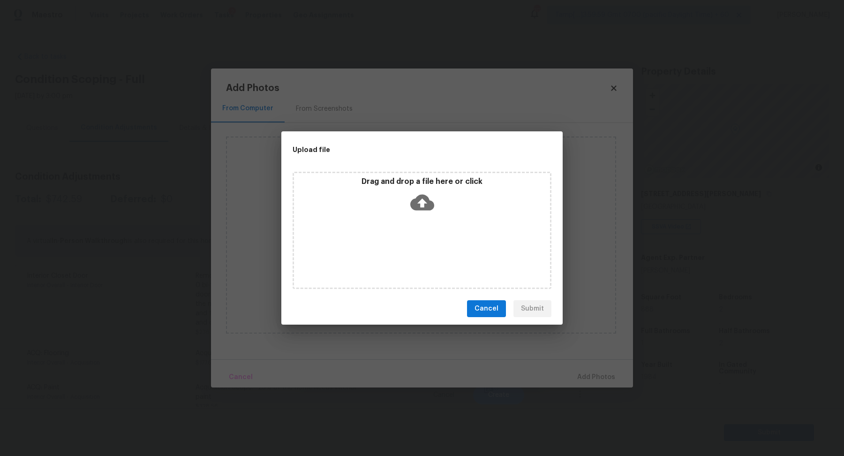
click at [441, 222] on div "Drag and drop a file here or click" at bounding box center [421, 230] width 259 height 117
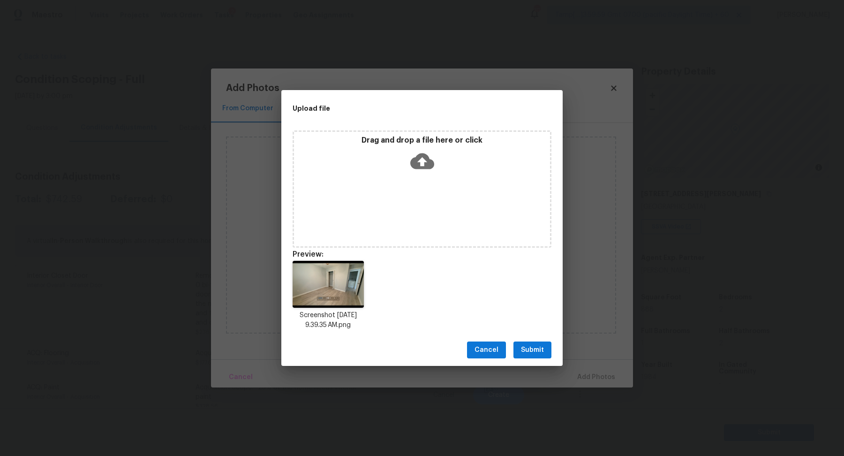
click at [537, 350] on span "Submit" at bounding box center [532, 350] width 23 height 12
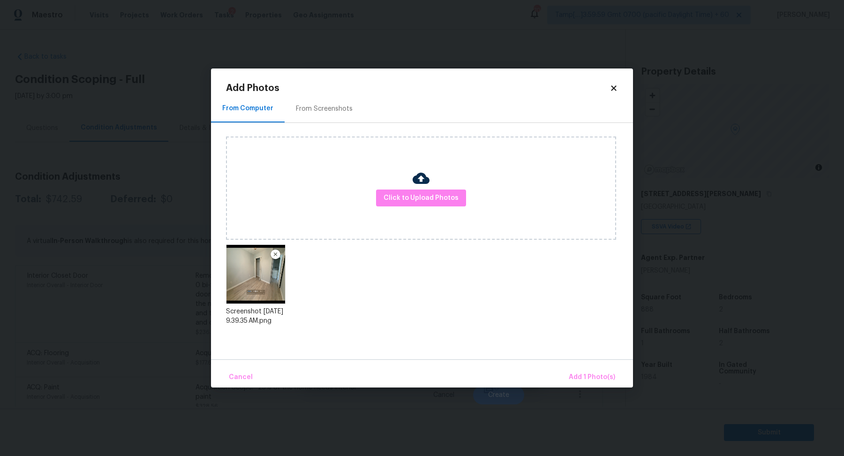
click at [583, 366] on div "Cancel Add 1 Photo(s)" at bounding box center [422, 373] width 422 height 28
click at [583, 367] on button "Add 1 Photo(s)" at bounding box center [592, 377] width 54 height 20
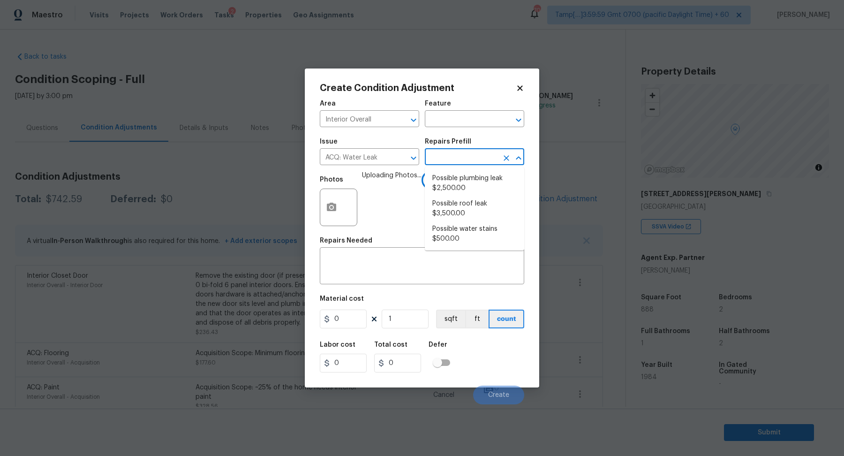
click at [471, 159] on input "text" at bounding box center [461, 157] width 73 height 15
click at [478, 229] on li "Possible water stains $500.00" at bounding box center [474, 233] width 99 height 25
type input "Acquisition"
type textarea "Acquisition Scope: Possible water stains"
type input "500"
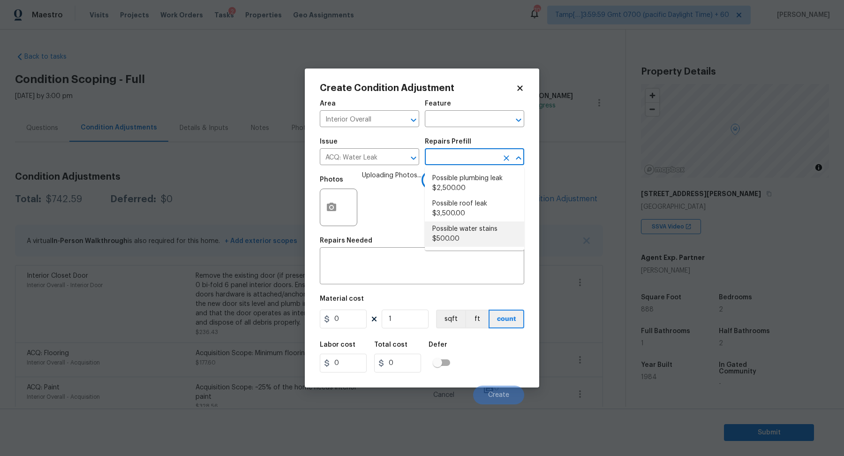
type input "500"
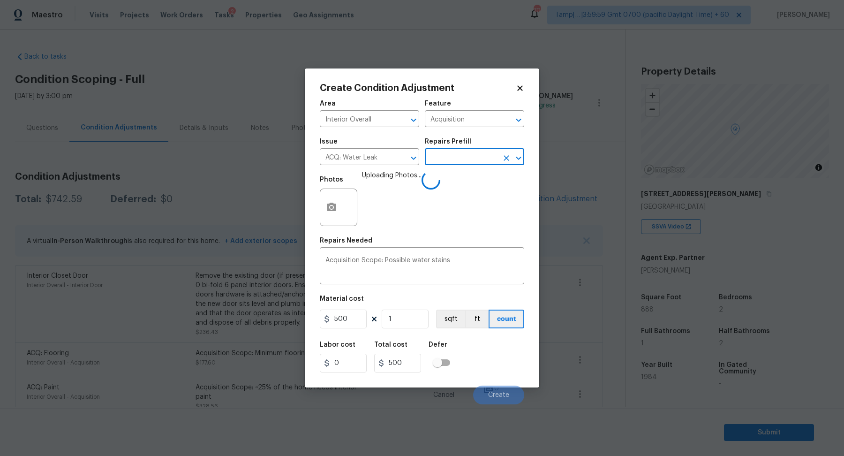
click at [476, 340] on div "Labor cost 0 Total cost 500 Defer" at bounding box center [422, 357] width 204 height 42
click at [479, 349] on div "Labor cost 0 Total cost 500 Defer" at bounding box center [422, 357] width 204 height 42
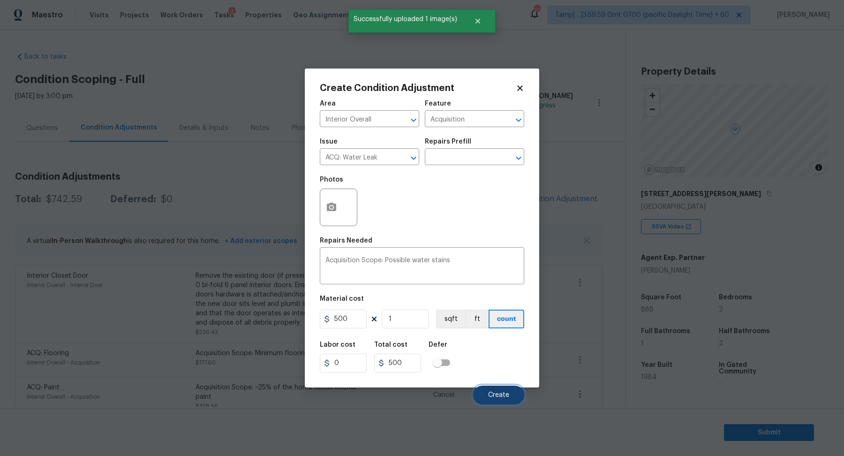
click at [493, 389] on button "Create" at bounding box center [498, 394] width 51 height 19
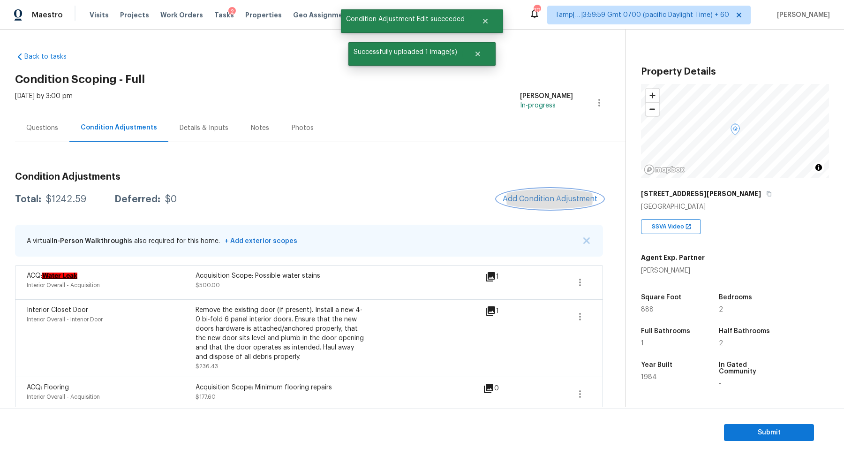
click at [550, 193] on button "Add Condition Adjustment" at bounding box center [550, 199] width 106 height 20
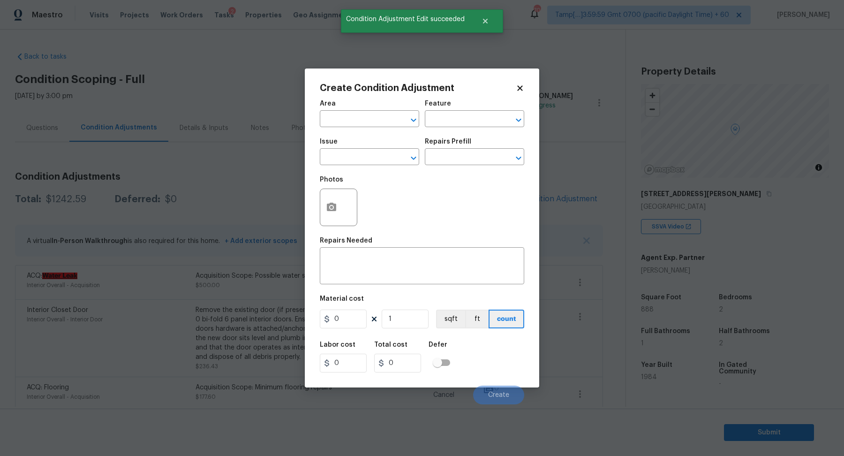
click at [55, 125] on body "Maestro Visits Projects Work Orders Tasks 2 Properties Geo Assignments 705 Tamp…" at bounding box center [422, 228] width 844 height 456
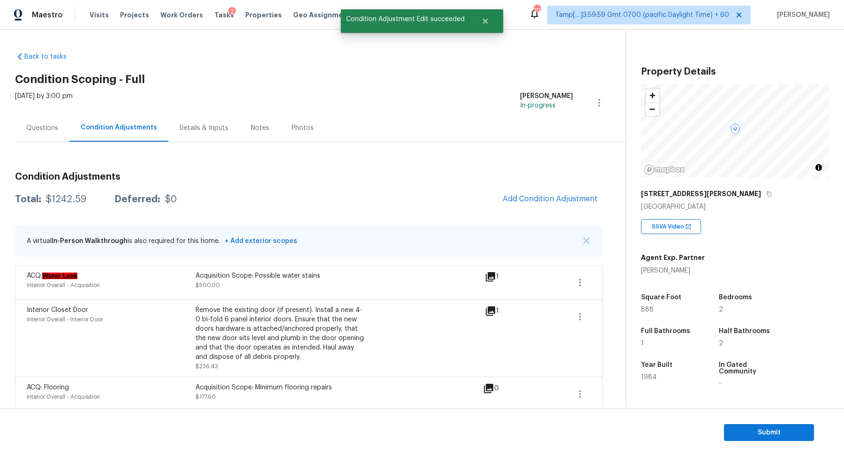
click at [40, 122] on div "Questions" at bounding box center [42, 128] width 54 height 28
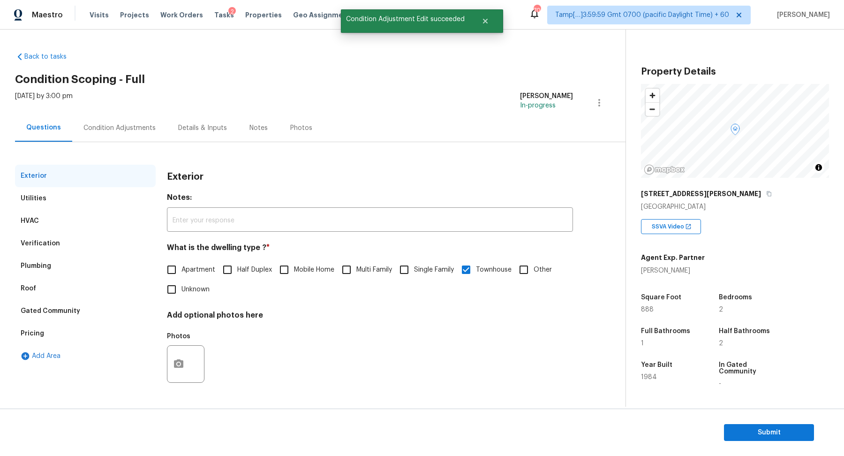
click at [55, 245] on div "Verification" at bounding box center [40, 243] width 39 height 9
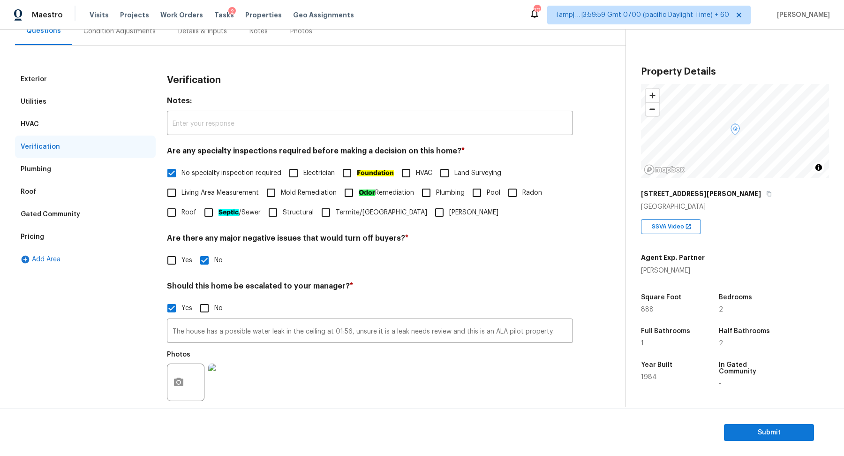
scroll to position [167, 0]
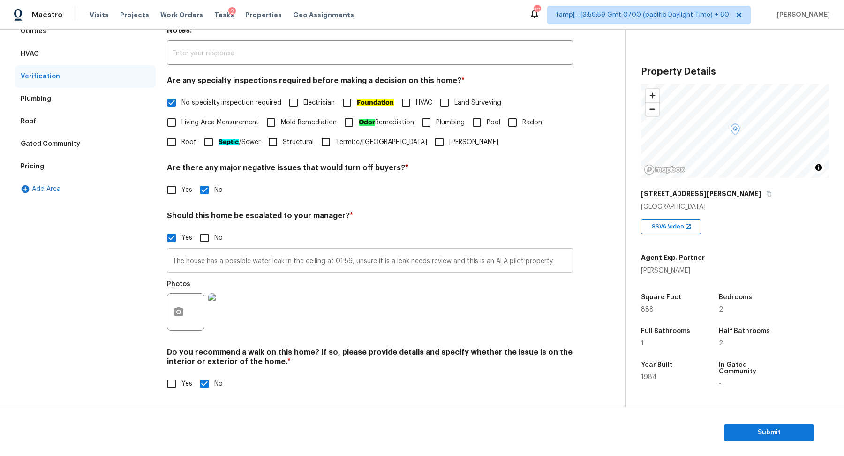
click at [318, 258] on input "The house has a possible water leak in the ceiling at 01:56, unsure it is a lea…" at bounding box center [370, 261] width 406 height 22
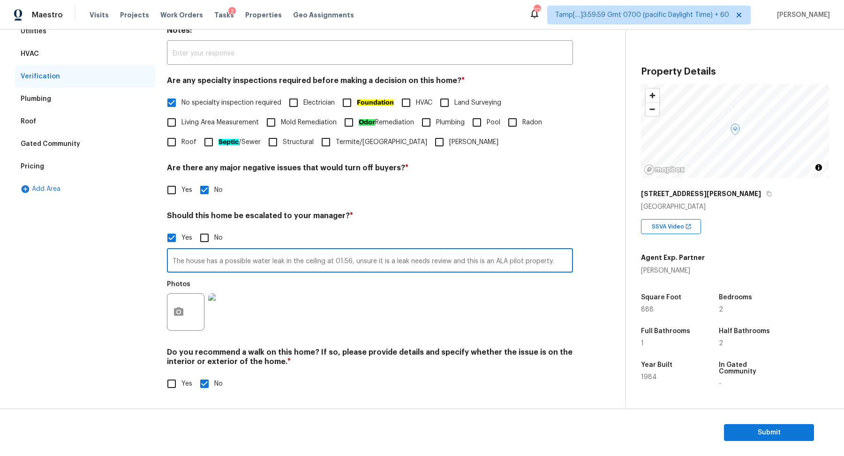
click at [448, 261] on input "The house has a possible water leak in the ceiling at 01:56, unsure it is a lea…" at bounding box center [370, 261] width 406 height 22
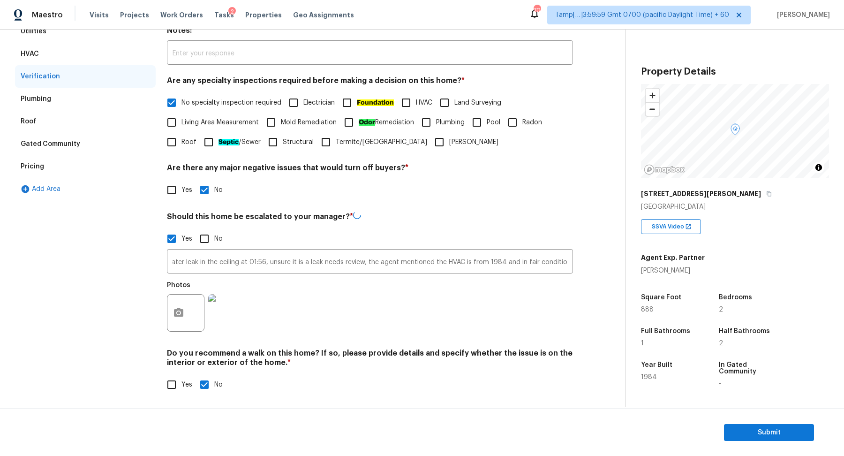
scroll to position [0, 0]
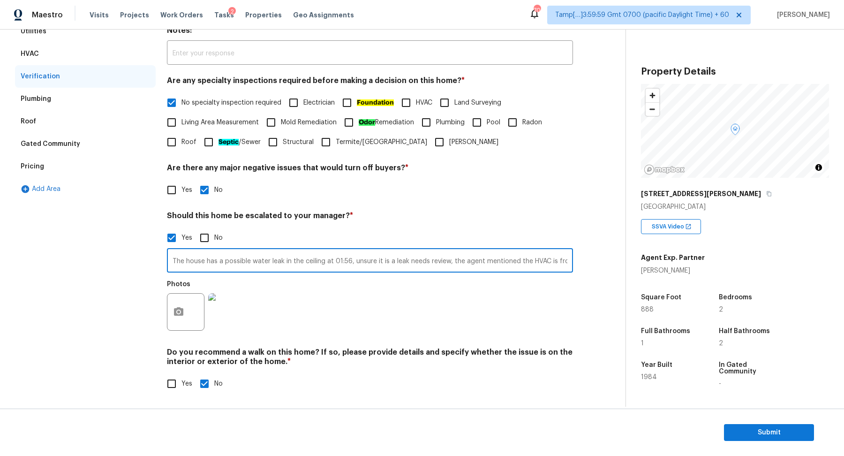
click at [449, 260] on input "The house has a possible water leak in the ceiling at 01:56, unsure it is a lea…" at bounding box center [370, 261] width 406 height 22
click at [466, 260] on input "The house has a possible water leak in the ceiling at 01:56, unsure it is a lea…" at bounding box center [370, 261] width 406 height 22
type input "The house has a possible water leak in the ceiling at 01:56, unsure it is a lea…"
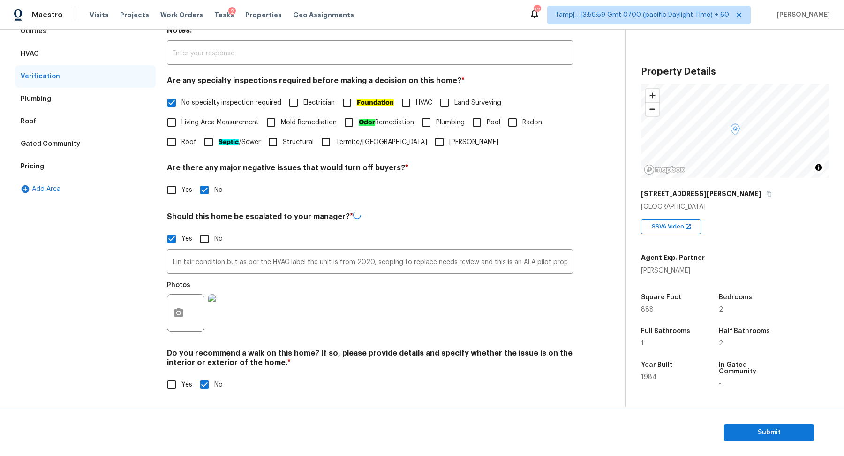
click at [532, 211] on h4 "Should this home be escalated to your manager? *" at bounding box center [370, 218] width 406 height 14
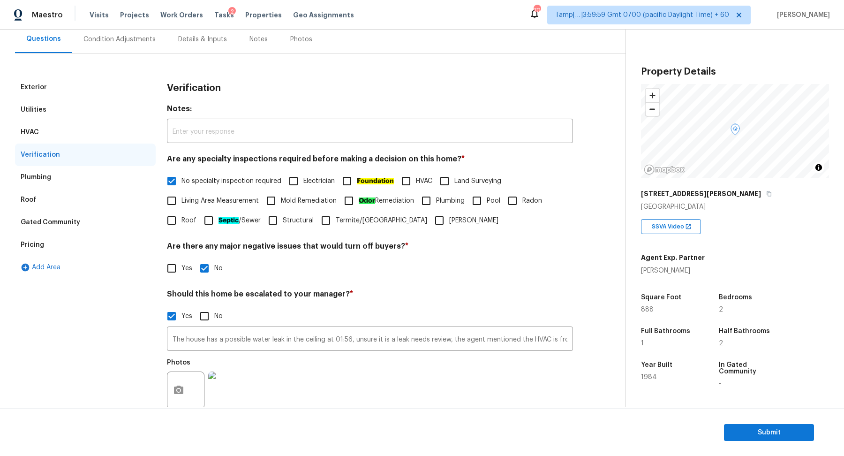
scroll to position [167, 0]
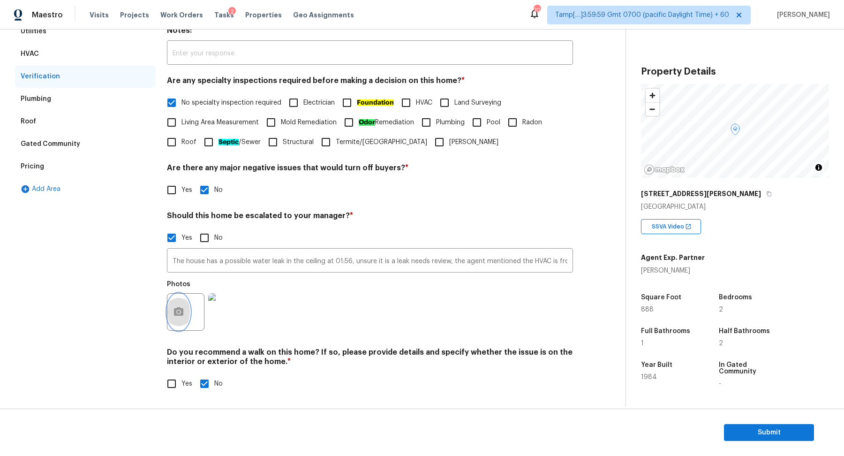
click at [175, 319] on button "button" at bounding box center [178, 311] width 22 height 37
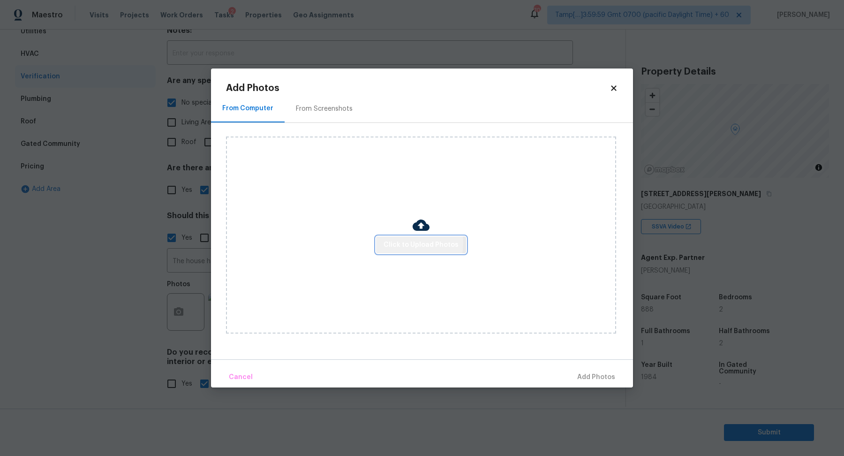
click at [408, 243] on span "Click to Upload Photos" at bounding box center [420, 245] width 75 height 12
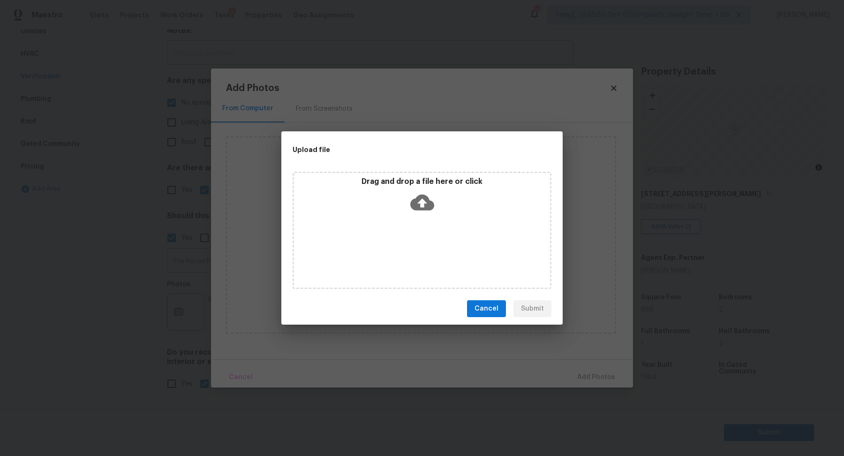
click at [431, 211] on icon at bounding box center [422, 202] width 24 height 24
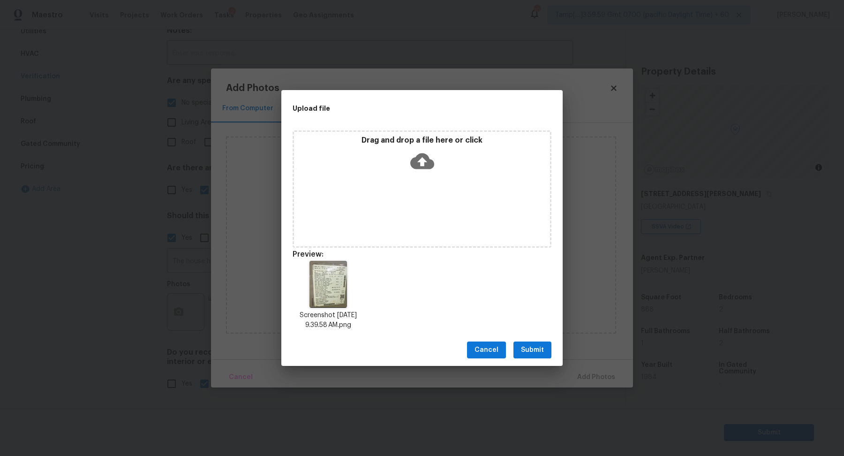
click at [525, 350] on span "Submit" at bounding box center [532, 350] width 23 height 12
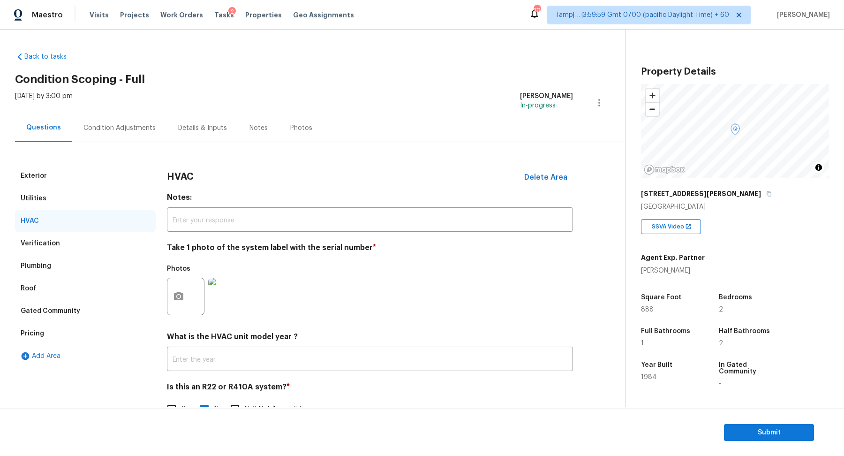
scroll to position [26, 0]
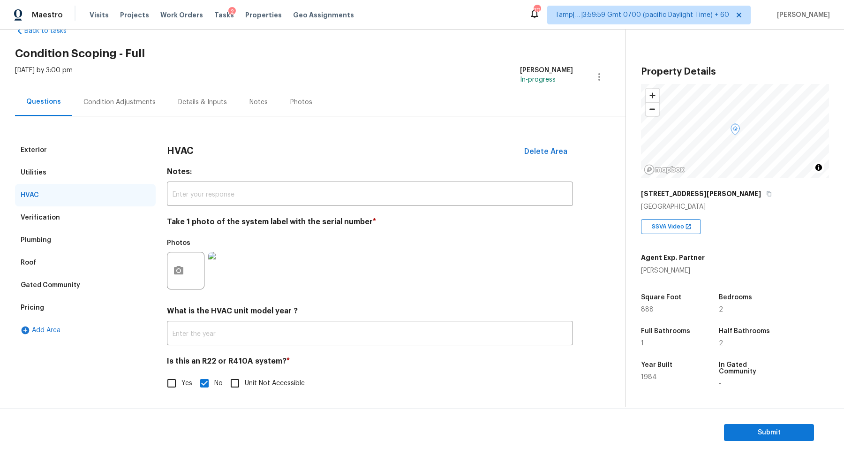
click at [190, 383] on span "Yes" at bounding box center [186, 383] width 11 height 10
click at [181, 383] on input "Yes" at bounding box center [172, 383] width 20 height 20
checkbox input "true"
checkbox input "false"
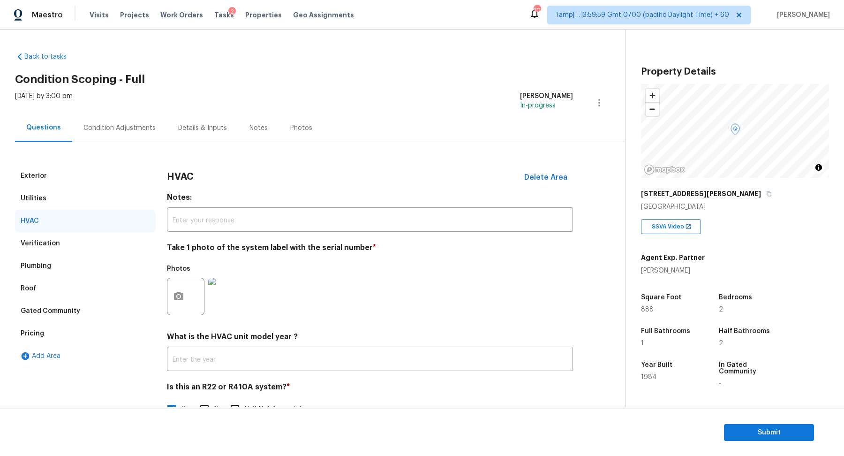
click at [121, 131] on div "Condition Adjustments" at bounding box center [119, 127] width 72 height 9
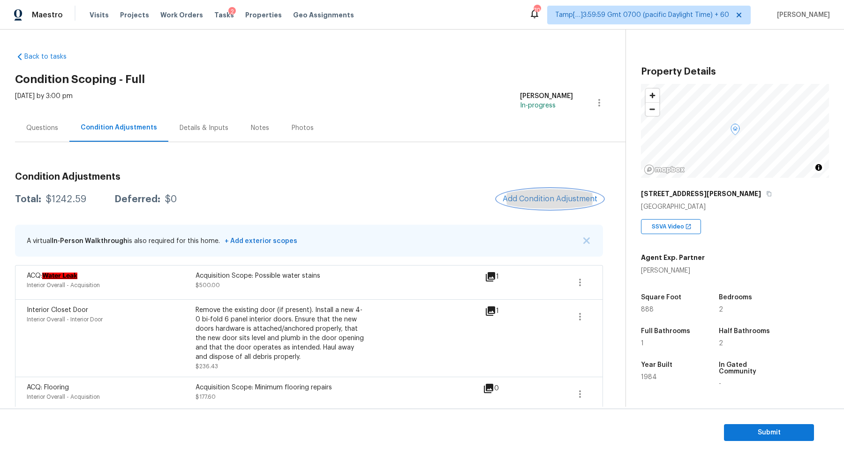
click at [524, 191] on button "Add Condition Adjustment" at bounding box center [550, 199] width 106 height 20
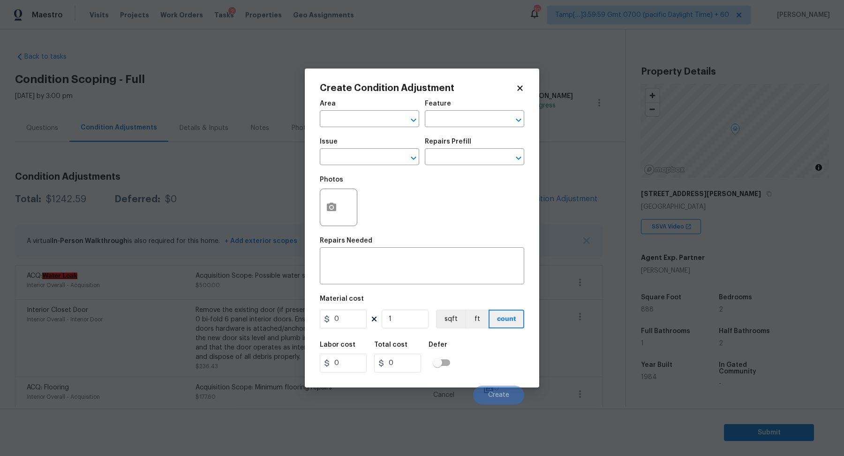
click at [354, 131] on span "Area ​" at bounding box center [369, 114] width 99 height 38
click at [354, 125] on input "text" at bounding box center [356, 119] width 73 height 15
click at [381, 157] on li "Exterior Overall" at bounding box center [369, 155] width 99 height 15
type input "Exterior Overall"
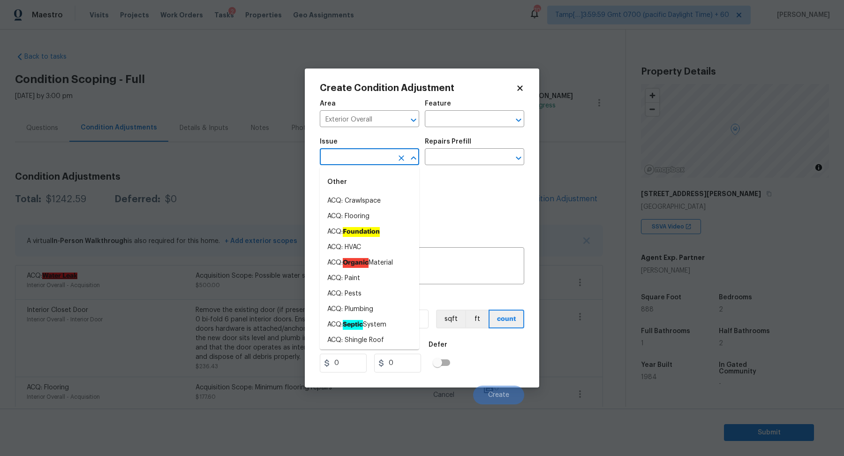
click at [381, 157] on input "text" at bounding box center [356, 157] width 73 height 15
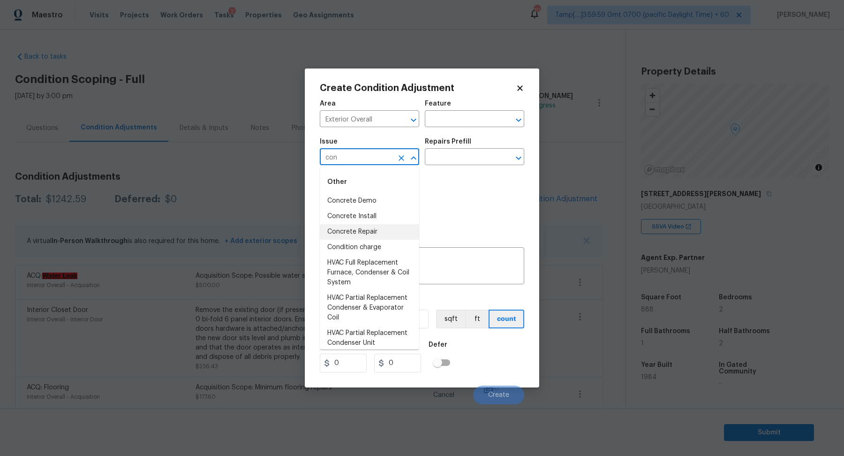
click at [359, 227] on li "Concrete Repair" at bounding box center [369, 231] width 99 height 15
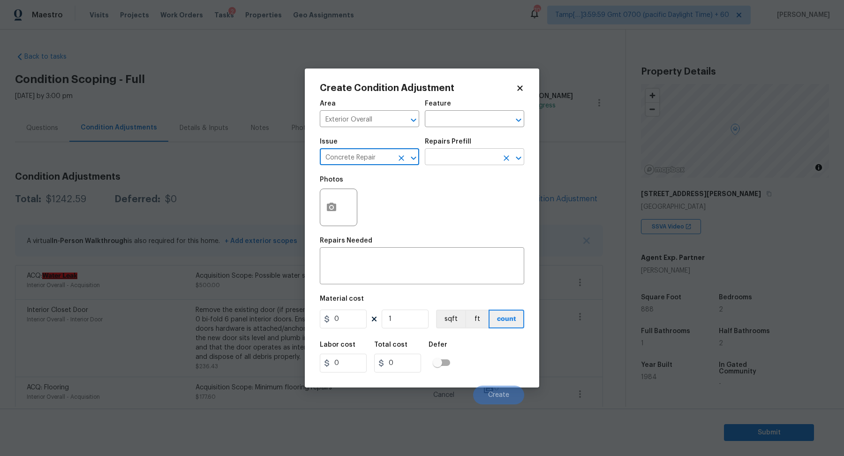
type input "Concrete Repair"
click at [458, 162] on input "text" at bounding box center [461, 157] width 73 height 15
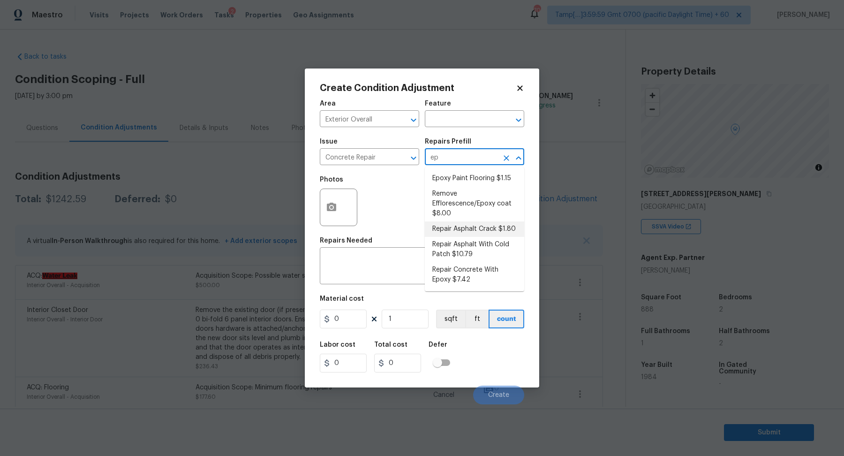
type input "epo"
click at [455, 243] on li "Repair Concrete With Epoxy $7.42" at bounding box center [474, 233] width 99 height 25
type input "Flatwork"
type textarea "Prep and clean the crack in the concrete thoroughly. Apply/inject a concrete ad…"
type input "7.42"
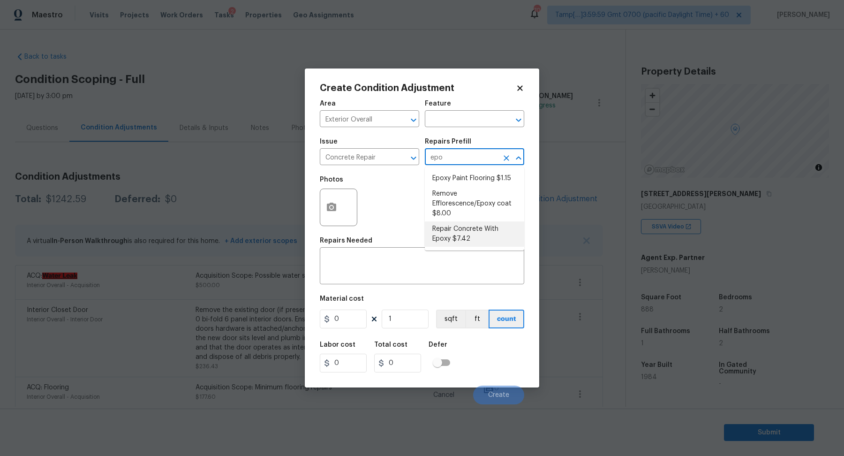
type input "7.42"
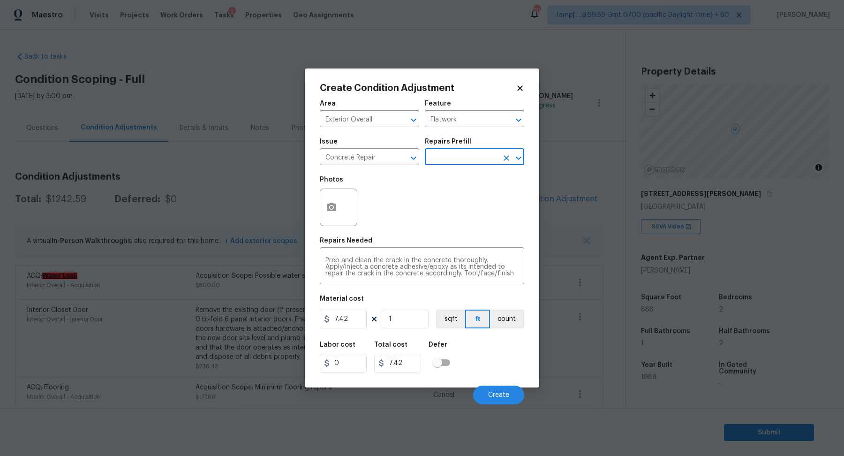
click at [343, 213] on div at bounding box center [338, 206] width 37 height 37
click at [330, 215] on button "button" at bounding box center [331, 207] width 22 height 37
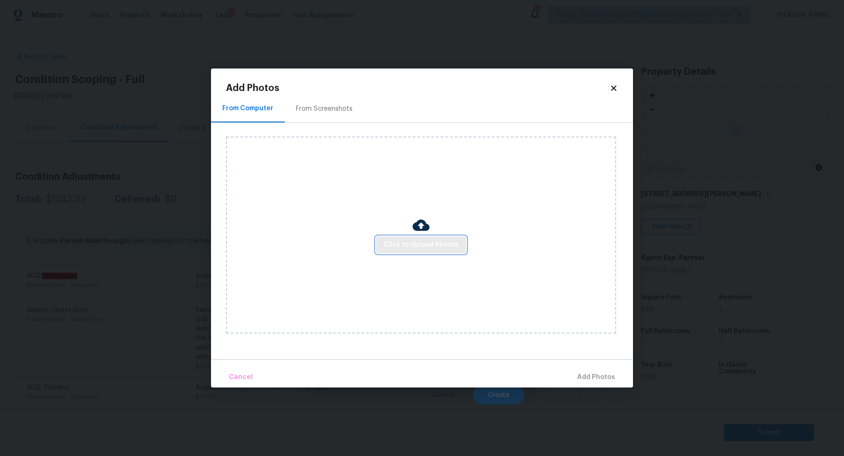
click at [389, 237] on button "Click to Upload Photos" at bounding box center [421, 244] width 90 height 17
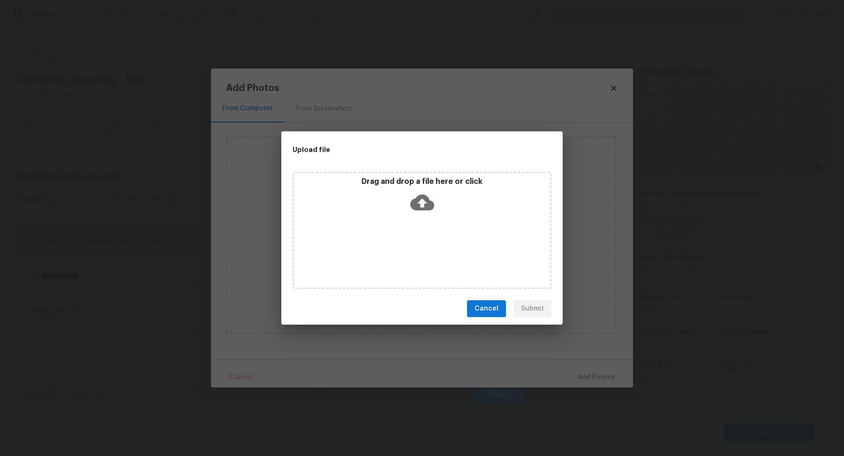
click at [425, 217] on div "Drag and drop a file here or click" at bounding box center [421, 230] width 259 height 117
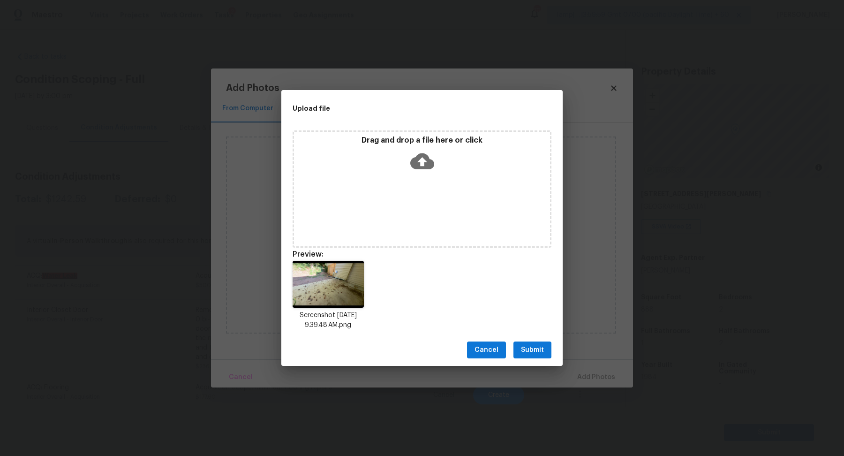
click at [531, 344] on span "Submit" at bounding box center [532, 350] width 23 height 12
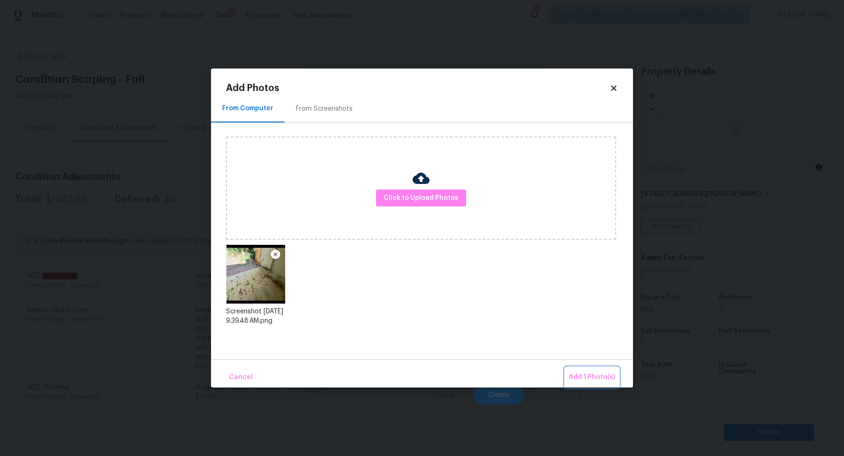
click at [608, 371] on button "Add 1 Photo(s)" at bounding box center [592, 377] width 54 height 20
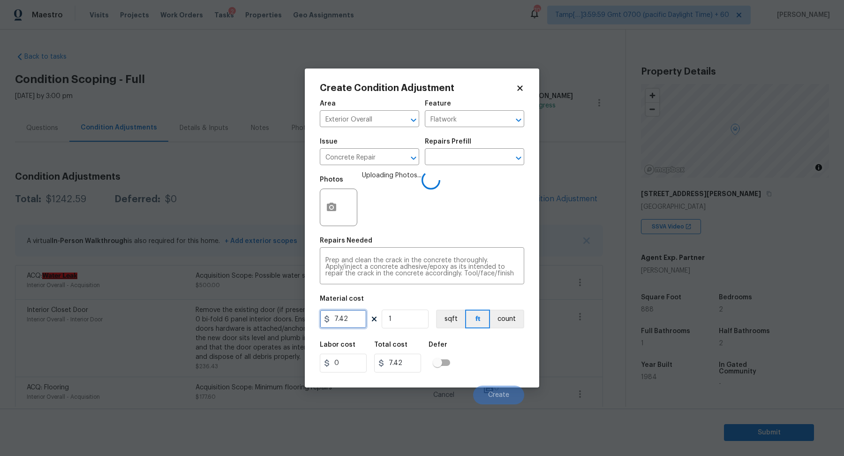
click at [359, 320] on input "7.42" at bounding box center [343, 318] width 47 height 19
type input "200"
click at [481, 353] on div "Labor cost 0 Total cost 200 Defer" at bounding box center [422, 357] width 204 height 42
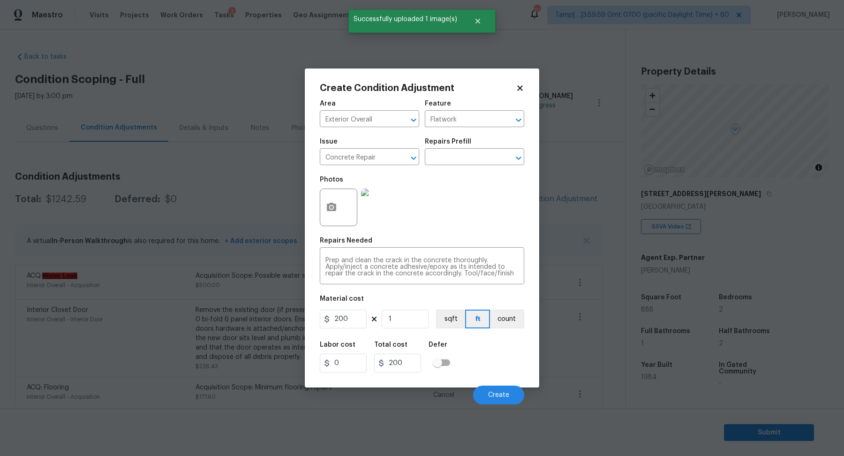
click at [492, 384] on div "Cancel Create" at bounding box center [422, 391] width 204 height 26
click at [493, 388] on button "Create" at bounding box center [498, 394] width 51 height 19
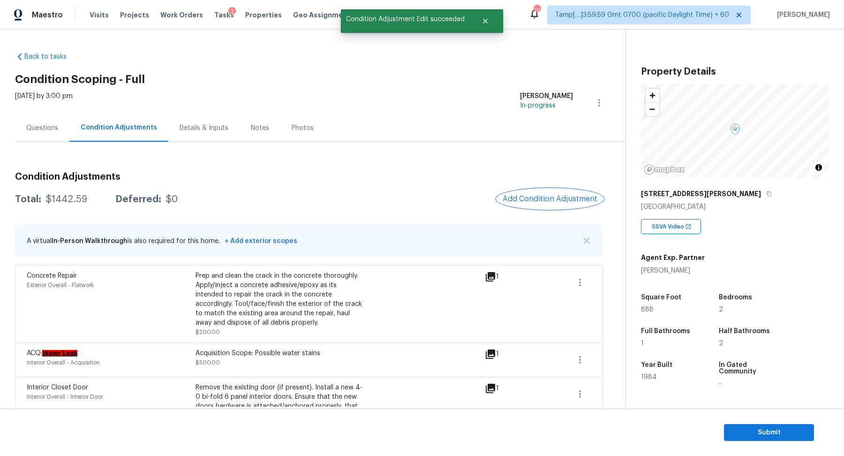
click at [558, 199] on span "Add Condition Adjustment" at bounding box center [549, 198] width 95 height 8
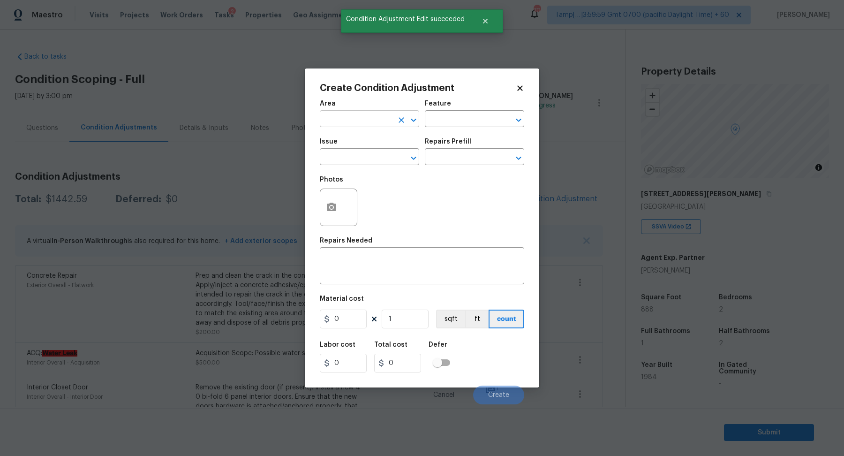
click at [363, 118] on input "text" at bounding box center [356, 119] width 73 height 15
click at [355, 142] on li "Roof" at bounding box center [369, 140] width 99 height 15
type input "Roof"
click at [355, 159] on input "text" at bounding box center [356, 157] width 73 height 15
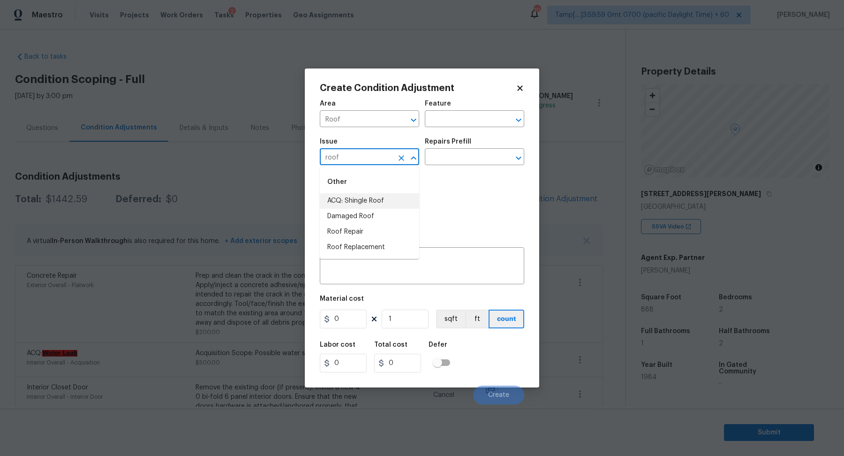
click at [371, 195] on li "ACQ: Shingle Roof" at bounding box center [369, 200] width 99 height 15
type input "ACQ: Shingle Roof"
click at [466, 155] on input "text" at bounding box center [461, 157] width 73 height 15
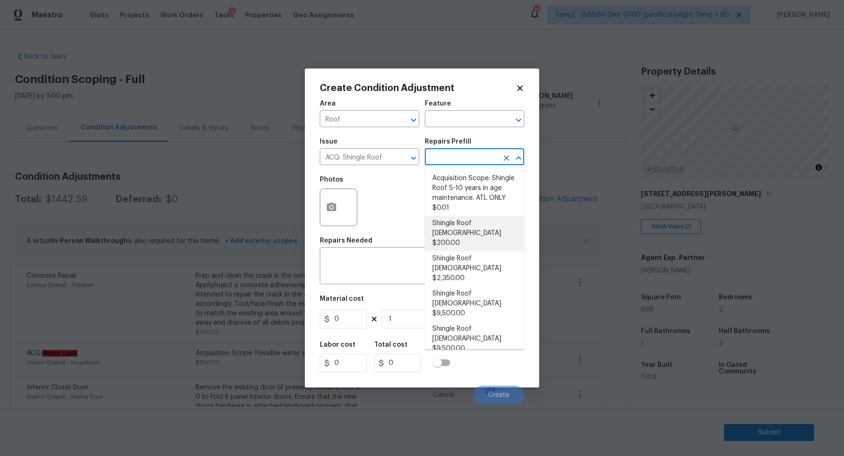
click at [490, 225] on li "Shingle Roof [DEMOGRAPHIC_DATA] $200.00" at bounding box center [474, 233] width 99 height 35
type input "Acquisition"
type textarea "Acquisition Scope: Shingle Roof 0-10 years in age maintenance."
type input "200"
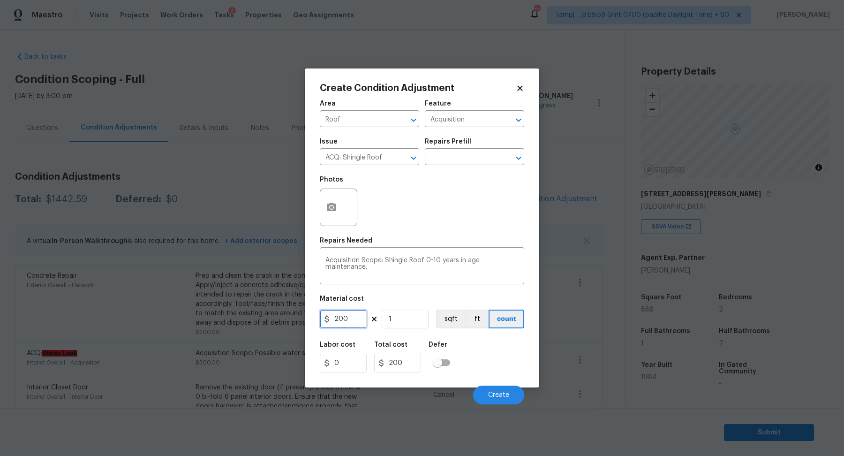
click at [351, 325] on input "200" at bounding box center [343, 318] width 47 height 19
click at [339, 320] on input "200" at bounding box center [343, 318] width 47 height 19
type input "500"
click at [514, 391] on button "Create" at bounding box center [498, 394] width 51 height 19
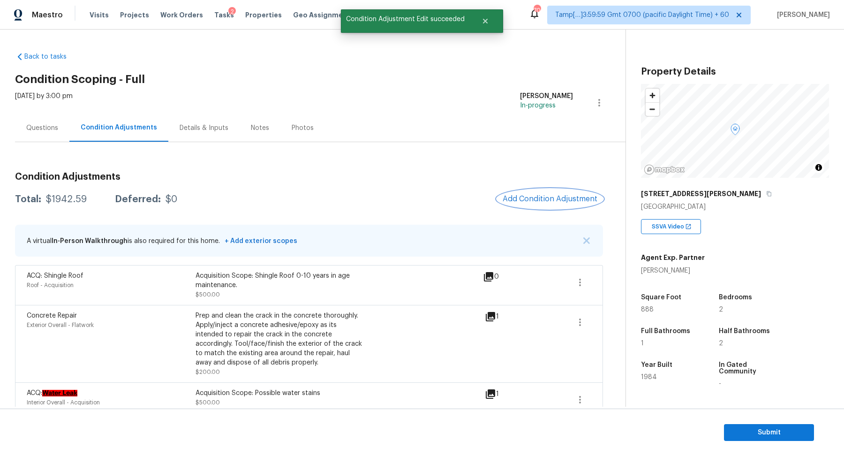
click at [553, 201] on span "Add Condition Adjustment" at bounding box center [549, 198] width 95 height 8
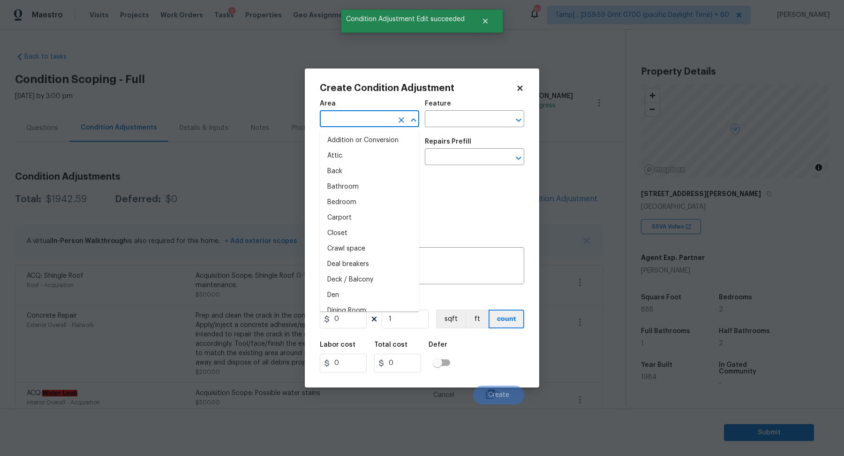
click at [371, 121] on input "text" at bounding box center [356, 119] width 73 height 15
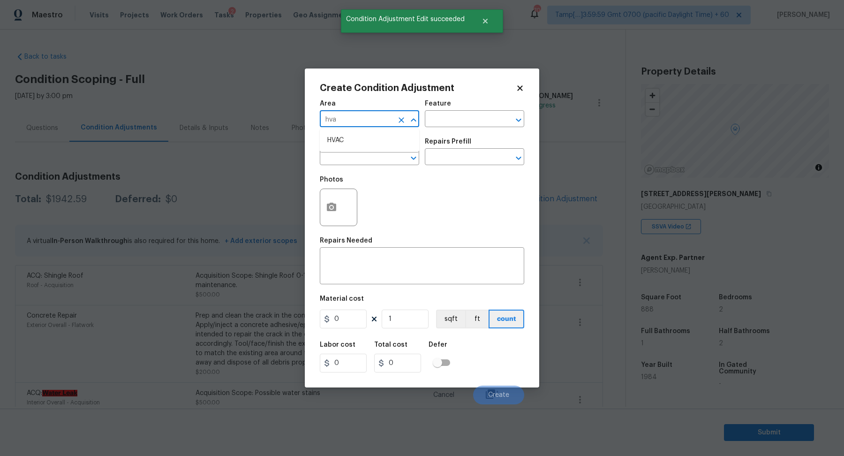
click at [374, 142] on li "HVAC" at bounding box center [369, 140] width 99 height 15
type input "HVAC"
click at [371, 151] on input "text" at bounding box center [356, 157] width 73 height 15
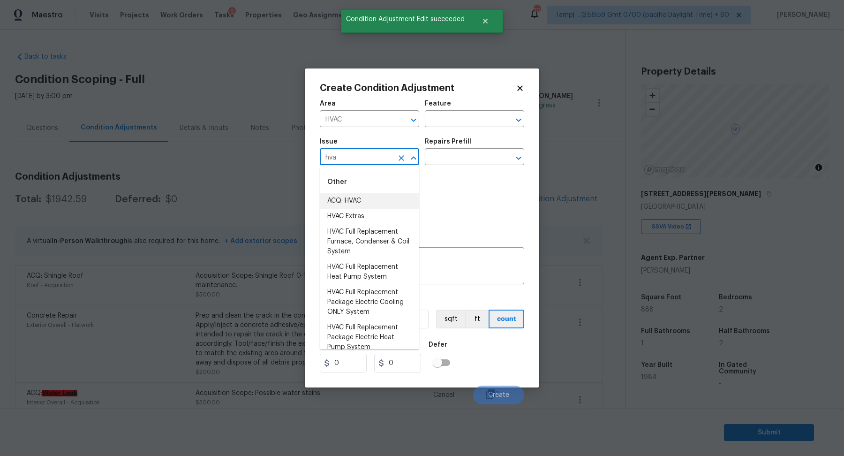
click at [339, 201] on li "ACQ: HVAC" at bounding box center [369, 200] width 99 height 15
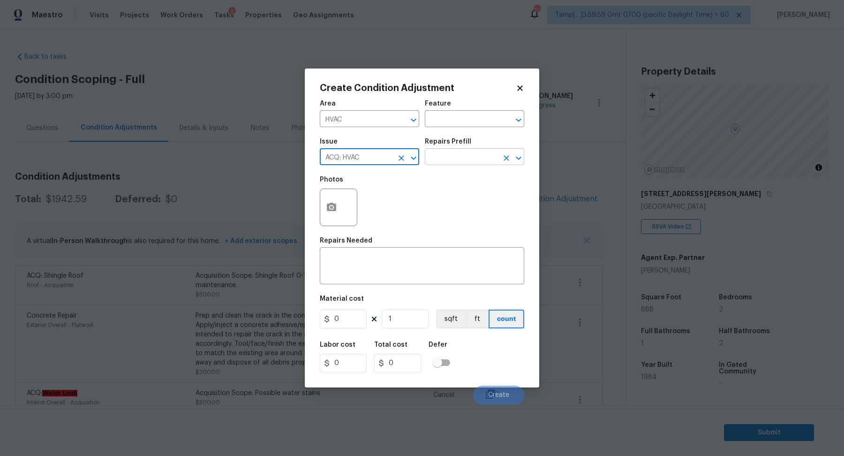
type input "ACQ: HVAC"
click at [466, 160] on input "text" at bounding box center [461, 157] width 73 height 15
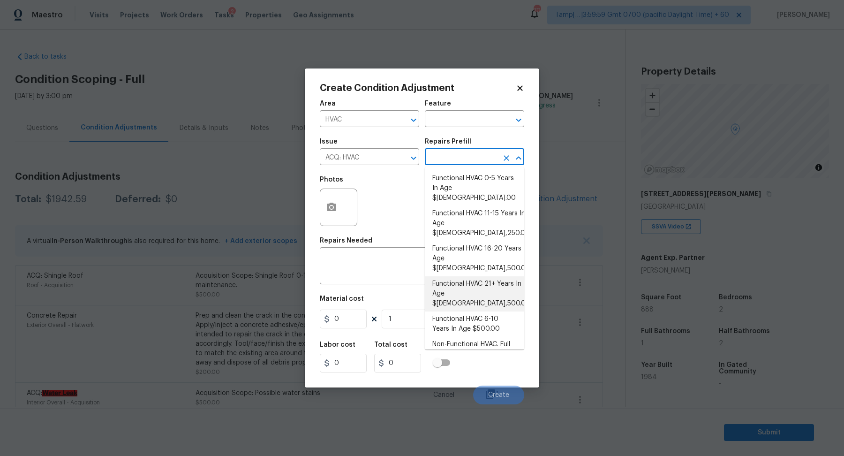
click at [452, 276] on li "Functional HVAC 21+ Years In Age $[DEMOGRAPHIC_DATA],500.00" at bounding box center [474, 293] width 99 height 35
type input "Acquisition"
type textarea "Acquisition Scope: Functional HVAC 21+ years"
type input "6500"
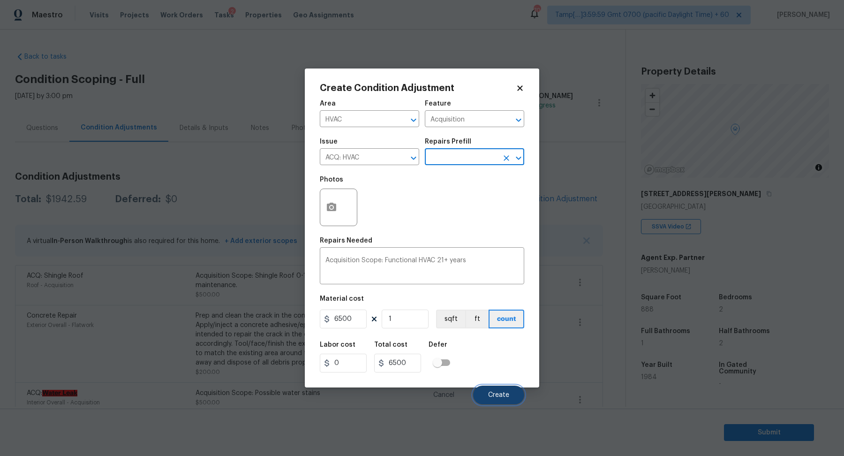
click at [507, 389] on button "Create" at bounding box center [498, 394] width 51 height 19
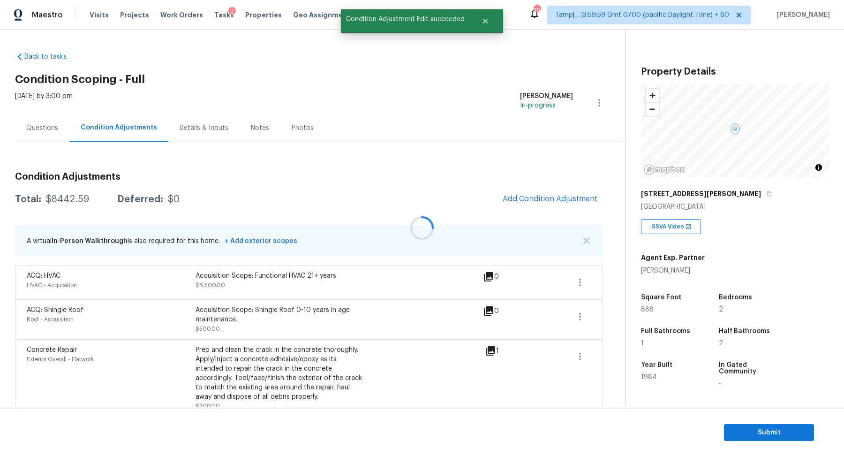
click at [543, 198] on div at bounding box center [422, 228] width 844 height 456
click at [538, 198] on span "Add Condition Adjustment" at bounding box center [549, 198] width 95 height 8
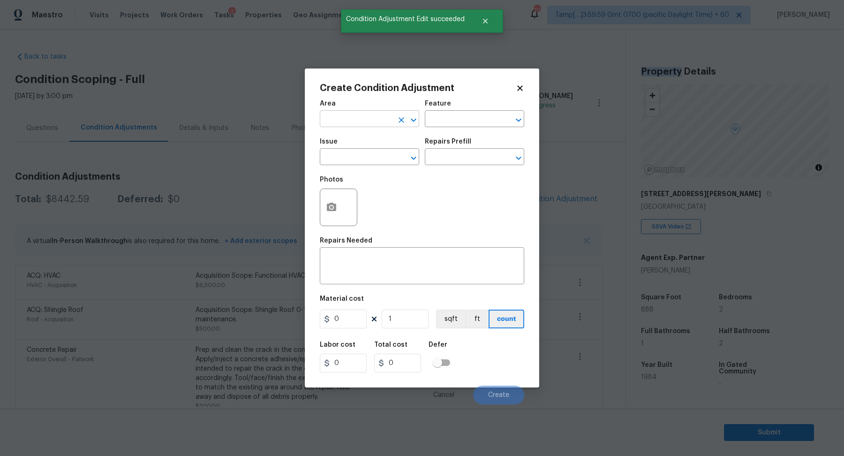
click at [340, 122] on input "text" at bounding box center [356, 119] width 73 height 15
click at [351, 151] on li "Interior Overall" at bounding box center [369, 155] width 99 height 15
type input "Interior Overall"
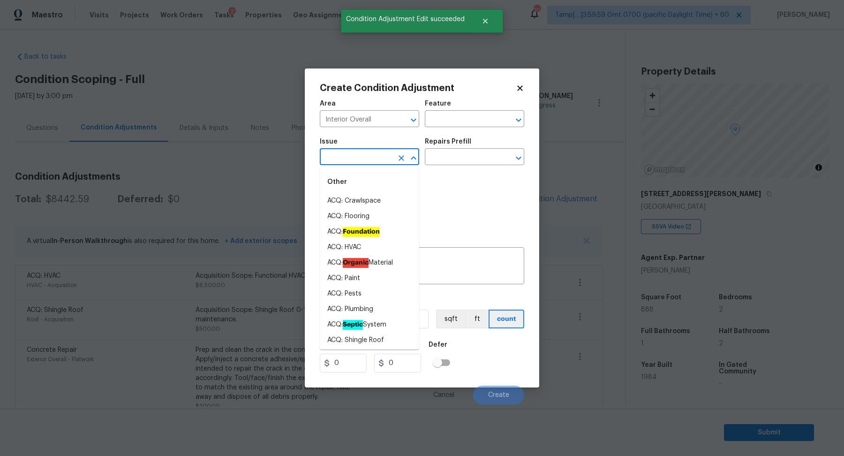
click at [351, 151] on input "text" at bounding box center [356, 157] width 73 height 15
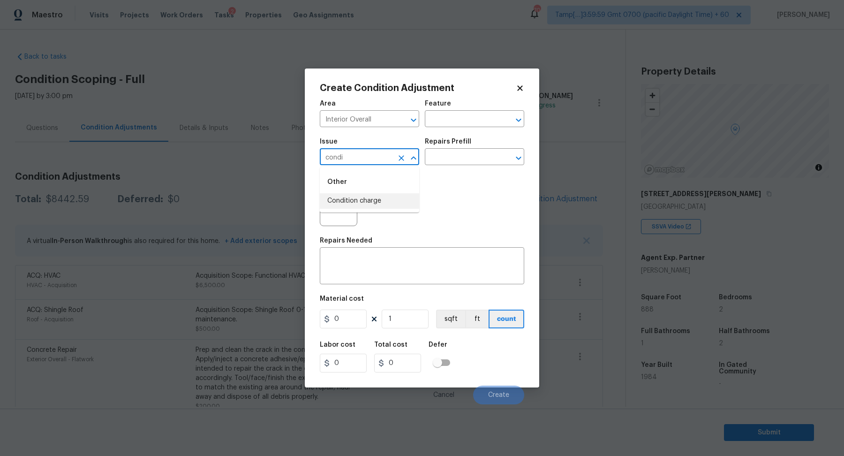
click at [364, 198] on li "Condition charge" at bounding box center [369, 200] width 99 height 15
type input "Condition charge"
click at [458, 156] on input "text" at bounding box center [461, 157] width 73 height 15
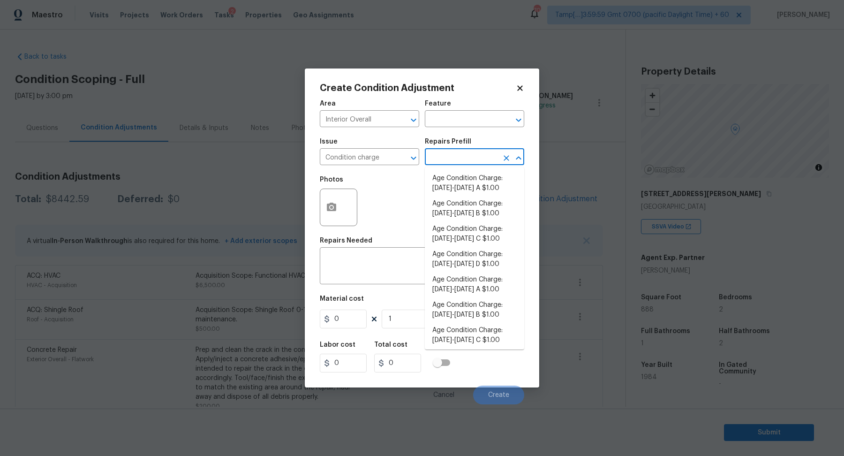
click at [274, 190] on body "Maestro Visits Projects Work Orders Tasks 2 Properties Geo Assignments 704 Tamp…" at bounding box center [422, 228] width 844 height 456
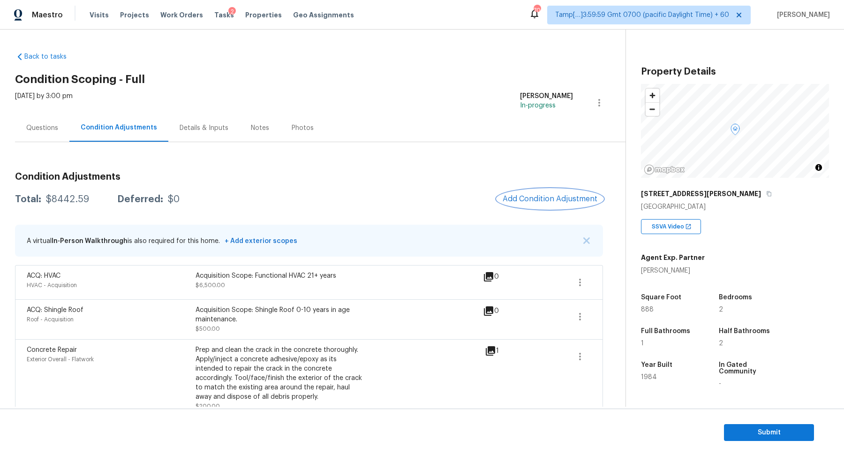
click at [543, 201] on span "Add Condition Adjustment" at bounding box center [549, 198] width 95 height 8
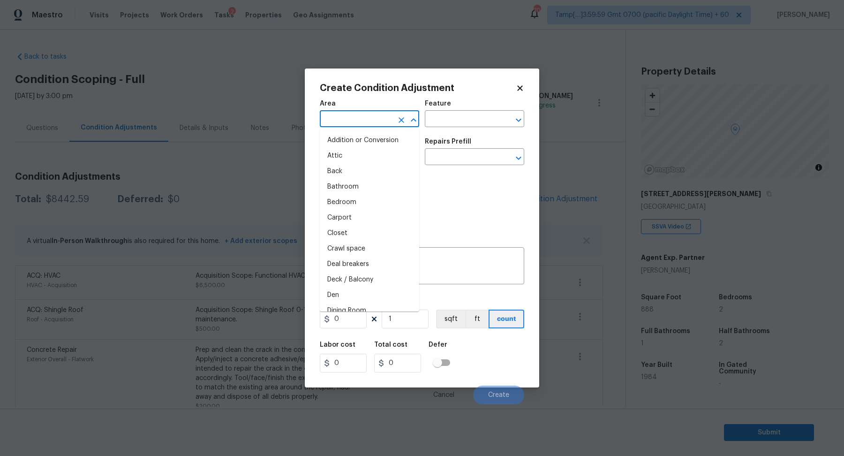
click at [359, 113] on input "text" at bounding box center [356, 119] width 73 height 15
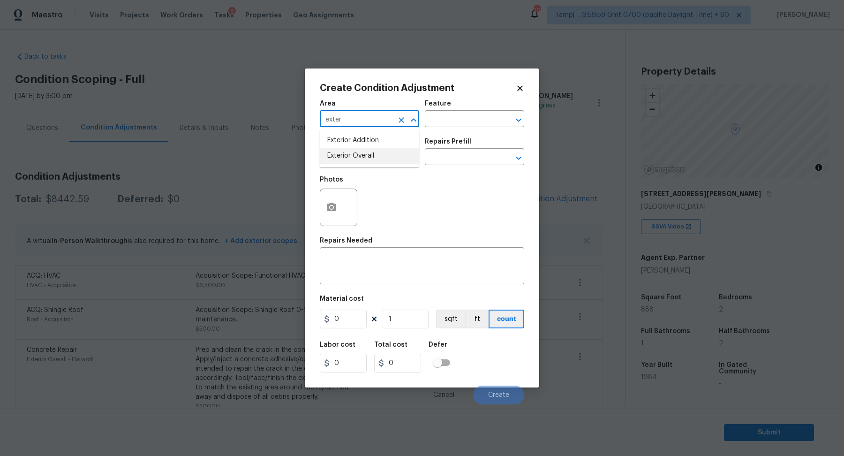
click at [360, 157] on li "Exterior Overall" at bounding box center [369, 155] width 99 height 15
type input "Exterior Overall"
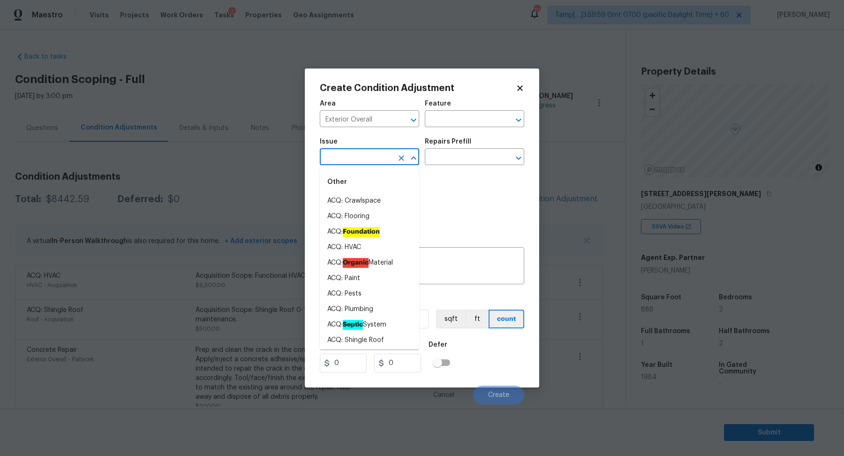
click at [360, 157] on input "text" at bounding box center [356, 157] width 73 height 15
click at [464, 176] on div "Photos" at bounding box center [422, 201] width 204 height 61
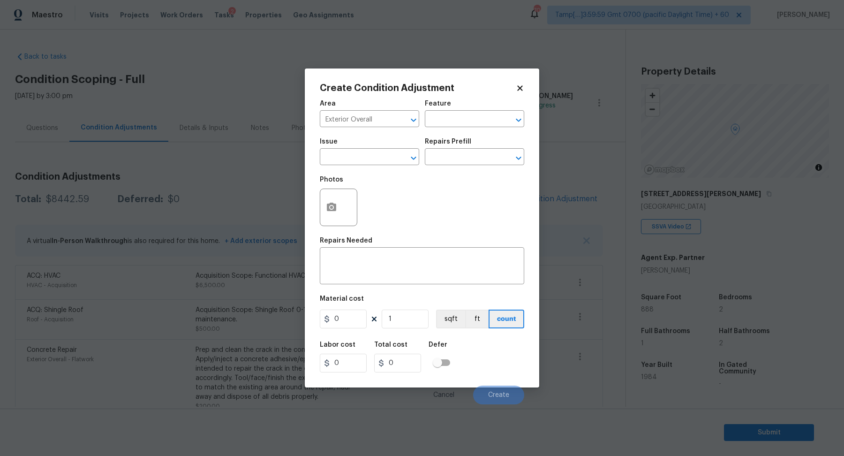
click at [348, 206] on div at bounding box center [338, 206] width 37 height 37
click at [334, 210] on icon "button" at bounding box center [331, 206] width 9 height 8
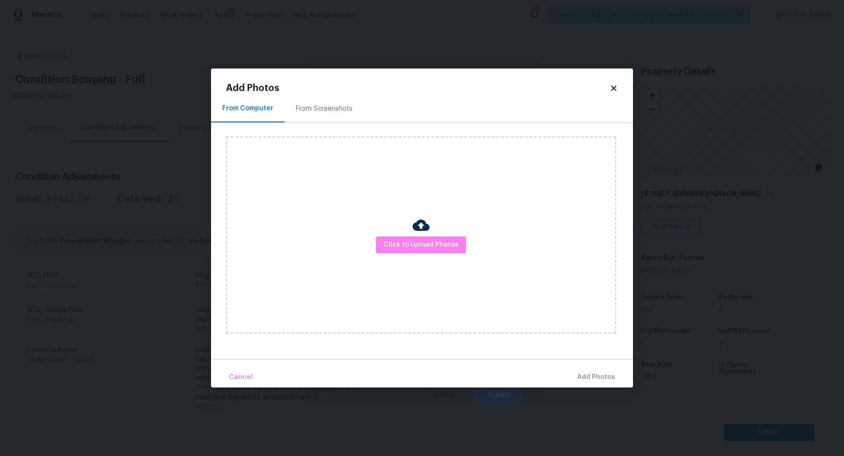
click at [438, 235] on div "Click to Upload Photos" at bounding box center [421, 234] width 390 height 197
click at [436, 244] on span "Click to Upload Photos" at bounding box center [420, 245] width 75 height 12
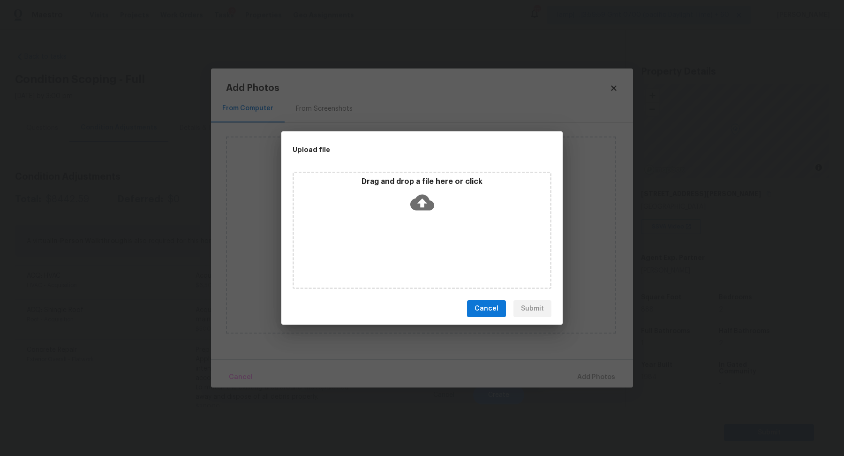
click at [445, 213] on div "Drag and drop a file here or click" at bounding box center [422, 197] width 256 height 40
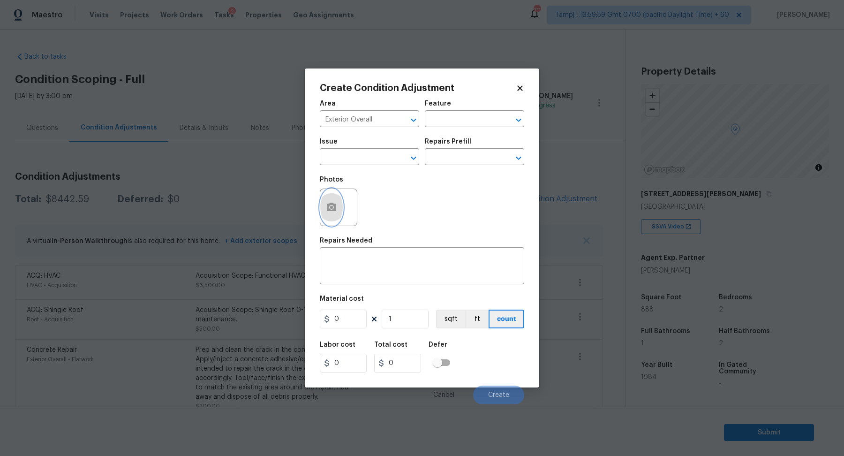
click at [329, 218] on button "button" at bounding box center [331, 207] width 22 height 37
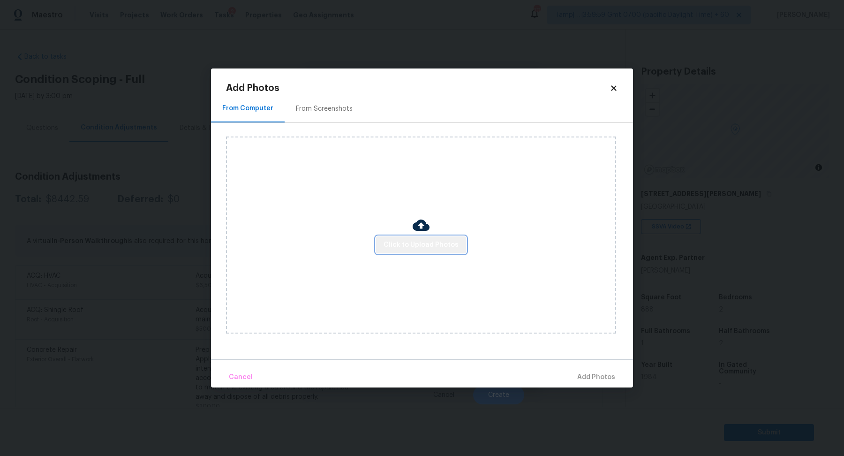
click at [445, 248] on span "Click to Upload Photos" at bounding box center [420, 245] width 75 height 12
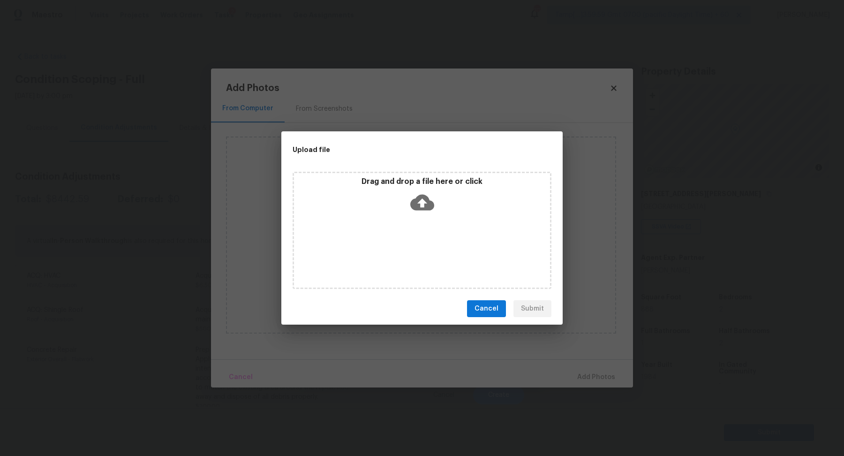
click at [438, 210] on div "Drag and drop a file here or click" at bounding box center [422, 197] width 256 height 40
